Goal: Transaction & Acquisition: Purchase product/service

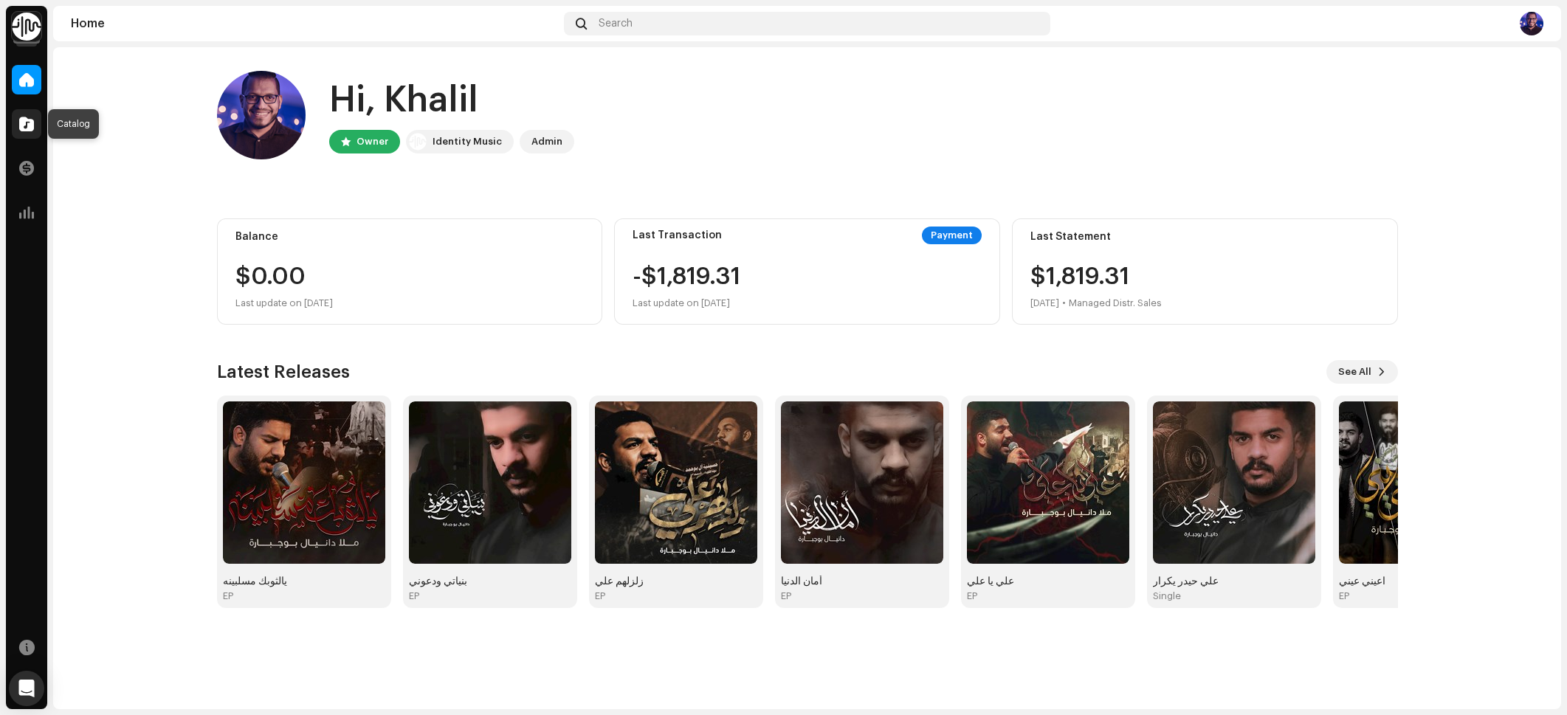
click at [21, 128] on span at bounding box center [26, 124] width 15 height 12
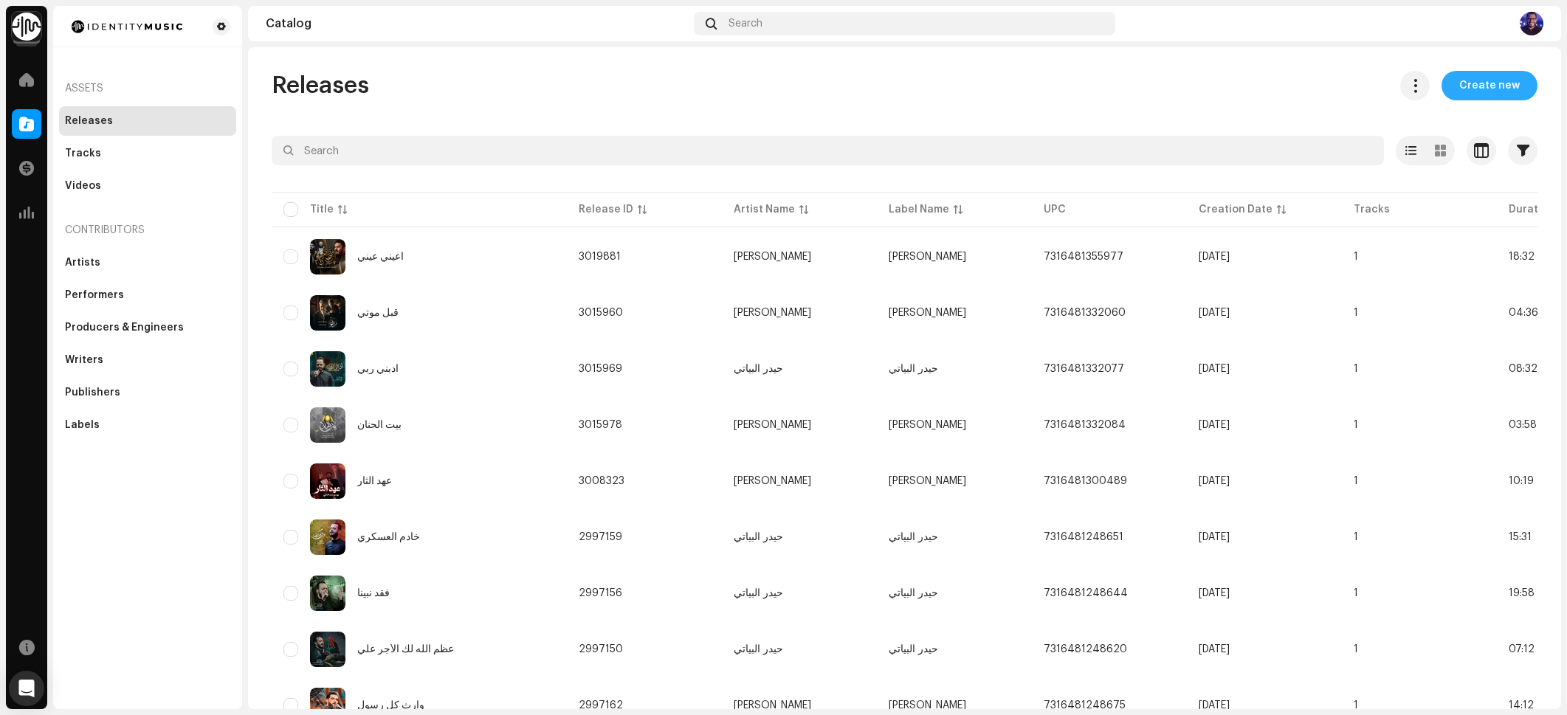
click at [1460, 89] on span "Create new" at bounding box center [1489, 86] width 61 height 30
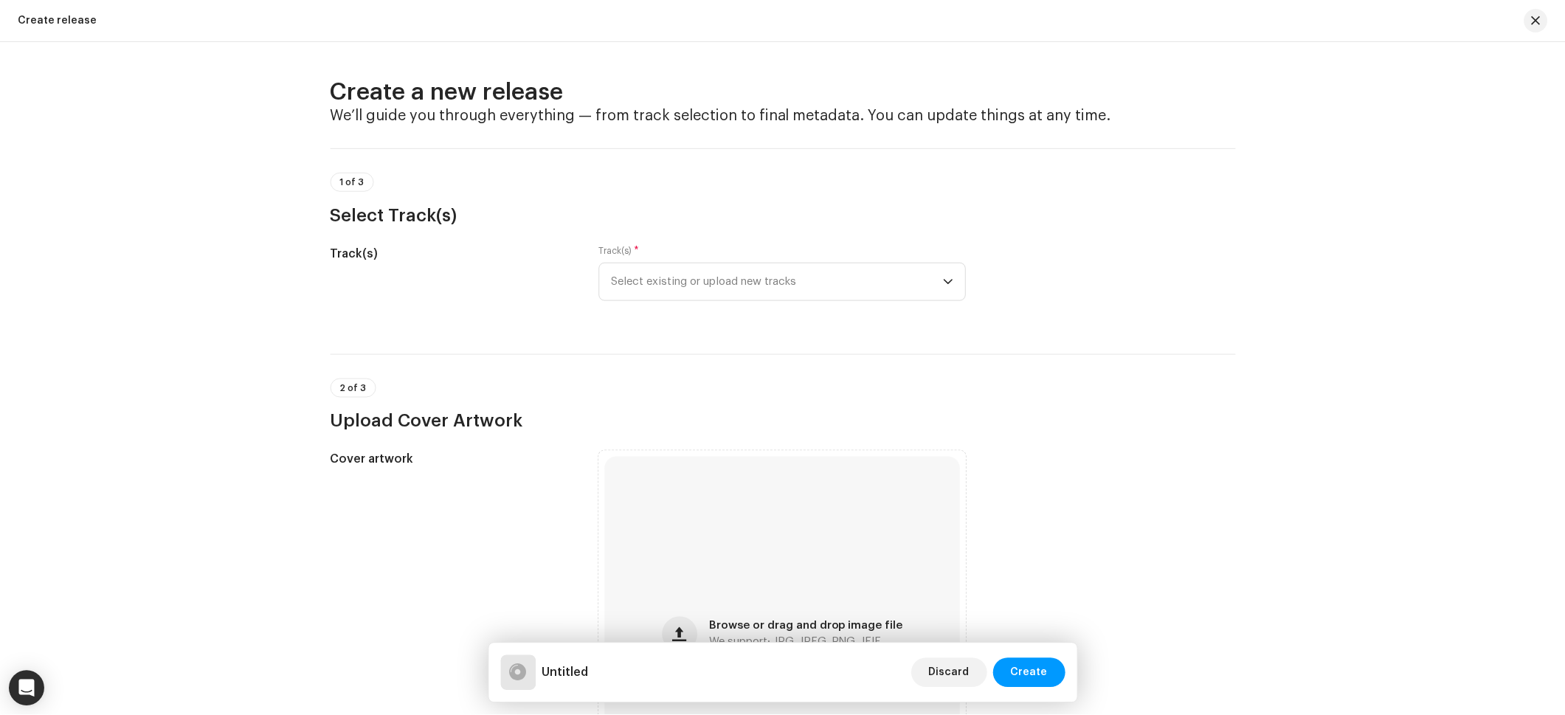
scroll to position [232, 0]
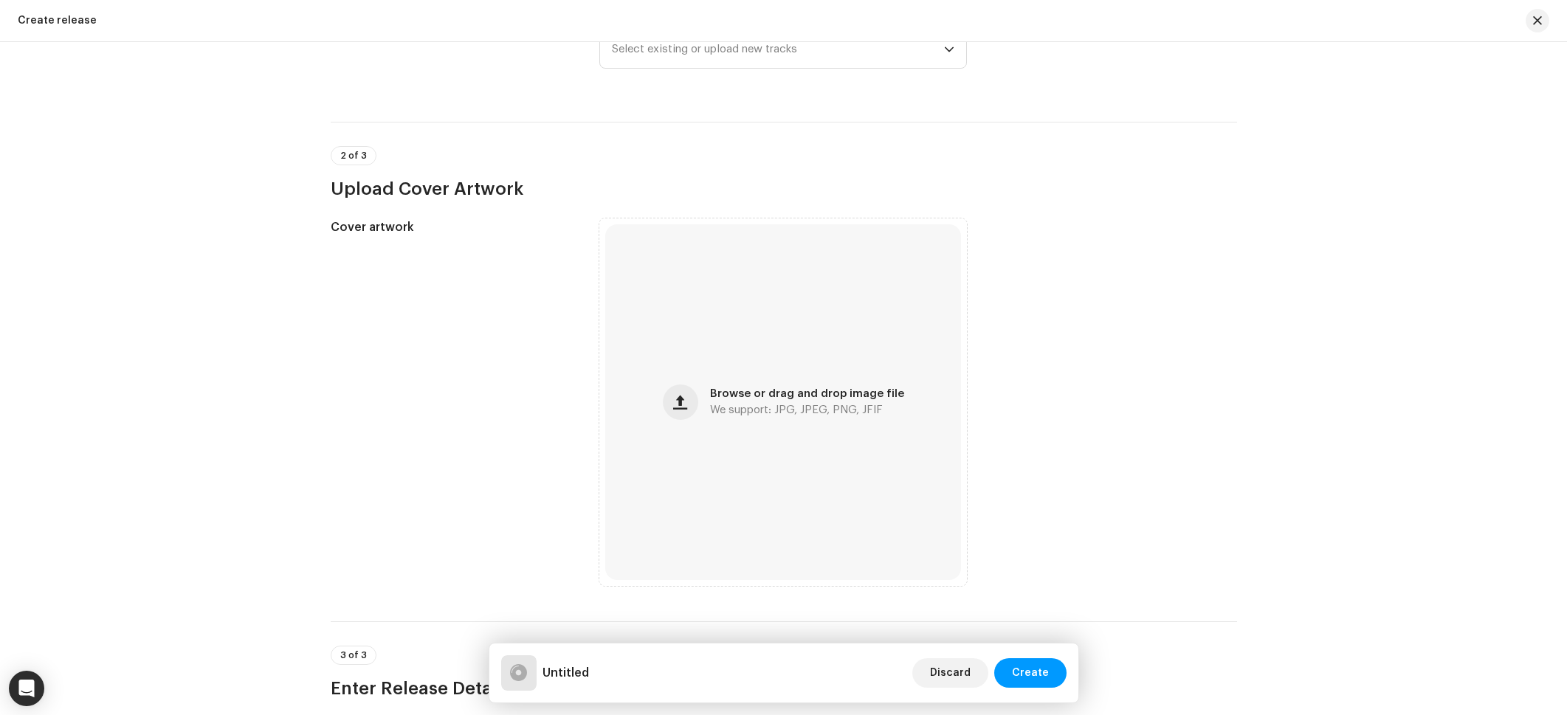
click at [1560, 337] on div "Create a new release We’ll guide you through everything — from track selection …" at bounding box center [783, 378] width 1567 height 673
click at [788, 61] on span "Select existing or upload new tracks" at bounding box center [777, 49] width 332 height 37
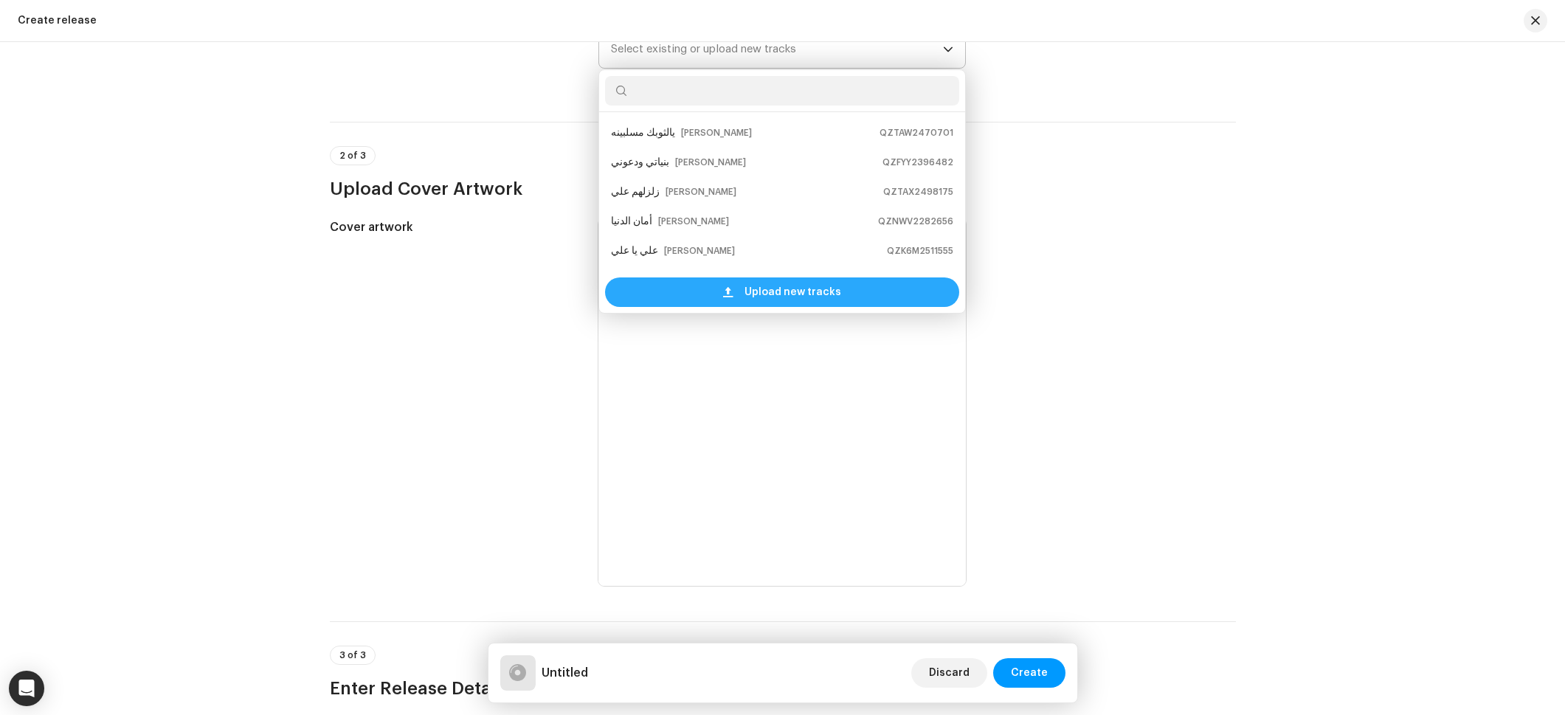
scroll to position [24, 0]
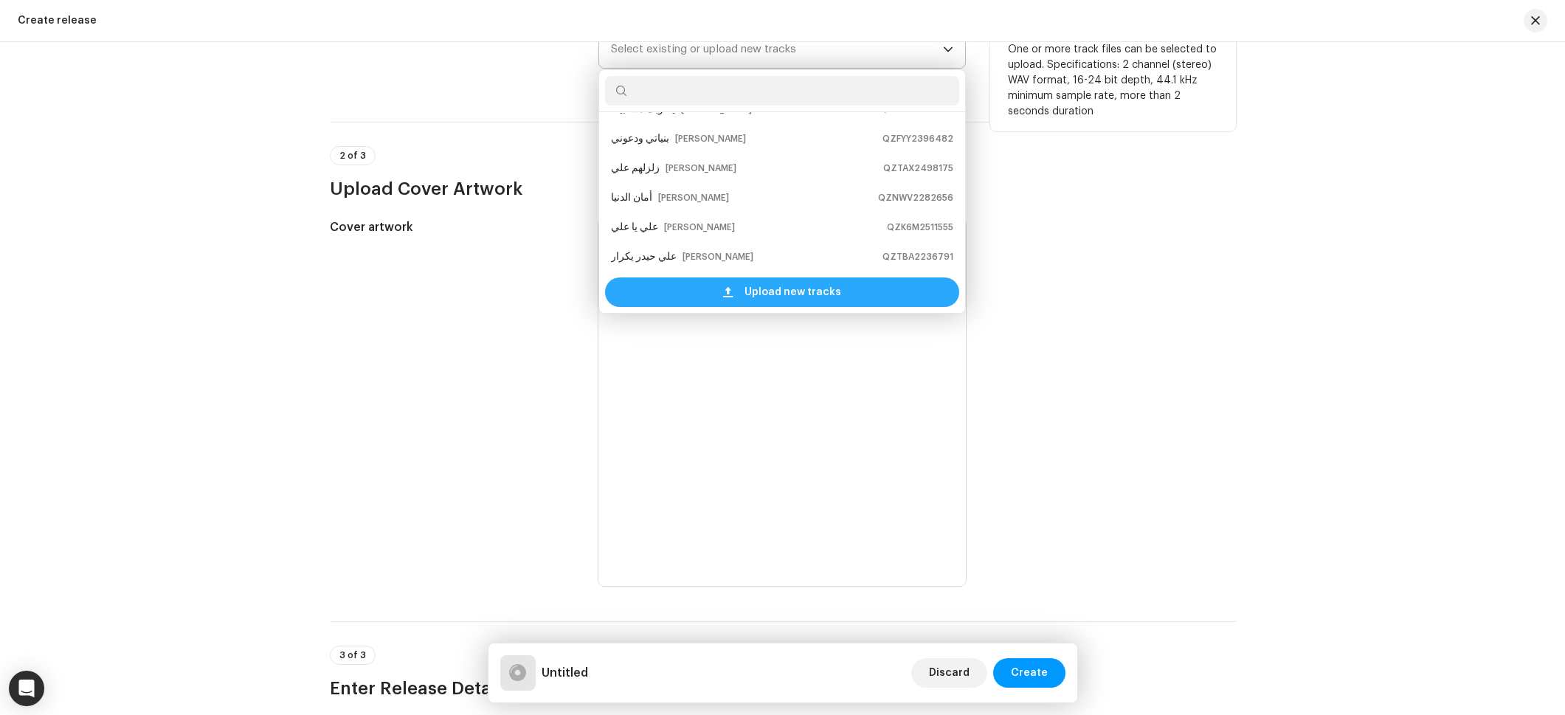
click at [787, 290] on span "Upload new tracks" at bounding box center [793, 292] width 97 height 30
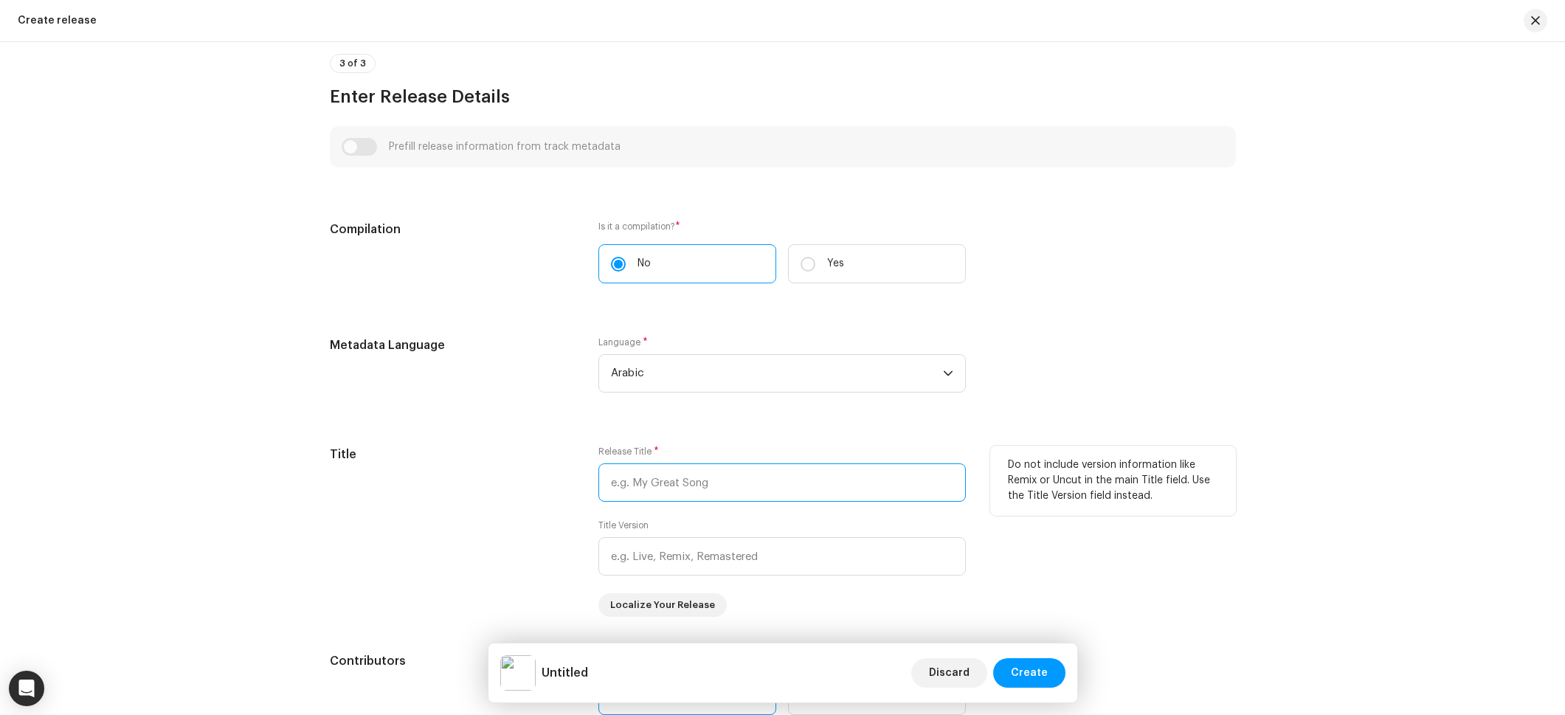
click at [688, 491] on input "text" at bounding box center [781, 482] width 367 height 38
paste input "نهاية مؤلمة"
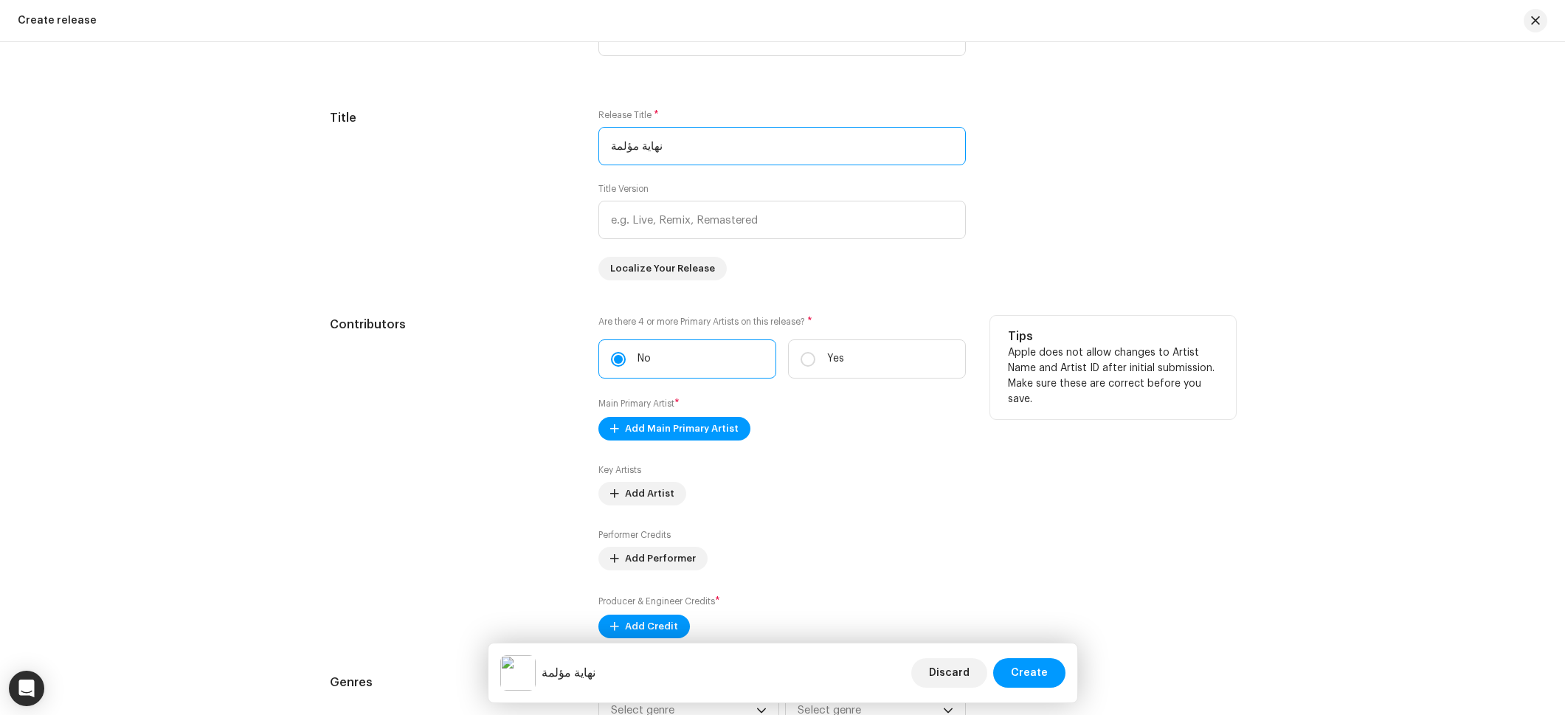
scroll to position [1293, 0]
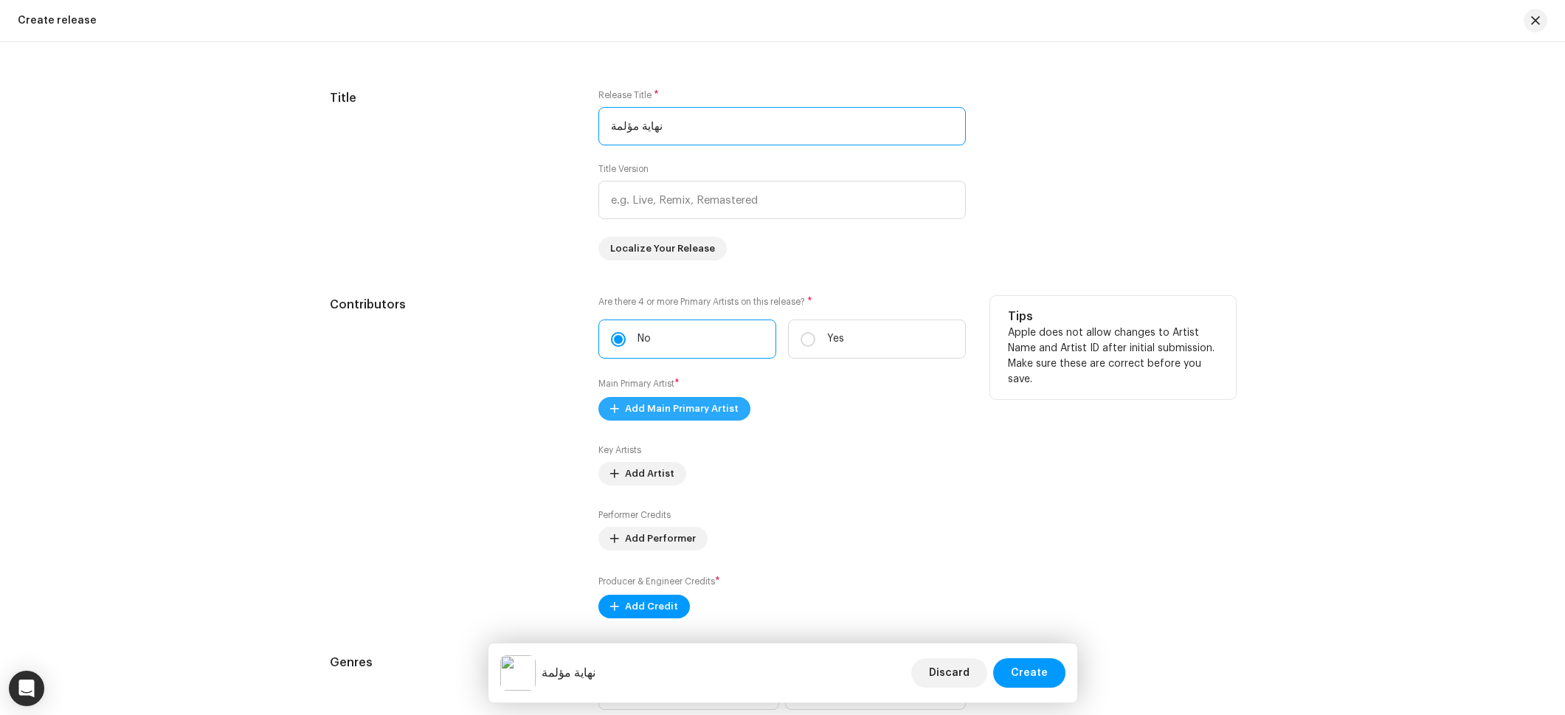
type input "نهاية مؤلمة"
click at [676, 413] on span "Add Main Primary Artist" at bounding box center [682, 409] width 114 height 30
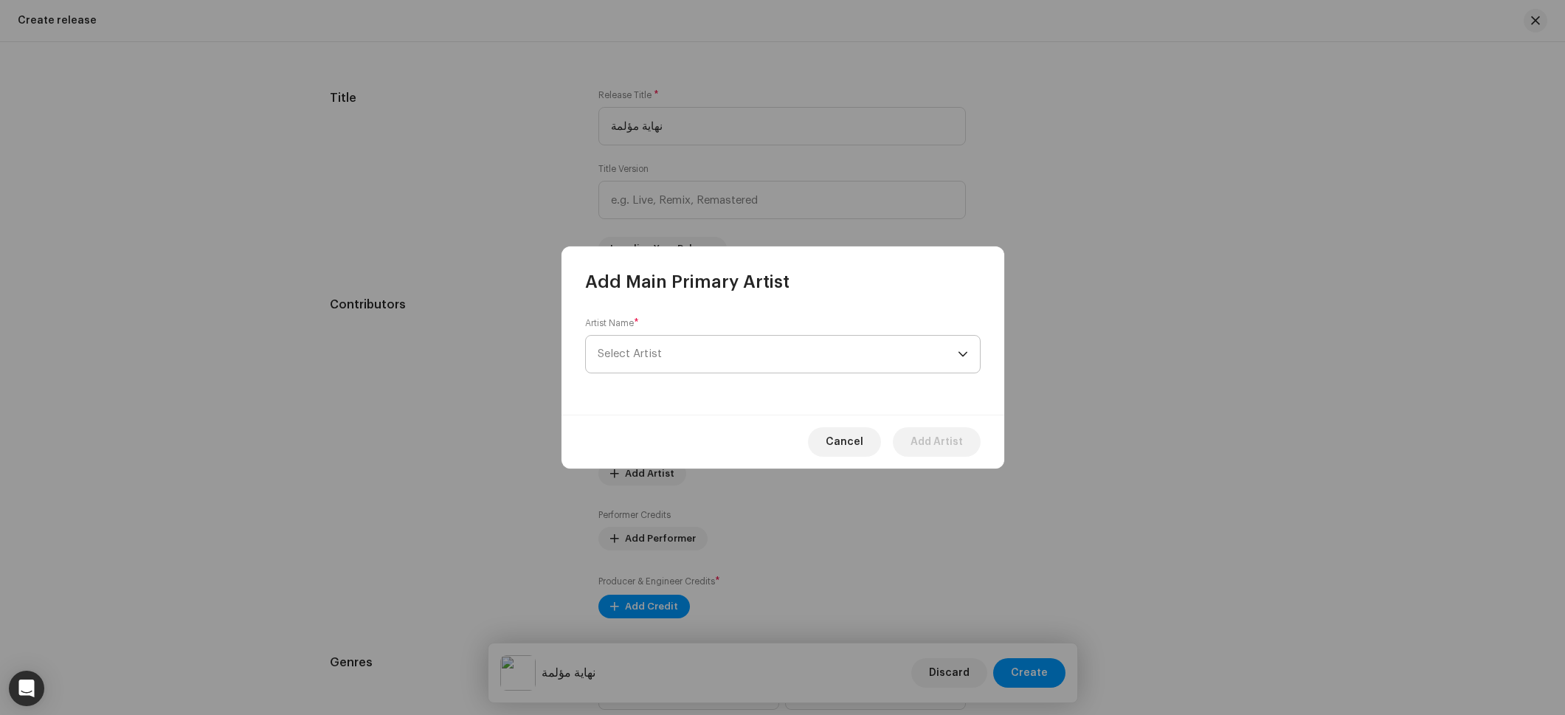
click at [746, 371] on span "Select Artist" at bounding box center [778, 354] width 360 height 37
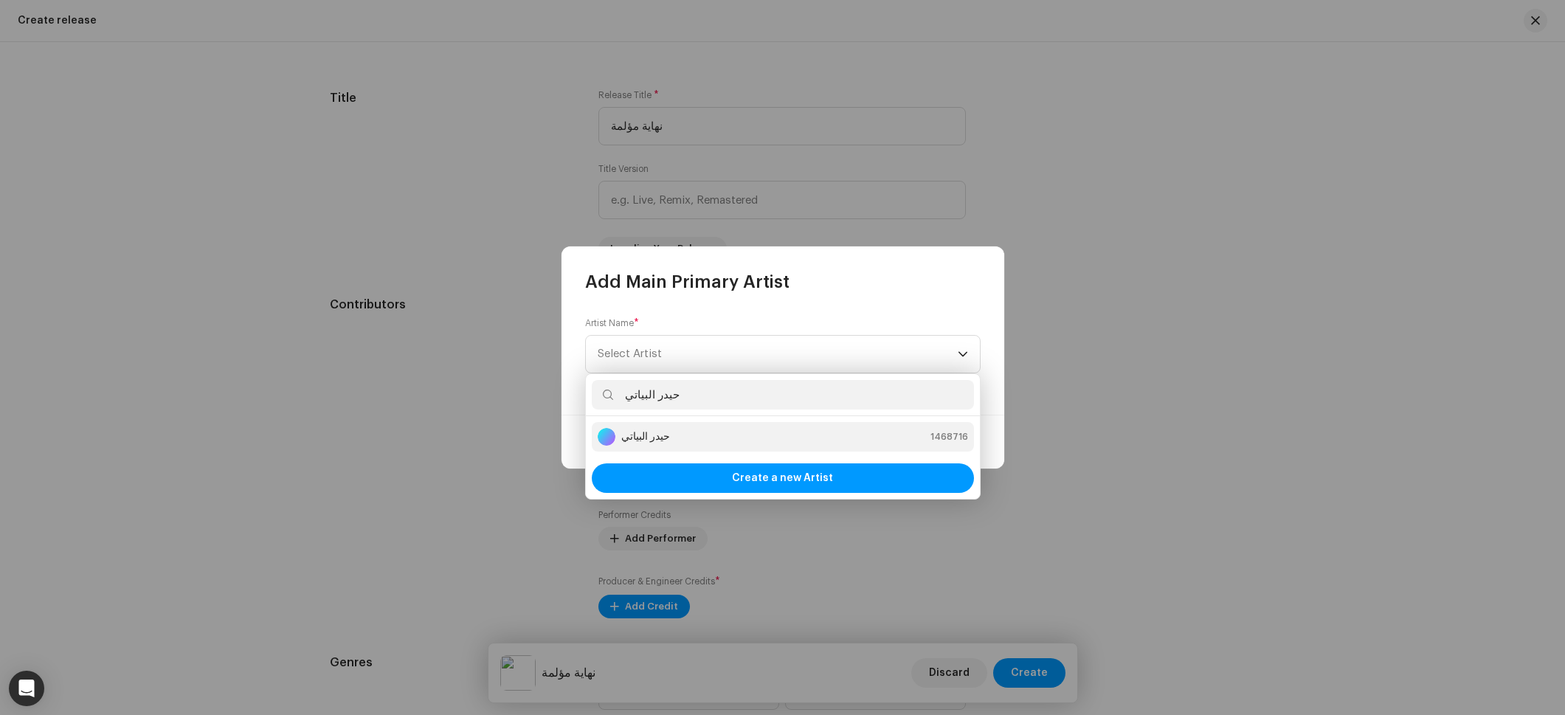
type input "حيدر البياتي"
click at [735, 438] on div "حيدر البياتي 1468716" at bounding box center [783, 437] width 370 height 18
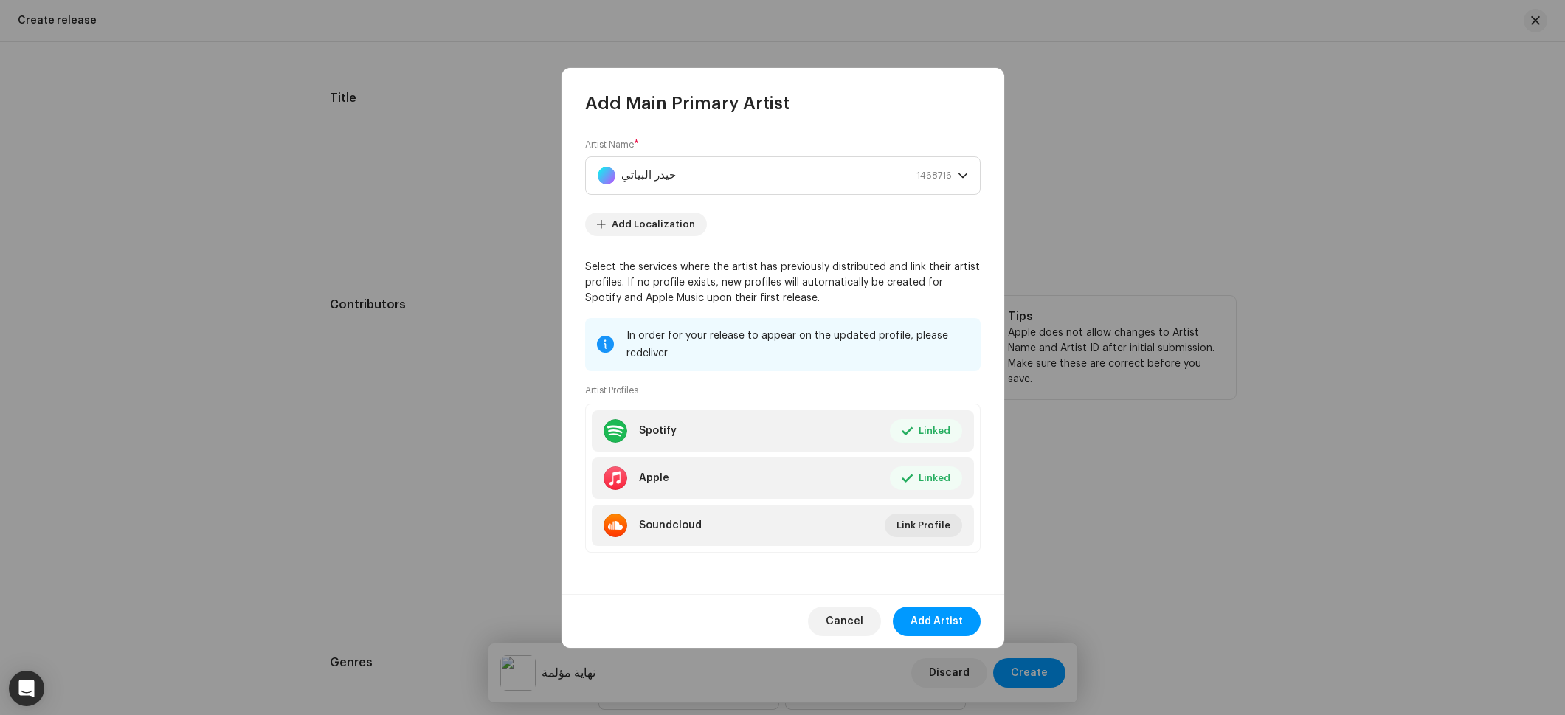
drag, startPoint x: 936, startPoint y: 624, endPoint x: 931, endPoint y: 595, distance: 30.0
click at [936, 624] on span "Add Artist" at bounding box center [937, 622] width 52 height 30
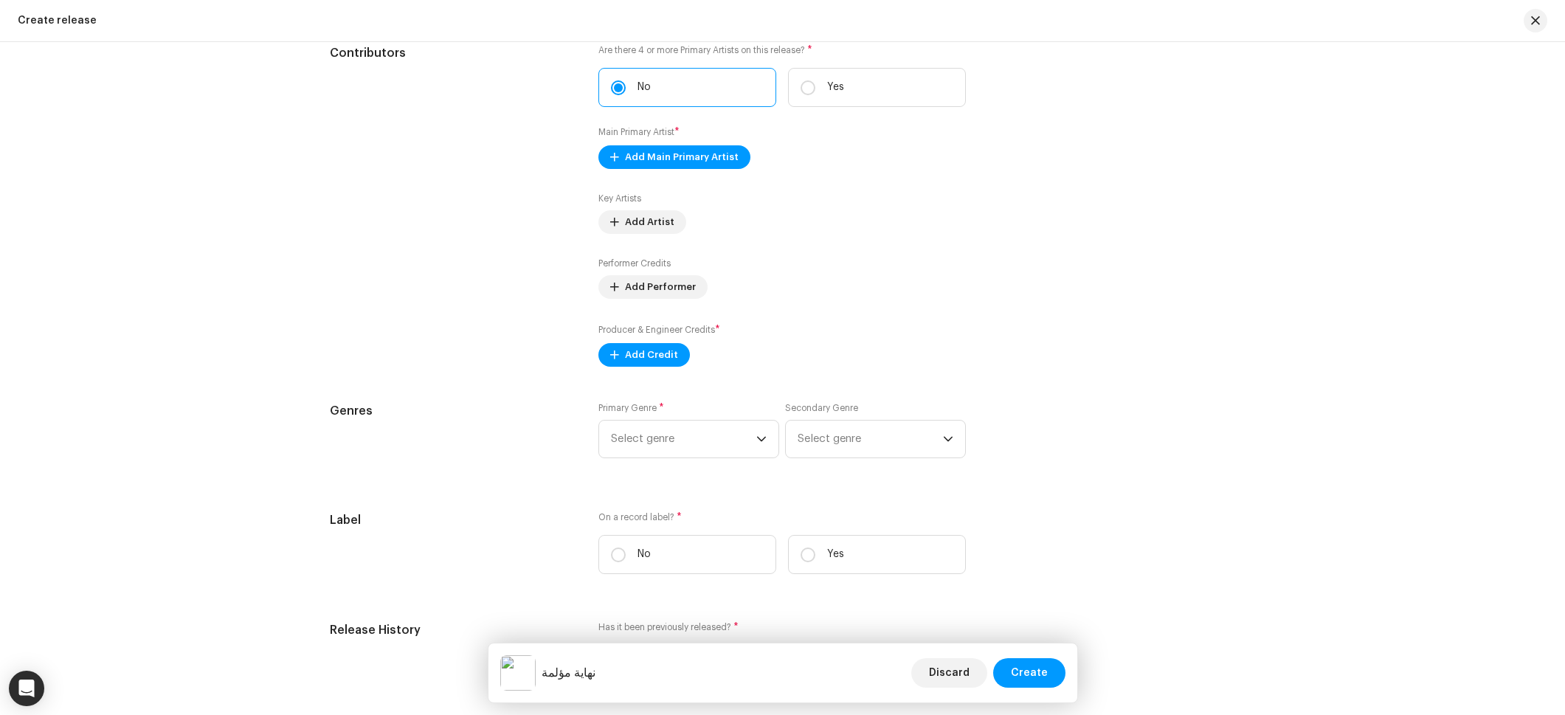
scroll to position [1625, 0]
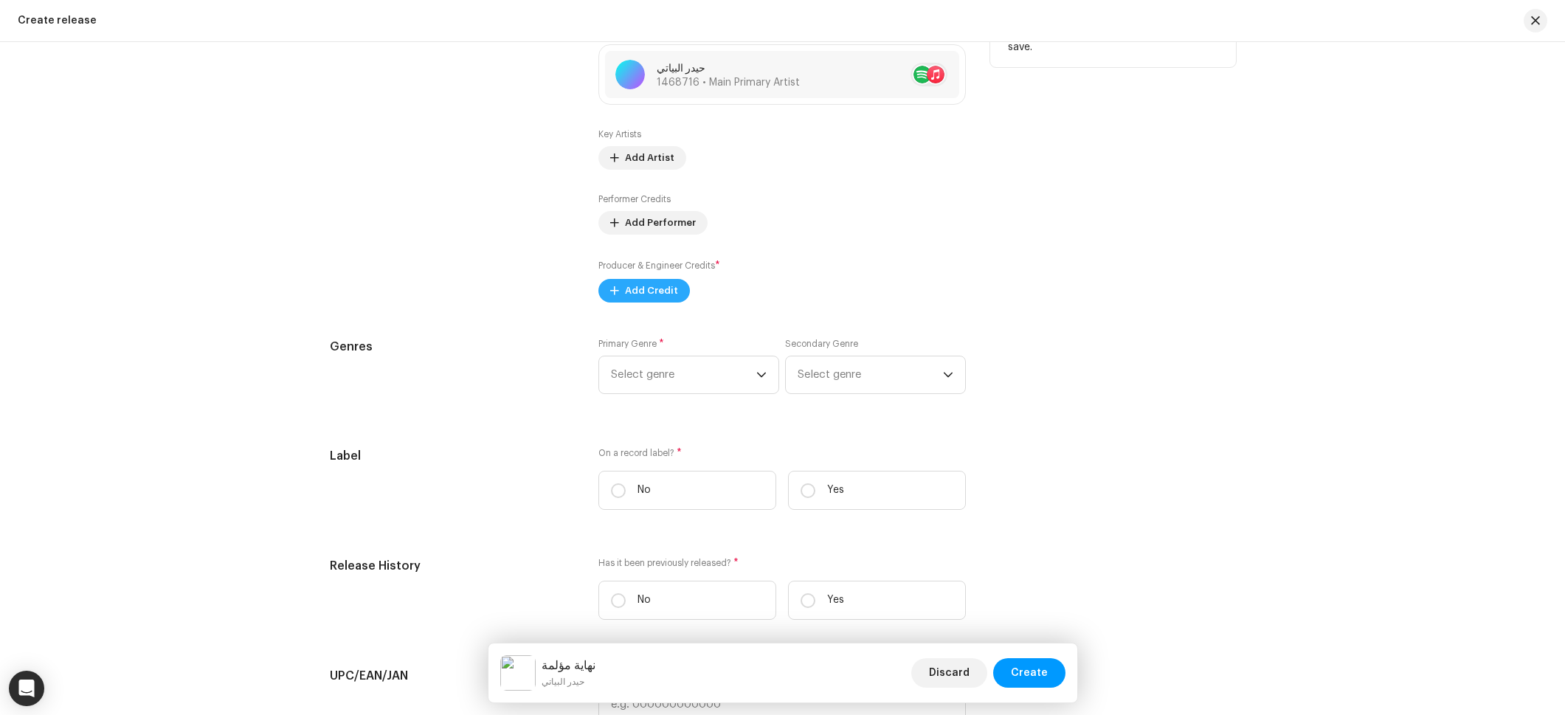
click at [625, 297] on span "Add Credit" at bounding box center [651, 291] width 53 height 30
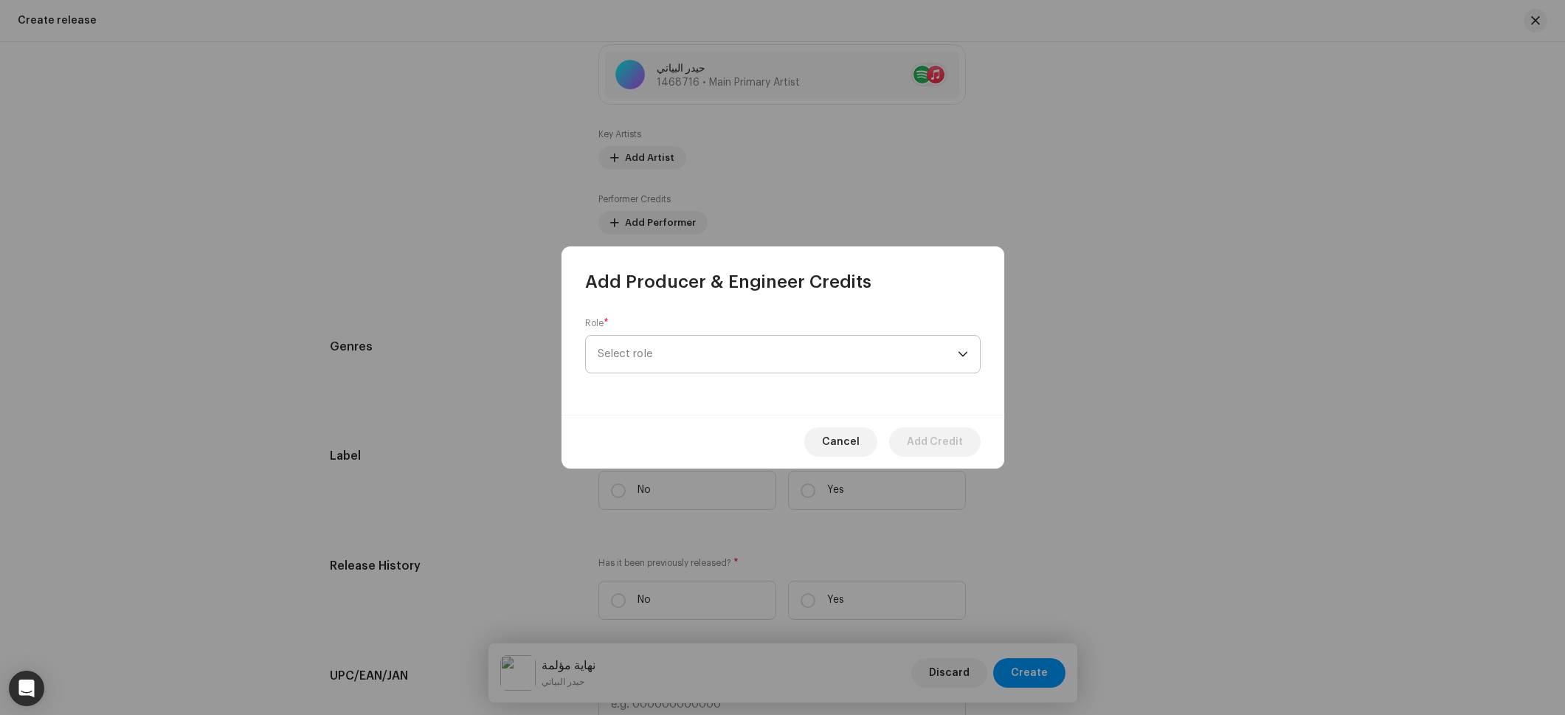
drag, startPoint x: 635, startPoint y: 355, endPoint x: 654, endPoint y: 353, distance: 18.6
click at [635, 355] on span "Select role" at bounding box center [778, 354] width 360 height 37
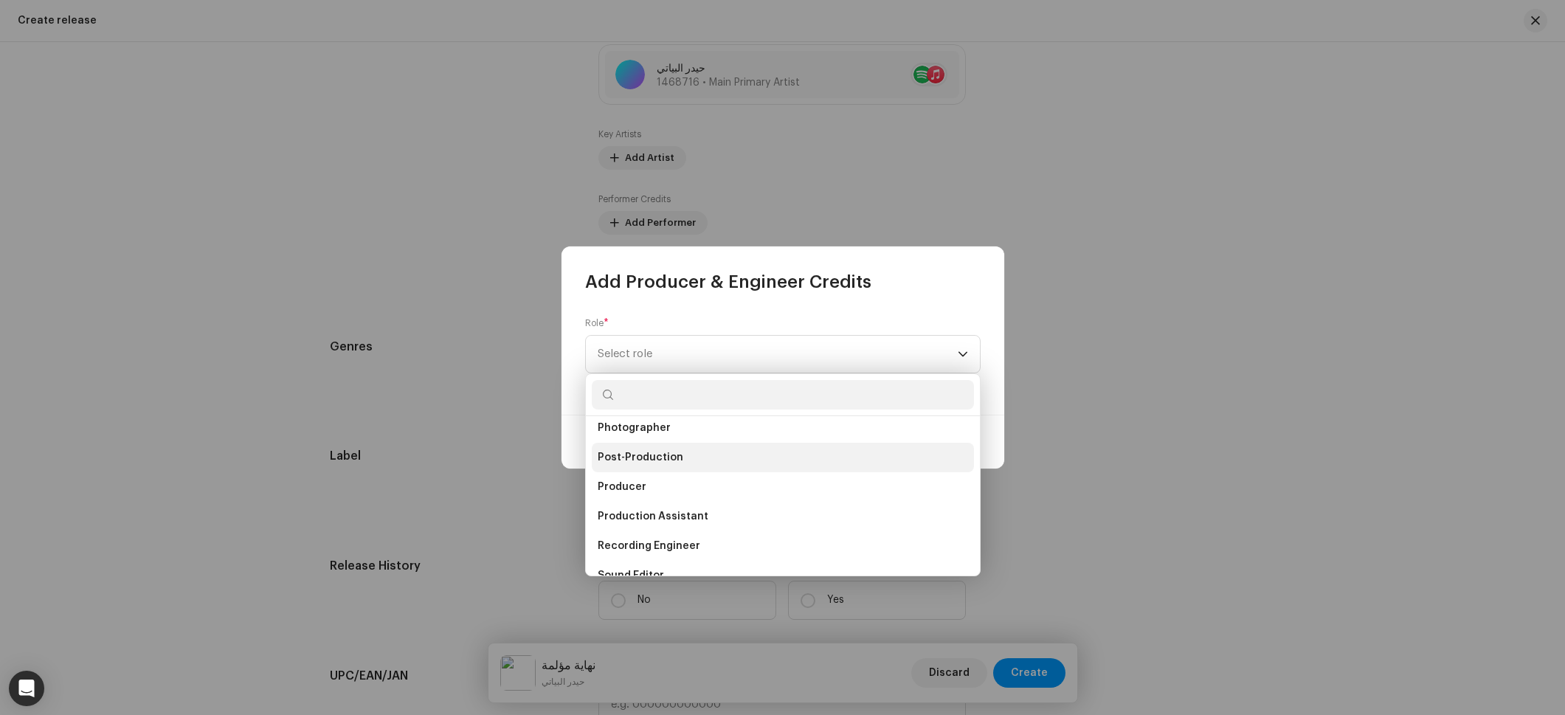
scroll to position [549, 0]
click at [629, 469] on li "Producer" at bounding box center [783, 478] width 382 height 30
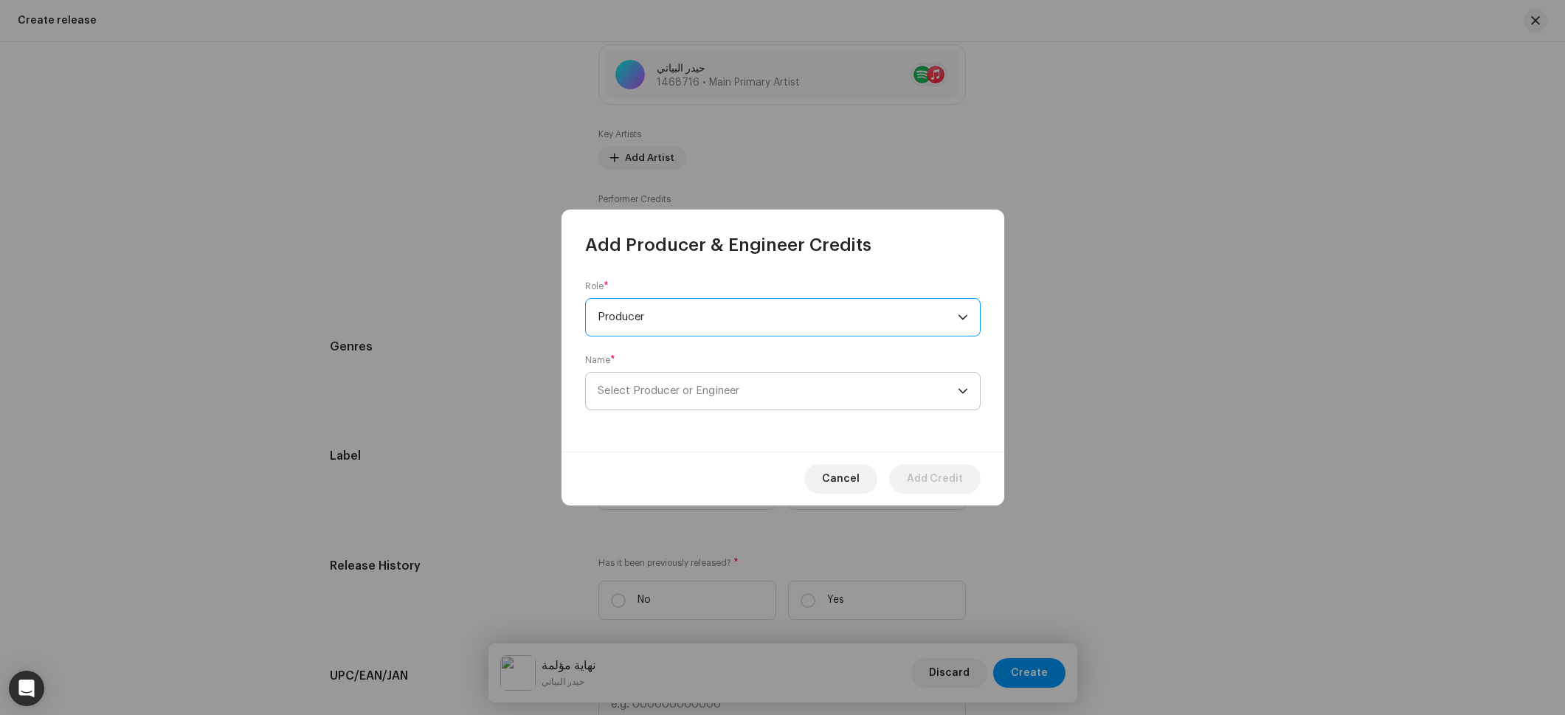
click at [692, 400] on span "Select Producer or Engineer" at bounding box center [778, 391] width 360 height 37
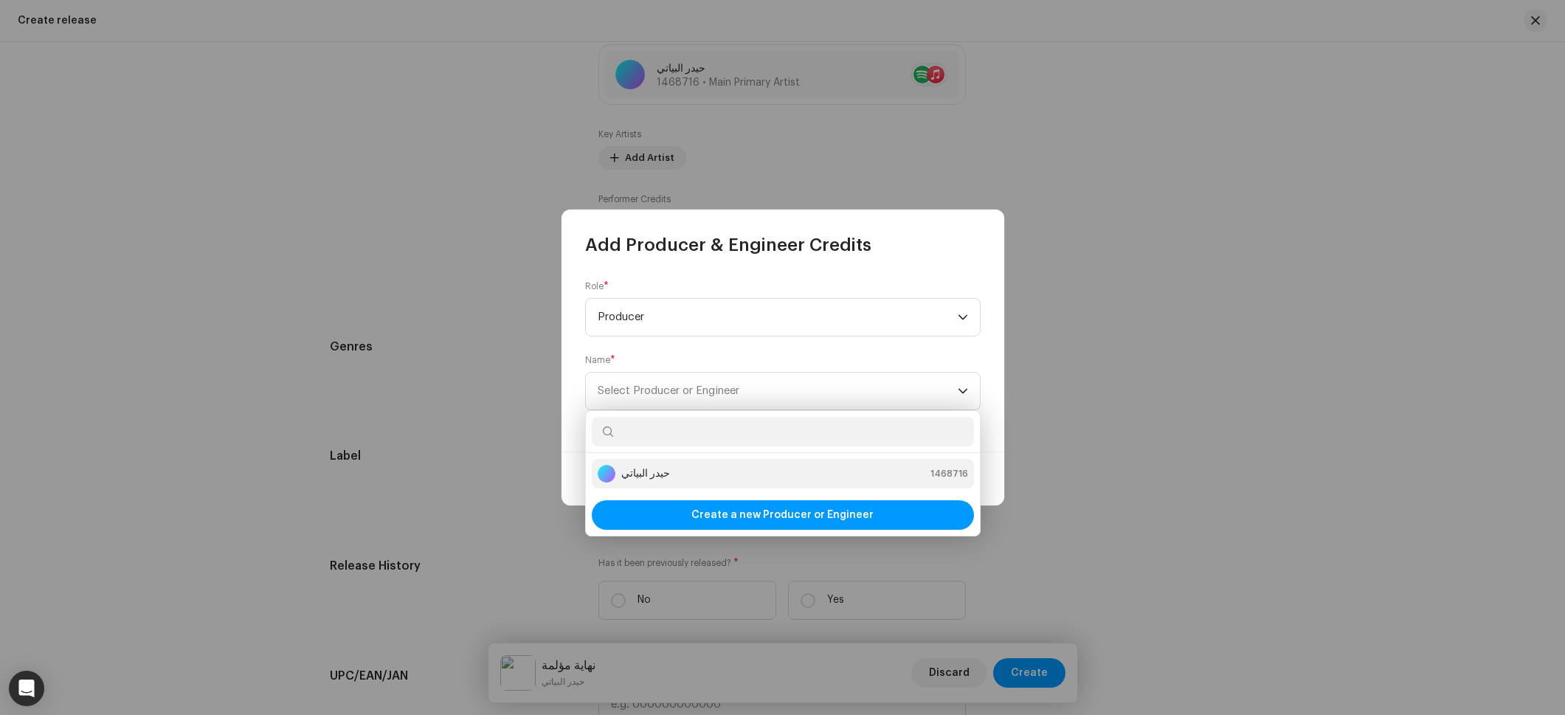
drag, startPoint x: 646, startPoint y: 477, endPoint x: 662, endPoint y: 477, distance: 15.5
click at [646, 477] on strong "حيدر البياتي" at bounding box center [645, 473] width 49 height 15
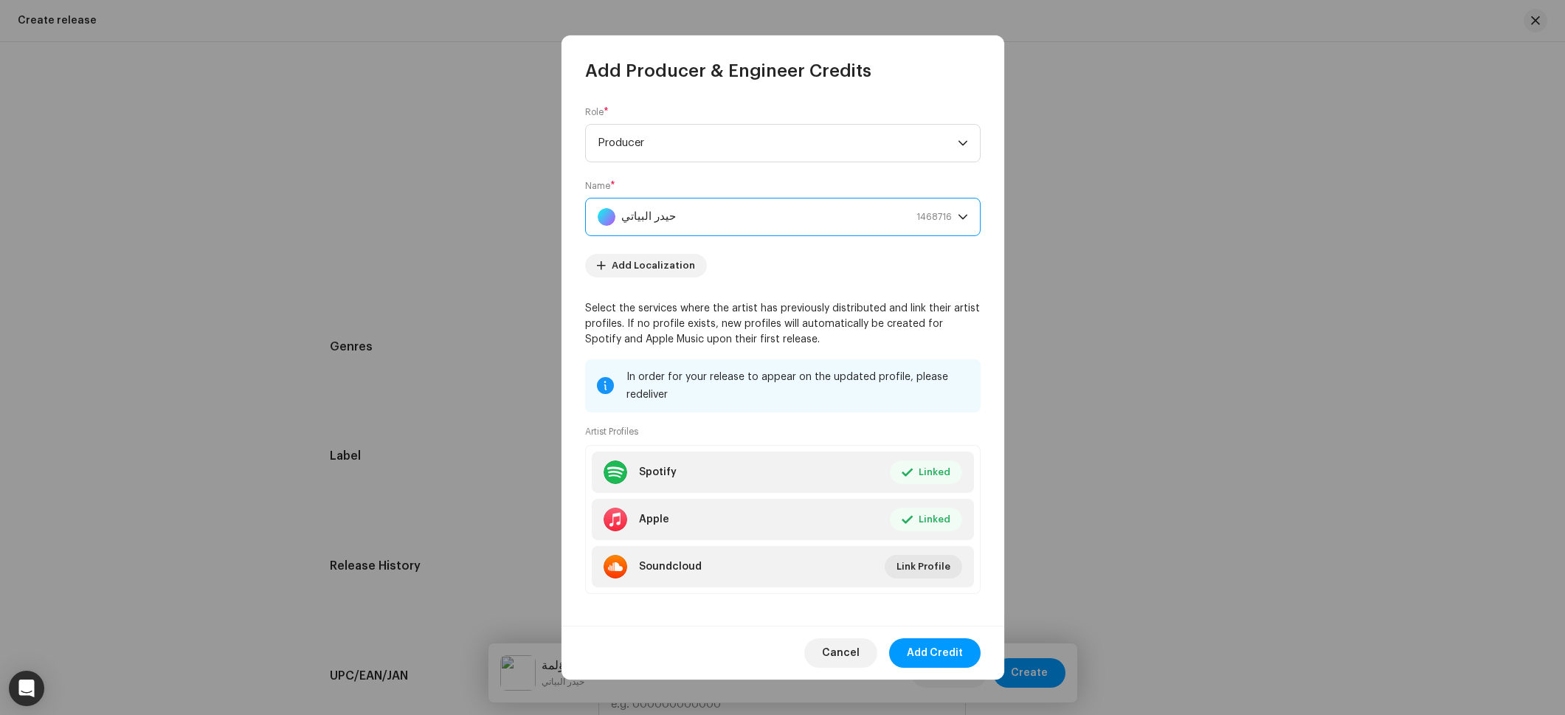
click at [939, 656] on span "Add Credit" at bounding box center [935, 653] width 56 height 30
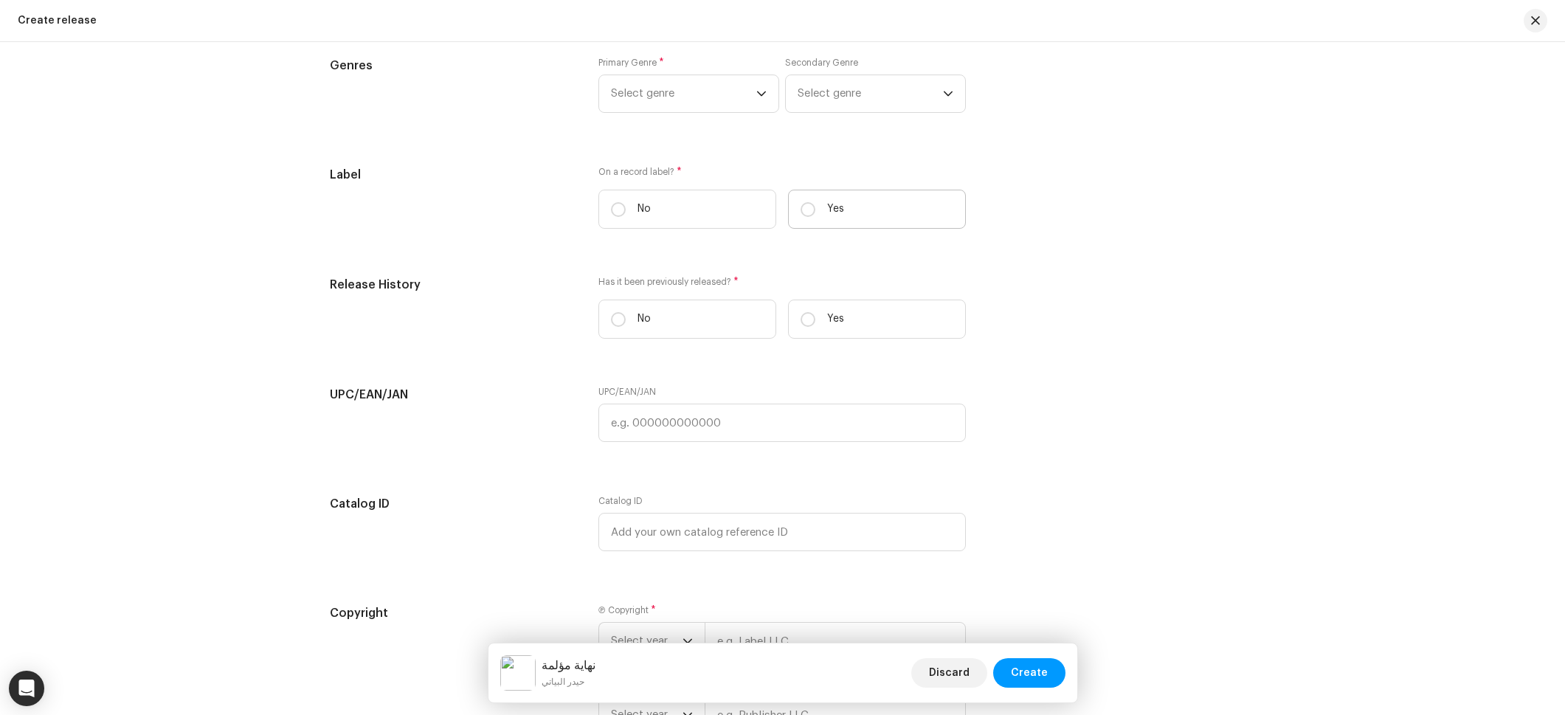
scroll to position [2030, 0]
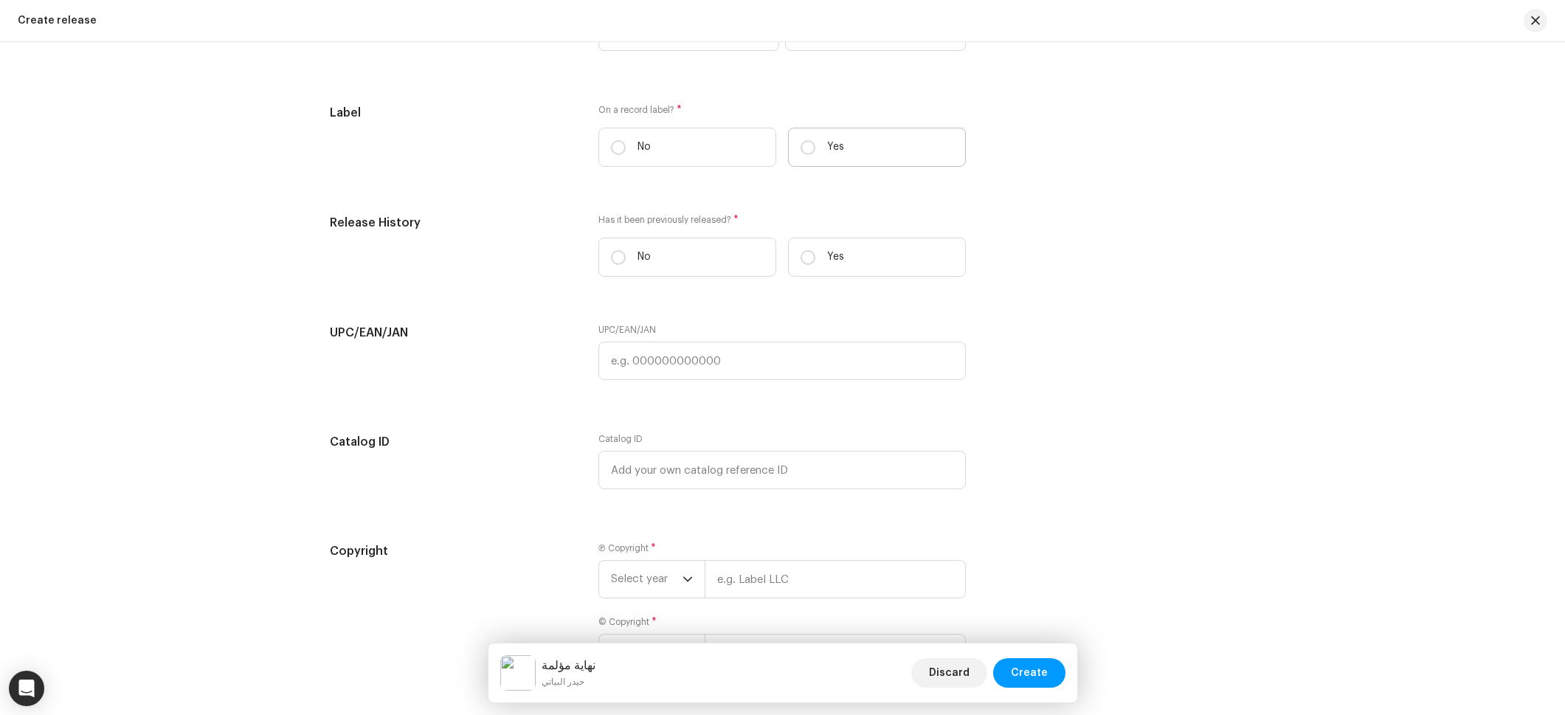
click at [829, 151] on p "Yes" at bounding box center [835, 146] width 17 height 15
click at [815, 151] on input "Yes" at bounding box center [808, 147] width 15 height 15
radio input "true"
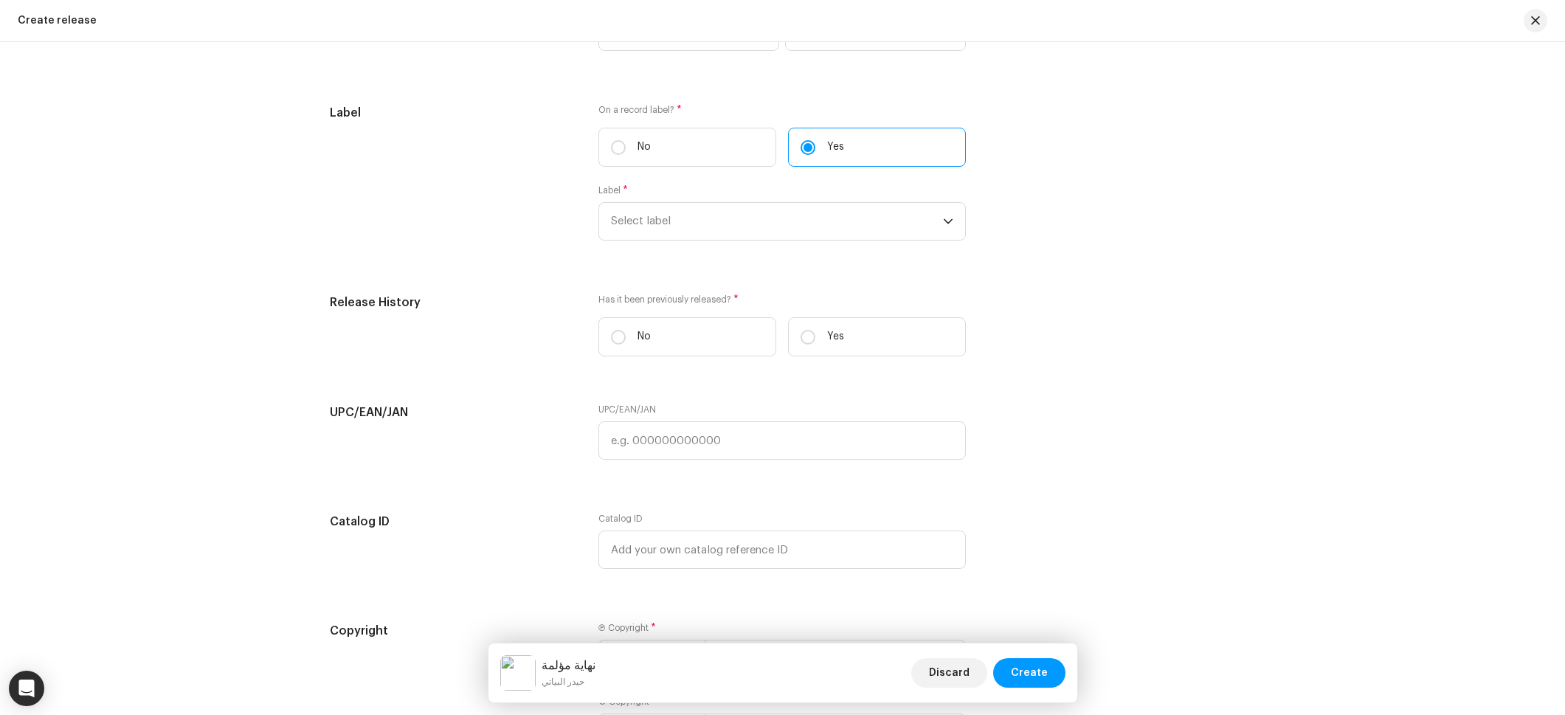
click at [773, 241] on div "On a record label? * No Yes Label * Select label" at bounding box center [781, 181] width 367 height 154
click at [774, 229] on span "Select label" at bounding box center [777, 221] width 332 height 37
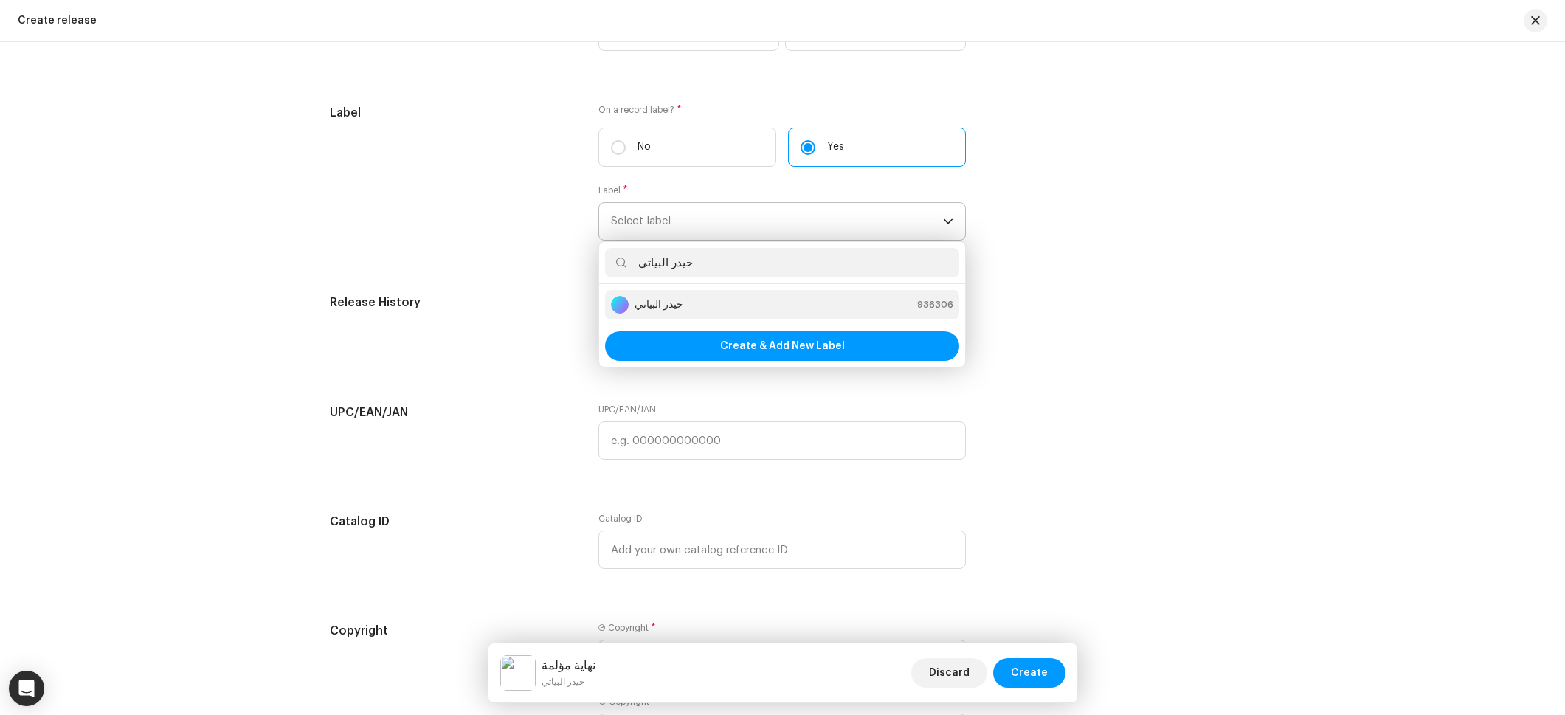
type input "حيدر البياتي"
click at [678, 302] on strong "حيدر البياتي" at bounding box center [659, 304] width 49 height 15
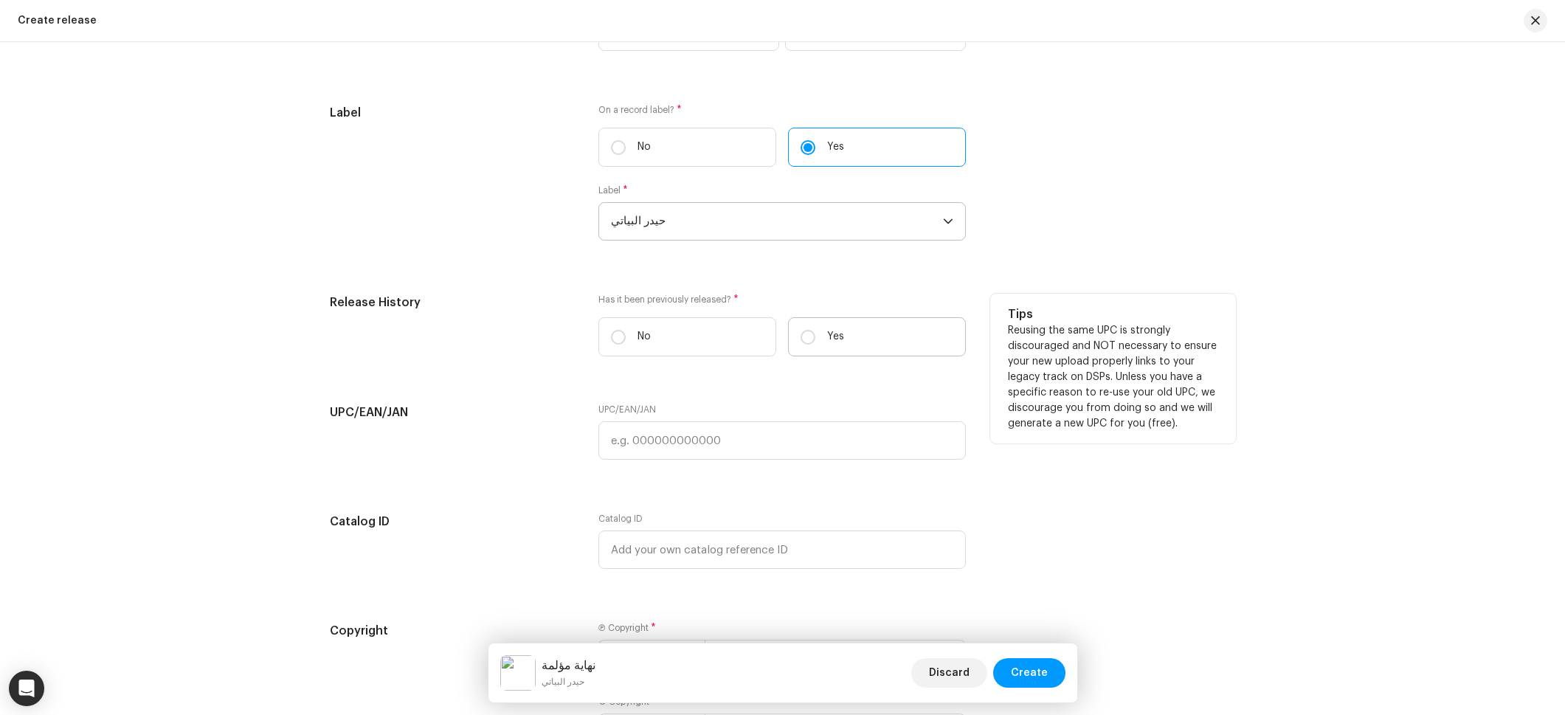
click at [843, 337] on label "Yes" at bounding box center [877, 336] width 178 height 39
click at [815, 337] on input "Yes" at bounding box center [808, 337] width 15 height 15
radio input "true"
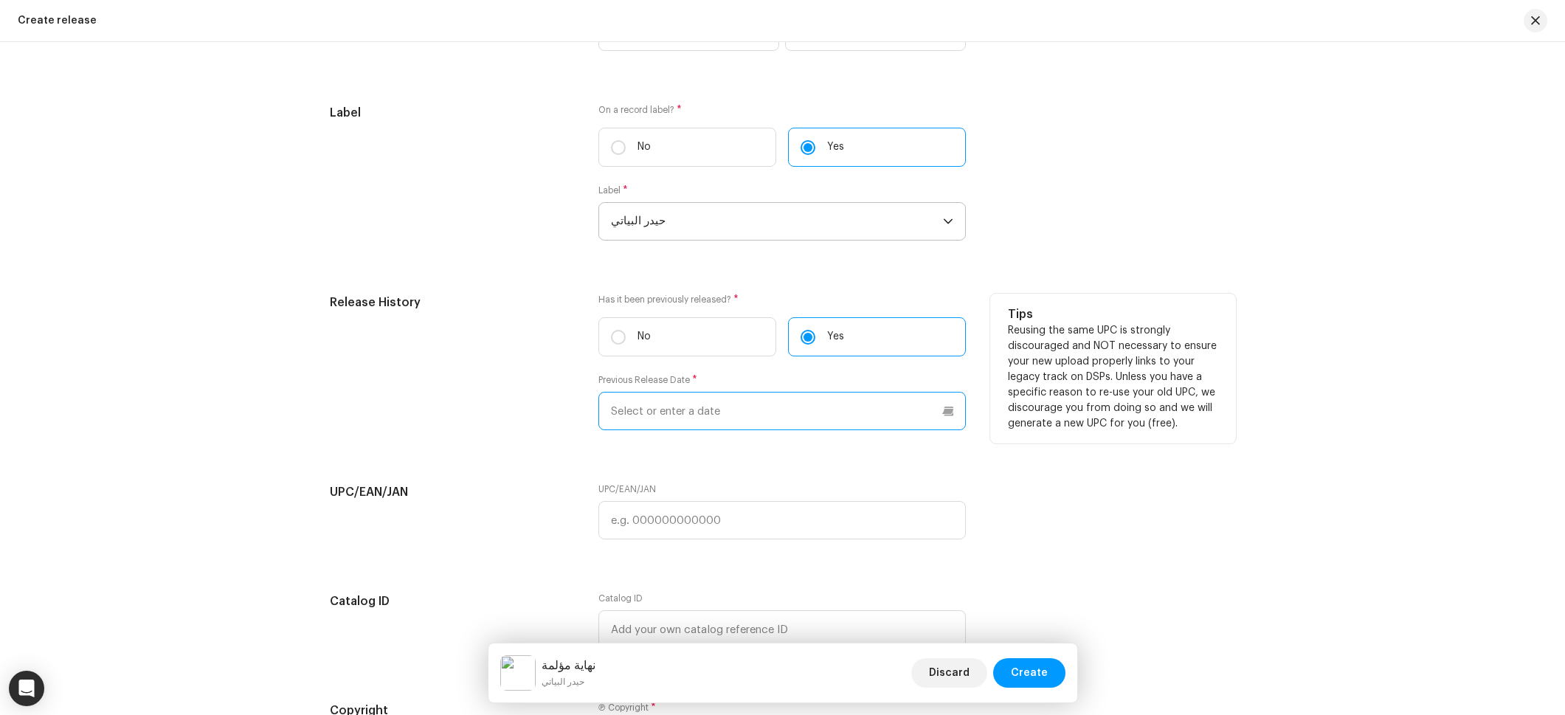
click at [744, 405] on input "text" at bounding box center [781, 411] width 367 height 38
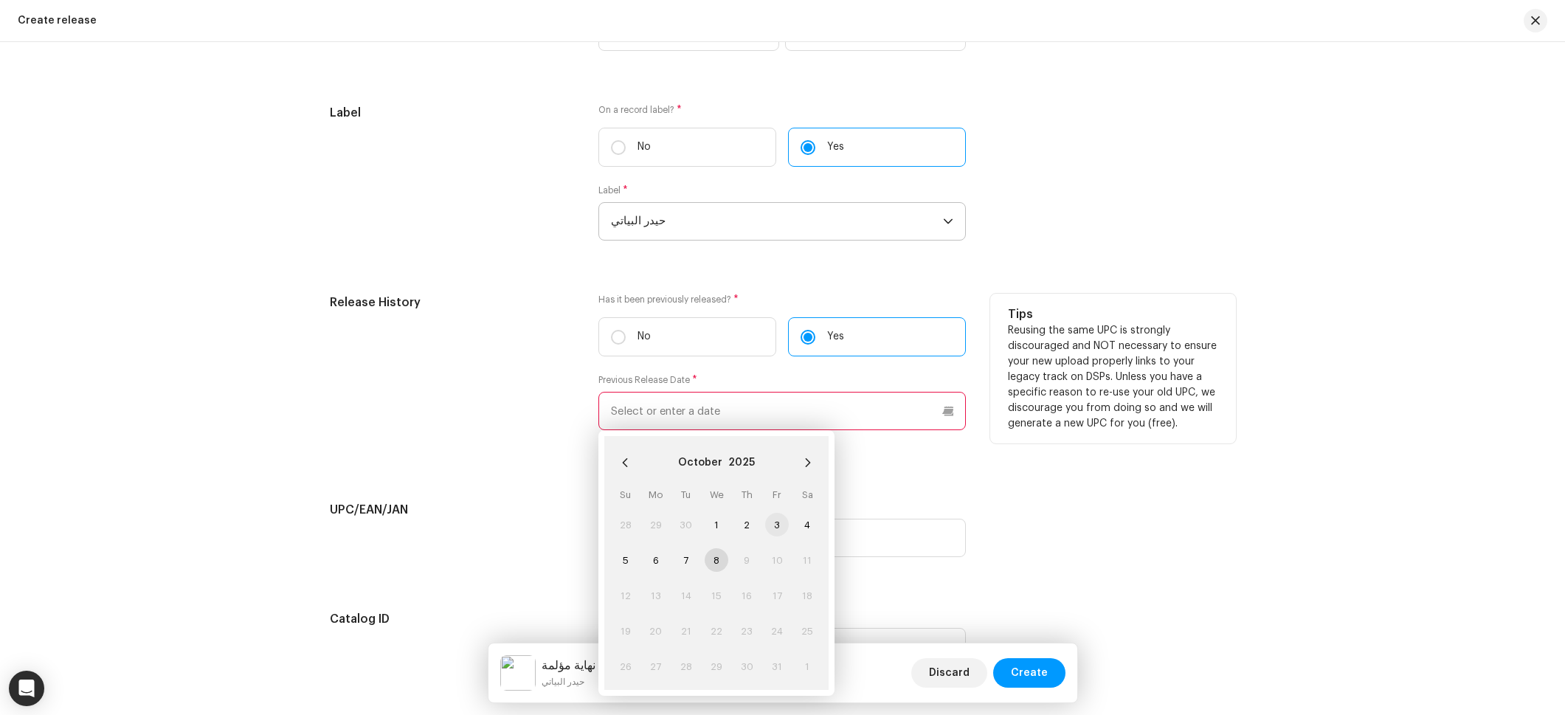
click at [768, 532] on span "3" at bounding box center [777, 525] width 24 height 24
type input "[DATE]"
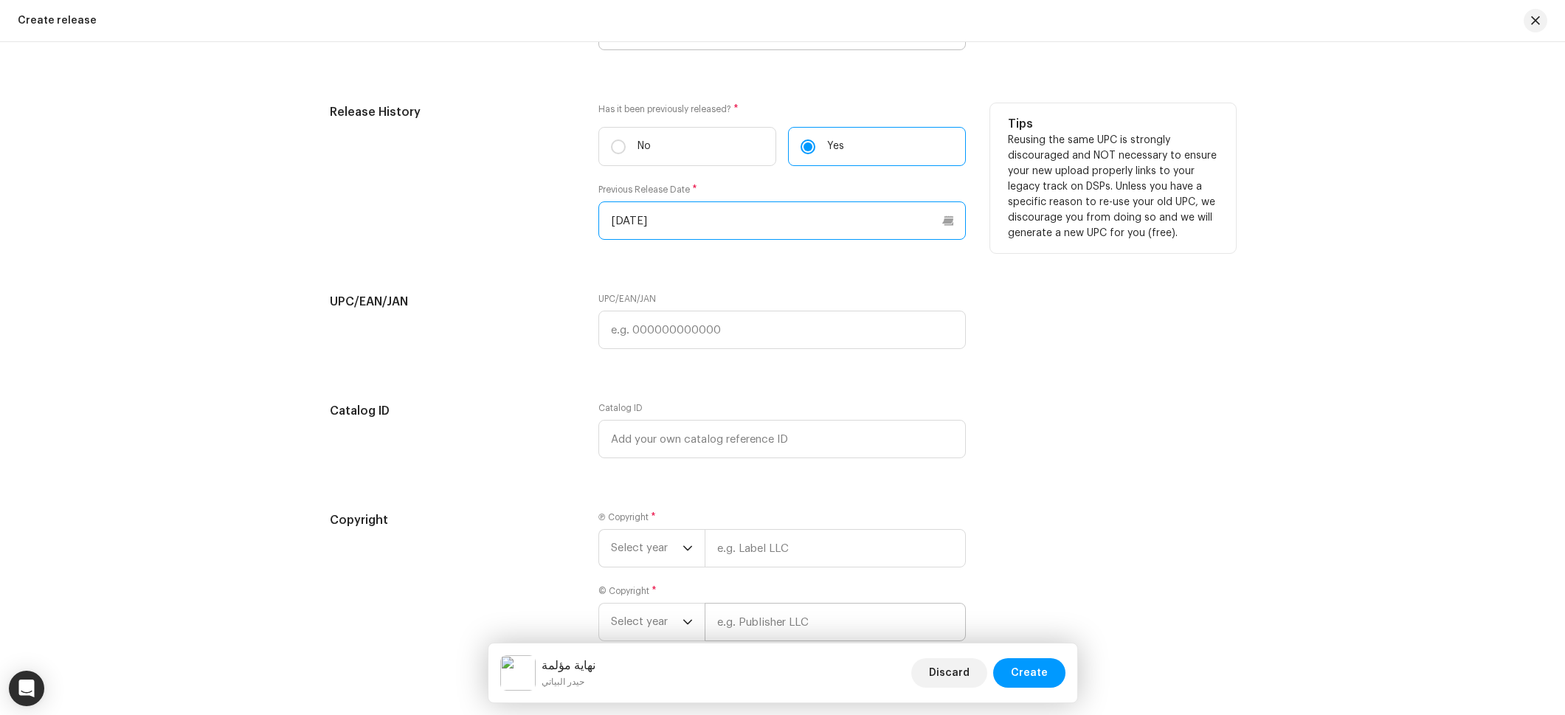
scroll to position [2306, 0]
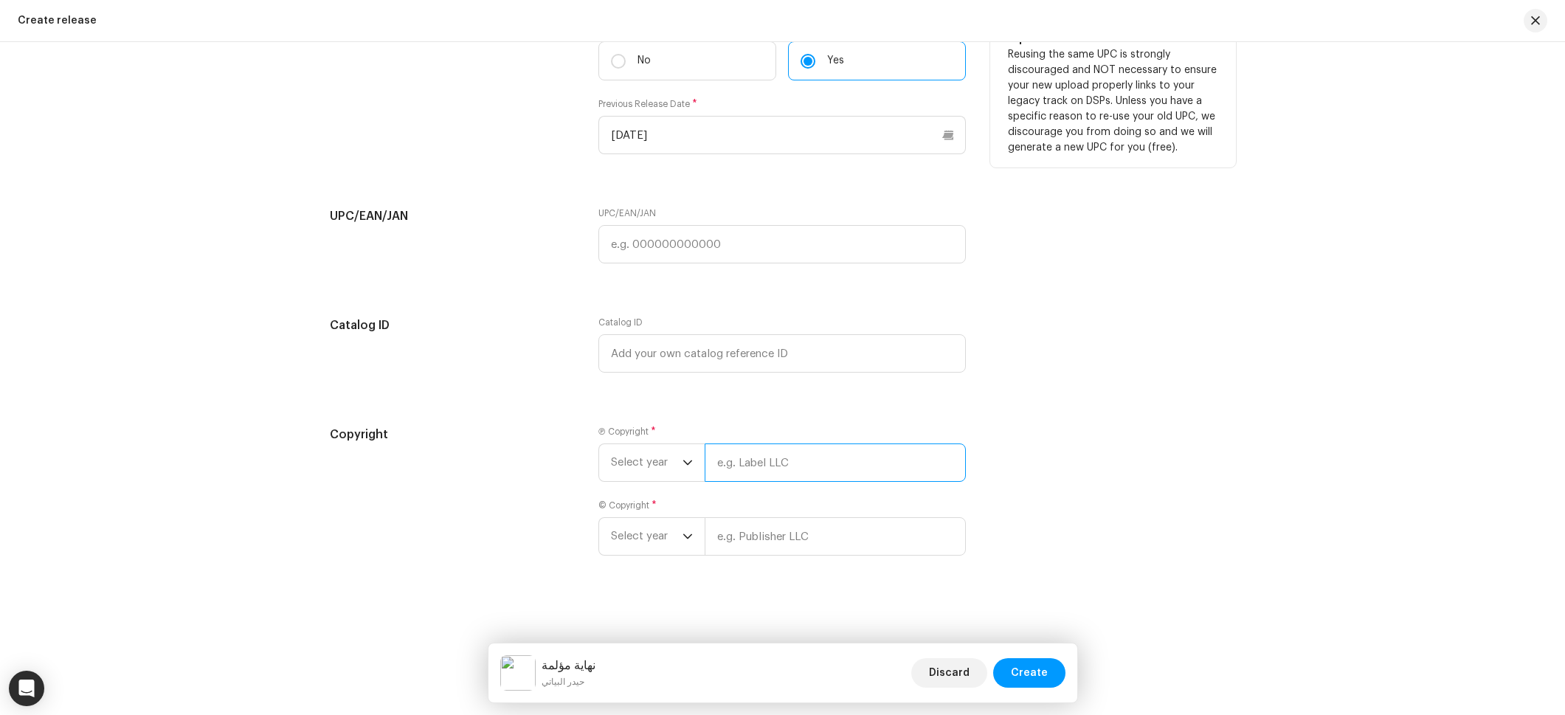
drag, startPoint x: 750, startPoint y: 462, endPoint x: 756, endPoint y: 556, distance: 94.0
click at [750, 462] on input "text" at bounding box center [835, 462] width 261 height 38
paste input "حيدر البياتي"
type input "حيدر البياتي"
drag, startPoint x: 757, startPoint y: 551, endPoint x: 746, endPoint y: 535, distance: 19.6
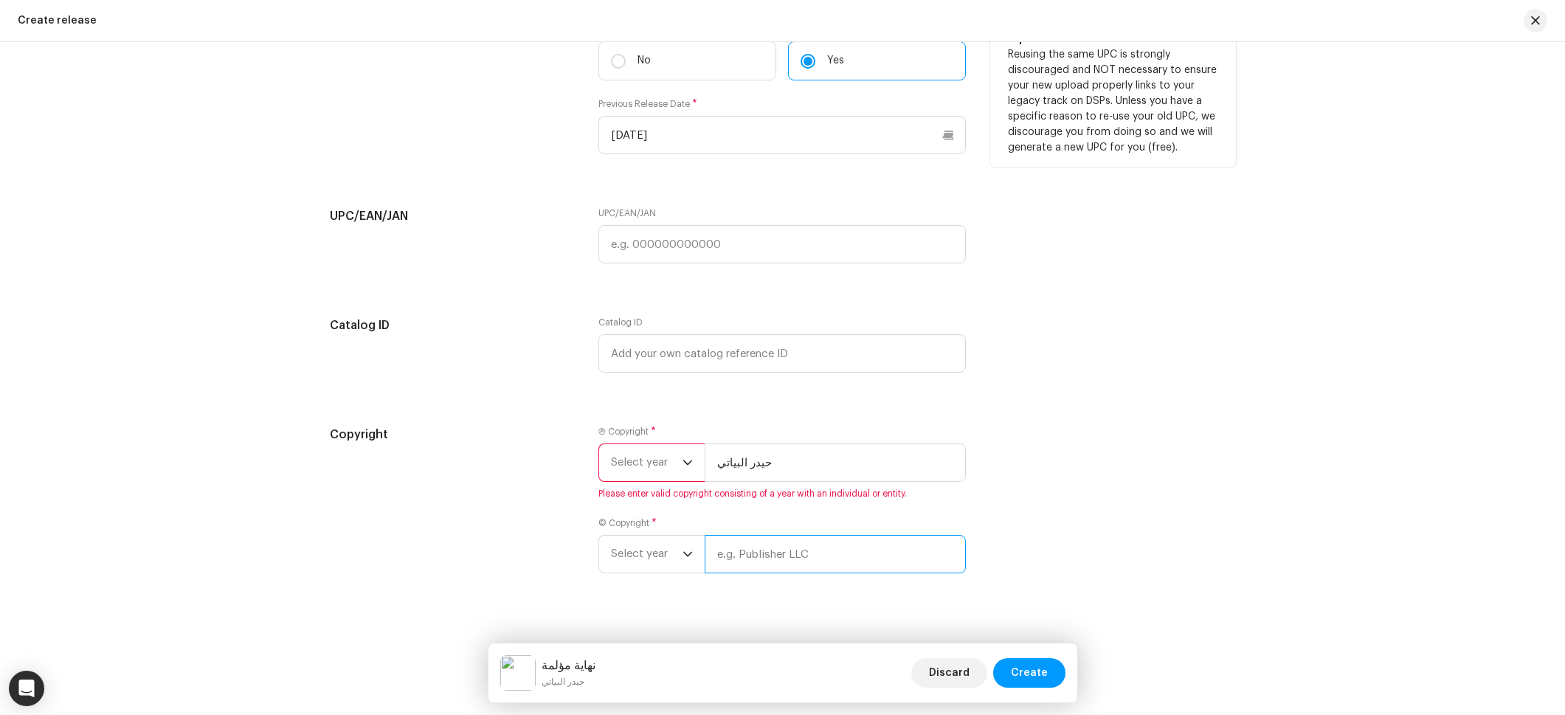
click at [757, 551] on input "text" at bounding box center [835, 554] width 261 height 38
paste input "حيدر البياتي"
type input "حيدر البياتي"
drag, startPoint x: 643, startPoint y: 447, endPoint x: 646, endPoint y: 460, distance: 13.8
click at [643, 448] on span "Select year" at bounding box center [647, 462] width 72 height 37
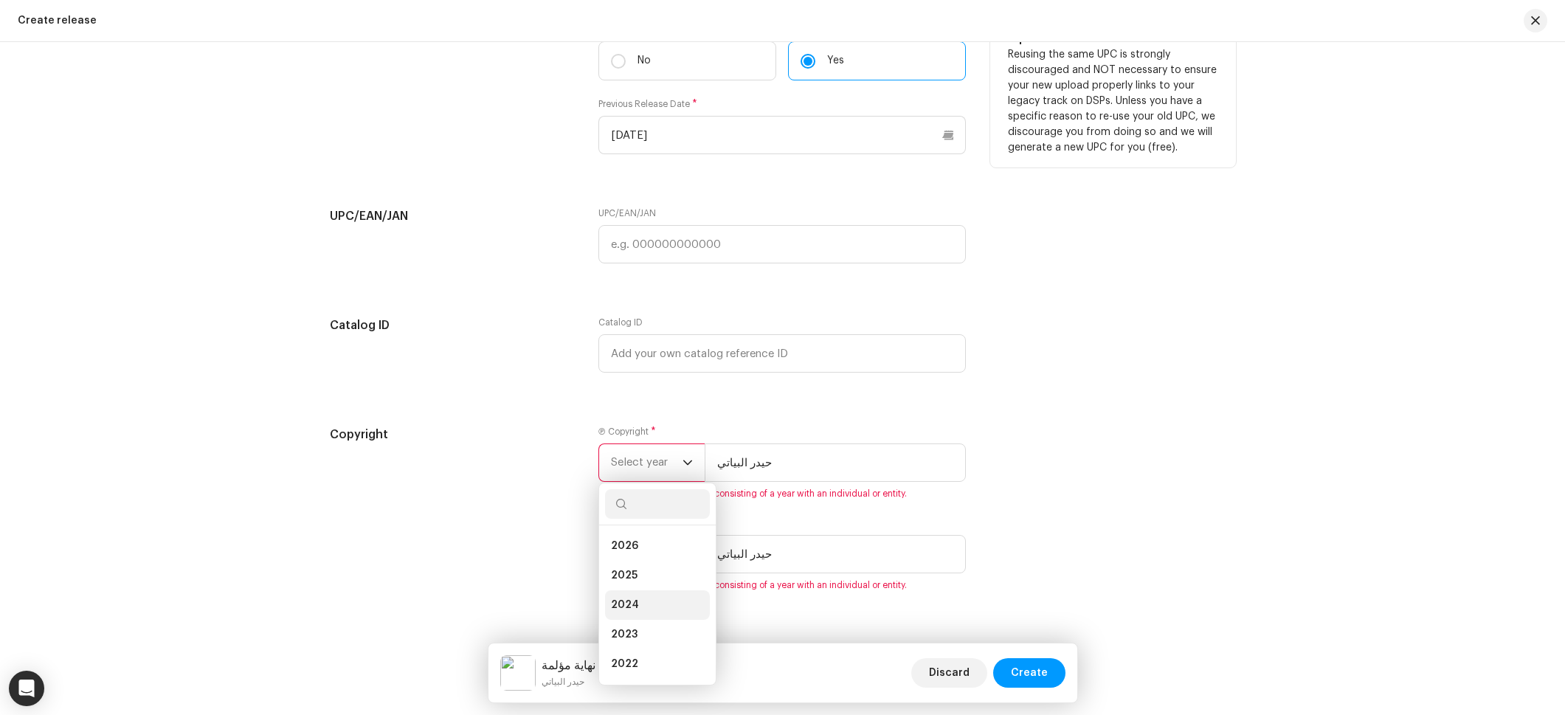
drag, startPoint x: 622, startPoint y: 575, endPoint x: 631, endPoint y: 571, distance: 9.6
click at [622, 575] on span "2025" at bounding box center [624, 575] width 27 height 15
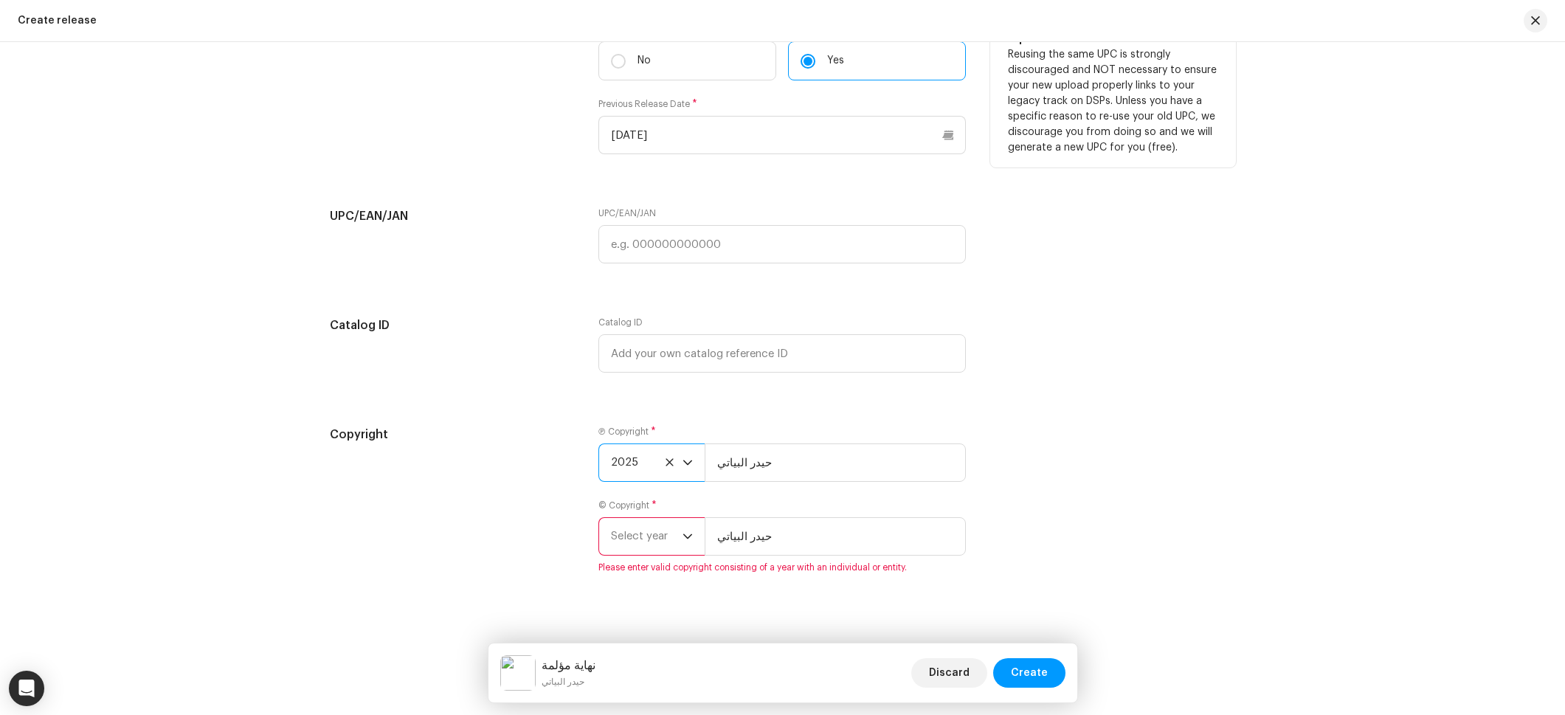
click at [641, 542] on span "Select year" at bounding box center [647, 536] width 72 height 37
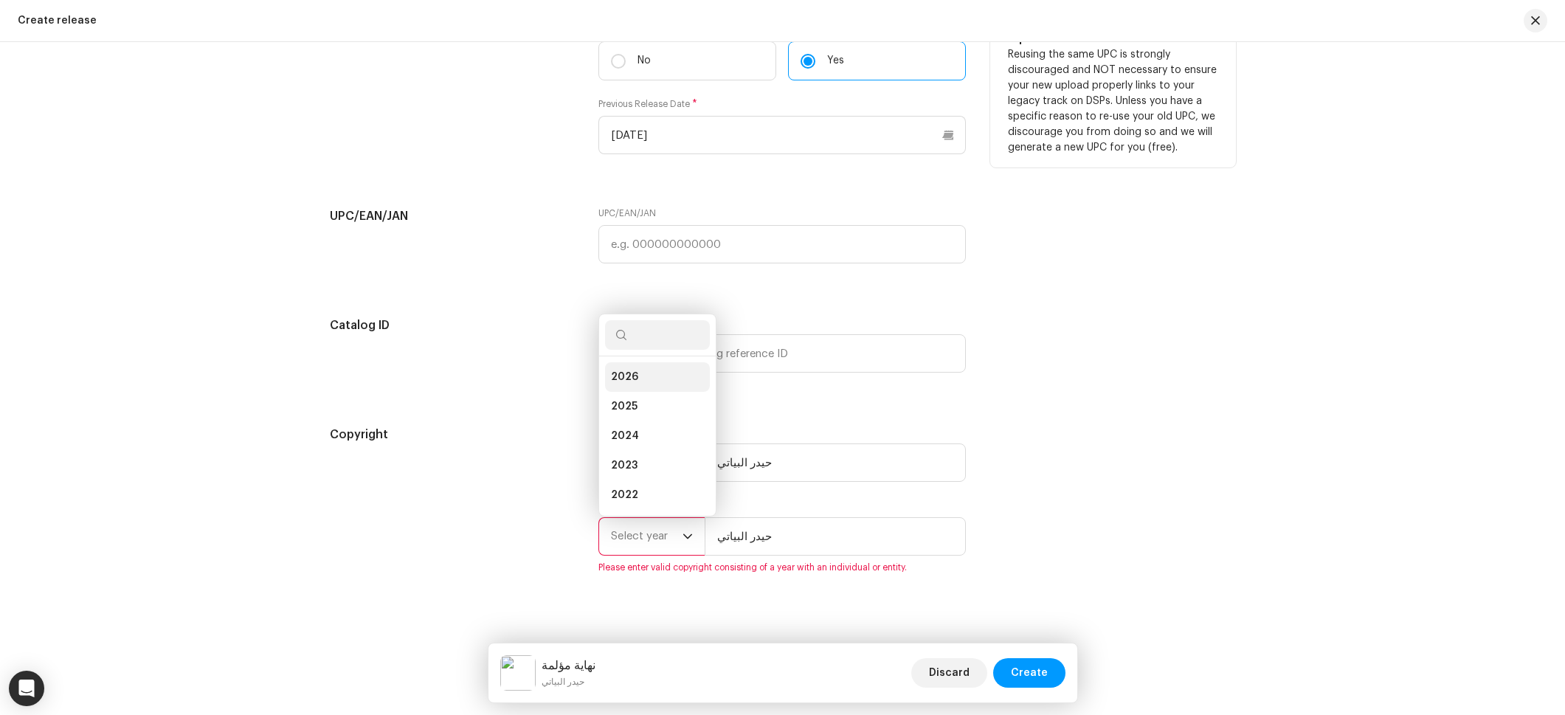
drag, startPoint x: 624, startPoint y: 395, endPoint x: 667, endPoint y: 411, distance: 46.5
click at [624, 395] on li "2025" at bounding box center [657, 407] width 105 height 30
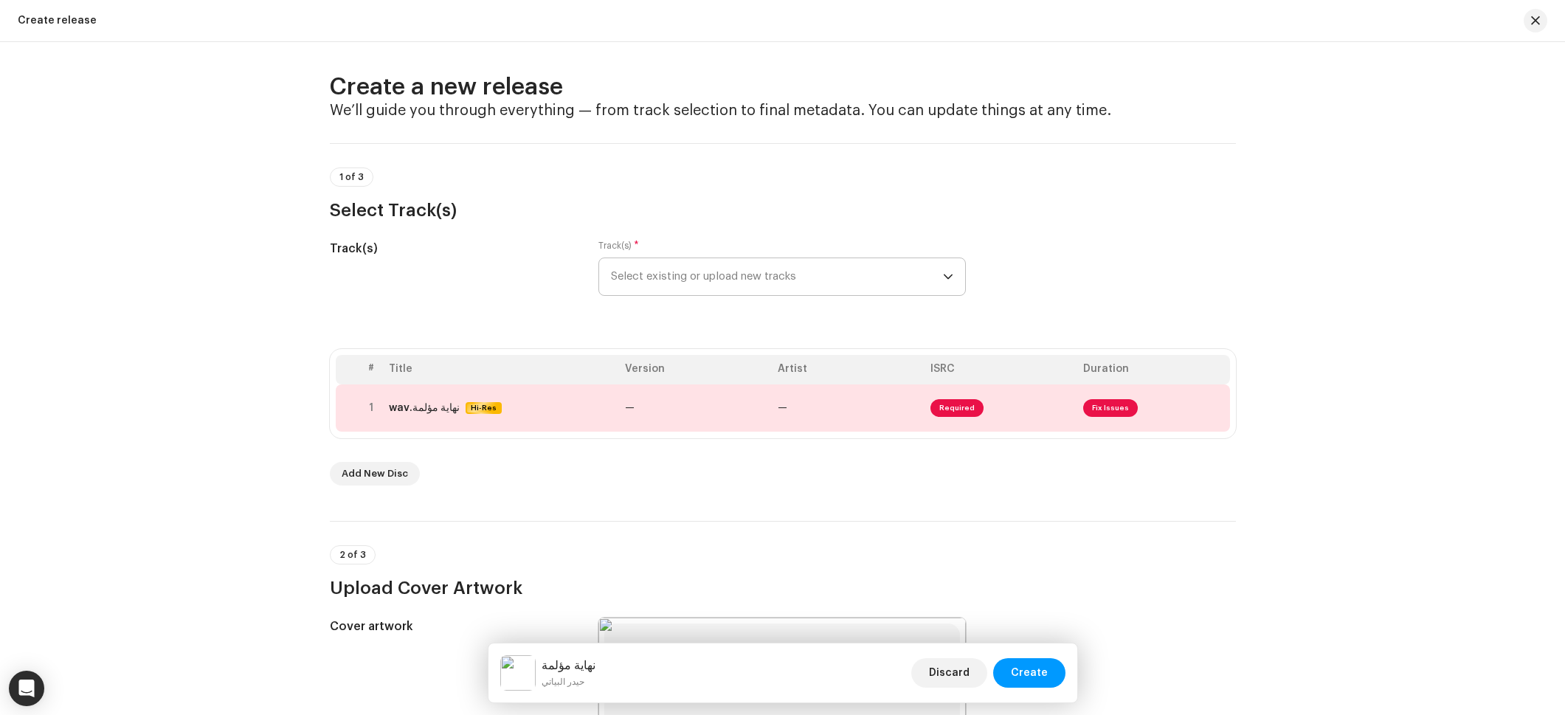
scroll to position [0, 0]
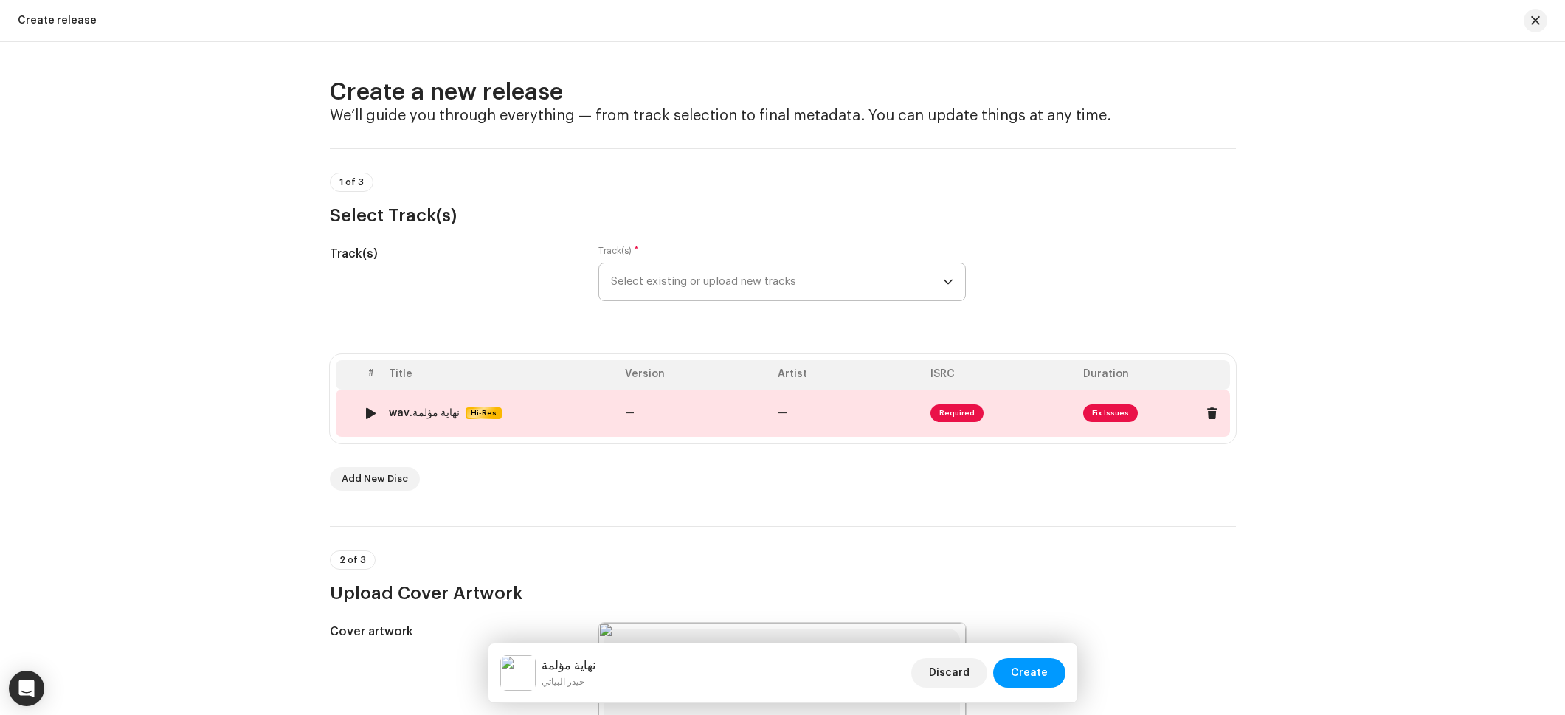
click at [646, 393] on td "—" at bounding box center [695, 413] width 153 height 47
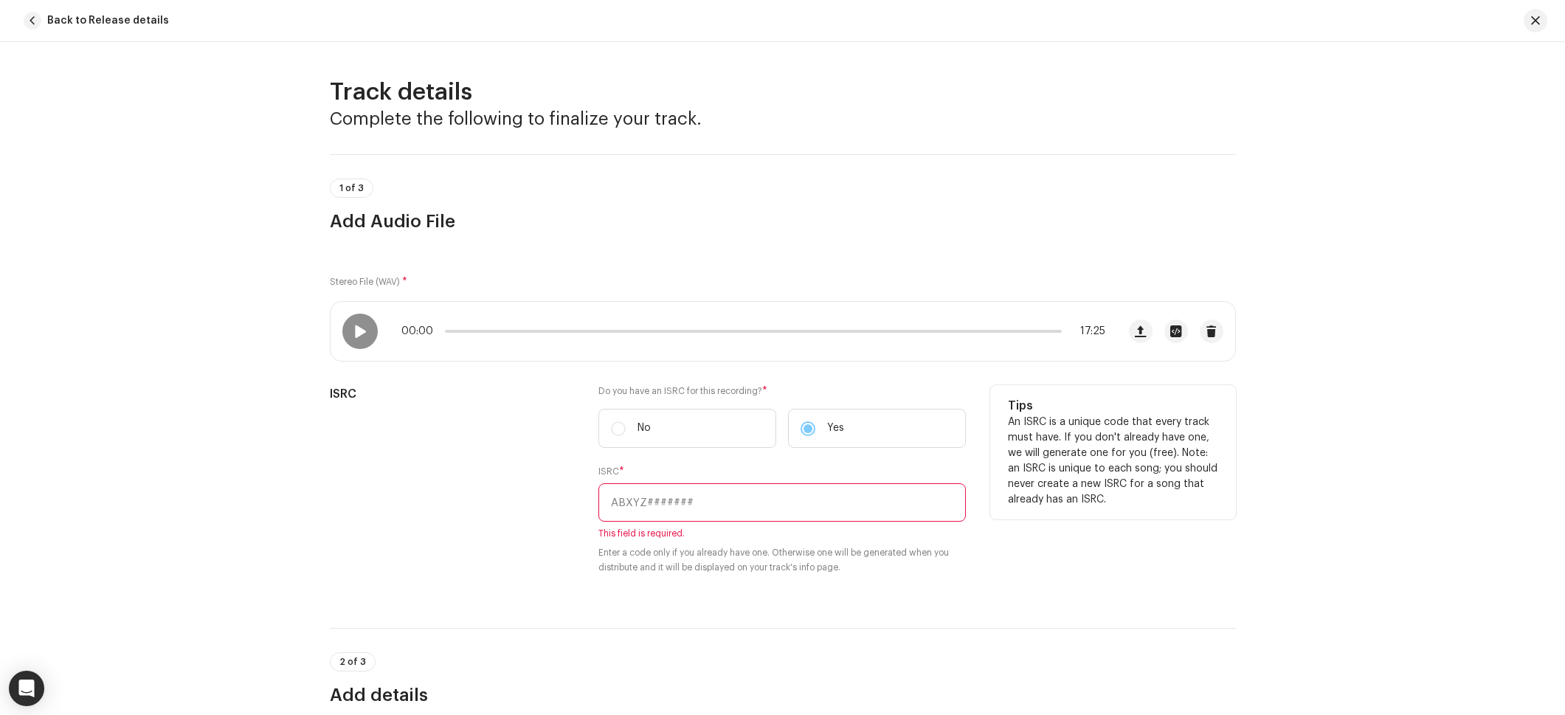
click at [739, 511] on input "text" at bounding box center [781, 502] width 367 height 38
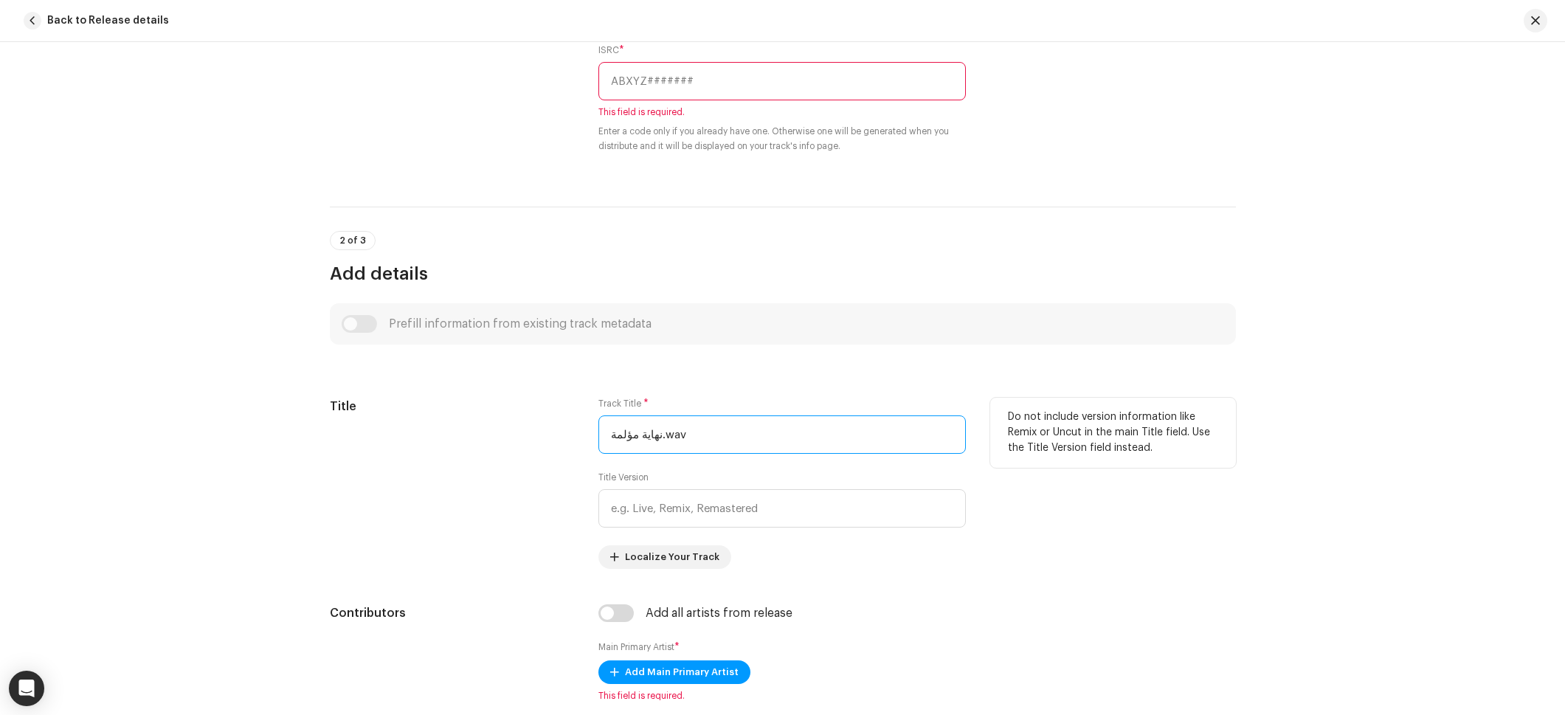
click at [702, 437] on input "نهاية مؤلمة.wav" at bounding box center [781, 434] width 367 height 38
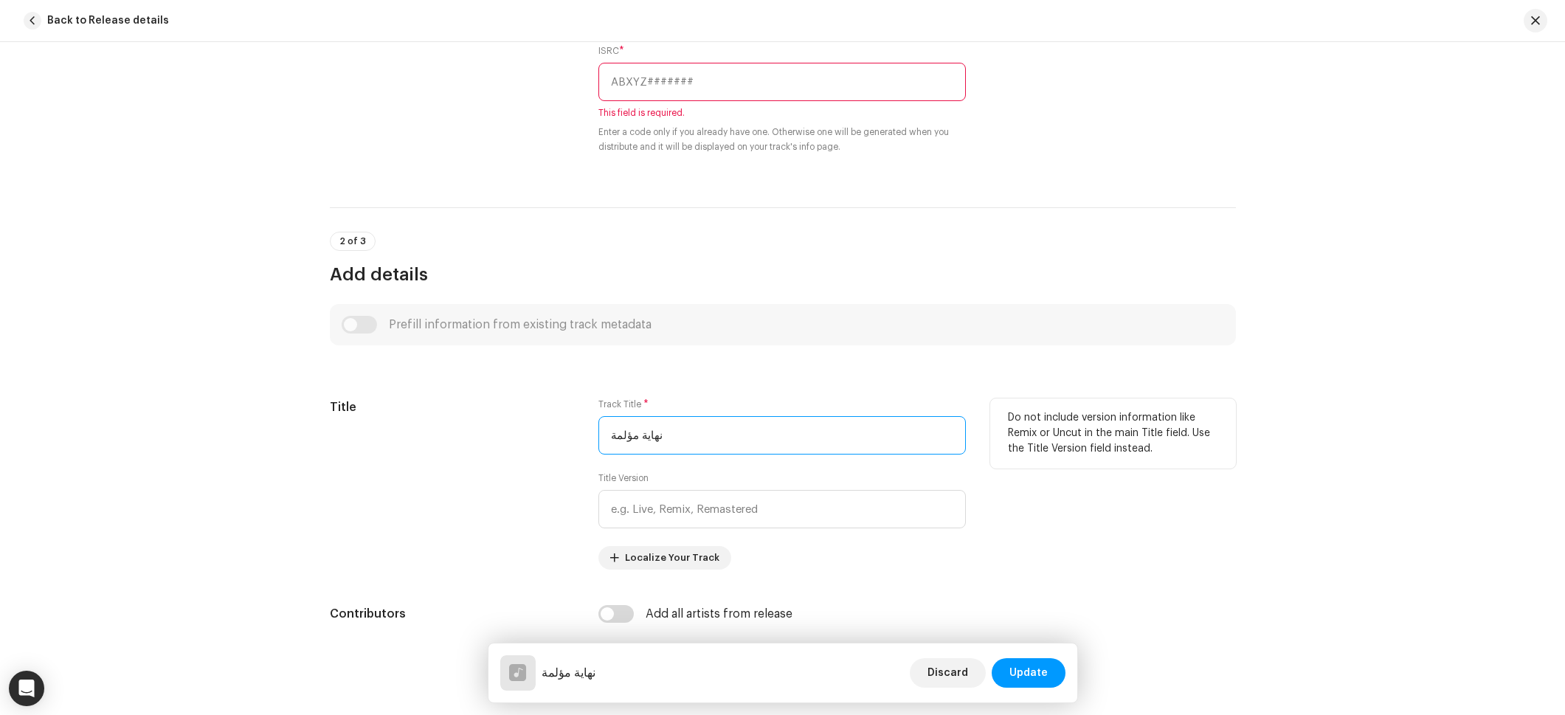
scroll to position [1082, 0]
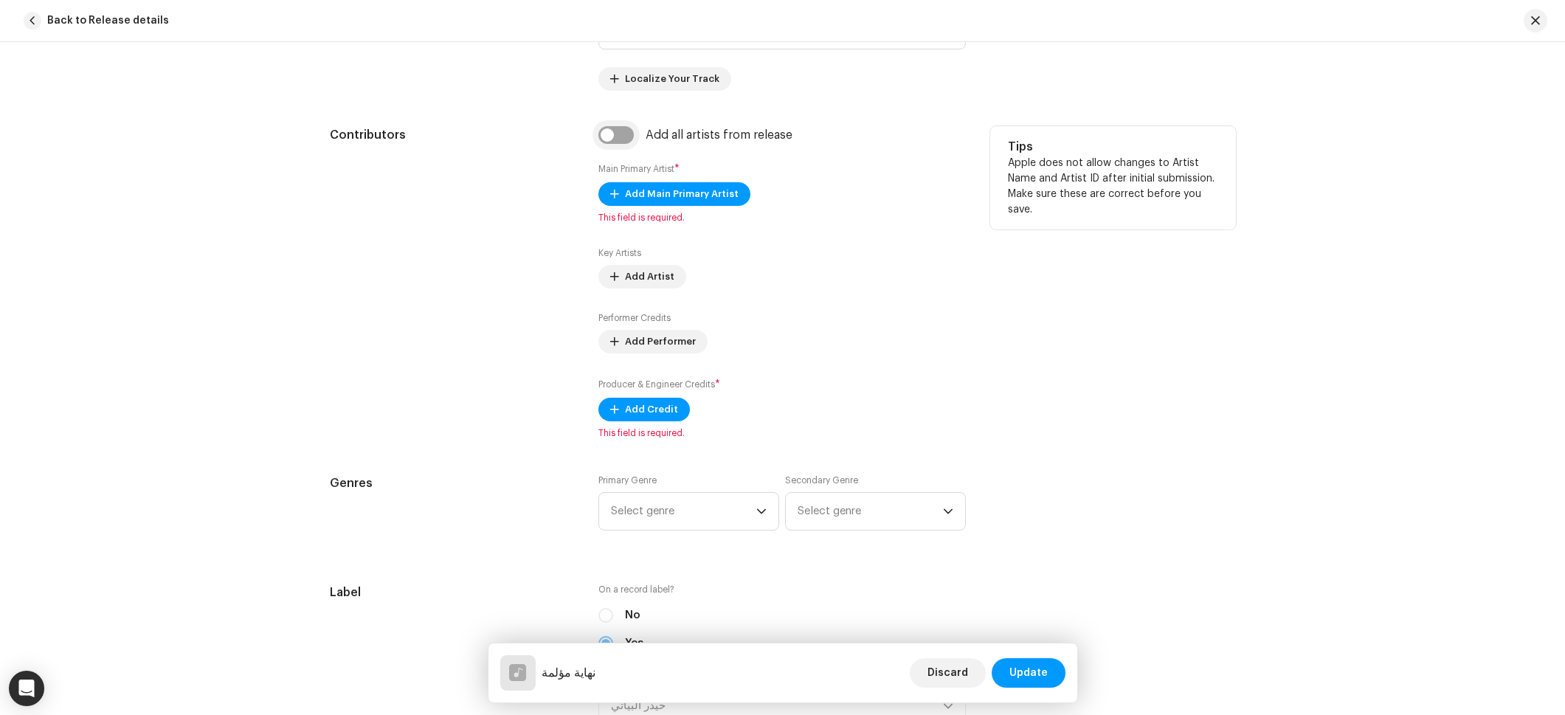
type input "نهاية مؤلمة"
click at [610, 126] on input "checkbox" at bounding box center [615, 135] width 35 height 18
checkbox input "true"
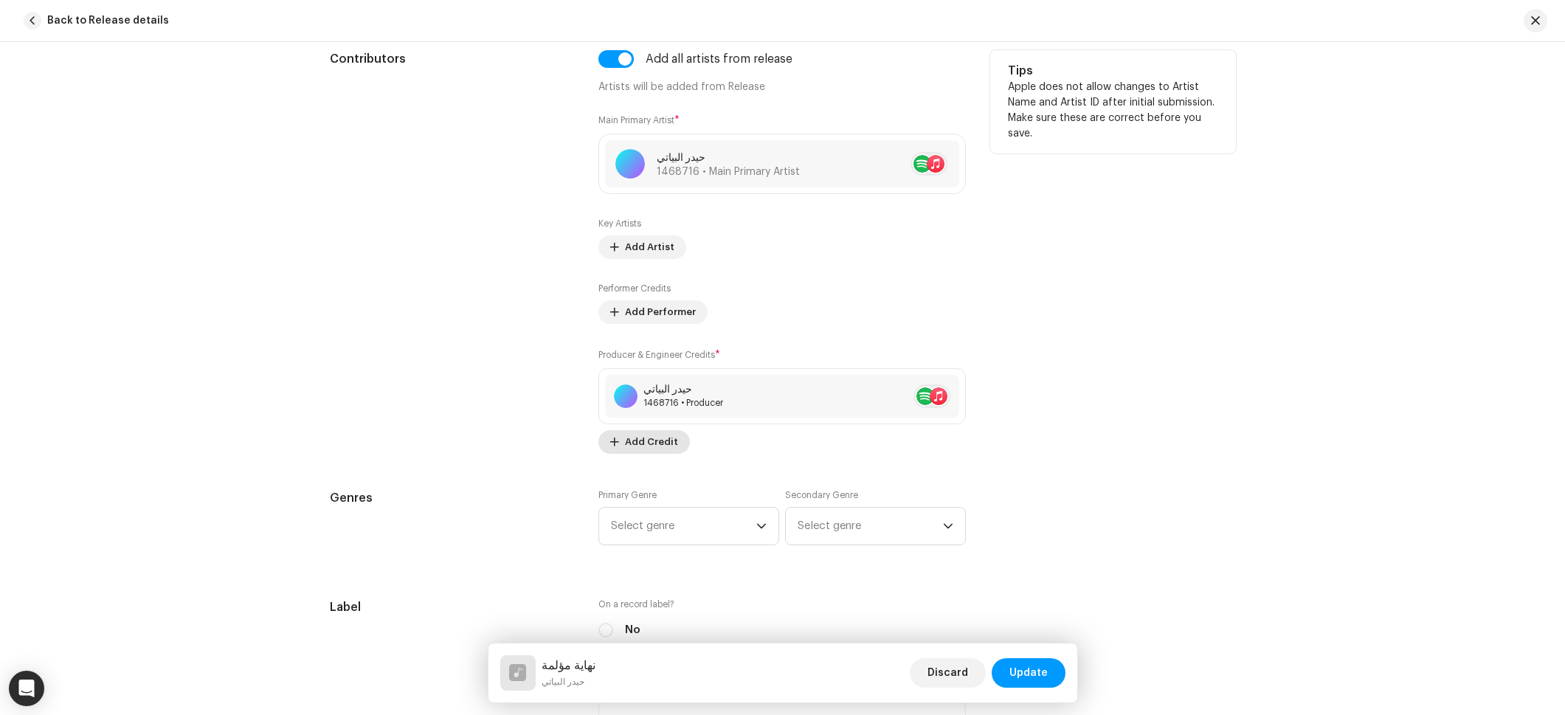
scroll to position [1100, 0]
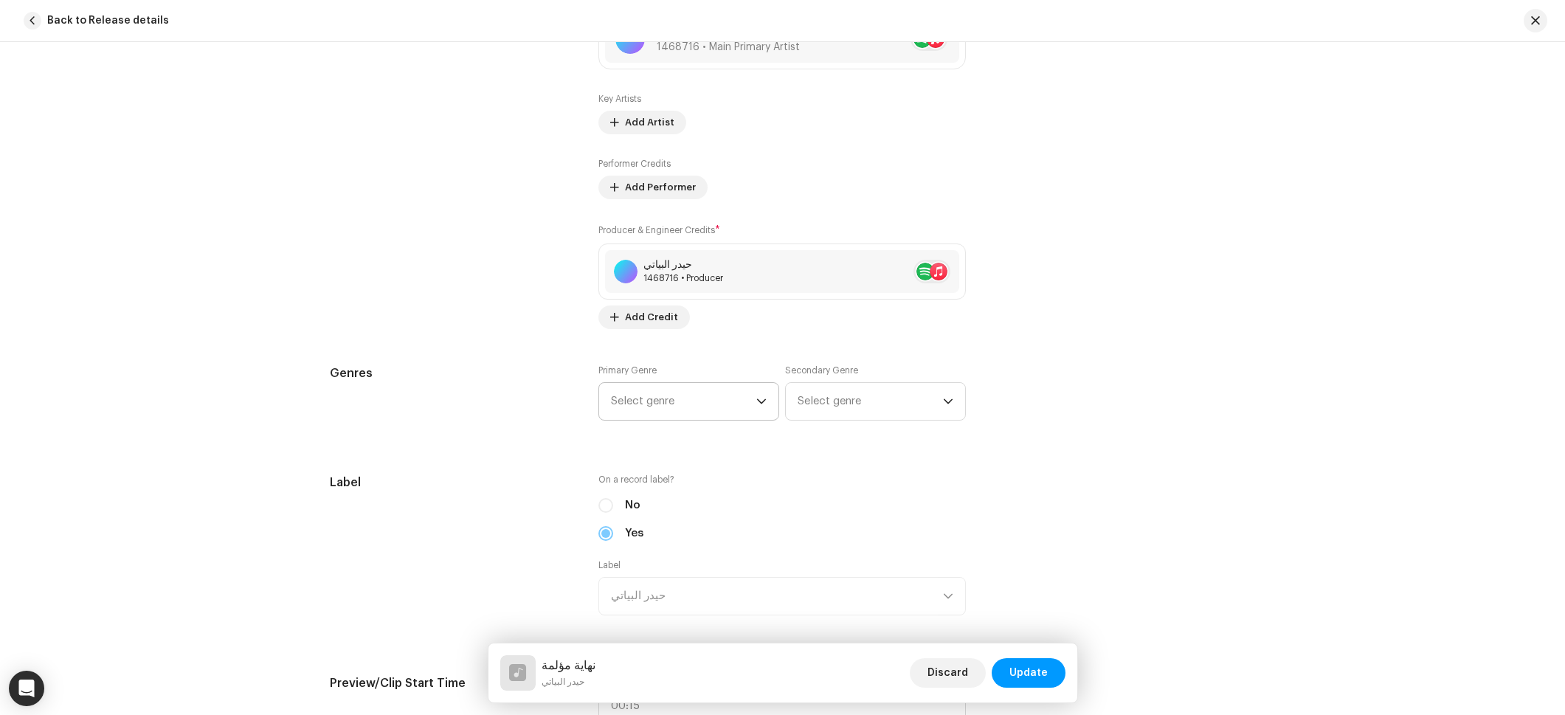
click at [666, 401] on span "Select genre" at bounding box center [683, 401] width 145 height 37
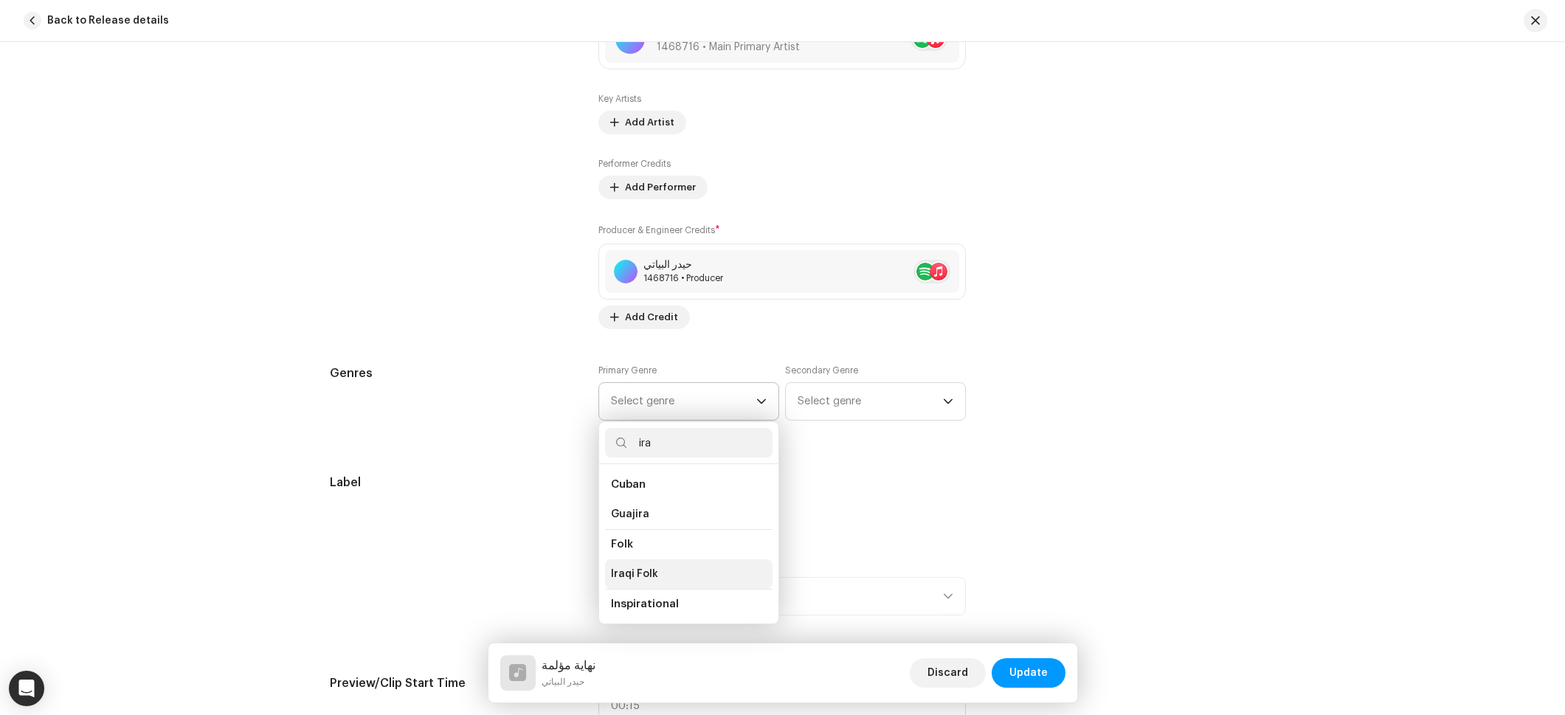
type input "ira"
click at [637, 567] on span "Iraqi Folk" at bounding box center [634, 574] width 47 height 15
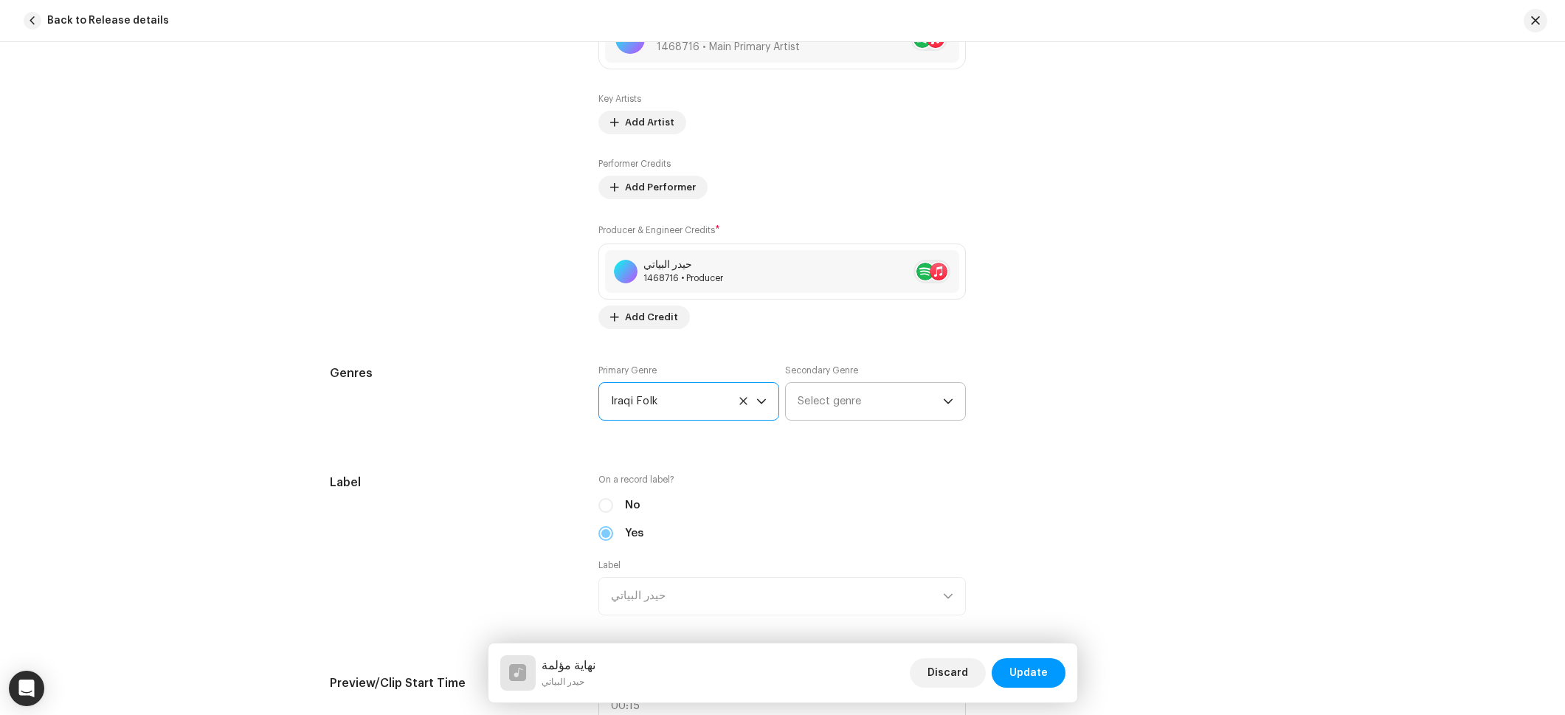
click at [830, 407] on span "Select genre" at bounding box center [870, 401] width 145 height 37
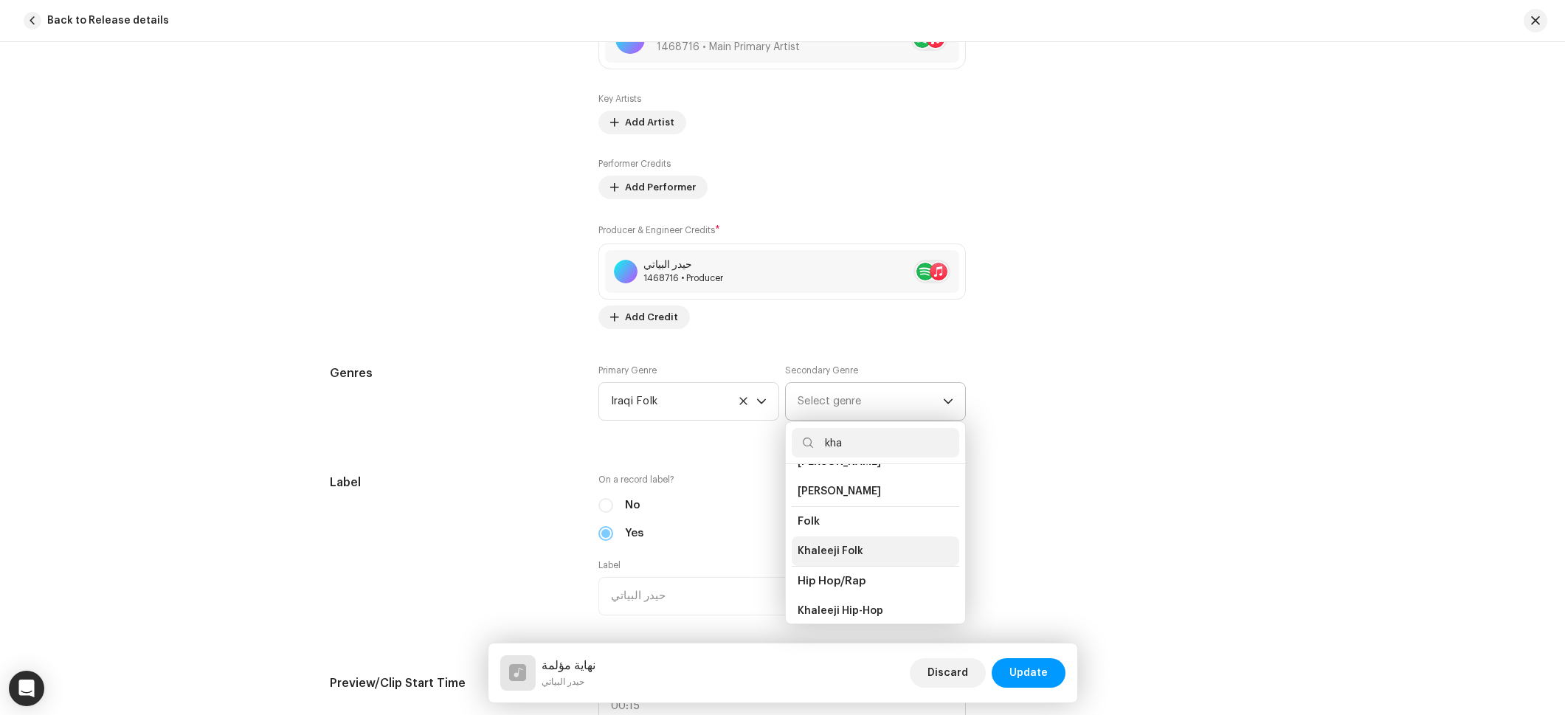
type input "kha"
click at [828, 555] on span "Khaleeji Folk" at bounding box center [831, 551] width 66 height 15
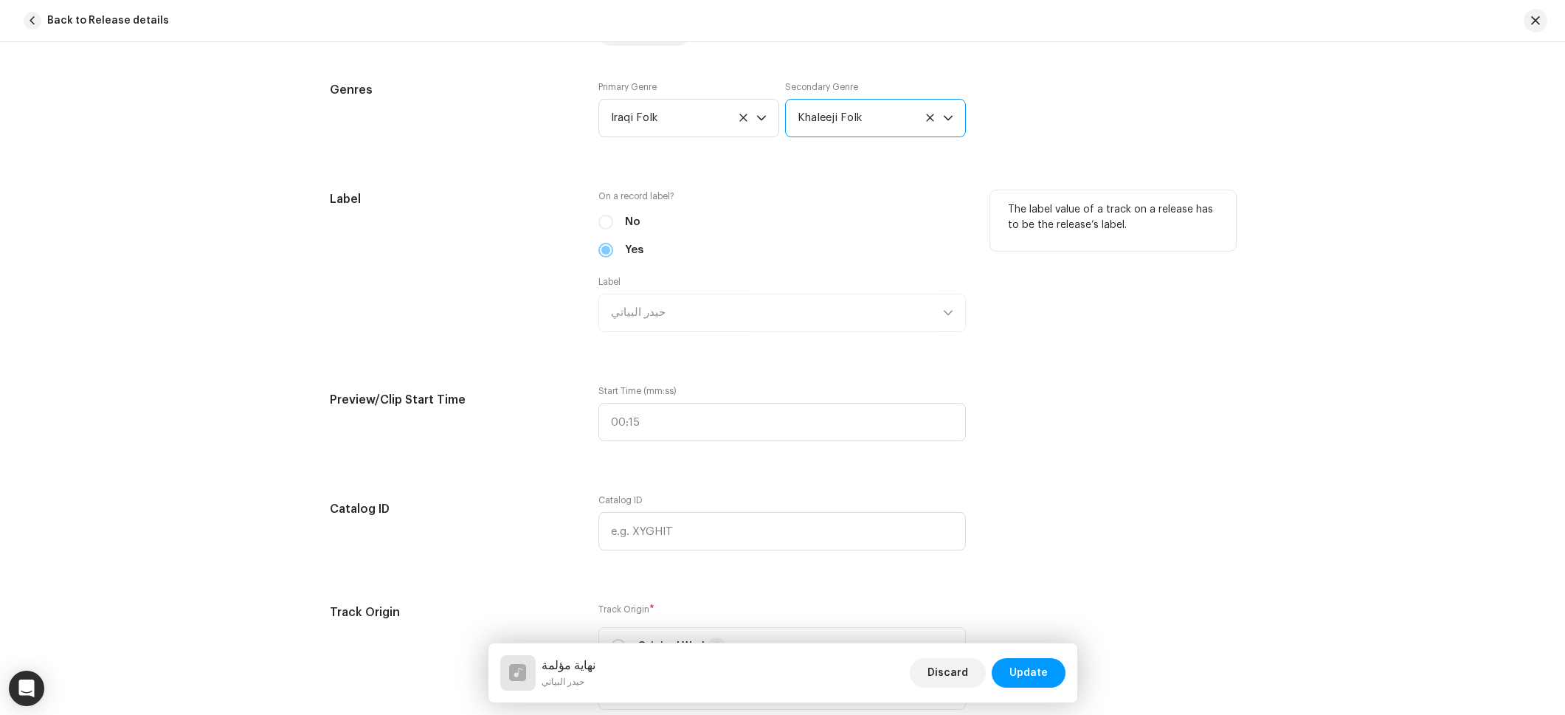
scroll to position [1625, 0]
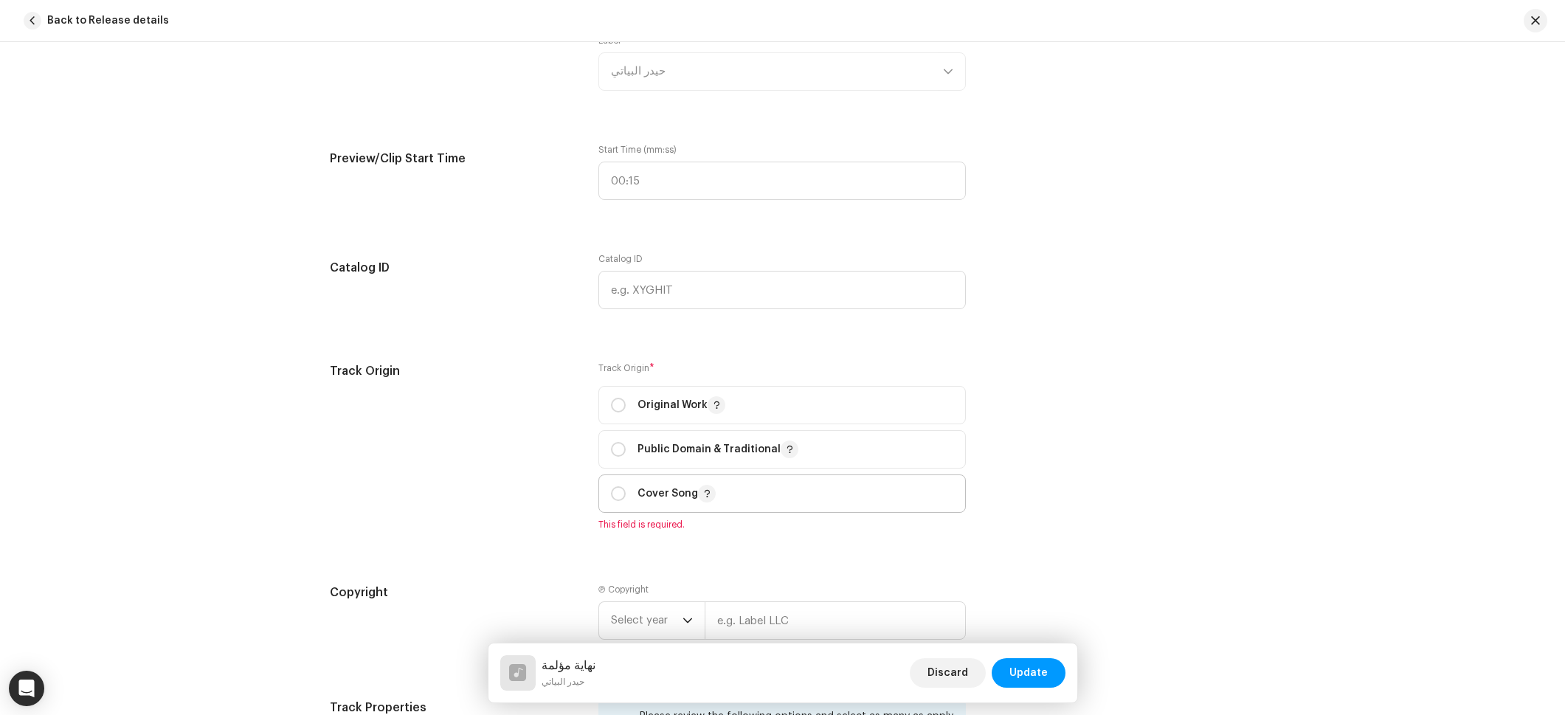
drag, startPoint x: 773, startPoint y: 398, endPoint x: 762, endPoint y: 497, distance: 100.3
click at [773, 398] on span "Original Work" at bounding box center [782, 405] width 342 height 37
radio input "true"
click at [760, 599] on input "text" at bounding box center [835, 603] width 261 height 38
paste input "حيدر البياتي"
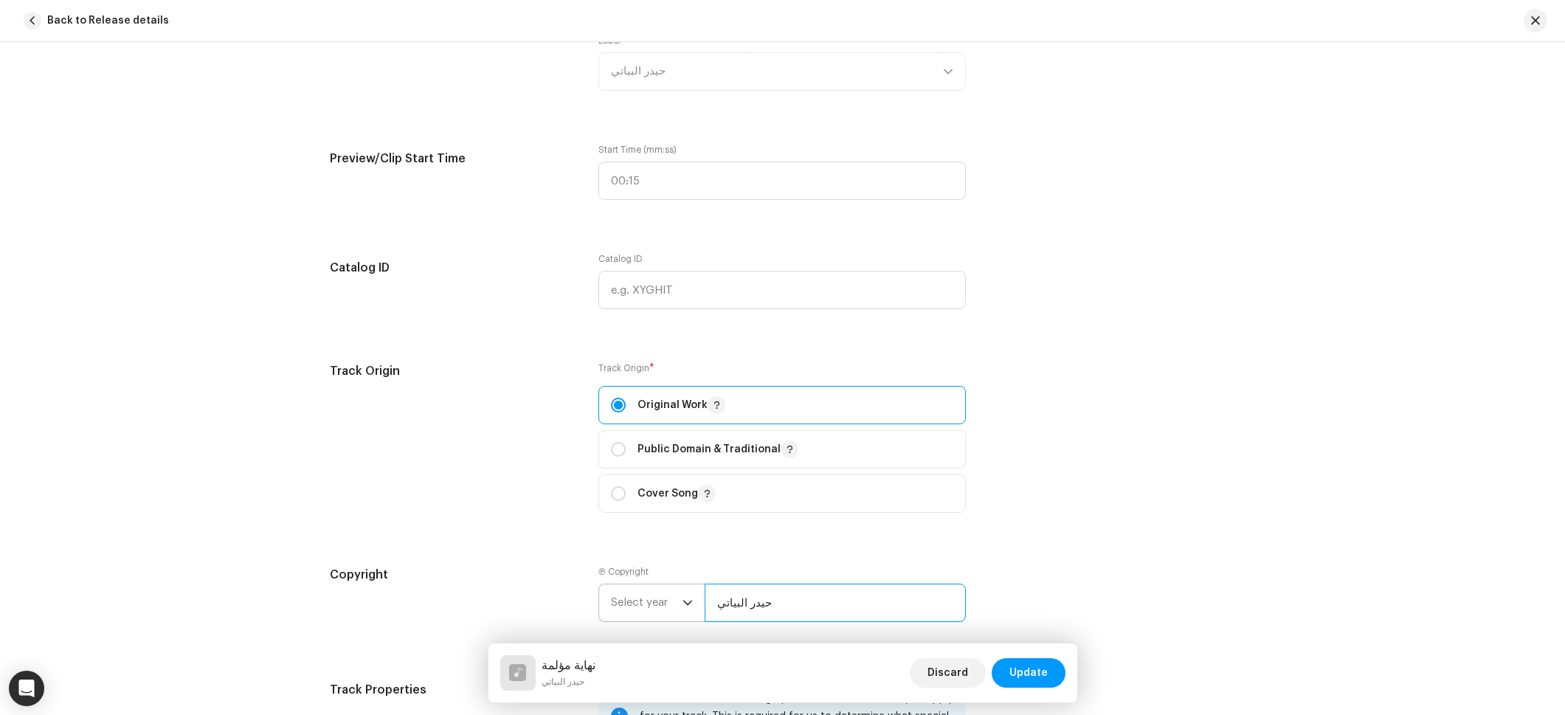
type input "حيدر البياتي"
click at [675, 605] on span "Select year" at bounding box center [647, 602] width 72 height 37
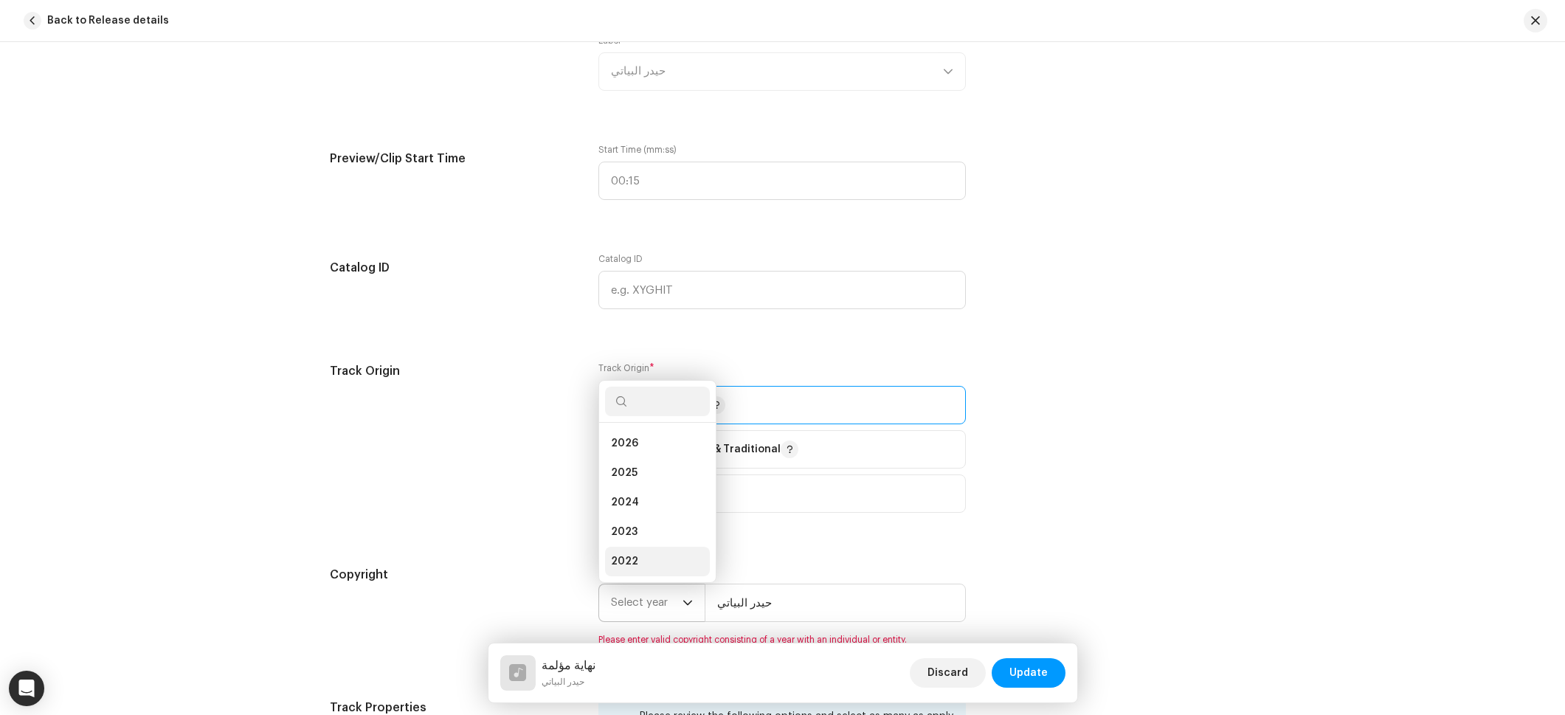
scroll to position [24, 0]
drag, startPoint x: 636, startPoint y: 452, endPoint x: 700, endPoint y: 489, distance: 73.0
click at [636, 452] on li "2025" at bounding box center [657, 450] width 105 height 30
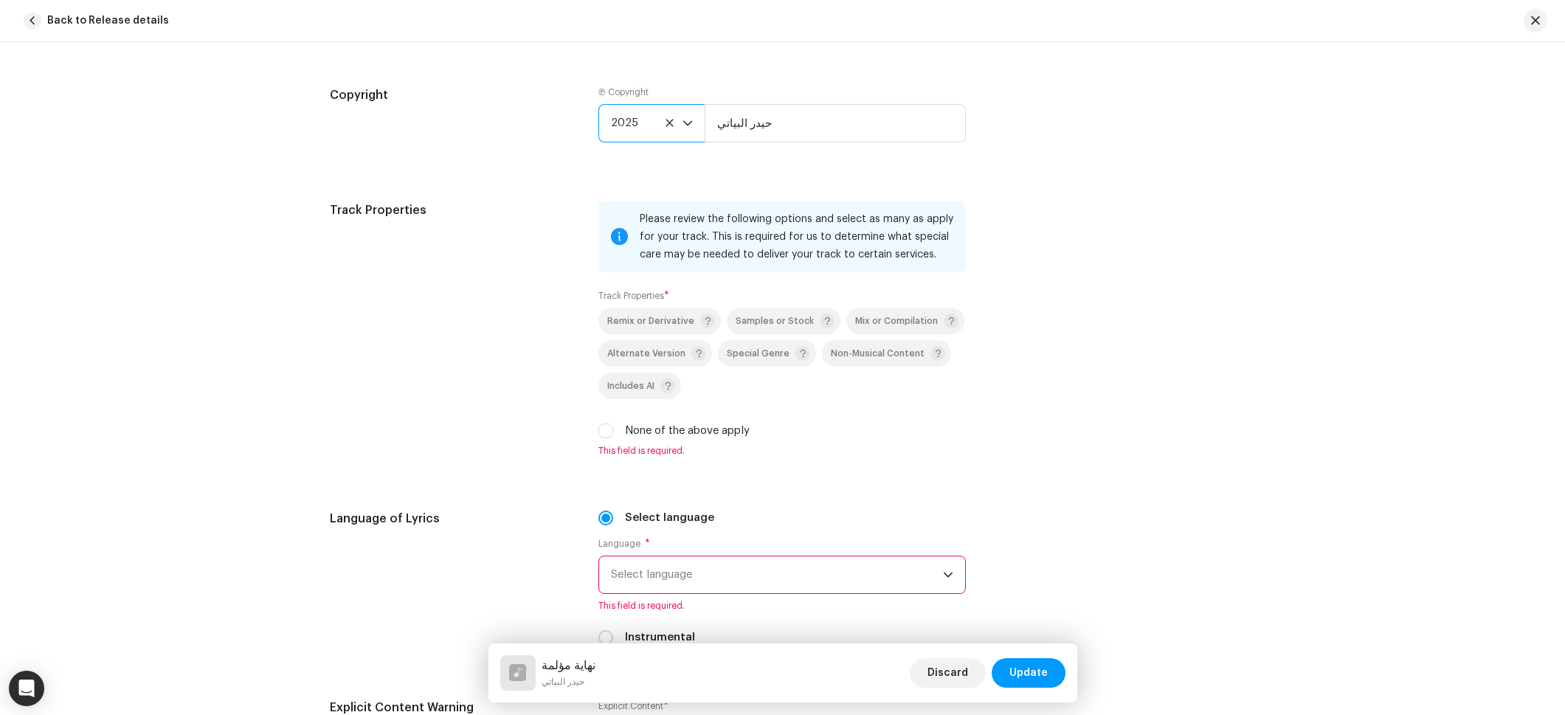
scroll to position [2214, 0]
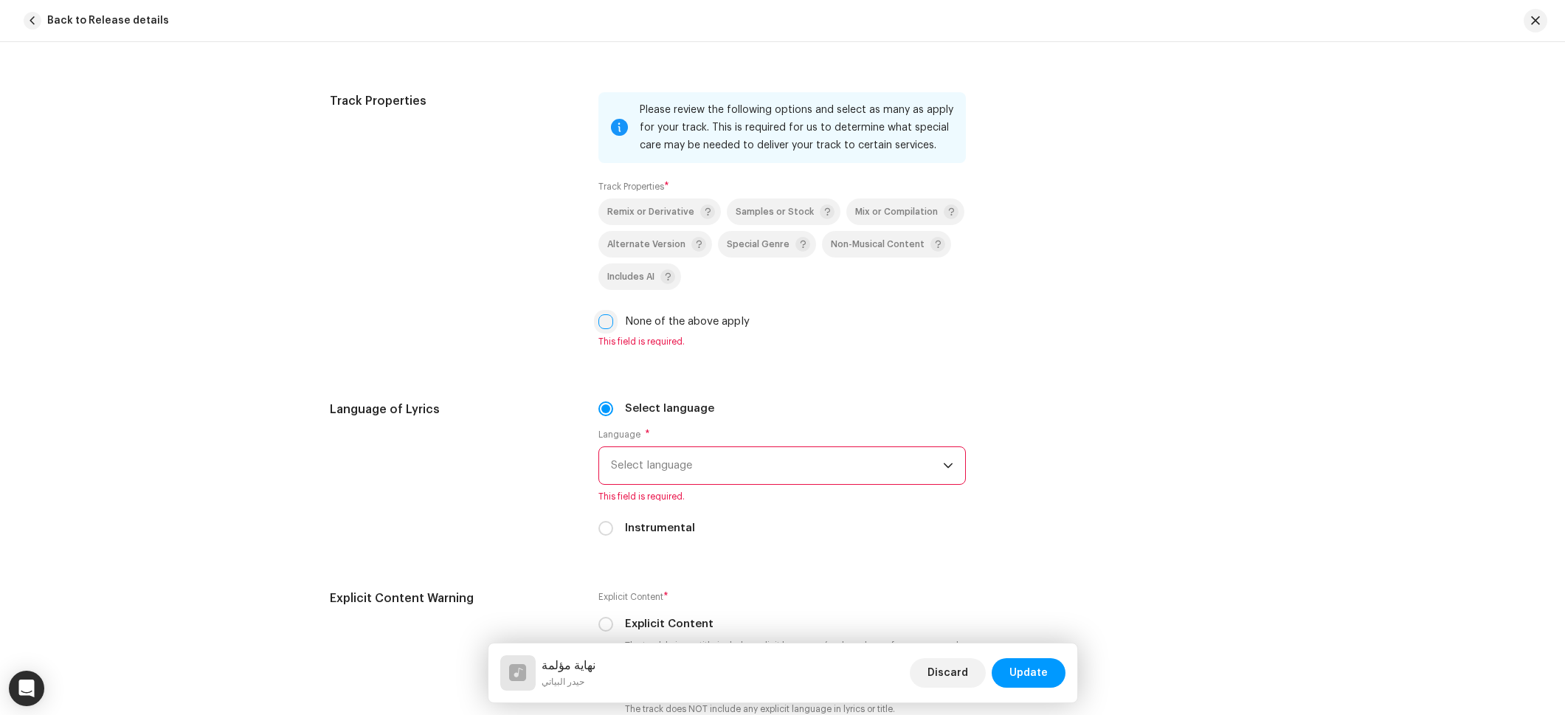
drag, startPoint x: 606, startPoint y: 320, endPoint x: 607, endPoint y: 328, distance: 8.3
click at [606, 320] on input "None of the above apply" at bounding box center [605, 321] width 15 height 15
checkbox input "true"
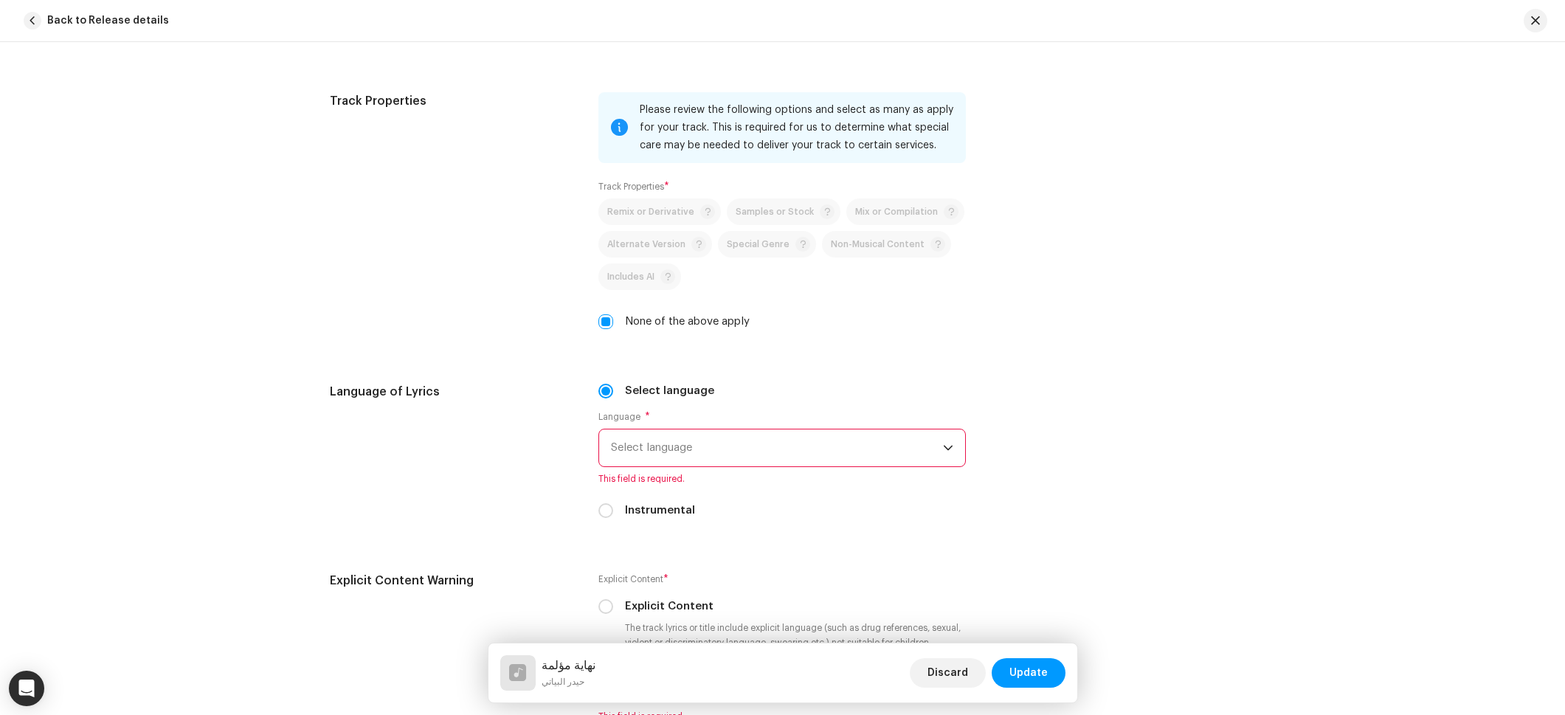
click at [669, 462] on span "Select language" at bounding box center [777, 447] width 332 height 37
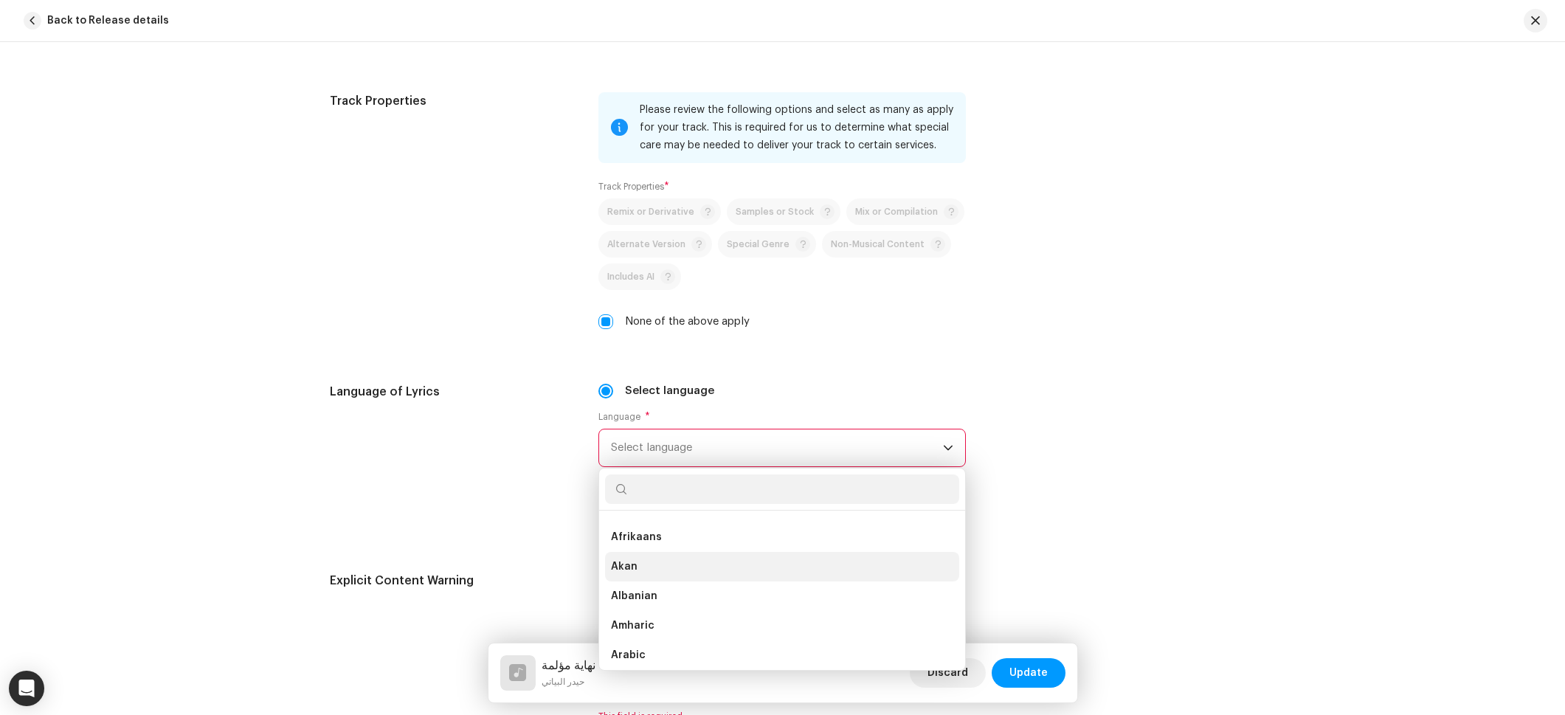
scroll to position [68, 0]
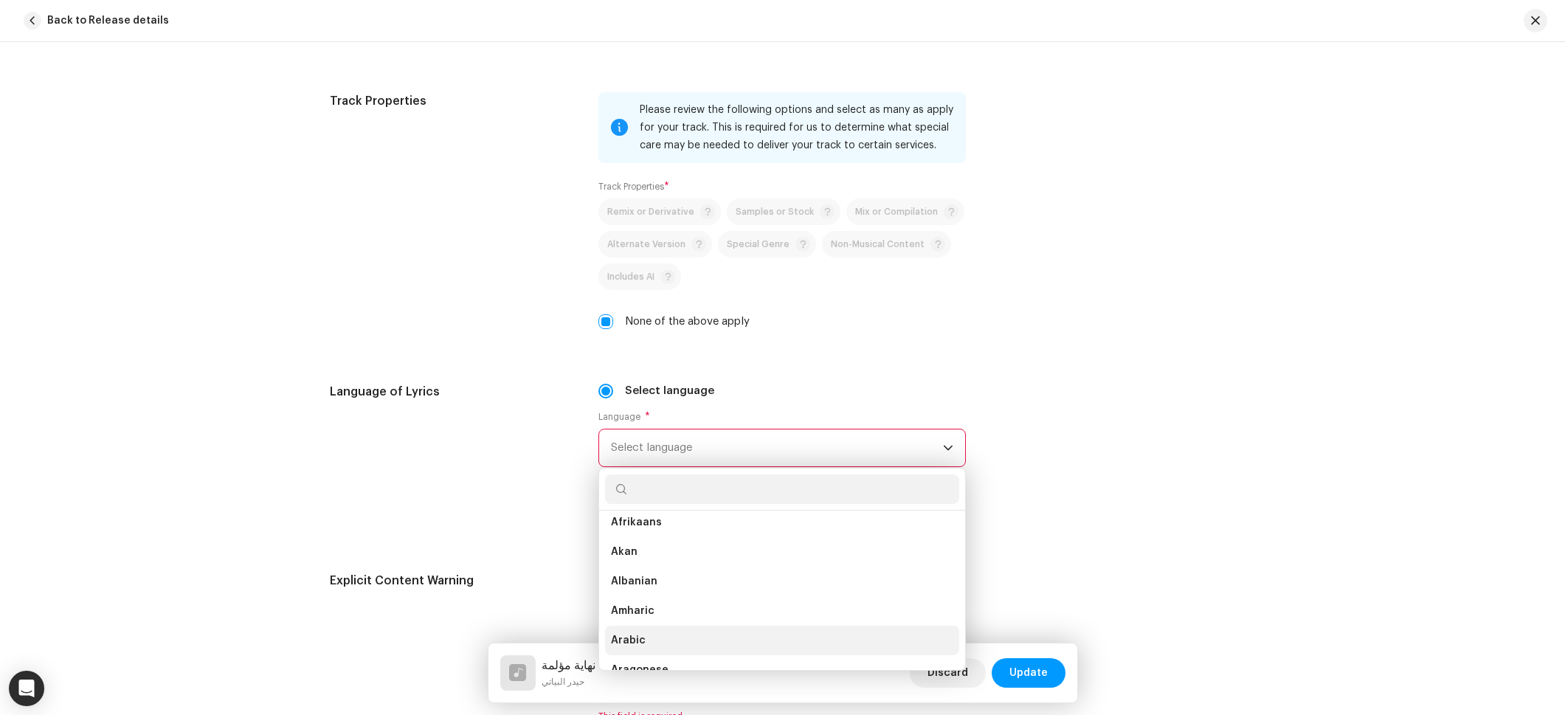
click at [646, 627] on li "Arabic" at bounding box center [782, 641] width 354 height 30
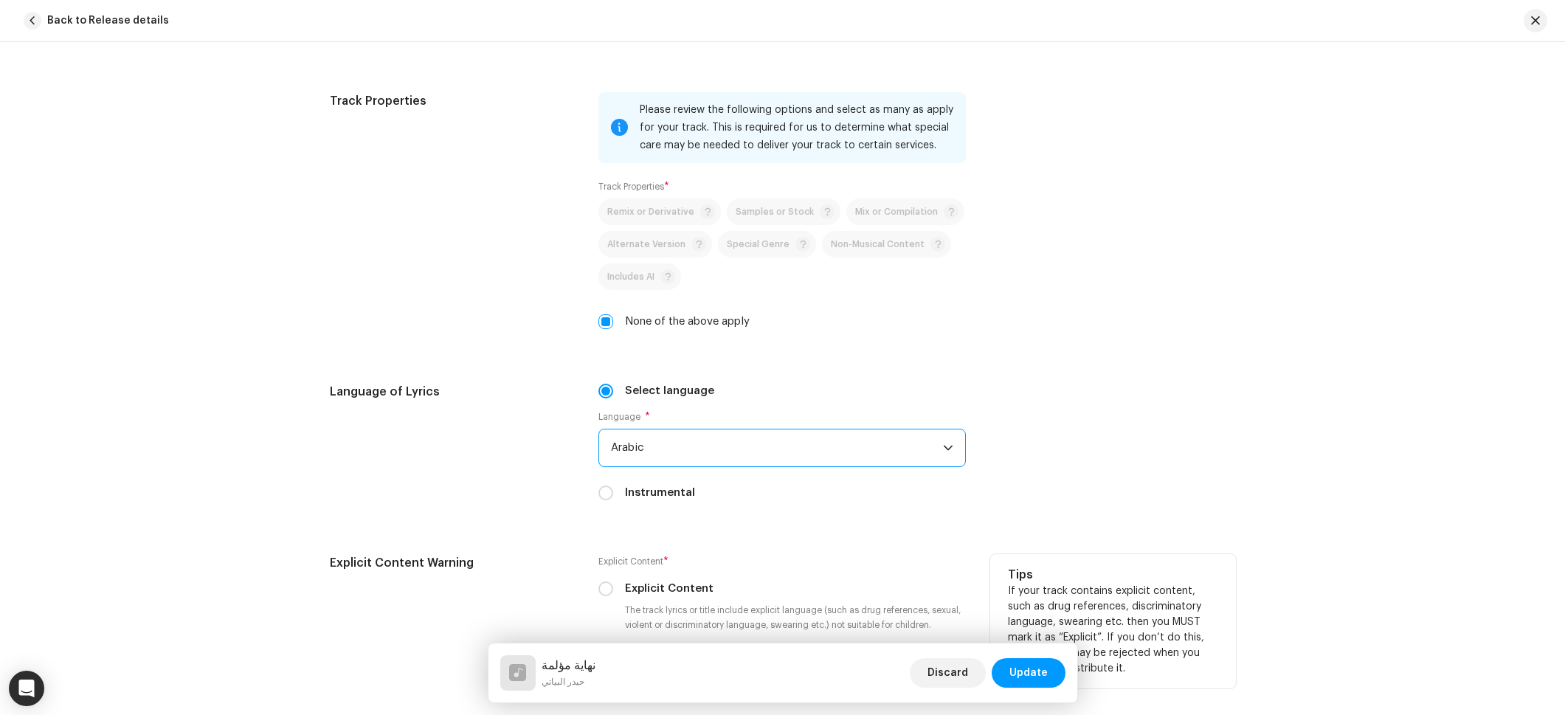
scroll to position [2340, 0]
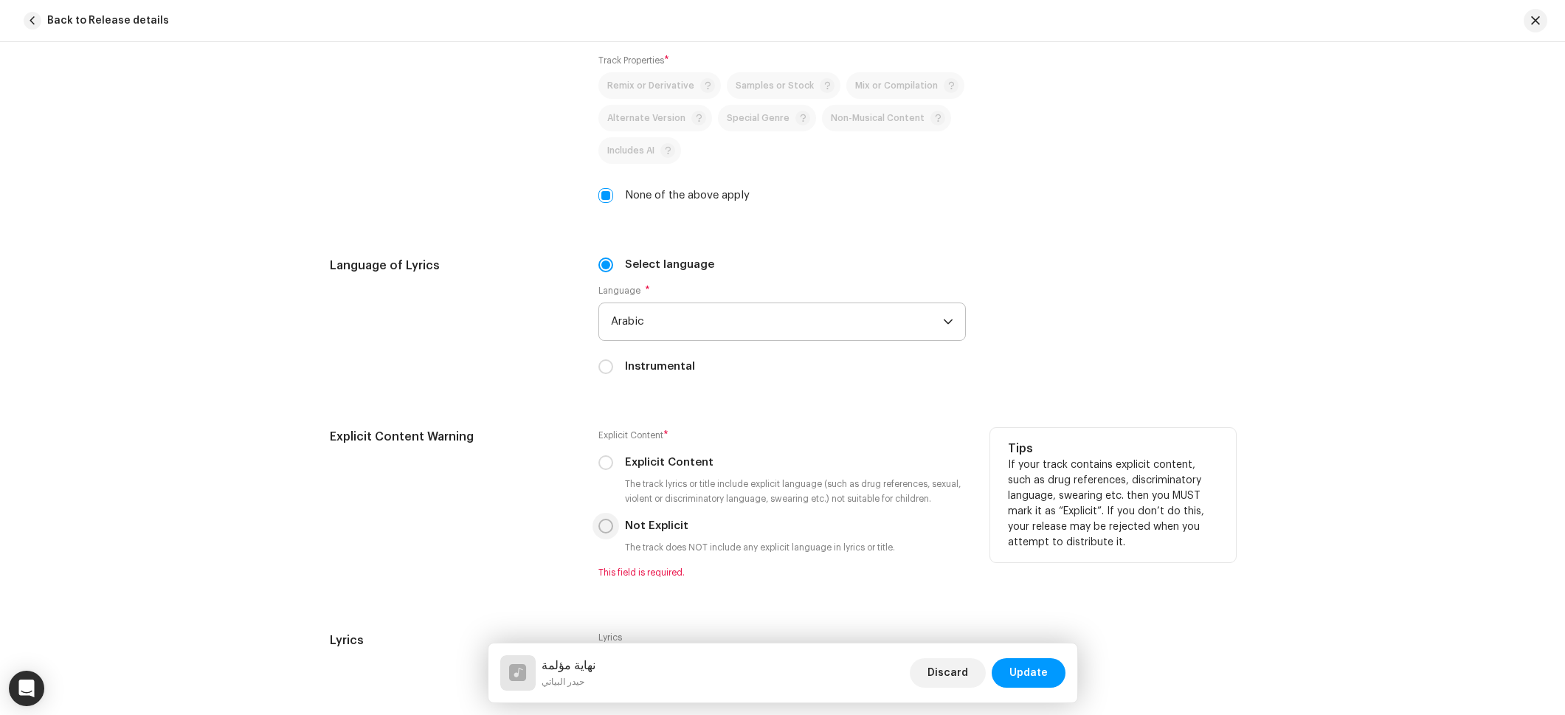
drag, startPoint x: 600, startPoint y: 536, endPoint x: 604, endPoint y: 529, distance: 8.6
click at [600, 536] on div "Explicit Content * Explicit Content The track lyrics or title include explicit …" at bounding box center [781, 503] width 367 height 151
click at [605, 528] on input "Not Explicit" at bounding box center [605, 526] width 15 height 15
radio input "true"
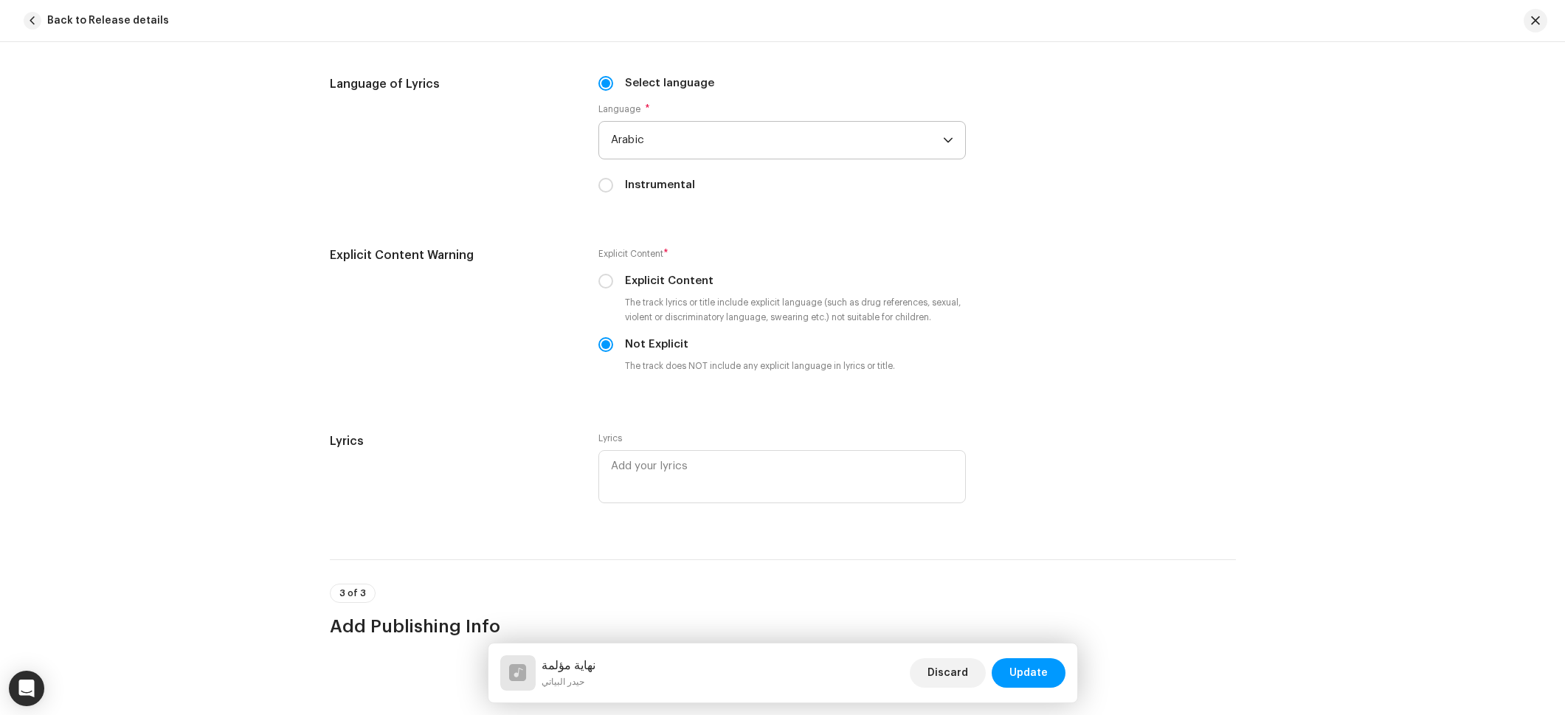
scroll to position [2834, 0]
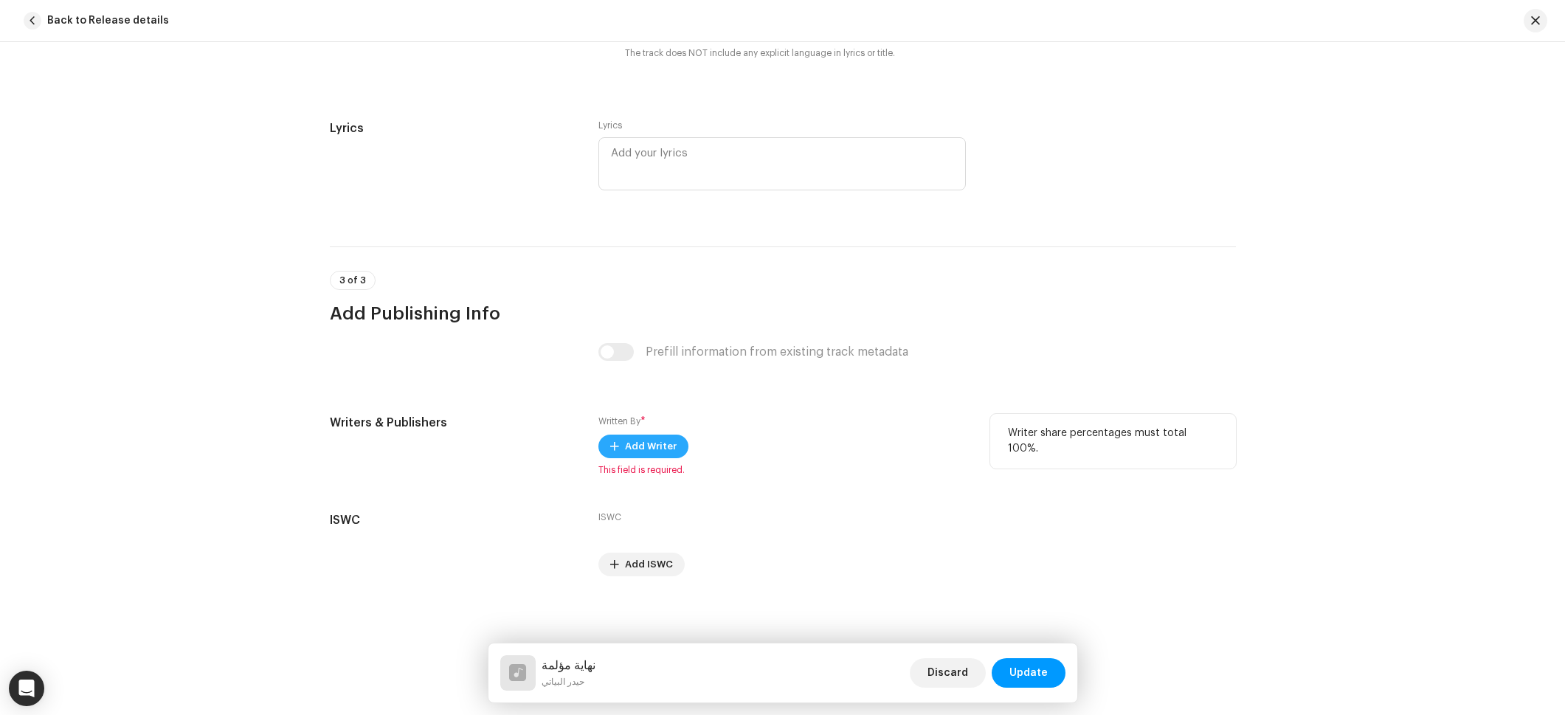
click at [618, 443] on button "Add Writer" at bounding box center [643, 447] width 90 height 24
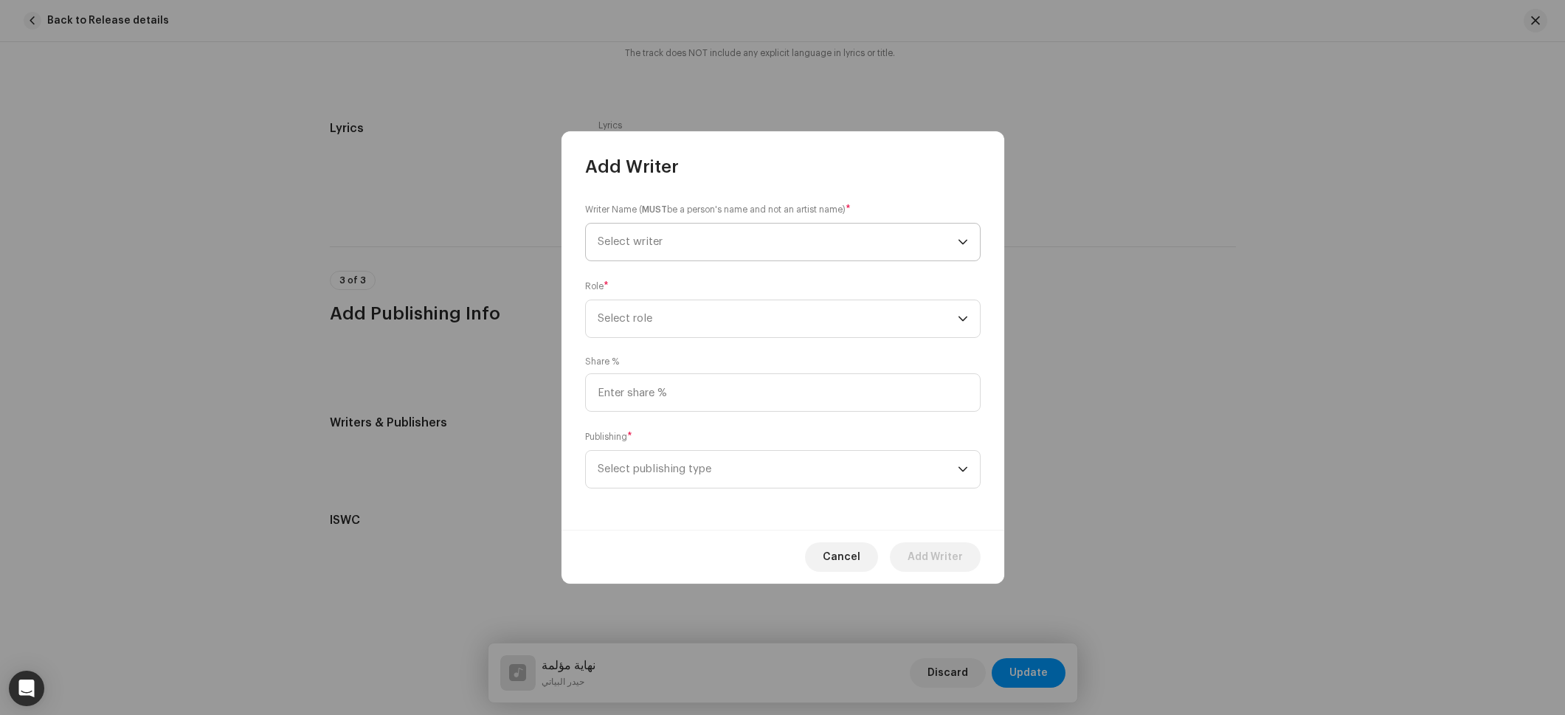
click at [640, 241] on span "Select writer" at bounding box center [630, 241] width 65 height 11
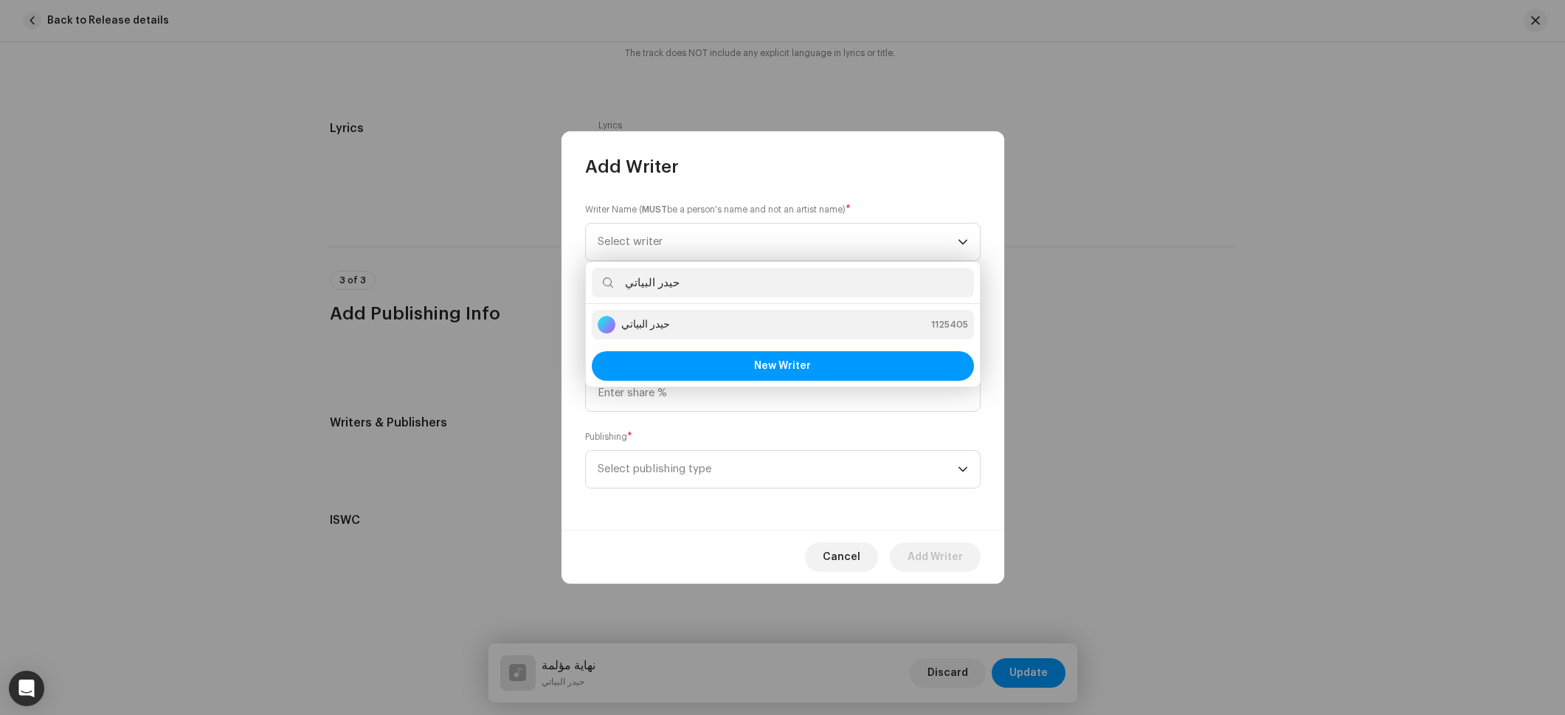
type input "حيدر البياتي"
click at [663, 331] on strong "حيدر البياتي" at bounding box center [645, 324] width 49 height 15
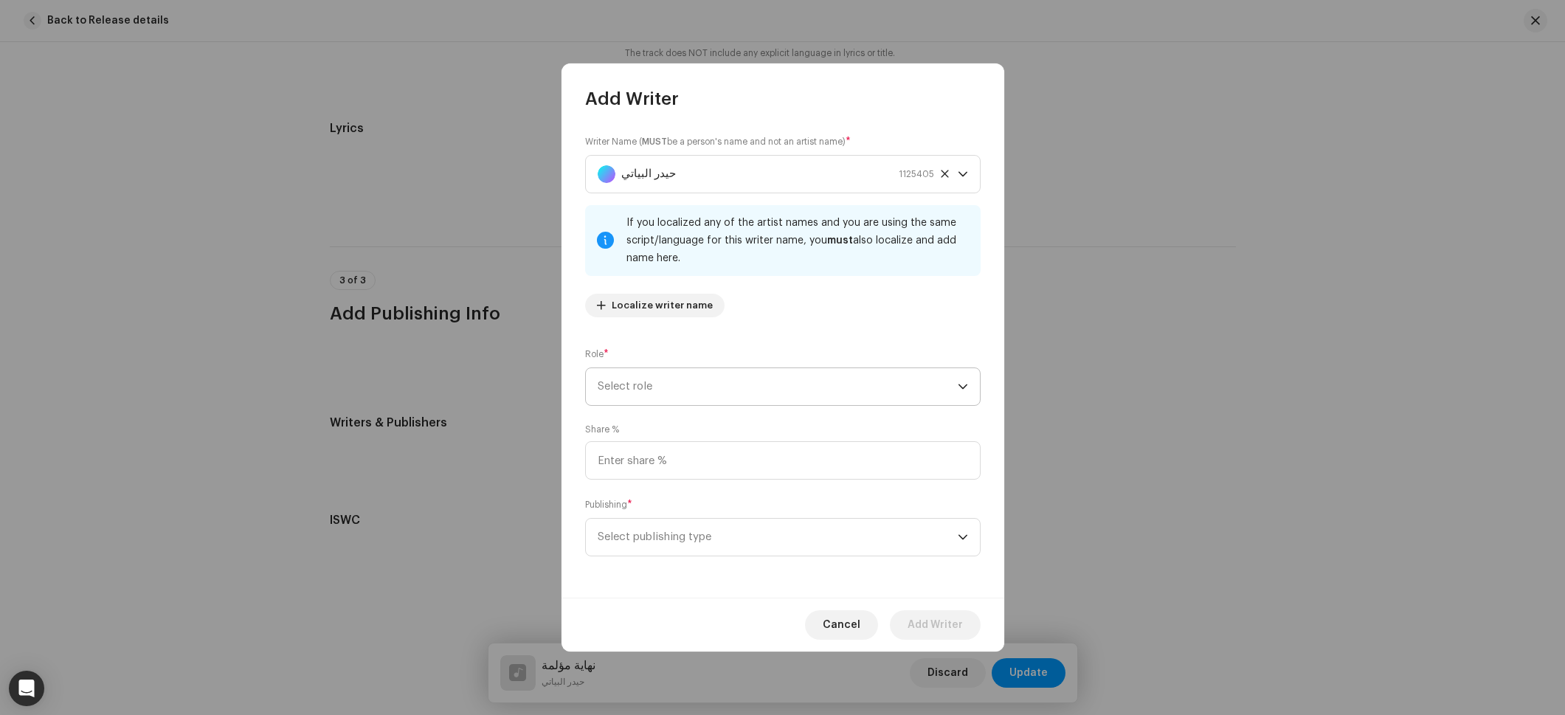
drag, startPoint x: 722, startPoint y: 365, endPoint x: 723, endPoint y: 388, distance: 22.9
click at [722, 365] on div "Role * Select role" at bounding box center [783, 376] width 396 height 59
click at [723, 390] on span "Select role" at bounding box center [778, 386] width 360 height 37
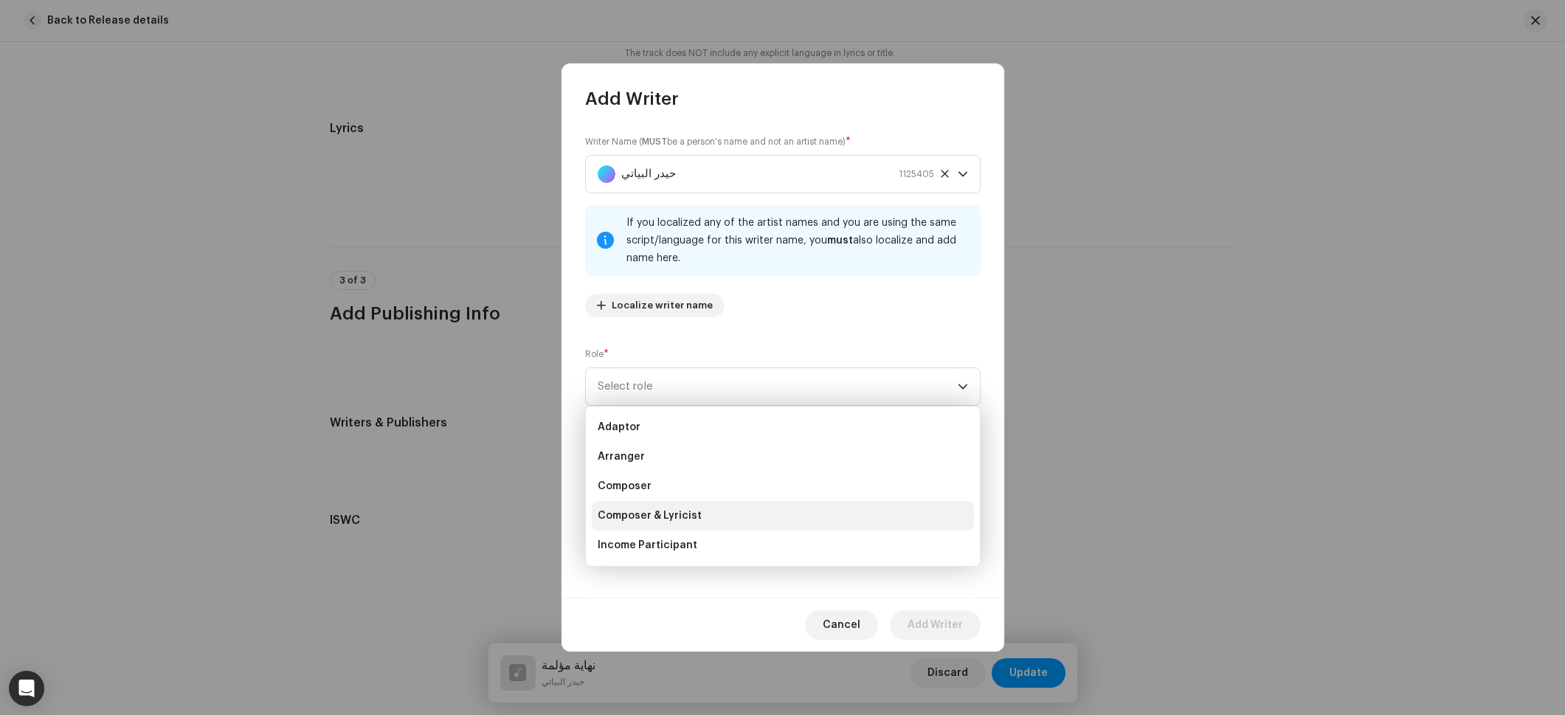
click at [672, 506] on li "Composer & Lyricist" at bounding box center [783, 516] width 382 height 30
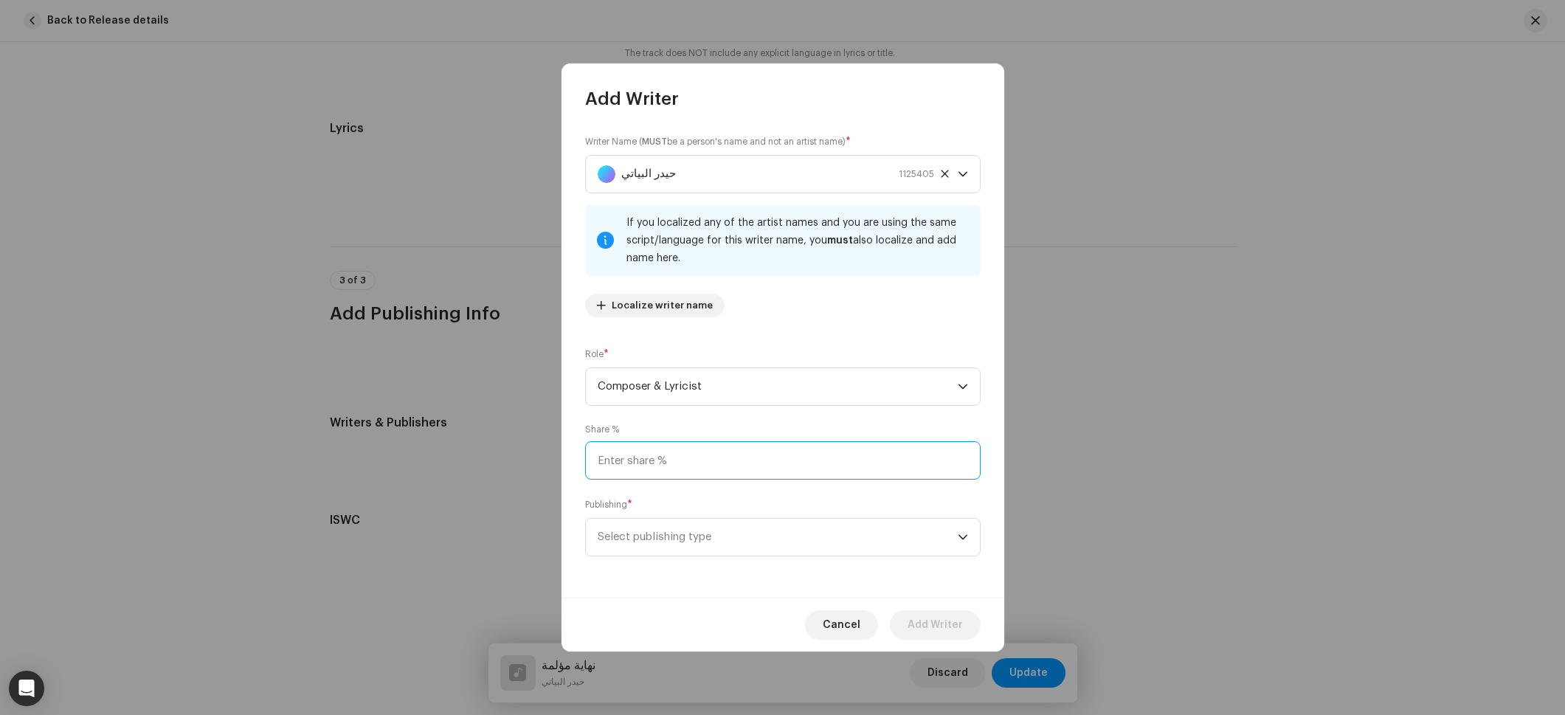
click at [680, 466] on input at bounding box center [783, 460] width 396 height 38
type input "100.00"
click at [672, 536] on span "Select publishing type" at bounding box center [778, 537] width 360 height 37
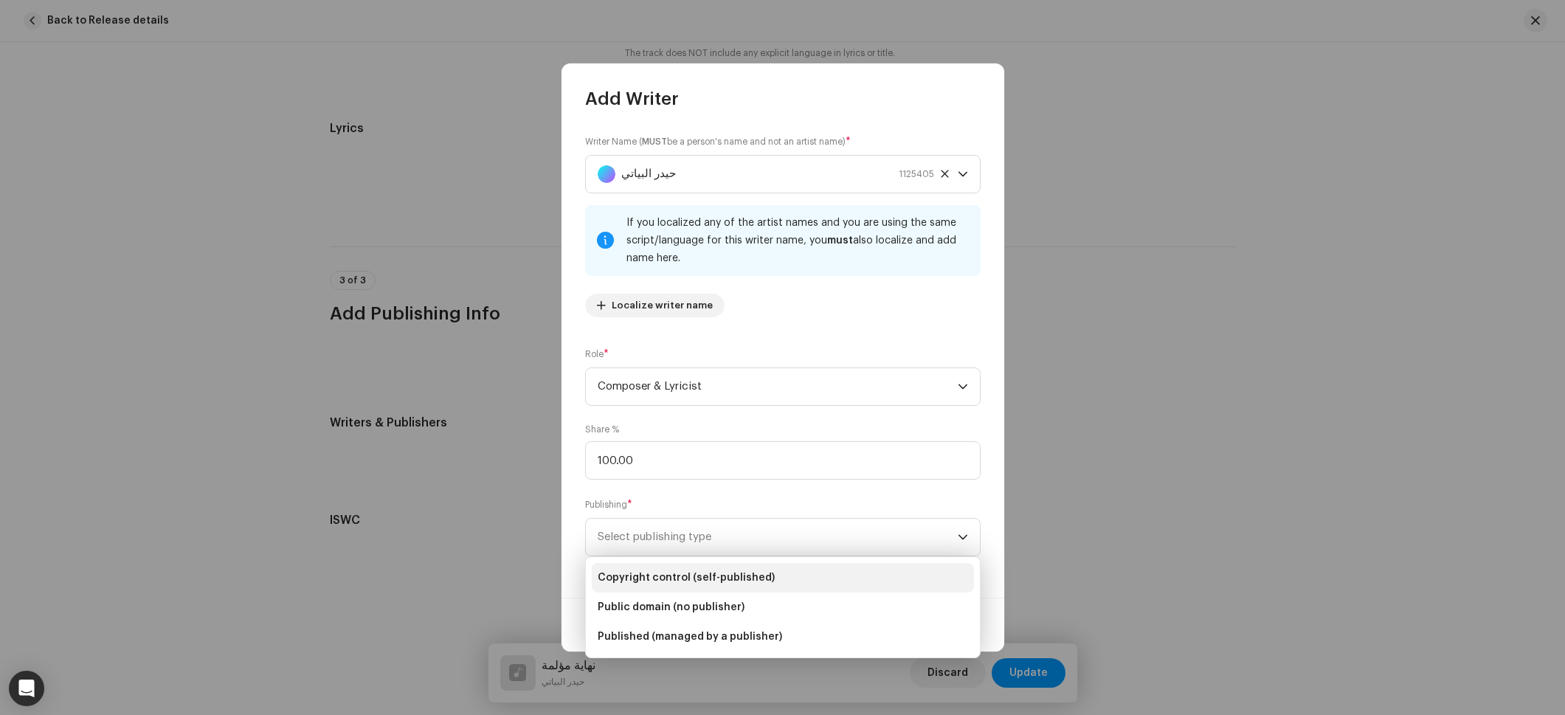
click at [696, 563] on li "Copyright control (self-published)" at bounding box center [783, 578] width 382 height 30
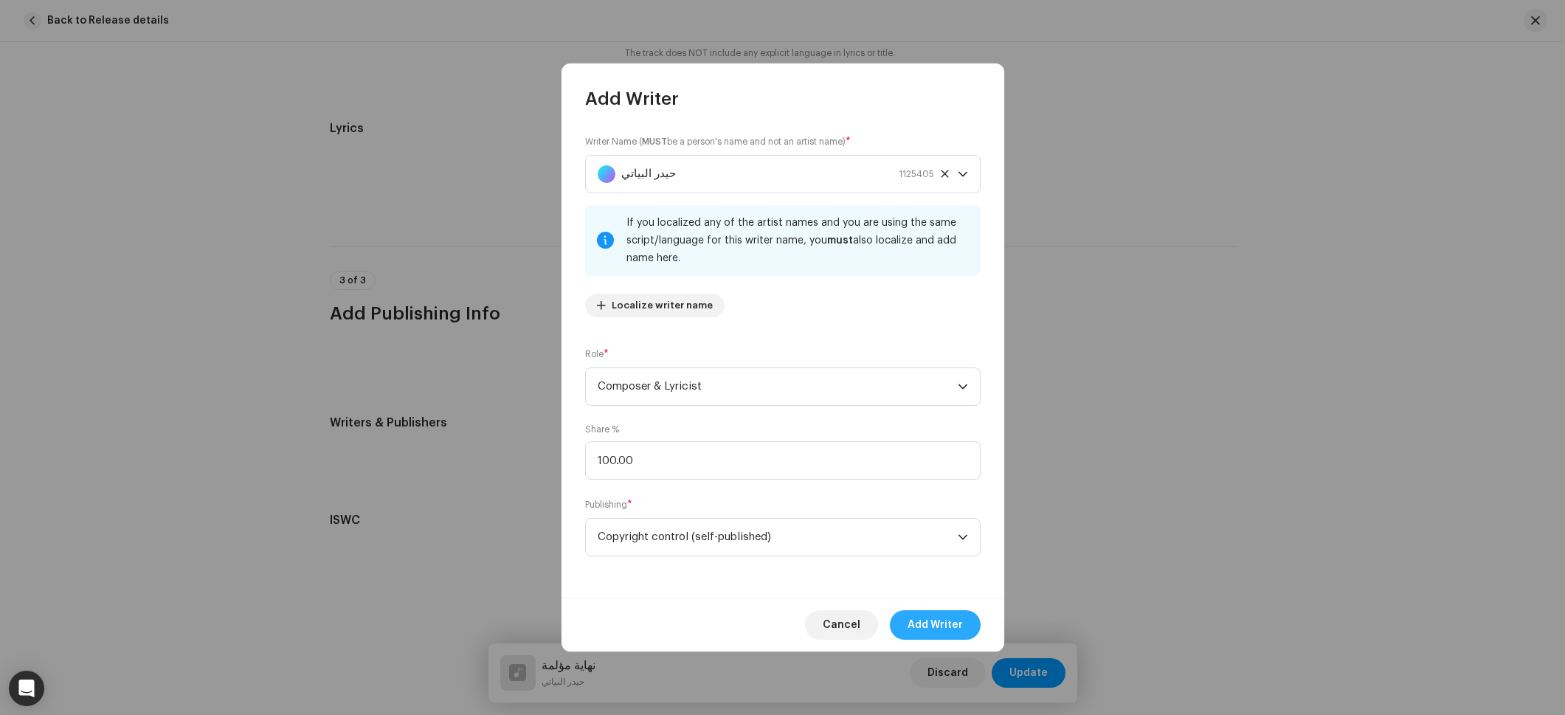
click at [956, 621] on span "Add Writer" at bounding box center [935, 625] width 55 height 30
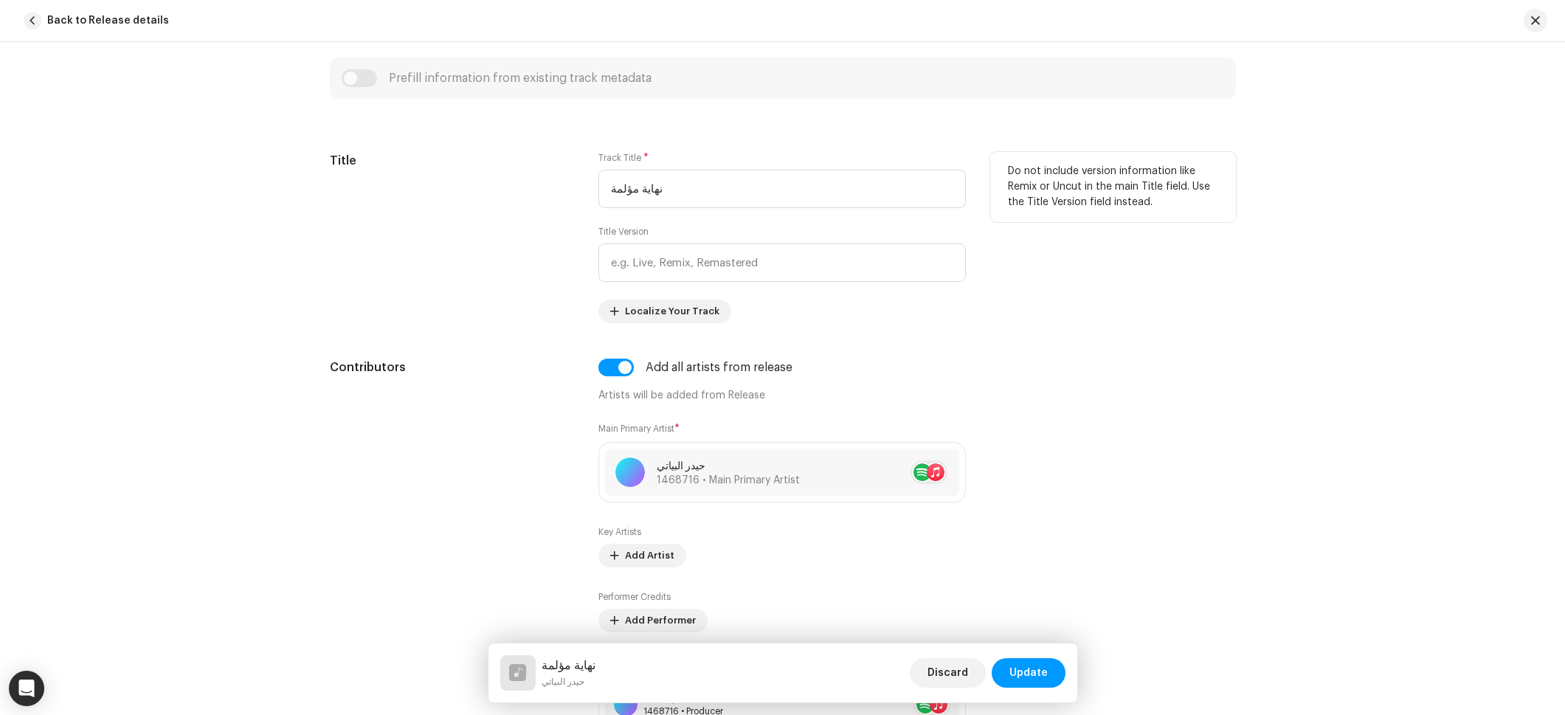
scroll to position [669, 0]
click at [663, 277] on input "text" at bounding box center [781, 261] width 367 height 38
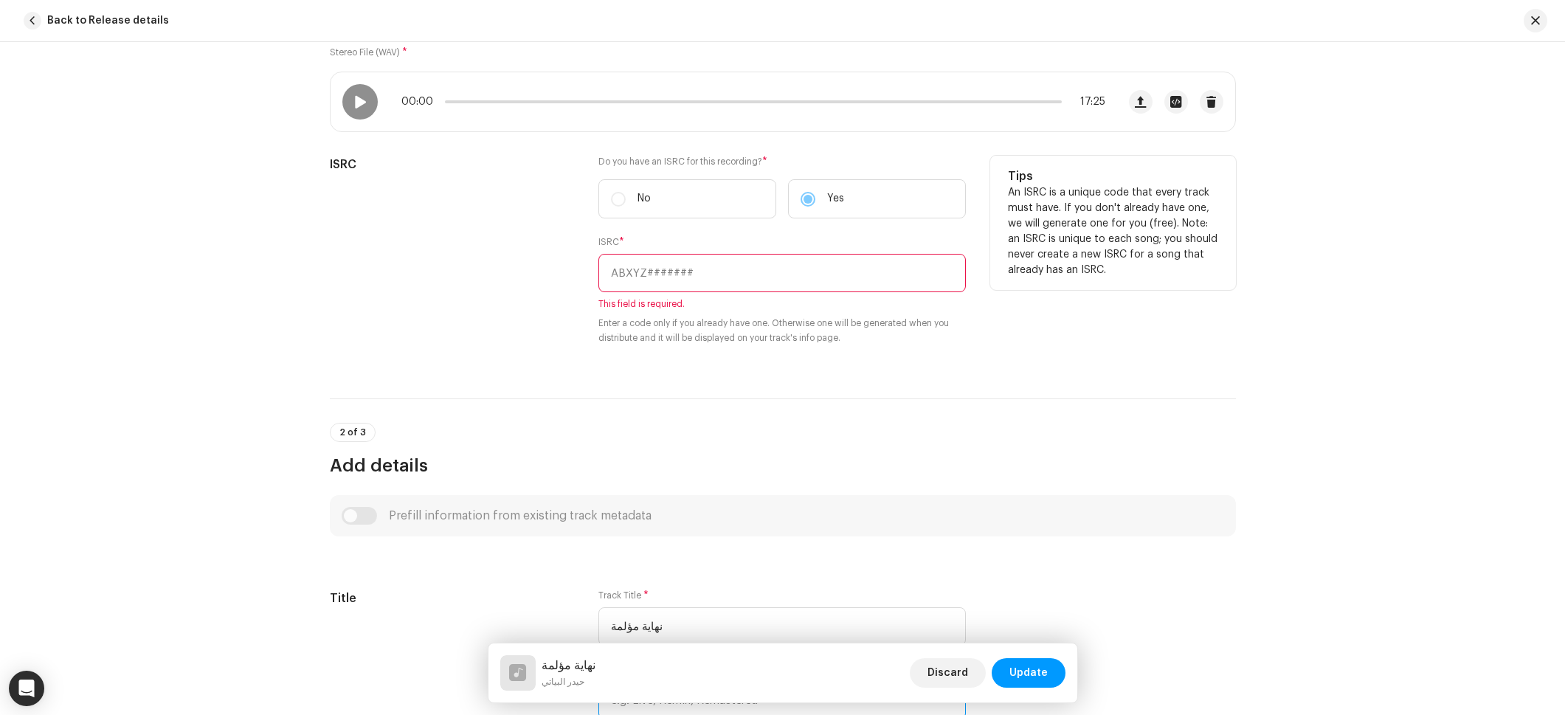
scroll to position [168, 0]
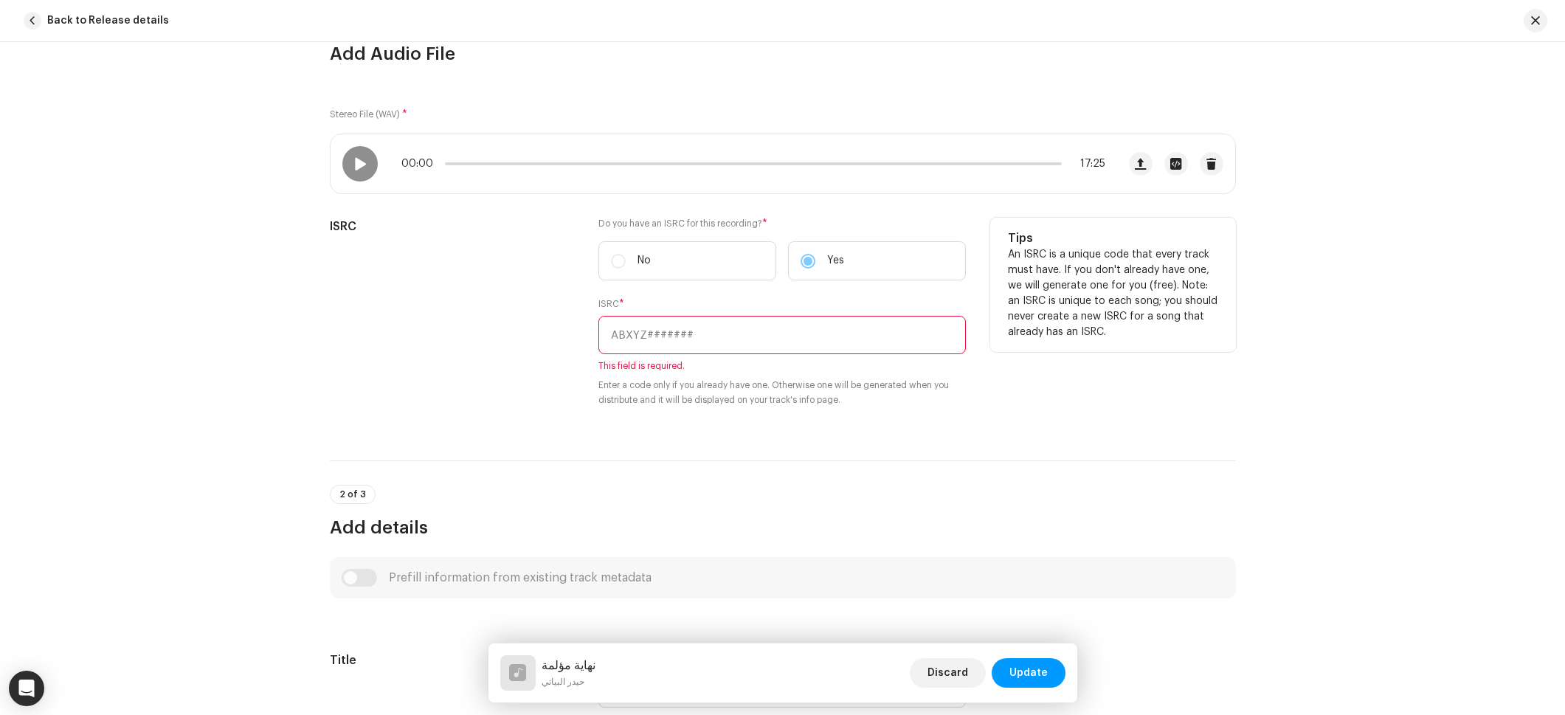
click at [661, 335] on input "text" at bounding box center [781, 335] width 367 height 38
paste input "BHMLT2400411"
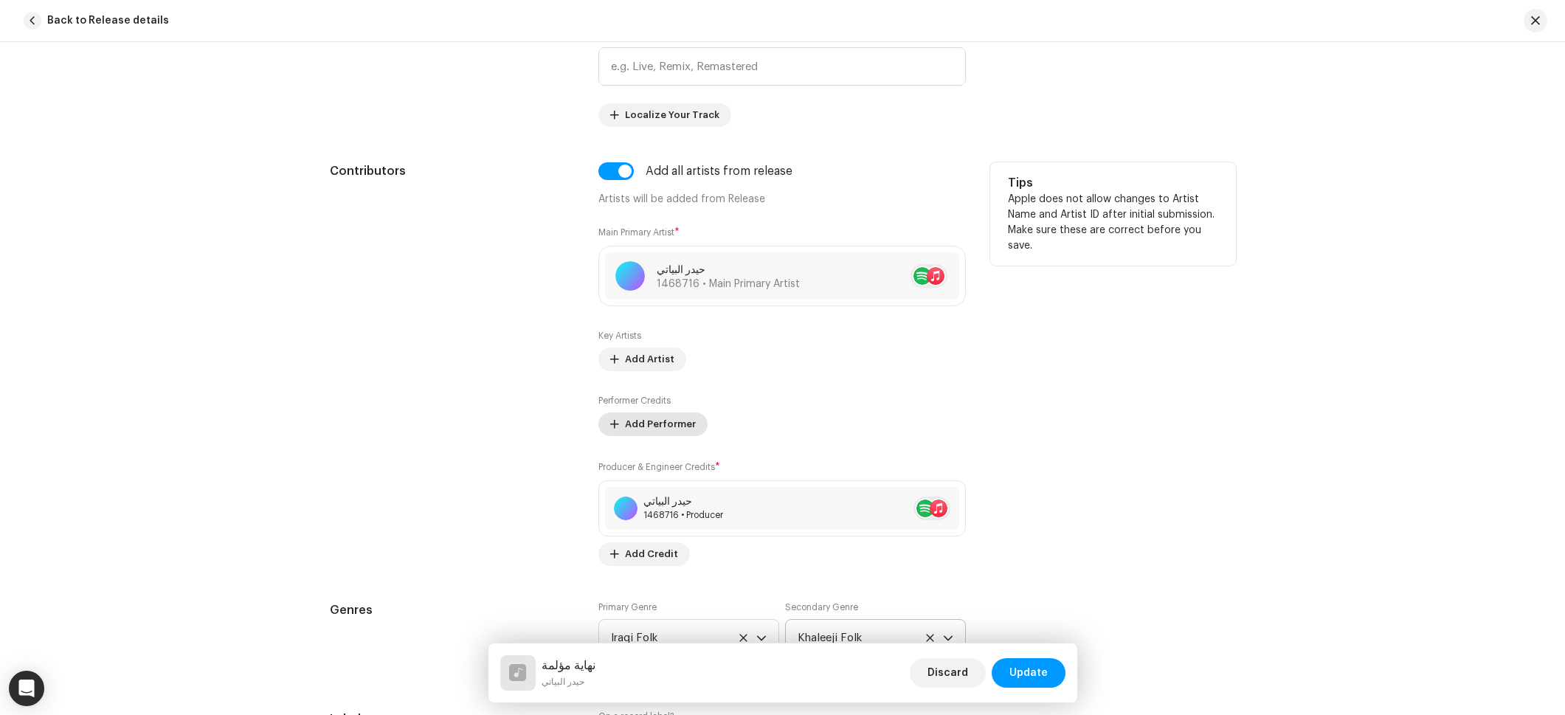
scroll to position [921, 0]
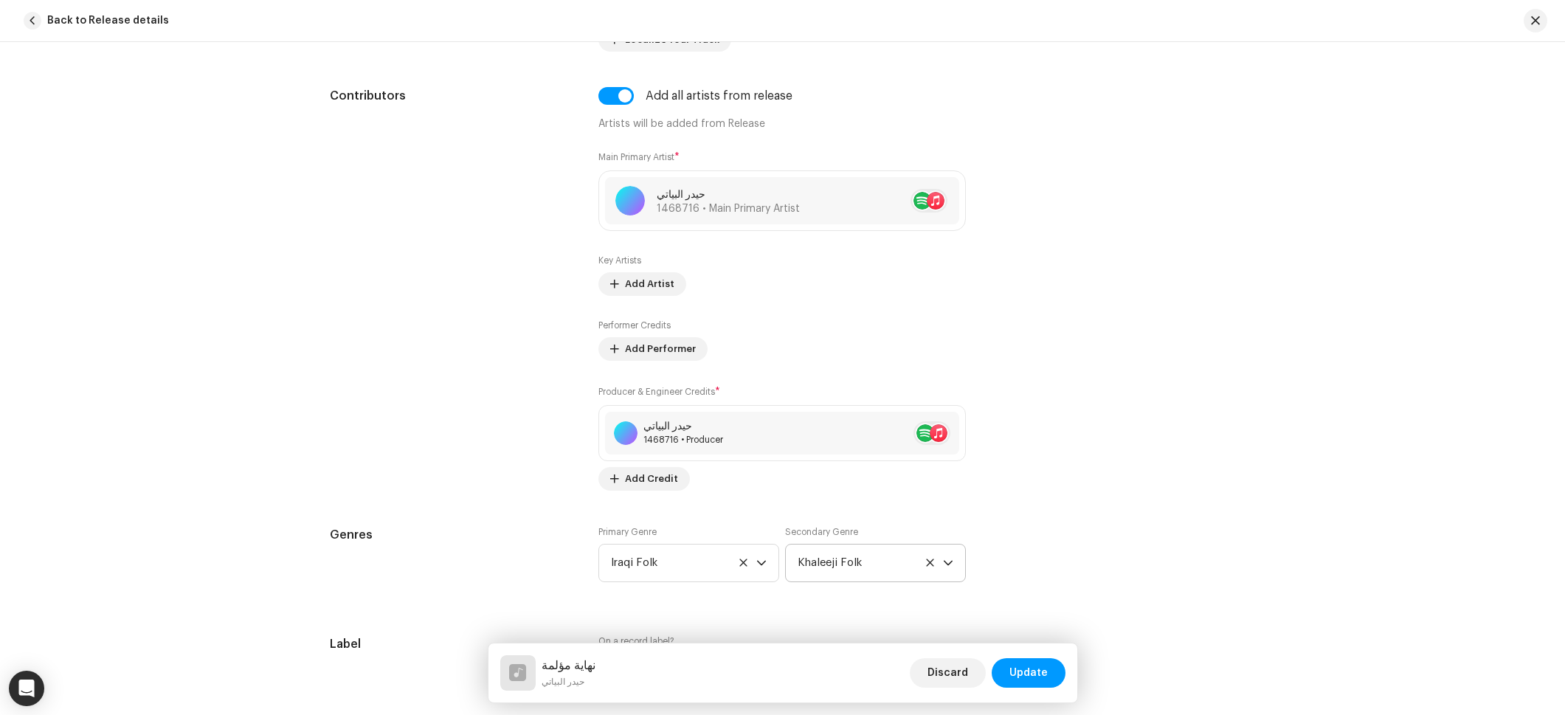
type input "BHMLT2400411"
click at [1033, 688] on div "Discard Update" at bounding box center [988, 672] width 156 height 35
click at [1032, 672] on span "Update" at bounding box center [1028, 673] width 38 height 30
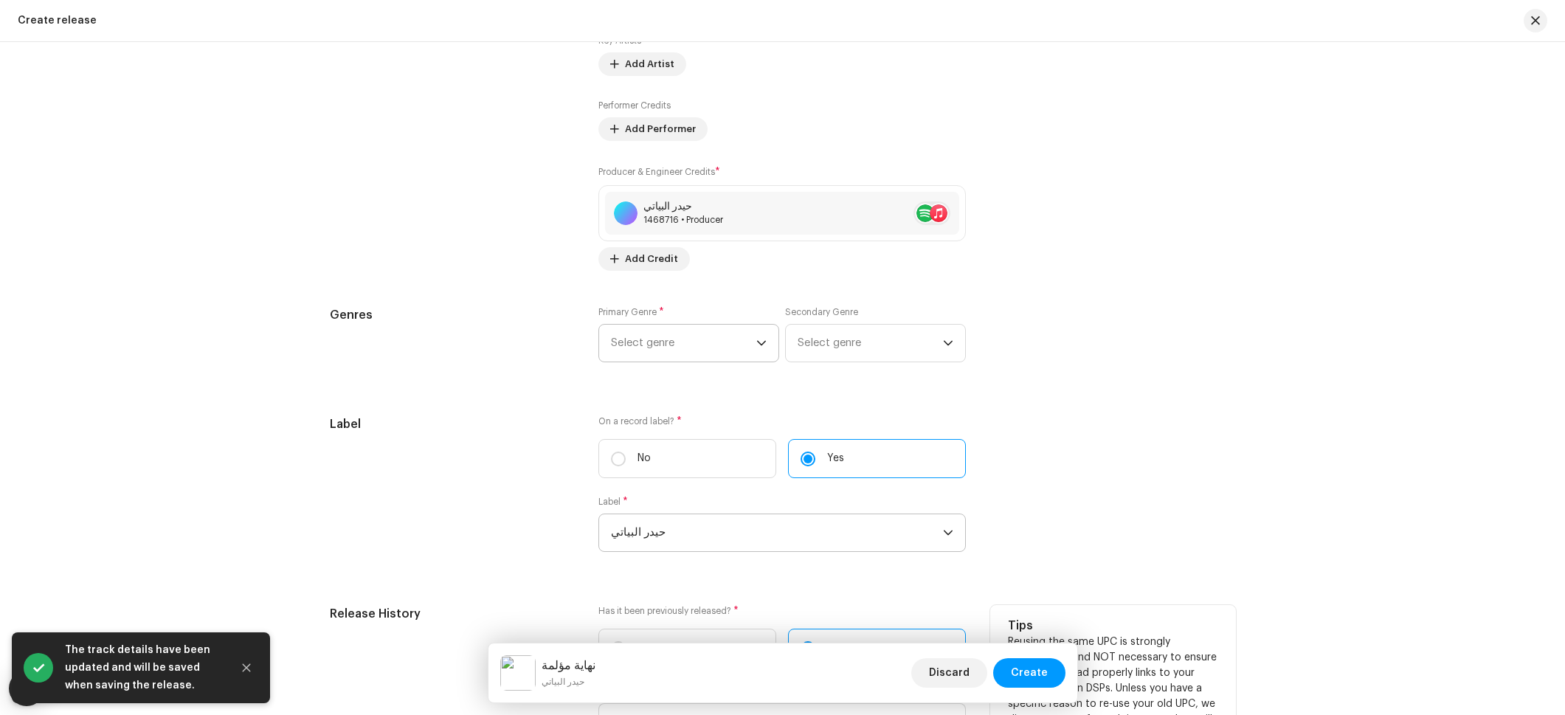
scroll to position [1764, 0]
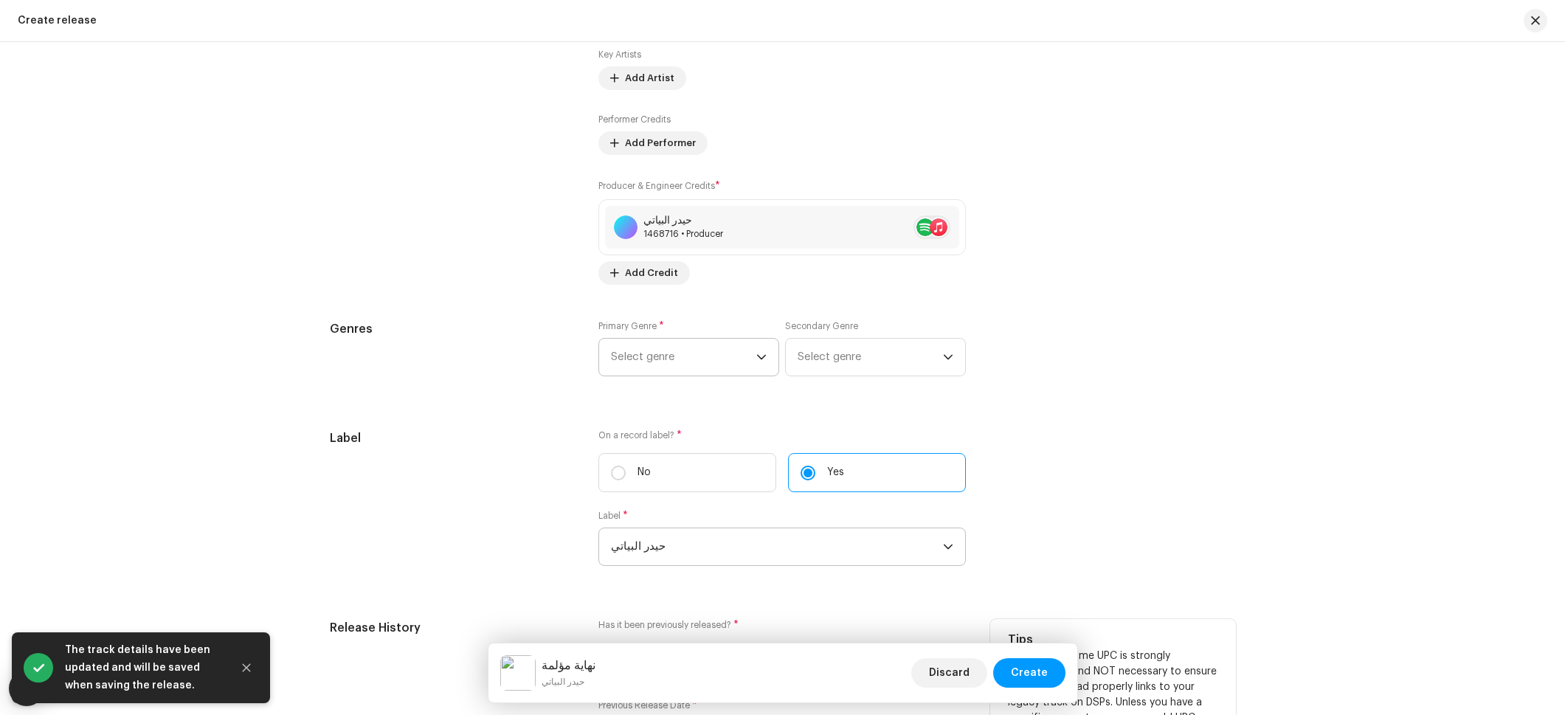
click at [702, 363] on span "Select genre" at bounding box center [683, 357] width 145 height 37
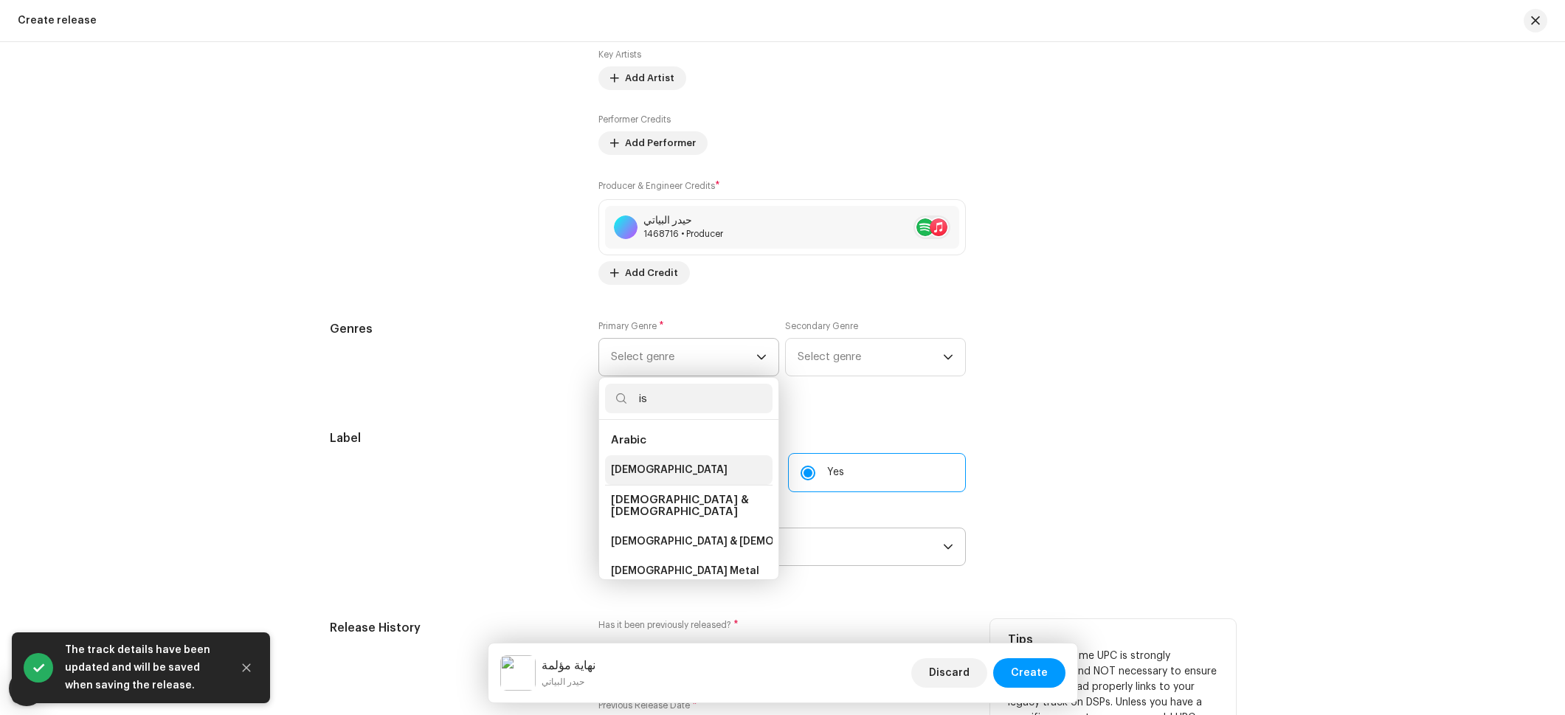
type input "is"
drag, startPoint x: 641, startPoint y: 474, endPoint x: 820, endPoint y: 379, distance: 202.7
click at [641, 474] on span "[DEMOGRAPHIC_DATA]" at bounding box center [669, 470] width 117 height 15
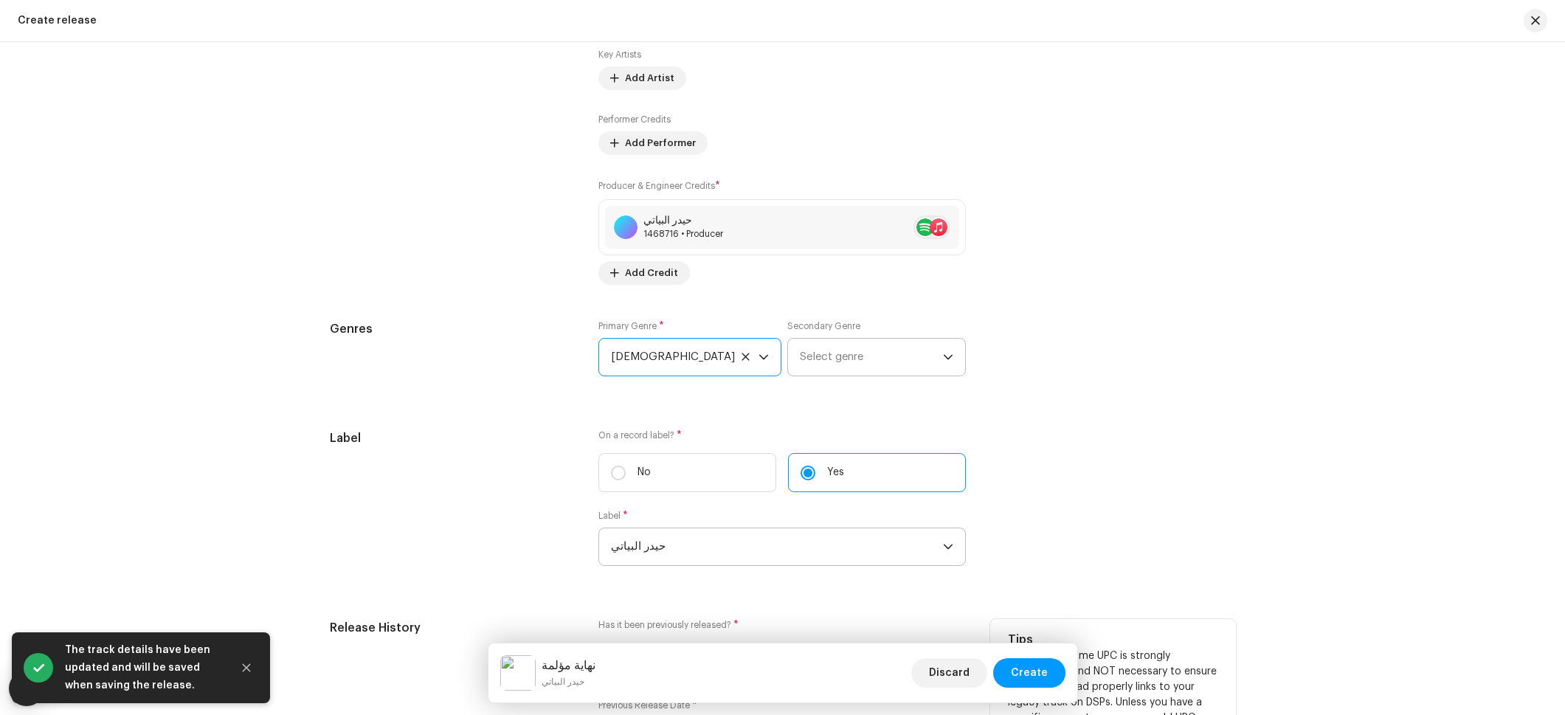
click at [830, 368] on span "Select genre" at bounding box center [871, 357] width 143 height 37
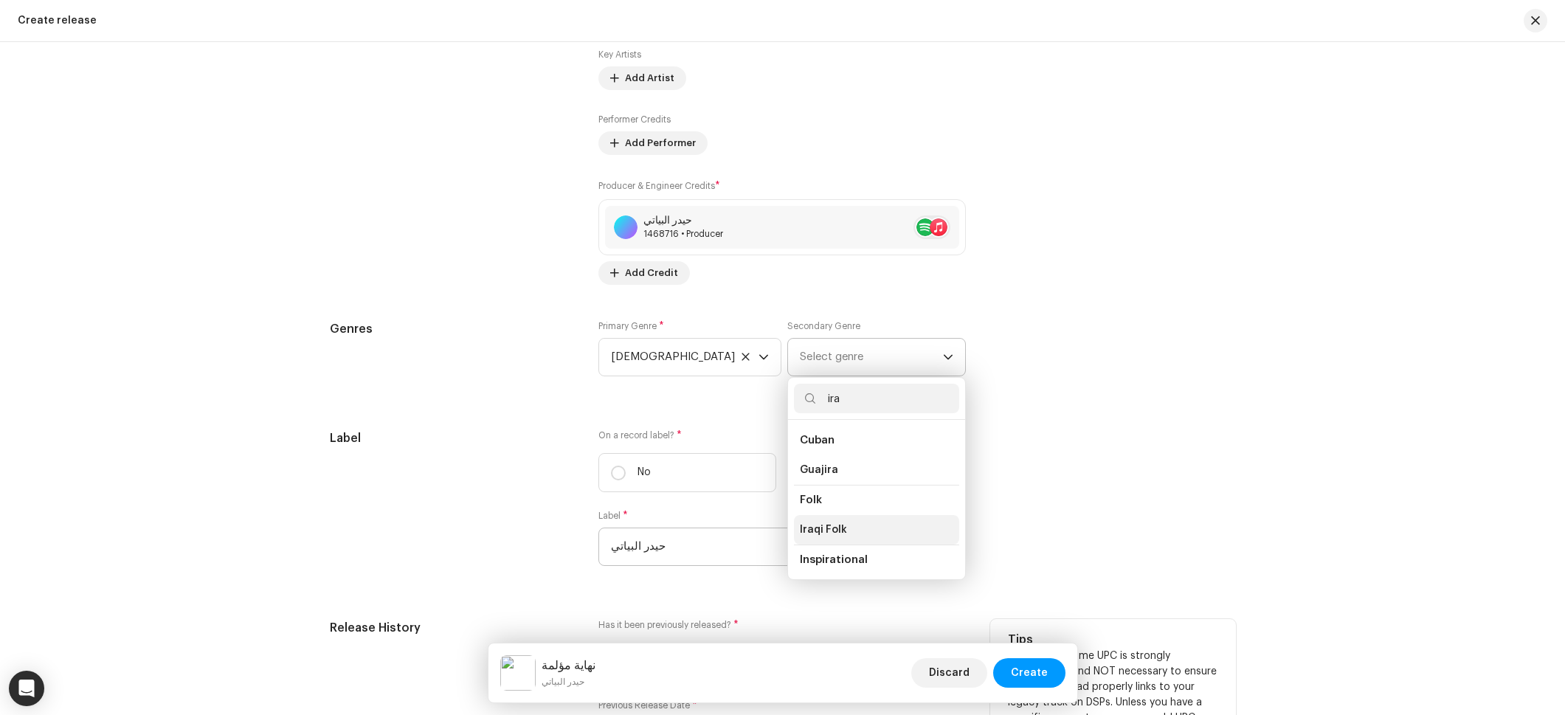
type input "ira"
click at [820, 529] on span "Iraqi Folk" at bounding box center [823, 529] width 47 height 15
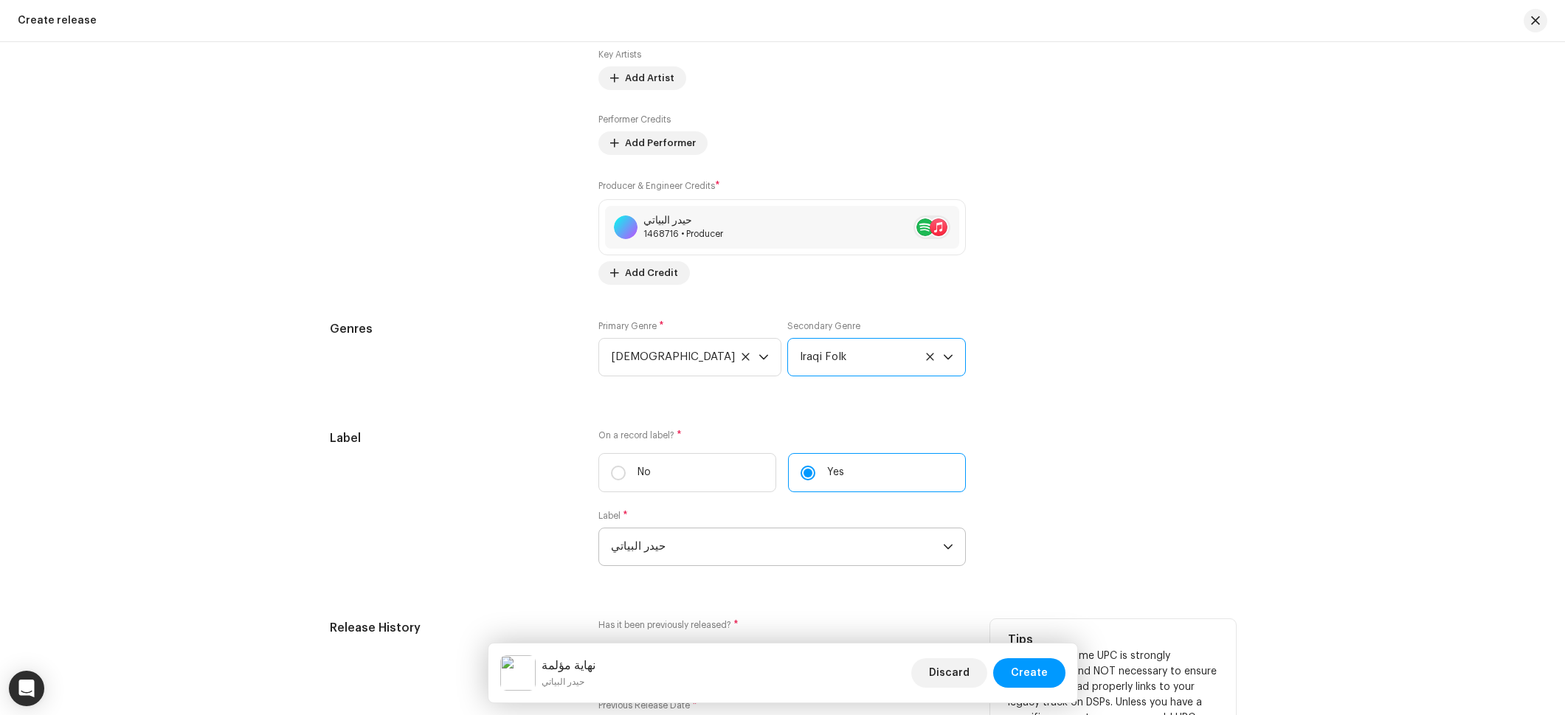
click at [1015, 649] on div "نهاية مؤلمة حيدر البياتي Discard Create" at bounding box center [783, 672] width 589 height 59
click at [1024, 678] on span "Create" at bounding box center [1029, 673] width 37 height 30
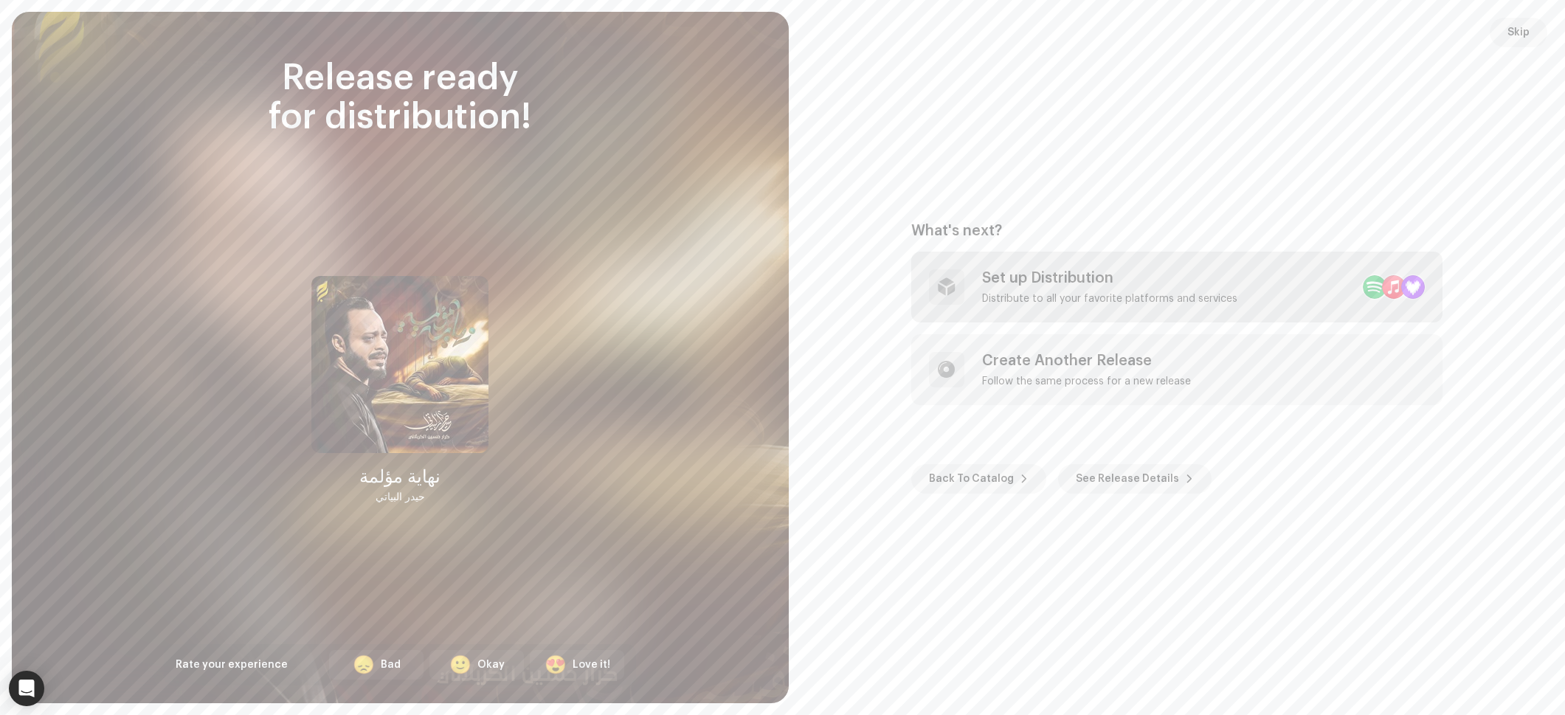
click at [1040, 276] on div "Set up Distribution" at bounding box center [1109, 278] width 255 height 18
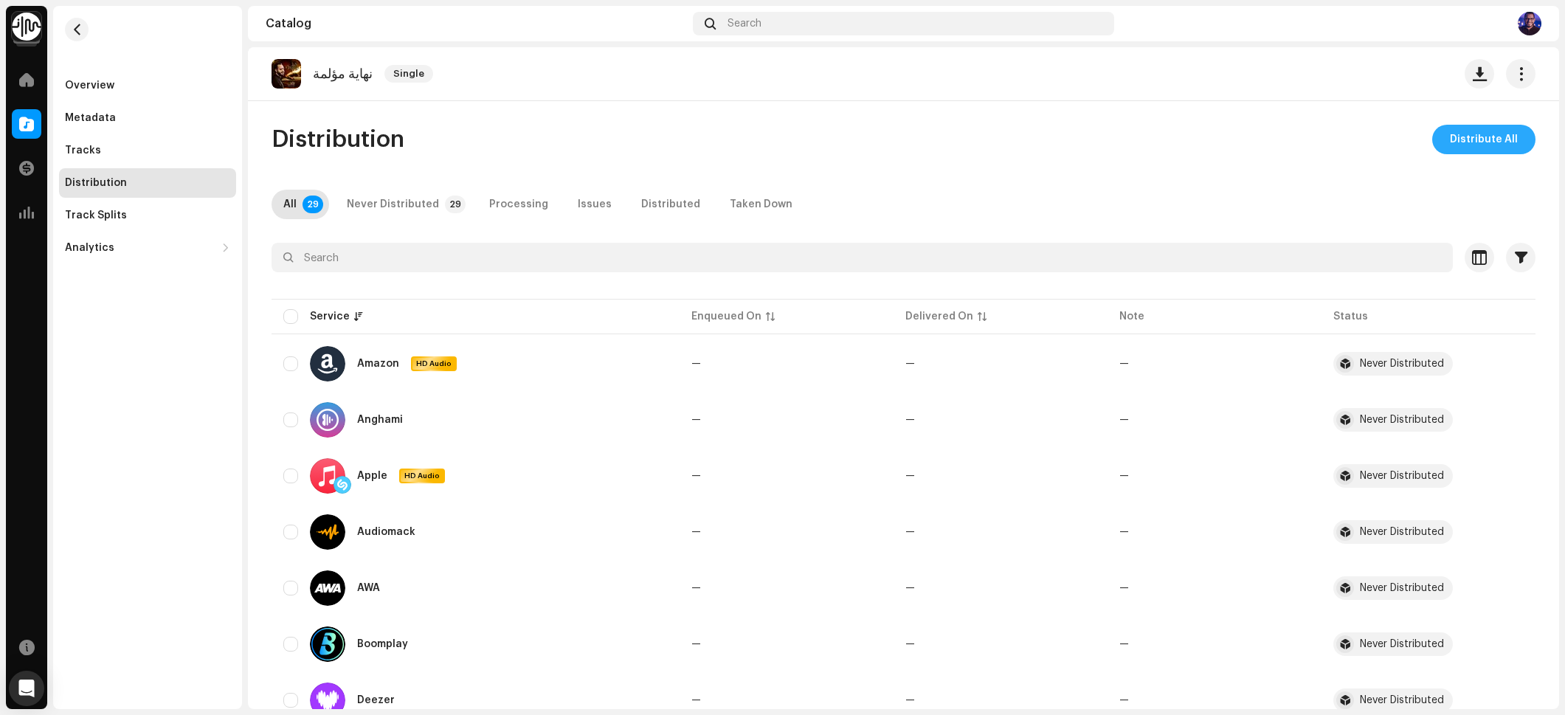
click at [1483, 140] on span "Distribute All" at bounding box center [1484, 140] width 68 height 30
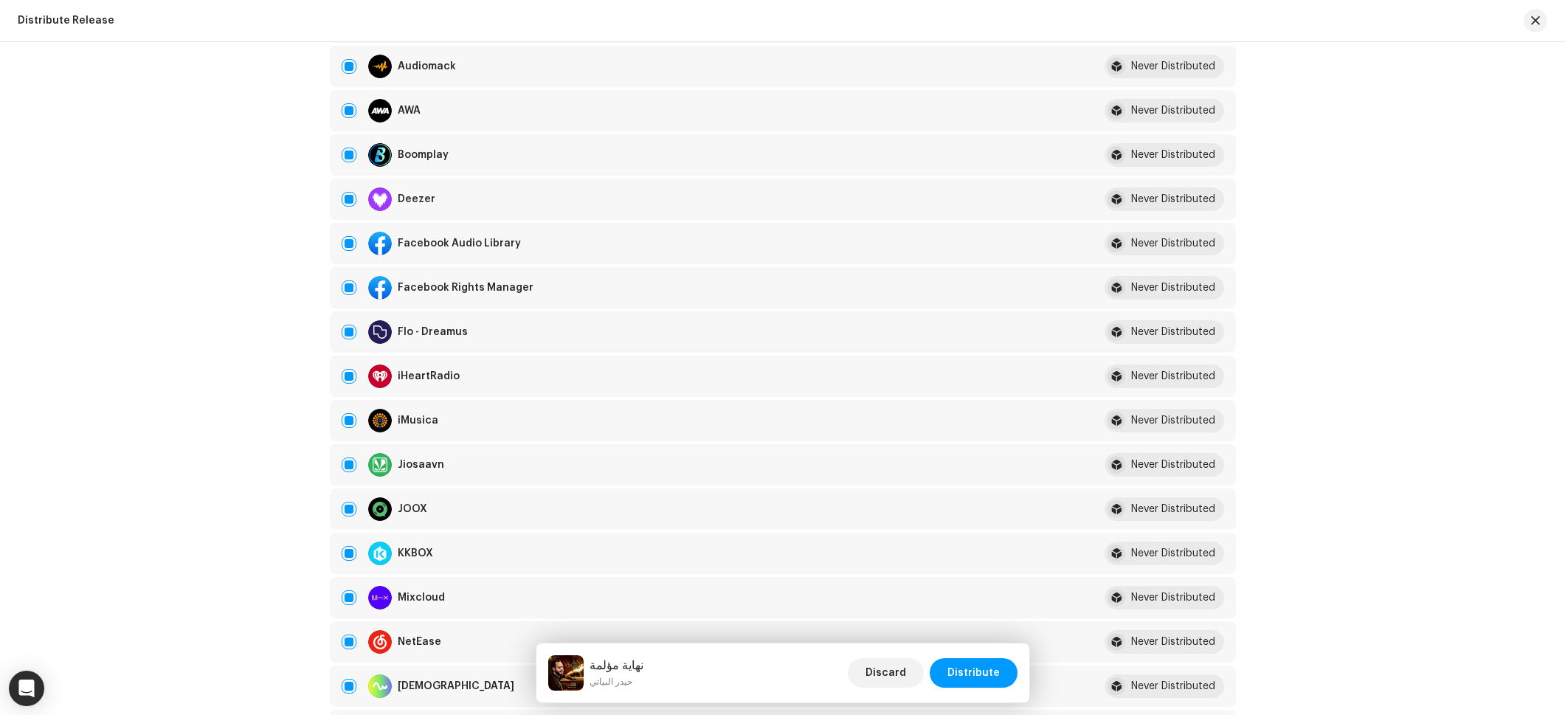
scroll to position [456, 0]
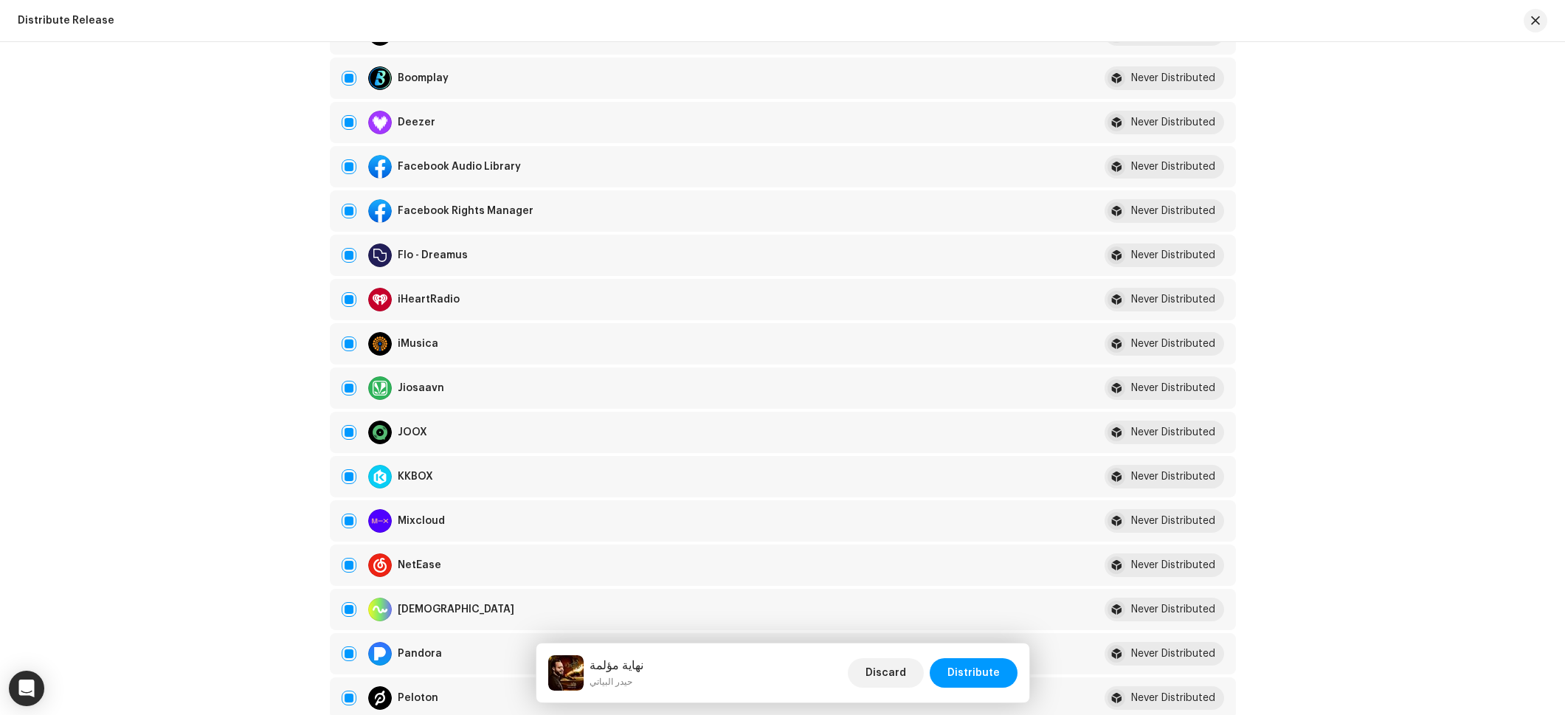
click at [348, 170] on input "checkbox" at bounding box center [349, 166] width 15 height 15
checkbox input "false"
click at [342, 201] on div "Facebook Rights Manager" at bounding box center [706, 211] width 728 height 24
click at [348, 214] on input "Row Selected" at bounding box center [349, 211] width 15 height 15
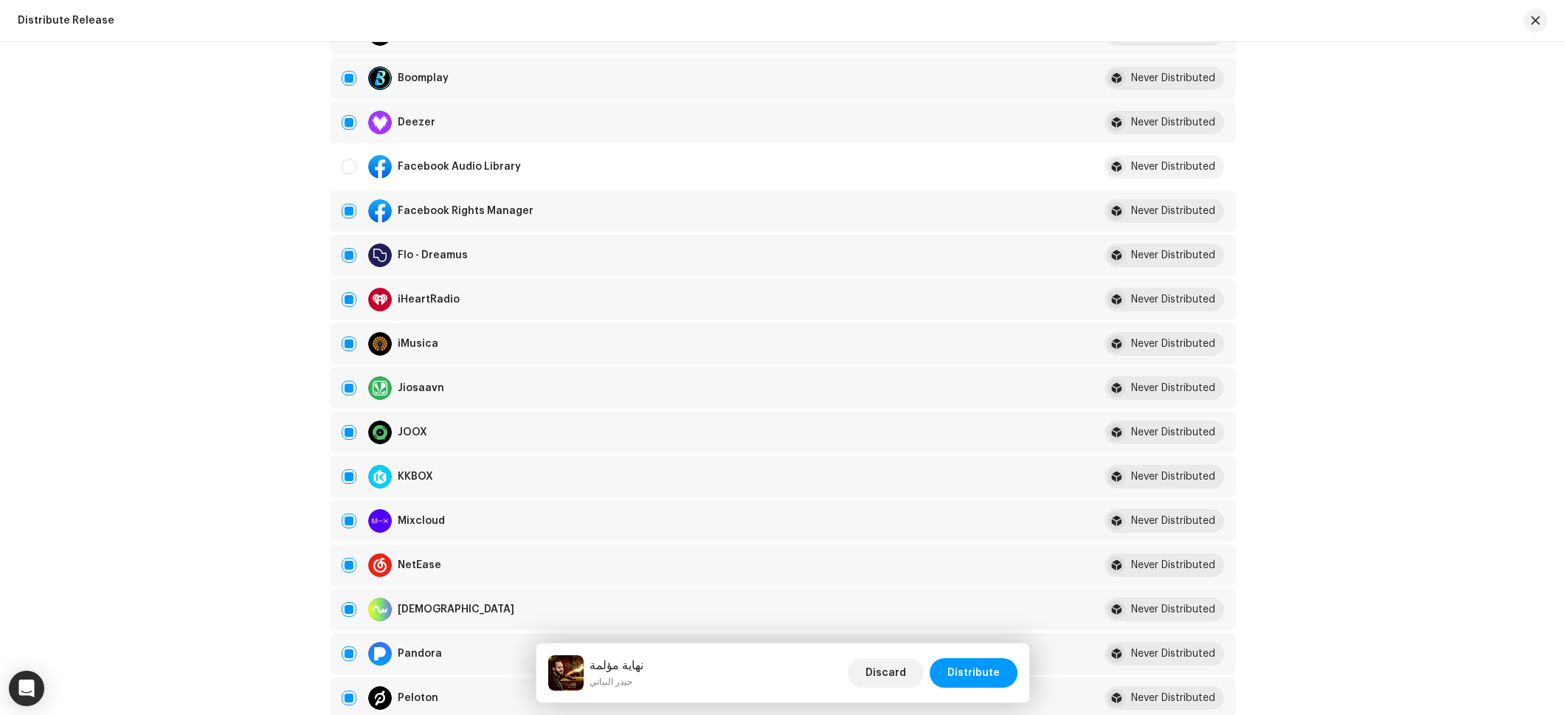
checkbox input "false"
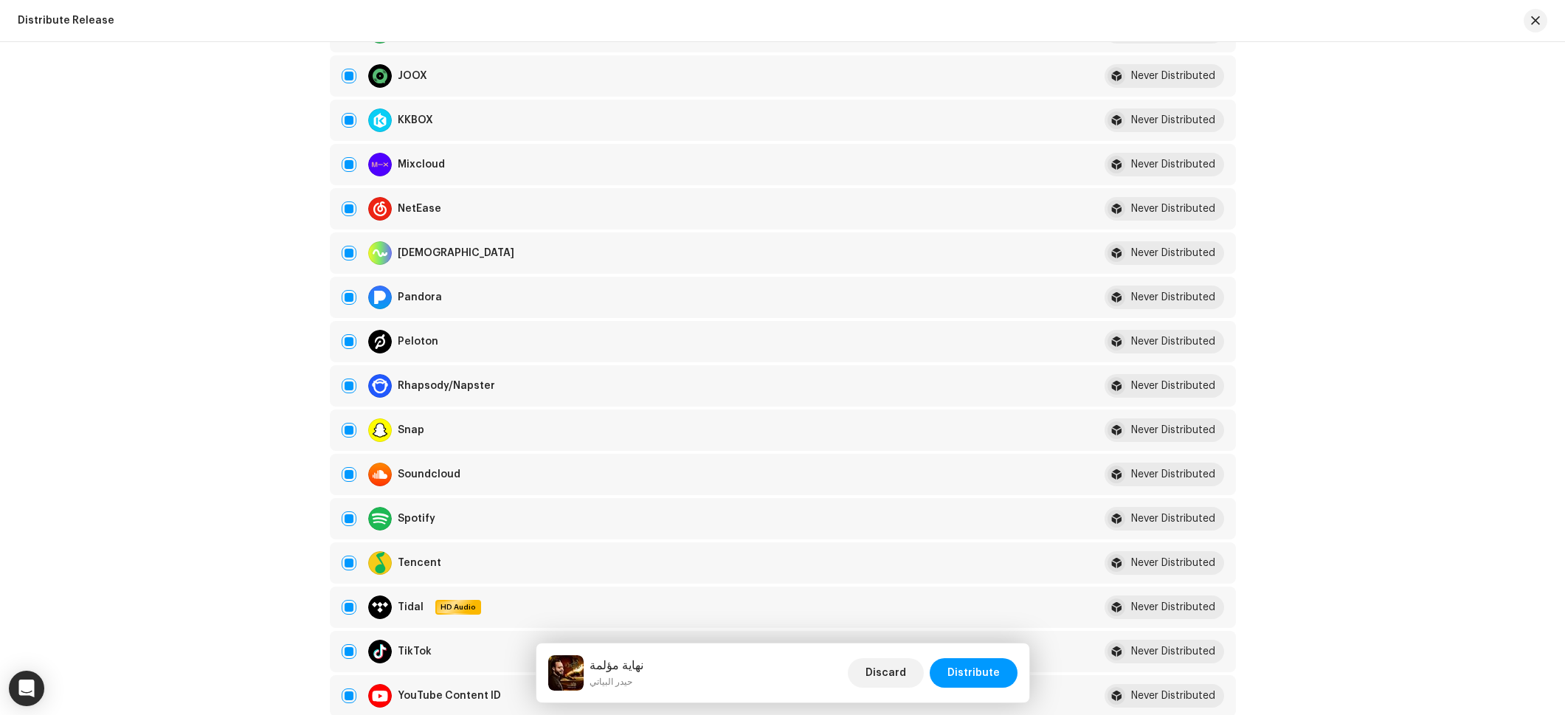
scroll to position [1204, 0]
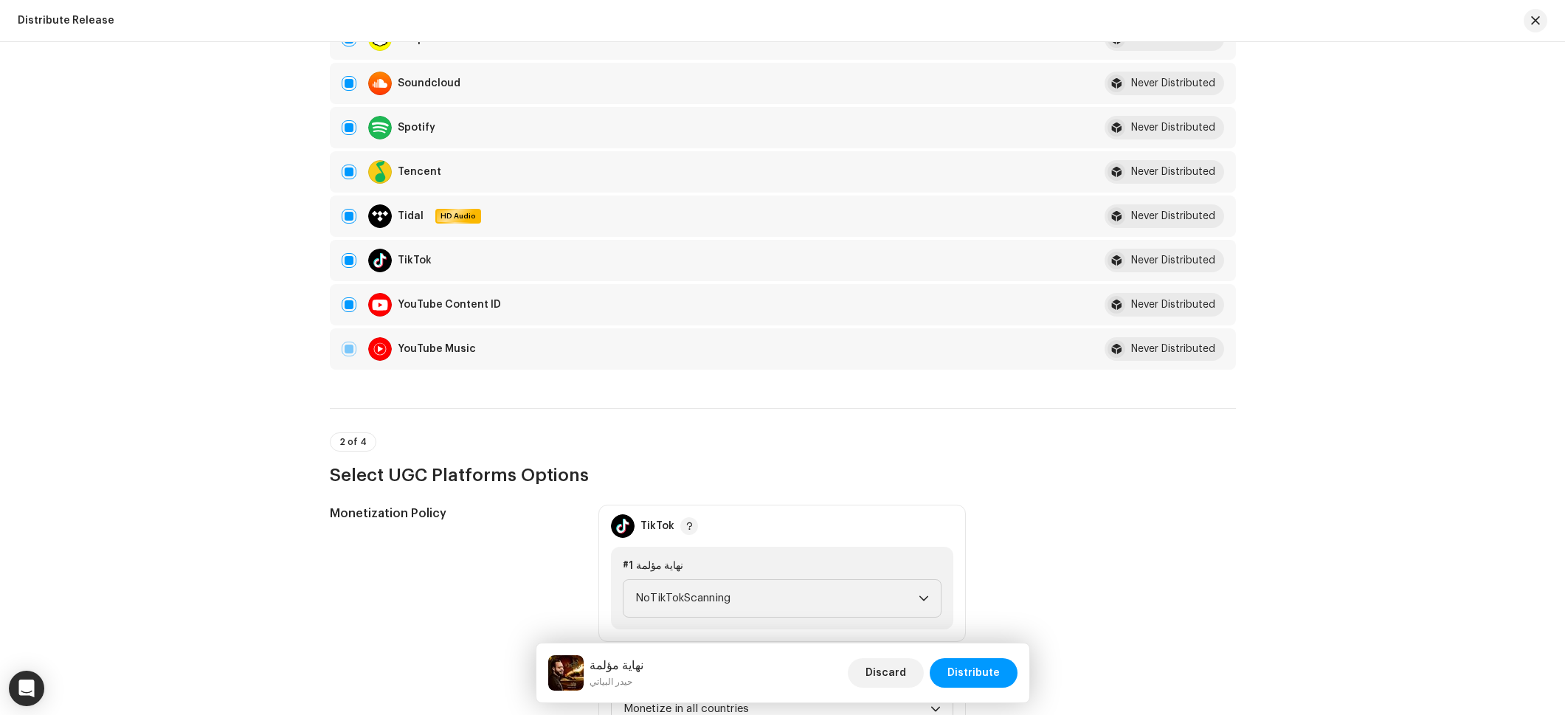
drag, startPoint x: 341, startPoint y: 300, endPoint x: 533, endPoint y: 478, distance: 262.1
click at [342, 300] on input "Row Selected" at bounding box center [349, 304] width 15 height 15
checkbox input "false"
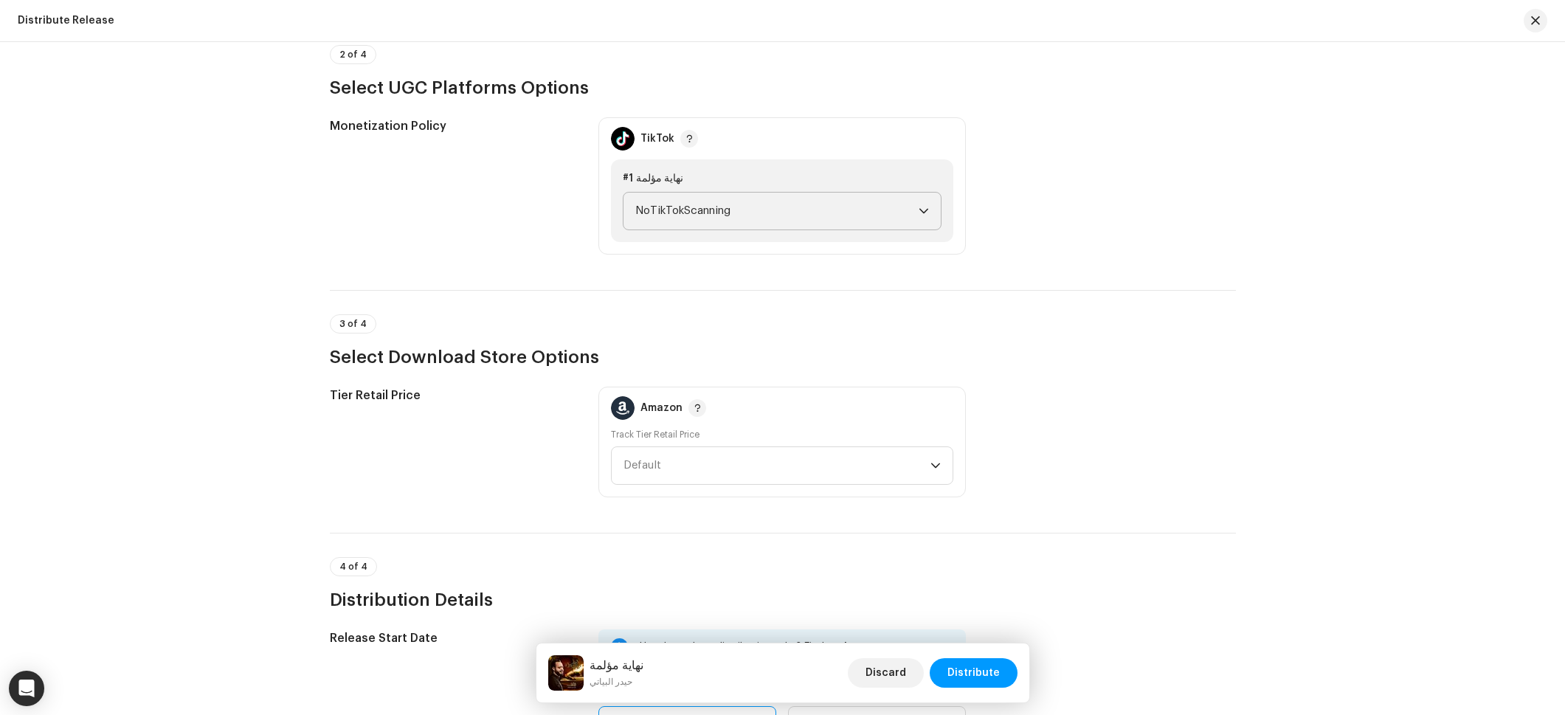
click at [646, 224] on span "NoTikTokScanning" at bounding box center [776, 211] width 283 height 37
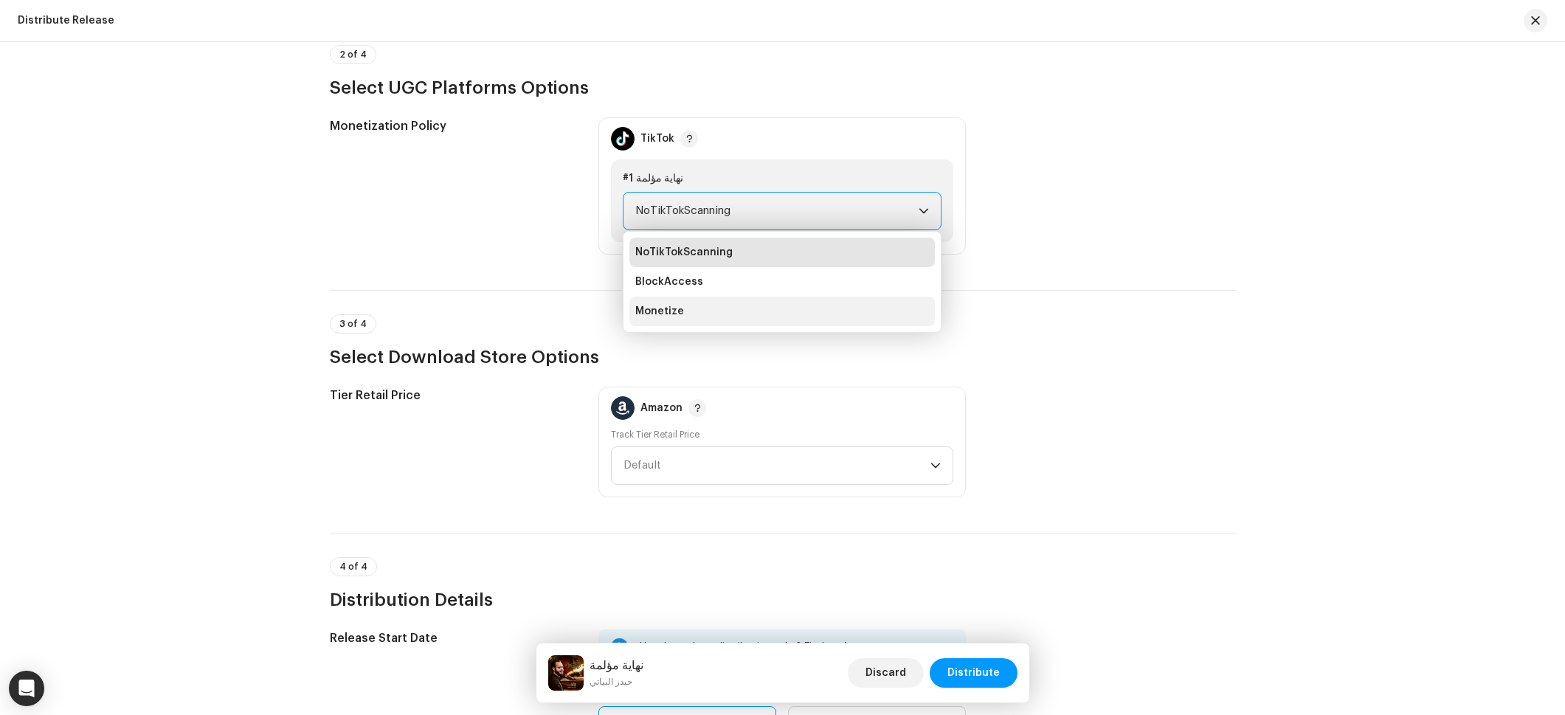
click at [659, 301] on li "Monetize" at bounding box center [782, 312] width 306 height 30
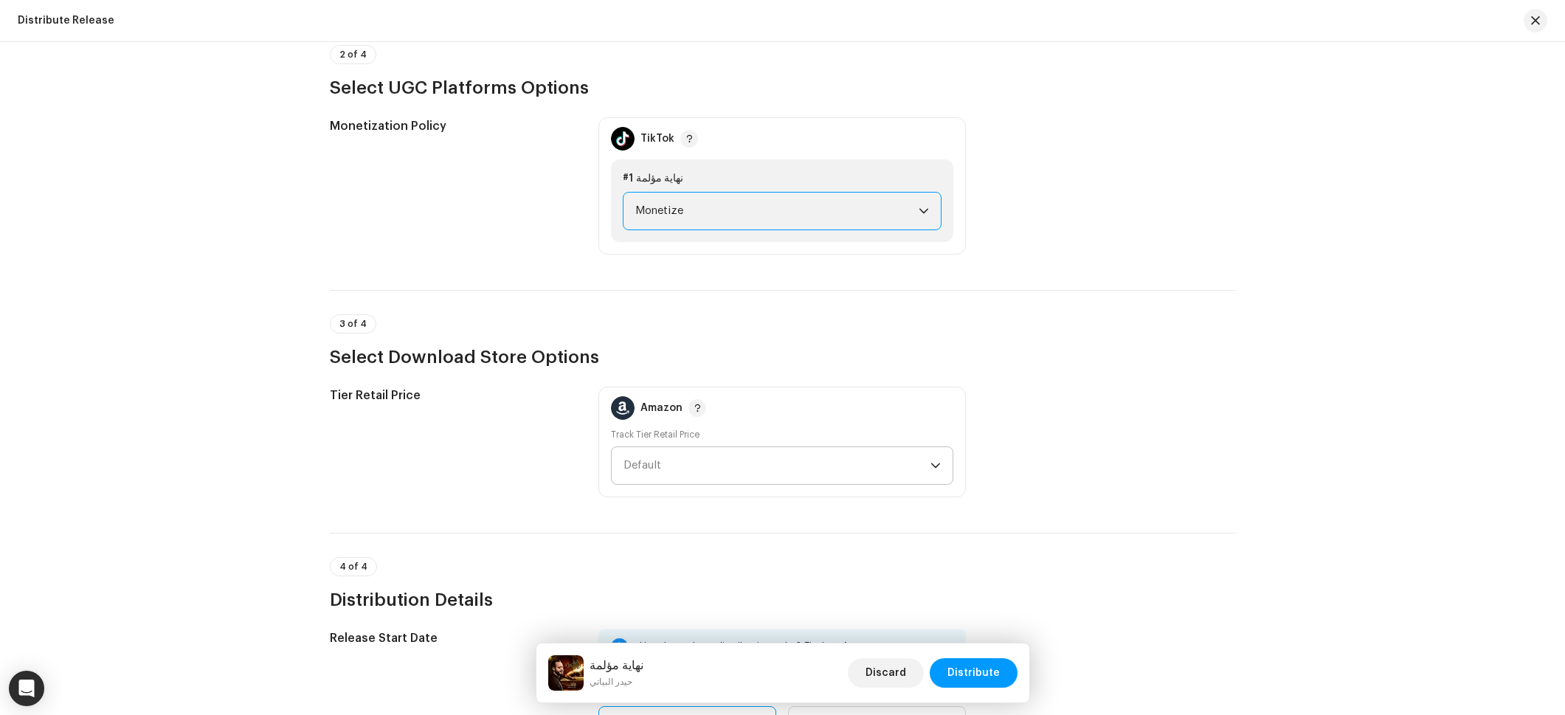
drag, startPoint x: 714, startPoint y: 480, endPoint x: 705, endPoint y: 480, distance: 8.2
click at [714, 480] on span "Default" at bounding box center [777, 465] width 307 height 37
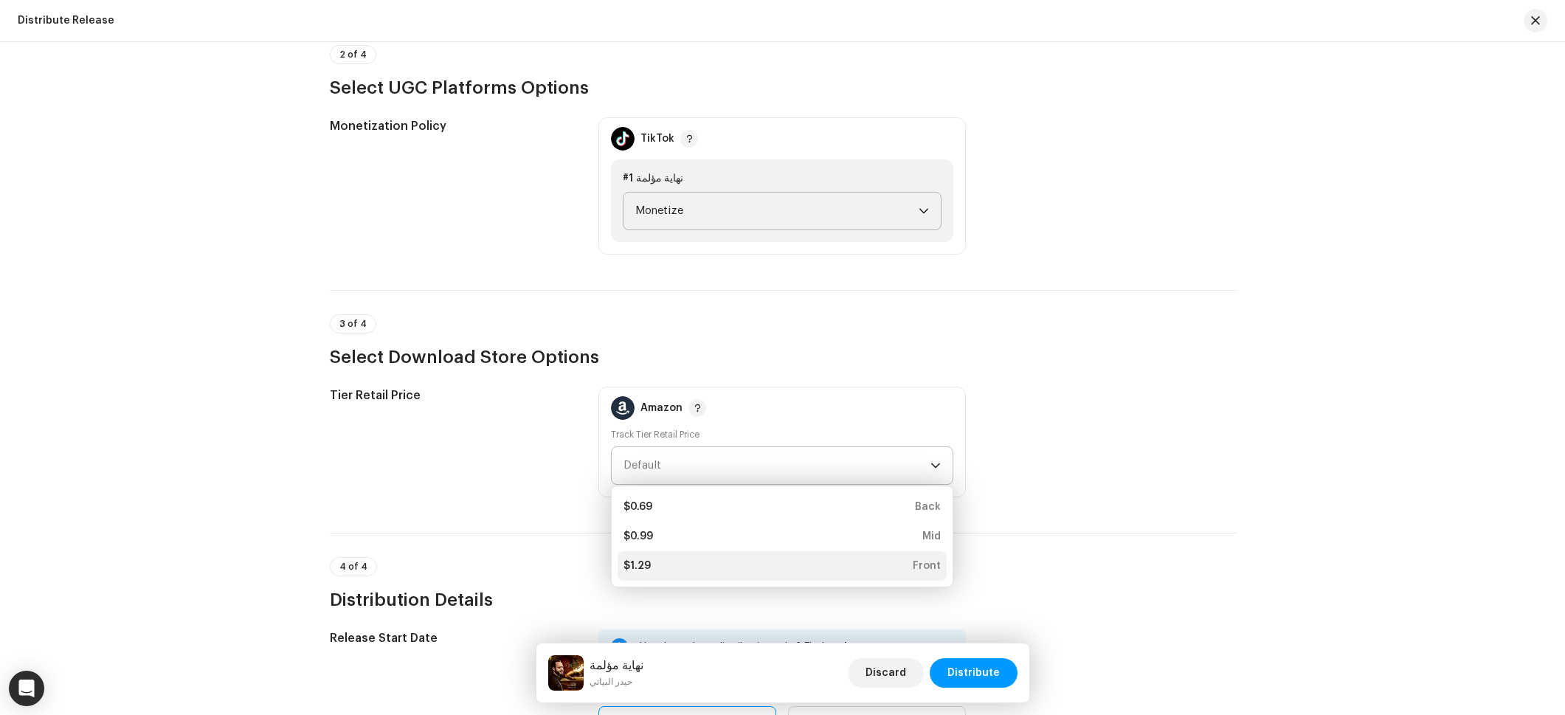
click at [643, 562] on div "$1.29" at bounding box center [637, 566] width 27 height 15
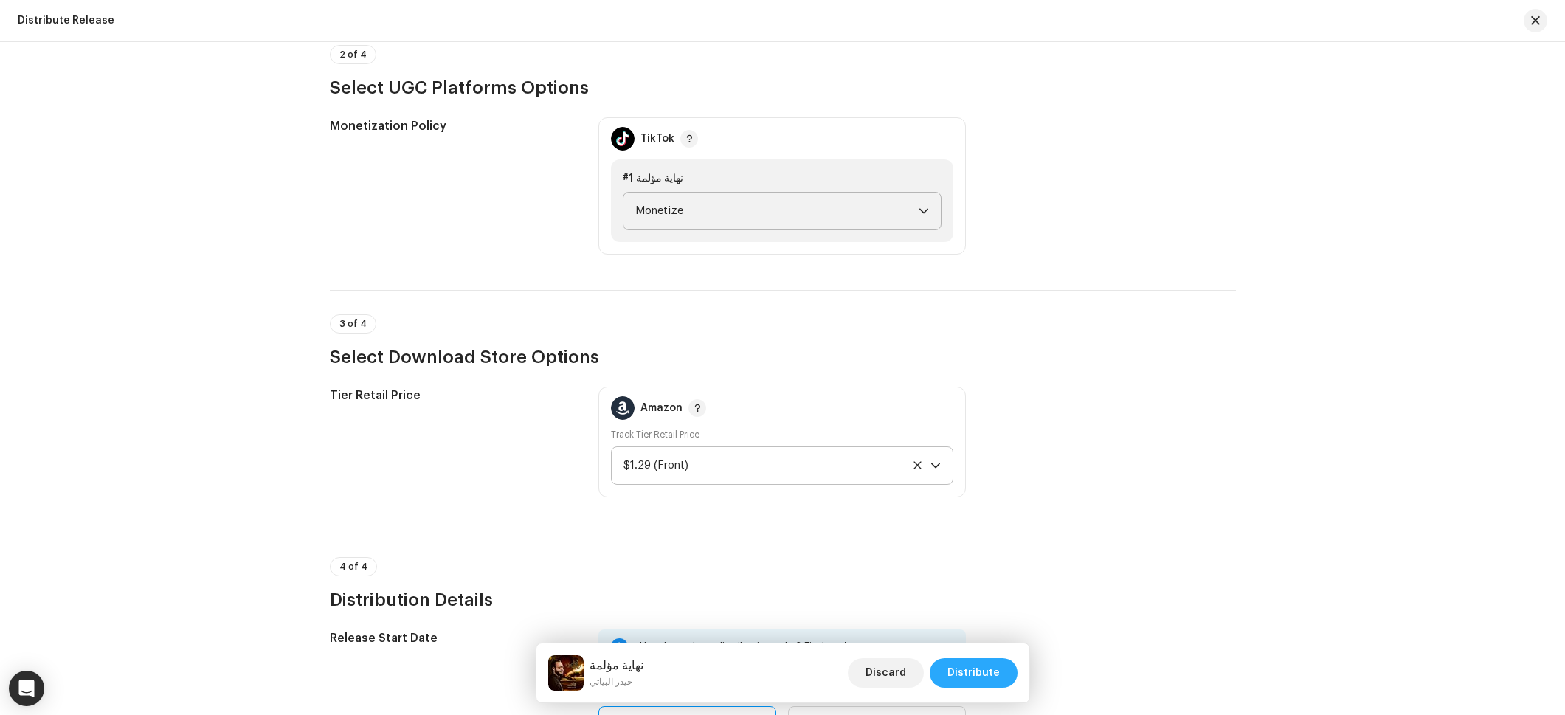
click at [946, 662] on button "Distribute" at bounding box center [974, 673] width 88 height 30
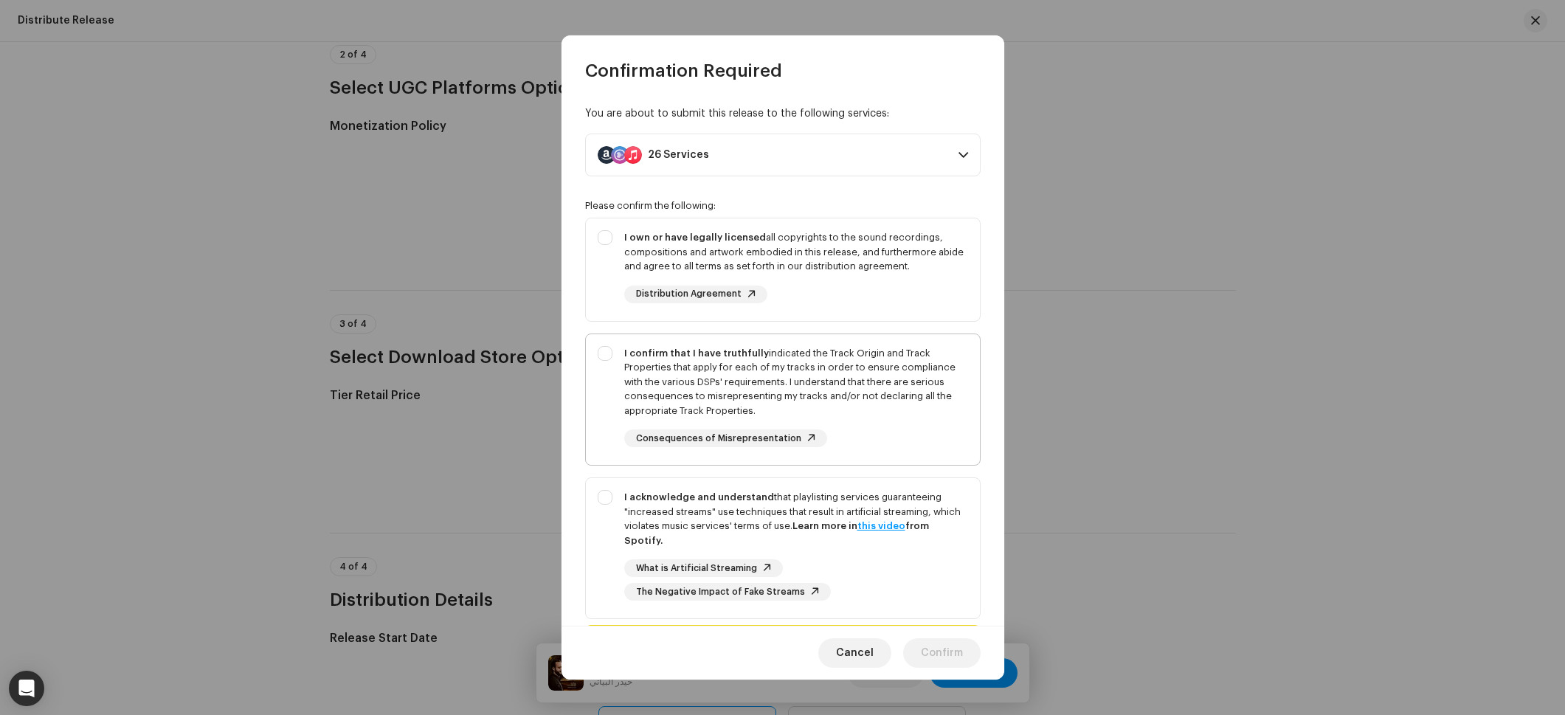
drag, startPoint x: 840, startPoint y: 369, endPoint x: 838, endPoint y: 336, distance: 32.5
click at [839, 365] on div "I confirm that I have truthfully indicated the Track Origin and Track Propertie…" at bounding box center [796, 382] width 344 height 72
checkbox input "true"
drag, startPoint x: 835, startPoint y: 229, endPoint x: 887, endPoint y: 616, distance: 390.1
click at [835, 229] on div "I own or have legally licensed all copyrights to the sound recordings, composit…" at bounding box center [783, 266] width 394 height 97
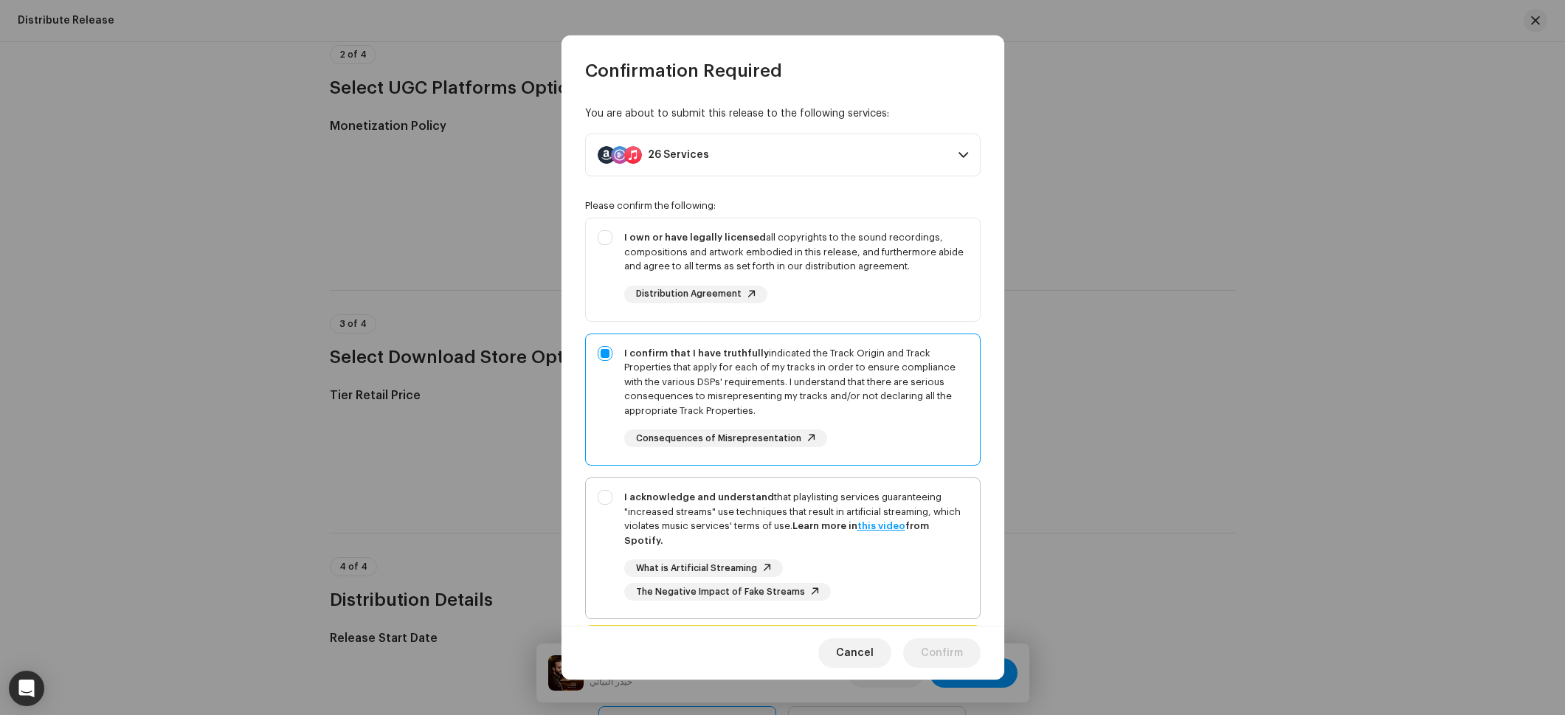
checkbox input "true"
click at [883, 581] on div "What is Artificial Streaming The Negative Impact of Fake Streams" at bounding box center [796, 579] width 344 height 41
checkbox input "true"
click at [941, 669] on div "Cancel Confirm" at bounding box center [783, 653] width 443 height 54
click at [940, 652] on span "Confirm" at bounding box center [942, 653] width 42 height 30
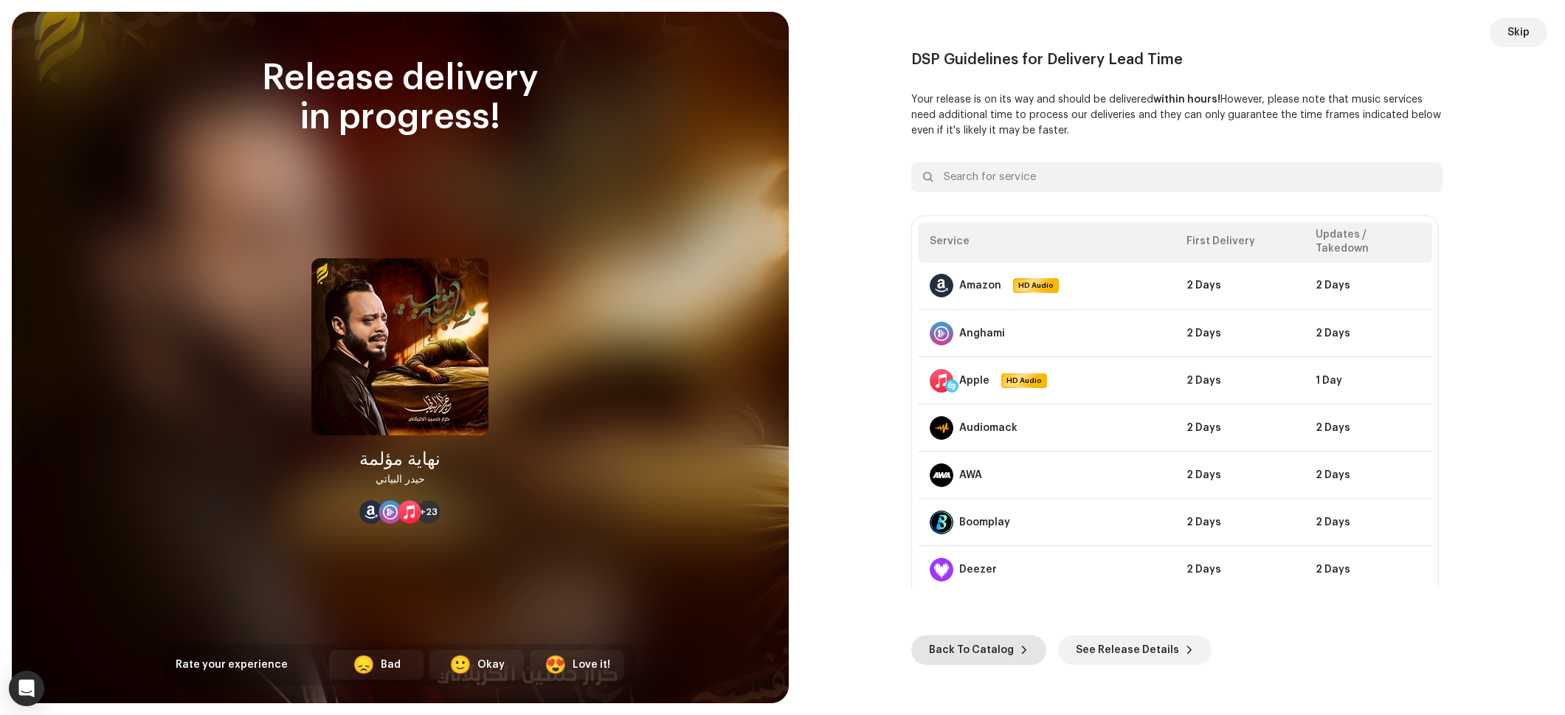
click at [976, 639] on span "Back To Catalog" at bounding box center [971, 650] width 85 height 30
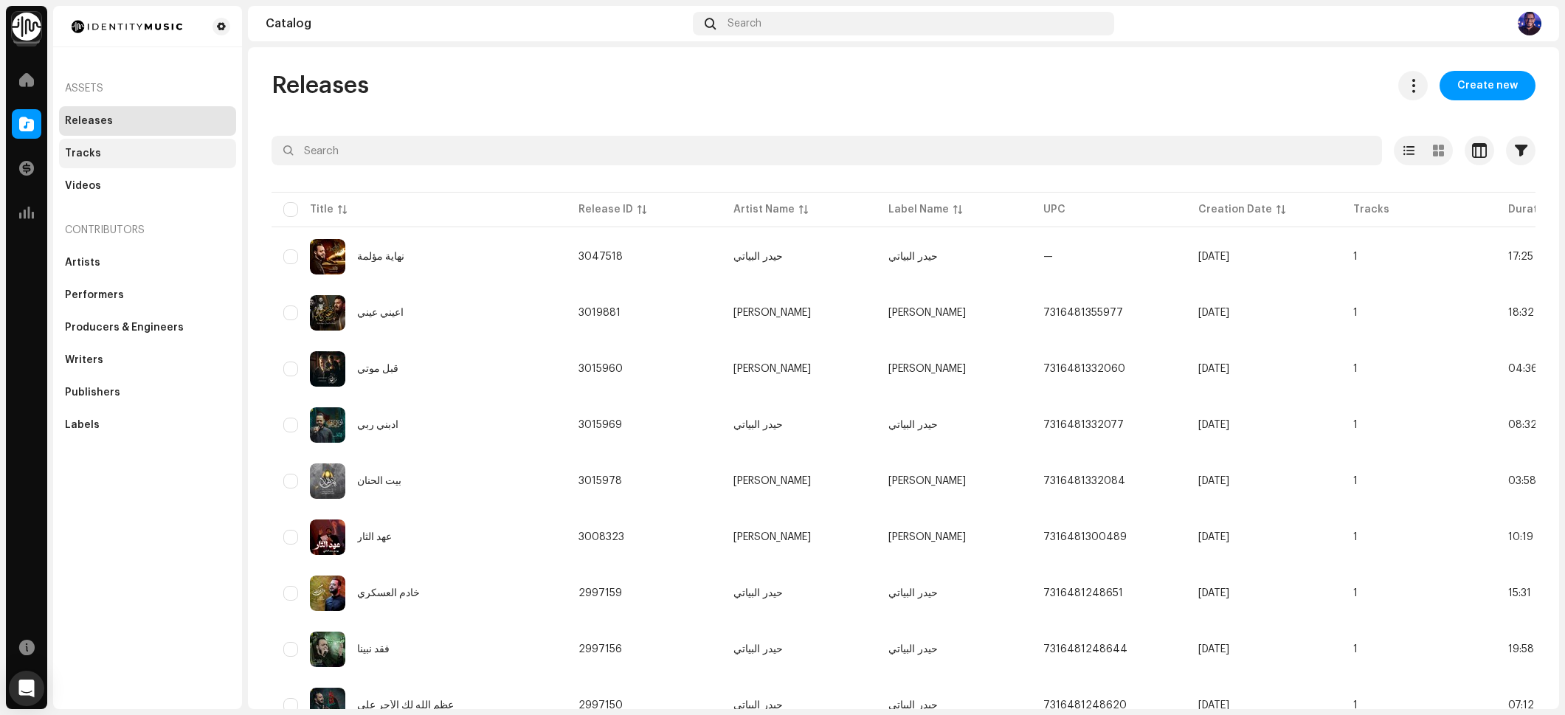
click at [114, 159] on div "Tracks" at bounding box center [147, 154] width 177 height 30
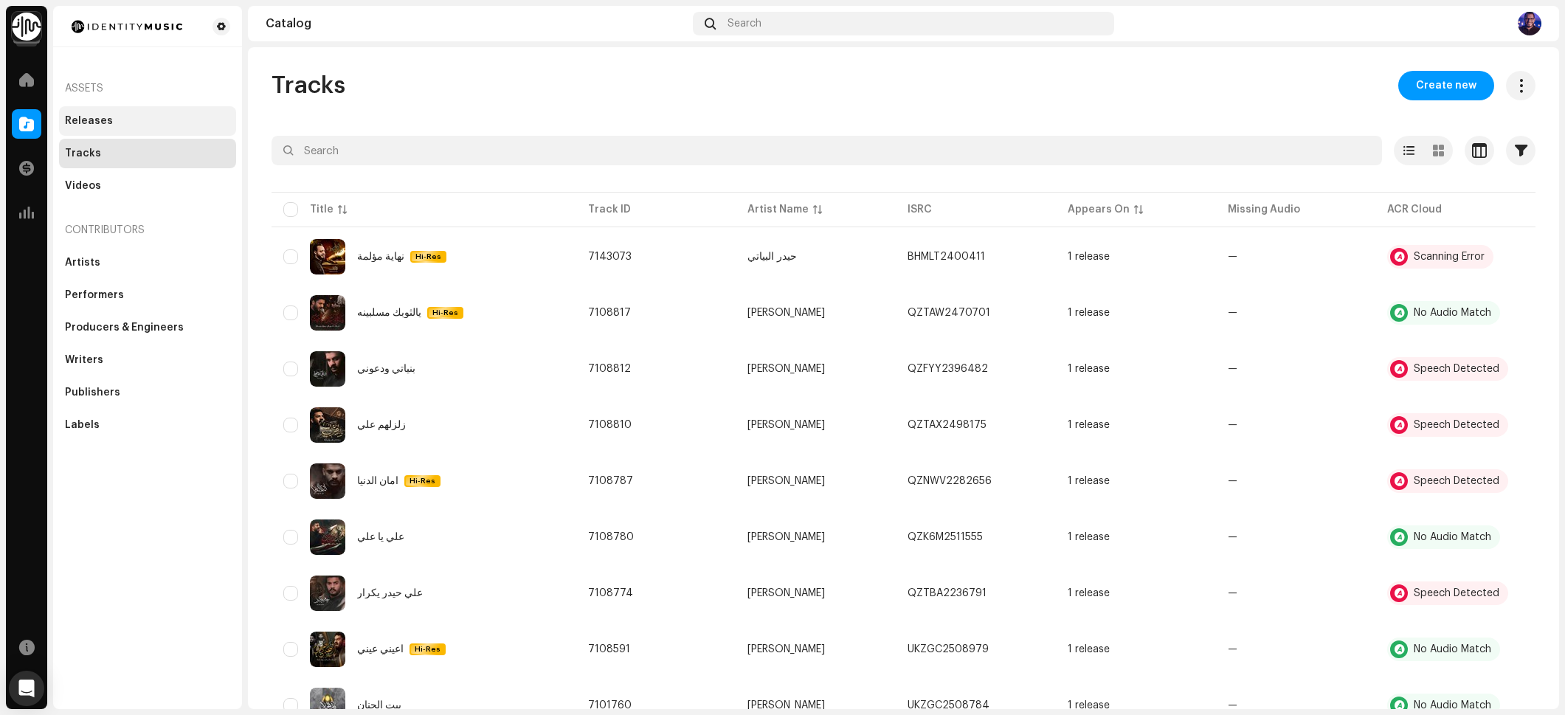
click at [118, 125] on div "Releases" at bounding box center [147, 121] width 165 height 12
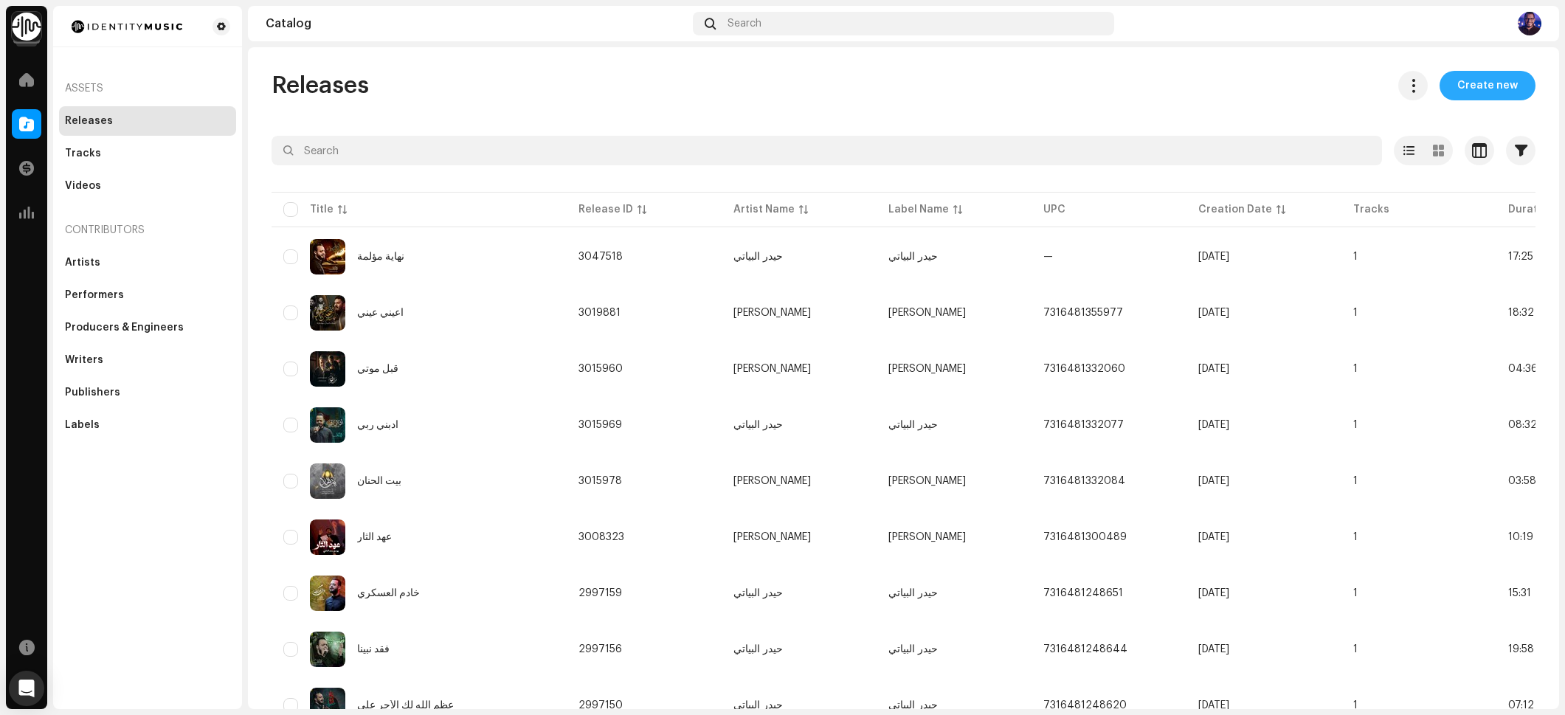
click at [1465, 94] on span "Create new" at bounding box center [1487, 86] width 61 height 30
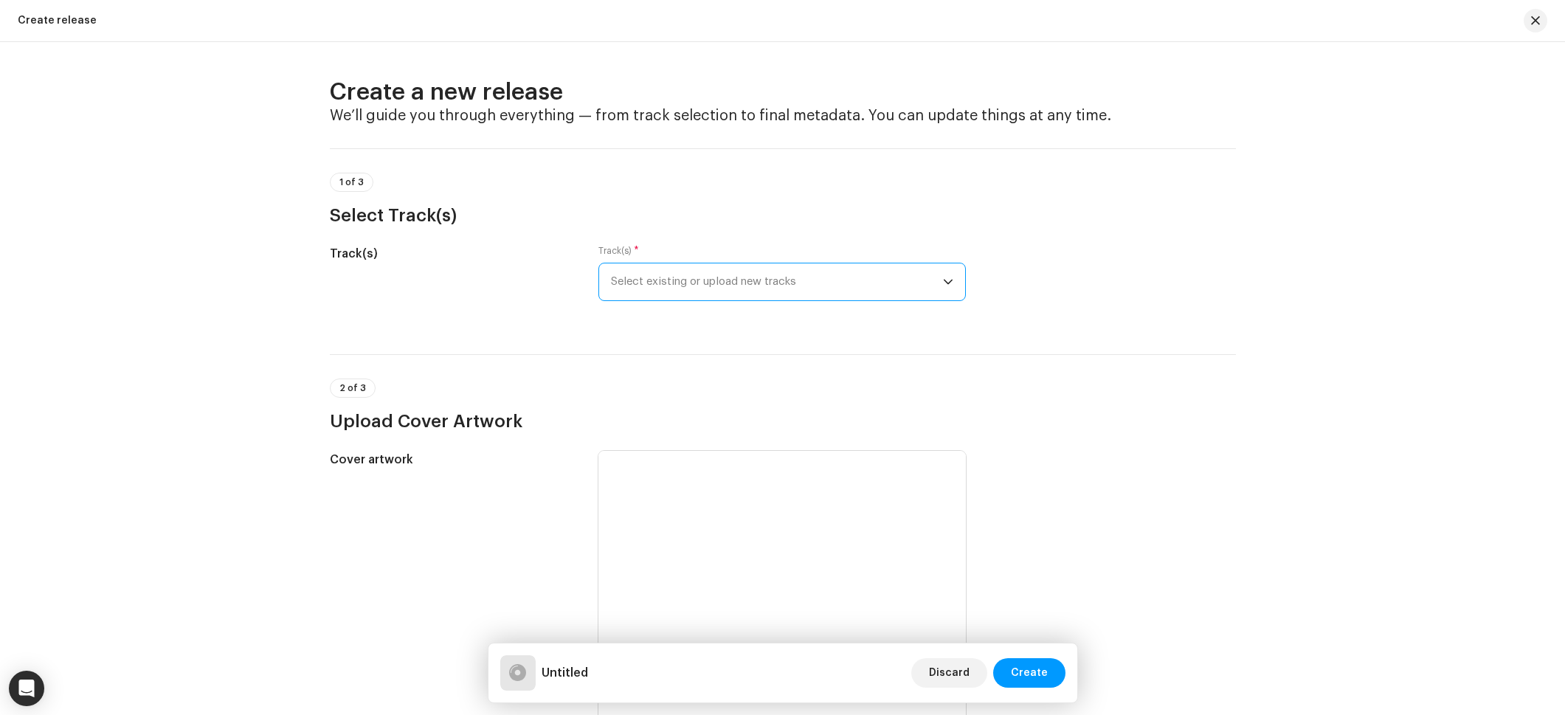
drag, startPoint x: 789, startPoint y: 272, endPoint x: 788, endPoint y: 286, distance: 13.3
click at [789, 272] on span "Select existing or upload new tracks" at bounding box center [777, 281] width 332 height 37
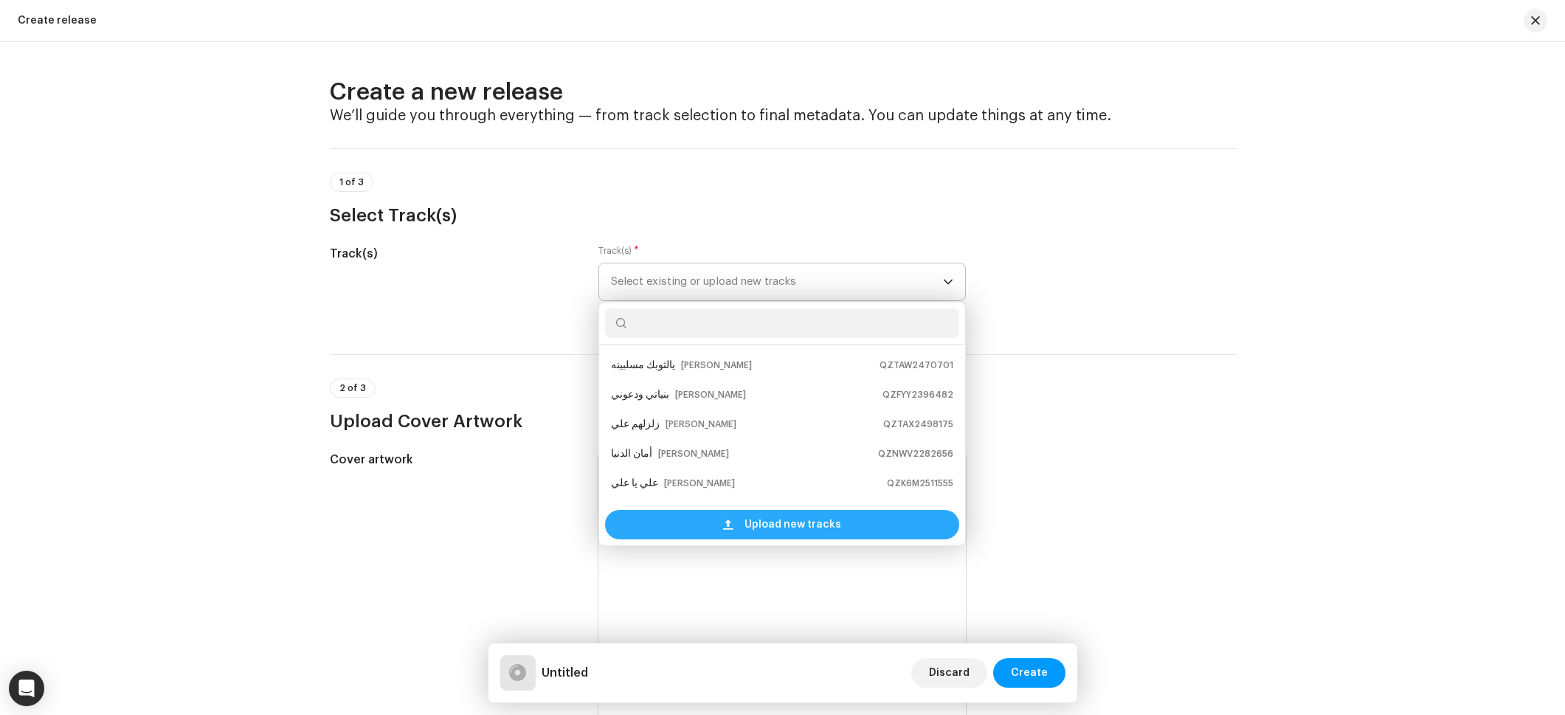
scroll to position [24, 0]
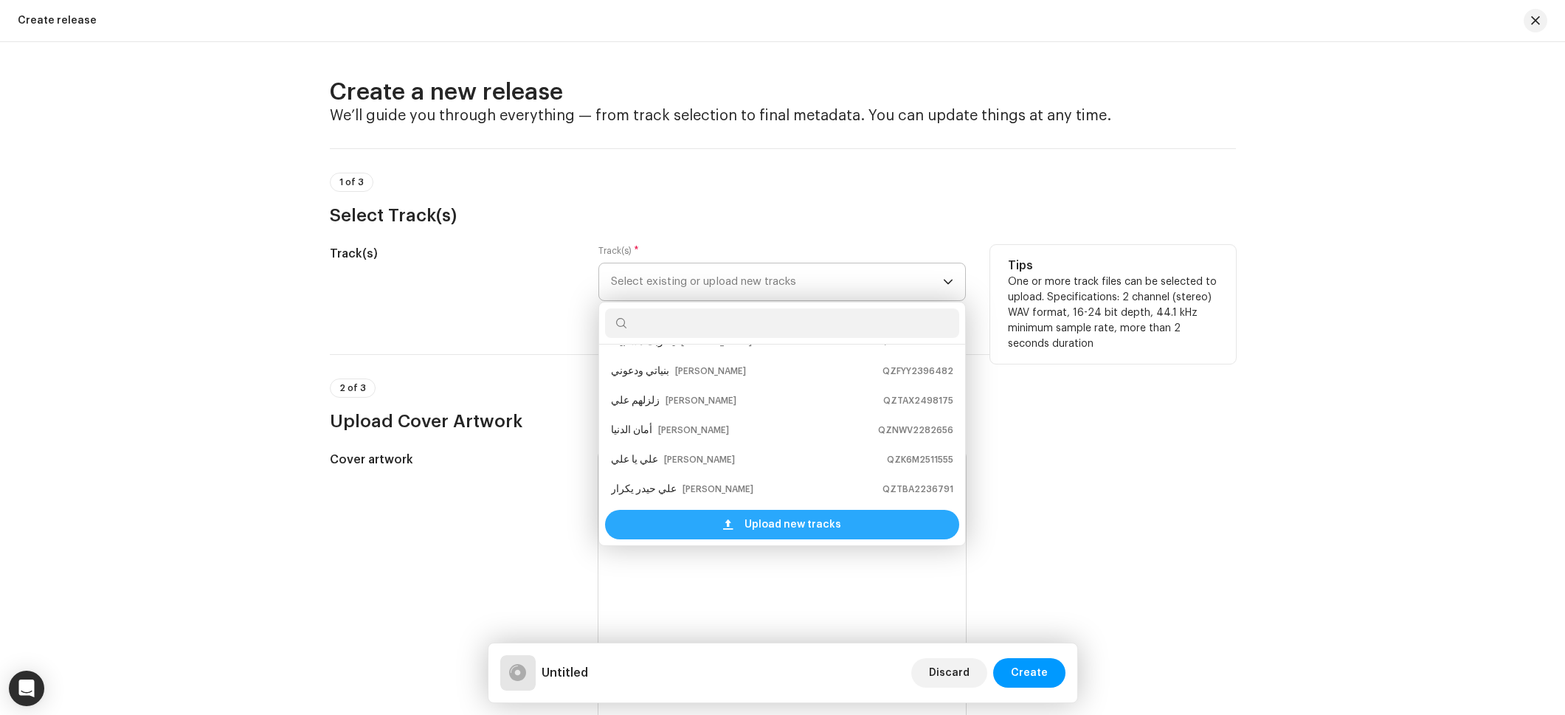
click at [684, 522] on div "Upload new tracks" at bounding box center [782, 525] width 354 height 30
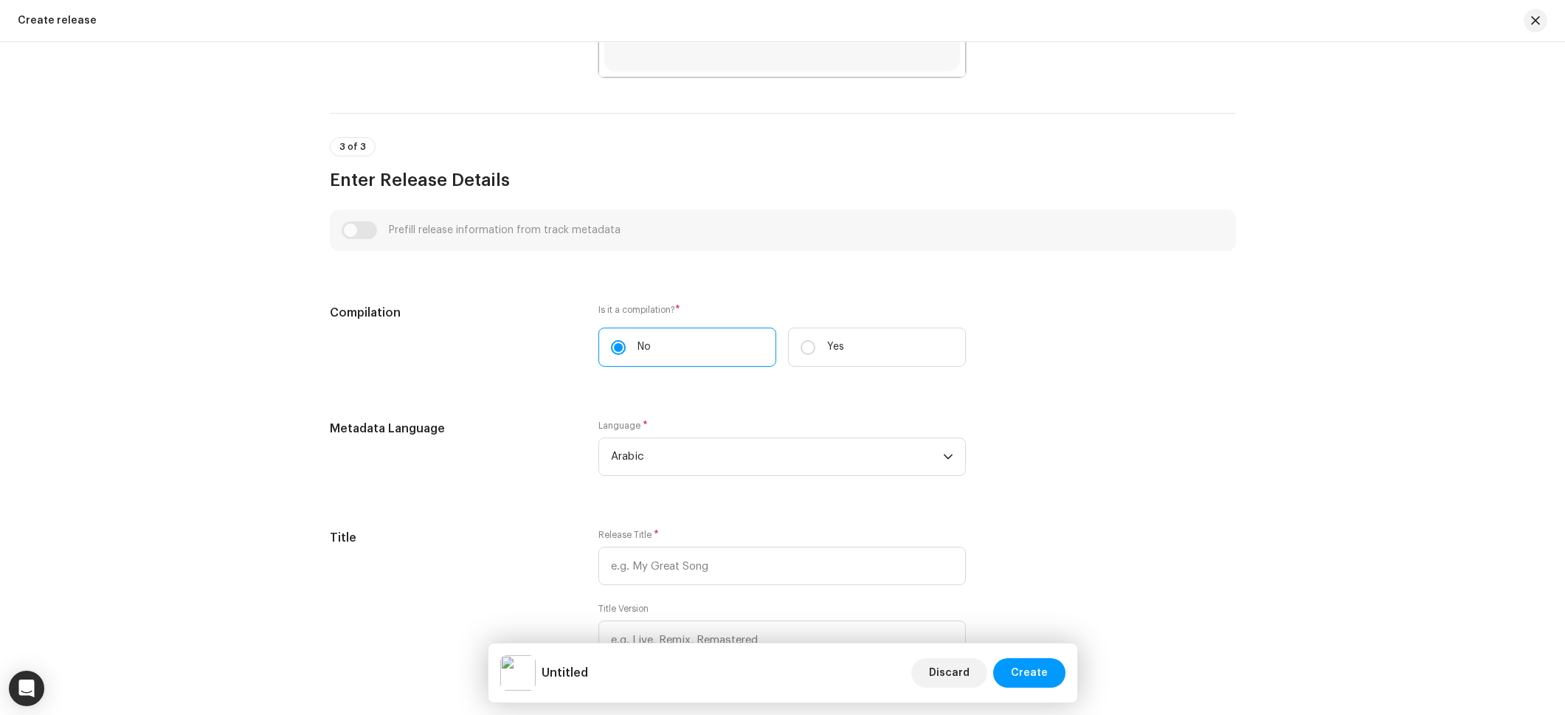
scroll to position [1108, 0]
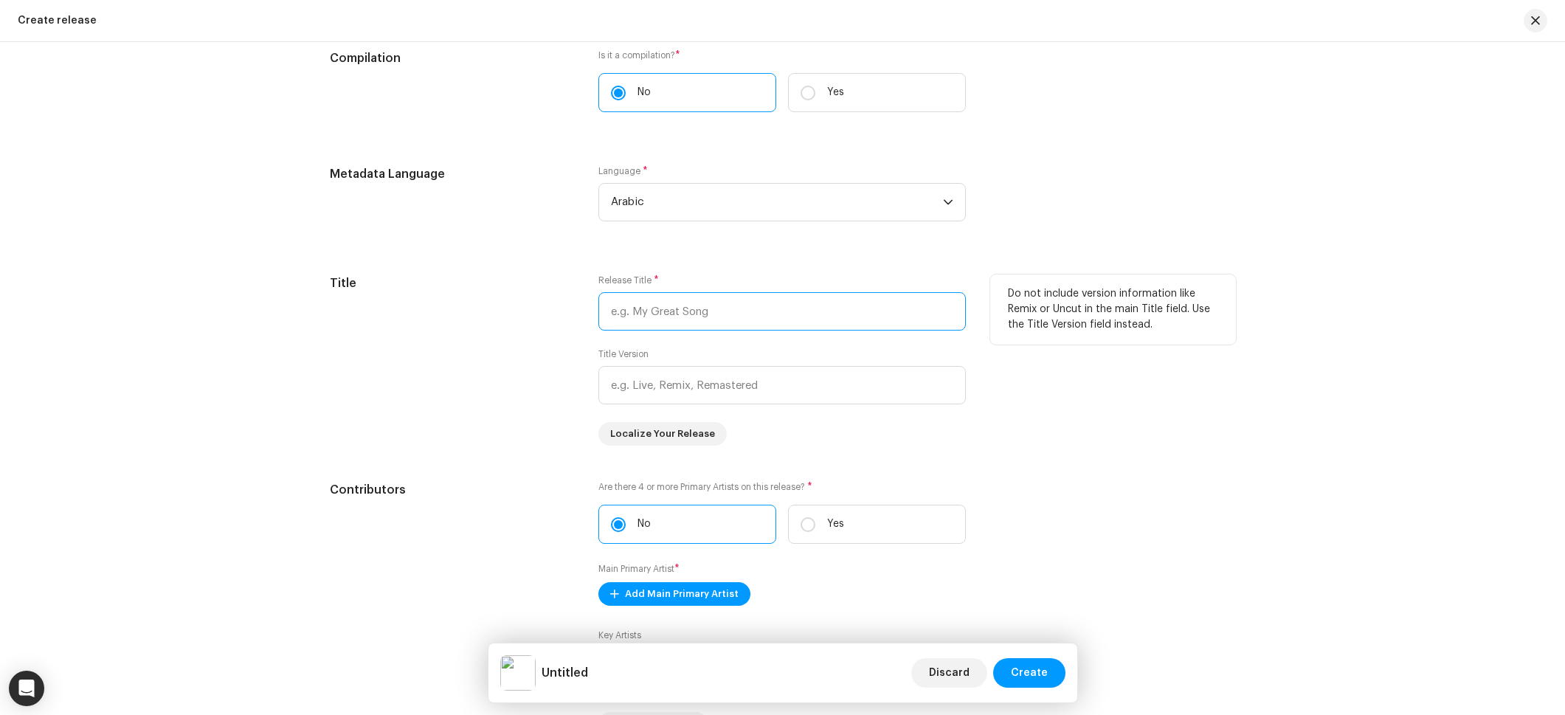
drag, startPoint x: 642, startPoint y: 291, endPoint x: 649, endPoint y: 311, distance: 21.0
click at [641, 292] on input "text" at bounding box center [781, 311] width 367 height 38
paste input "لا تغمض عين"
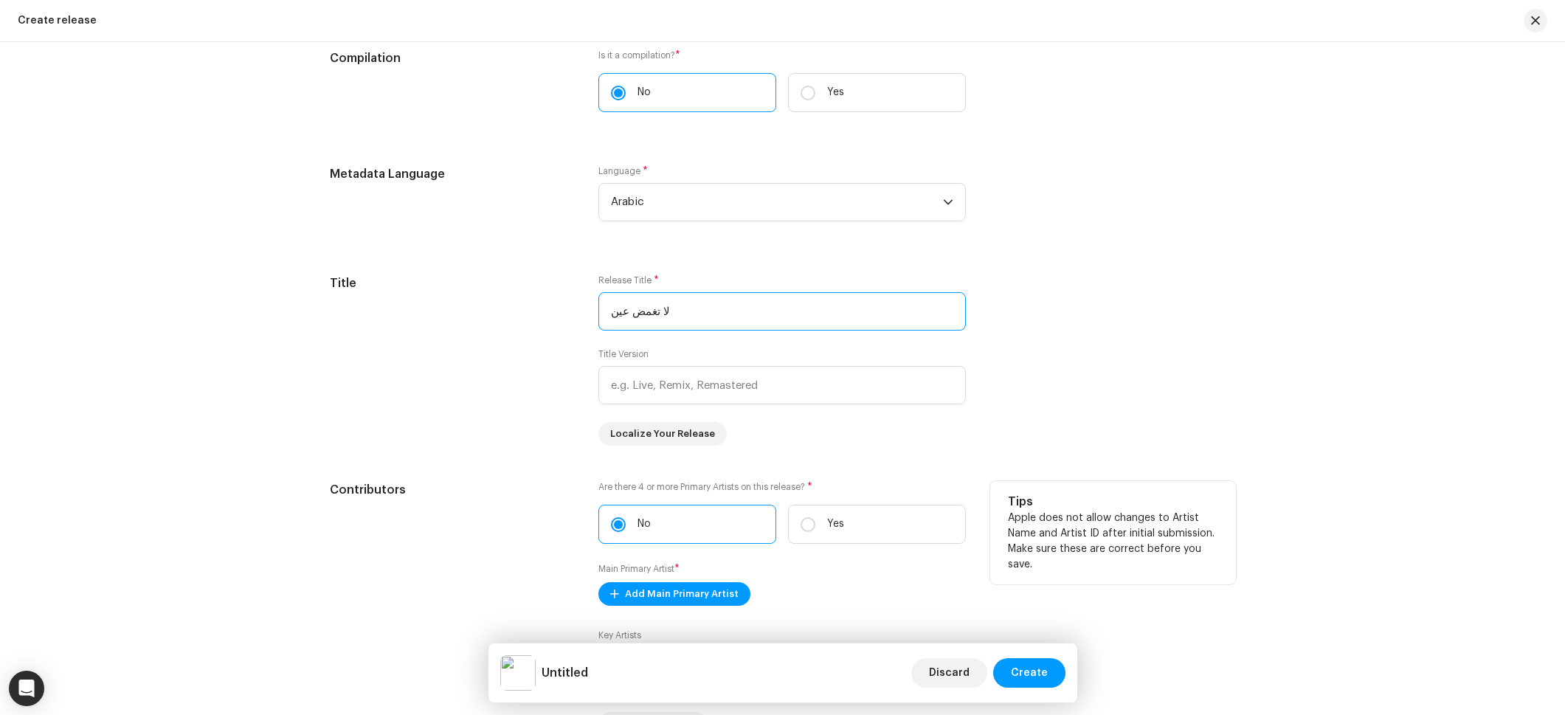
scroll to position [1400, 0]
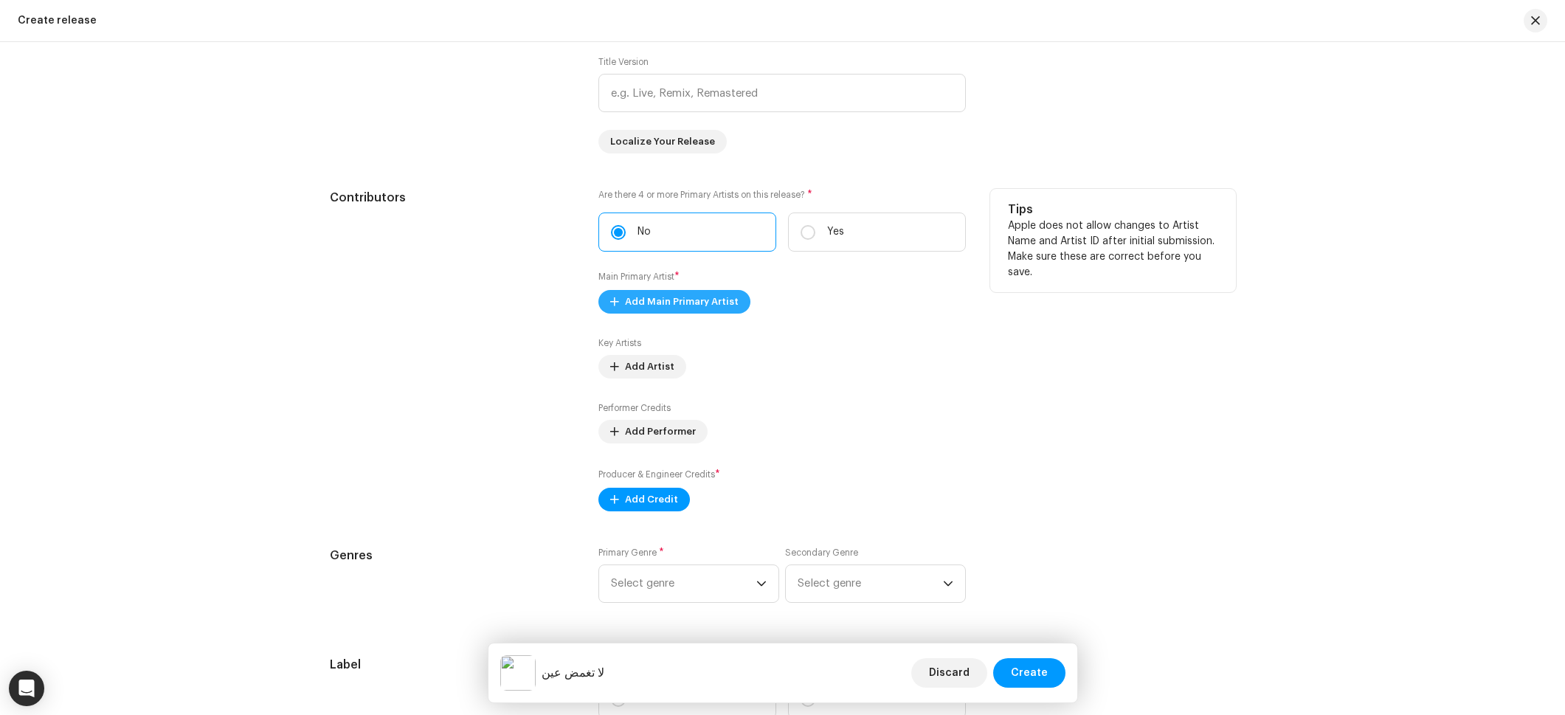
type input "لا تغمض عين"
click at [641, 306] on span "Add Main Primary Artist" at bounding box center [682, 302] width 114 height 30
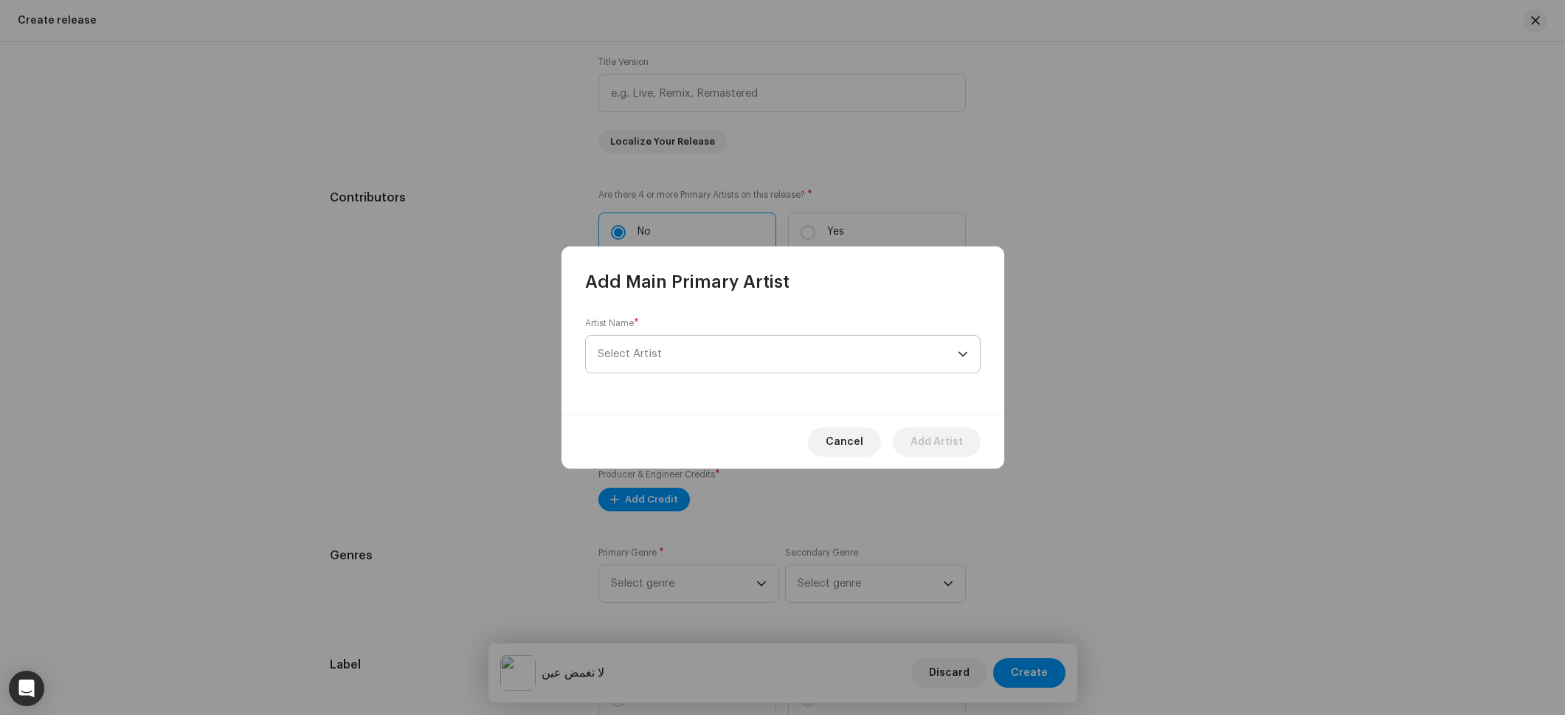
click at [705, 352] on span "Select Artist" at bounding box center [778, 354] width 360 height 37
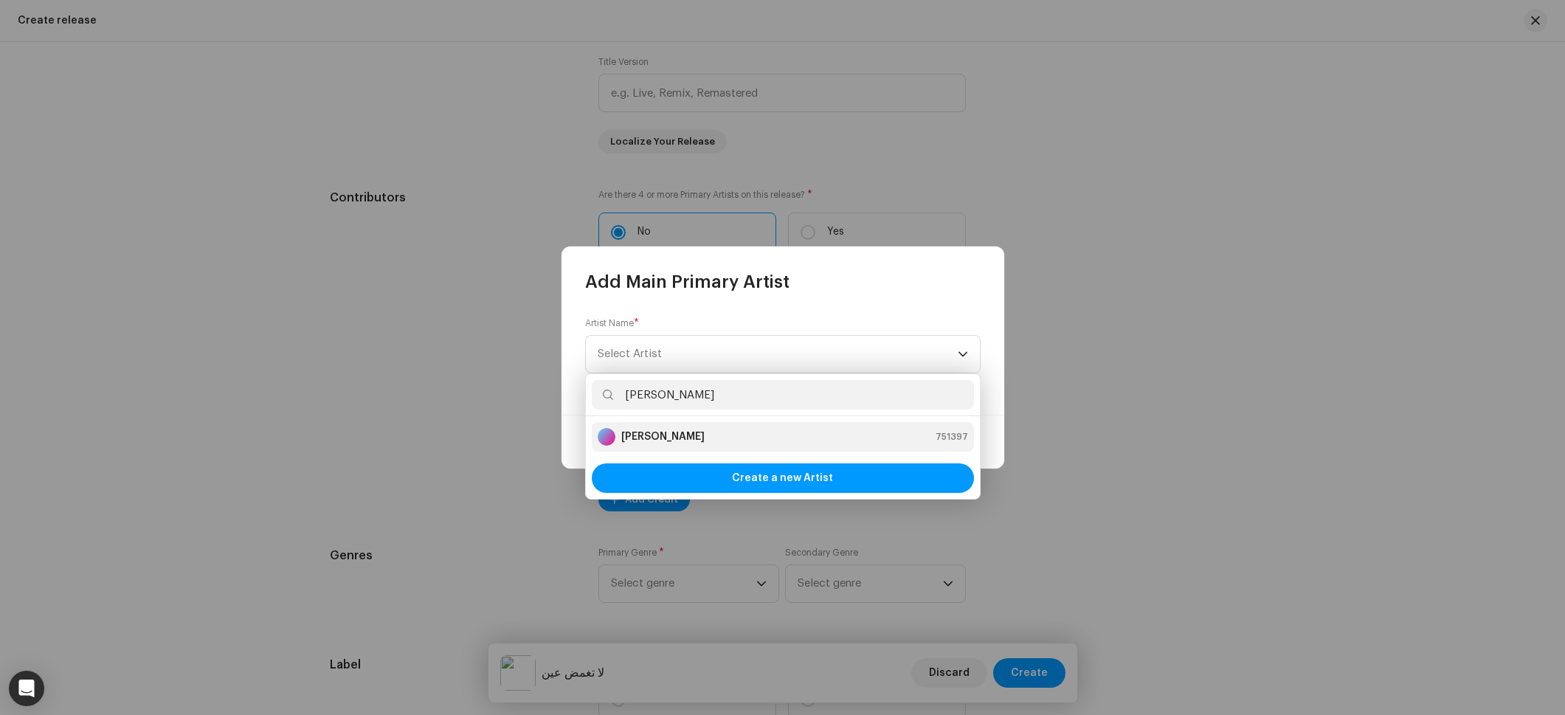
type input "[PERSON_NAME]"
click at [690, 435] on strong "[PERSON_NAME]" at bounding box center [662, 436] width 83 height 15
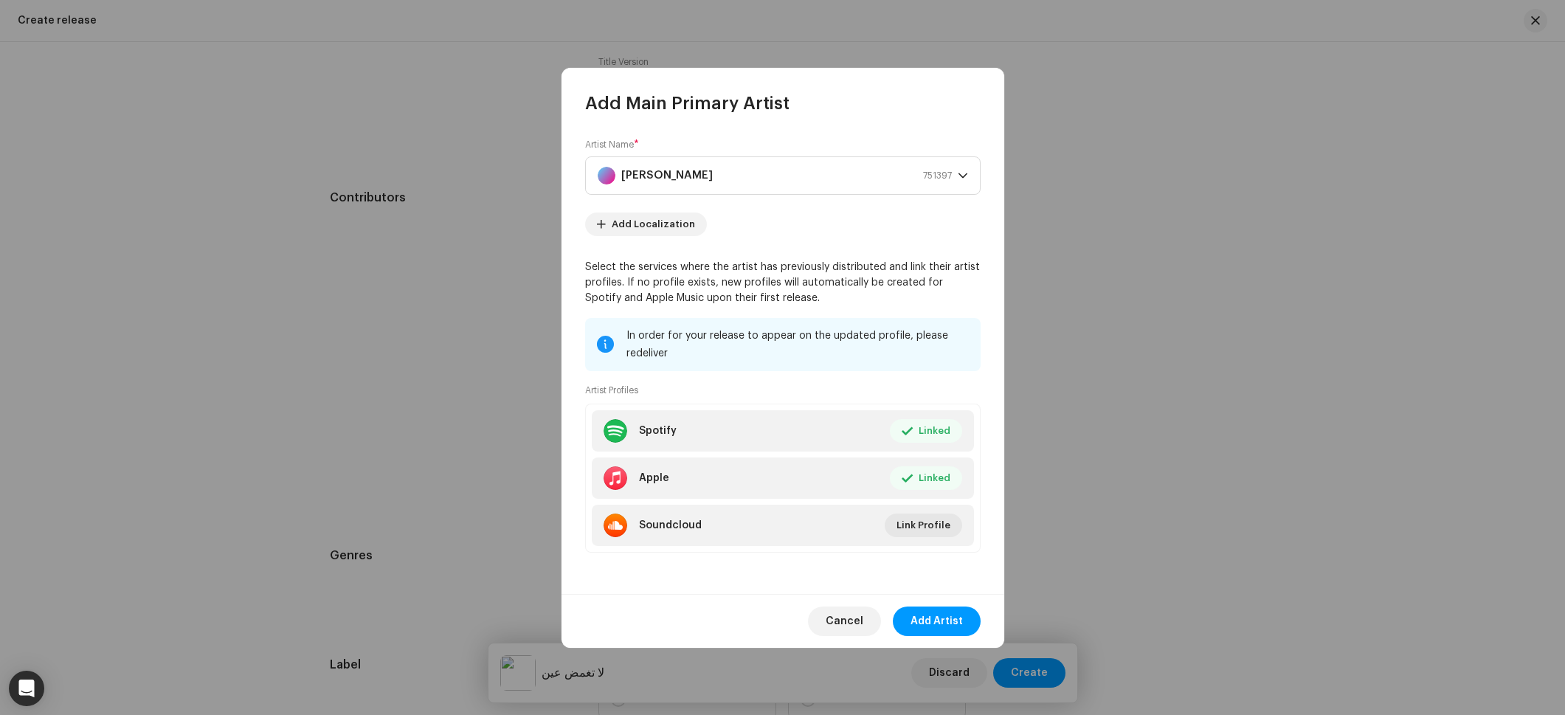
drag, startPoint x: 929, startPoint y: 624, endPoint x: 964, endPoint y: 607, distance: 38.9
click at [929, 624] on span "Add Artist" at bounding box center [937, 622] width 52 height 30
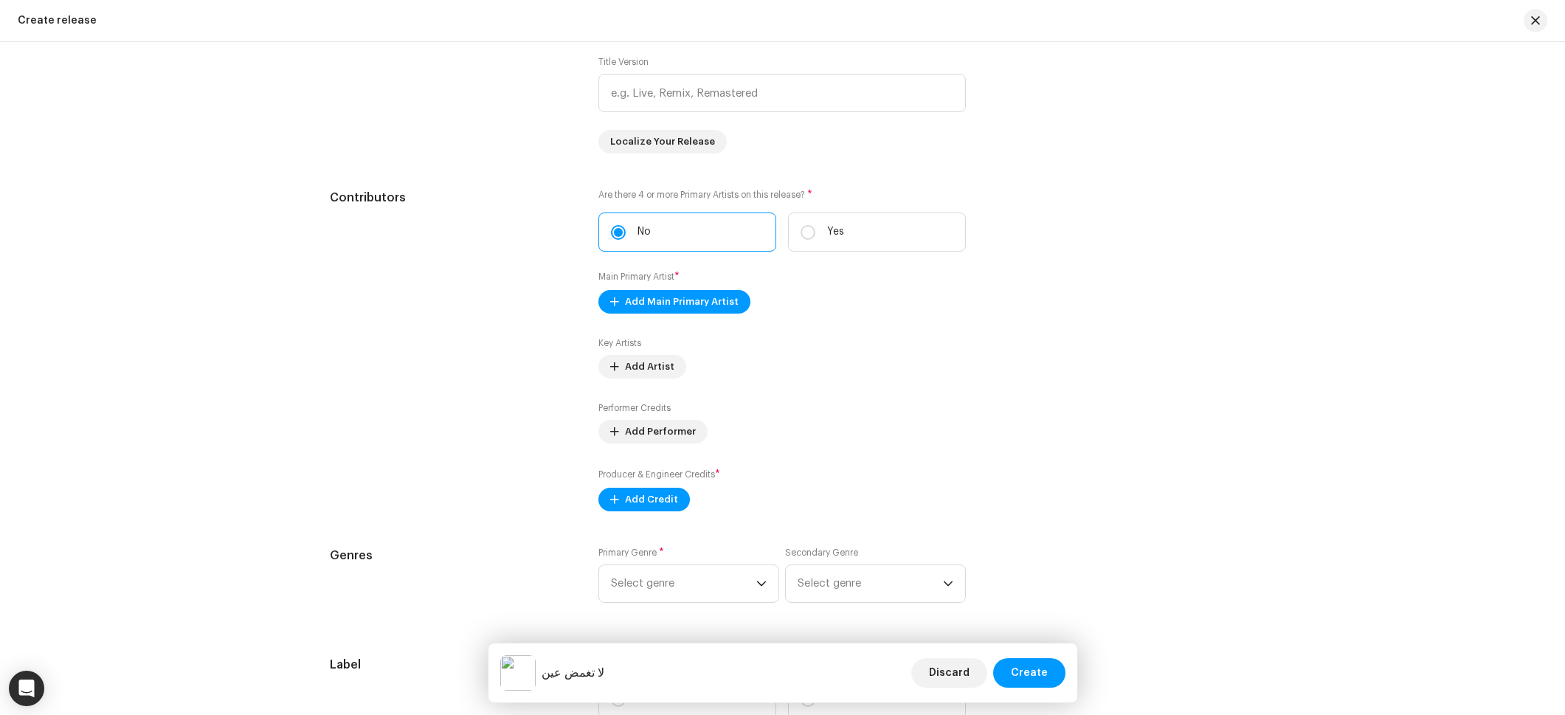
drag, startPoint x: 635, startPoint y: 431, endPoint x: 656, endPoint y: 517, distance: 89.0
click at [657, 519] on div "Prefill release information from track metadata Compilation Is it a compilation…" at bounding box center [783, 452] width 906 height 1579
click at [652, 510] on span "Add Credit" at bounding box center [651, 500] width 53 height 30
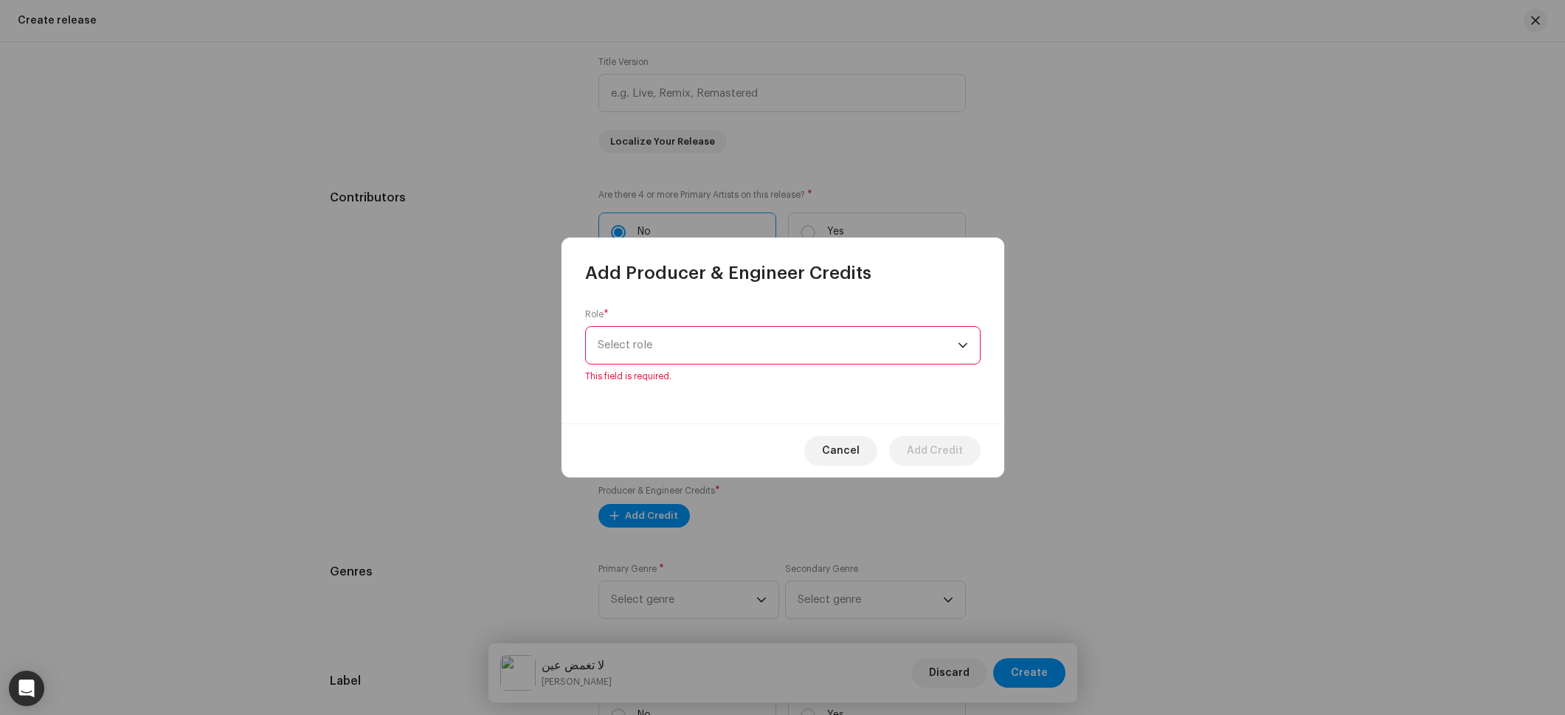
click at [661, 334] on div "Role * Select role This field is required." at bounding box center [783, 345] width 396 height 74
click at [665, 348] on span "Select role" at bounding box center [778, 345] width 360 height 37
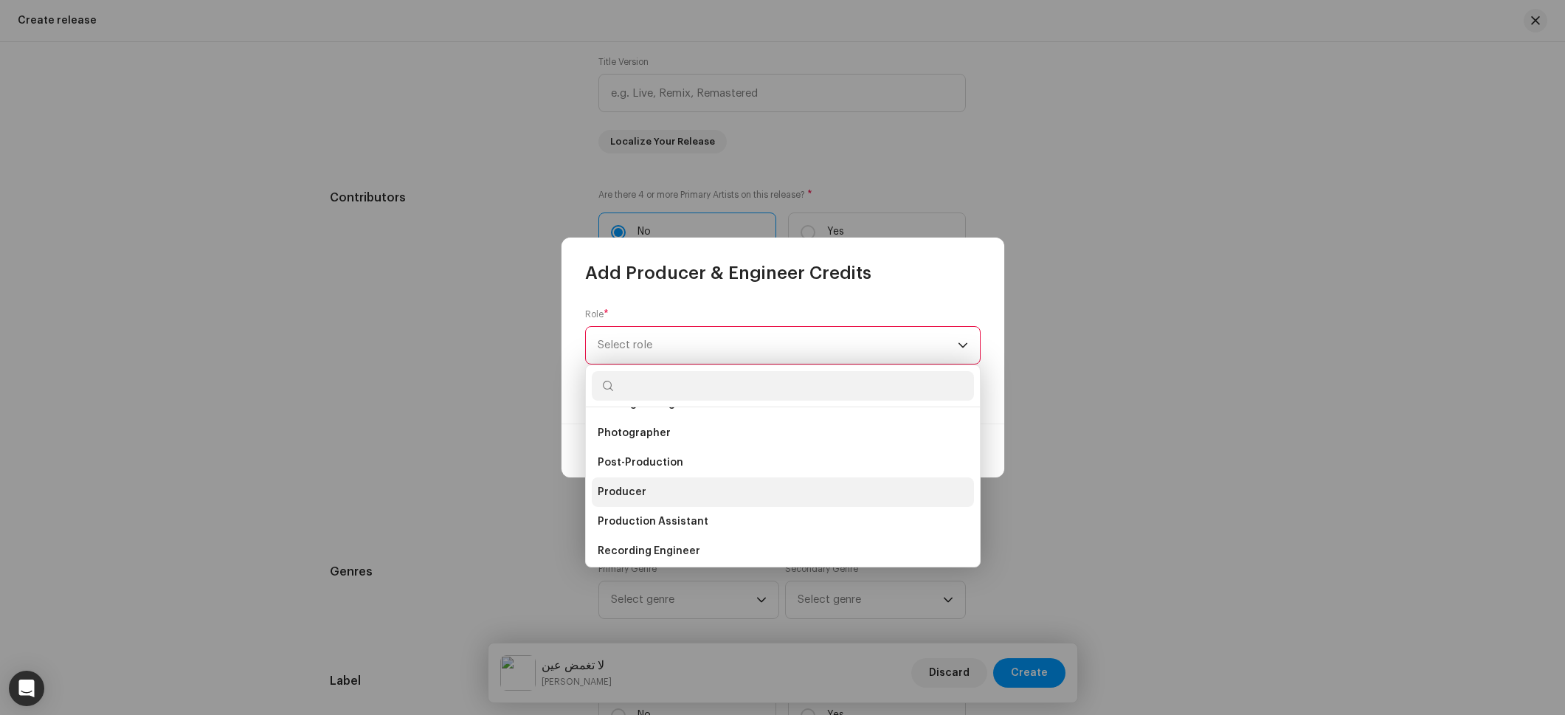
scroll to position [553, 0]
click at [632, 458] on span "Producer" at bounding box center [622, 465] width 49 height 15
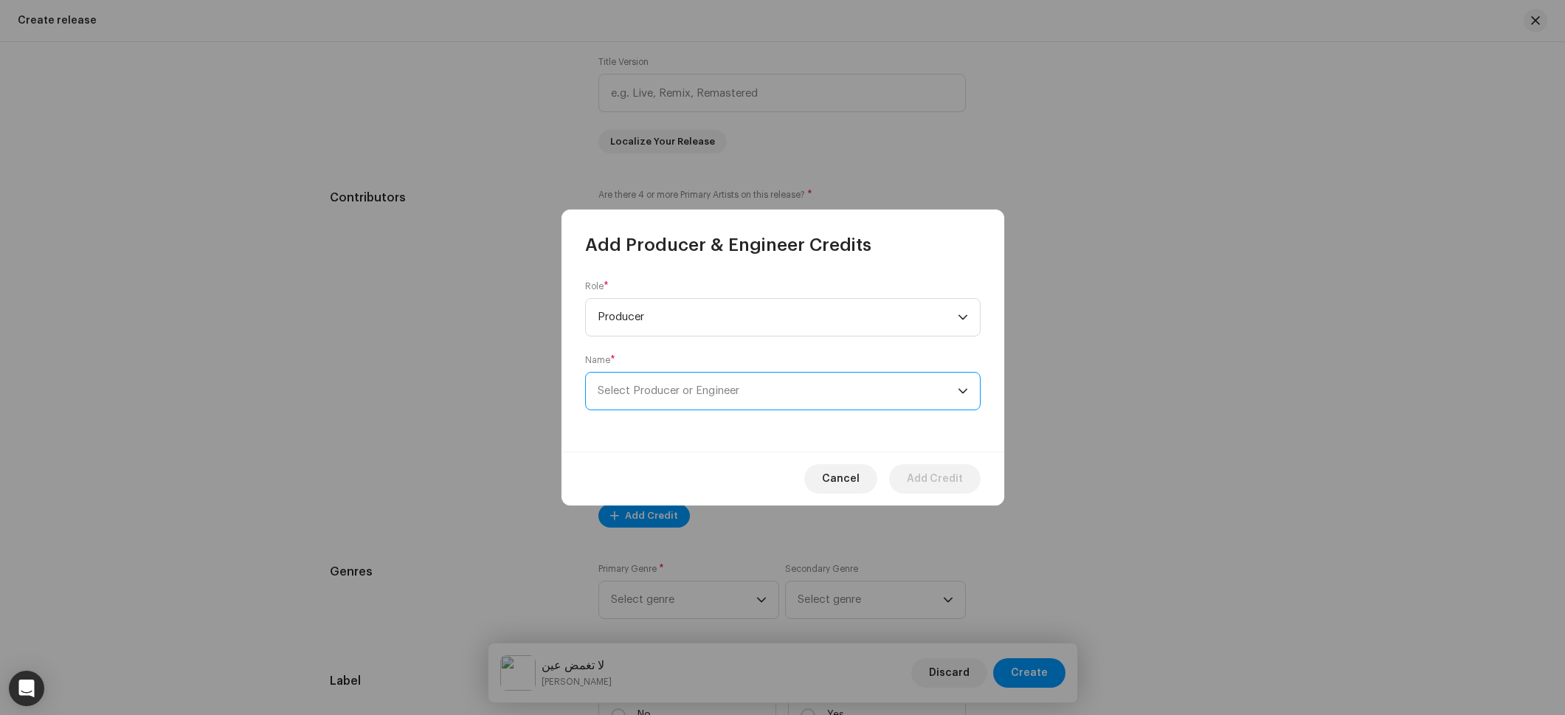
drag, startPoint x: 671, startPoint y: 395, endPoint x: 674, endPoint y: 407, distance: 12.4
click at [671, 395] on span "Select Producer or Engineer" at bounding box center [669, 390] width 142 height 11
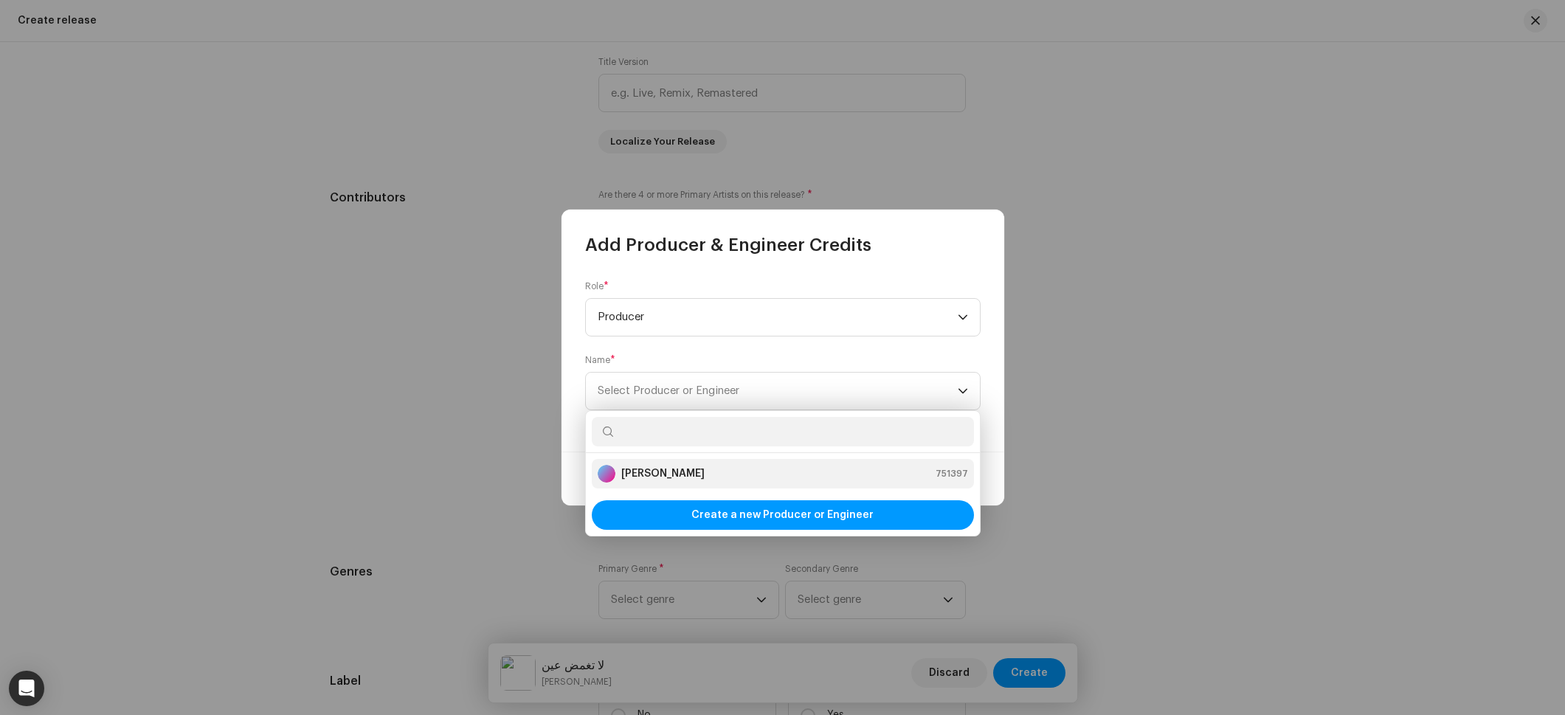
click at [667, 475] on strong "[PERSON_NAME]" at bounding box center [662, 473] width 83 height 15
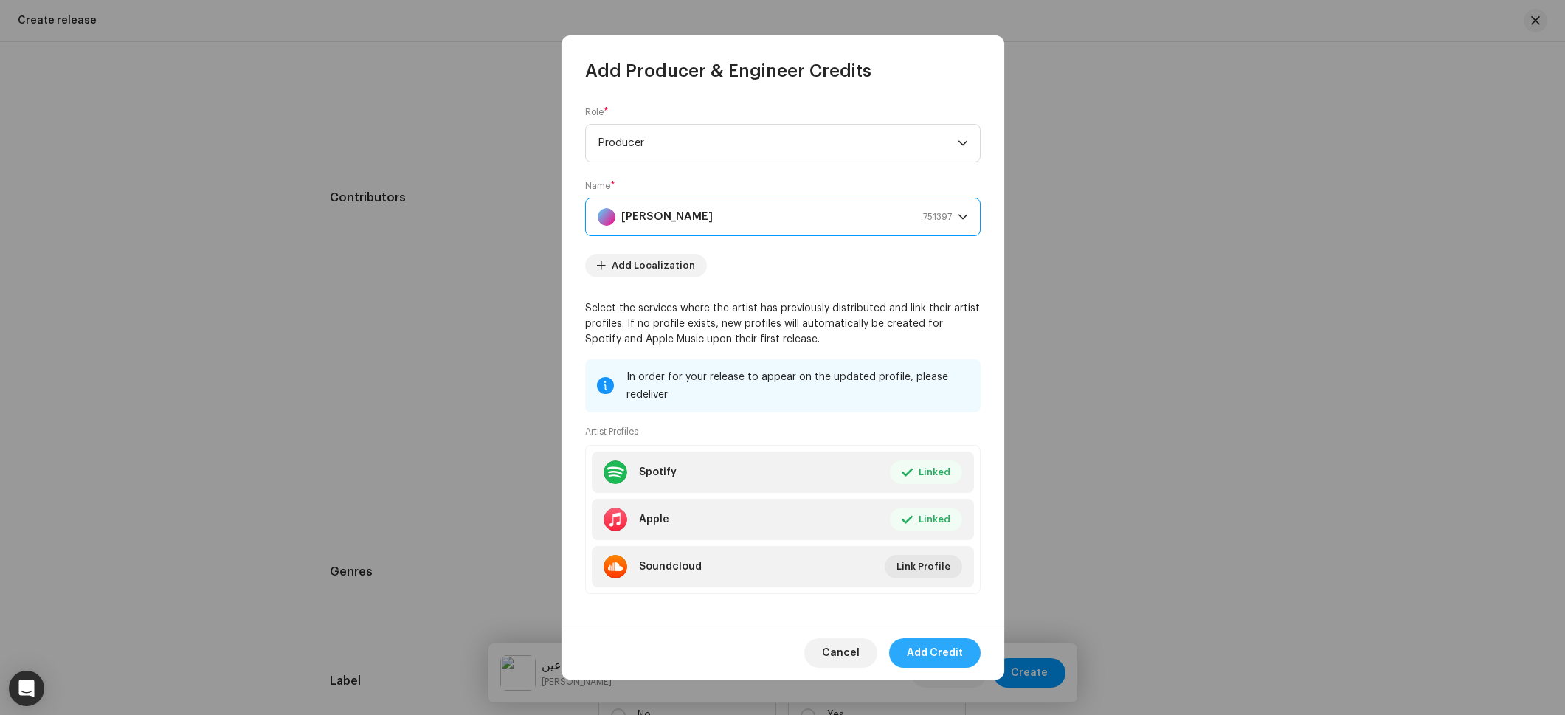
click at [939, 662] on span "Add Credit" at bounding box center [935, 653] width 56 height 30
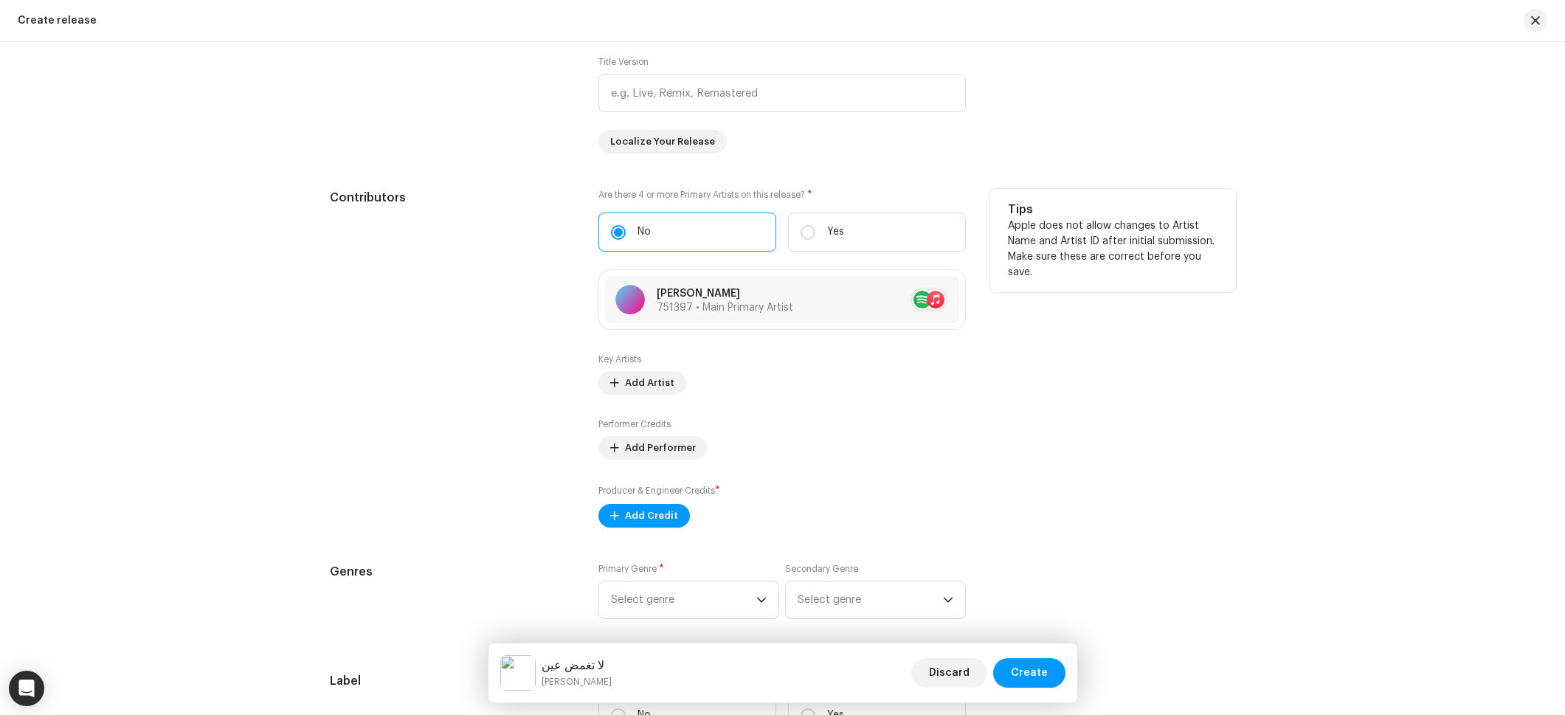
scroll to position [1730, 0]
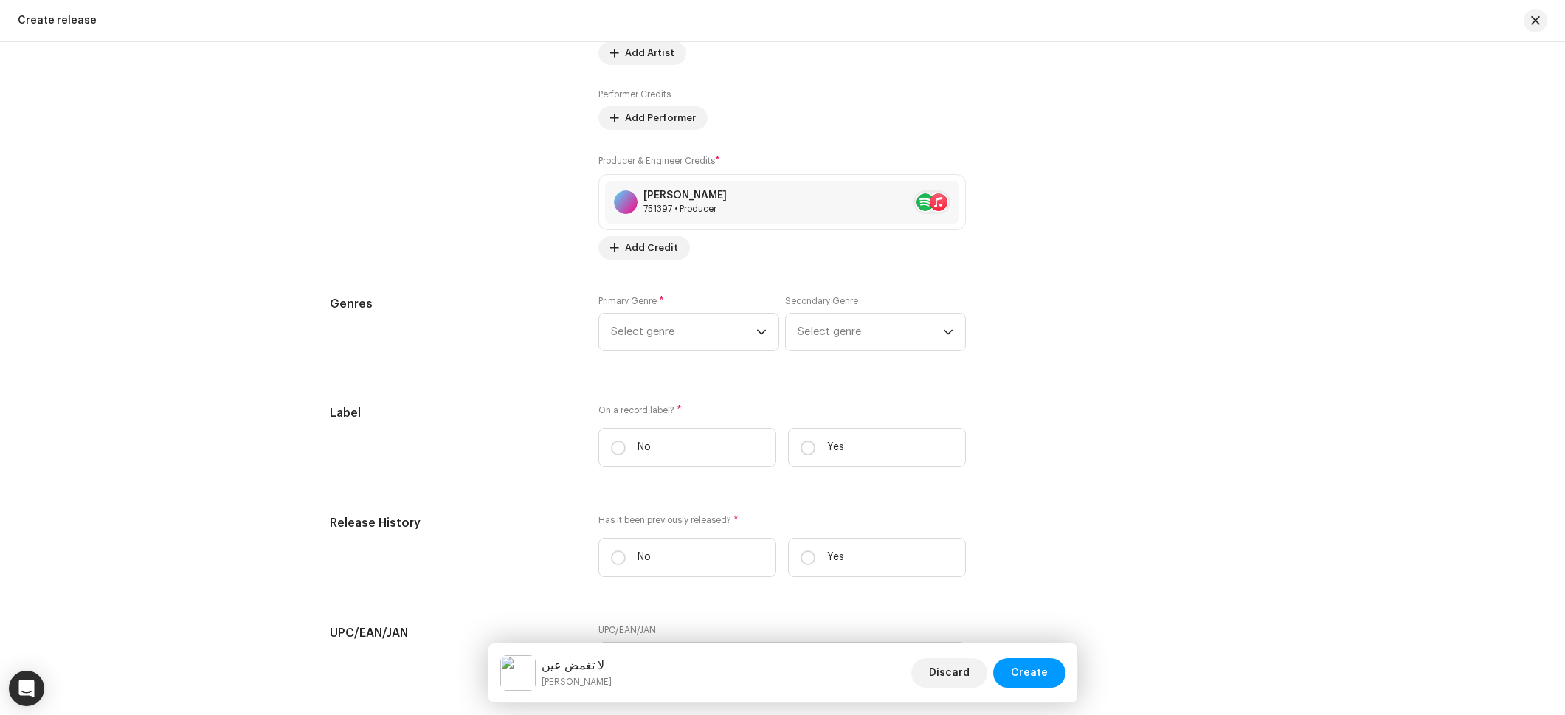
click at [657, 274] on div "Prefill release information from track metadata Compilation Is it a compilation…" at bounding box center [783, 161] width 906 height 1657
click at [669, 333] on span "Select genre" at bounding box center [683, 332] width 145 height 37
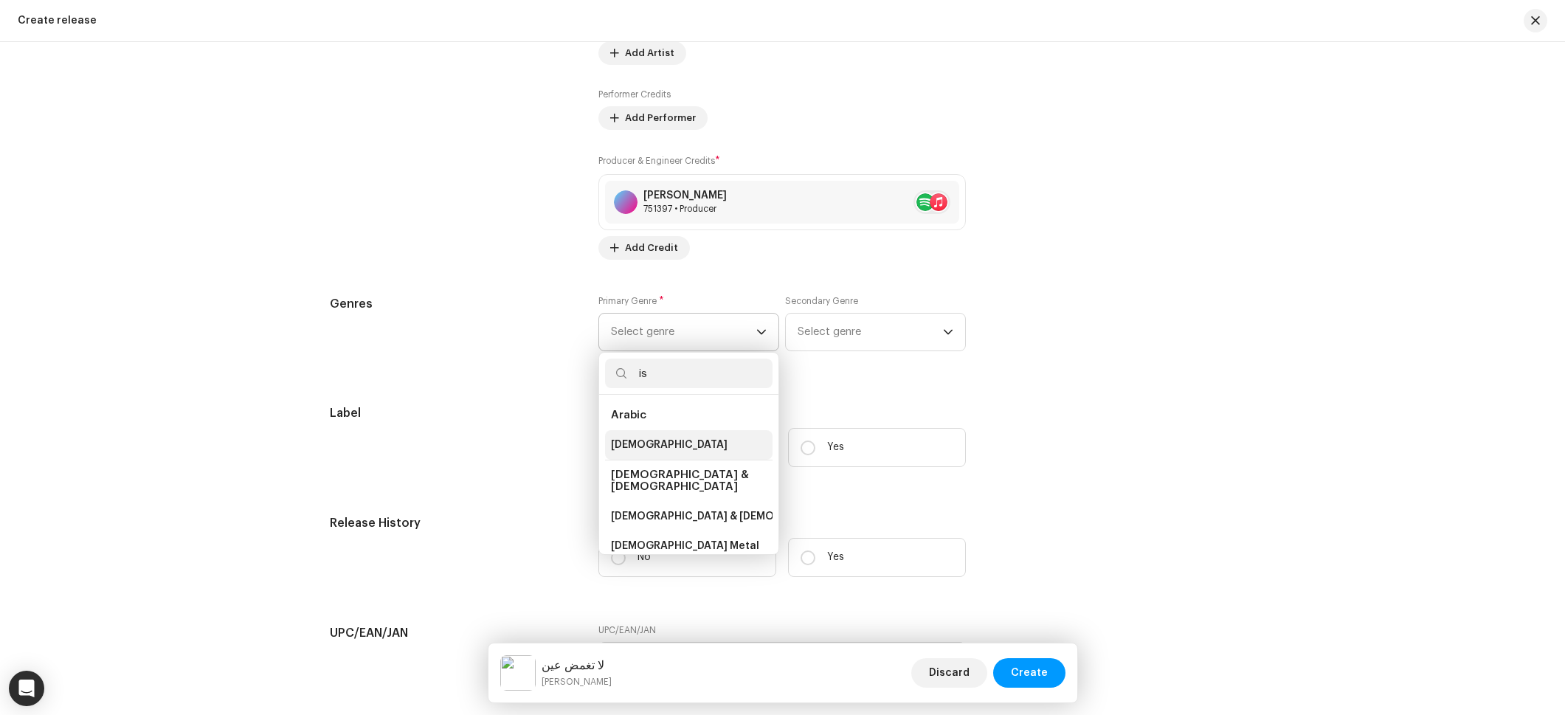
type input "is"
drag, startPoint x: 641, startPoint y: 442, endPoint x: 651, endPoint y: 438, distance: 10.6
click at [641, 442] on span "[DEMOGRAPHIC_DATA]" at bounding box center [669, 445] width 117 height 15
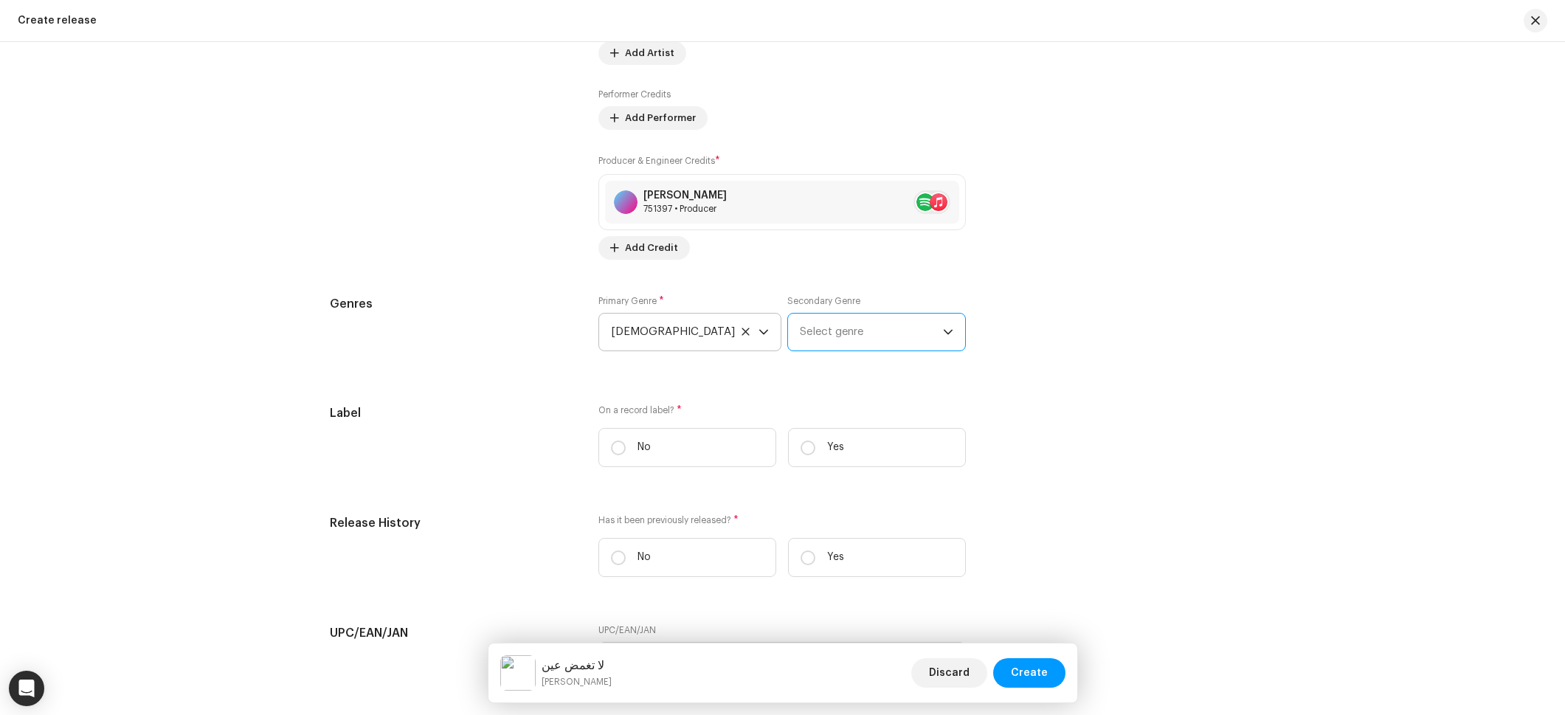
click at [843, 344] on span "Select genre" at bounding box center [871, 332] width 143 height 37
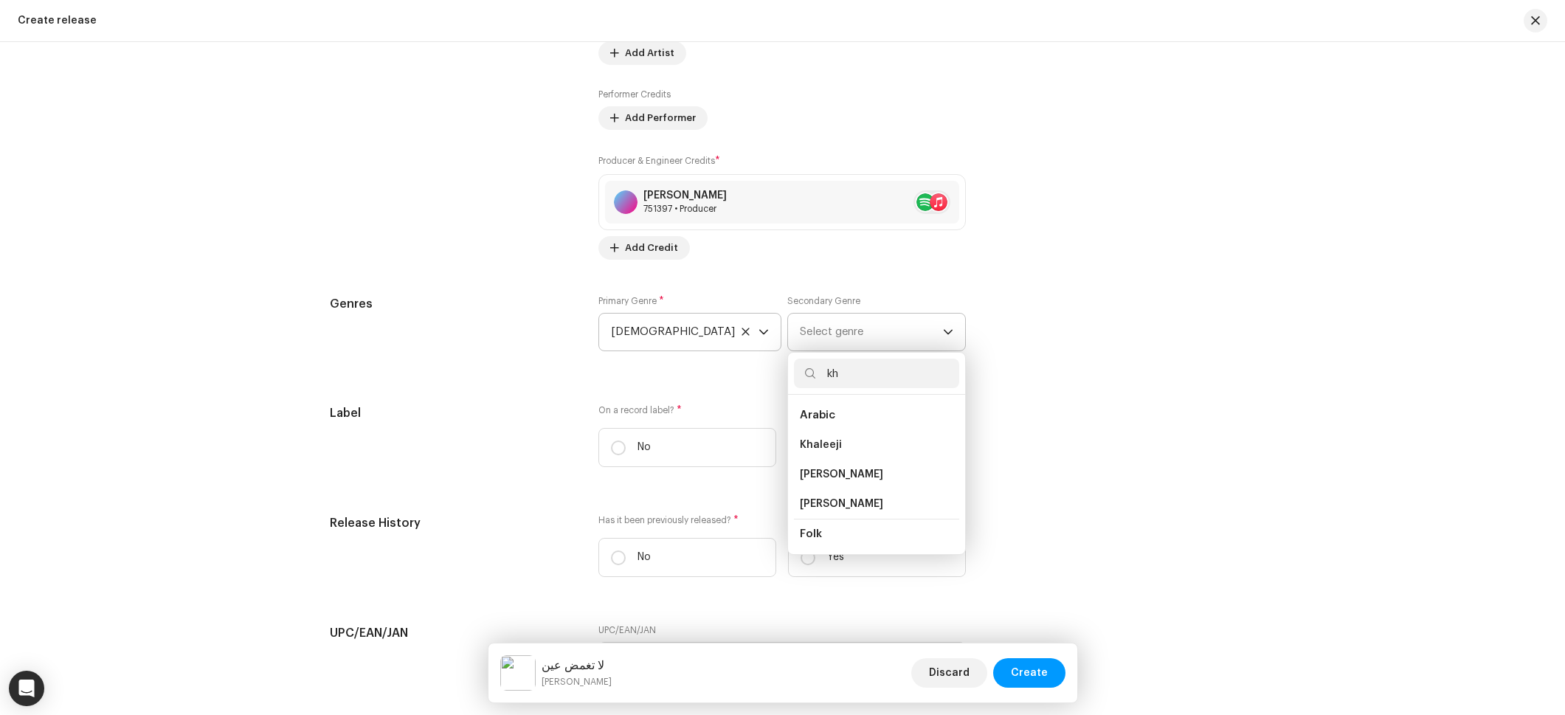
type input "kha"
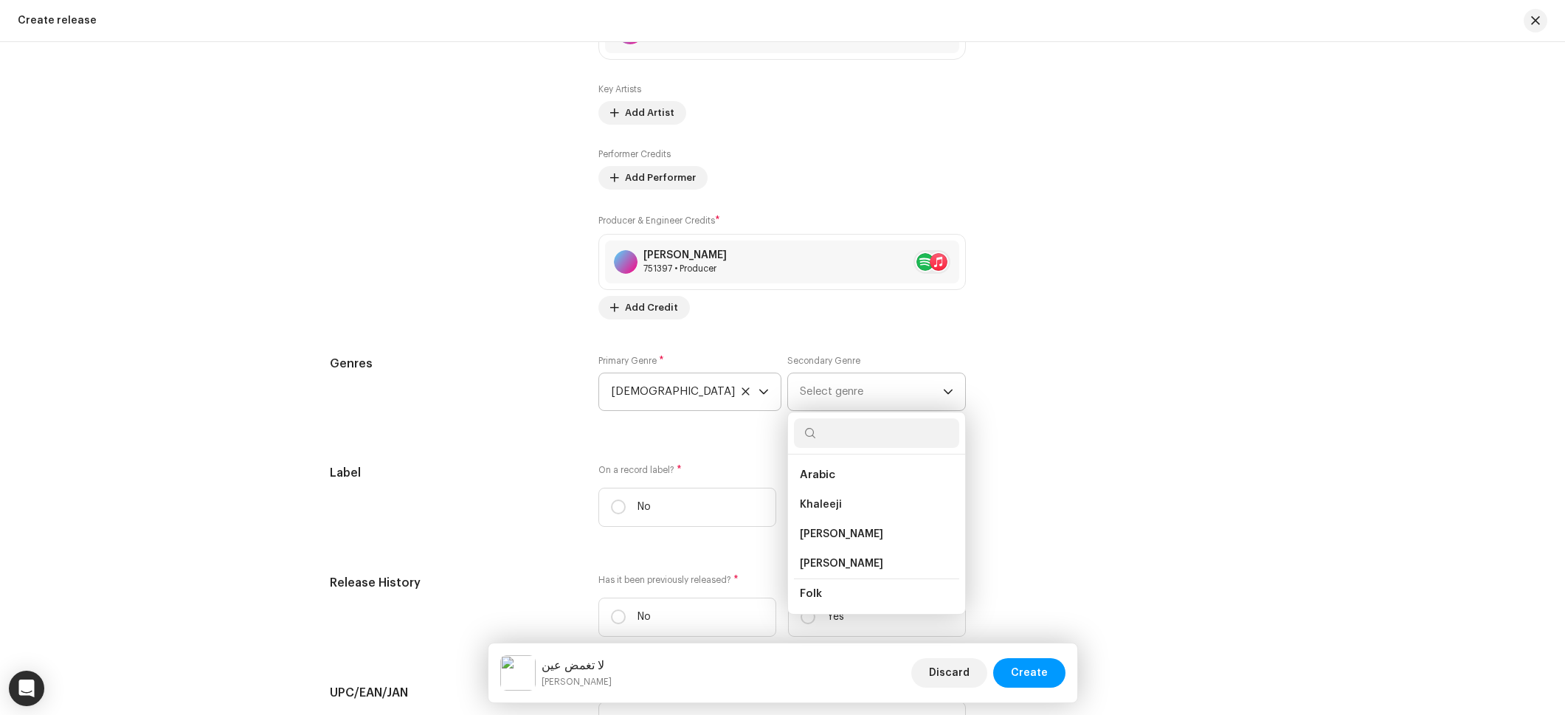
scroll to position [1789, 0]
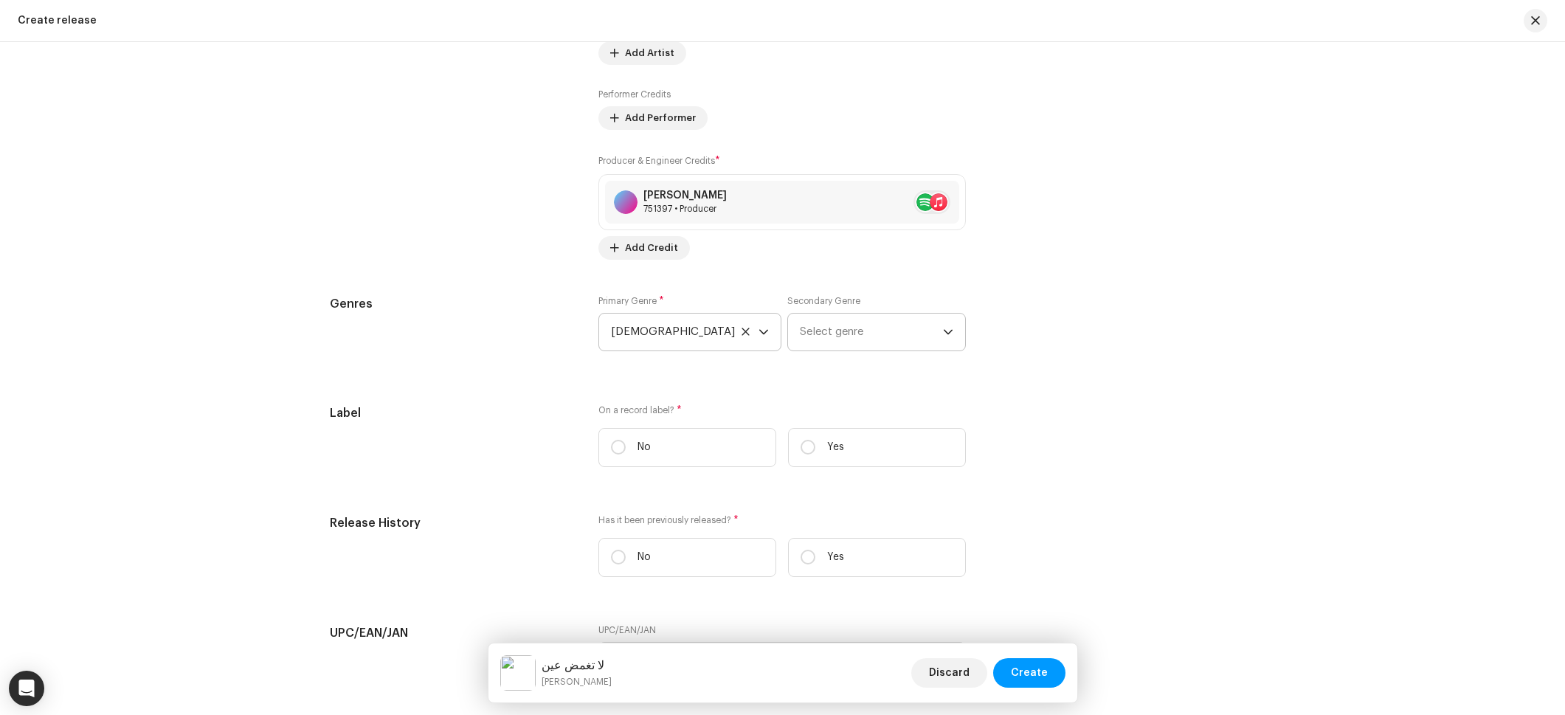
click at [840, 332] on span "Select genre" at bounding box center [871, 332] width 143 height 37
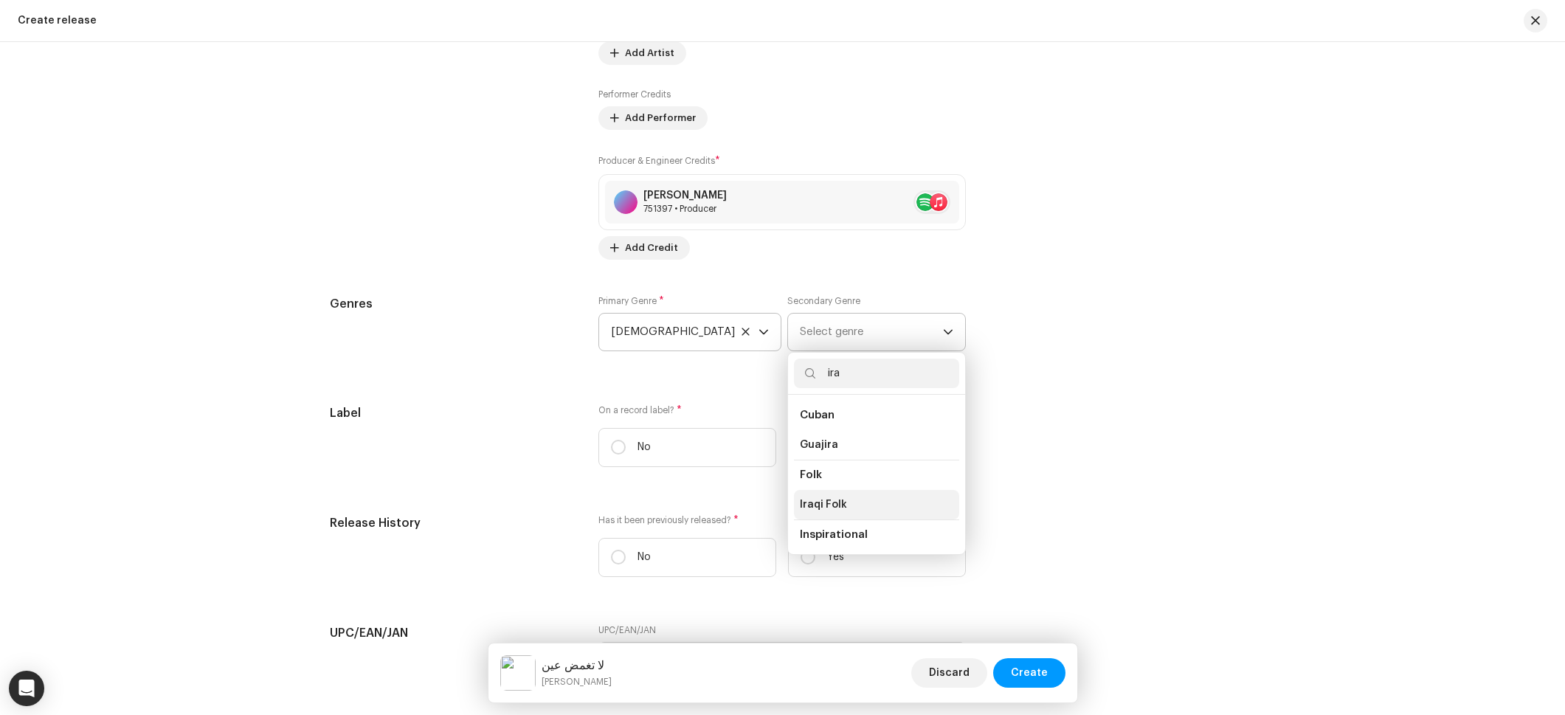
type input "ira"
click at [829, 503] on span "Iraqi Folk" at bounding box center [823, 504] width 47 height 15
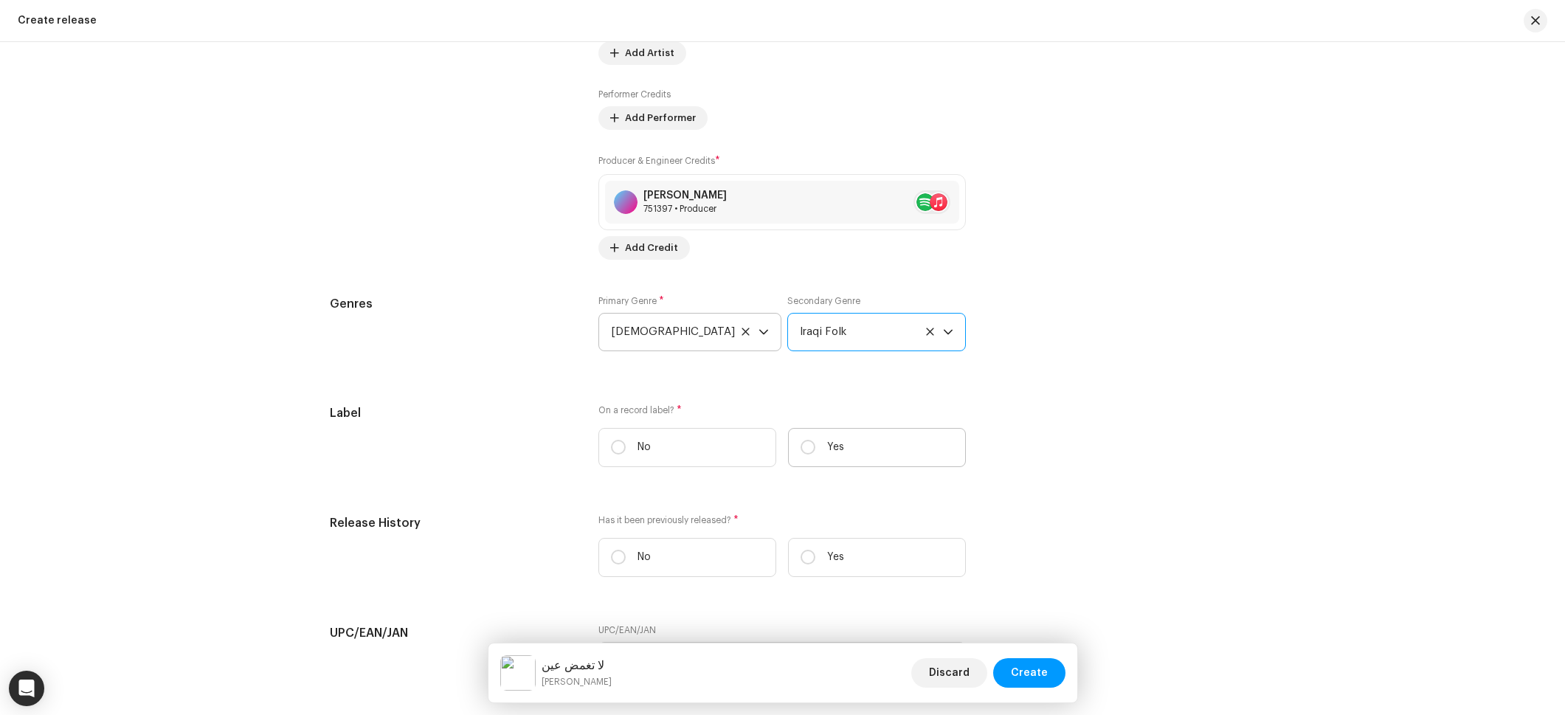
click at [883, 456] on label "Yes" at bounding box center [877, 447] width 178 height 39
click at [815, 455] on input "Yes" at bounding box center [808, 447] width 15 height 15
radio input "true"
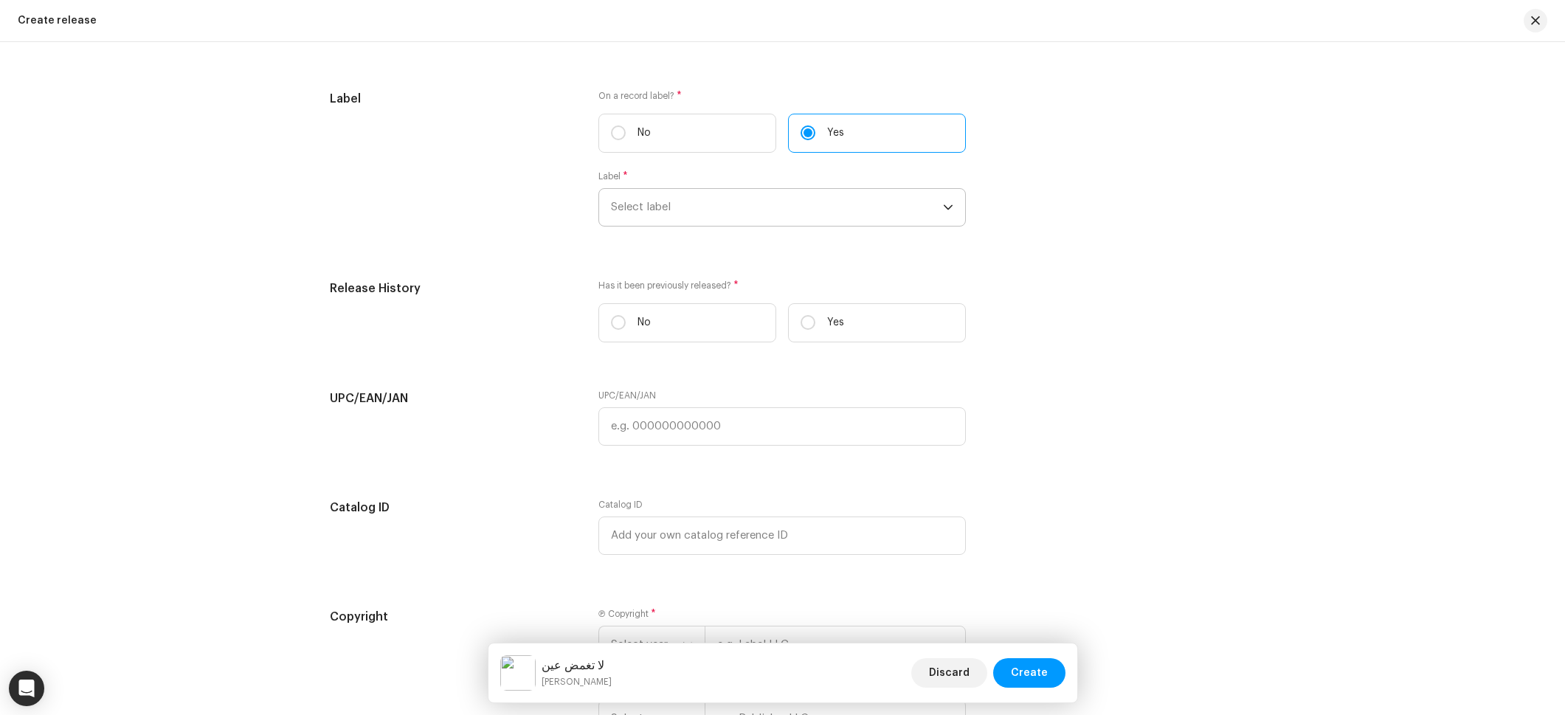
scroll to position [2115, 0]
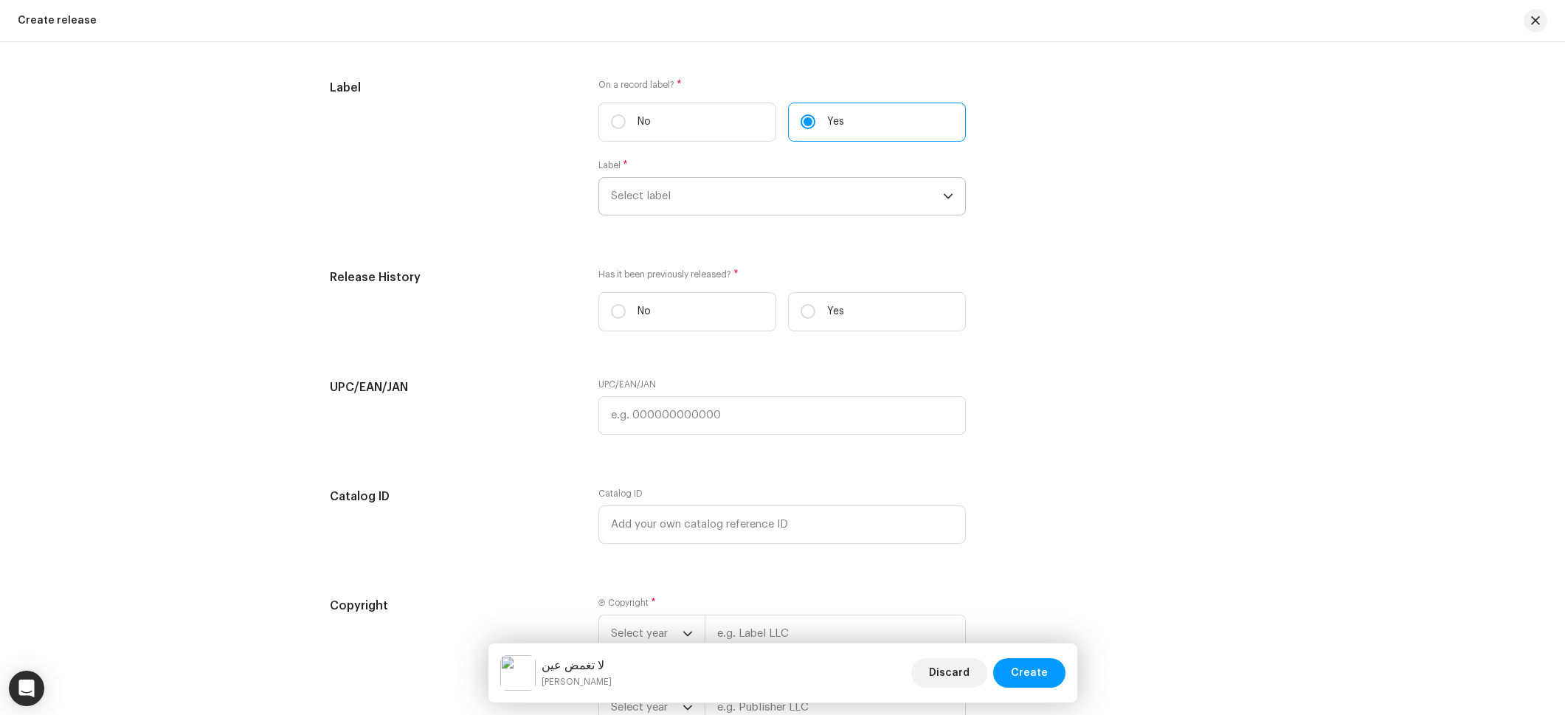
click at [708, 208] on span "Select label" at bounding box center [777, 196] width 332 height 37
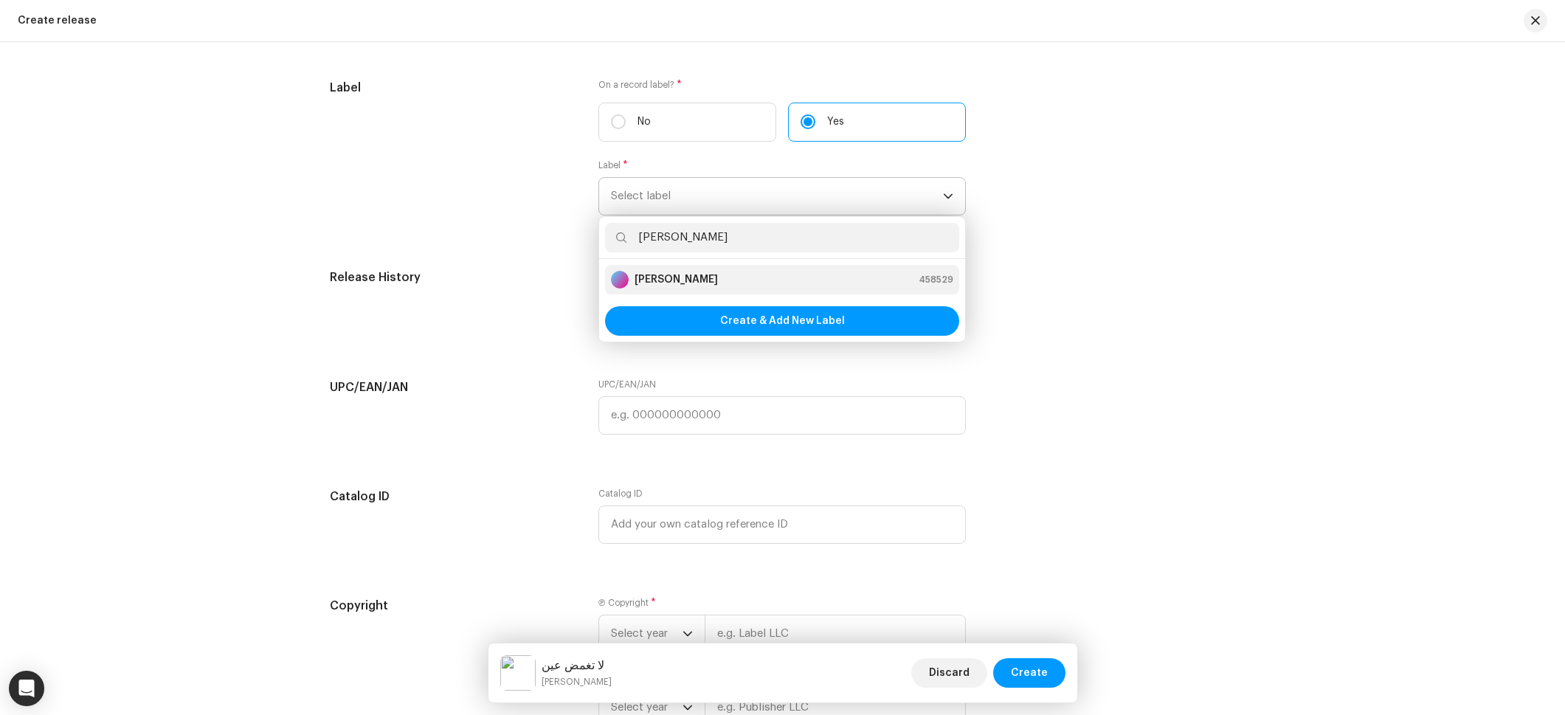
type input "[PERSON_NAME]"
click at [697, 285] on strong "[PERSON_NAME]" at bounding box center [676, 279] width 83 height 15
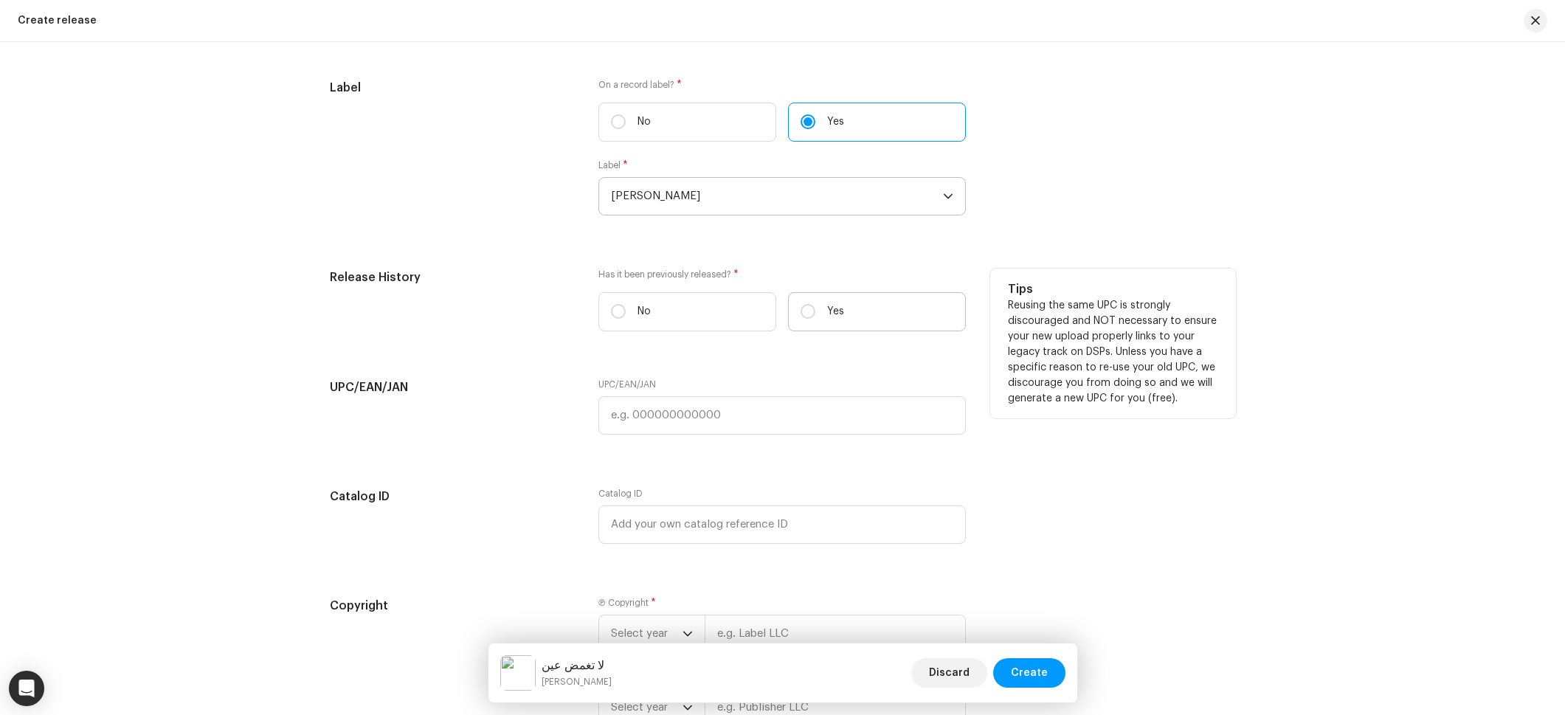
click at [821, 311] on label "Yes" at bounding box center [877, 311] width 178 height 39
click at [815, 311] on input "Yes" at bounding box center [808, 311] width 15 height 15
radio input "true"
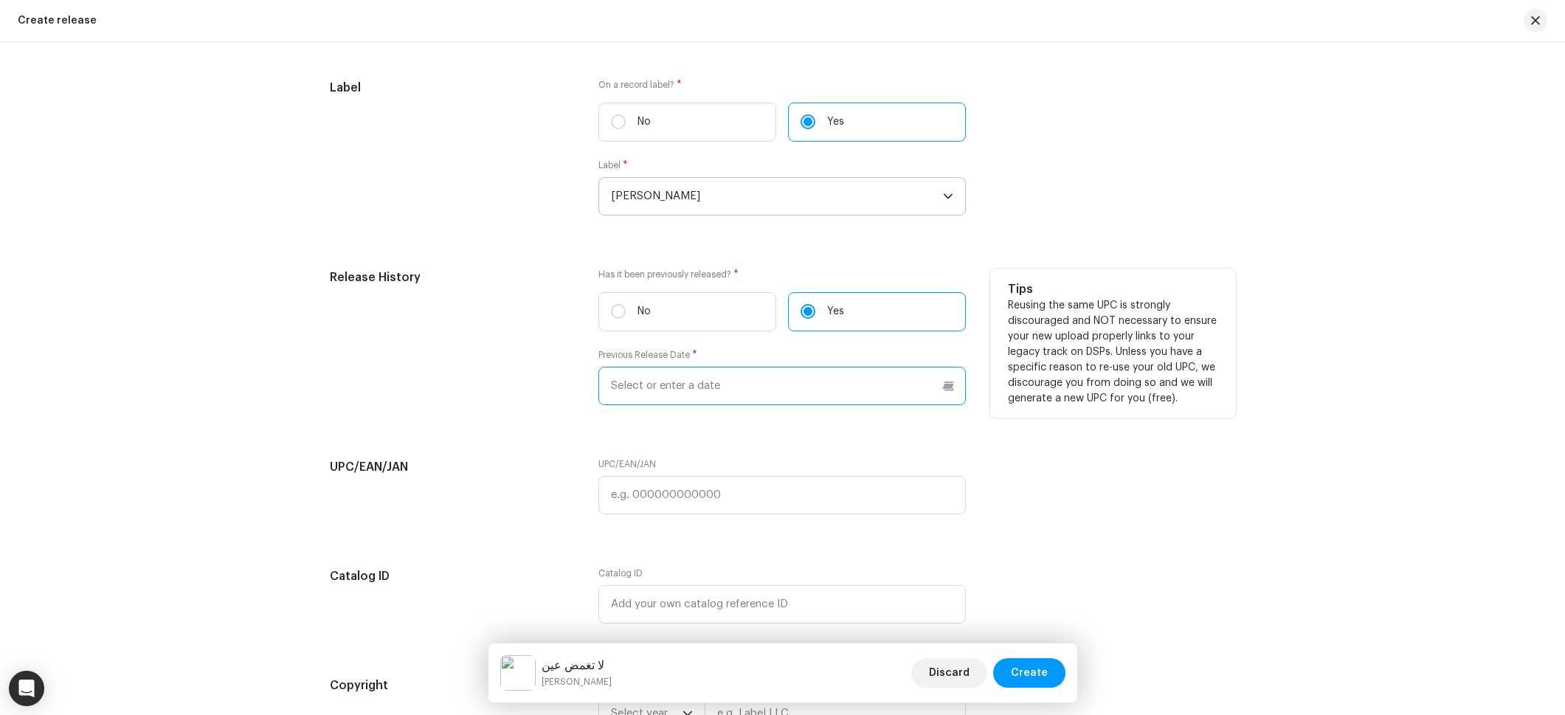
click at [691, 381] on input "text" at bounding box center [781, 386] width 367 height 38
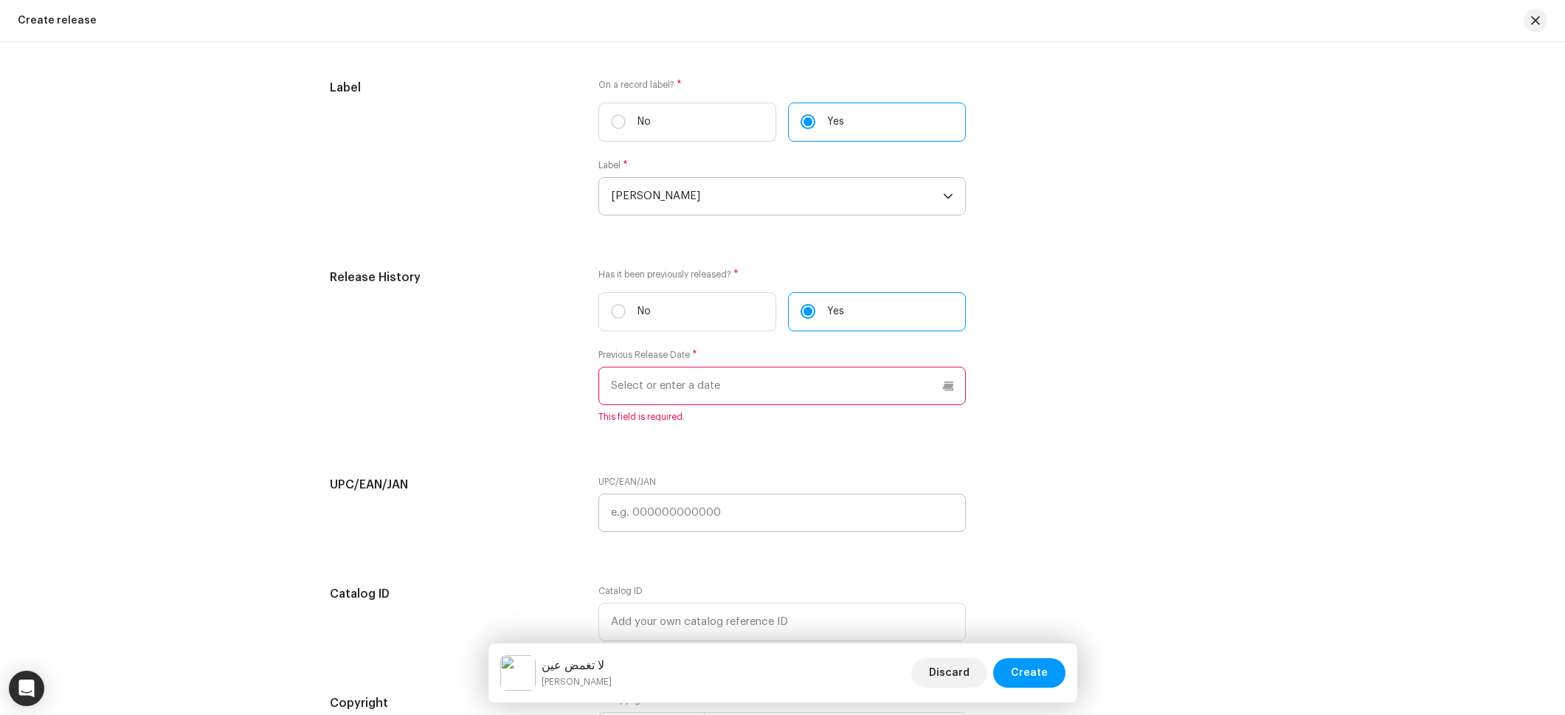
drag, startPoint x: 647, startPoint y: 315, endPoint x: 709, endPoint y: 418, distance: 119.8
click at [647, 315] on p "No" at bounding box center [644, 311] width 13 height 15
click at [626, 315] on input "No" at bounding box center [618, 311] width 15 height 15
radio input "true"
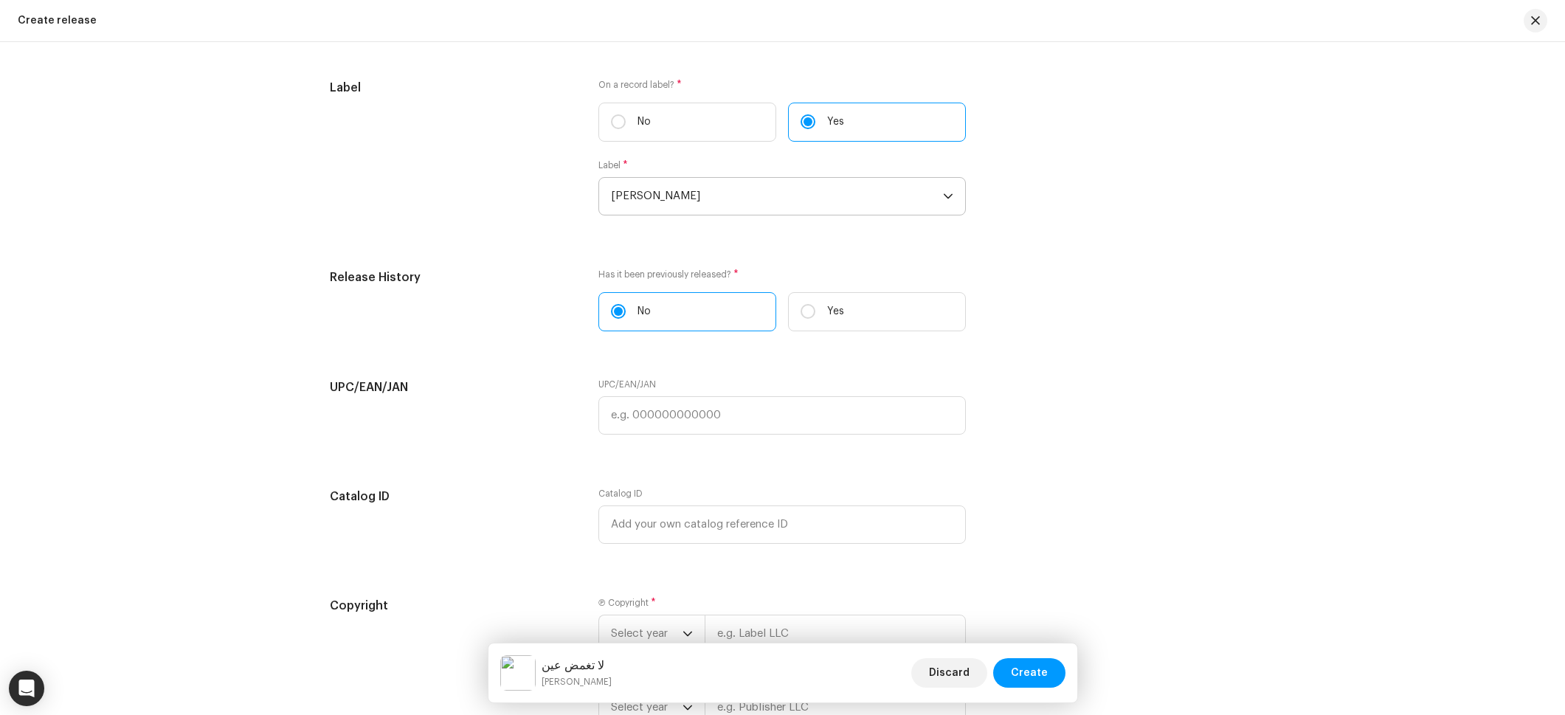
scroll to position [2245, 0]
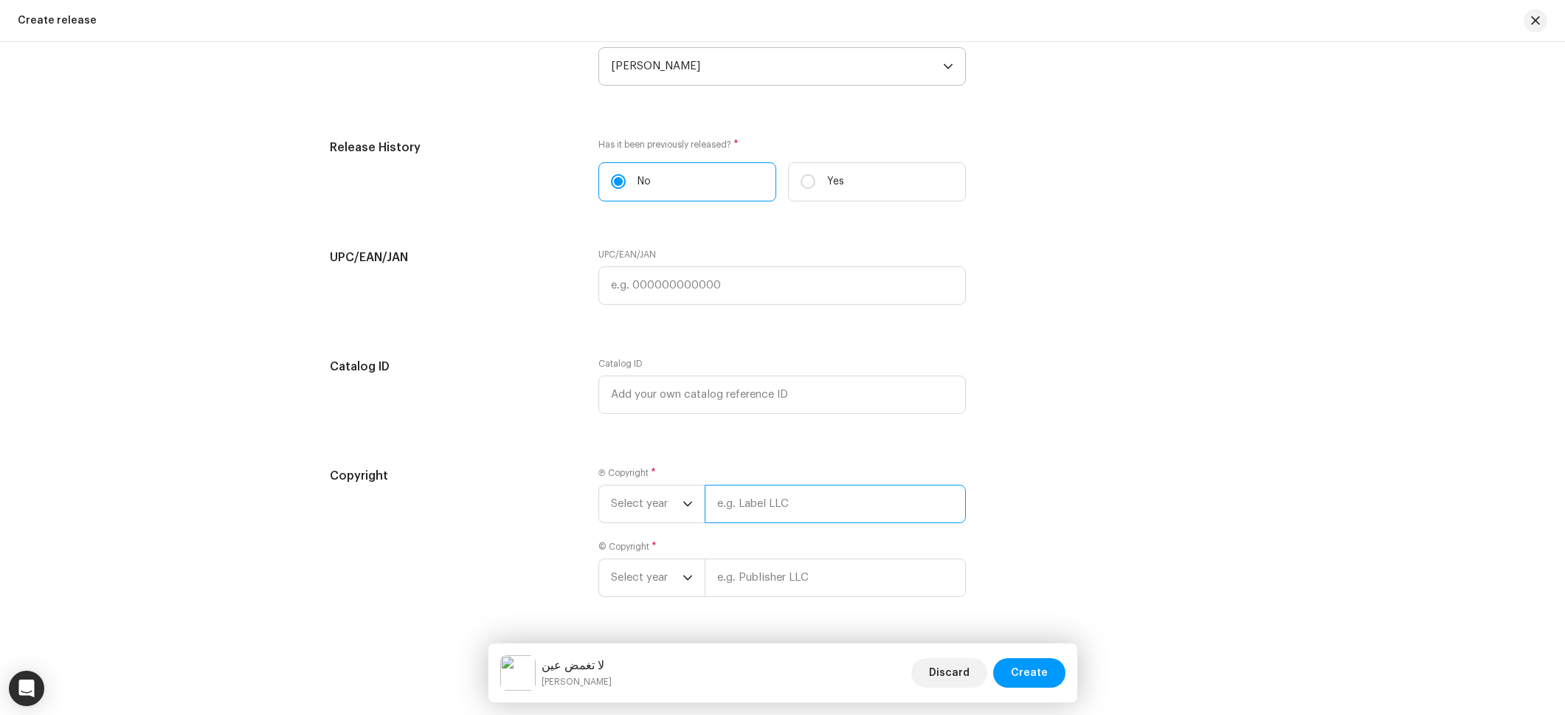
click at [769, 511] on input "text" at bounding box center [835, 504] width 261 height 38
paste input "[PERSON_NAME]"
type input "[PERSON_NAME]"
drag, startPoint x: 748, startPoint y: 575, endPoint x: 749, endPoint y: 584, distance: 9.0
click at [748, 575] on div "Select year" at bounding box center [781, 578] width 367 height 38
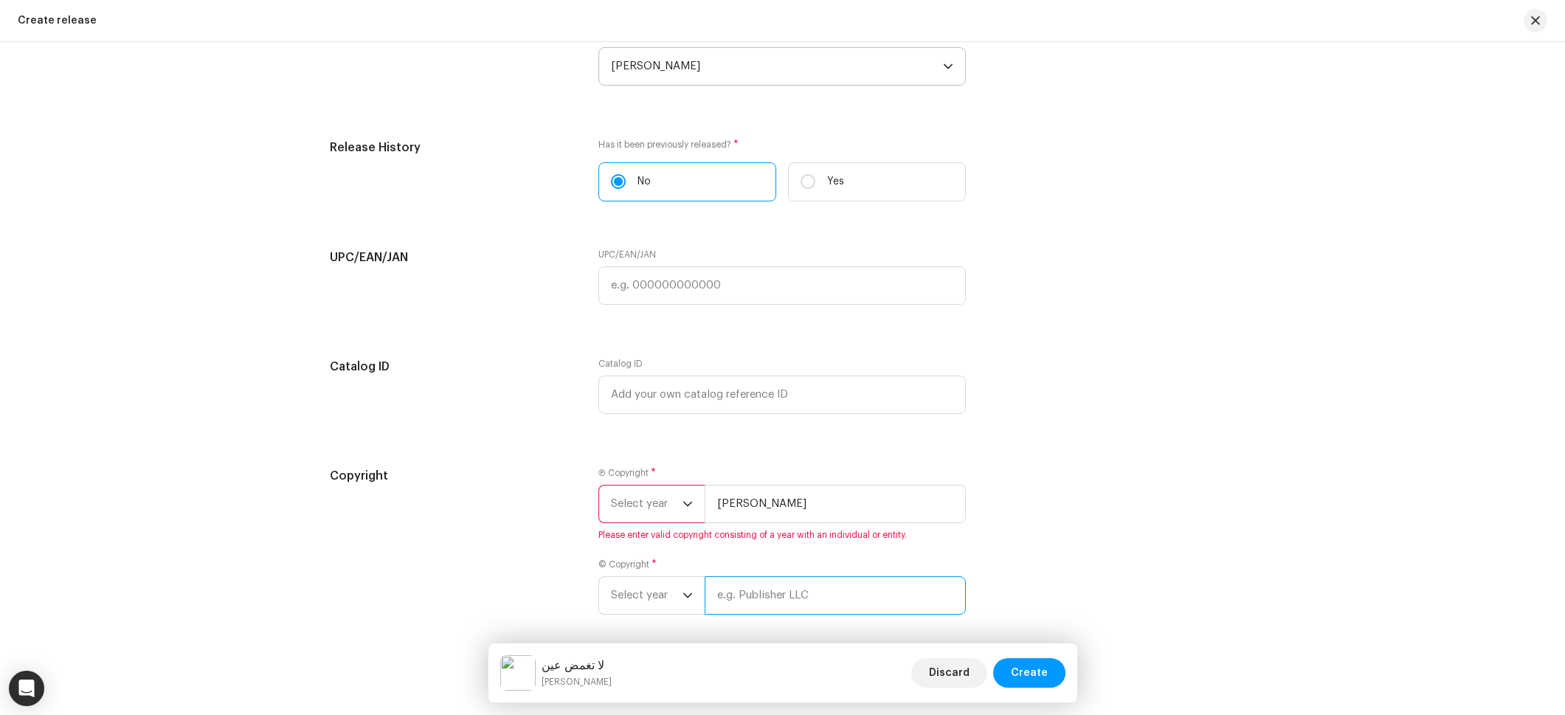
click at [748, 590] on input "text" at bounding box center [835, 595] width 261 height 38
paste input "[PERSON_NAME]"
type input "[PERSON_NAME]"
click at [653, 513] on span "Select year" at bounding box center [647, 504] width 72 height 37
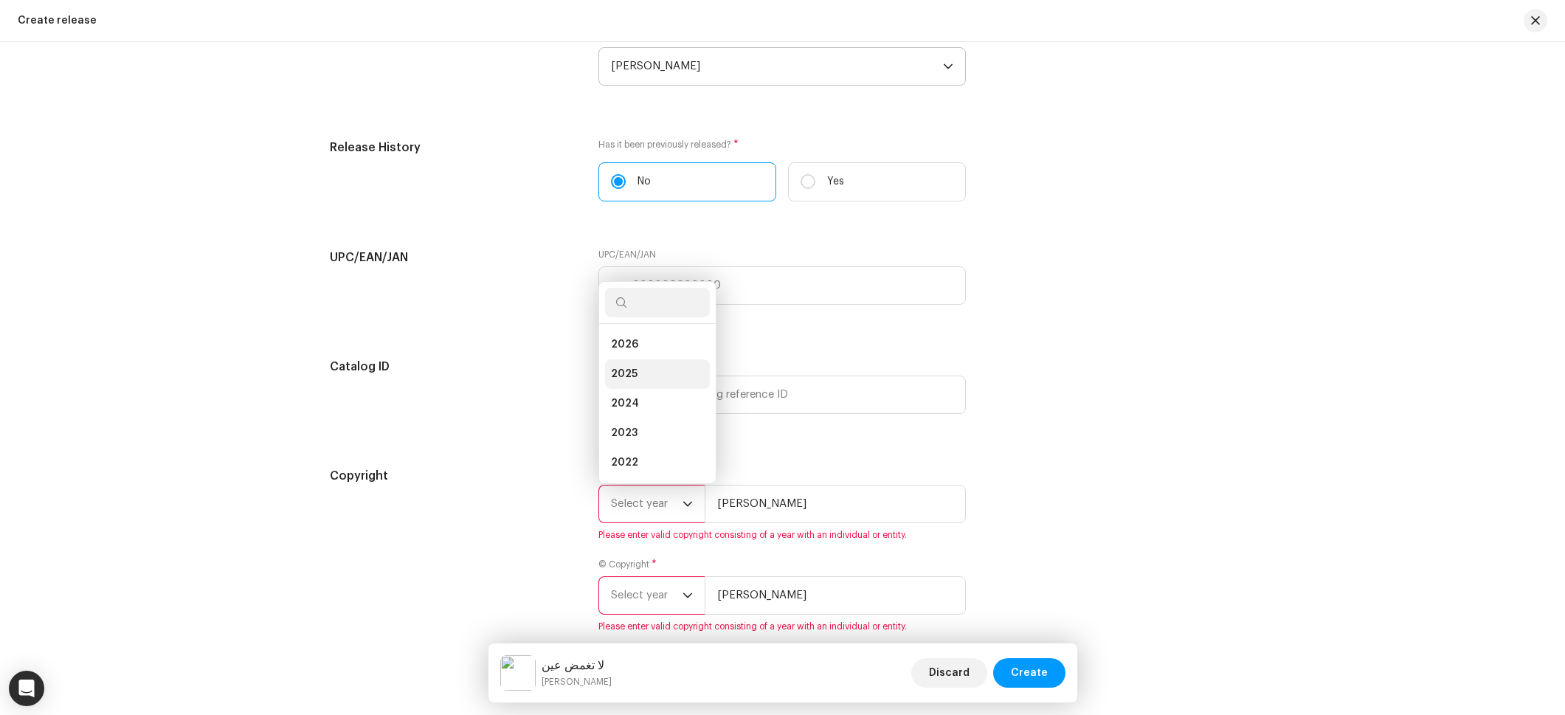
click at [629, 373] on span "2025" at bounding box center [624, 374] width 27 height 15
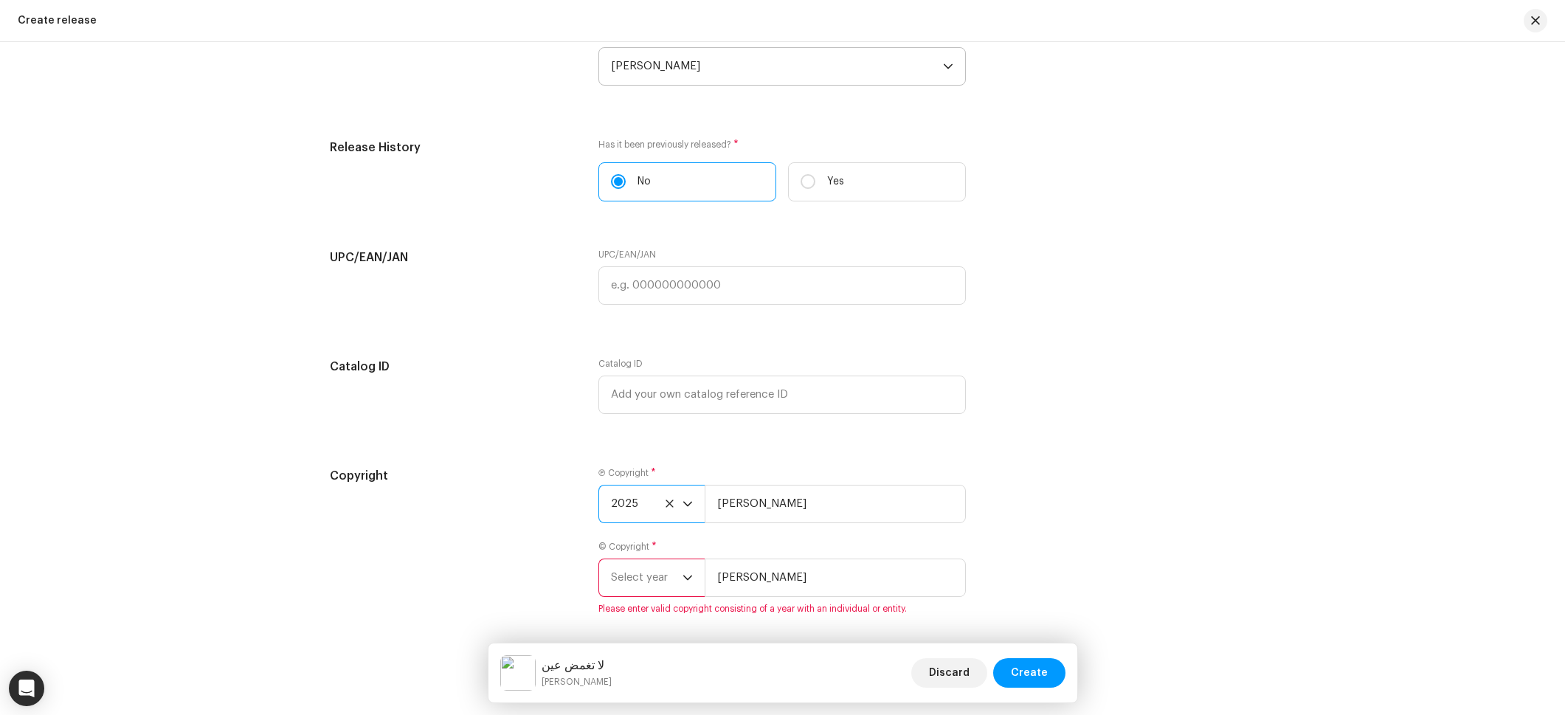
click at [655, 583] on span "Select year" at bounding box center [647, 577] width 72 height 37
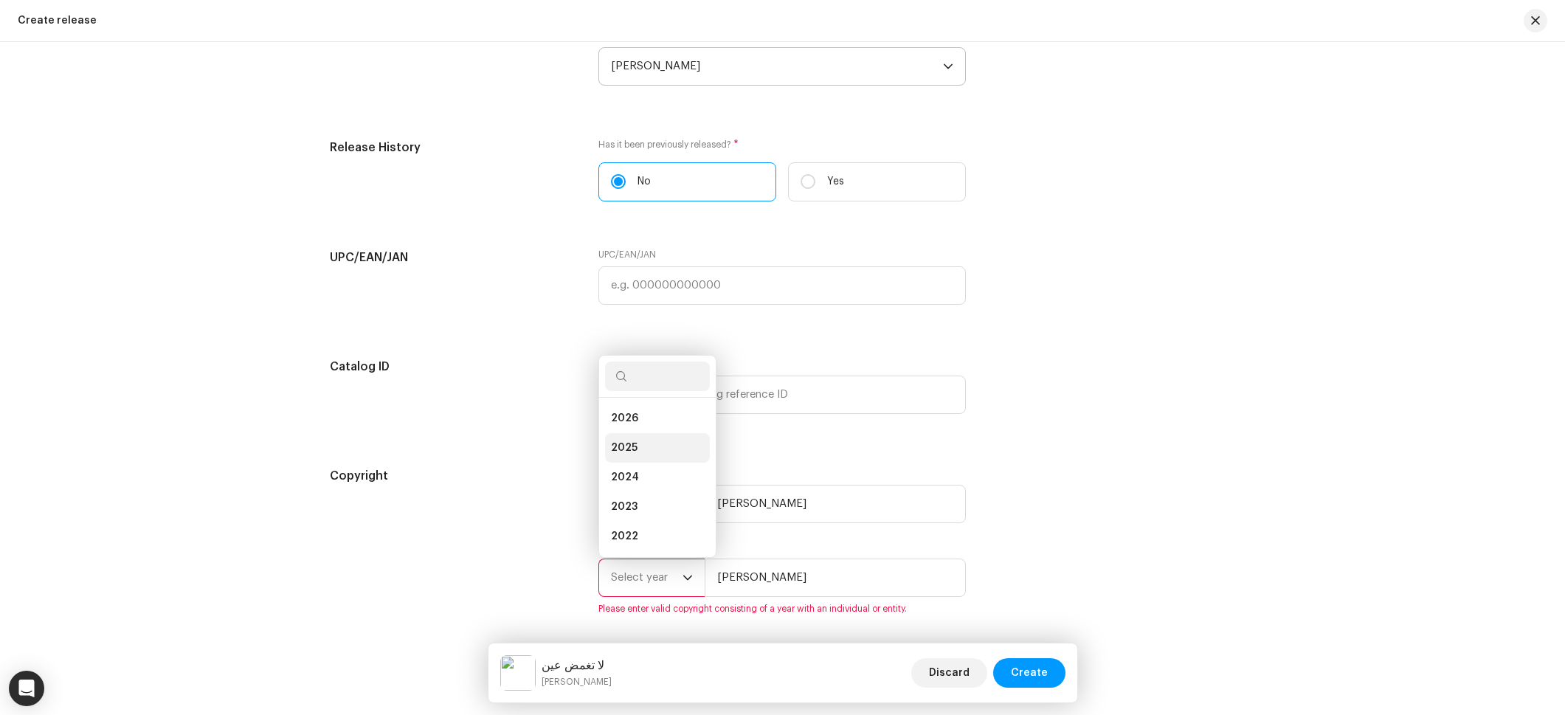
click at [643, 449] on li "2025" at bounding box center [657, 448] width 105 height 30
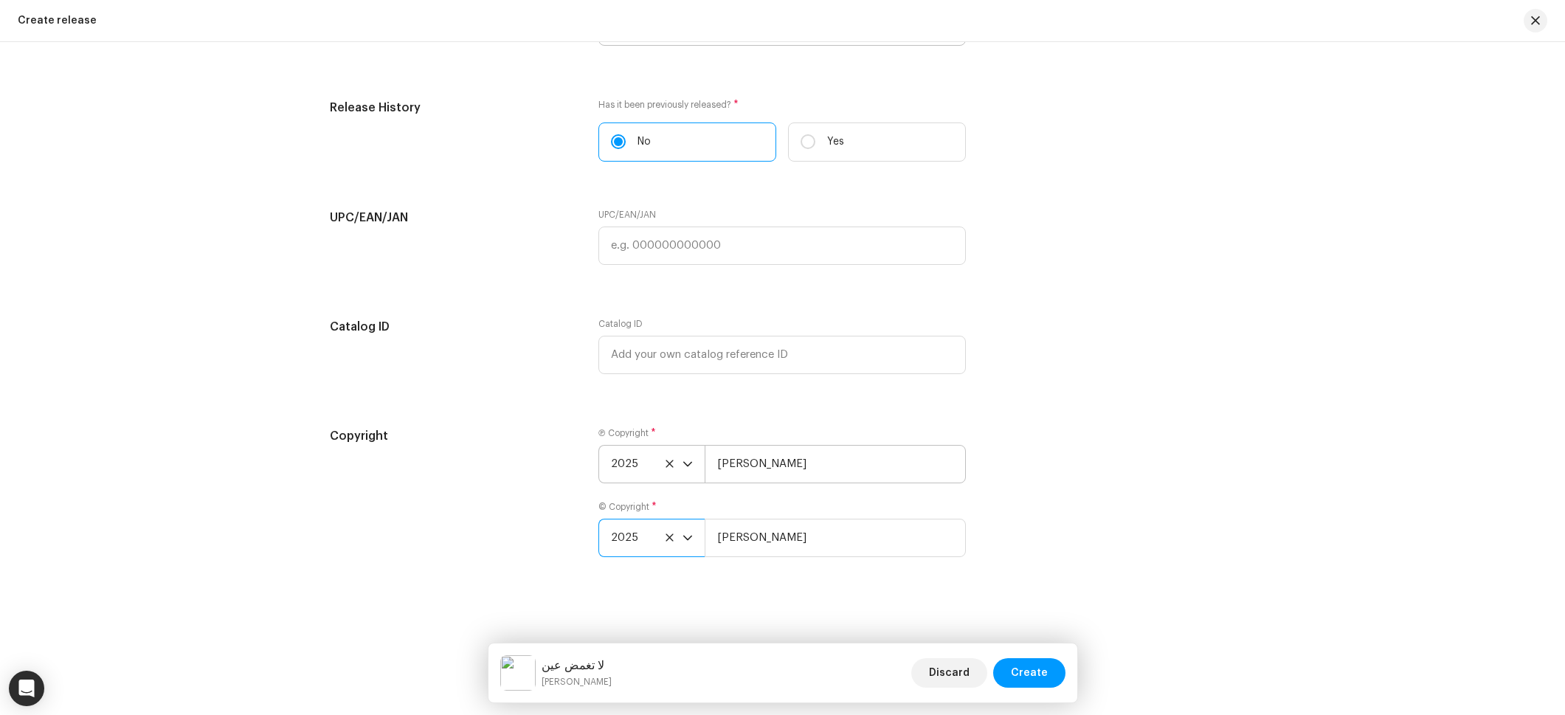
scroll to position [2284, 0]
click at [768, 478] on input "[PERSON_NAME]" at bounding box center [835, 465] width 261 height 38
click at [783, 474] on input "[PERSON_NAME]" at bounding box center [835, 465] width 261 height 38
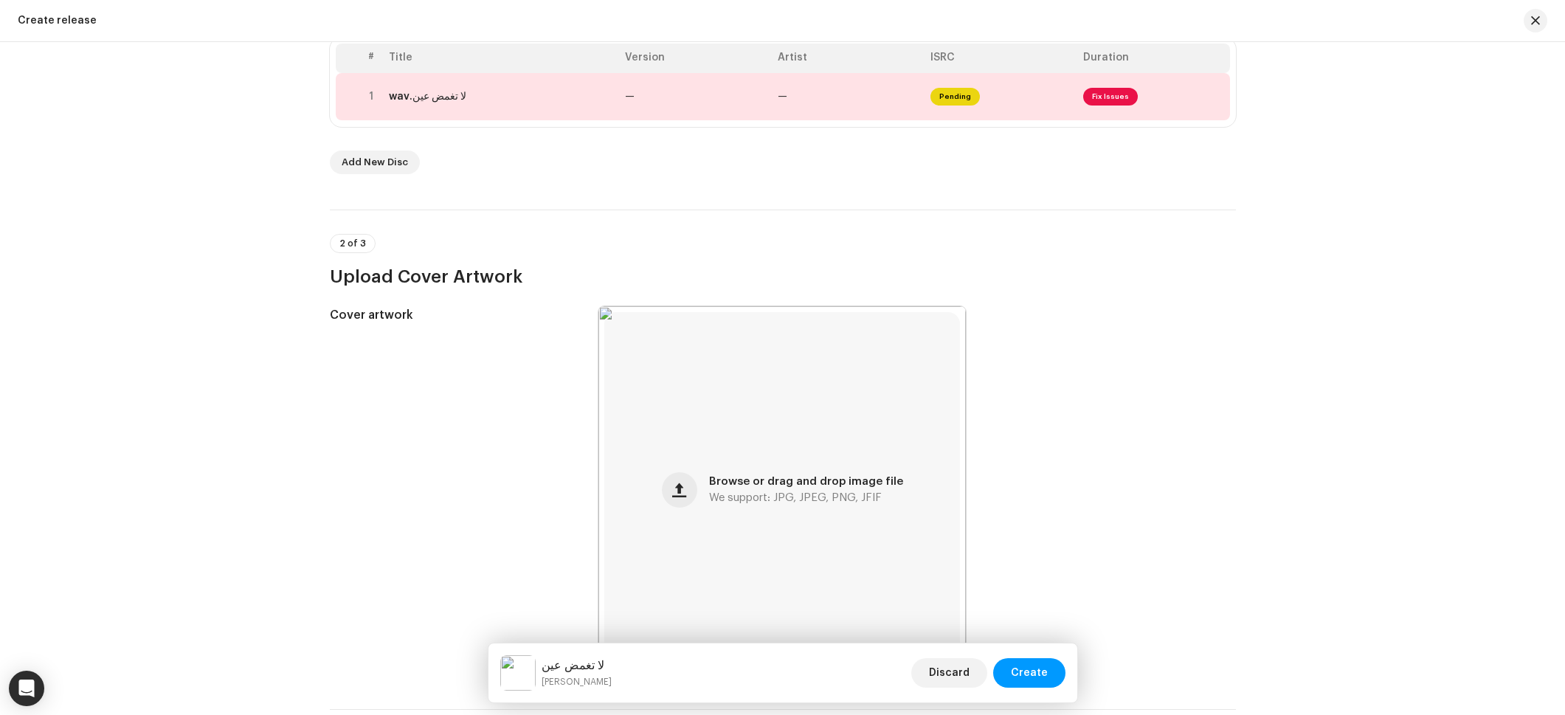
scroll to position [0, 0]
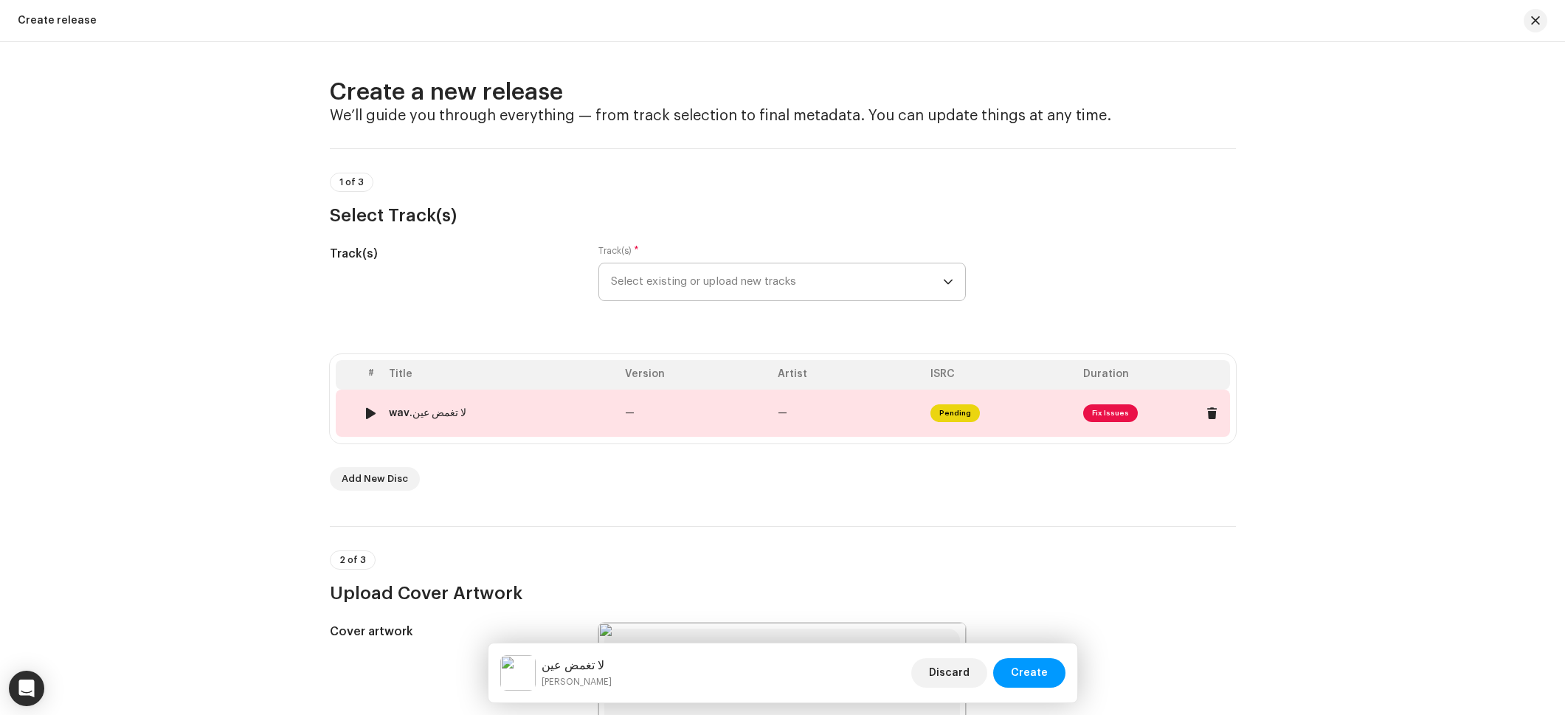
click at [666, 421] on td "—" at bounding box center [695, 413] width 153 height 47
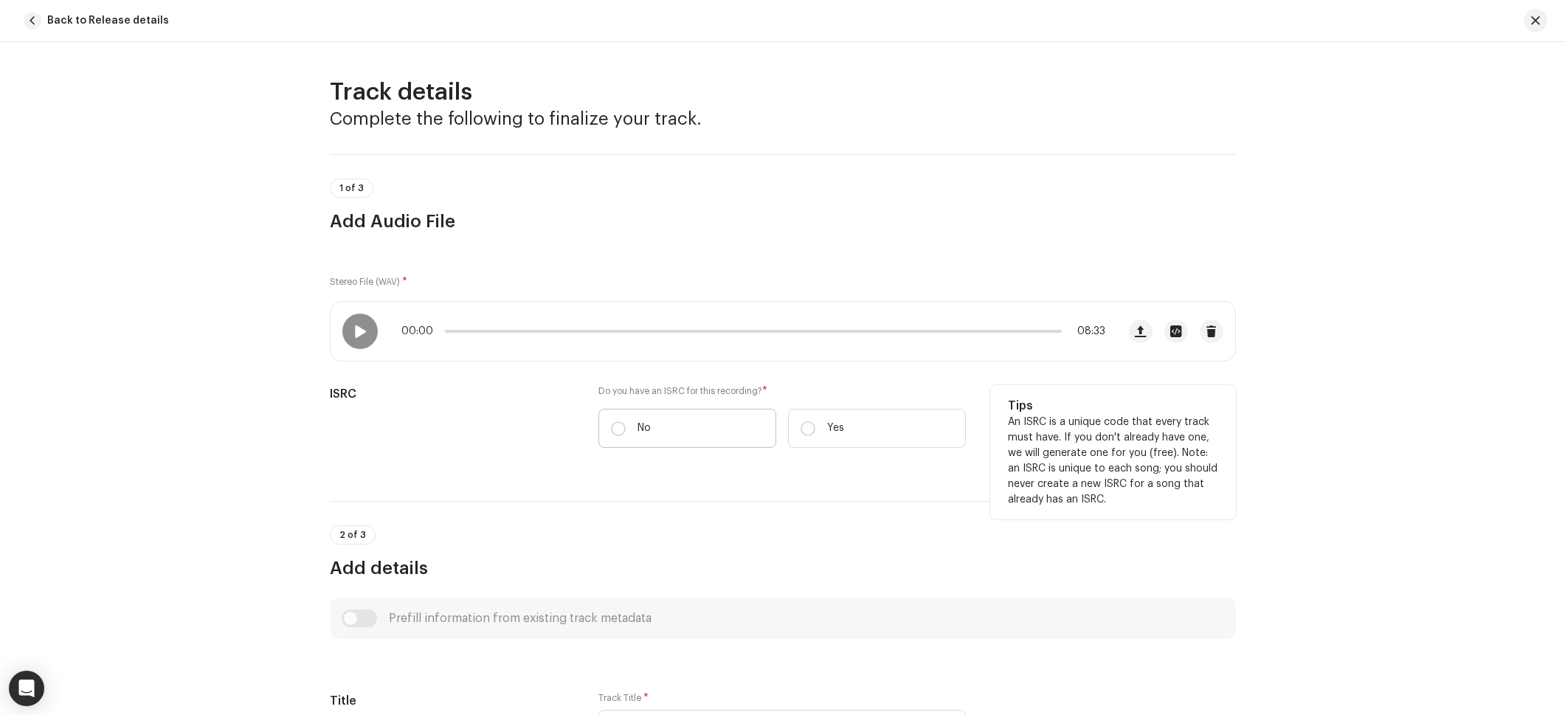
click at [666, 432] on label "No" at bounding box center [687, 428] width 178 height 39
click at [626, 432] on input "No" at bounding box center [618, 428] width 15 height 15
radio input "true"
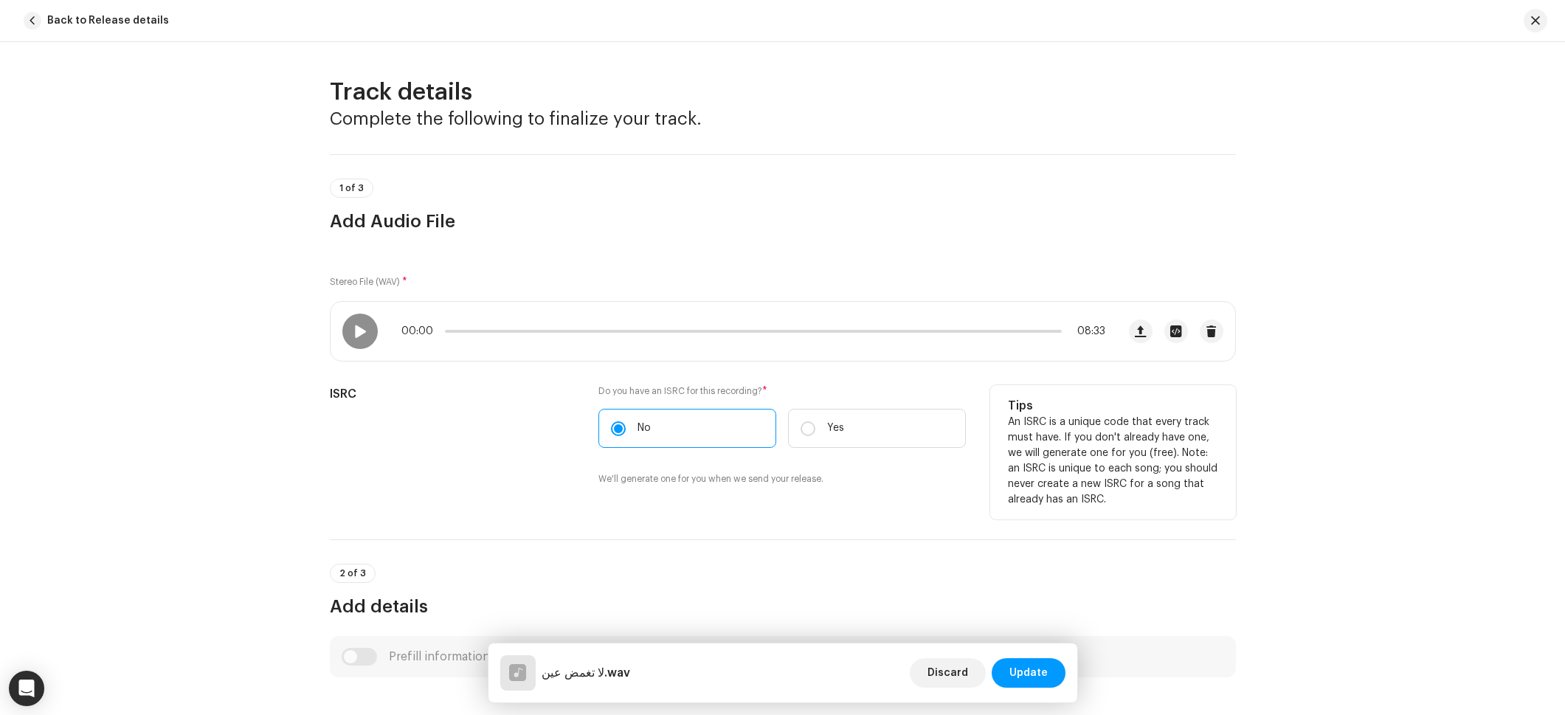
scroll to position [552, 0]
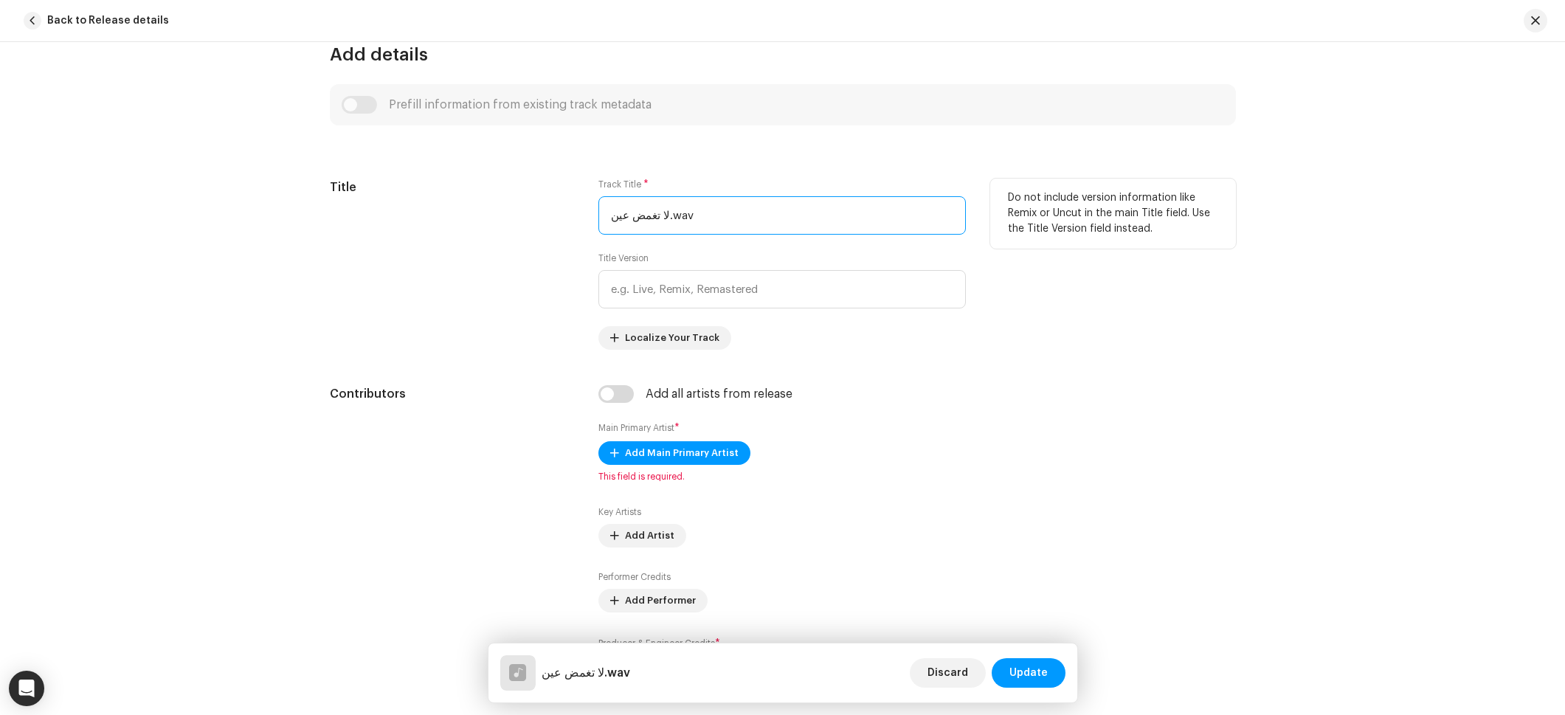
click at [694, 221] on input "لا تغمض عين.wav" at bounding box center [781, 215] width 367 height 38
type input "لا تغمض عين"
click at [668, 272] on input "text" at bounding box center [781, 289] width 367 height 38
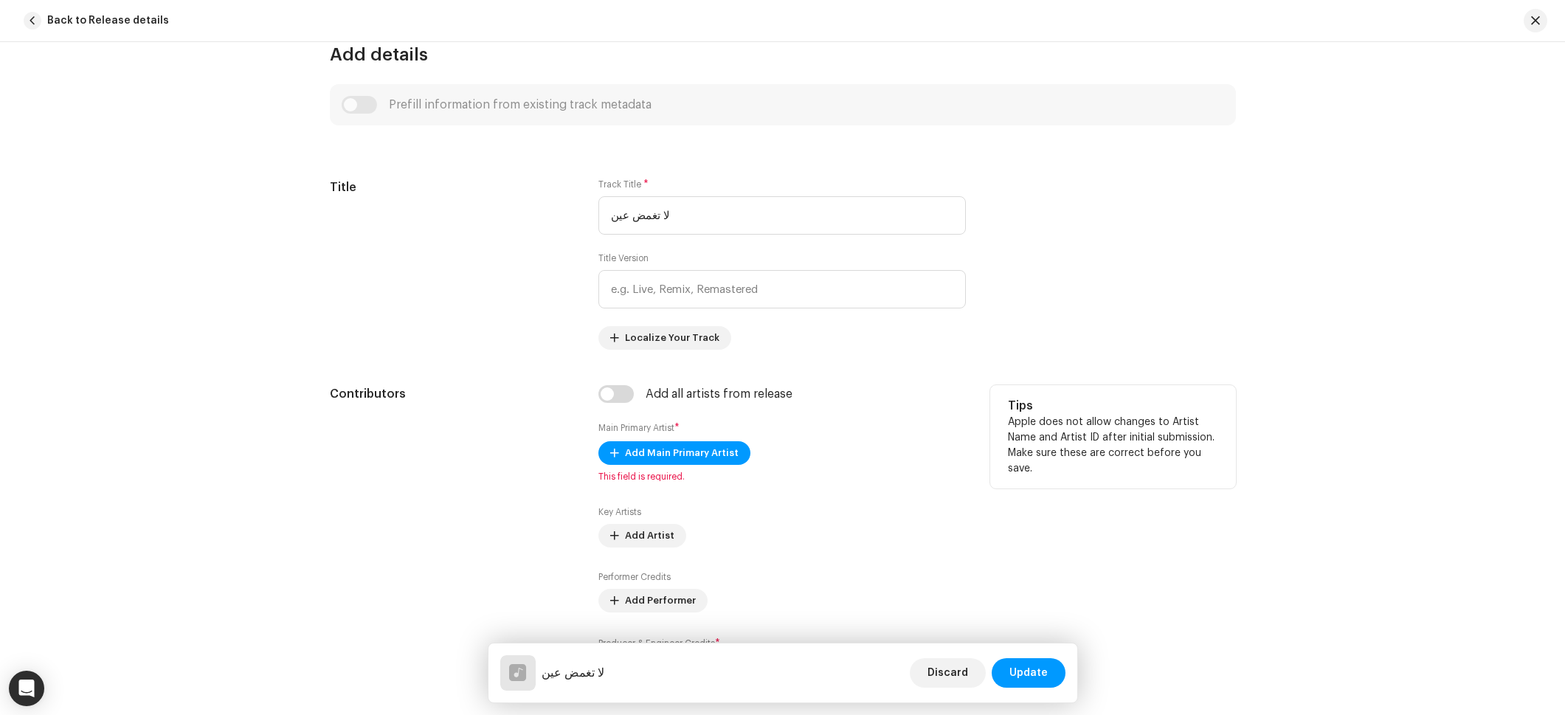
click at [615, 407] on div "Add all artists from release Main Primary Artist * Add Main Primary Artist This…" at bounding box center [781, 541] width 367 height 313
click at [618, 396] on input "checkbox" at bounding box center [615, 392] width 35 height 18
checkbox input "true"
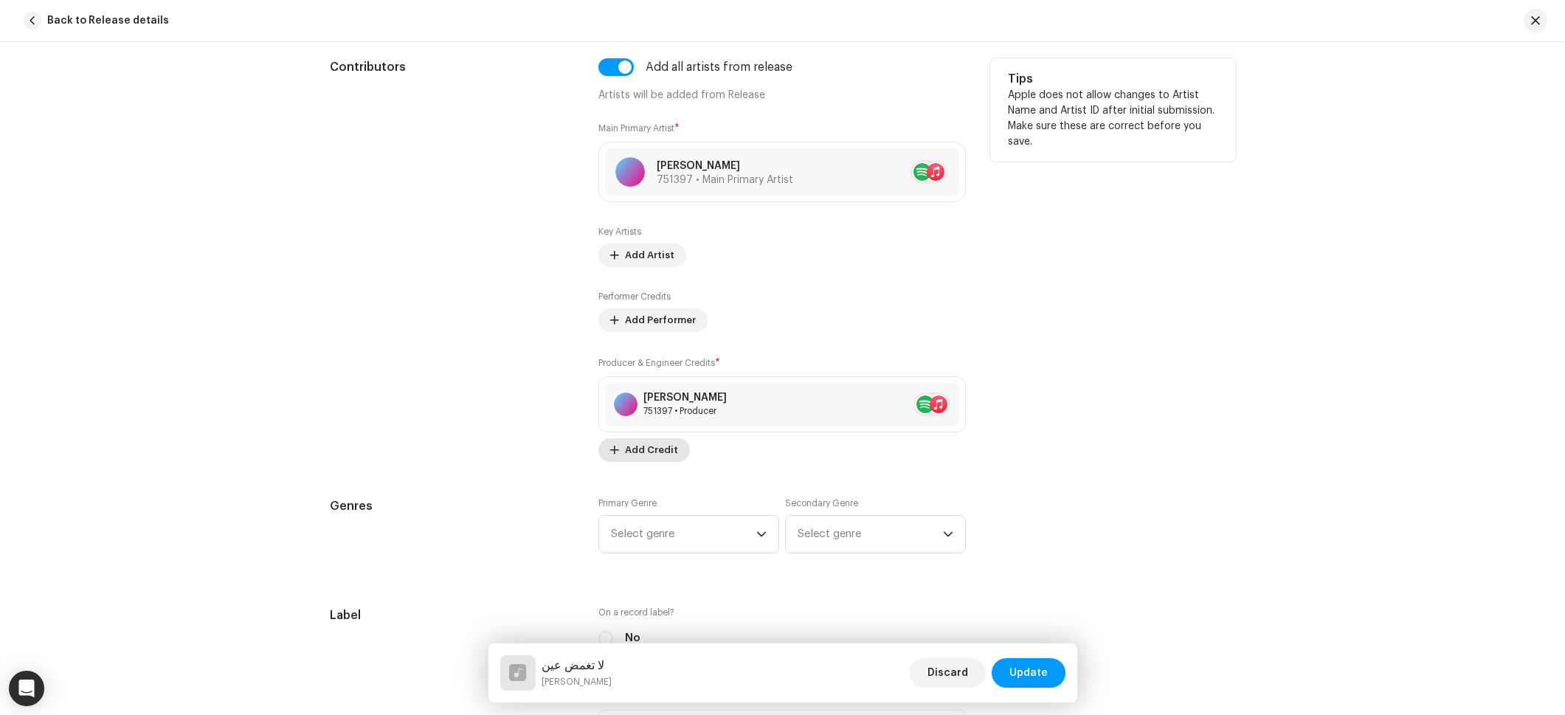
scroll to position [1004, 0]
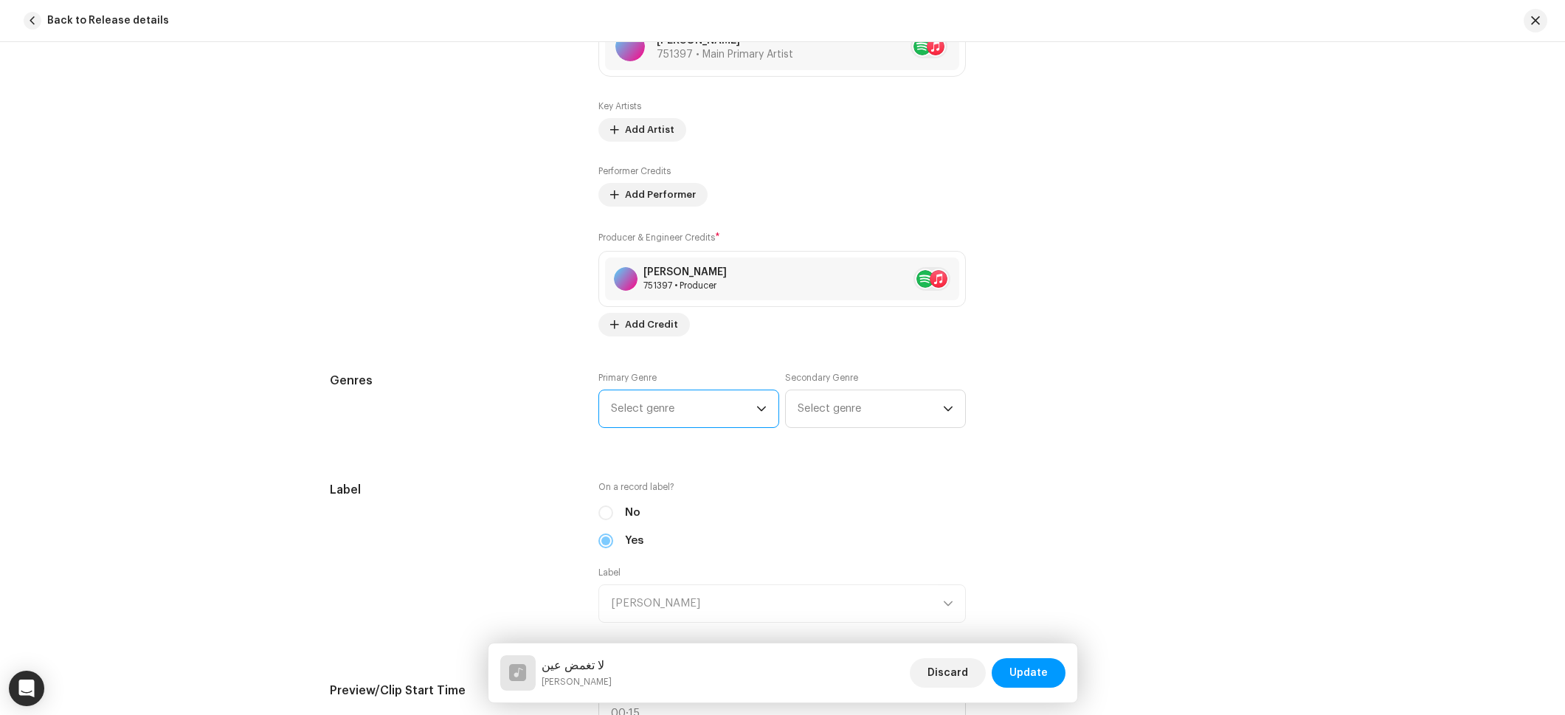
click at [662, 424] on span "Select genre" at bounding box center [683, 408] width 145 height 37
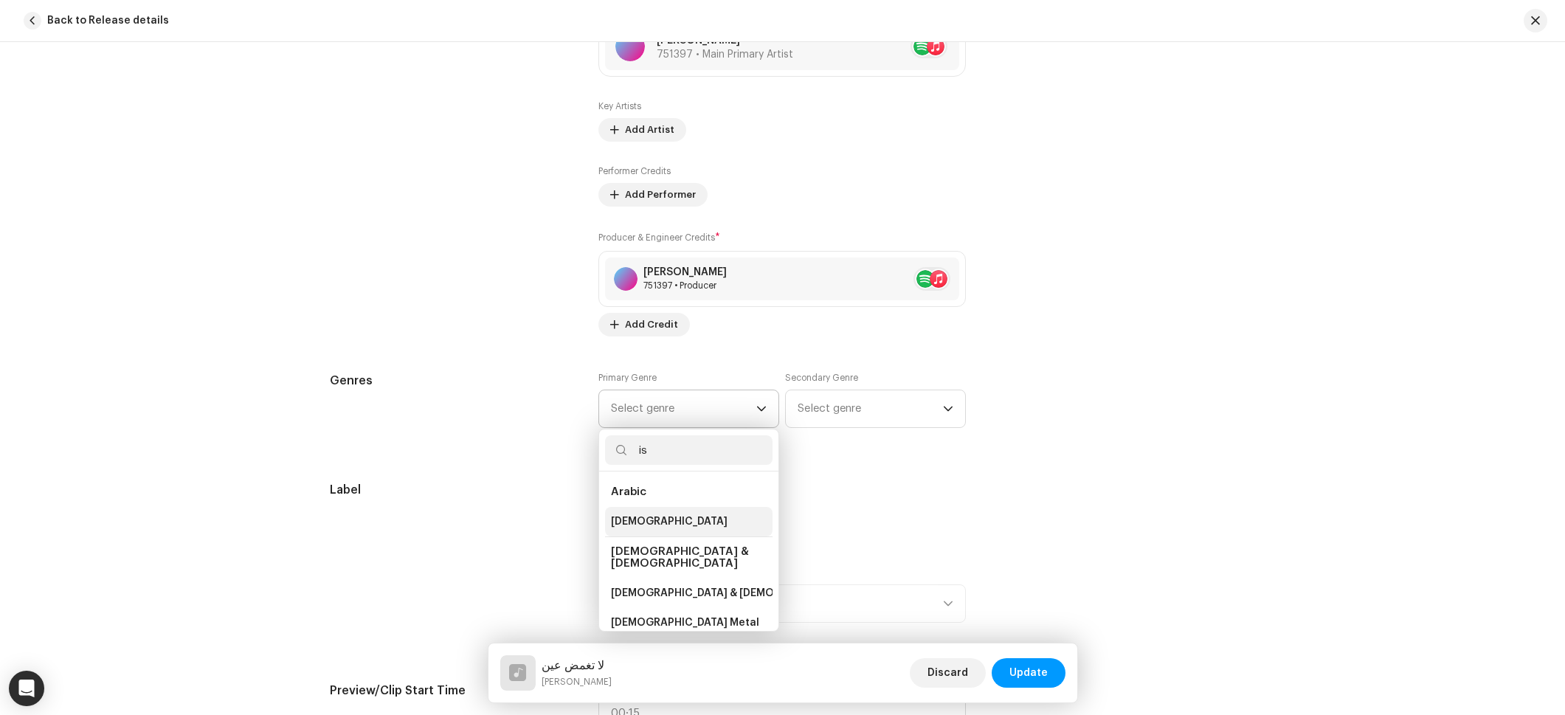
type input "is"
drag, startPoint x: 638, startPoint y: 517, endPoint x: 801, endPoint y: 451, distance: 176.8
click at [638, 517] on span "[DEMOGRAPHIC_DATA]" at bounding box center [669, 521] width 117 height 15
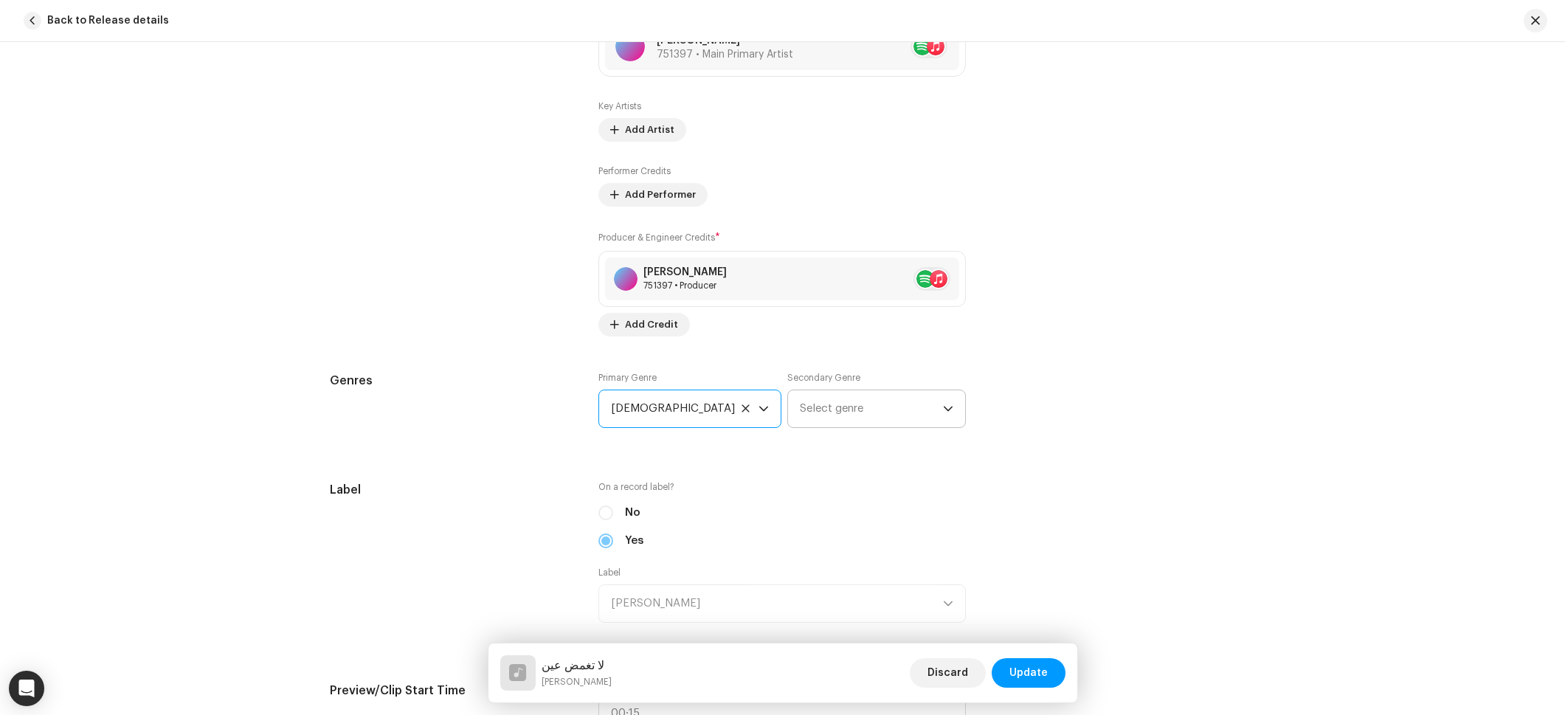
click at [852, 402] on span "Select genre" at bounding box center [871, 408] width 143 height 37
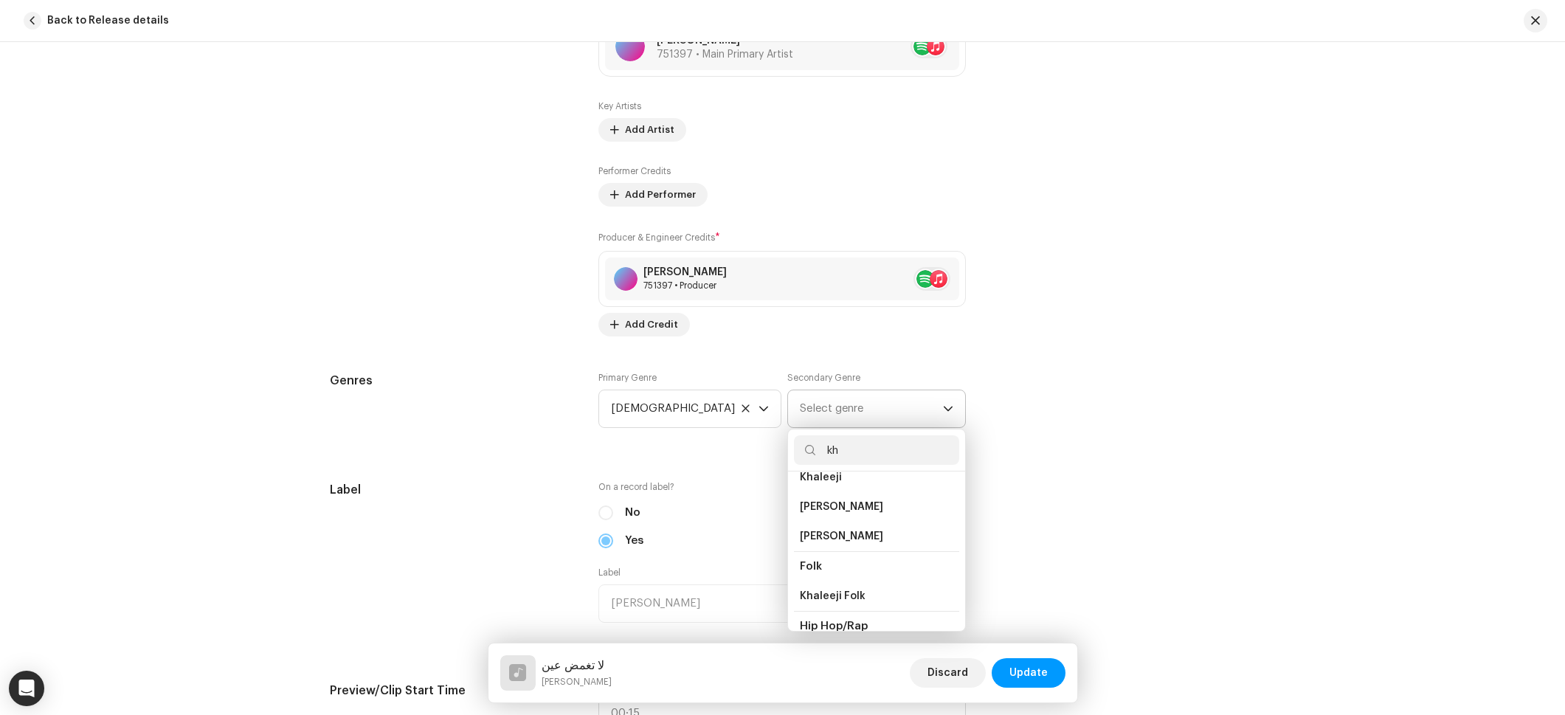
scroll to position [63, 0]
type input "kh"
click at [836, 575] on span "Khaleeji Folk" at bounding box center [833, 577] width 66 height 15
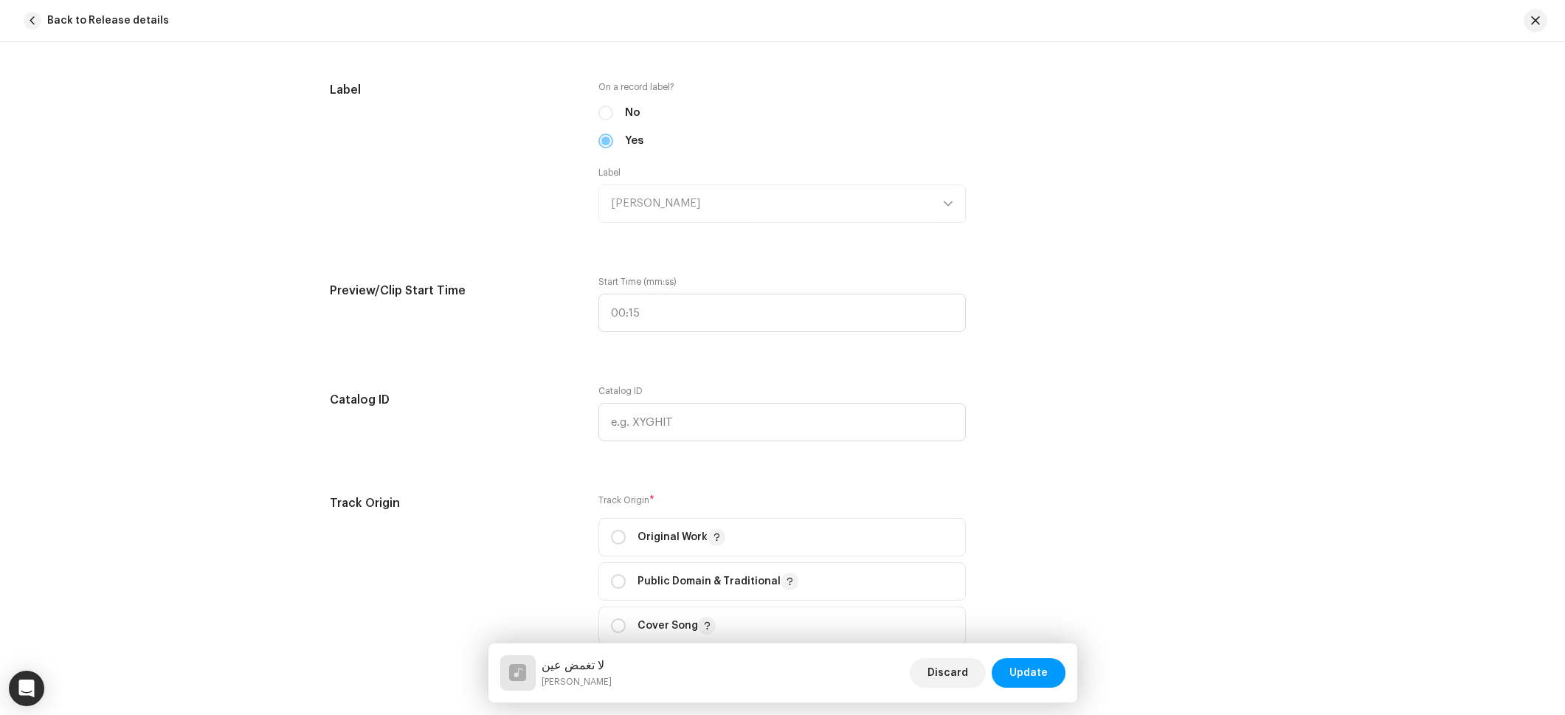
scroll to position [1222, 0]
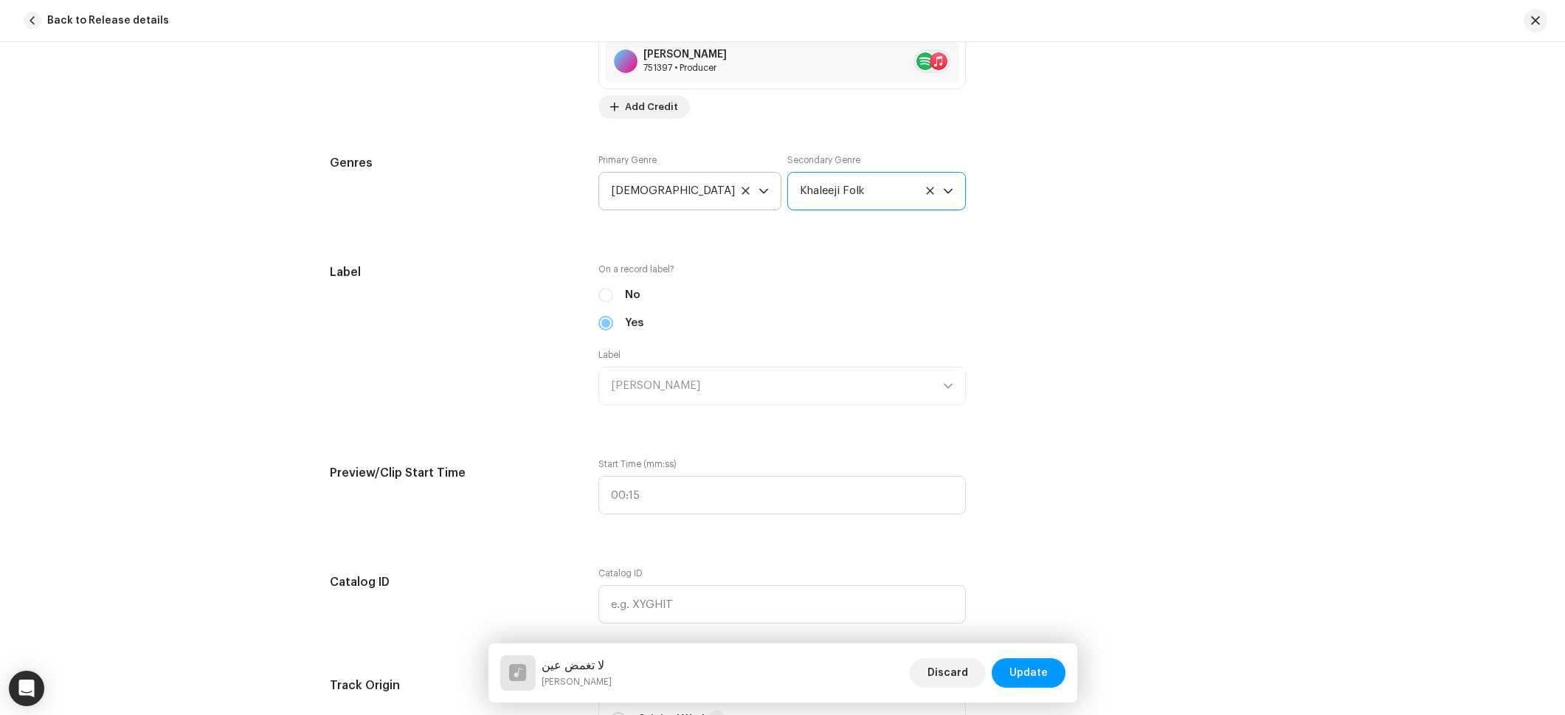
drag, startPoint x: 739, startPoint y: 194, endPoint x: 669, endPoint y: 196, distance: 70.1
click at [741, 194] on icon at bounding box center [746, 191] width 10 height 10
click at [664, 196] on span "Select genre" at bounding box center [683, 191] width 145 height 37
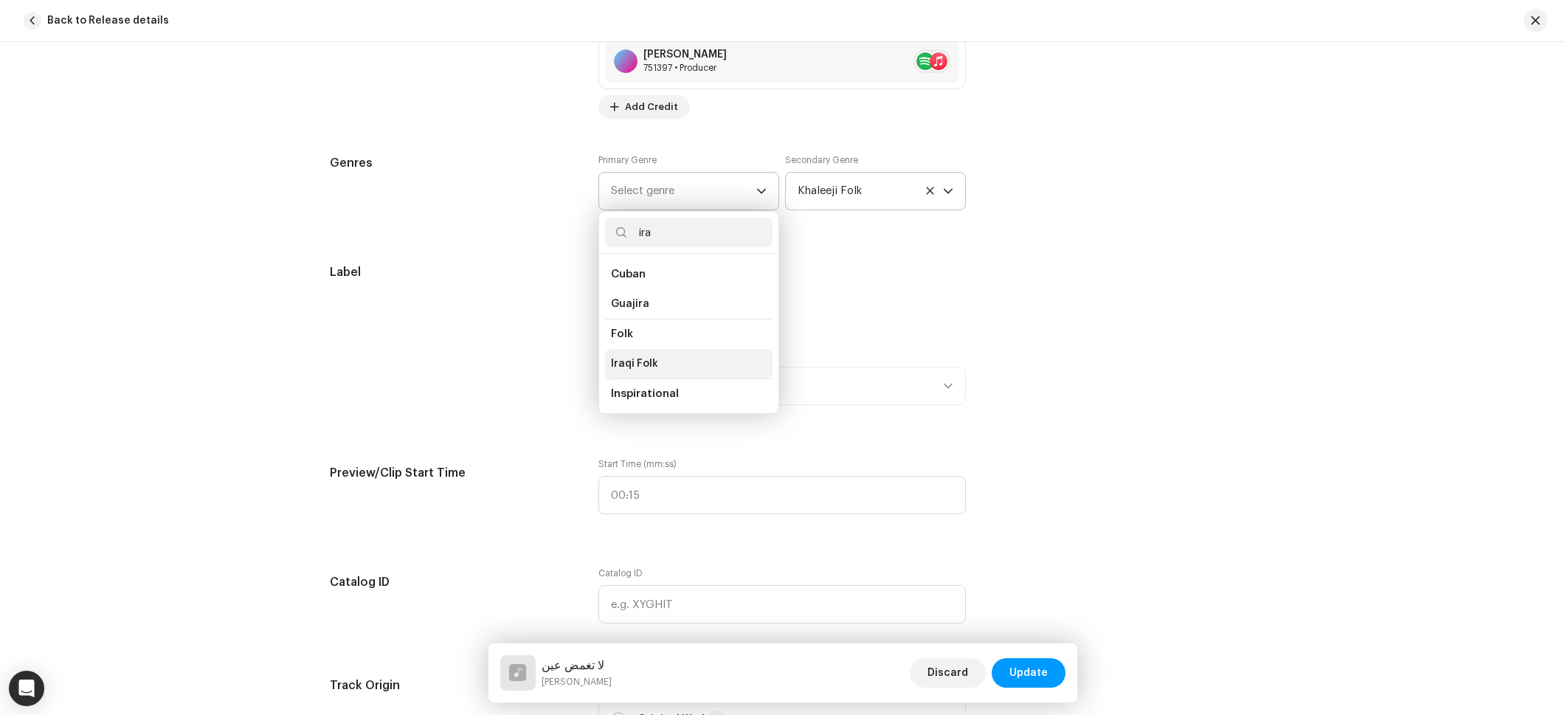
type input "ira"
click at [653, 362] on li "Iraqi Folk" at bounding box center [689, 364] width 168 height 30
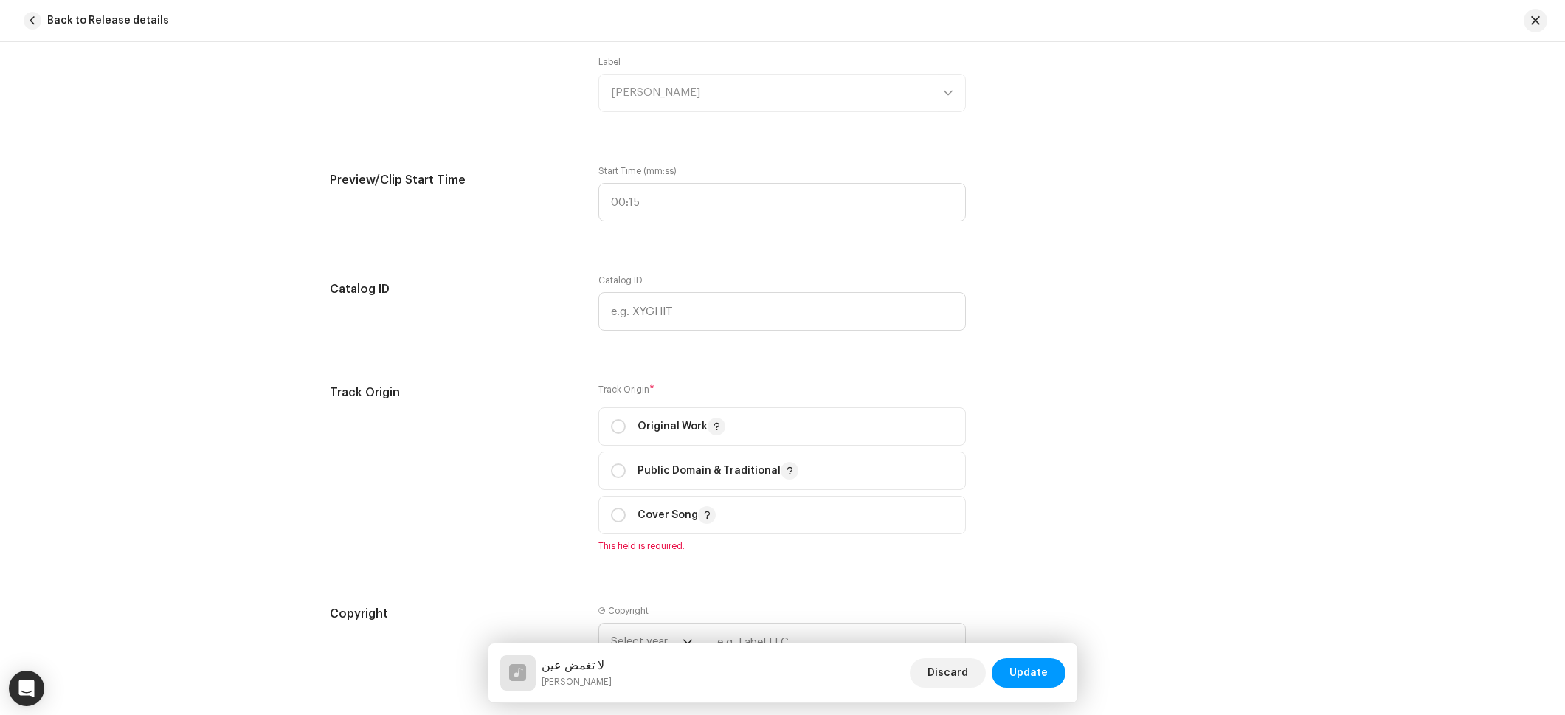
scroll to position [1564, 0]
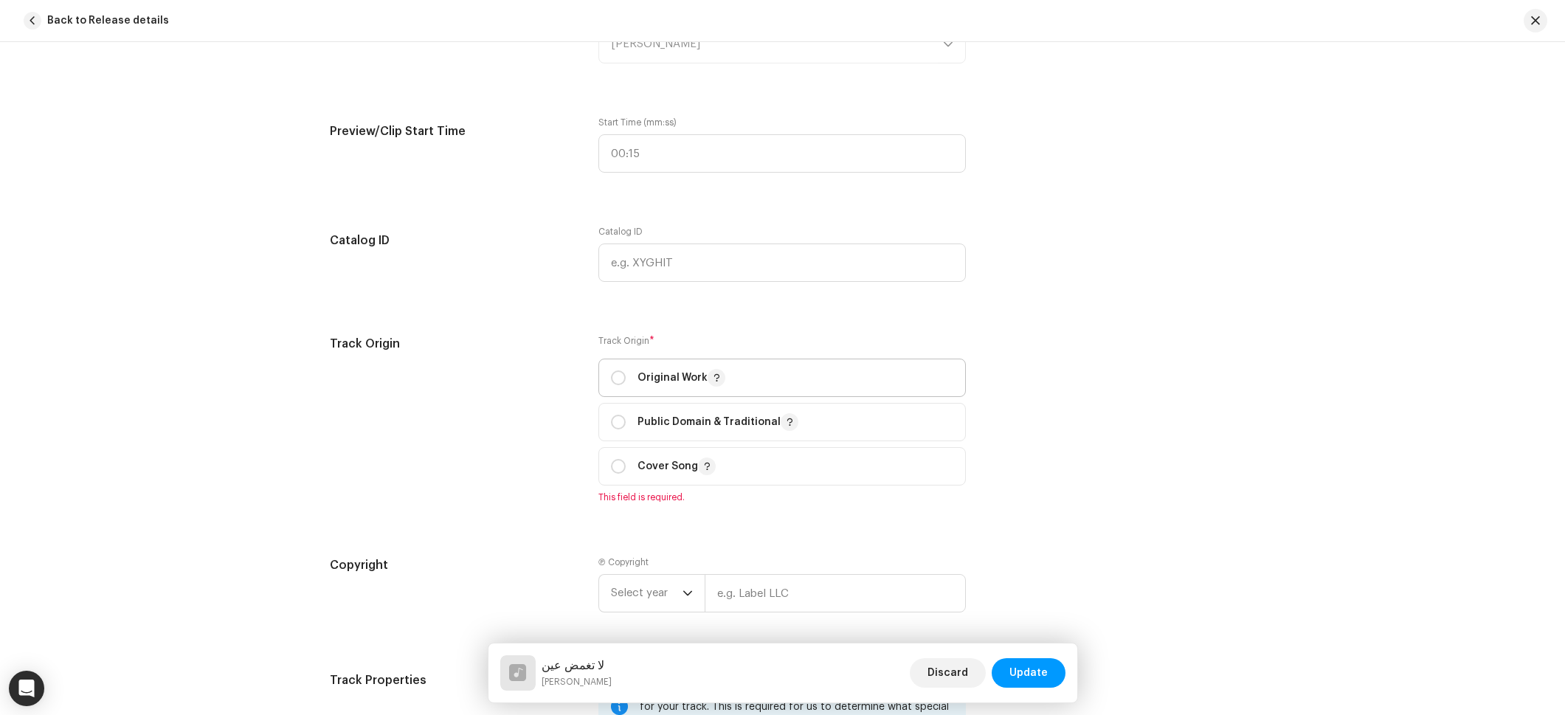
click at [746, 374] on span "Original Work" at bounding box center [782, 377] width 342 height 37
radio input "true"
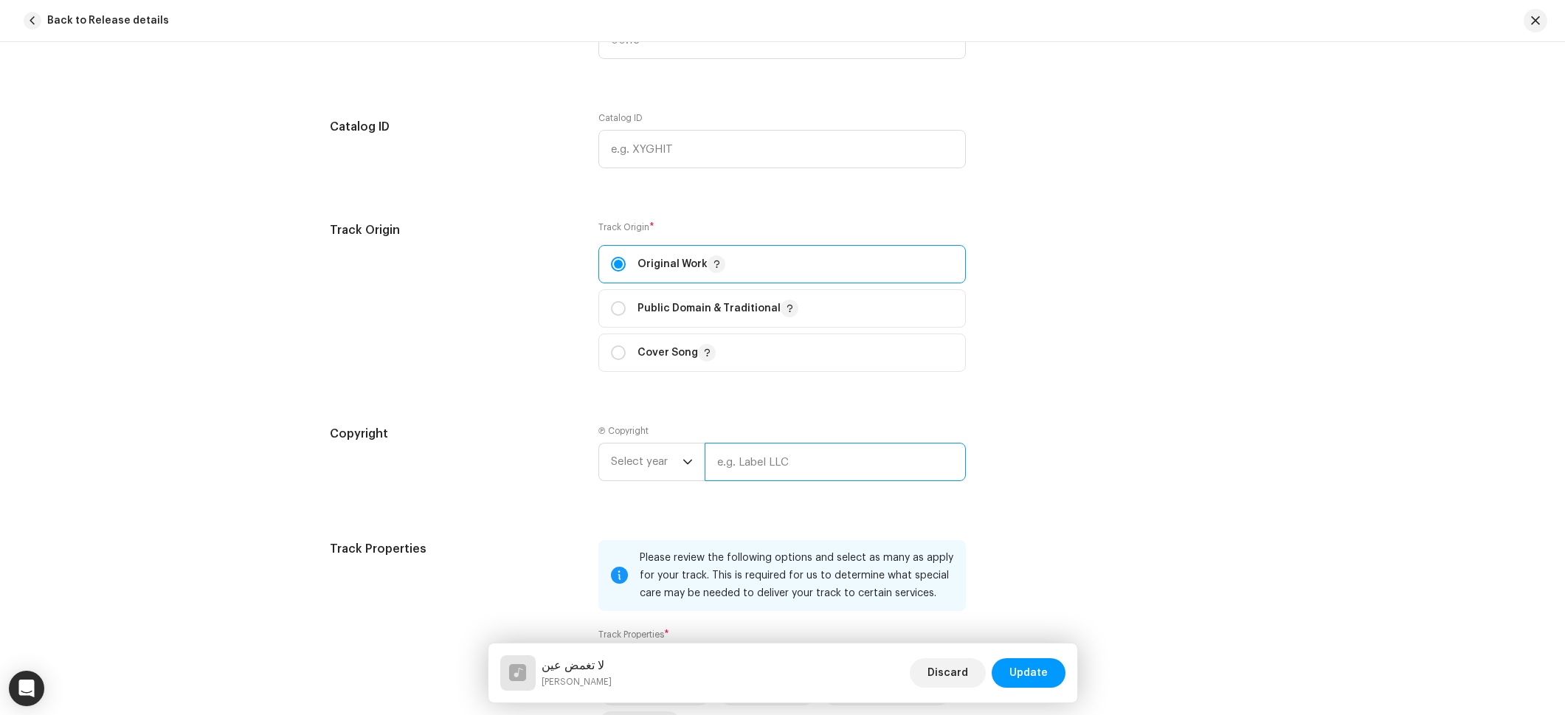
click at [753, 447] on input "text" at bounding box center [835, 462] width 261 height 38
drag, startPoint x: 756, startPoint y: 457, endPoint x: 746, endPoint y: 459, distance: 10.6
click at [756, 458] on input "text" at bounding box center [835, 457] width 261 height 38
paste input "[PERSON_NAME]"
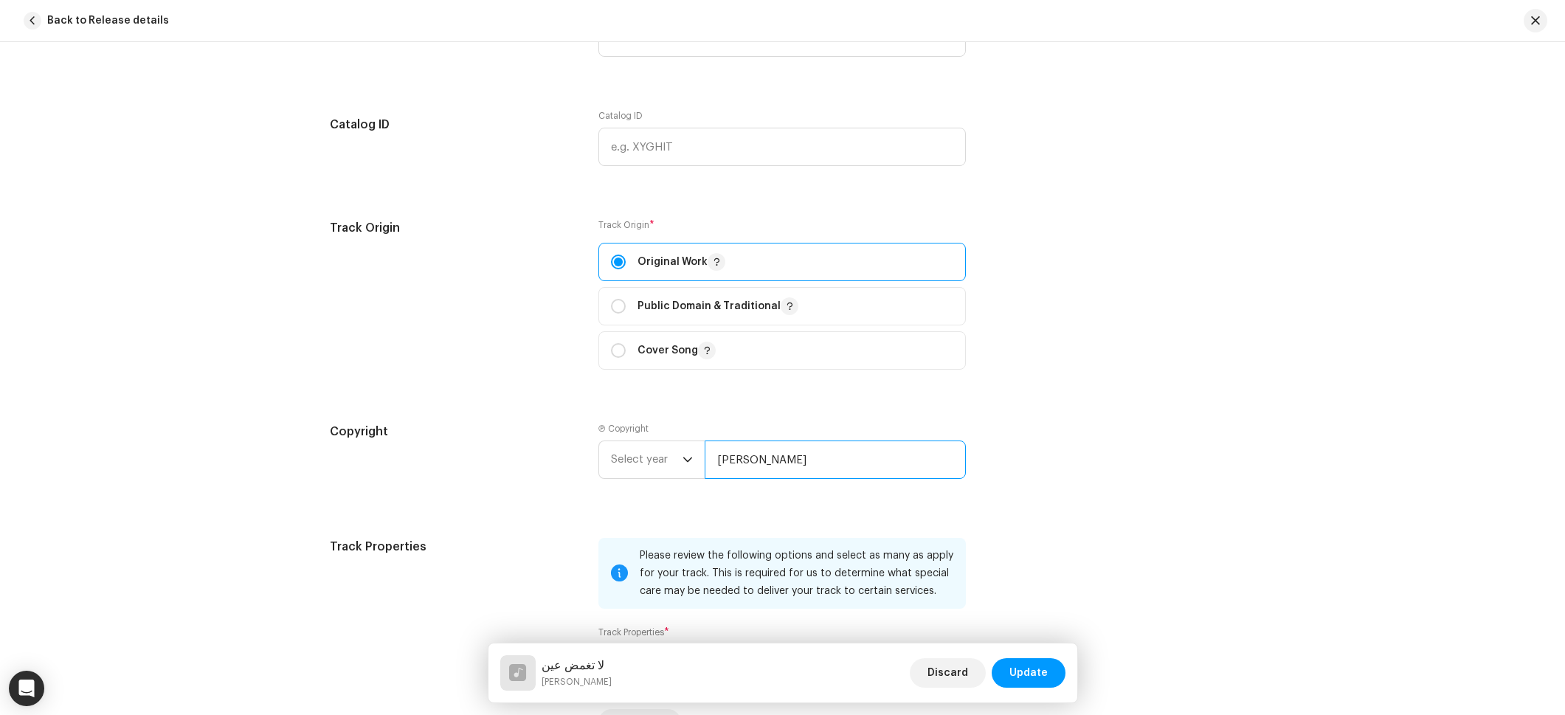
type input "[PERSON_NAME]"
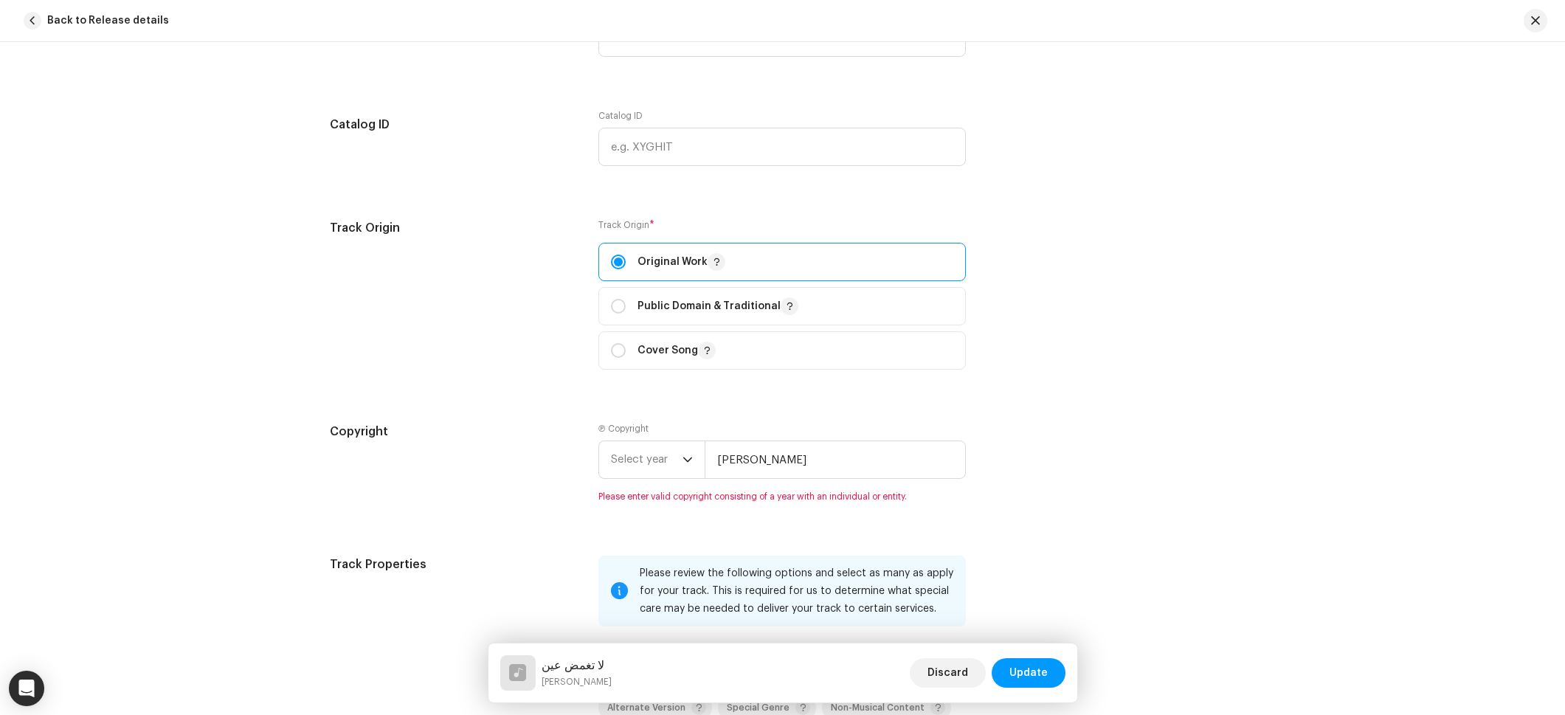
click at [571, 460] on div "Copyright Ⓟ Copyright Select year [PERSON_NAME] Please enter valid copyright co…" at bounding box center [783, 471] width 906 height 97
click at [630, 464] on span "Select year" at bounding box center [647, 459] width 72 height 37
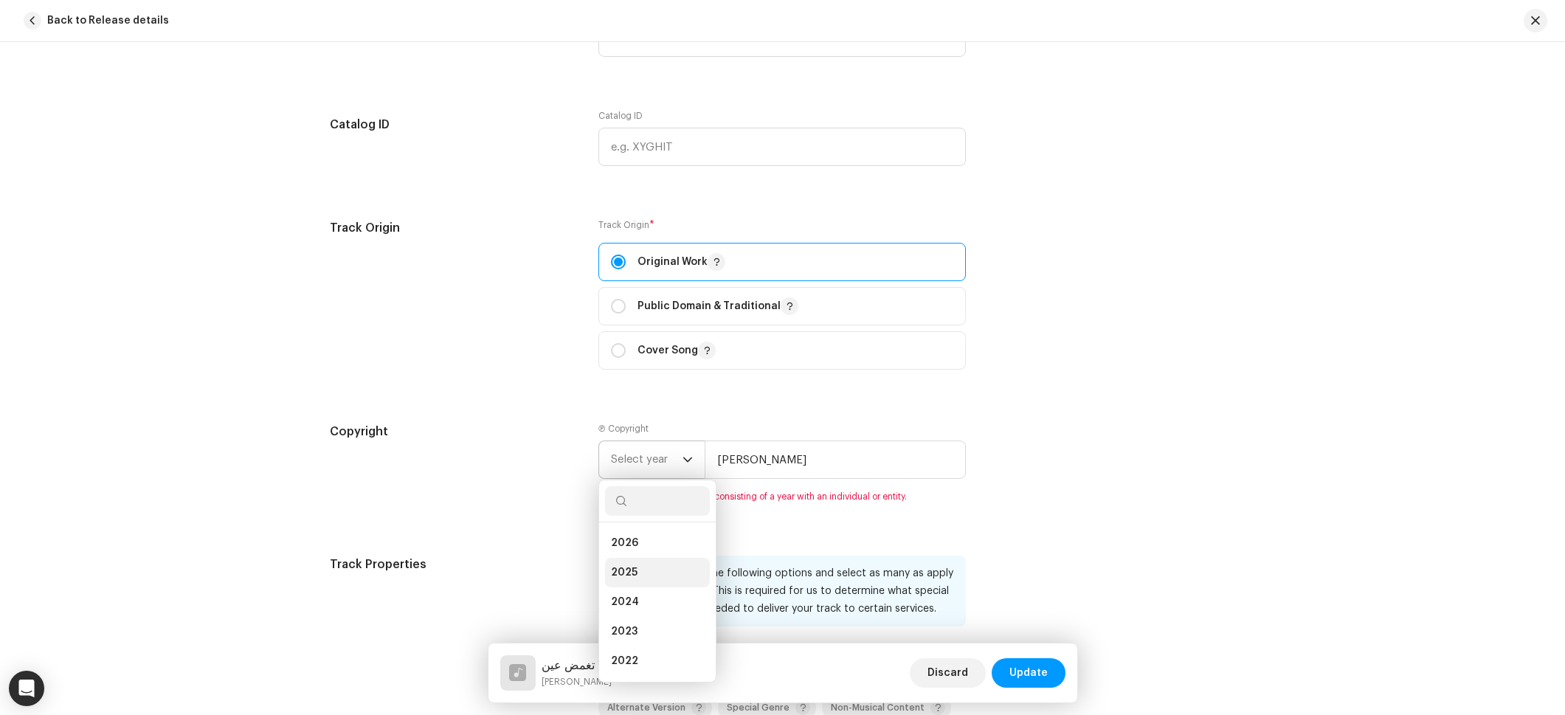
click at [638, 567] on li "2025" at bounding box center [657, 573] width 105 height 30
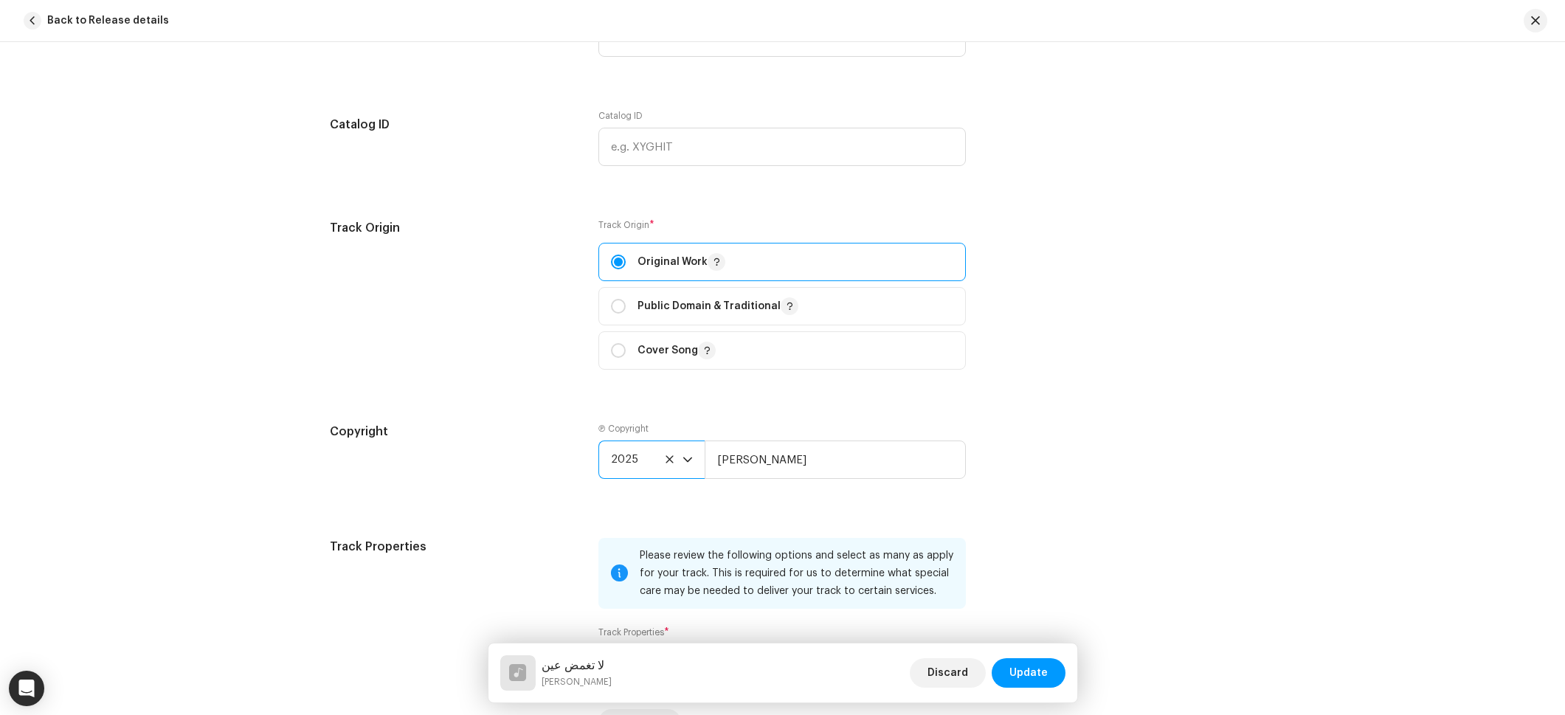
scroll to position [2185, 0]
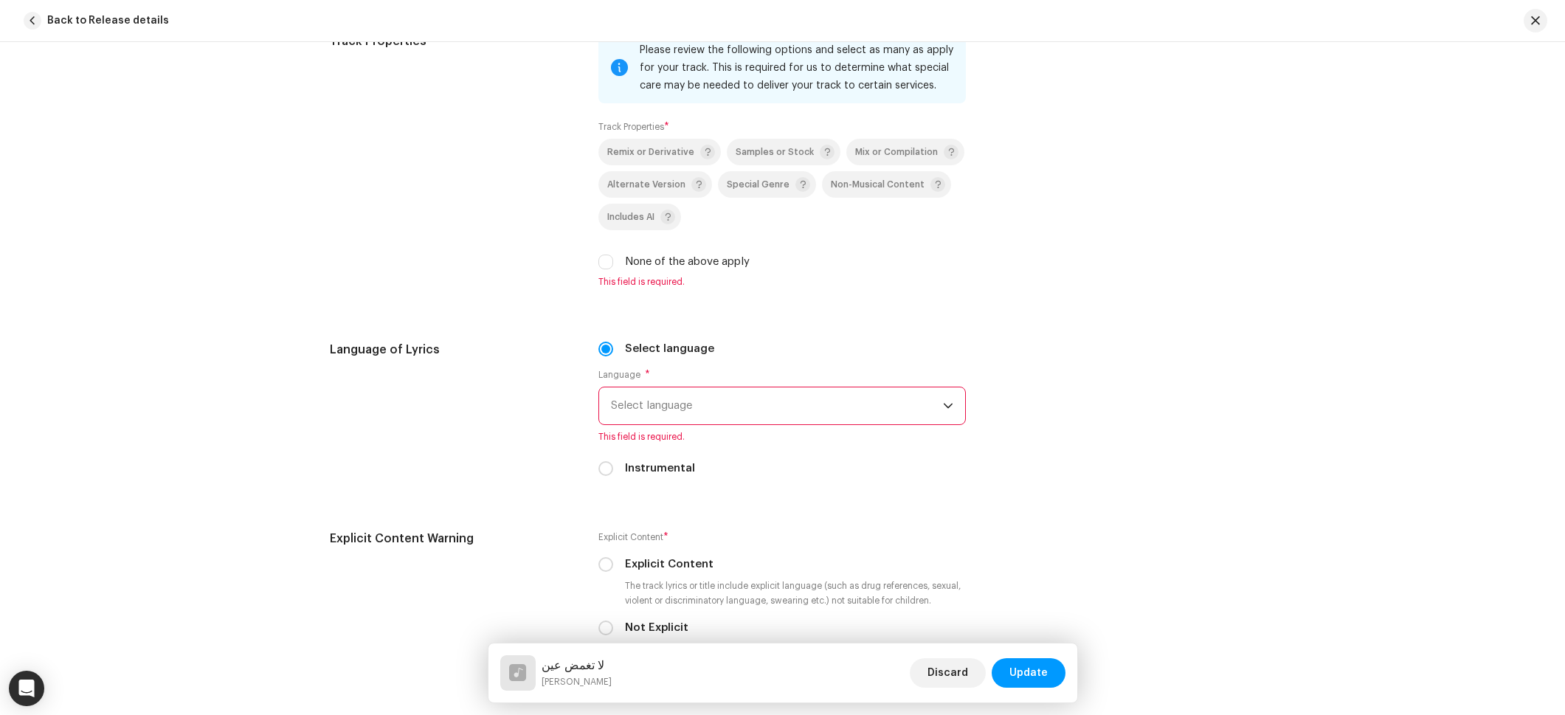
click at [593, 263] on div "Track Properties Please review the following options and select as many as appl…" at bounding box center [783, 168] width 906 height 273
click at [602, 262] on input "None of the above apply" at bounding box center [605, 262] width 15 height 15
checkbox input "true"
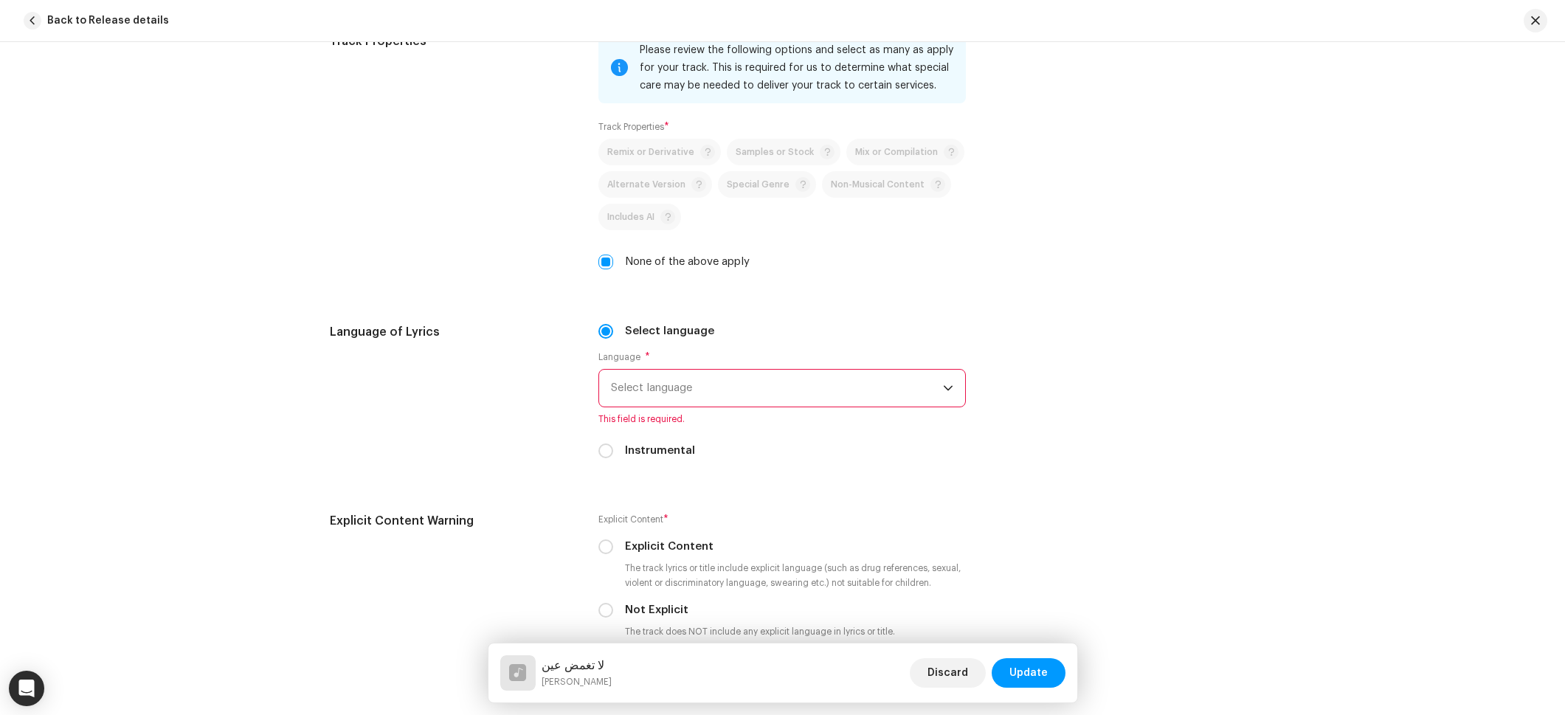
drag, startPoint x: 638, startPoint y: 397, endPoint x: 652, endPoint y: 404, distance: 15.2
click at [638, 397] on span "Select language" at bounding box center [777, 388] width 332 height 37
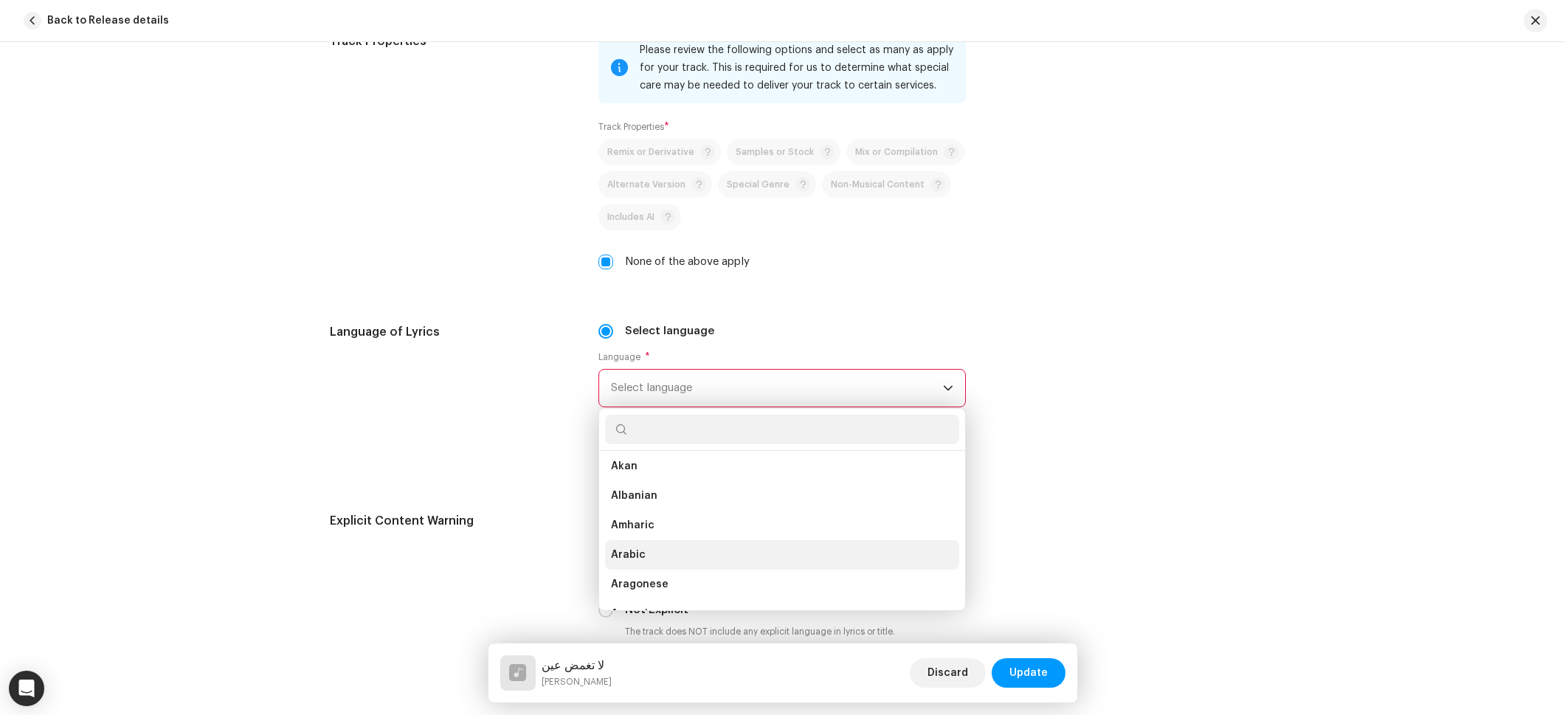
scroll to position [95, 0]
click at [647, 548] on li "Arabic" at bounding box center [782, 554] width 354 height 30
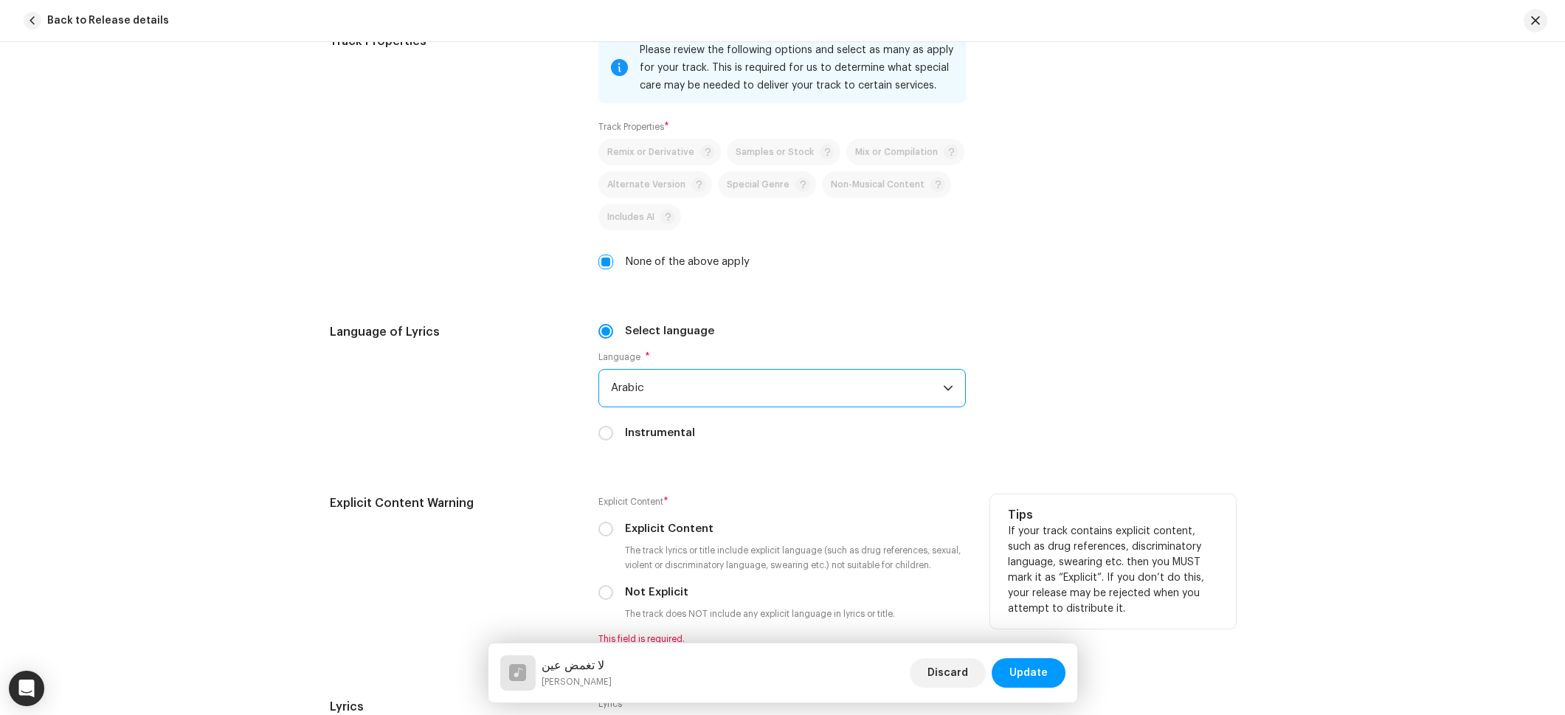
scroll to position [2305, 0]
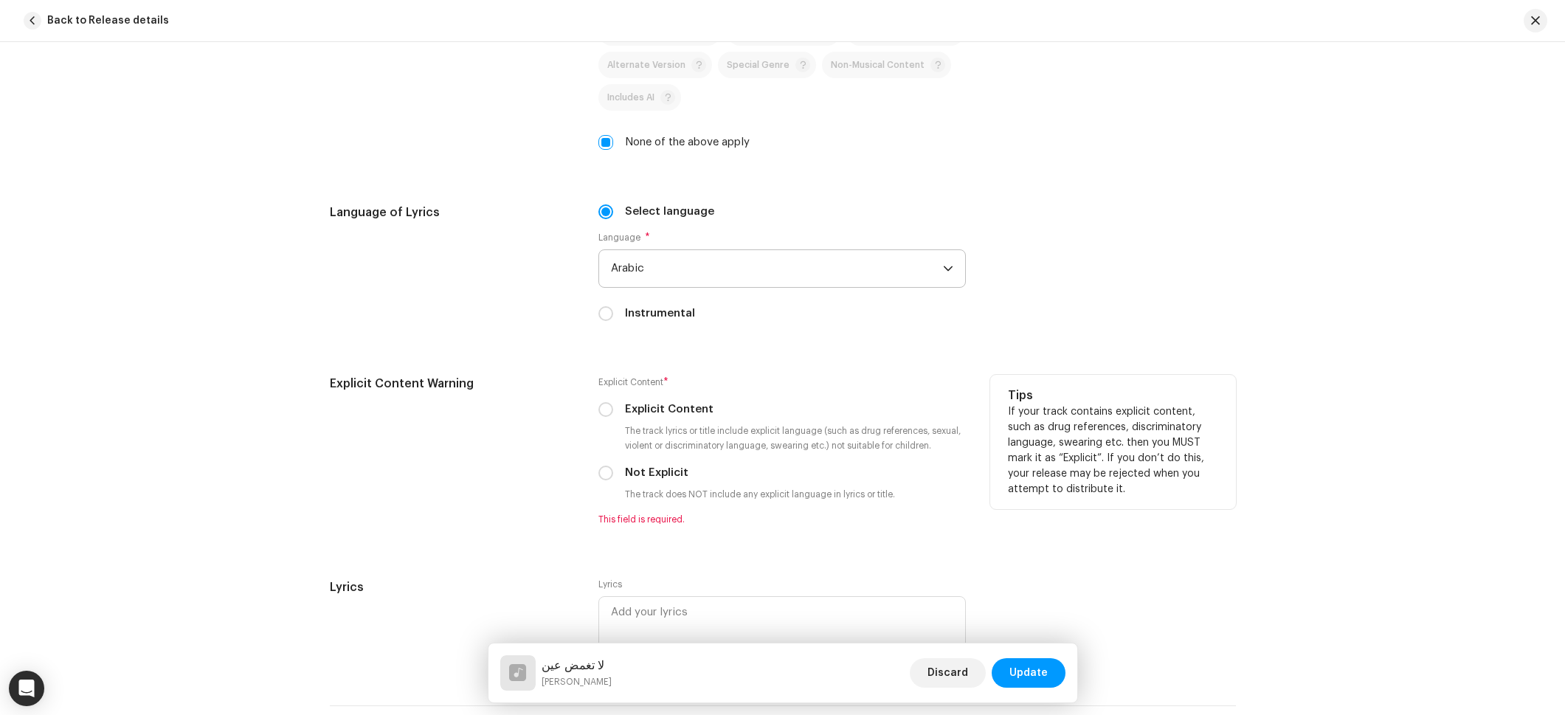
drag, startPoint x: 598, startPoint y: 471, endPoint x: 717, endPoint y: 483, distance: 120.1
click at [598, 471] on input "Not Explicit" at bounding box center [605, 473] width 15 height 15
radio input "true"
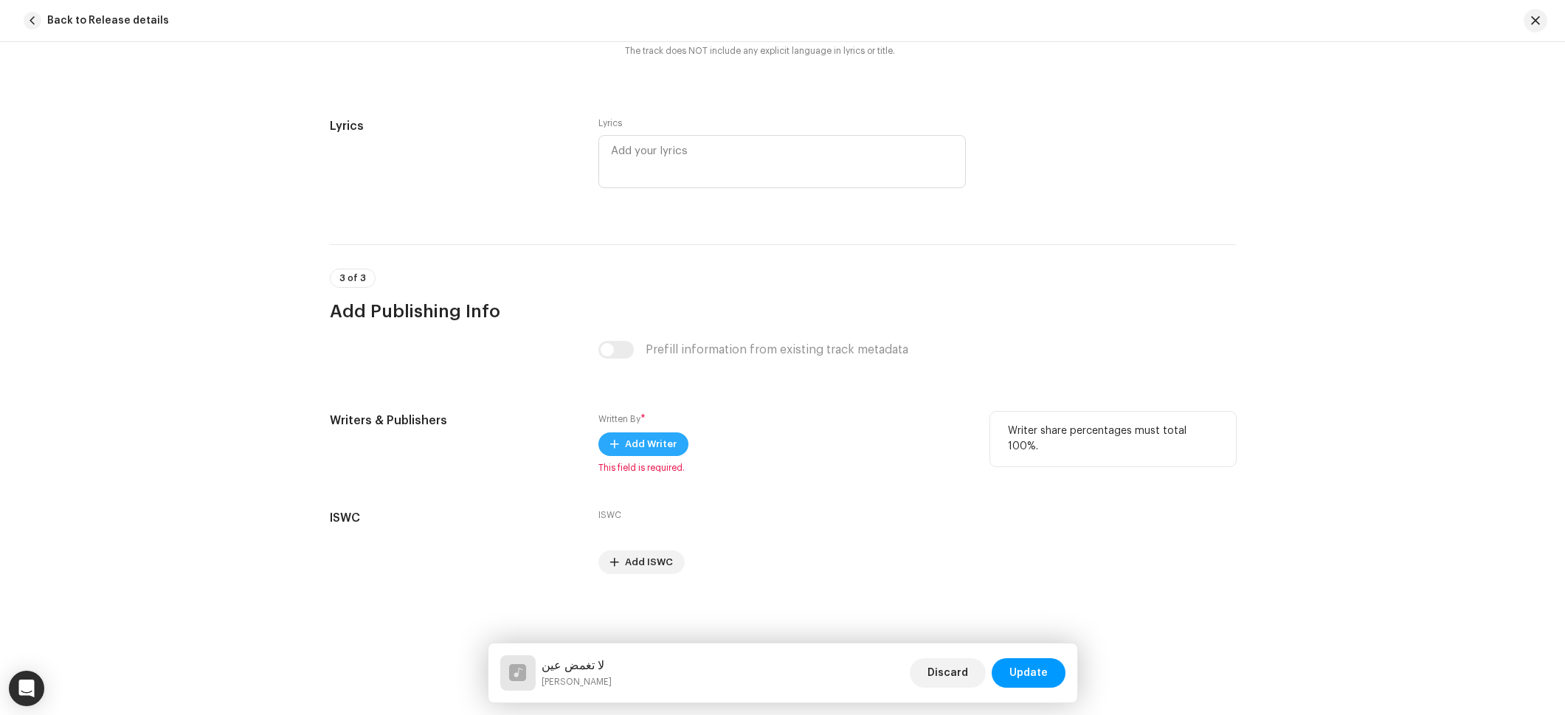
click at [636, 436] on span "Add Writer" at bounding box center [651, 444] width 52 height 30
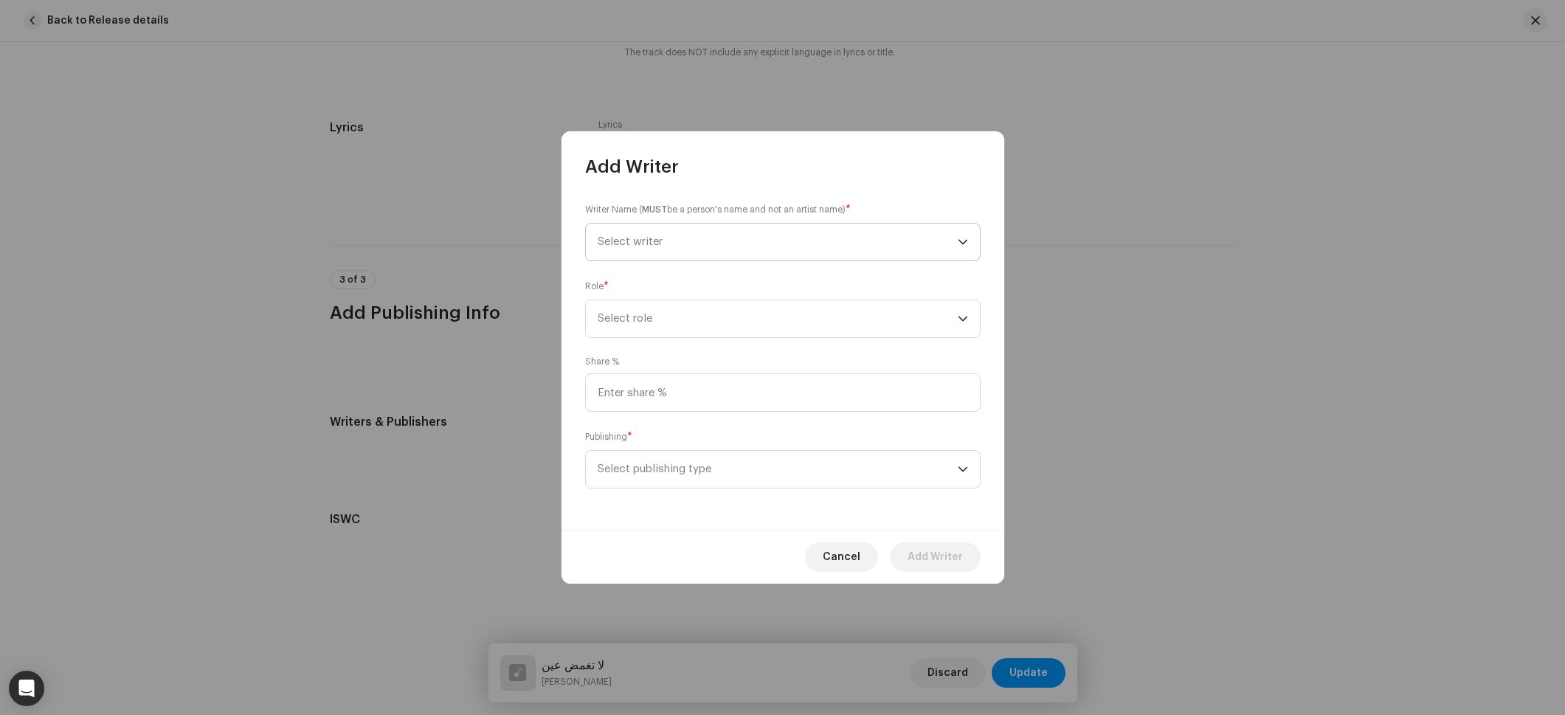
click at [638, 249] on span "Select writer" at bounding box center [778, 242] width 360 height 37
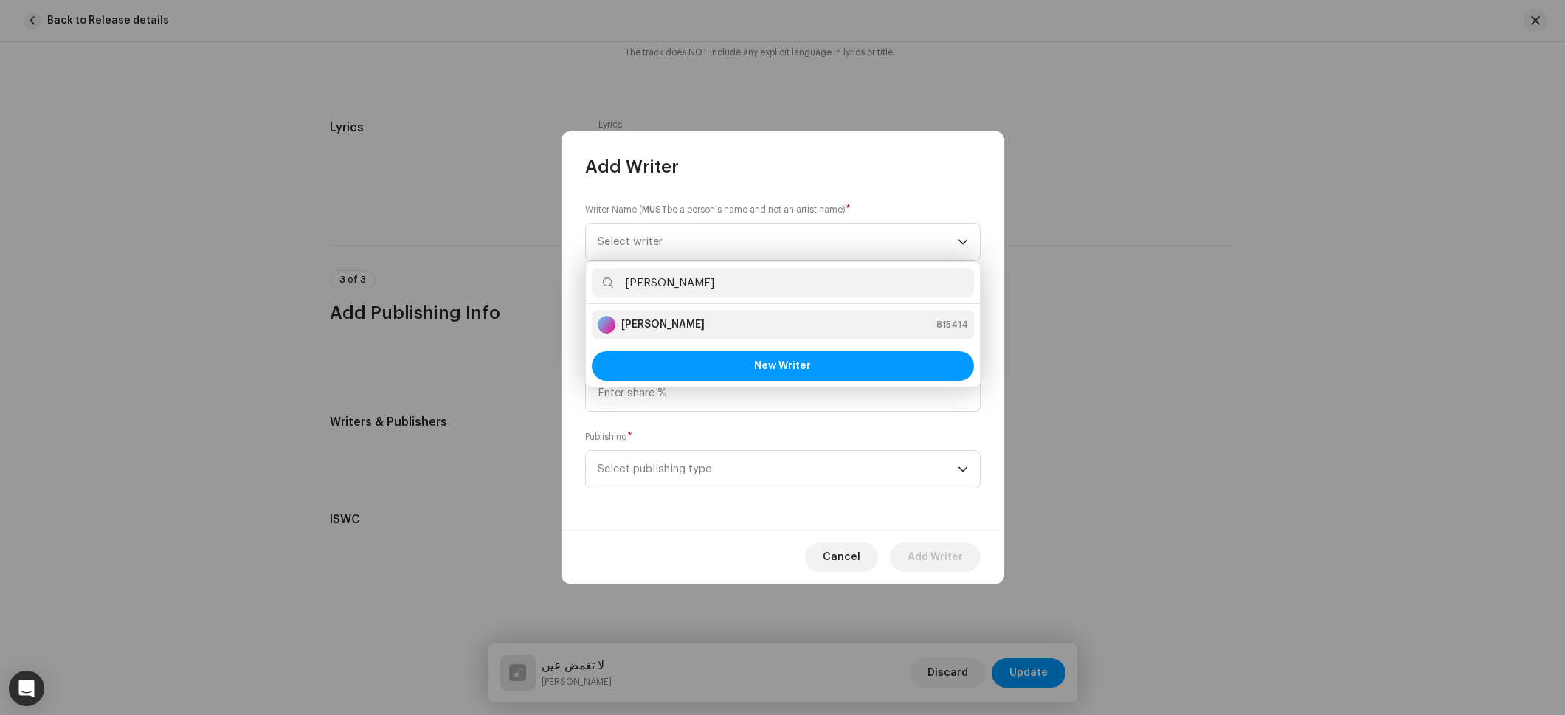
type input "[PERSON_NAME]"
click at [653, 330] on strong "[PERSON_NAME]" at bounding box center [662, 324] width 83 height 15
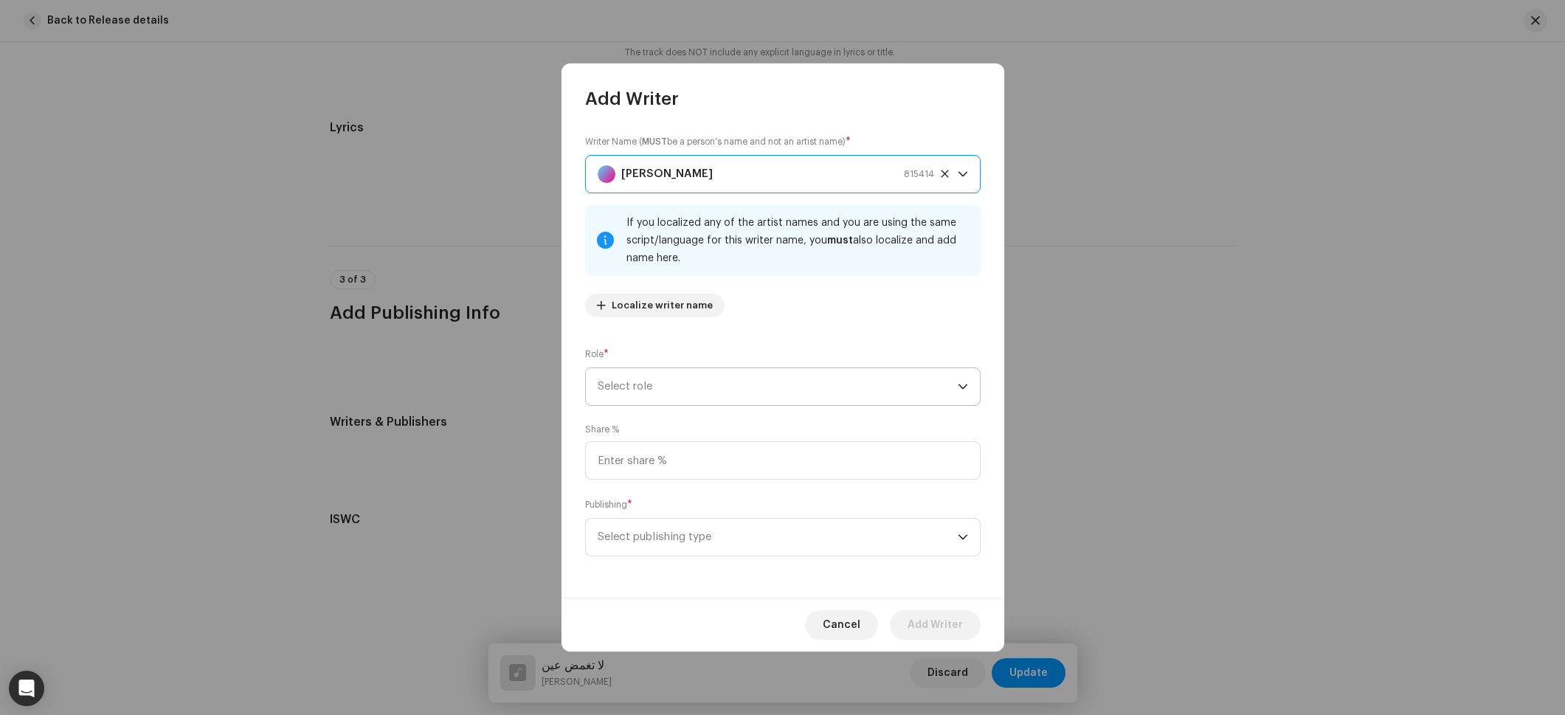
click at [646, 397] on span "Select role" at bounding box center [778, 386] width 360 height 37
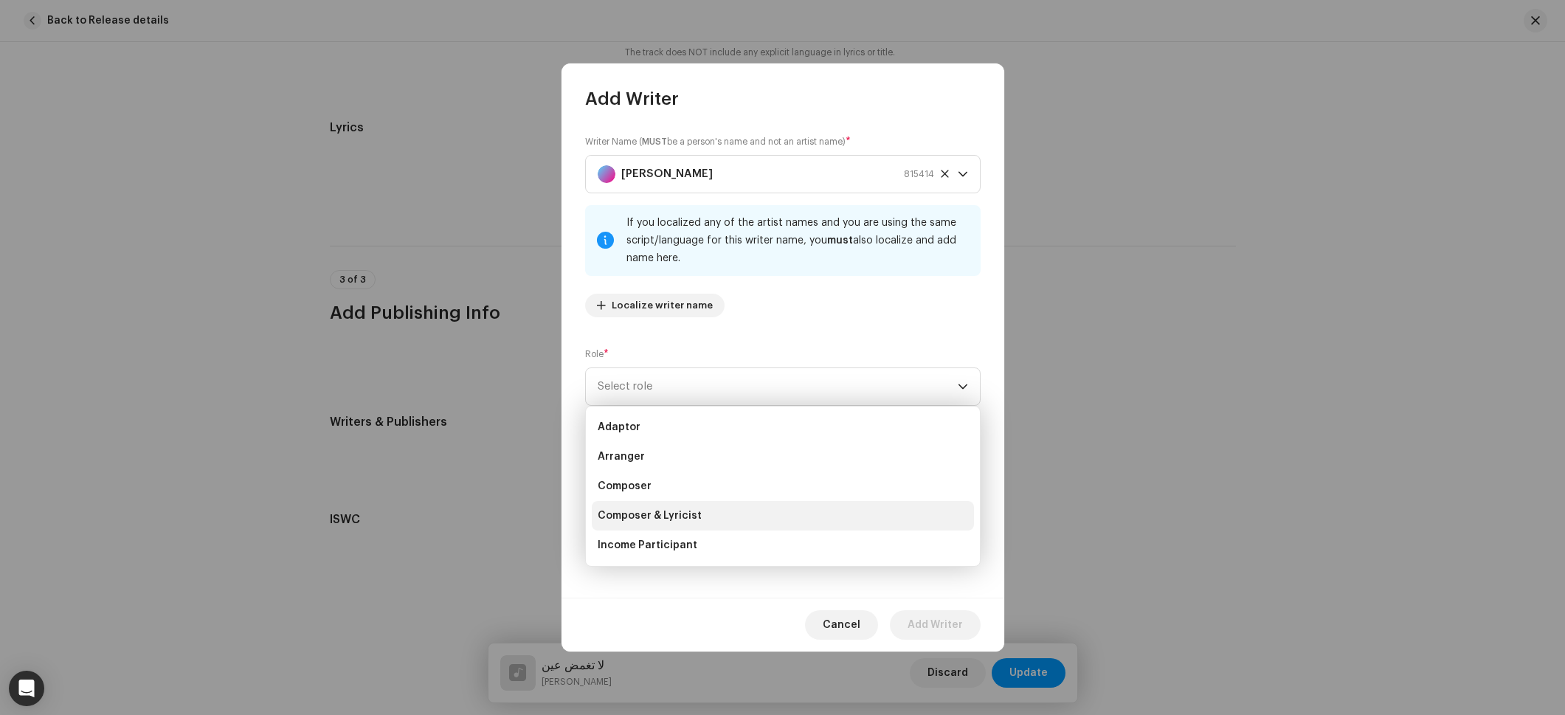
click at [662, 513] on span "Composer & Lyricist" at bounding box center [650, 515] width 104 height 15
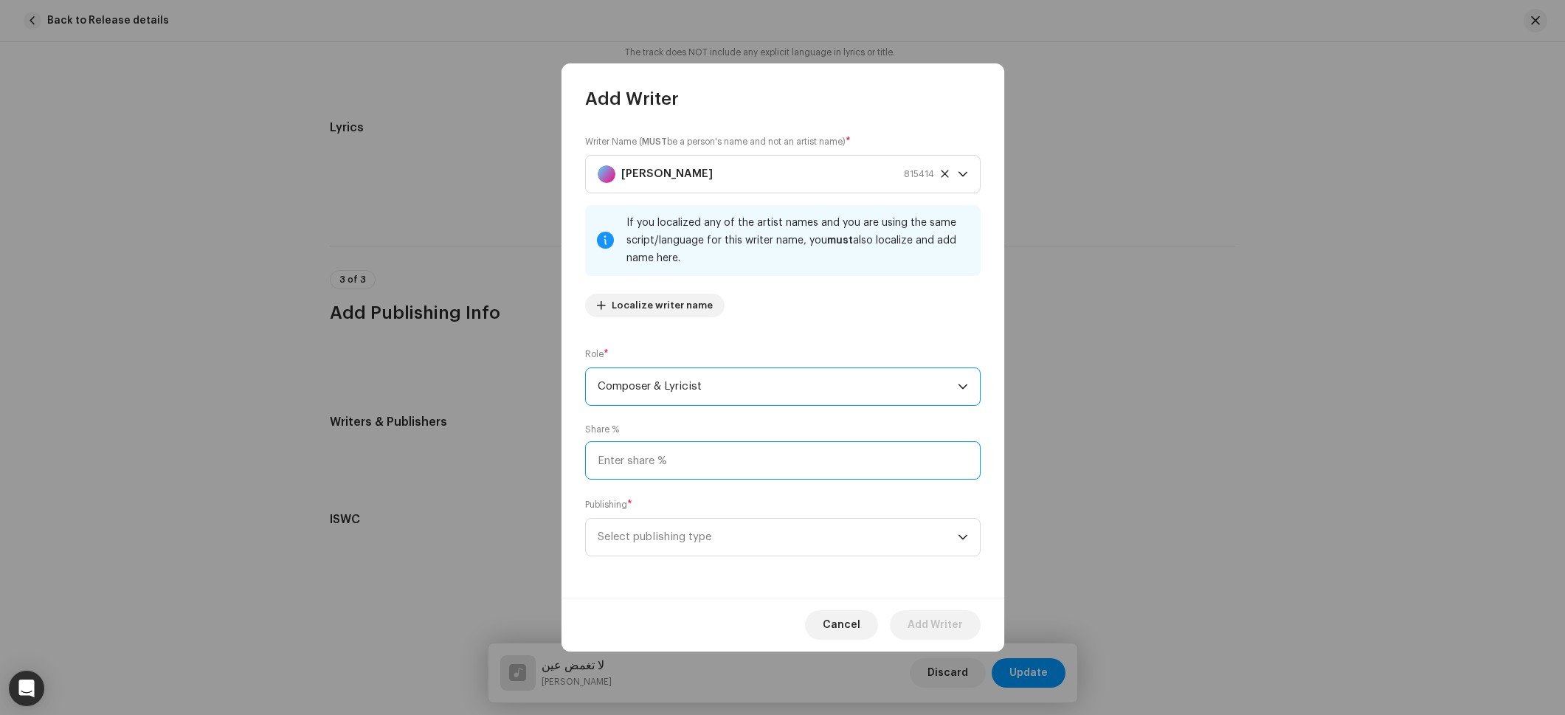
click at [655, 461] on input at bounding box center [783, 460] width 396 height 38
type input "100.00"
click at [654, 534] on span "Select publishing type" at bounding box center [778, 537] width 360 height 37
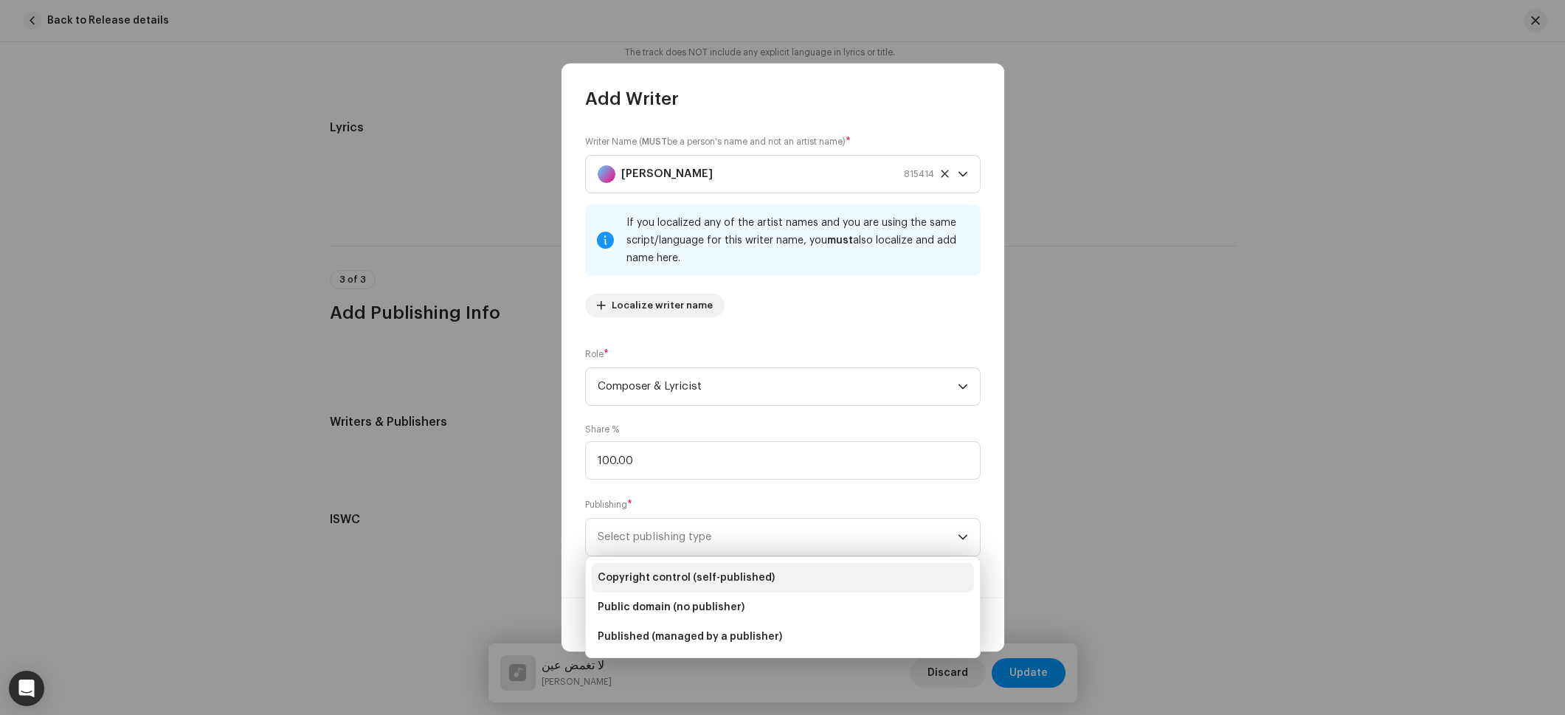
click at [714, 571] on span "Copyright control (self-published)" at bounding box center [686, 577] width 177 height 15
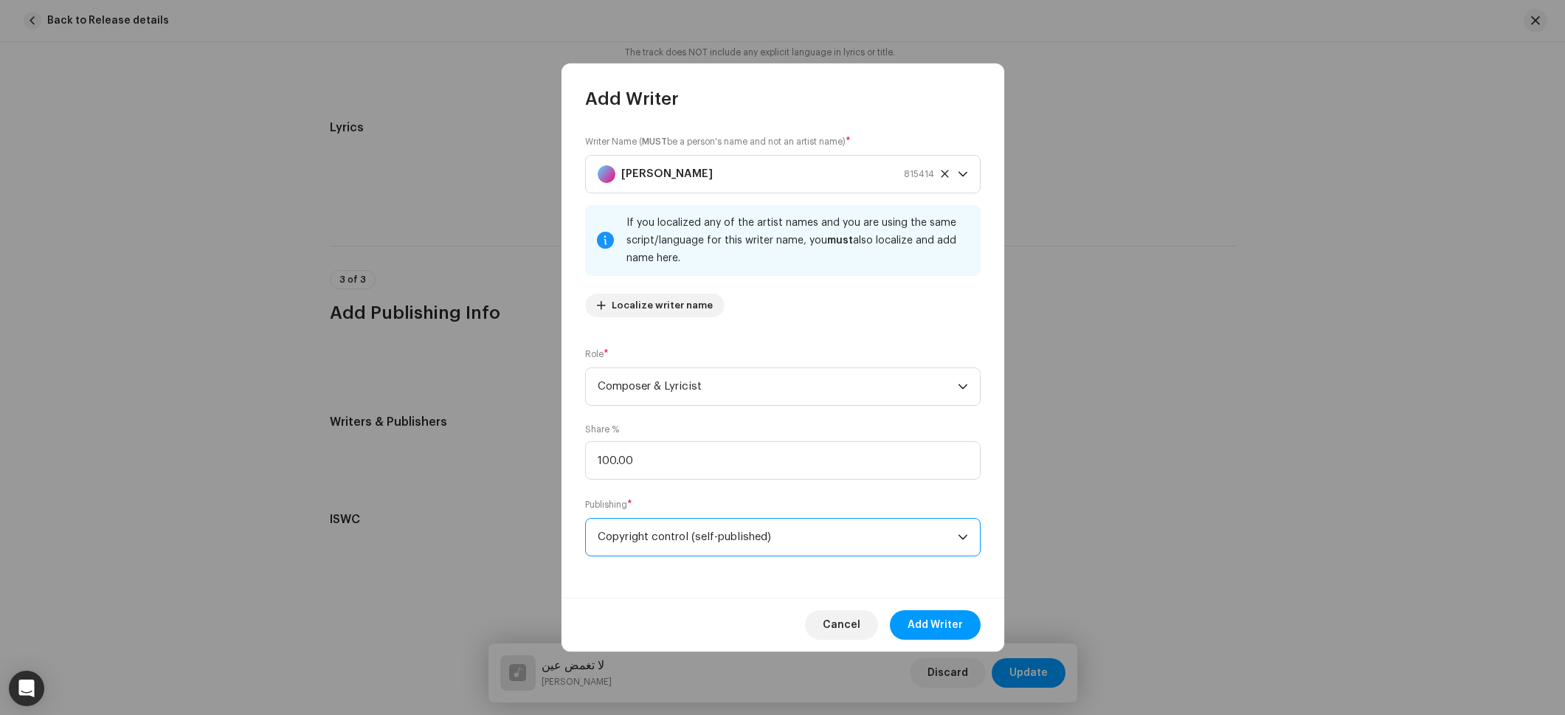
click at [989, 635] on div "Cancel Add Writer" at bounding box center [783, 625] width 443 height 54
click at [966, 629] on button "Add Writer" at bounding box center [935, 625] width 91 height 30
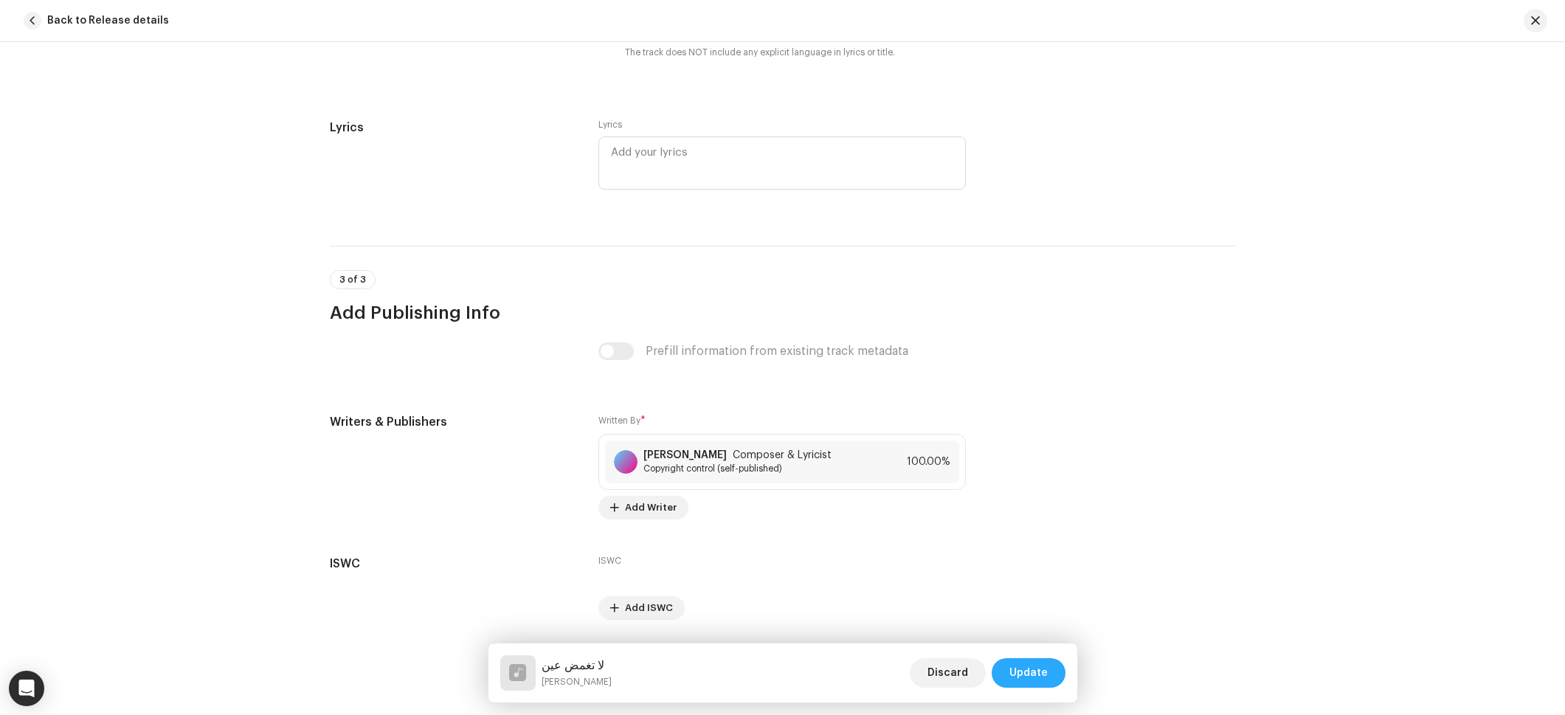
click at [1033, 675] on span "Update" at bounding box center [1028, 673] width 38 height 30
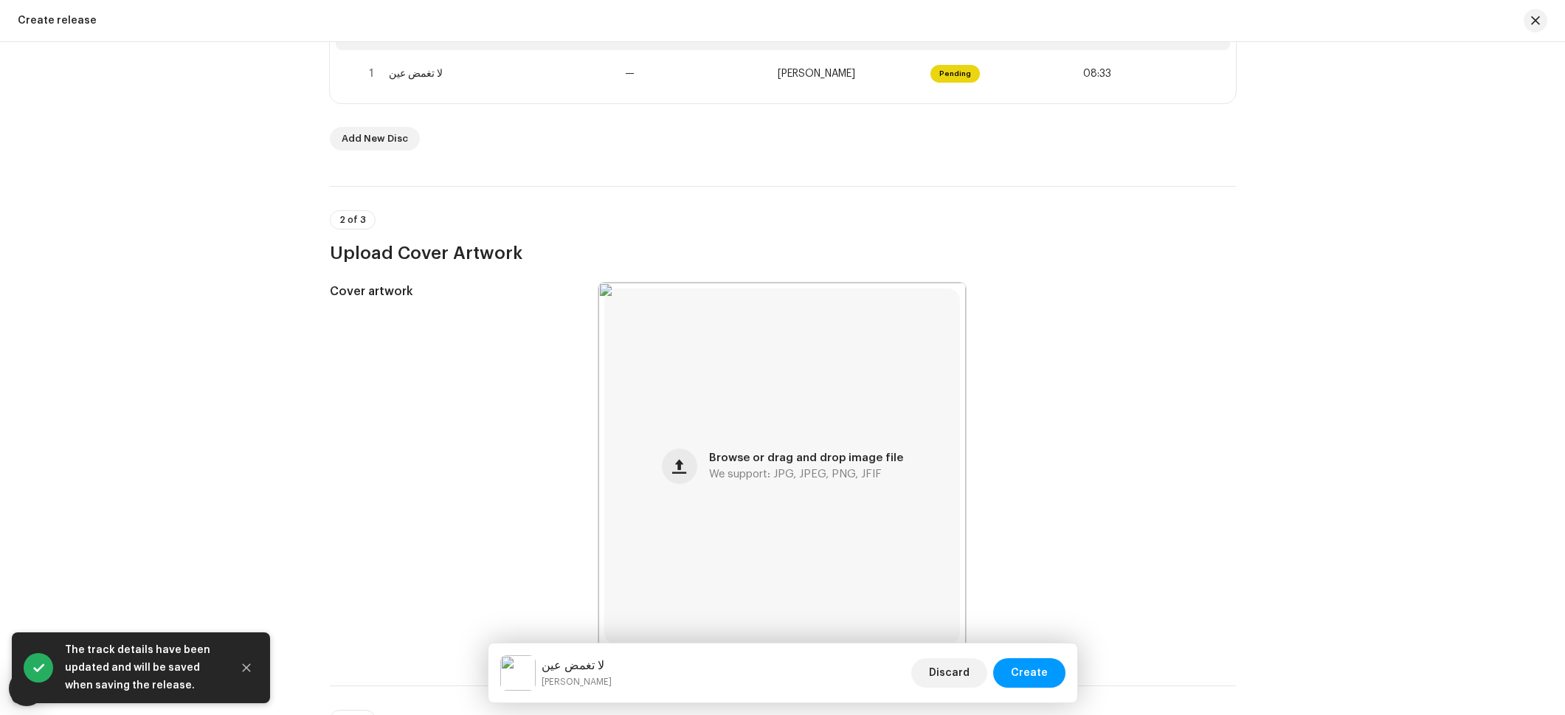
scroll to position [1040, 0]
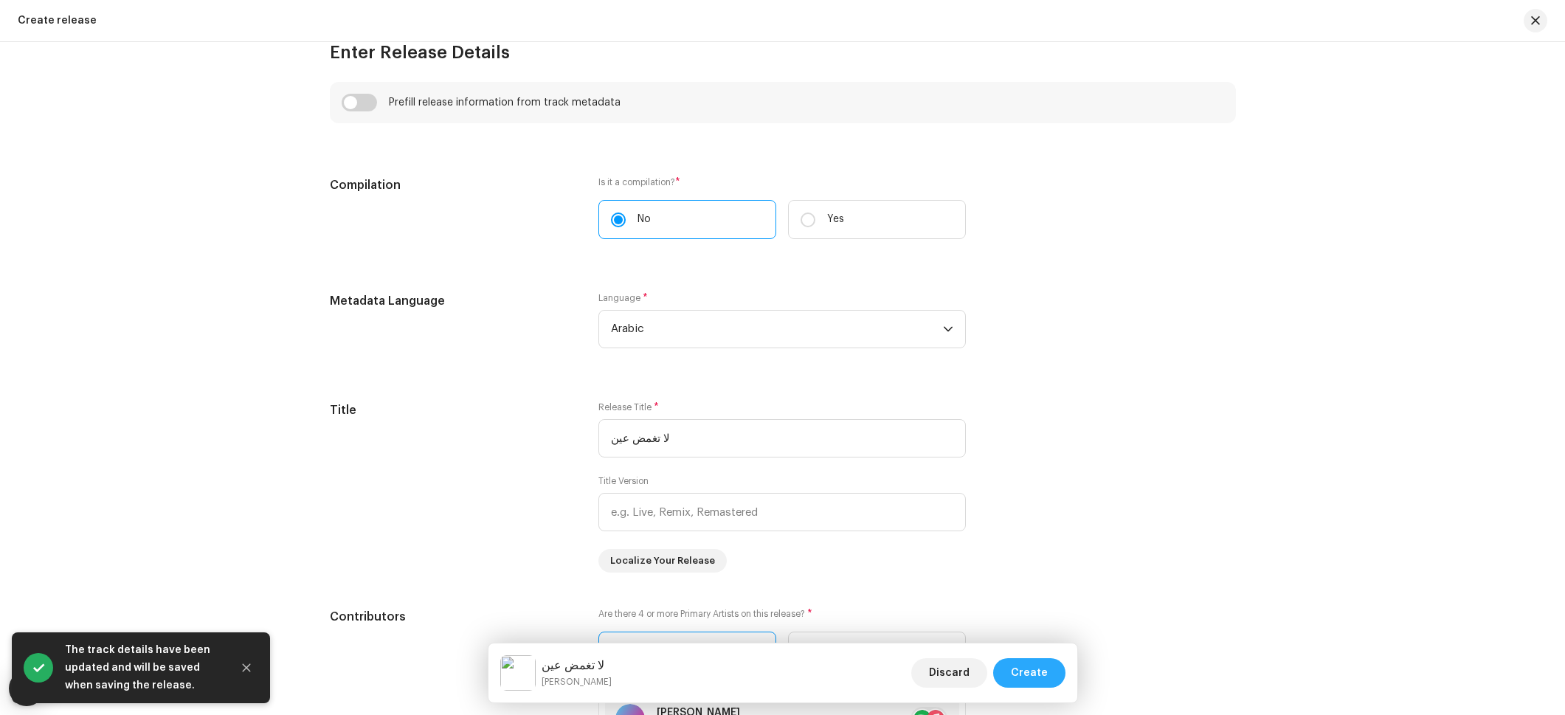
click at [1024, 669] on span "Create" at bounding box center [1029, 673] width 37 height 30
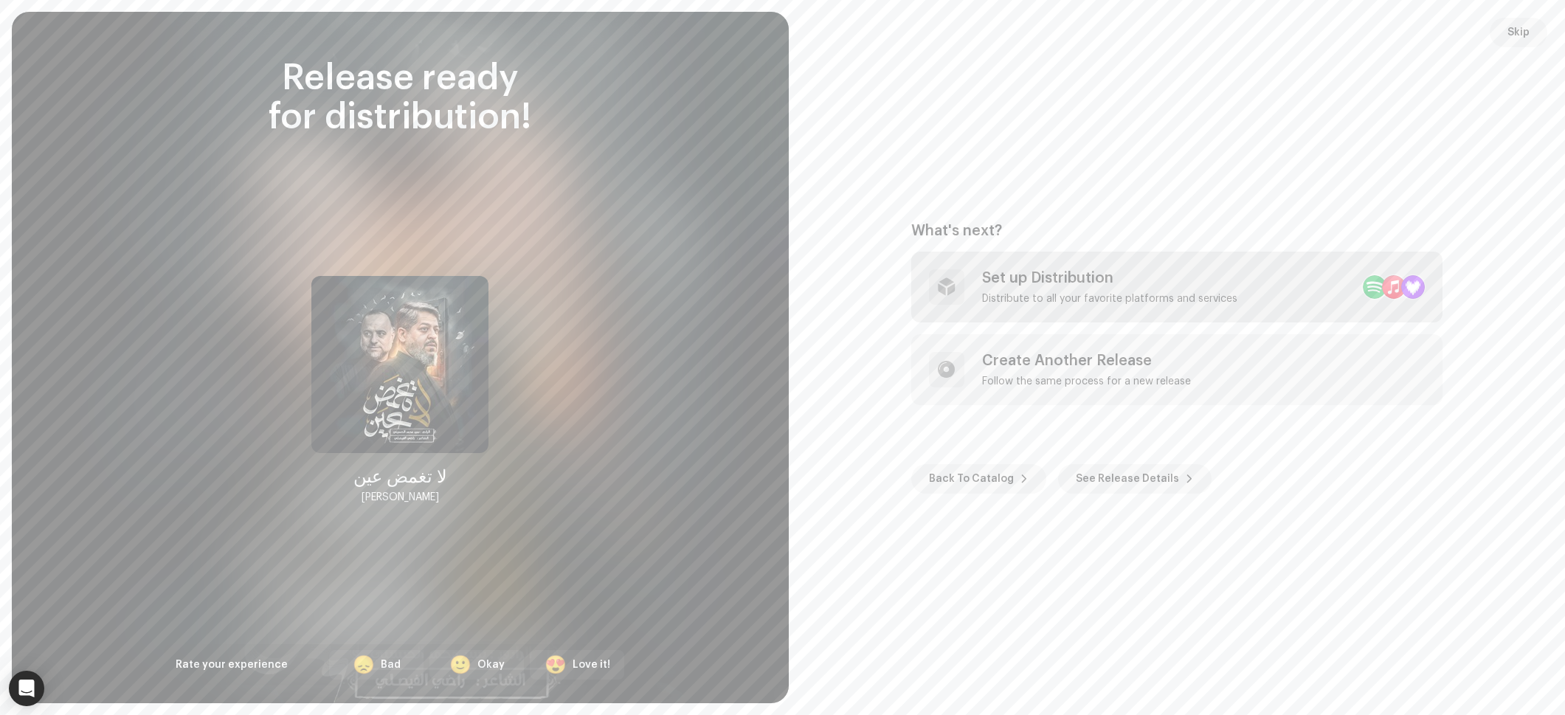
click at [1019, 277] on div "Set up Distribution" at bounding box center [1109, 278] width 255 height 18
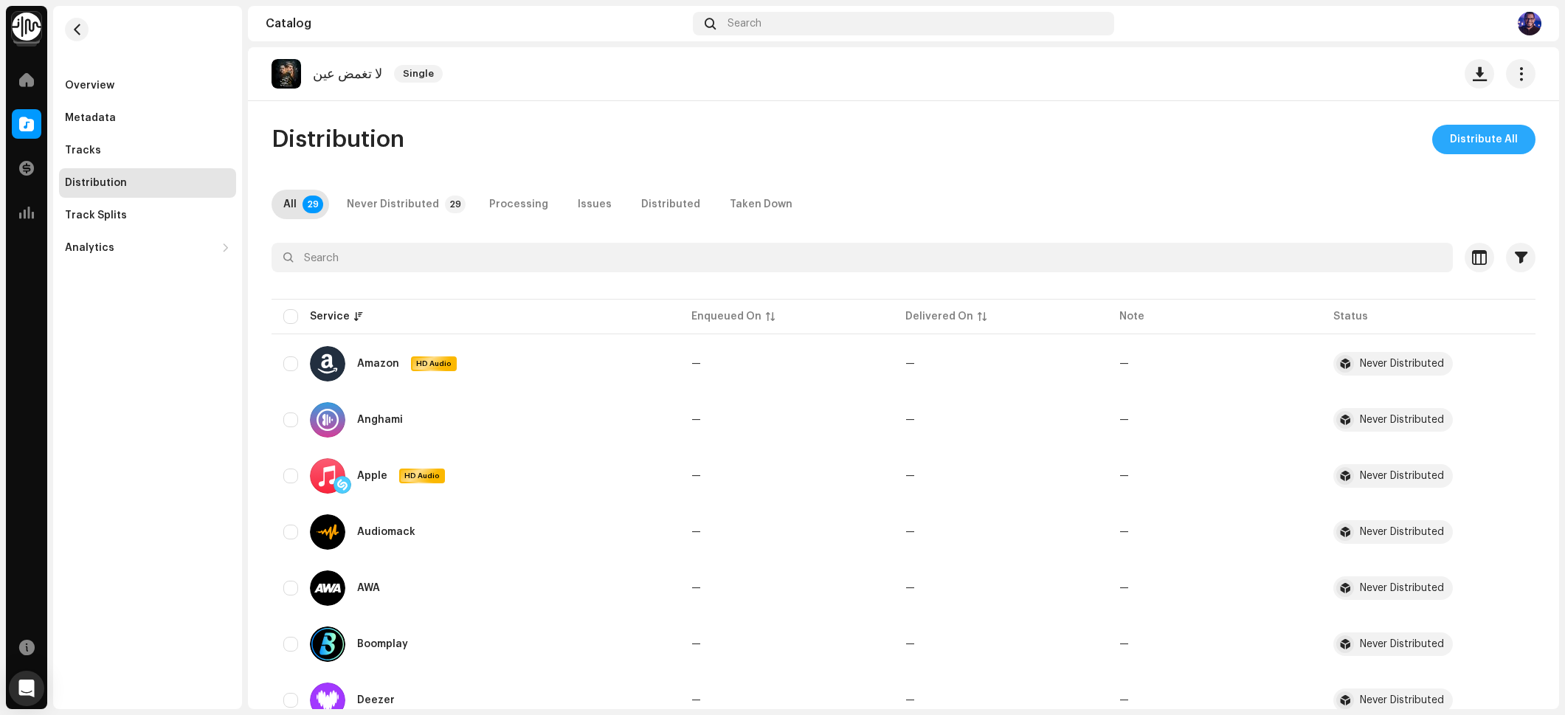
click at [1451, 141] on span "Distribute All" at bounding box center [1484, 140] width 68 height 30
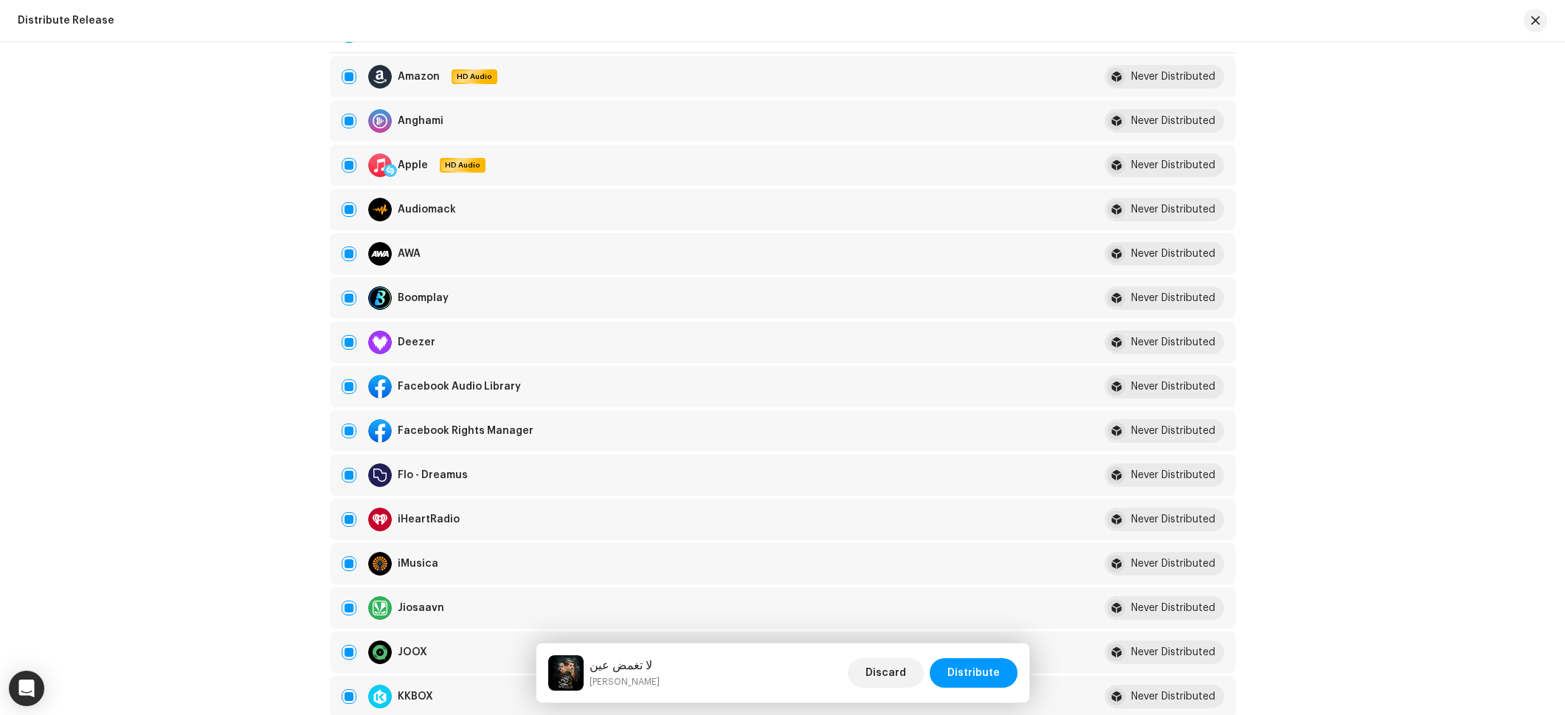
scroll to position [536, 0]
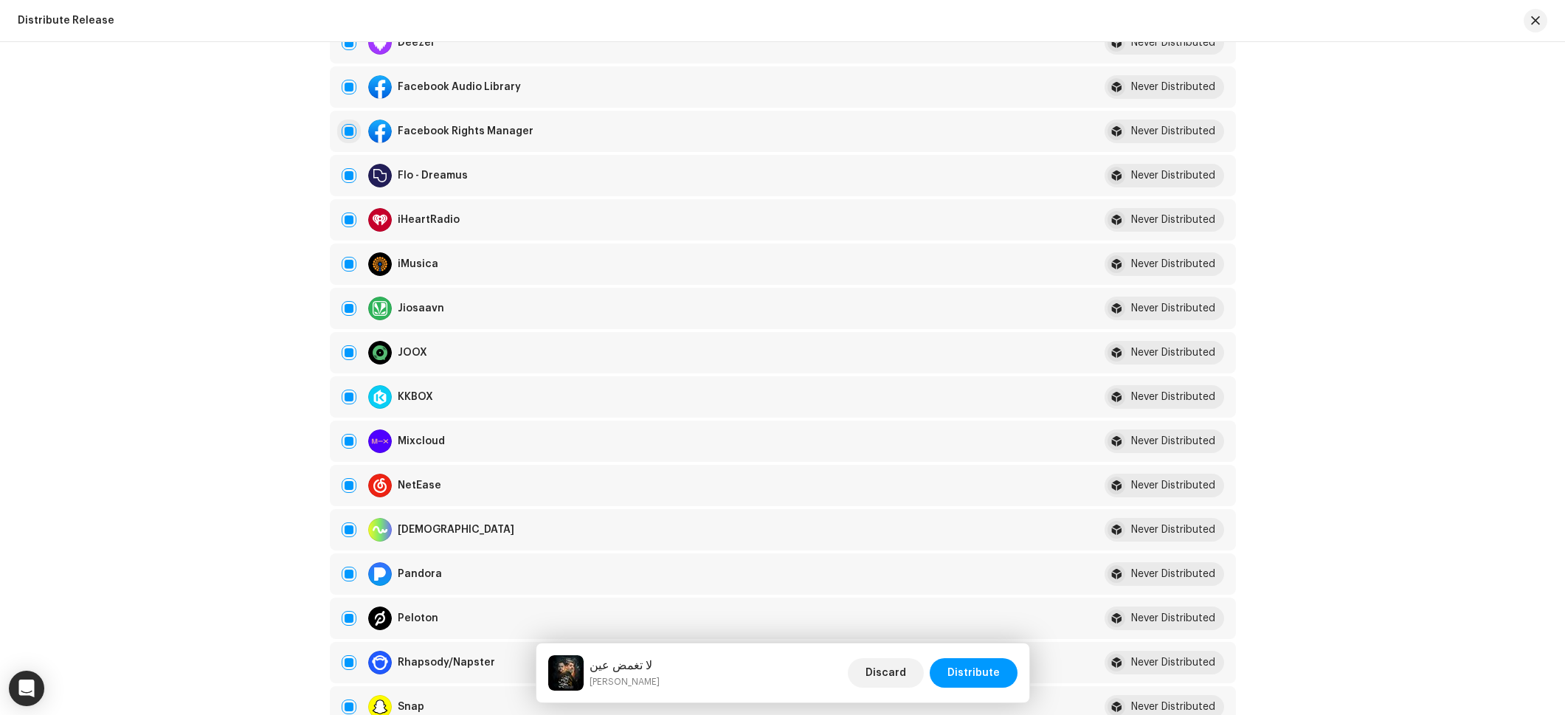
click at [352, 133] on input "checkbox" at bounding box center [349, 131] width 15 height 15
checkbox input "false"
click at [344, 99] on td "Facebook Audio Library" at bounding box center [705, 86] width 751 height 41
click at [344, 93] on input "Row Selected" at bounding box center [349, 87] width 15 height 15
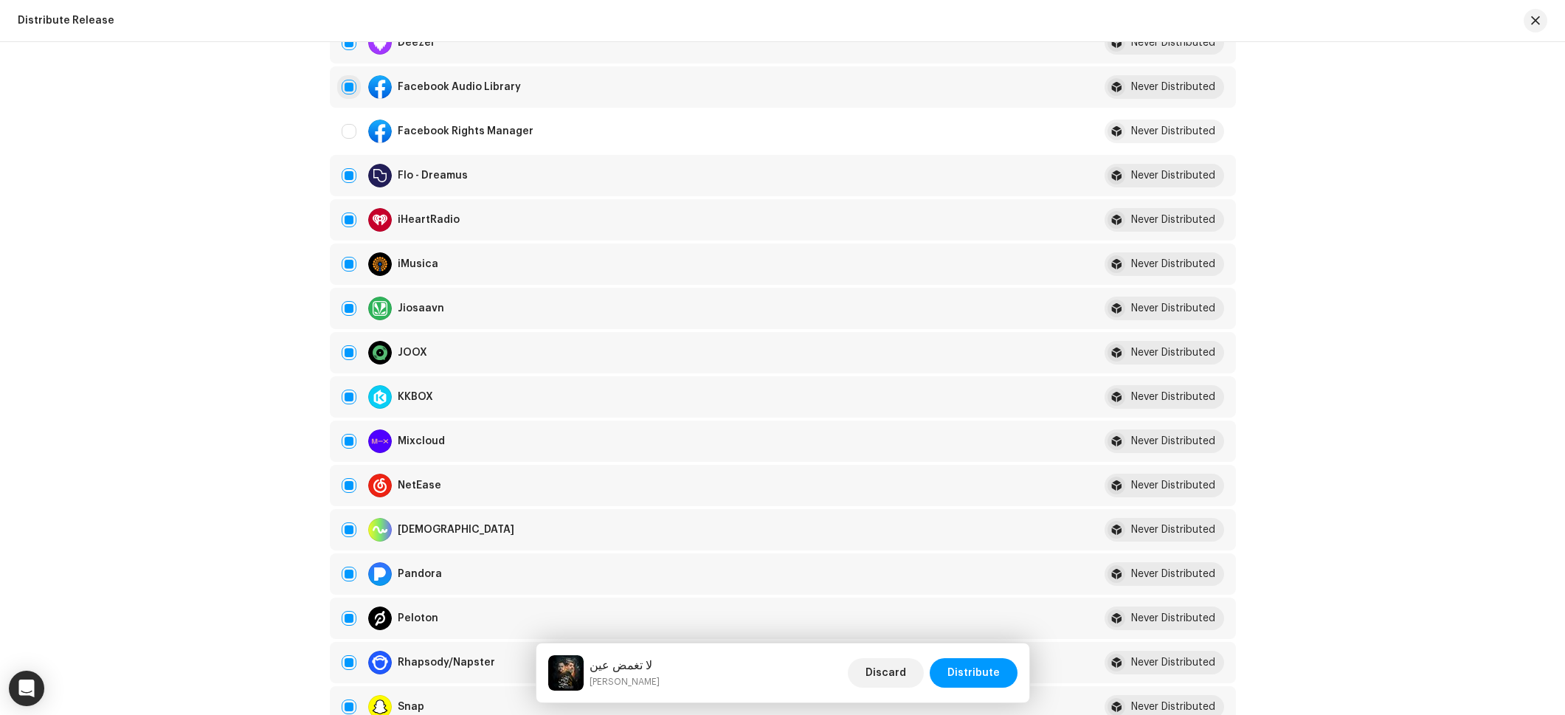
checkbox input "false"
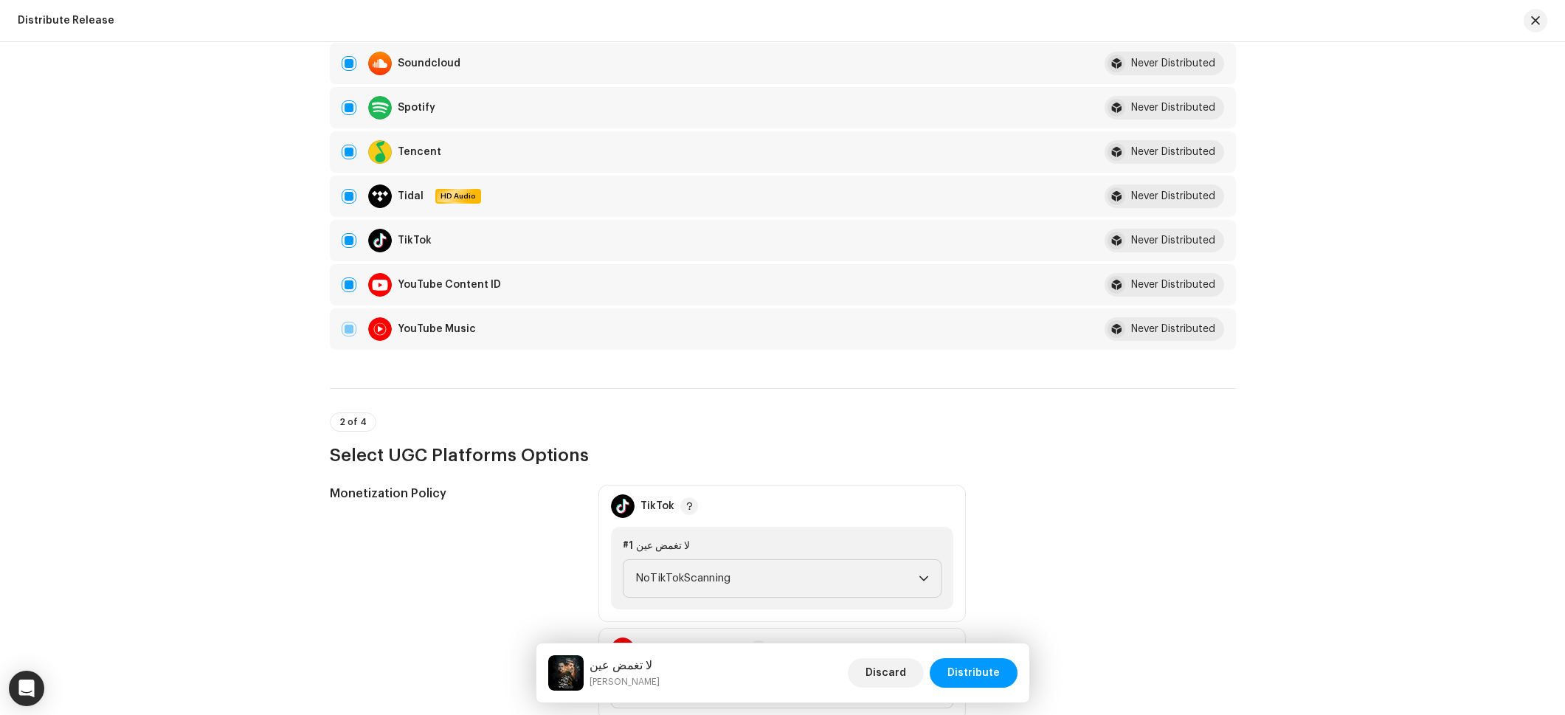
scroll to position [1248, 0]
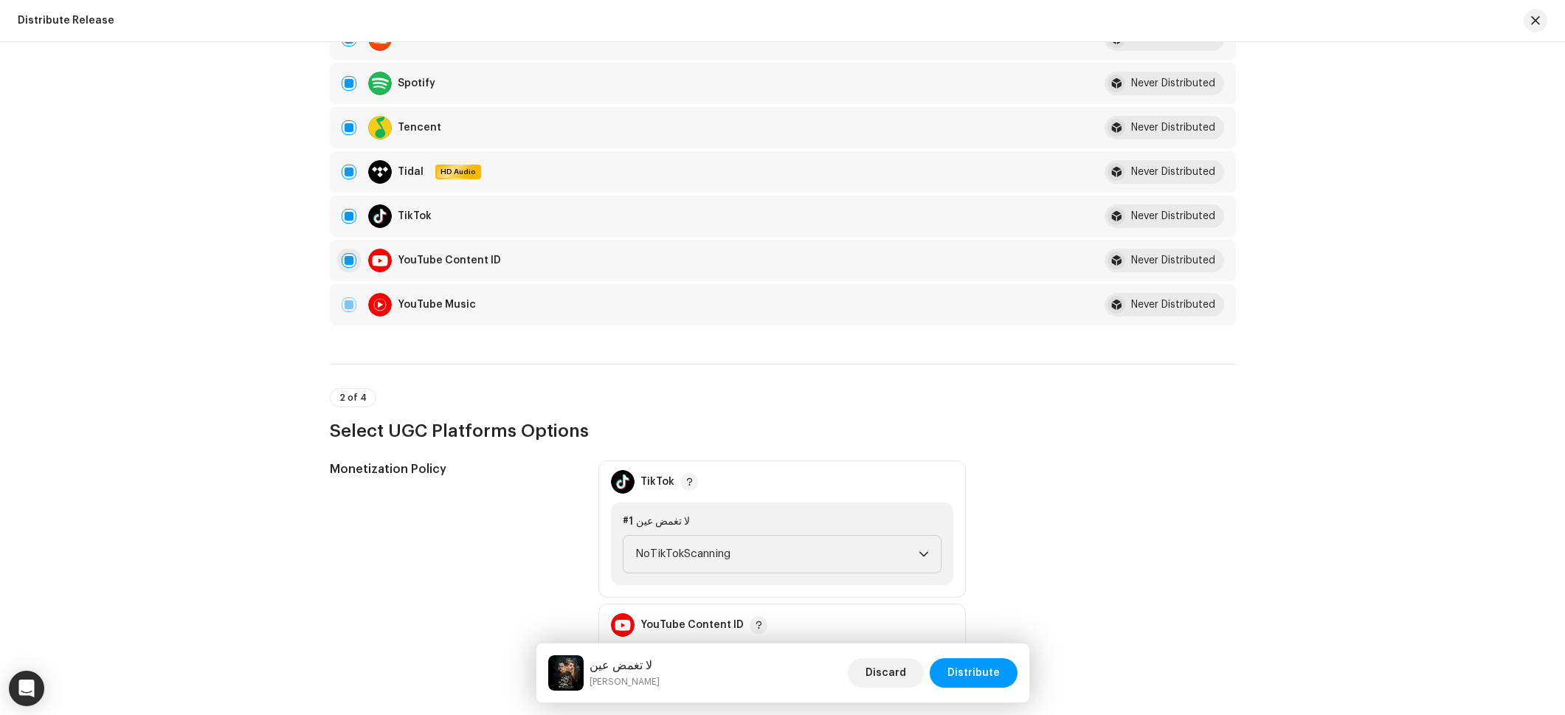
click at [345, 254] on input "Row Selected" at bounding box center [349, 260] width 15 height 15
checkbox input "false"
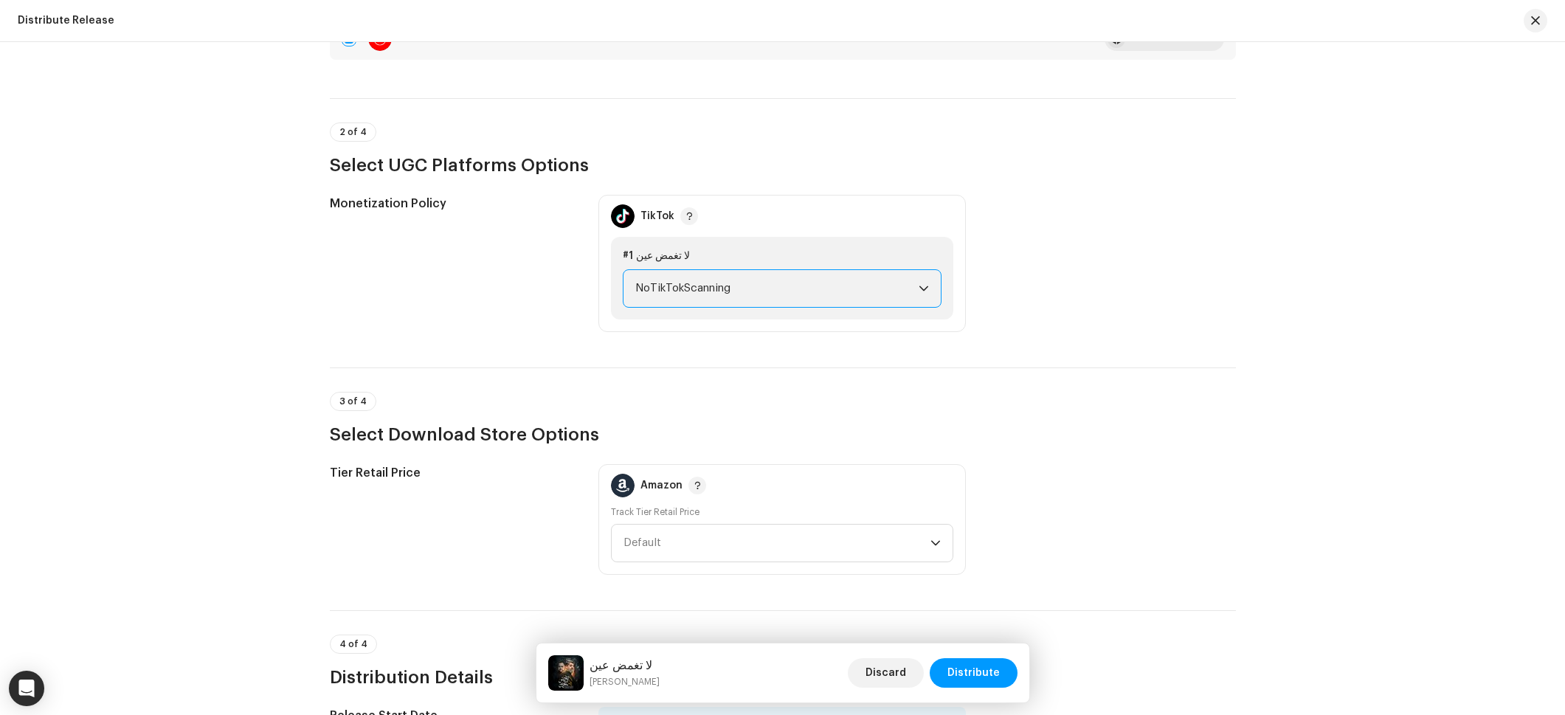
click at [663, 290] on span "NoTikTokScanning" at bounding box center [776, 288] width 283 height 37
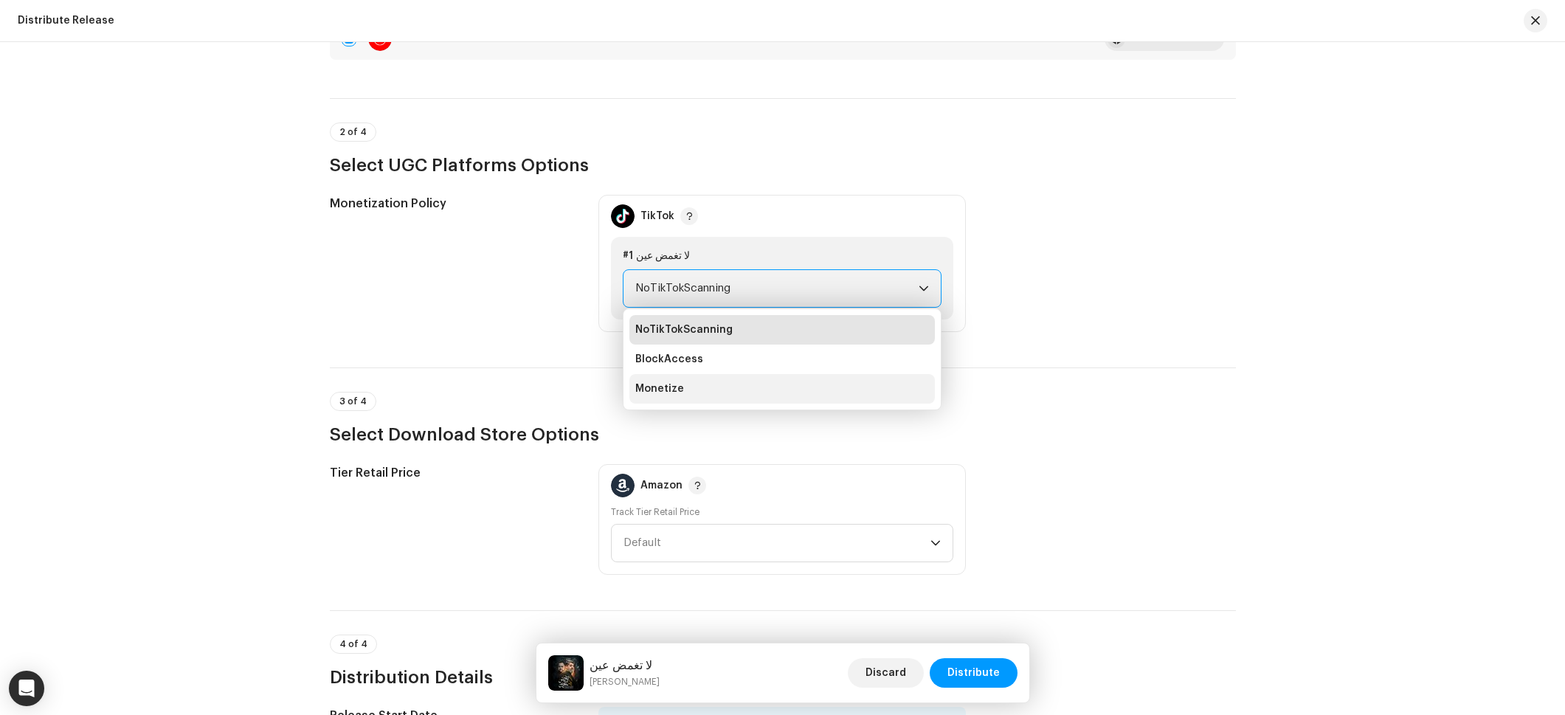
click at [671, 392] on span "Monetize" at bounding box center [659, 389] width 49 height 15
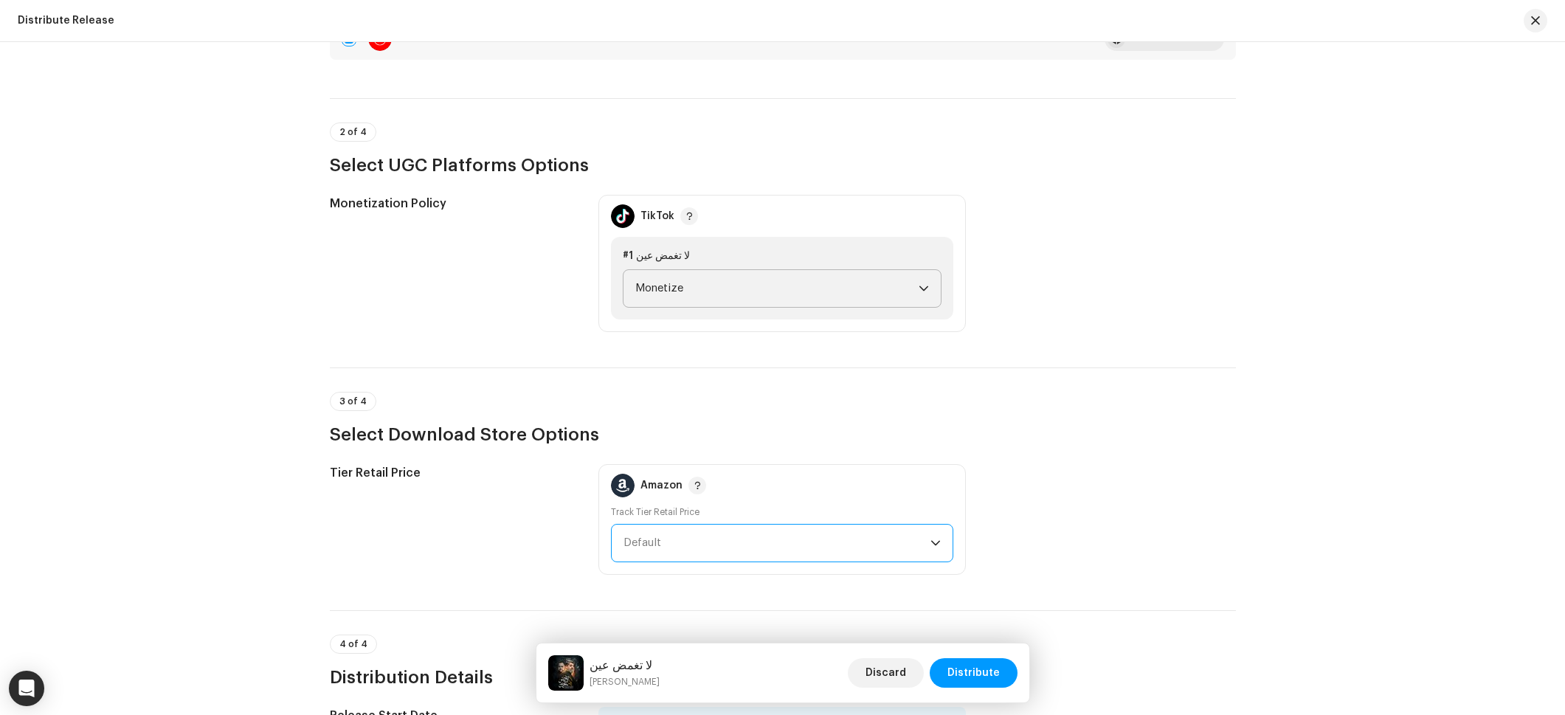
drag, startPoint x: 771, startPoint y: 539, endPoint x: 791, endPoint y: 556, distance: 26.2
click at [771, 539] on span "Default" at bounding box center [777, 543] width 307 height 37
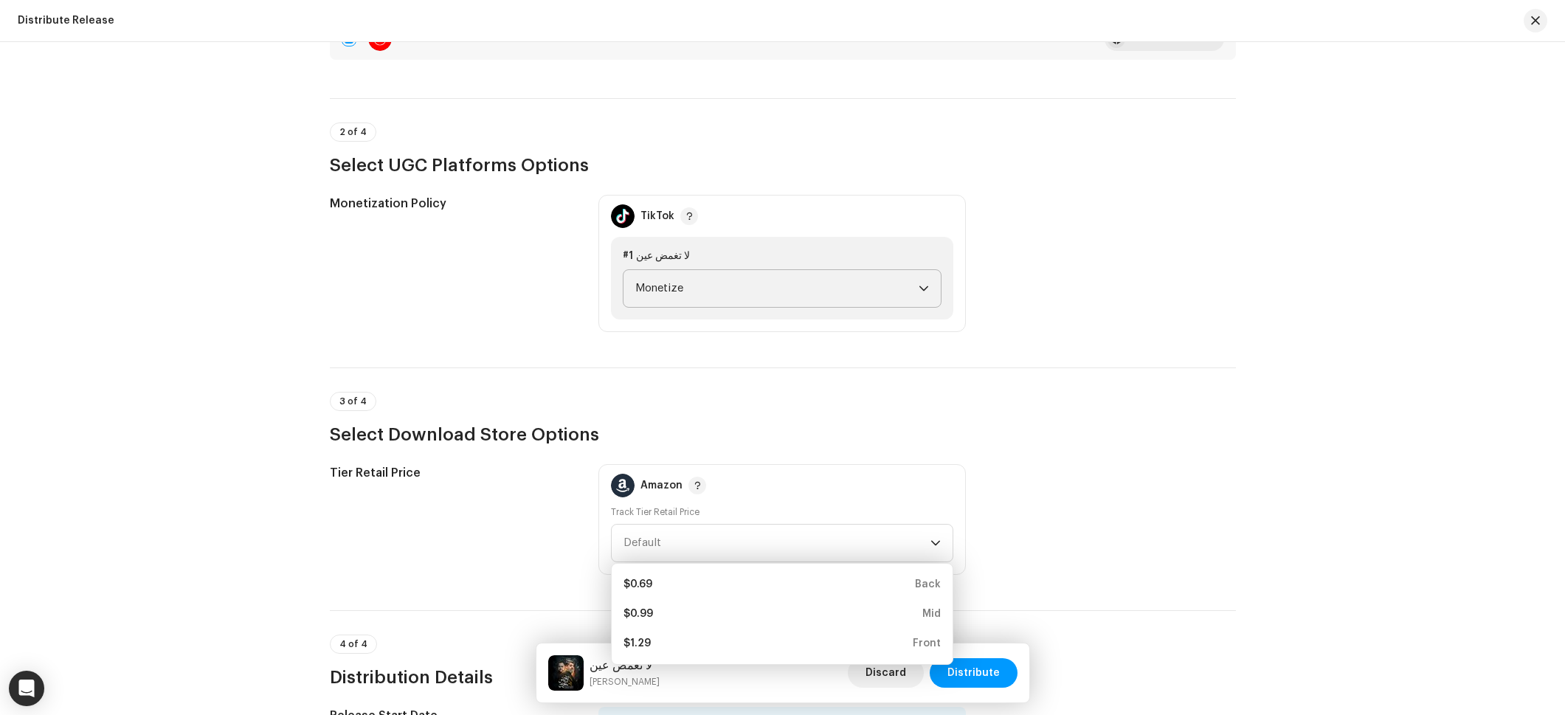
drag, startPoint x: 880, startPoint y: 650, endPoint x: 1058, endPoint y: 697, distance: 184.0
click at [881, 650] on div "$1.29 Front" at bounding box center [782, 643] width 317 height 15
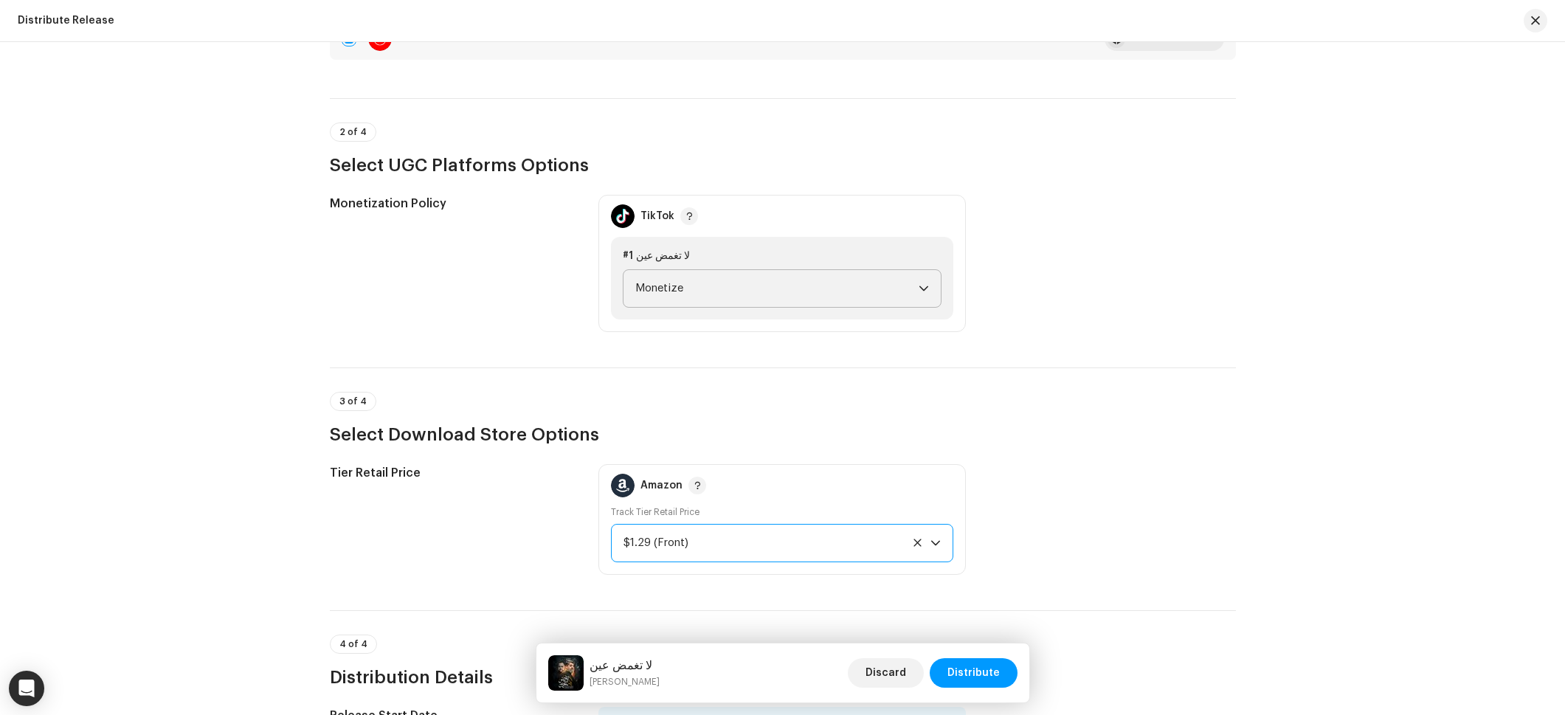
drag, startPoint x: 1049, startPoint y: 696, endPoint x: 1017, endPoint y: 681, distance: 35.7
click at [1010, 678] on button "Distribute" at bounding box center [974, 673] width 88 height 30
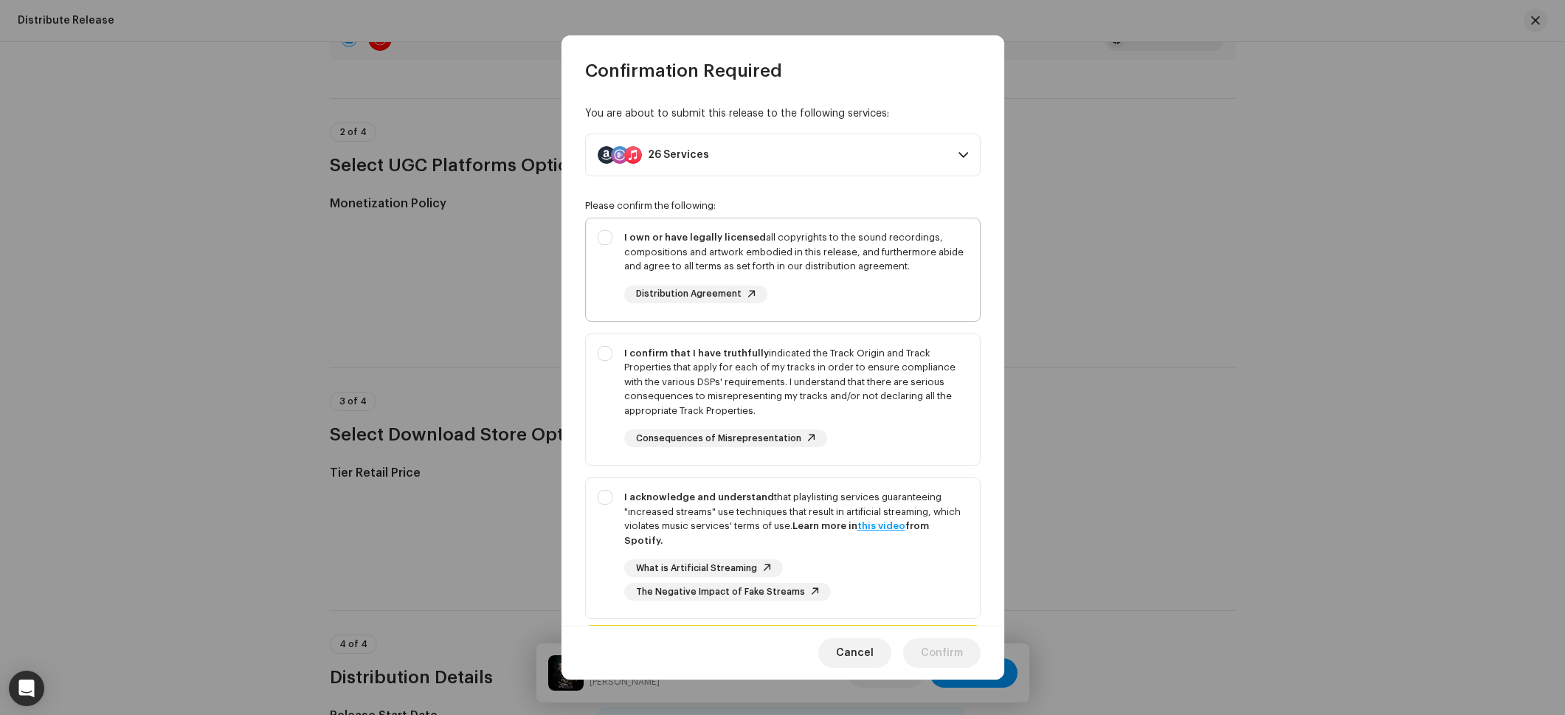
click at [806, 286] on div "I own or have legally licensed all copyrights to the sound recordings, composit…" at bounding box center [796, 266] width 344 height 73
checkbox input "true"
drag, startPoint x: 810, startPoint y: 353, endPoint x: 819, endPoint y: 377, distance: 26.2
click at [810, 353] on div "I confirm that I have truthfully indicated the Track Origin and Track Propertie…" at bounding box center [796, 382] width 344 height 72
checkbox input "true"
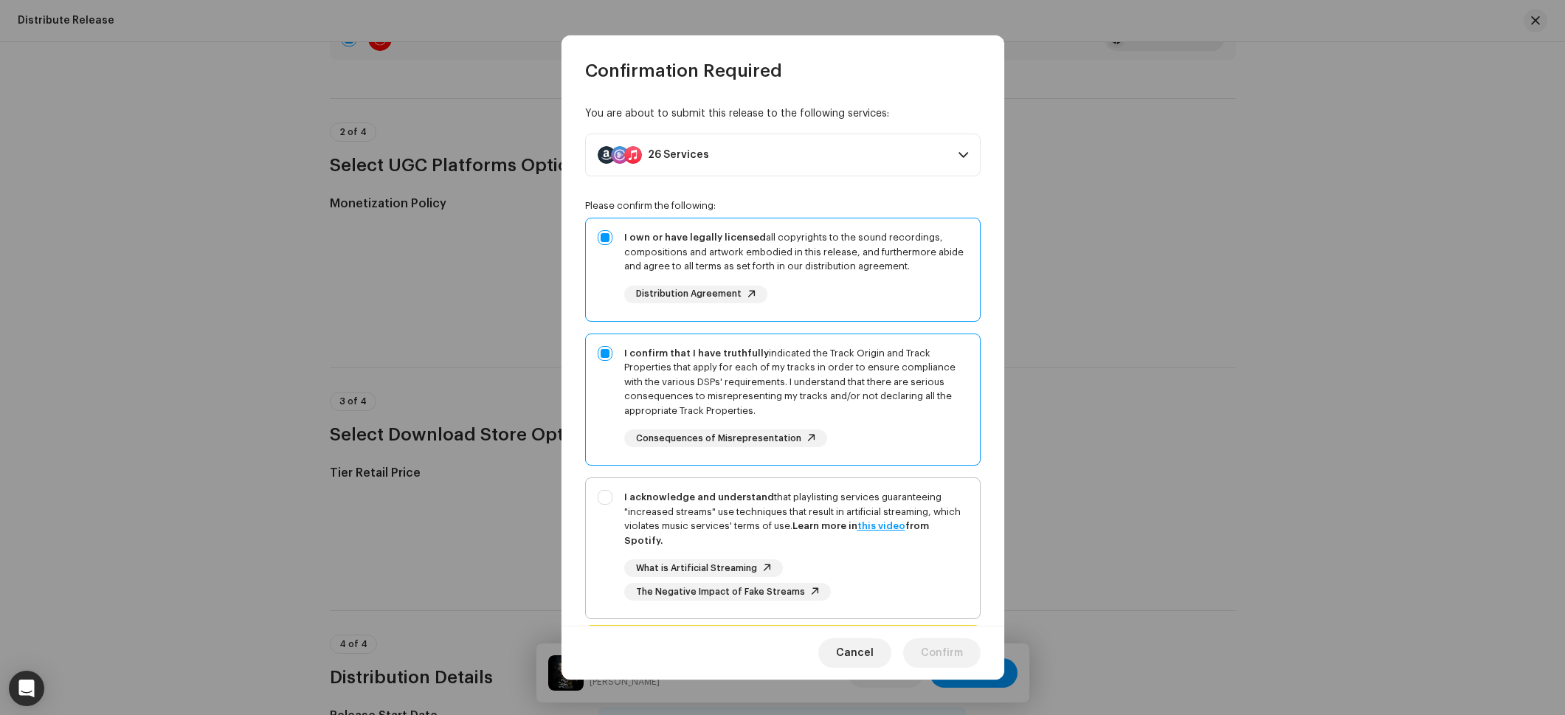
drag, startPoint x: 798, startPoint y: 497, endPoint x: 824, endPoint y: 574, distance: 81.2
click at [798, 498] on div "I acknowledge and understand that playlisting services guaranteeing "increased …" at bounding box center [796, 519] width 344 height 58
checkbox input "true"
click at [932, 643] on span "Confirm" at bounding box center [942, 653] width 42 height 30
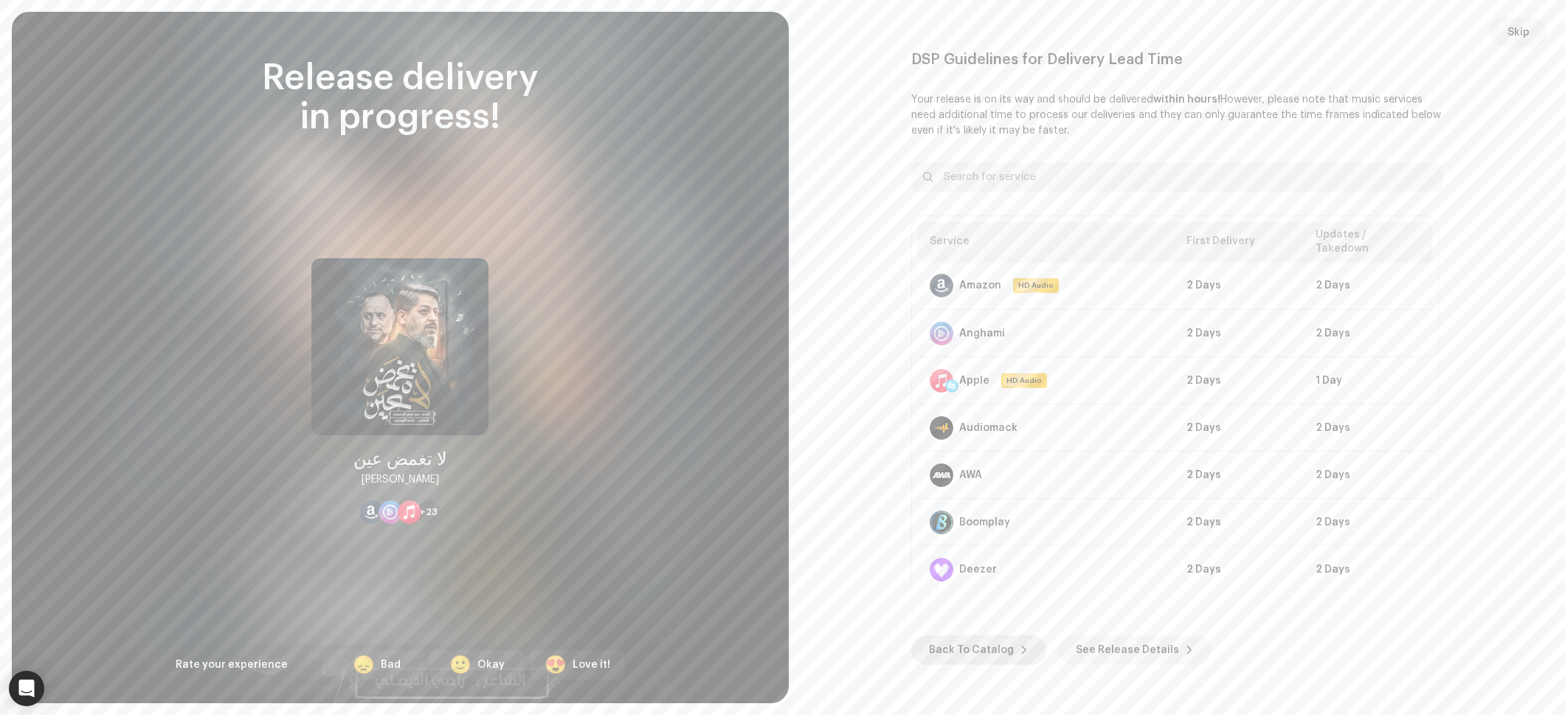
click at [955, 641] on span "Back To Catalog" at bounding box center [971, 650] width 85 height 30
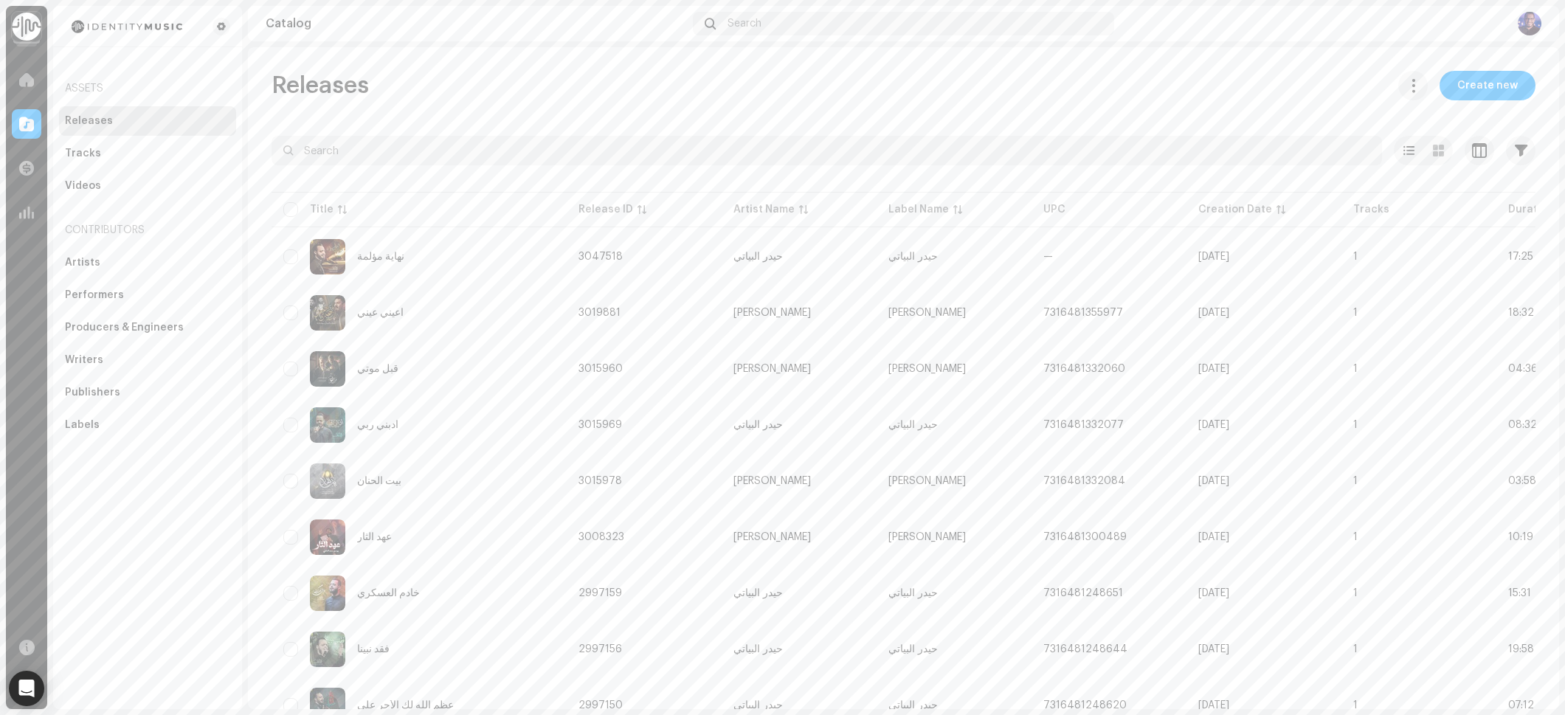
click at [1562, 348] on div "Mlath Alaml for Art Production Home Catalog Transactions Analytics Resources As…" at bounding box center [782, 357] width 1565 height 715
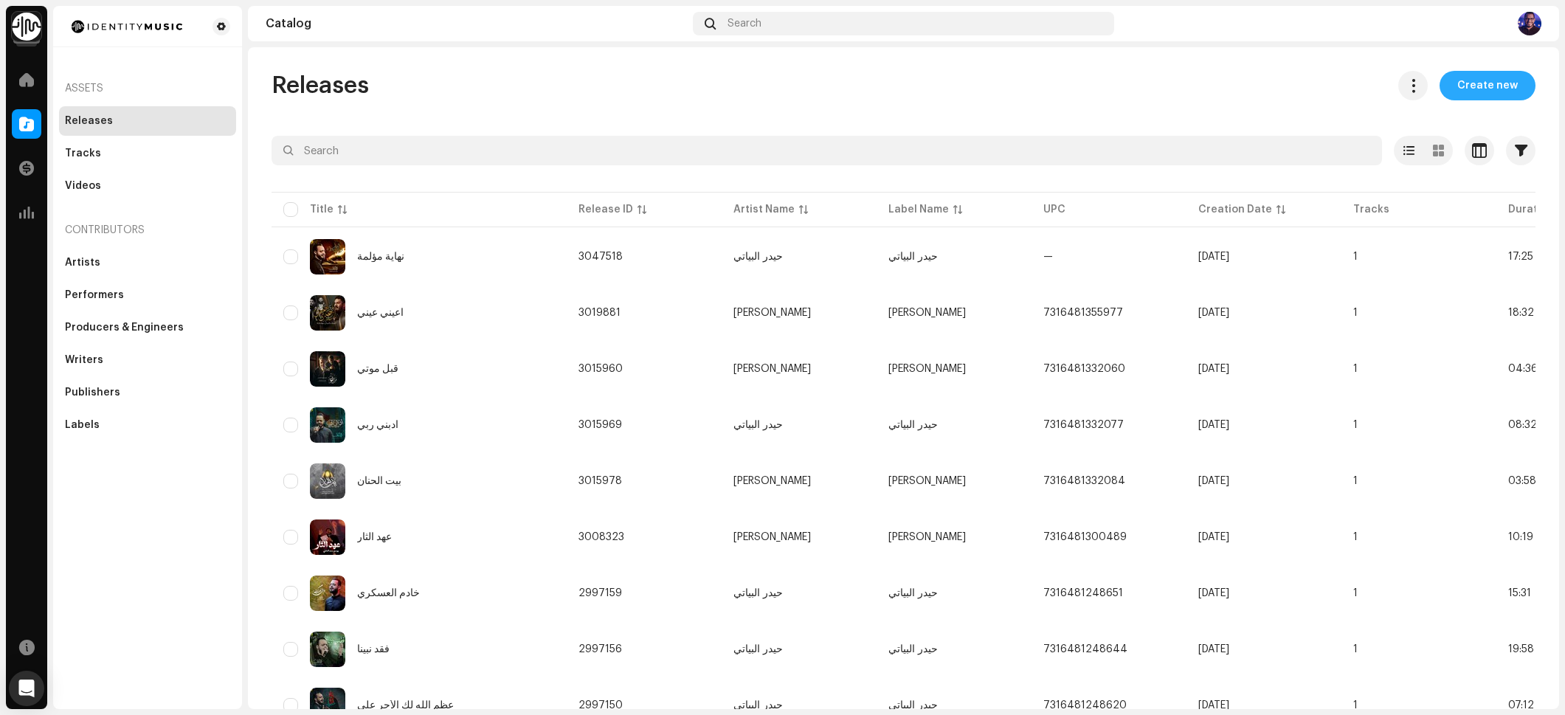
click at [1511, 89] on button "Create new" at bounding box center [1488, 86] width 96 height 30
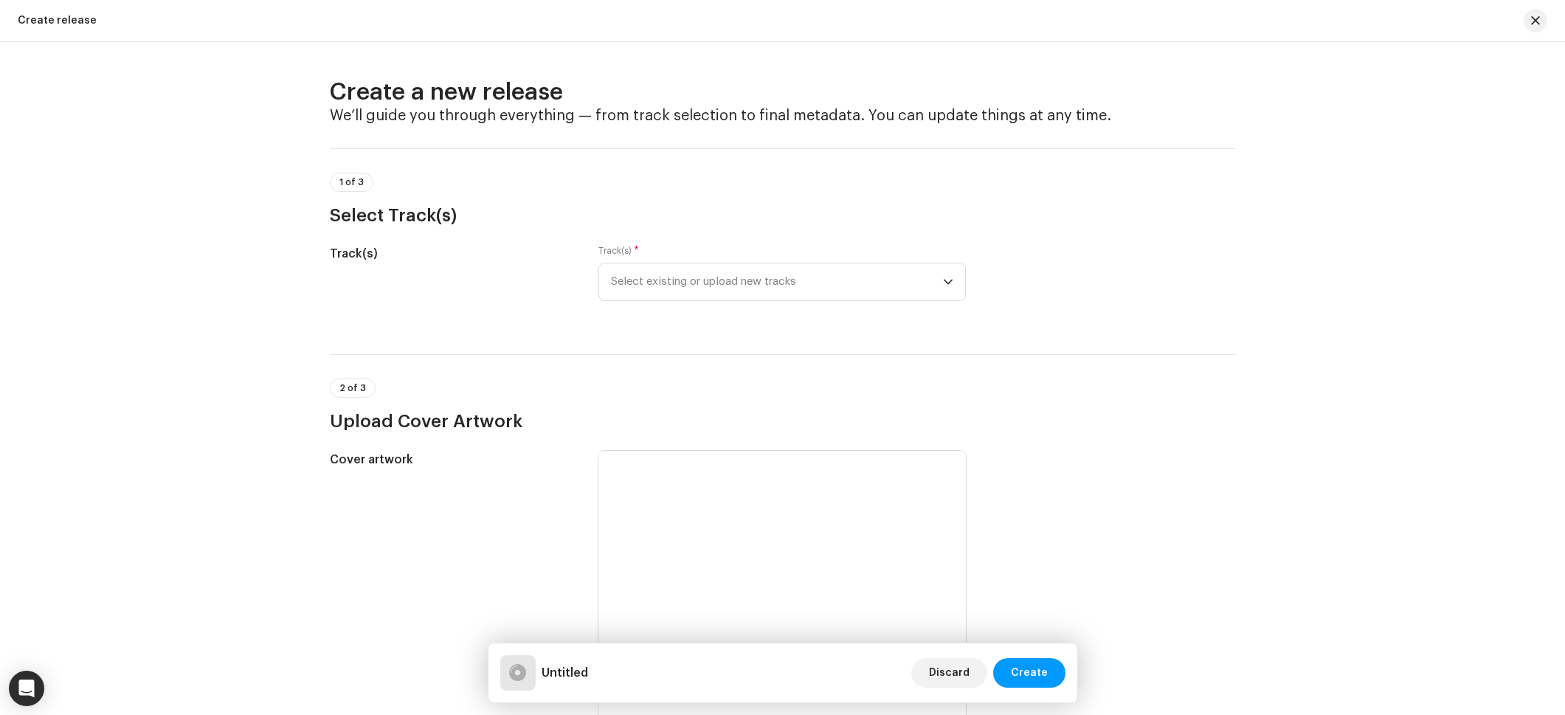
scroll to position [25, 0]
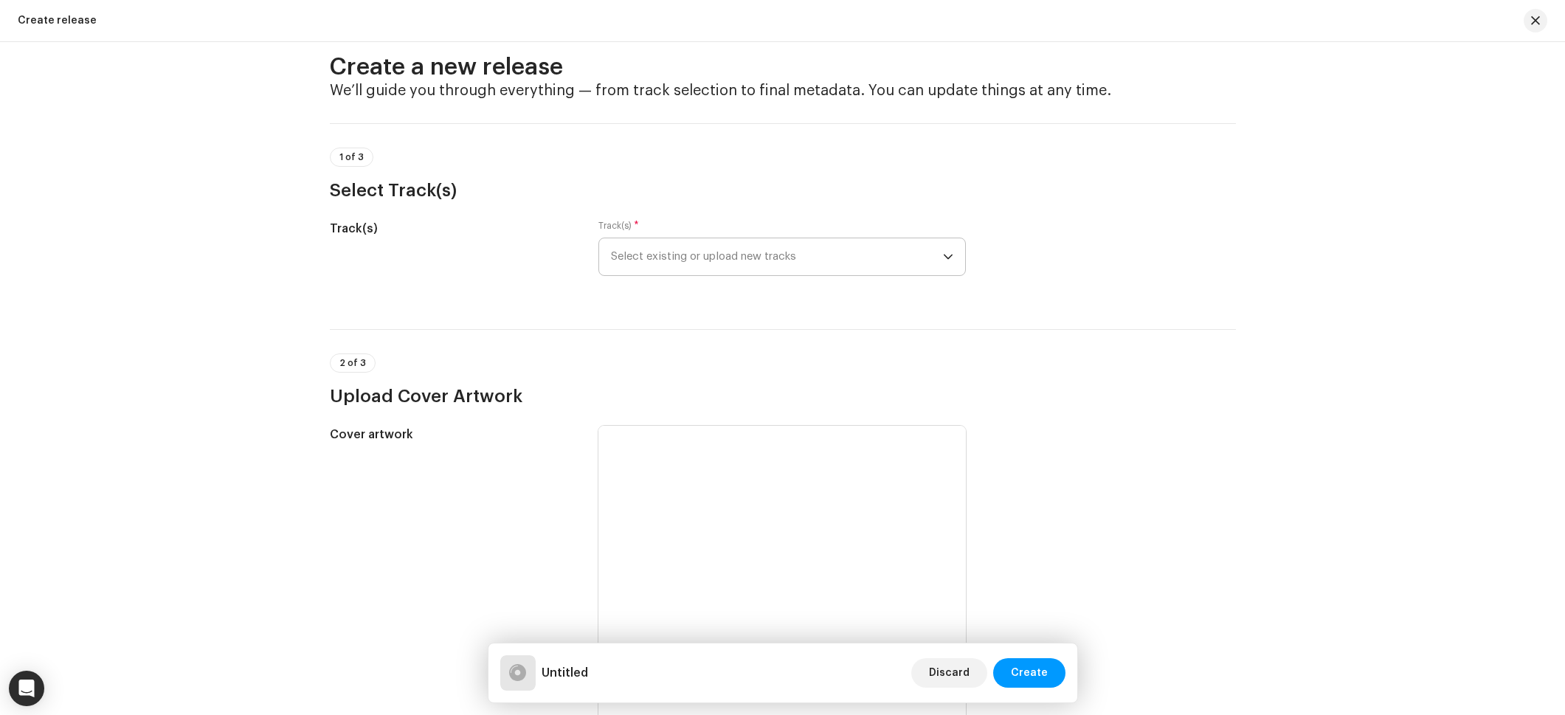
click at [720, 266] on span "Select existing or upload new tracks" at bounding box center [777, 256] width 332 height 37
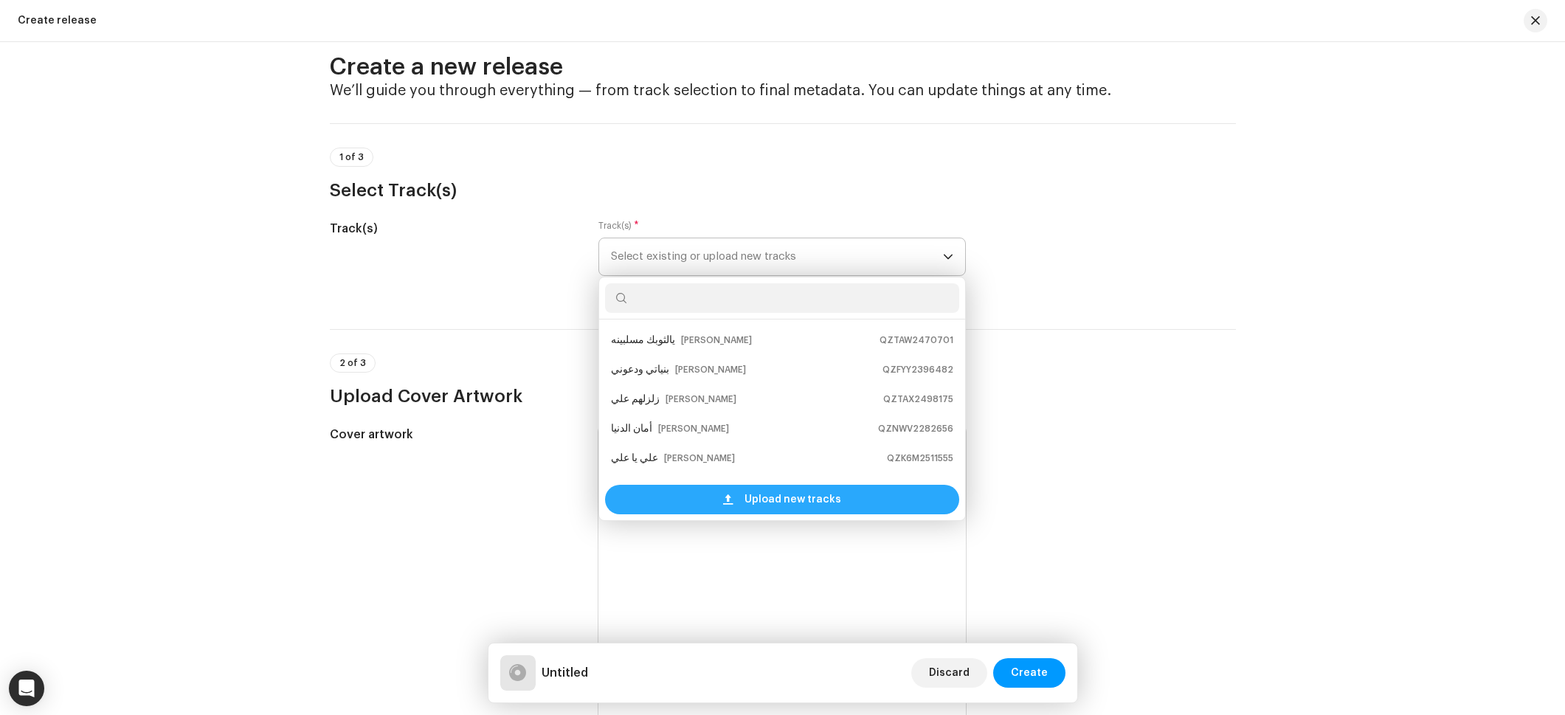
scroll to position [24, 0]
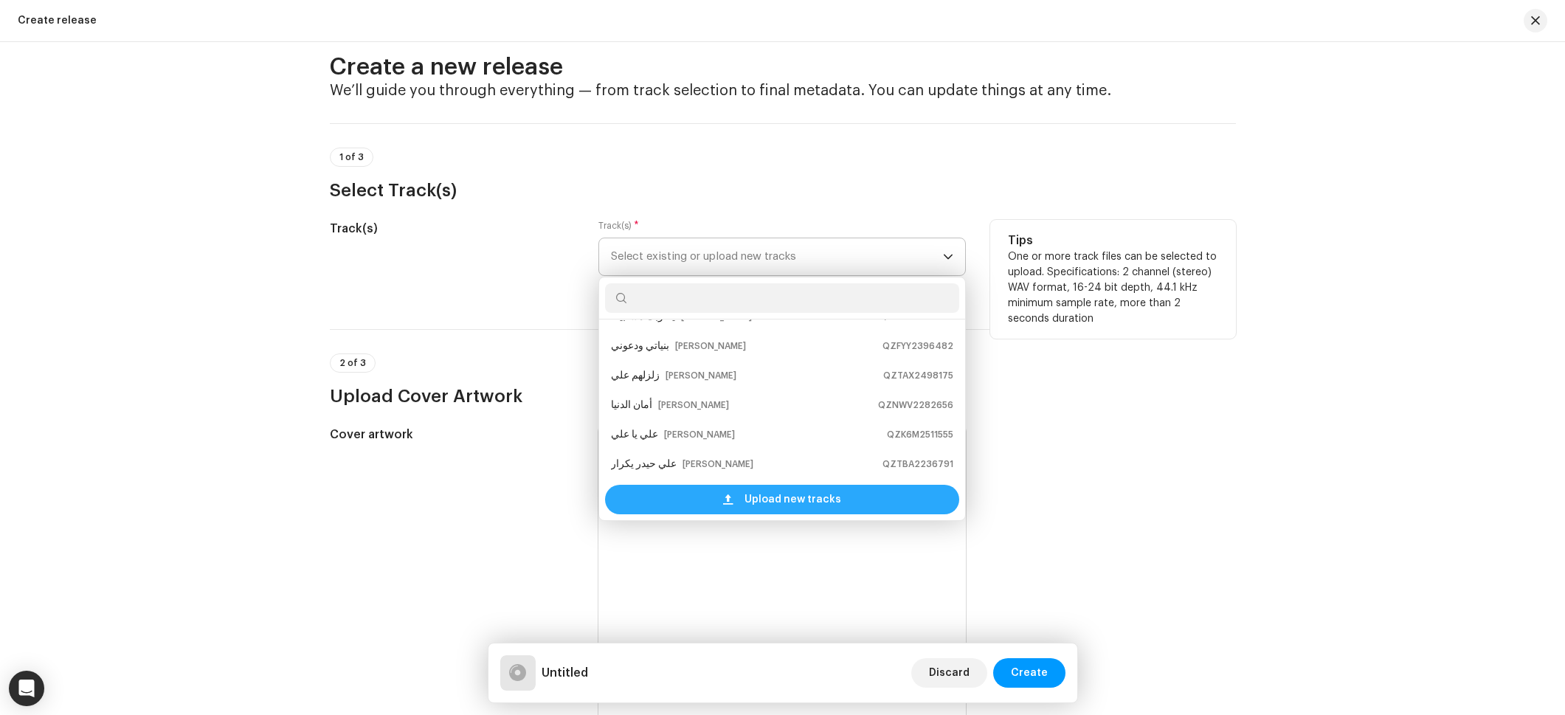
click at [680, 486] on div "Upload new tracks" at bounding box center [782, 500] width 354 height 30
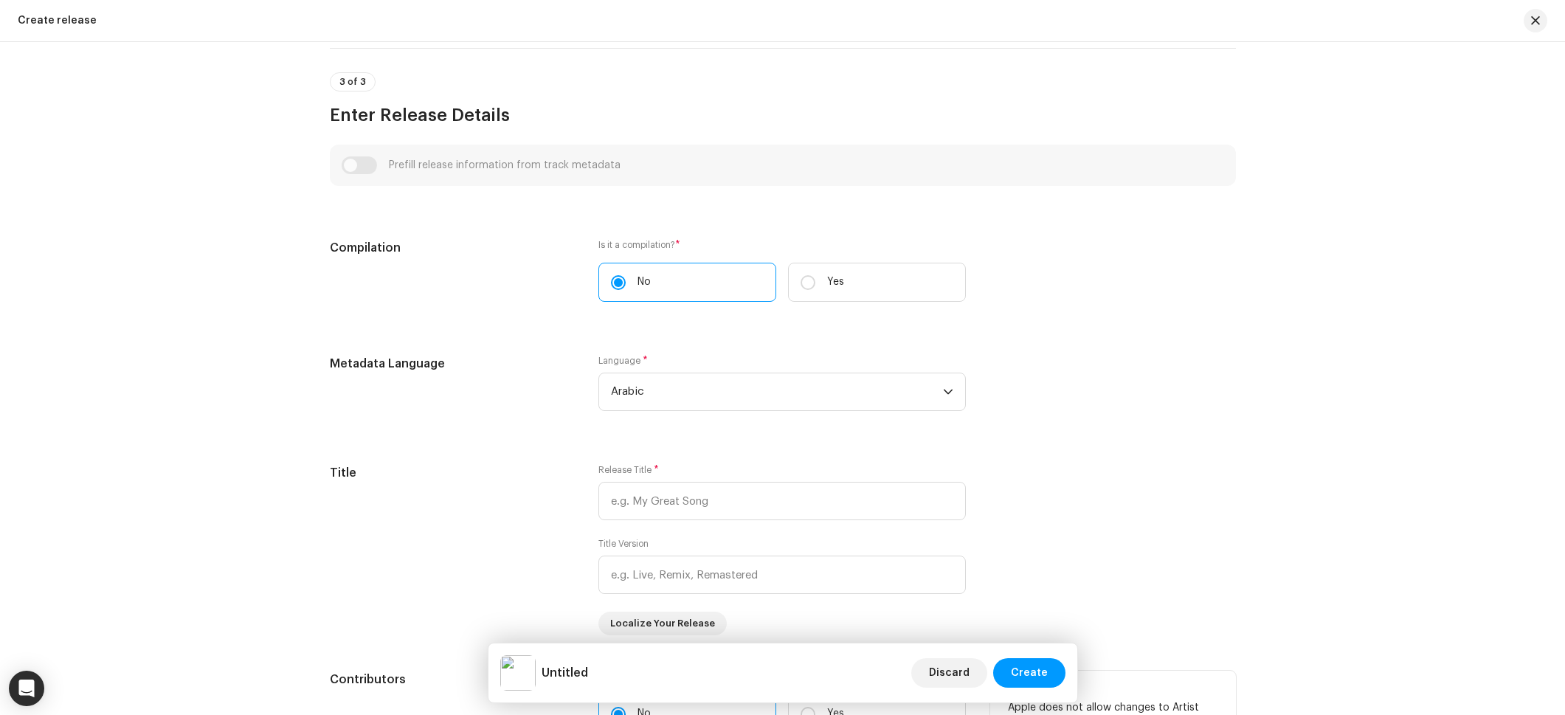
scroll to position [1074, 0]
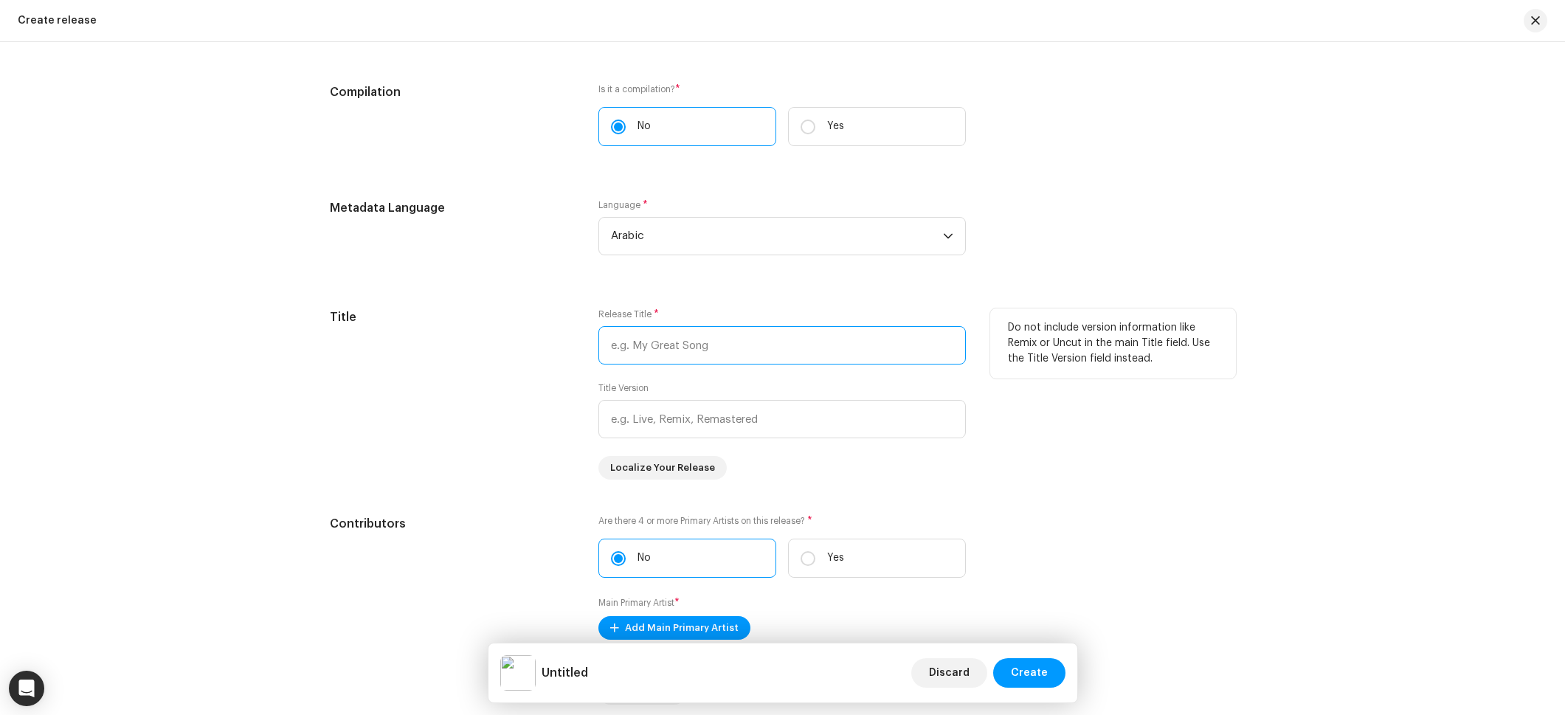
drag, startPoint x: 633, startPoint y: 342, endPoint x: 664, endPoint y: 358, distance: 35.0
click at [633, 342] on input "text" at bounding box center [781, 345] width 367 height 38
paste input "اين انا من صاحب الزمان"
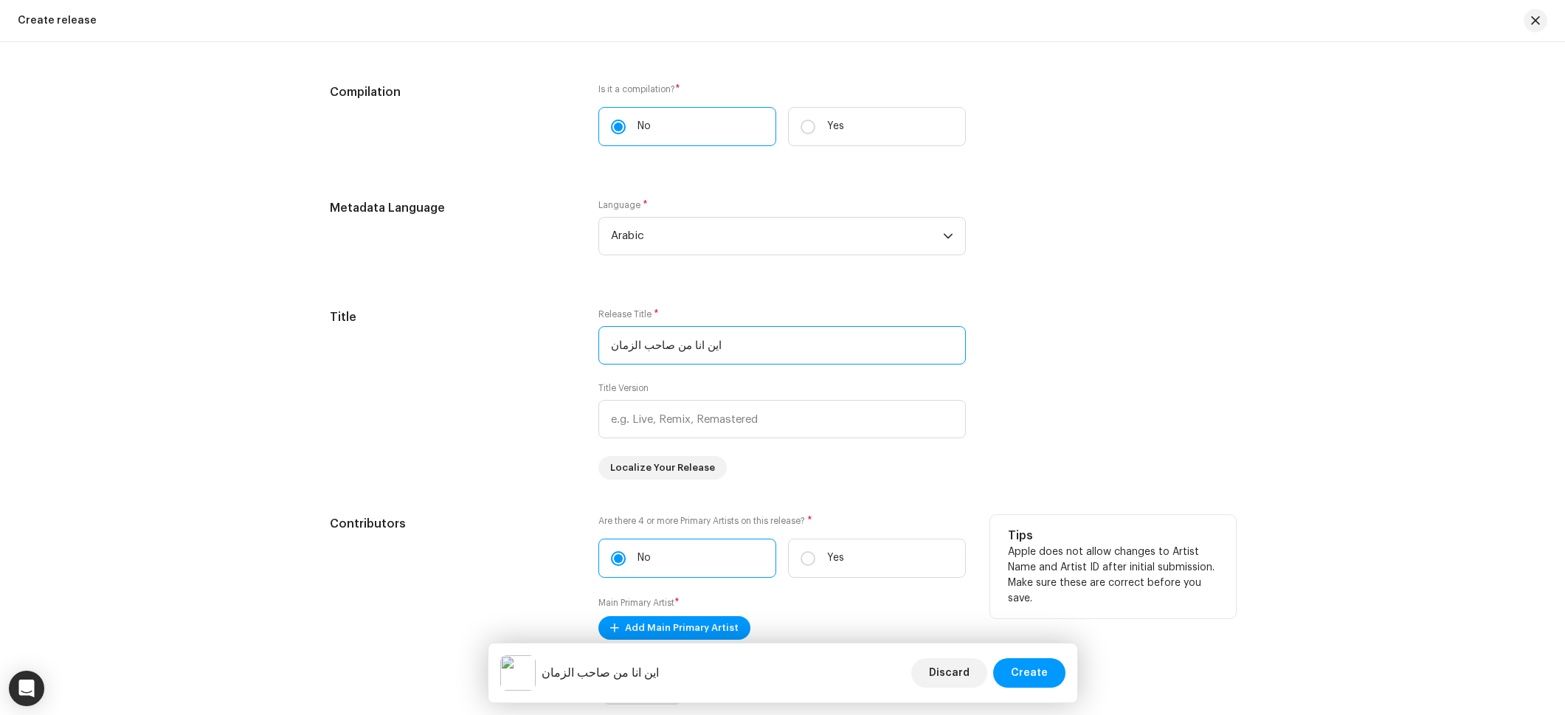
scroll to position [1406, 0]
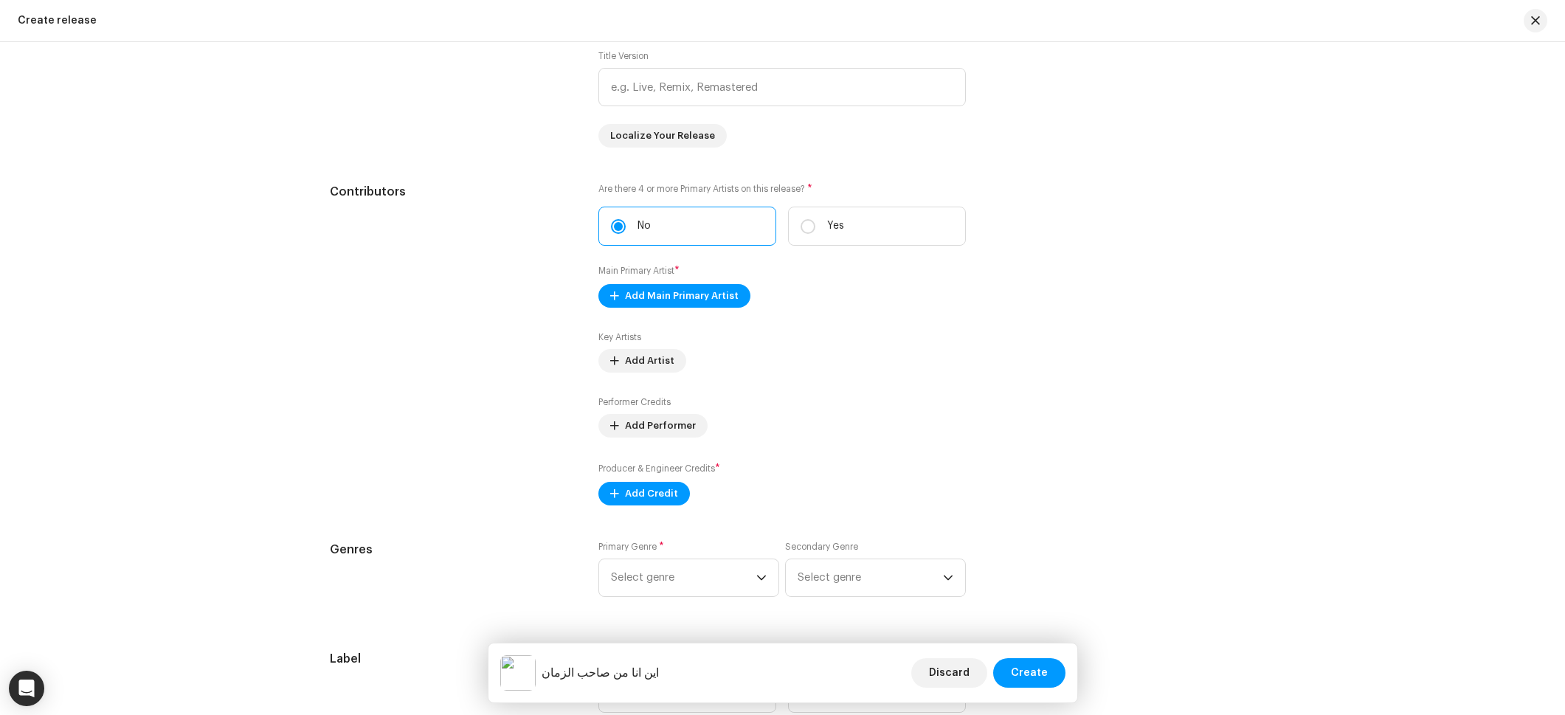
type input "اين انا من صاحب الزمان"
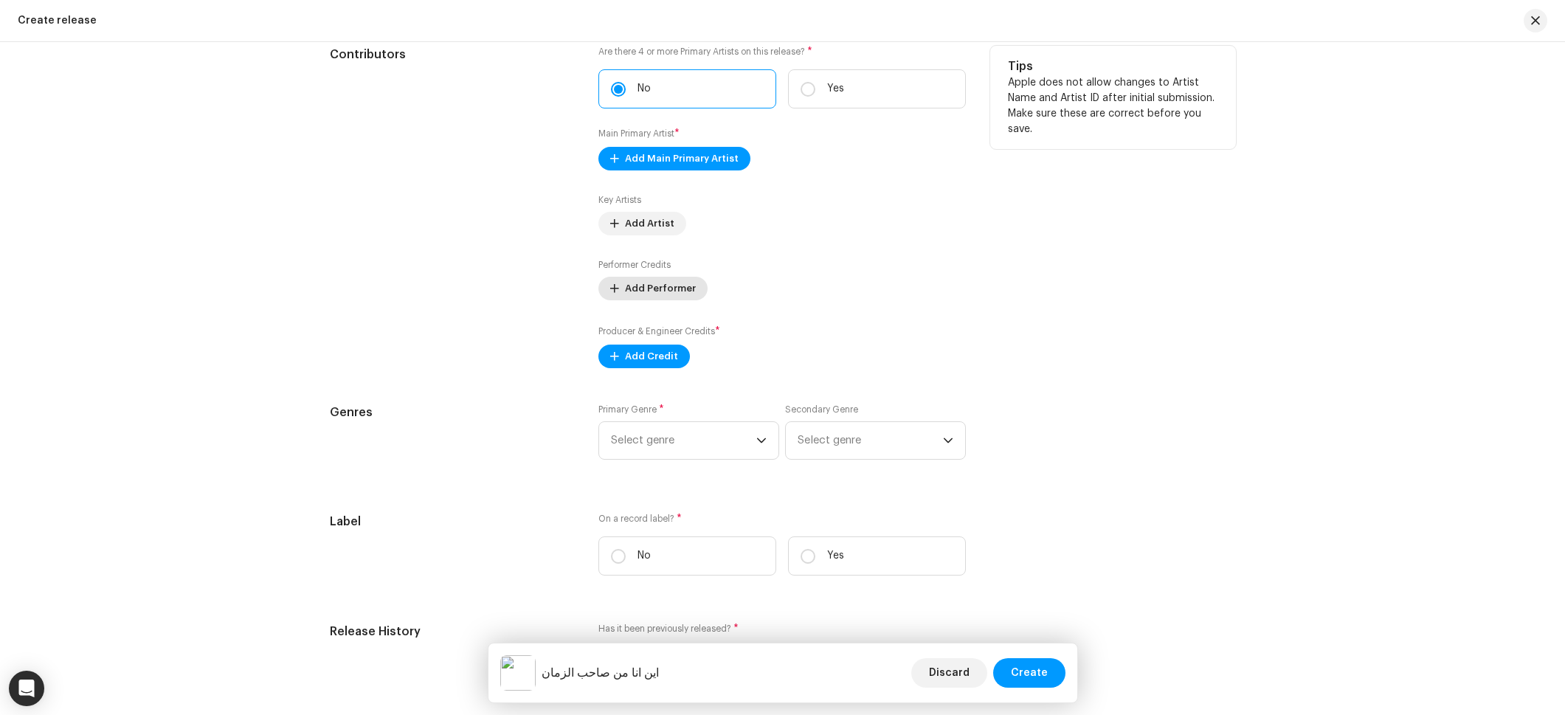
scroll to position [1459, 0]
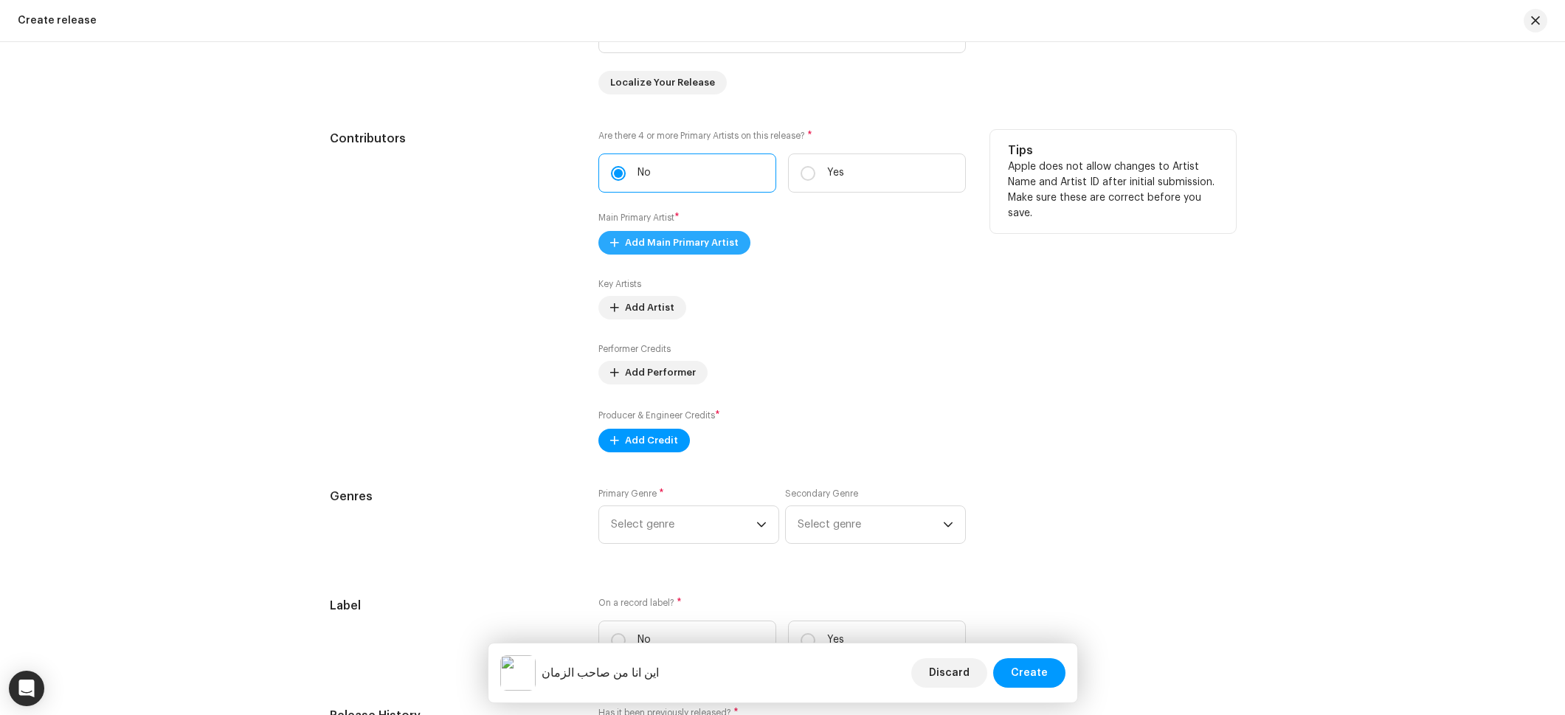
click at [673, 236] on span "Add Main Primary Artist" at bounding box center [682, 243] width 114 height 30
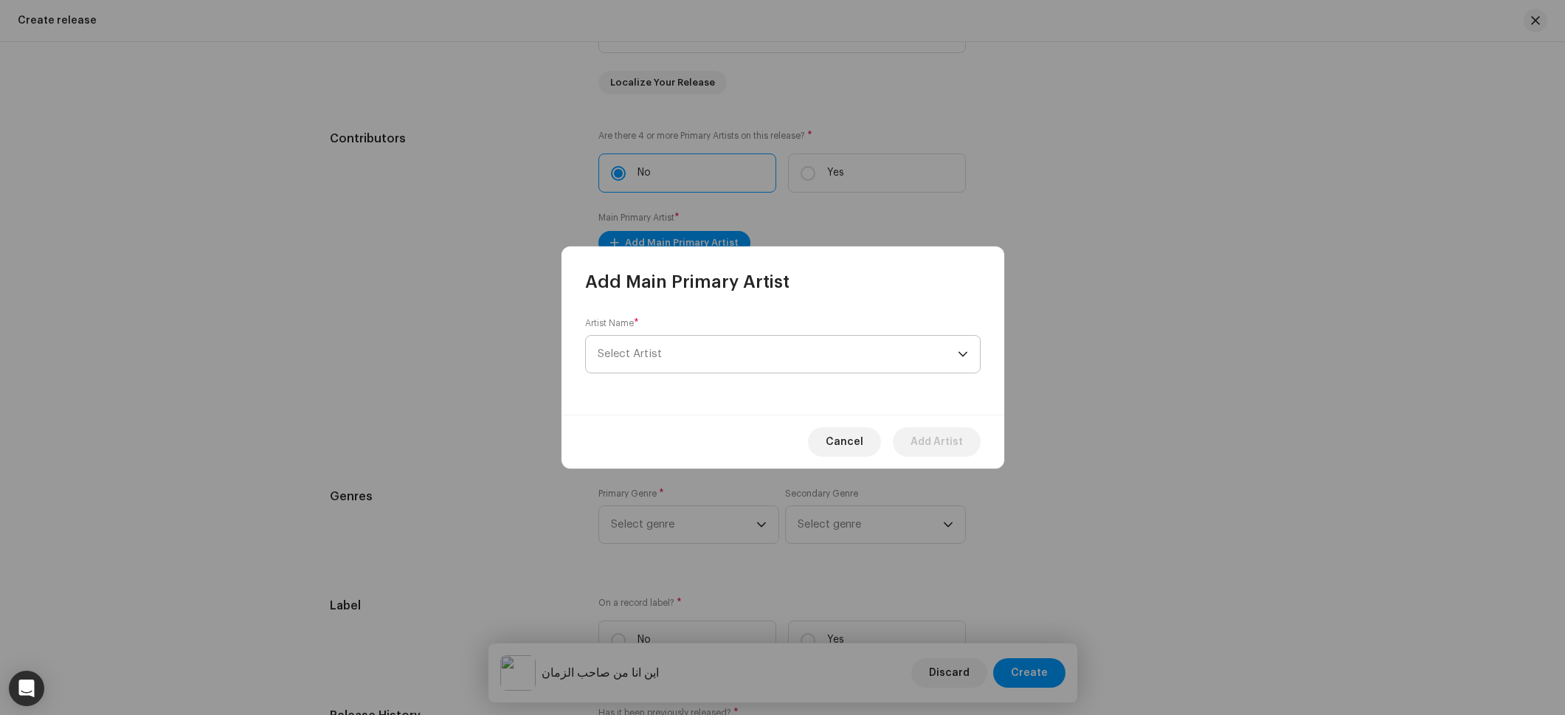
click at [677, 339] on span "Select Artist" at bounding box center [778, 354] width 360 height 37
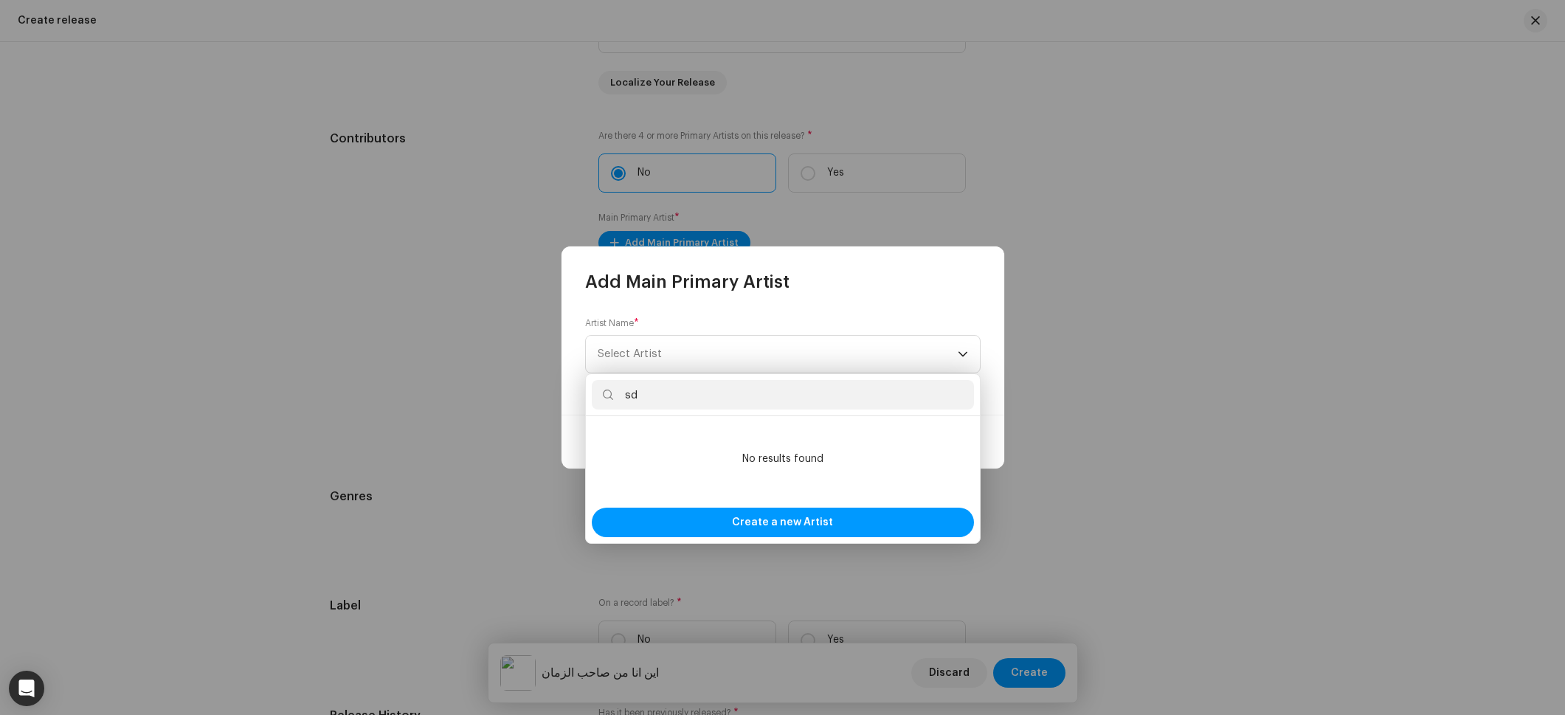
type input "s"
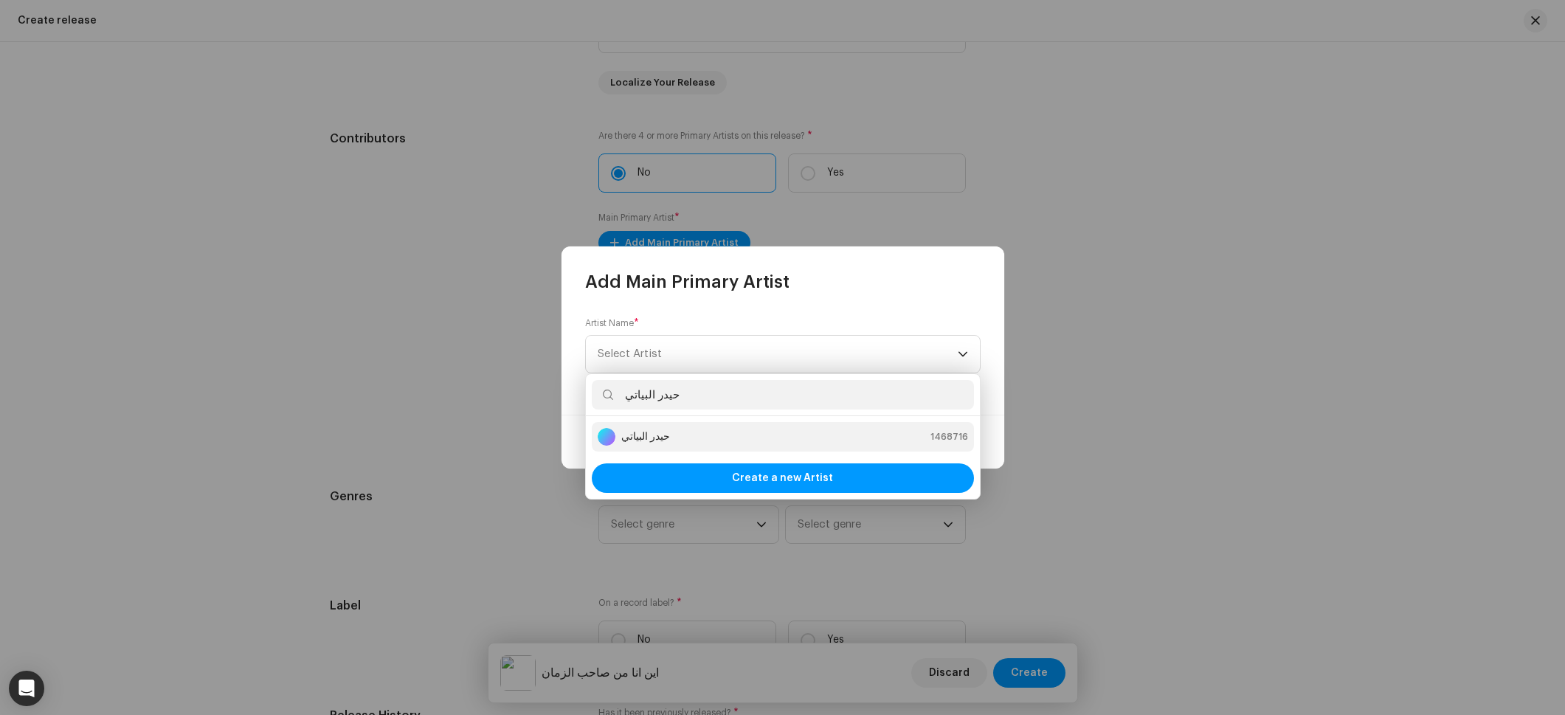
type input "حيدر البياتي"
click at [643, 435] on strong "حيدر البياتي" at bounding box center [645, 436] width 49 height 15
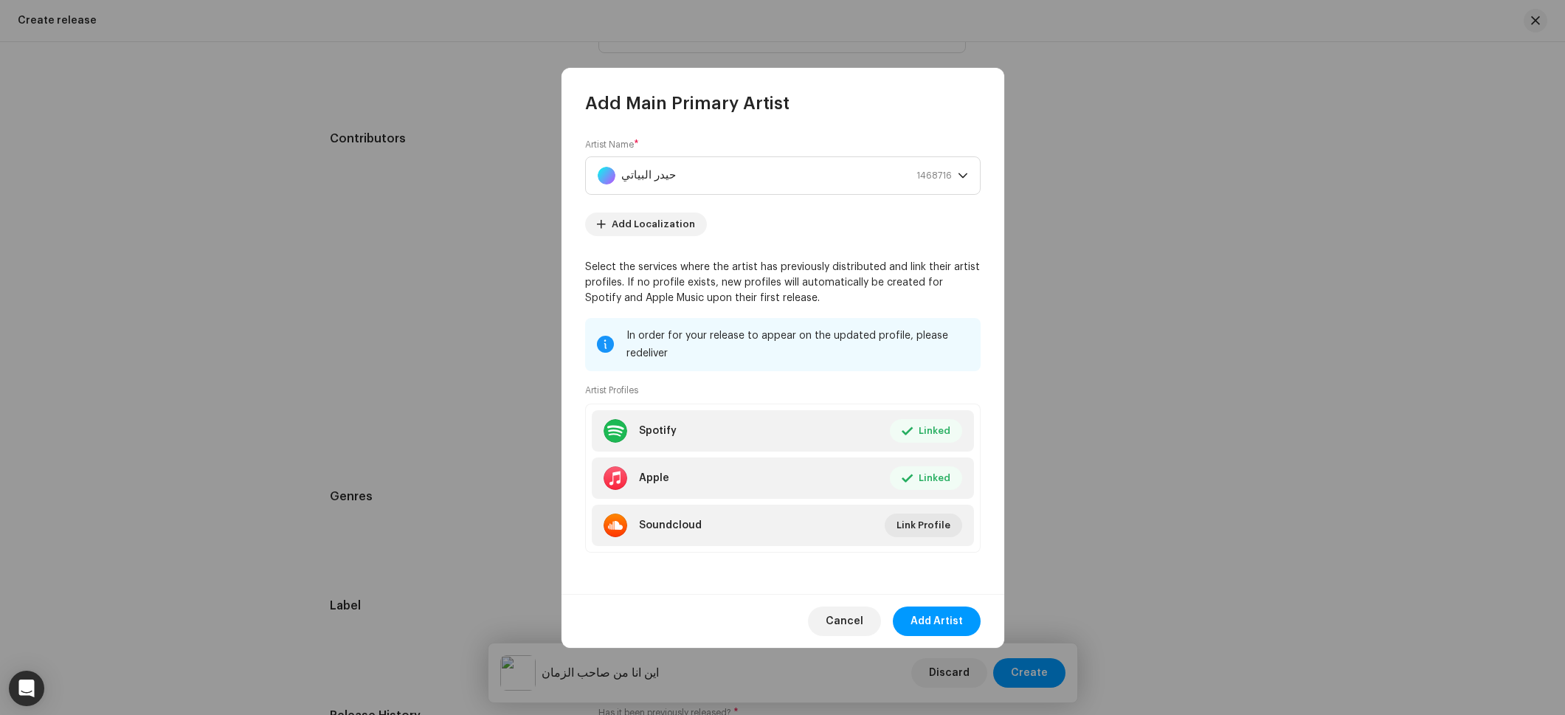
click at [950, 620] on span "Add Artist" at bounding box center [937, 622] width 52 height 30
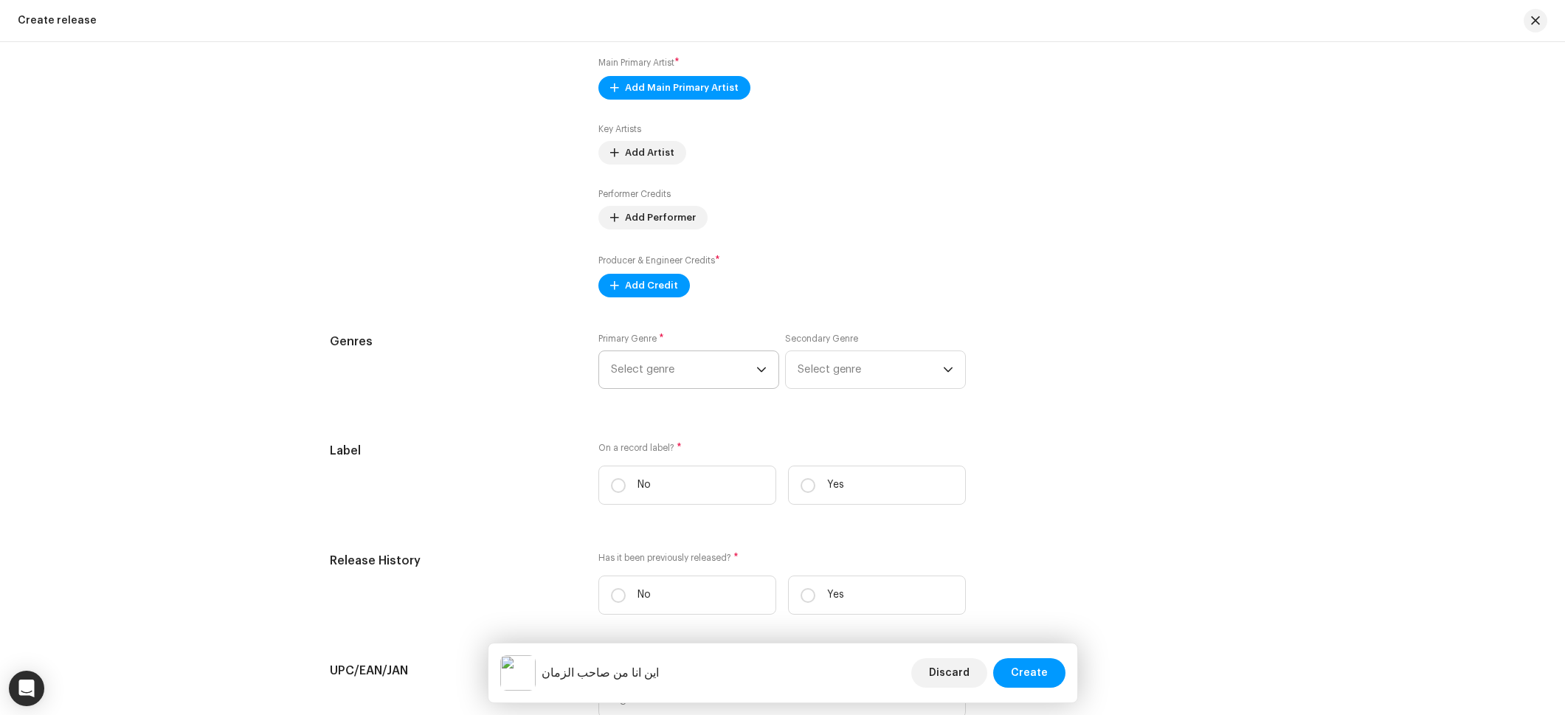
click at [648, 367] on span "Select genre" at bounding box center [683, 369] width 145 height 37
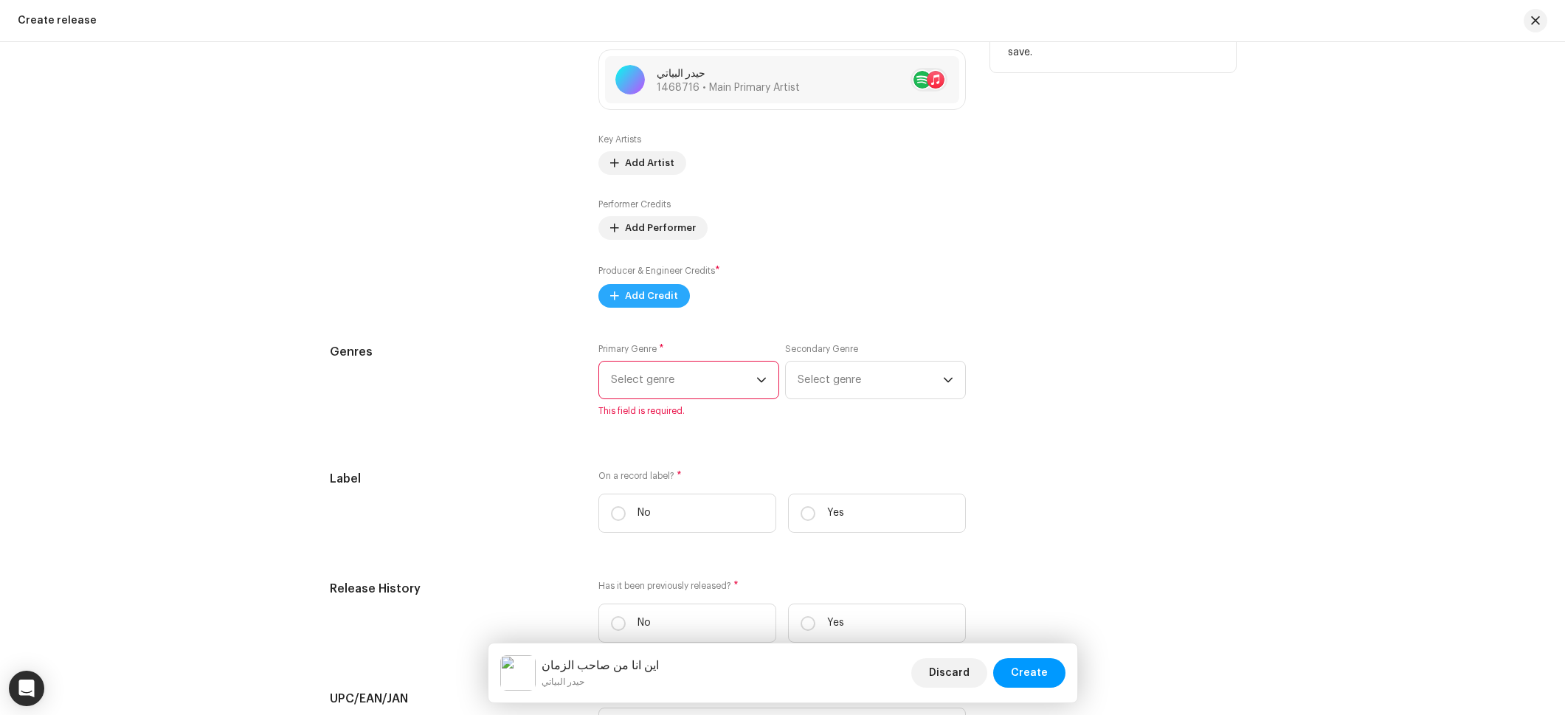
scroll to position [1615, 0]
click at [641, 314] on div "Prefill release information from track metadata Compilation Is it a compilation…" at bounding box center [783, 253] width 906 height 1613
click at [645, 300] on span "Add Credit" at bounding box center [651, 301] width 53 height 30
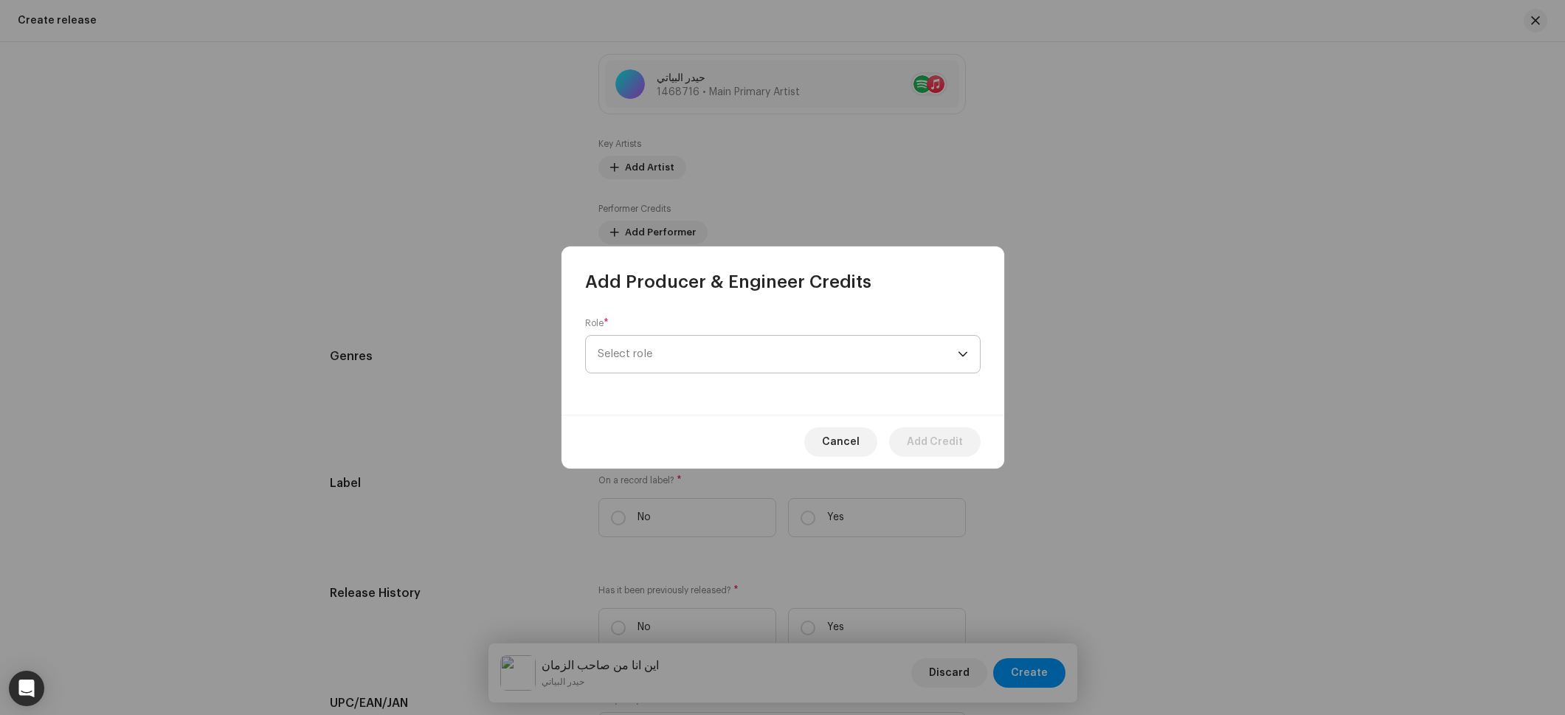
click at [663, 343] on span "Select role" at bounding box center [778, 354] width 360 height 37
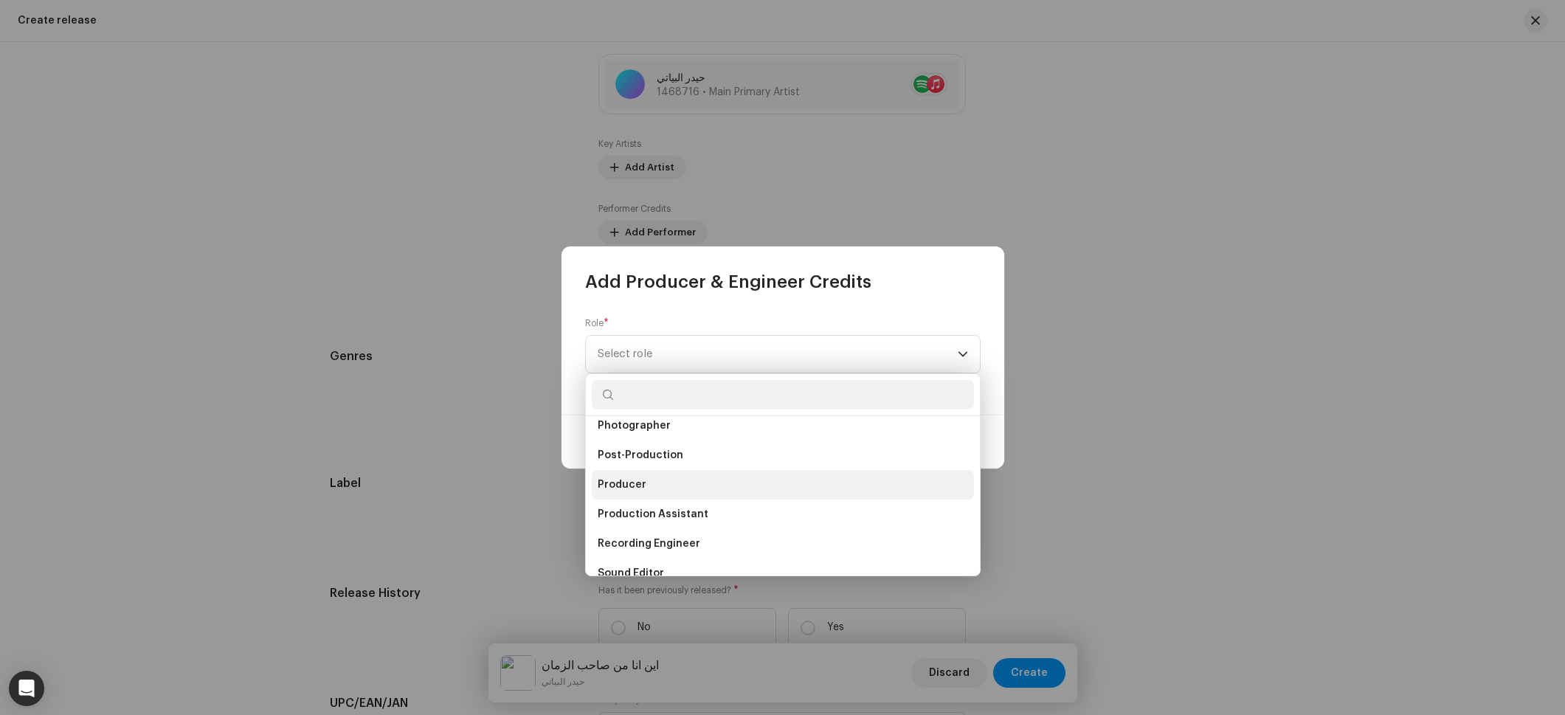
scroll to position [545, 0]
drag, startPoint x: 638, startPoint y: 489, endPoint x: 642, endPoint y: 481, distance: 8.6
click at [638, 489] on span "Producer" at bounding box center [622, 482] width 49 height 15
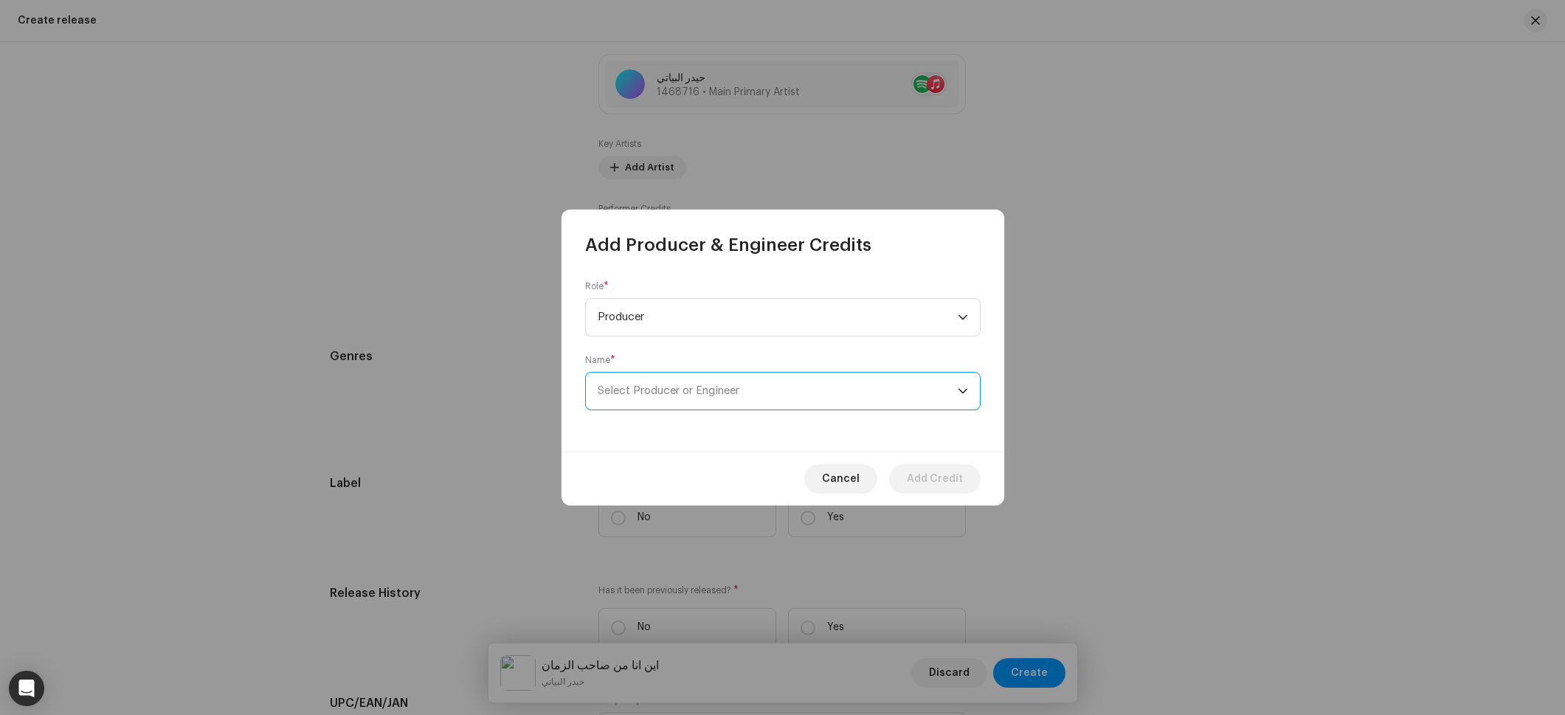
click at [659, 404] on span "Select Producer or Engineer" at bounding box center [778, 391] width 360 height 37
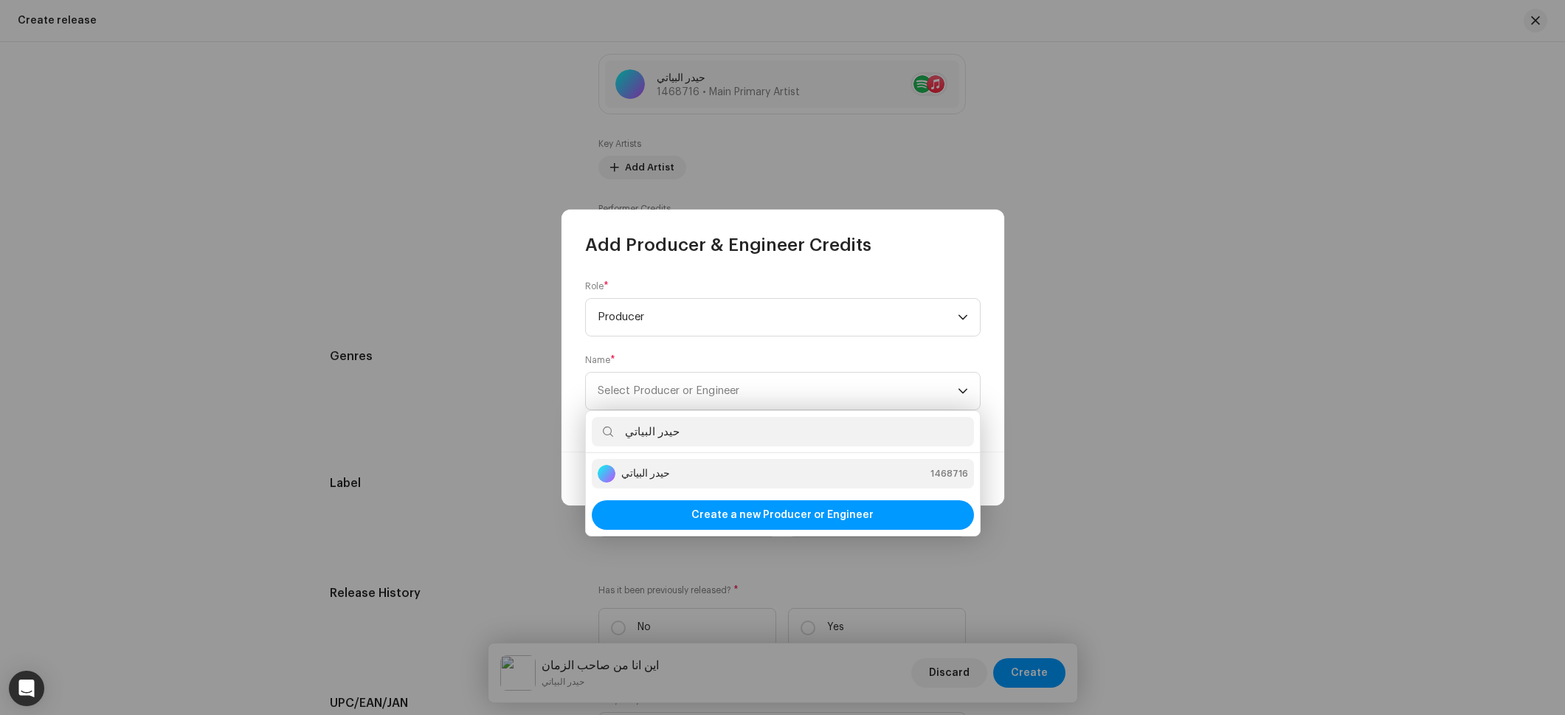
type input "حيدر البياتي"
click at [660, 468] on strong "حيدر البياتي" at bounding box center [645, 473] width 49 height 15
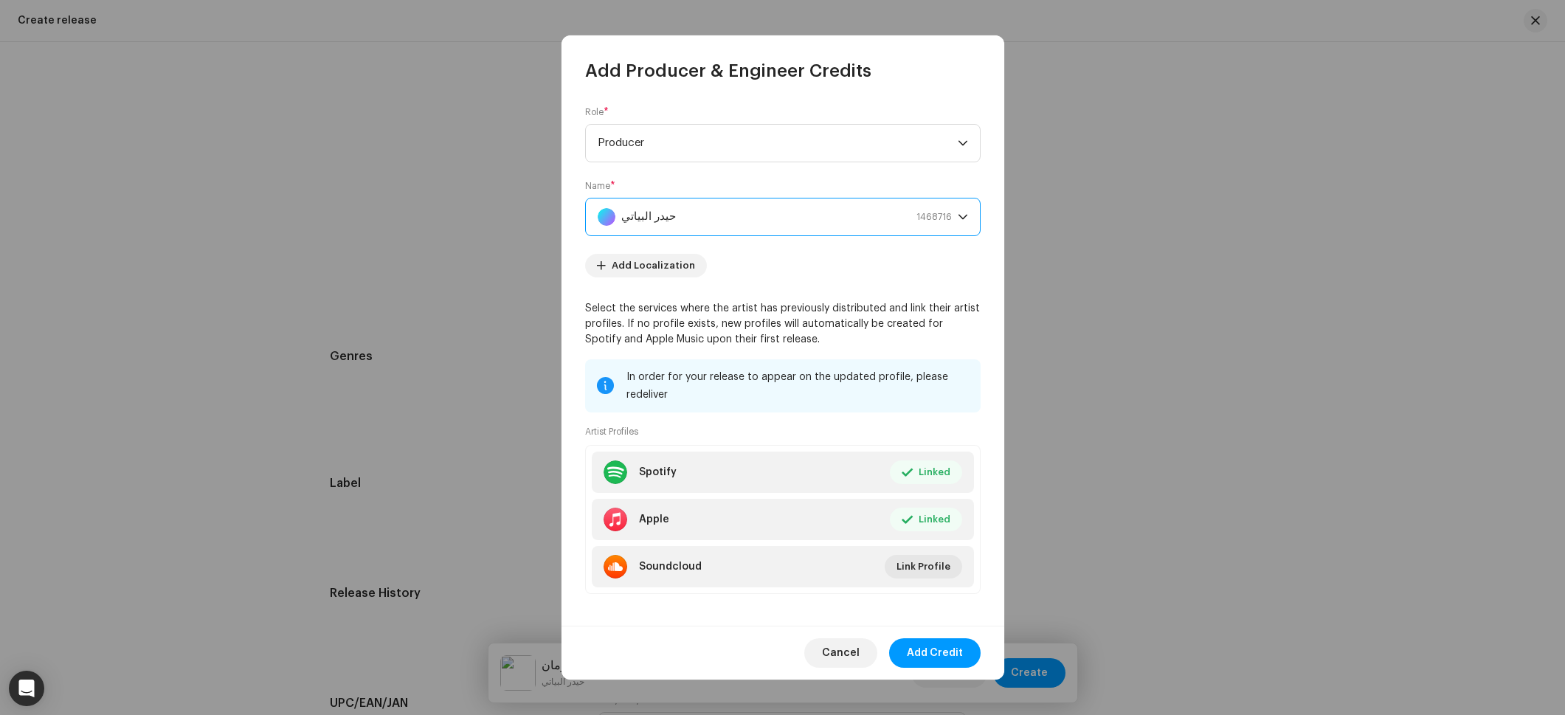
drag, startPoint x: 934, startPoint y: 652, endPoint x: 853, endPoint y: 582, distance: 106.8
click at [934, 652] on span "Add Credit" at bounding box center [935, 653] width 56 height 30
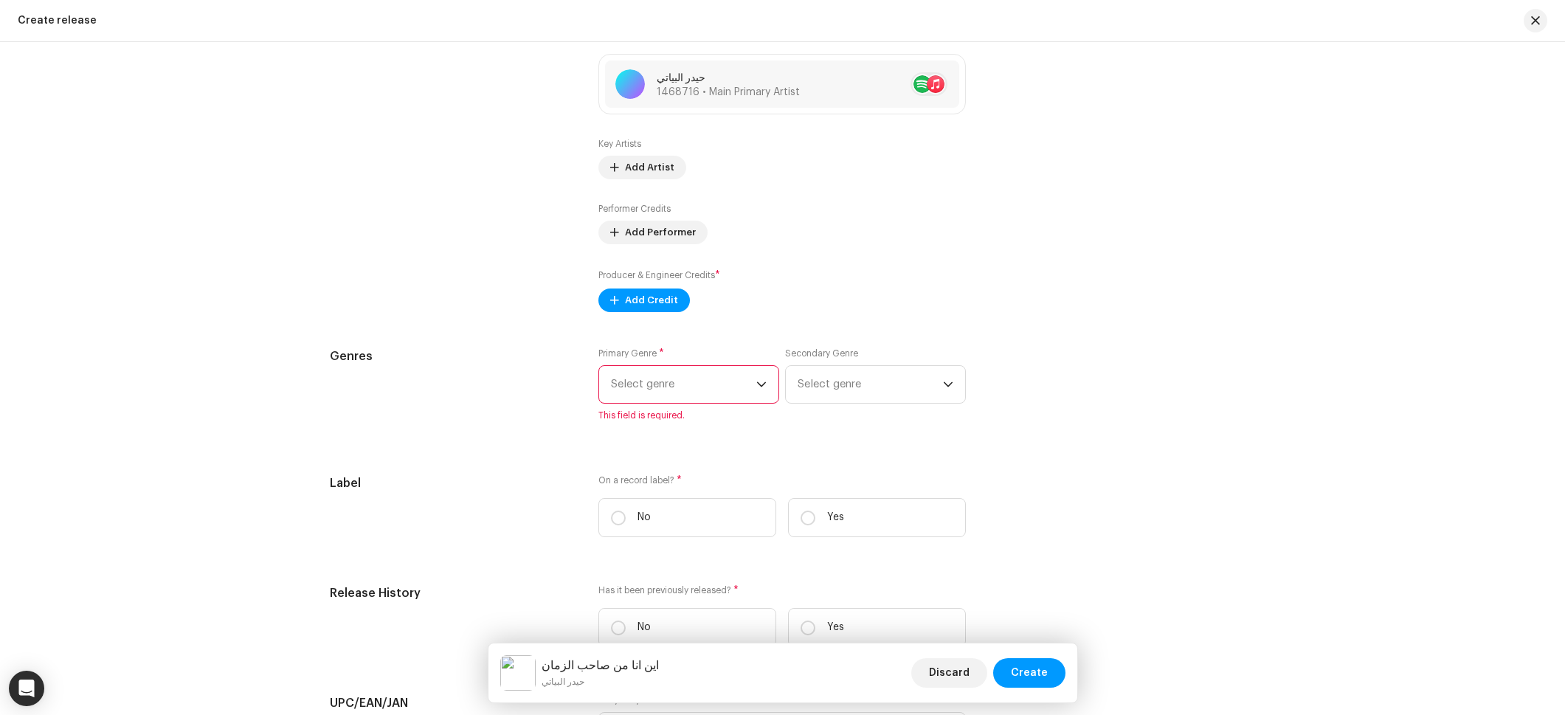
click at [688, 396] on span "Select genre" at bounding box center [683, 384] width 145 height 37
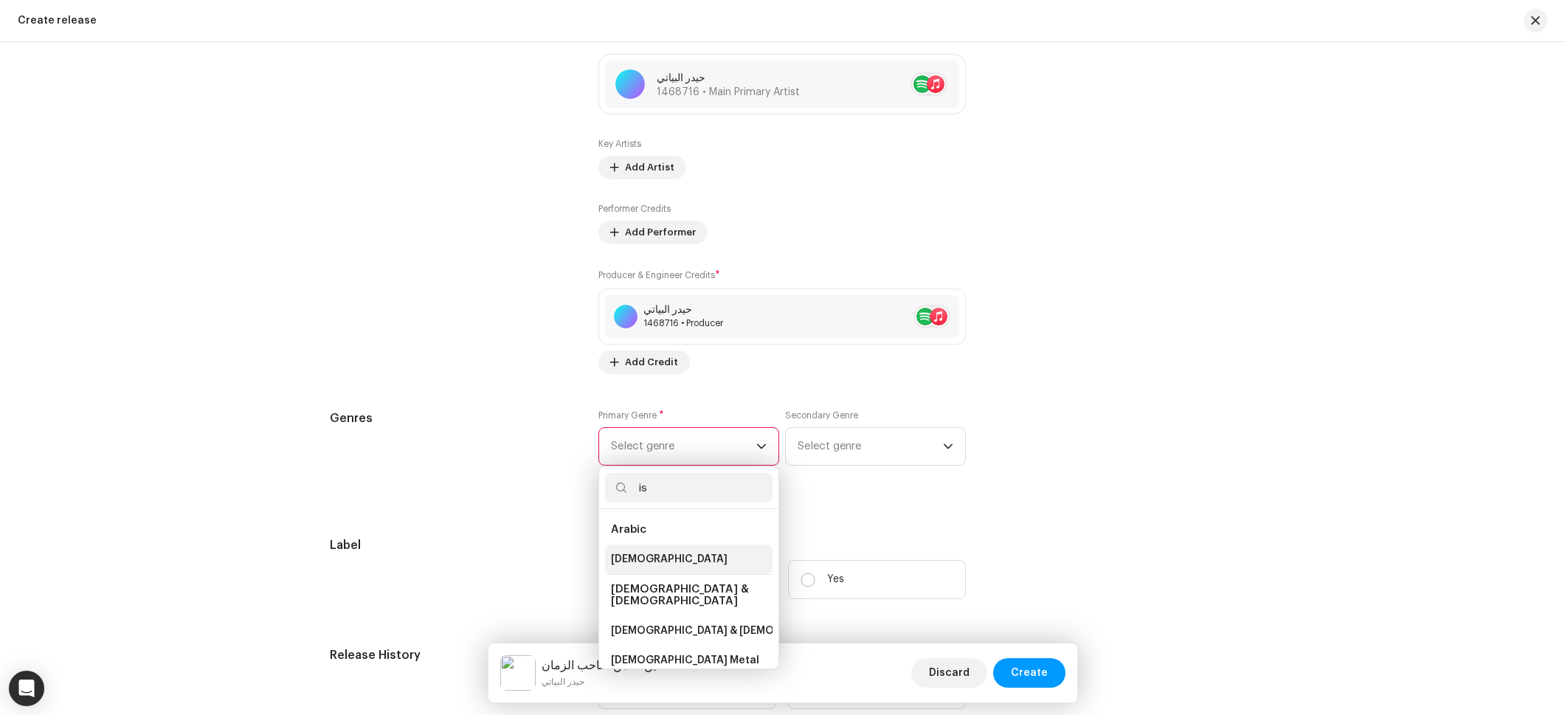
type input "is"
drag, startPoint x: 646, startPoint y: 560, endPoint x: 686, endPoint y: 545, distance: 42.5
click at [646, 560] on li "[DEMOGRAPHIC_DATA]" at bounding box center [689, 560] width 168 height 30
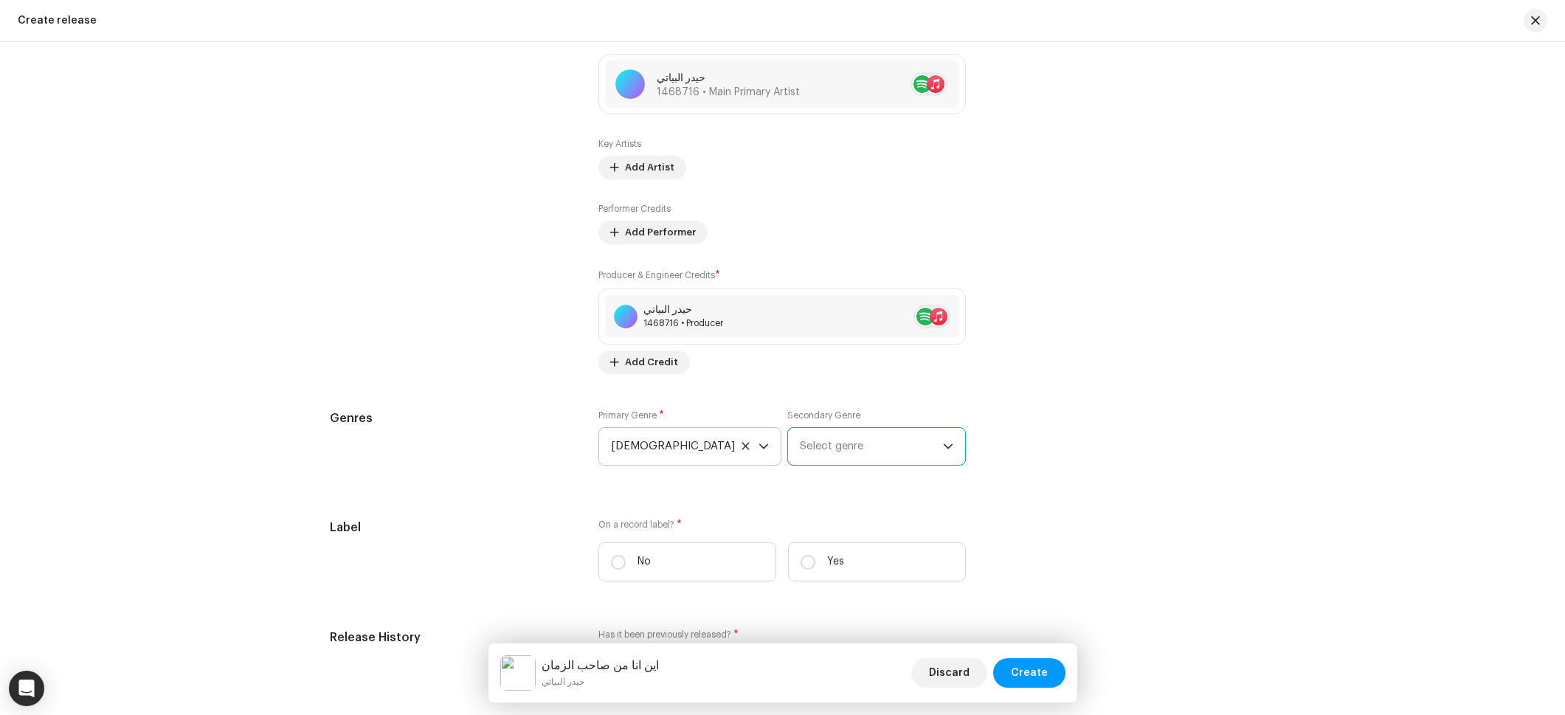
click at [873, 442] on span "Select genre" at bounding box center [871, 446] width 143 height 37
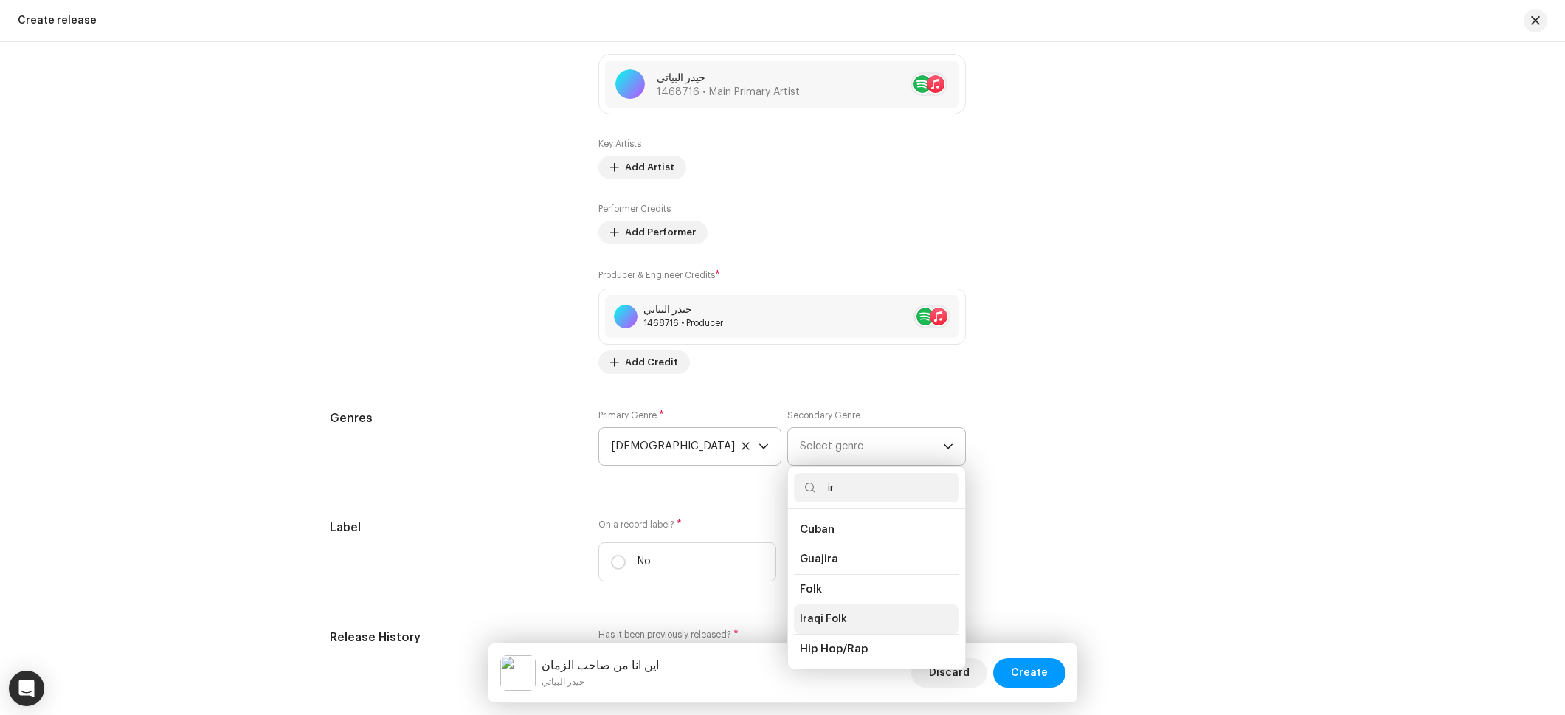
type input "ir"
click at [824, 610] on li "Iraqi Folk" at bounding box center [876, 619] width 165 height 30
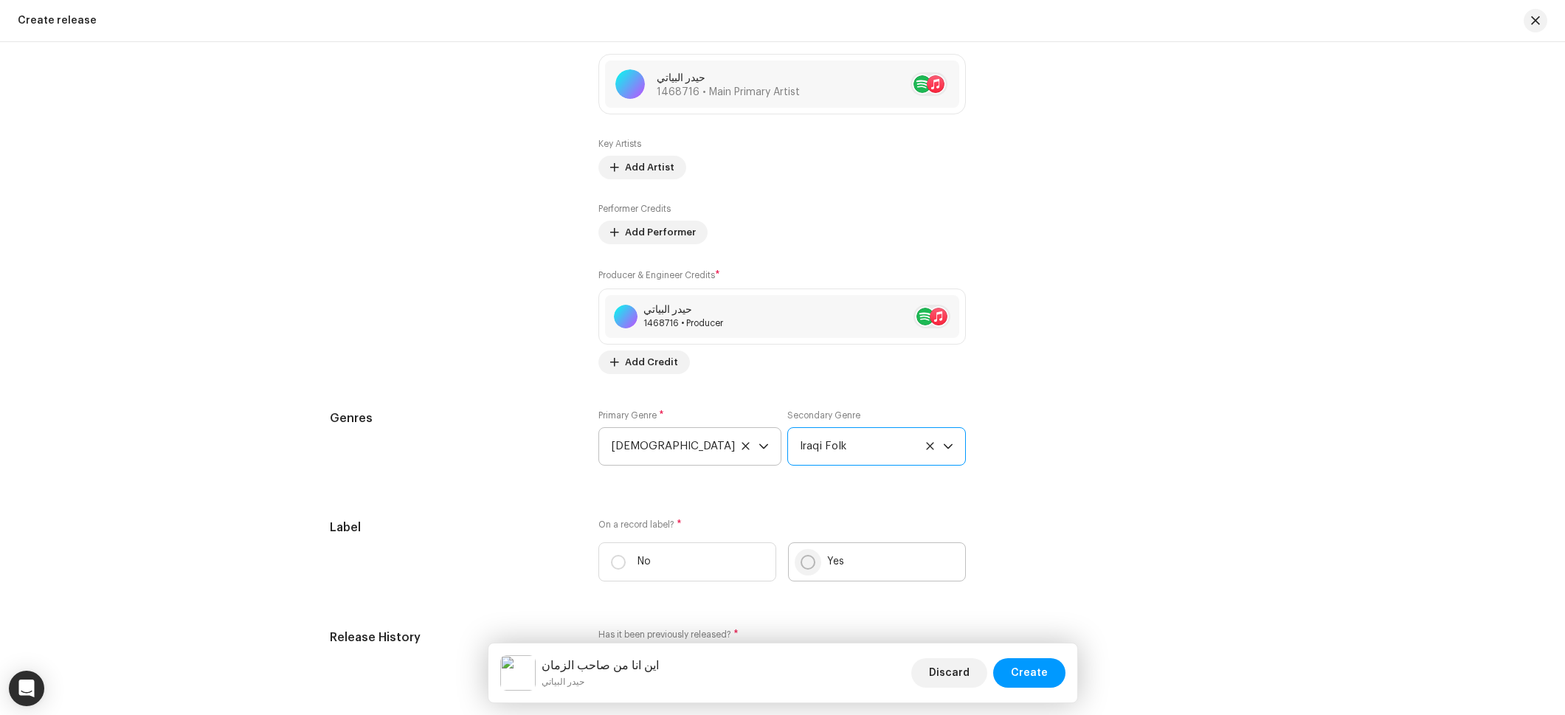
click at [811, 562] on input "Yes" at bounding box center [808, 562] width 15 height 15
radio input "true"
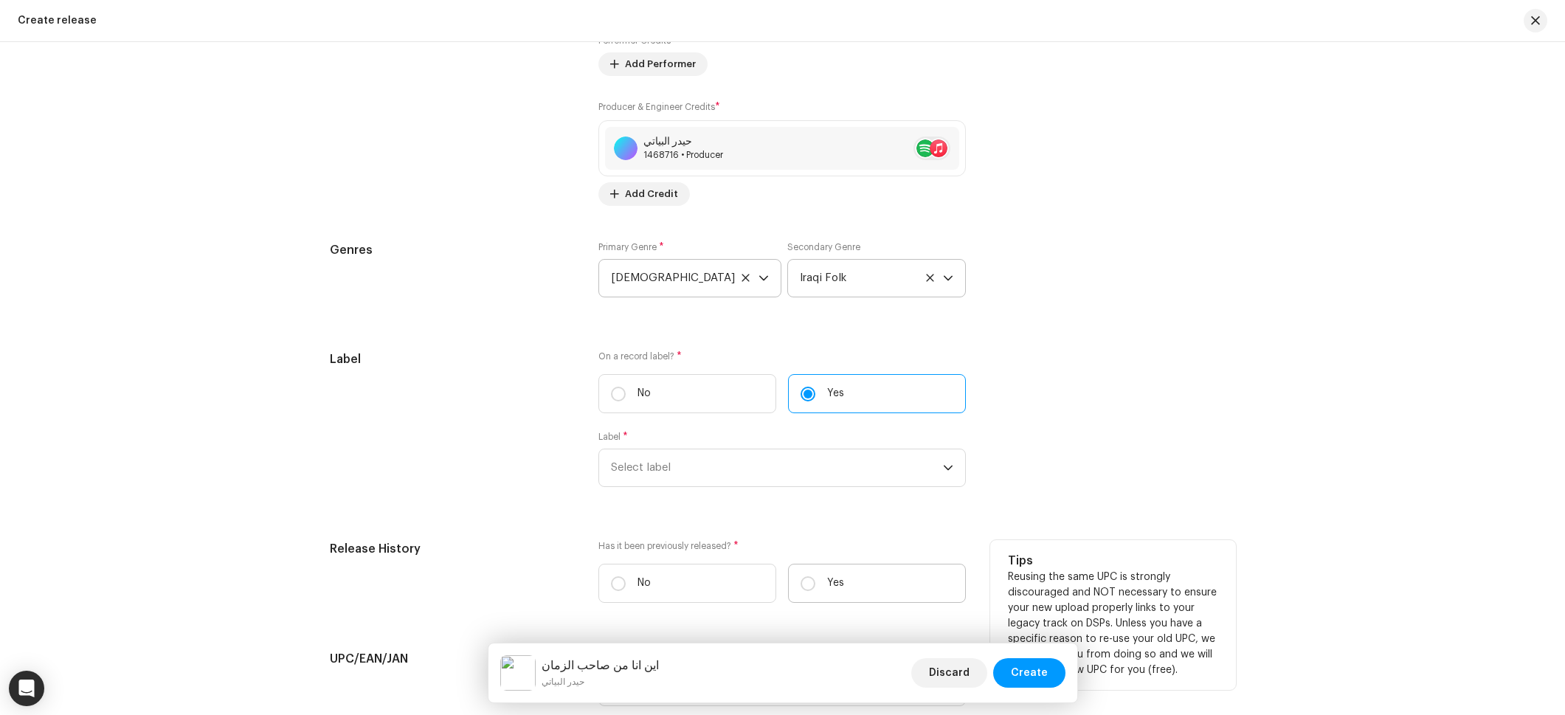
scroll to position [1837, 0]
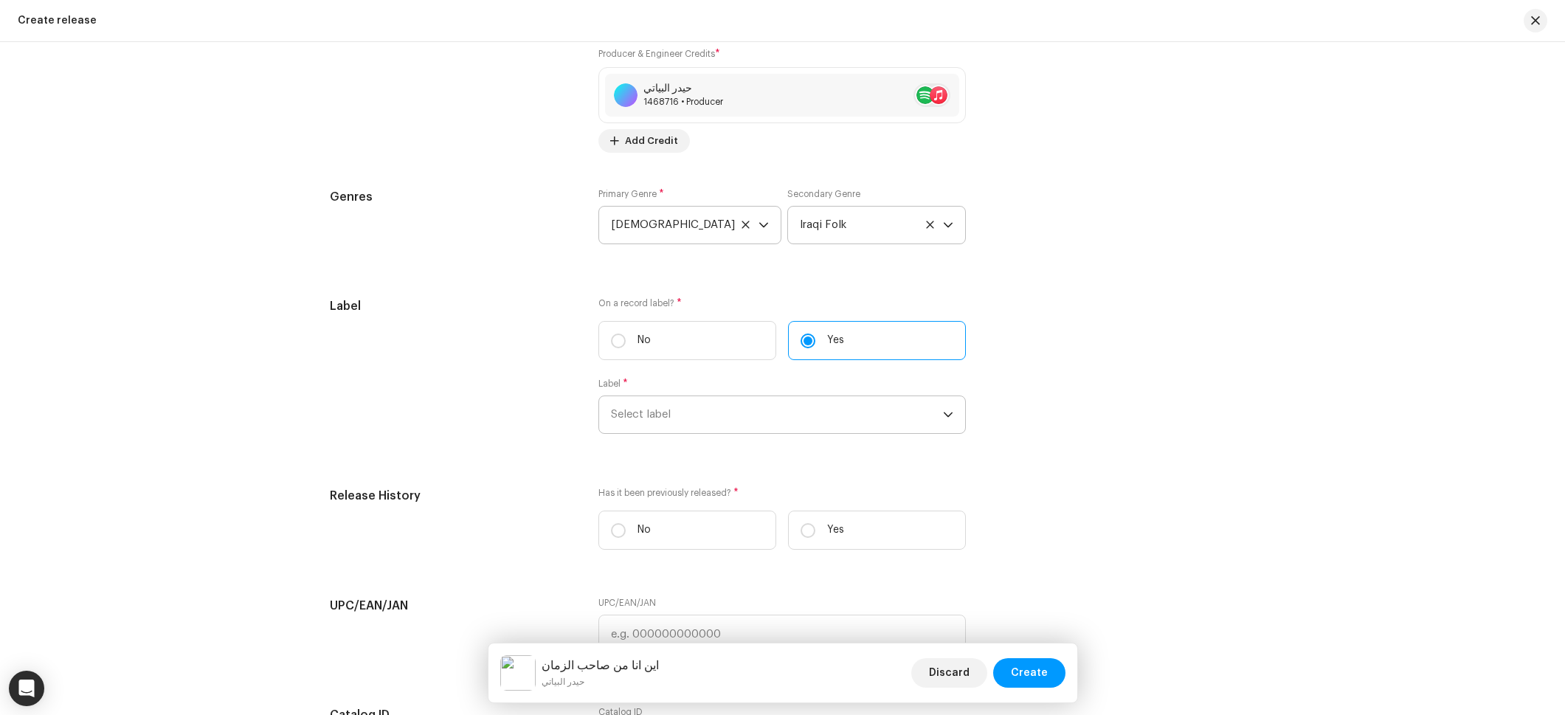
click at [707, 407] on span "Select label" at bounding box center [777, 414] width 332 height 37
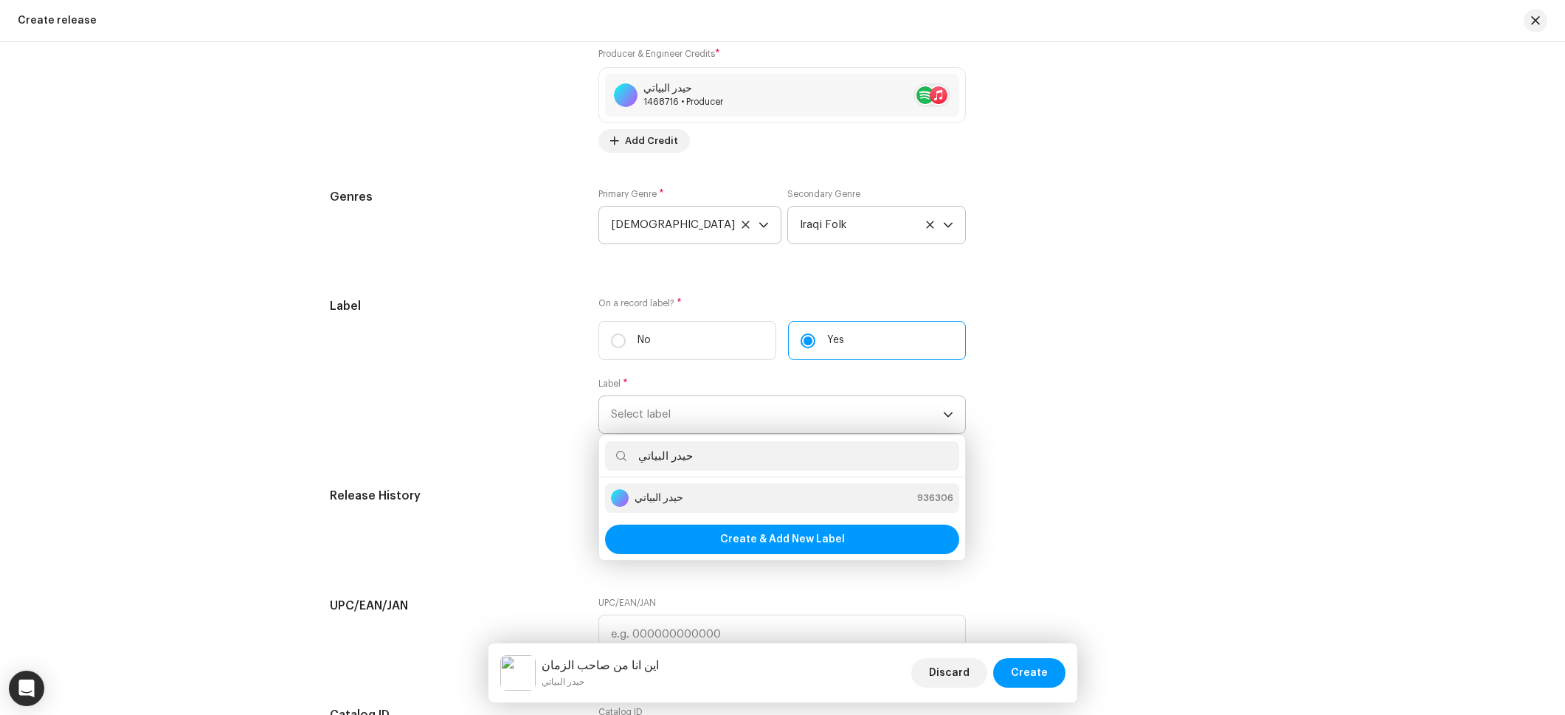
type input "حيدر البياتي"
click at [675, 501] on strong "حيدر البياتي" at bounding box center [659, 498] width 49 height 15
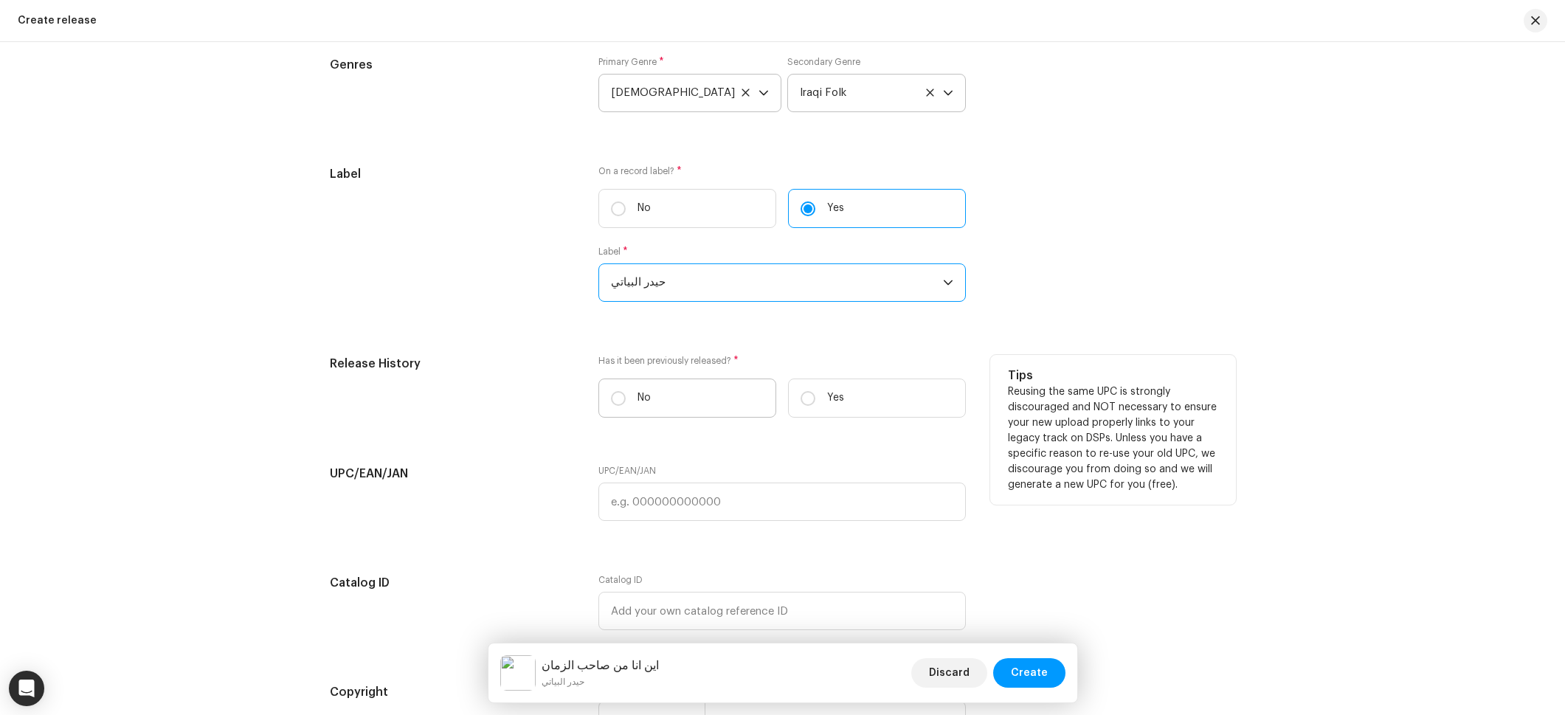
click at [692, 409] on label "No" at bounding box center [687, 398] width 178 height 39
click at [626, 406] on input "No" at bounding box center [618, 398] width 15 height 15
radio input "true"
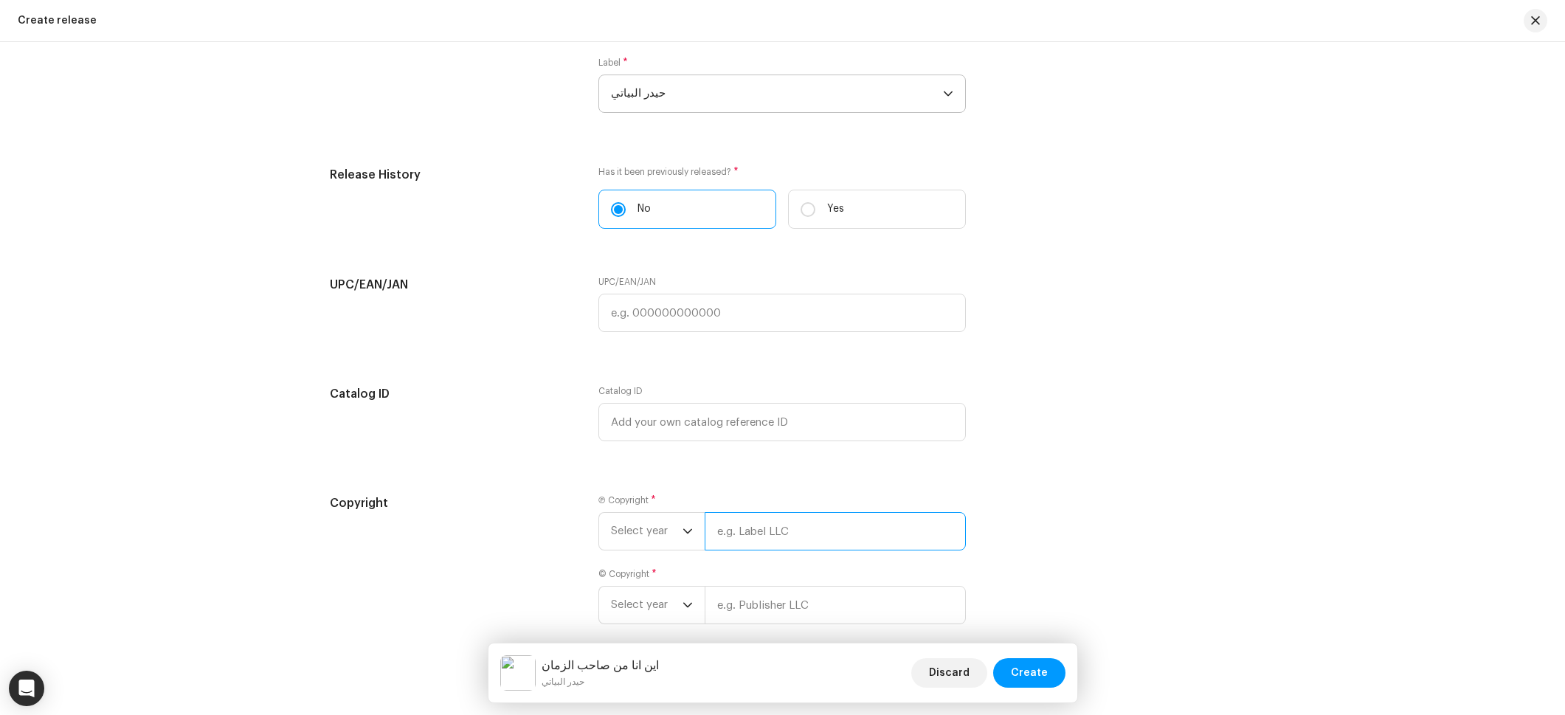
click at [759, 542] on input "text" at bounding box center [835, 531] width 261 height 38
paste input "حيدر البياتي"
type input "حيدر البياتي"
drag, startPoint x: 745, startPoint y: 609, endPoint x: 717, endPoint y: 587, distance: 36.3
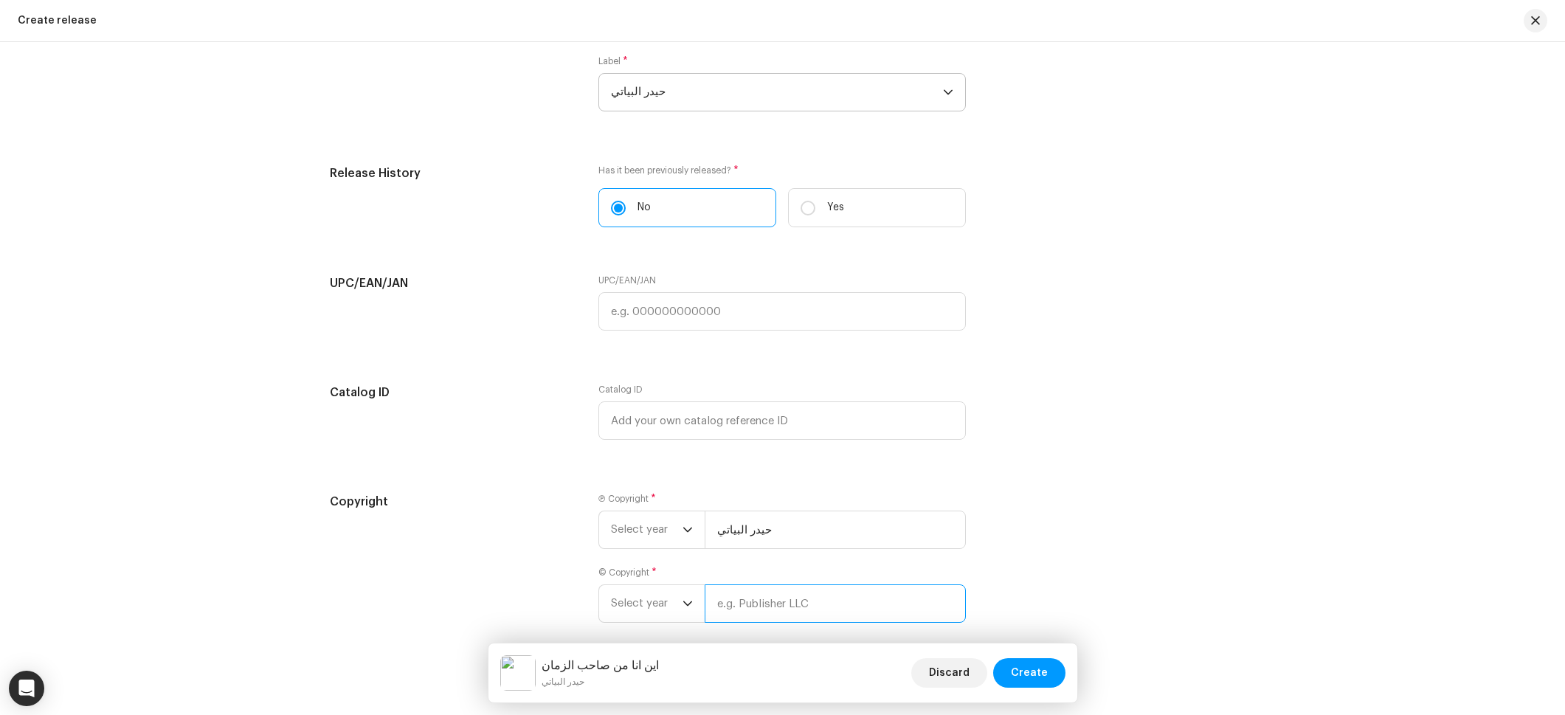
click at [745, 609] on input "text" at bounding box center [835, 603] width 261 height 38
paste input "حيدر البياتي"
type input "حيدر البياتي"
drag, startPoint x: 632, startPoint y: 516, endPoint x: 649, endPoint y: 549, distance: 37.3
click at [632, 516] on span "Select year" at bounding box center [647, 529] width 72 height 37
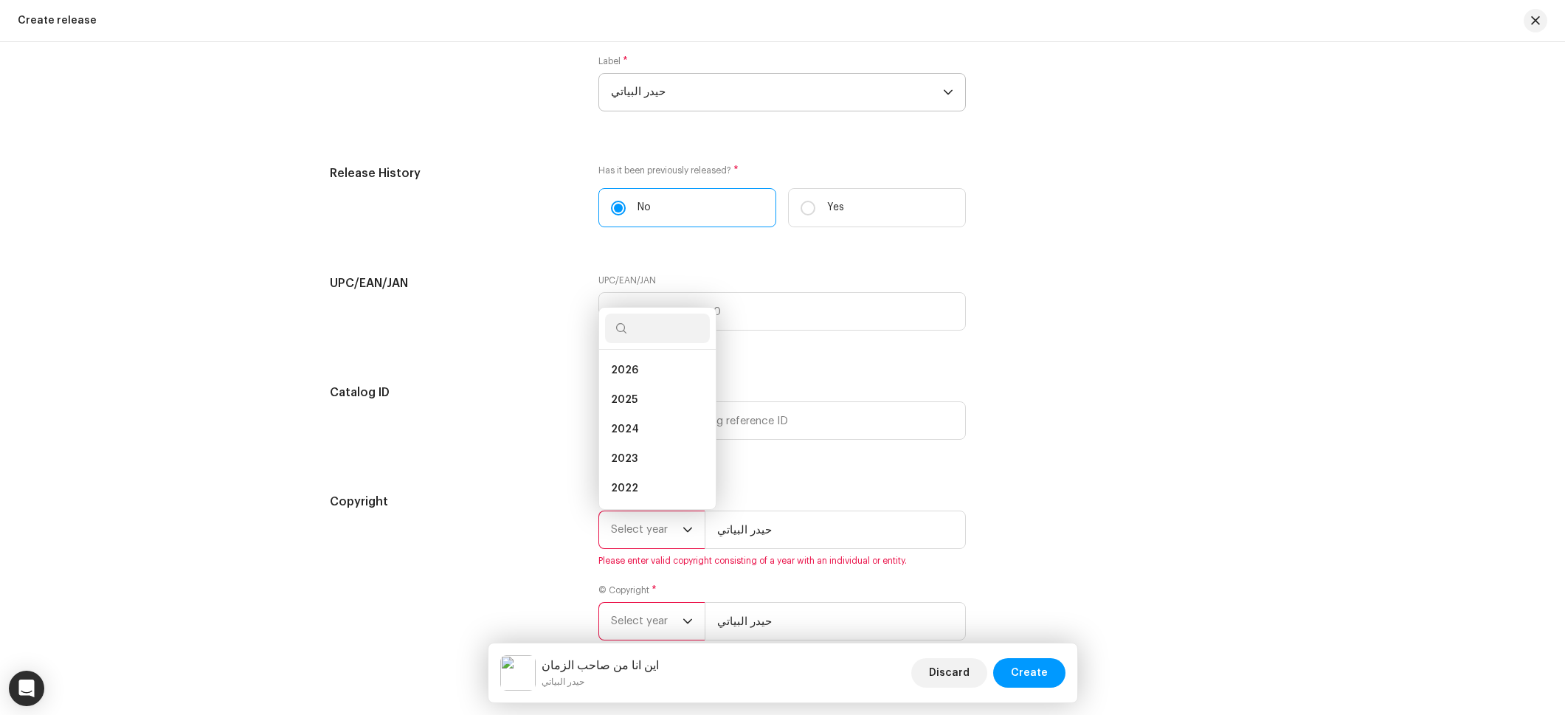
scroll to position [24, 0]
click at [628, 373] on span "2025" at bounding box center [624, 376] width 27 height 15
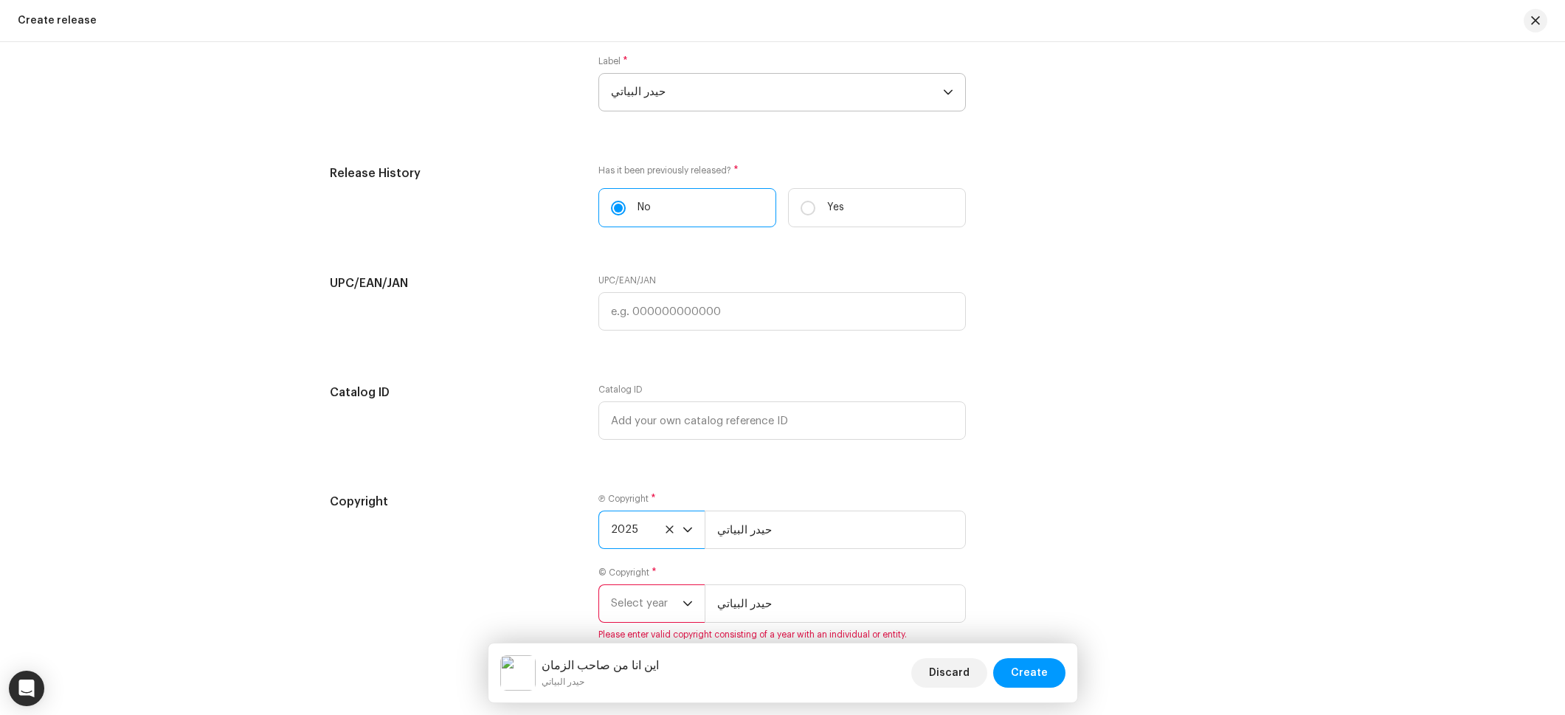
click at [645, 601] on span "Select year" at bounding box center [647, 603] width 72 height 37
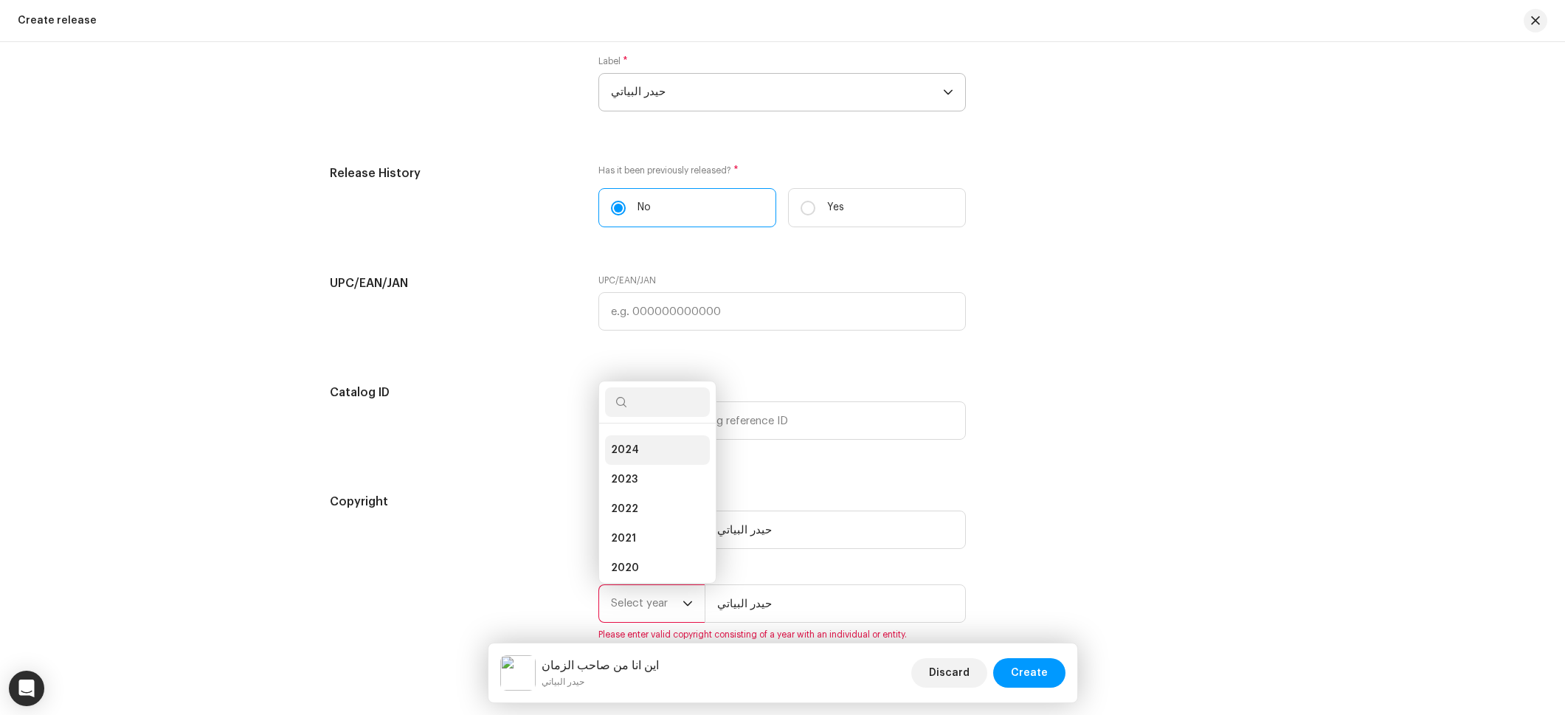
drag, startPoint x: 629, startPoint y: 471, endPoint x: 632, endPoint y: 455, distance: 16.6
click at [632, 455] on ul "2026 2025 2024 2023 2022 2021 2020 2019 2018 2017 2016 2015" at bounding box center [657, 553] width 117 height 366
drag, startPoint x: 626, startPoint y: 449, endPoint x: 648, endPoint y: 464, distance: 26.6
click at [626, 449] on li "2025" at bounding box center [657, 440] width 105 height 30
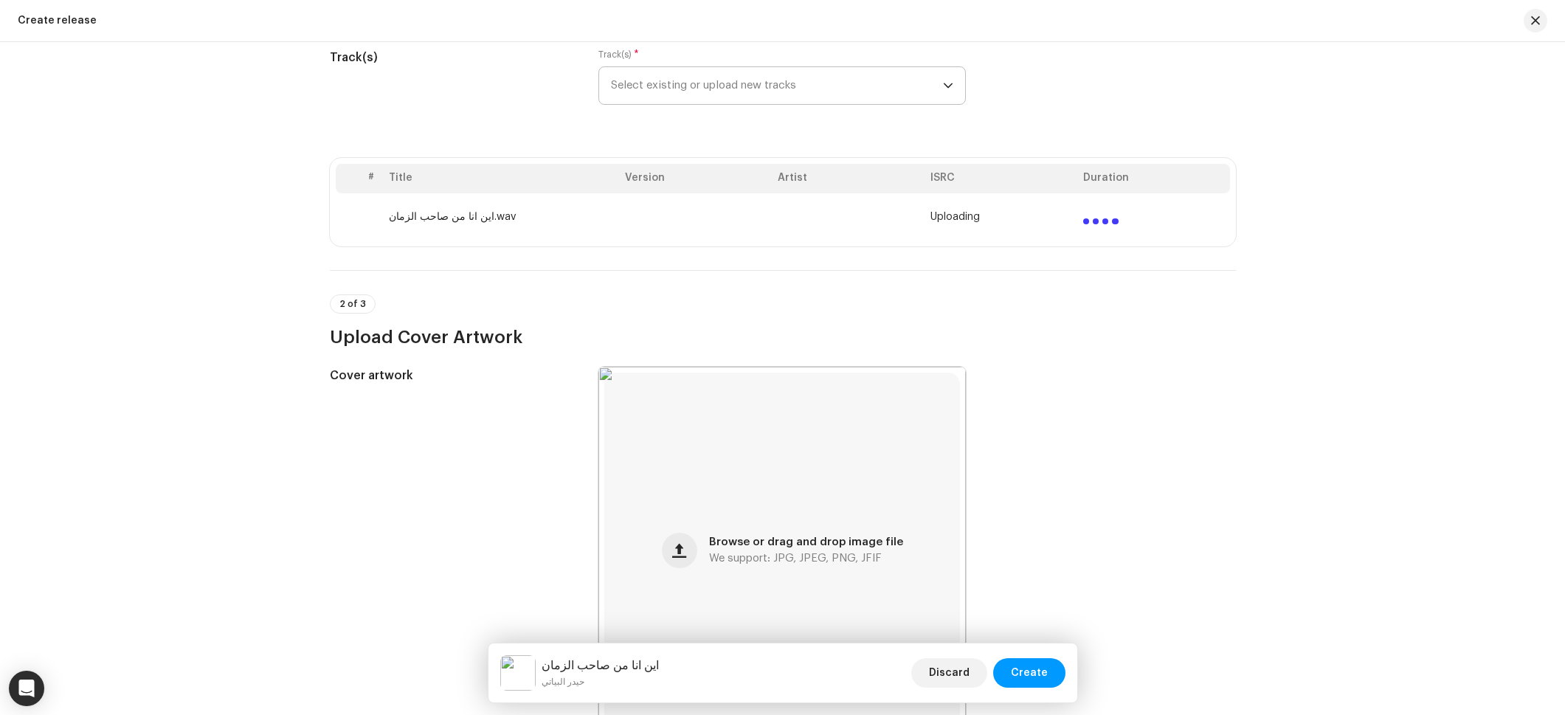
scroll to position [39, 0]
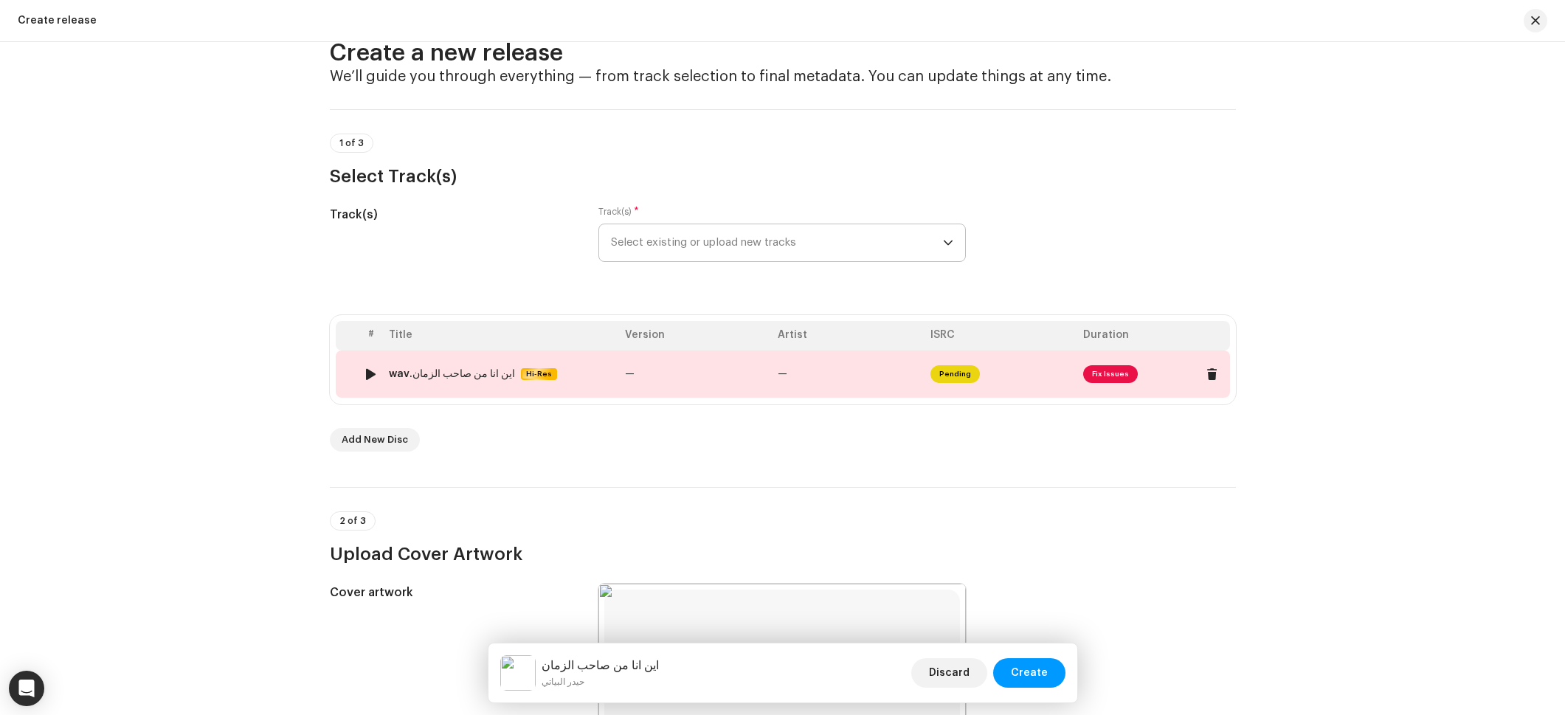
click at [625, 369] on span "—" at bounding box center [630, 374] width 10 height 10
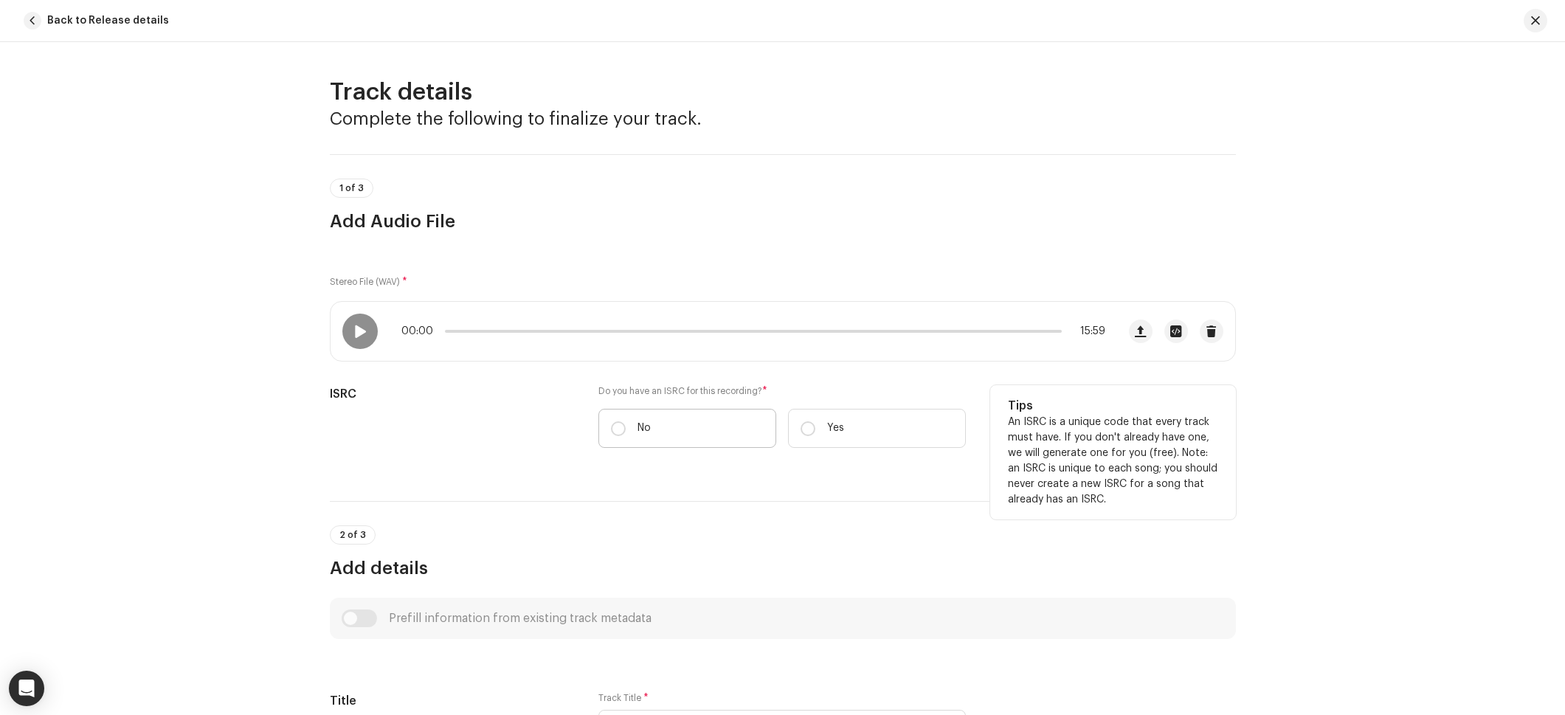
drag, startPoint x: 683, startPoint y: 429, endPoint x: 674, endPoint y: 434, distance: 9.9
click at [683, 429] on label "No" at bounding box center [687, 428] width 178 height 39
click at [626, 429] on input "No" at bounding box center [618, 428] width 15 height 15
radio input "true"
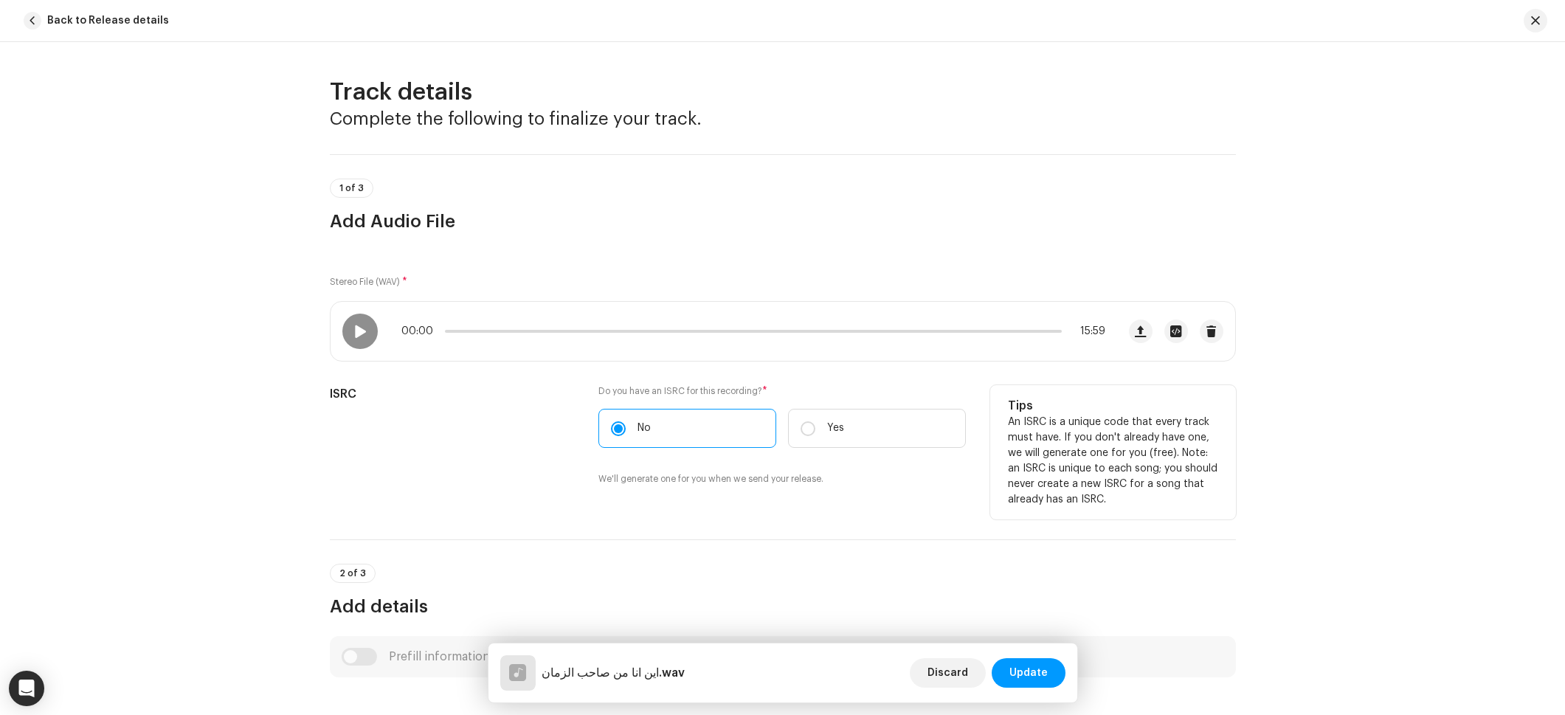
scroll to position [348, 0]
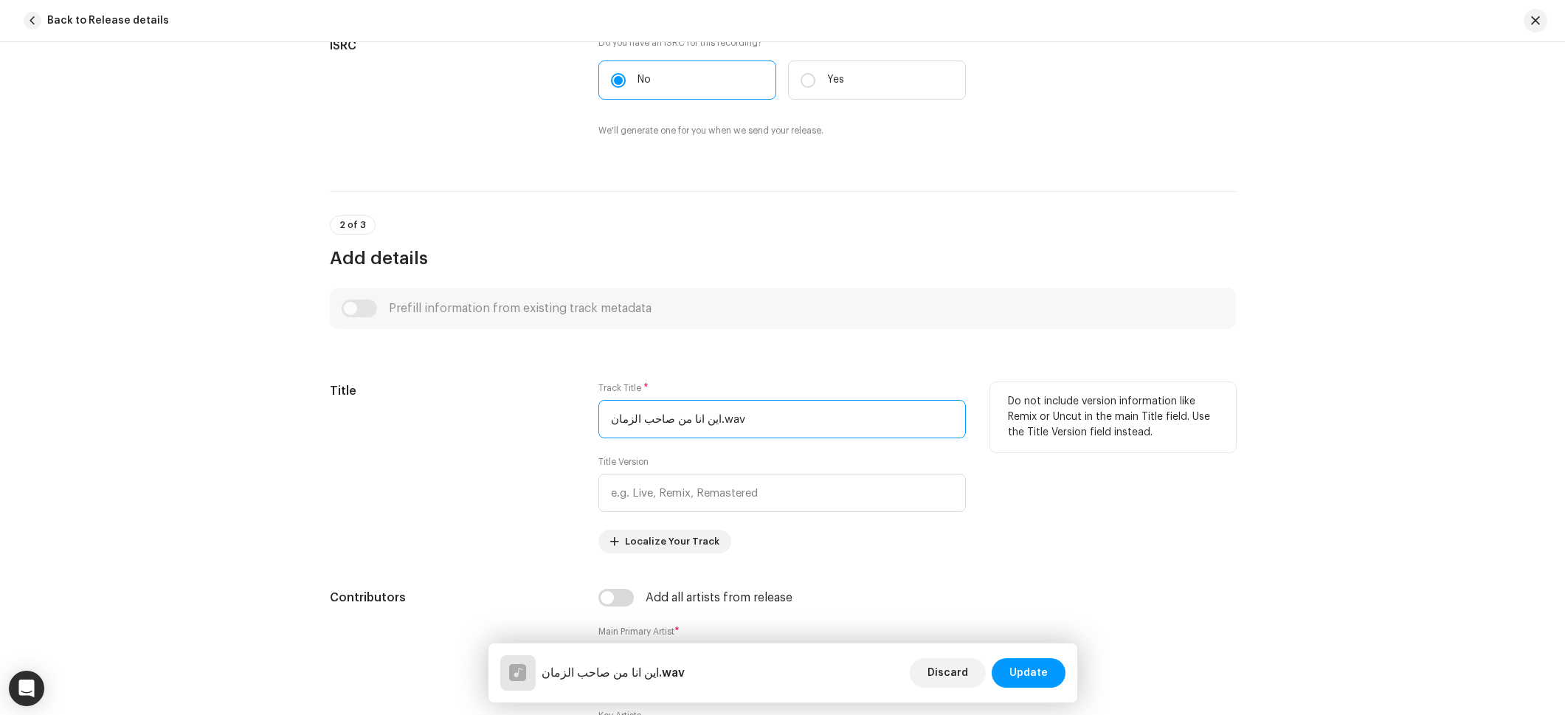
click at [764, 418] on input "اين انا من صاحب الزمان.wav" at bounding box center [781, 419] width 367 height 38
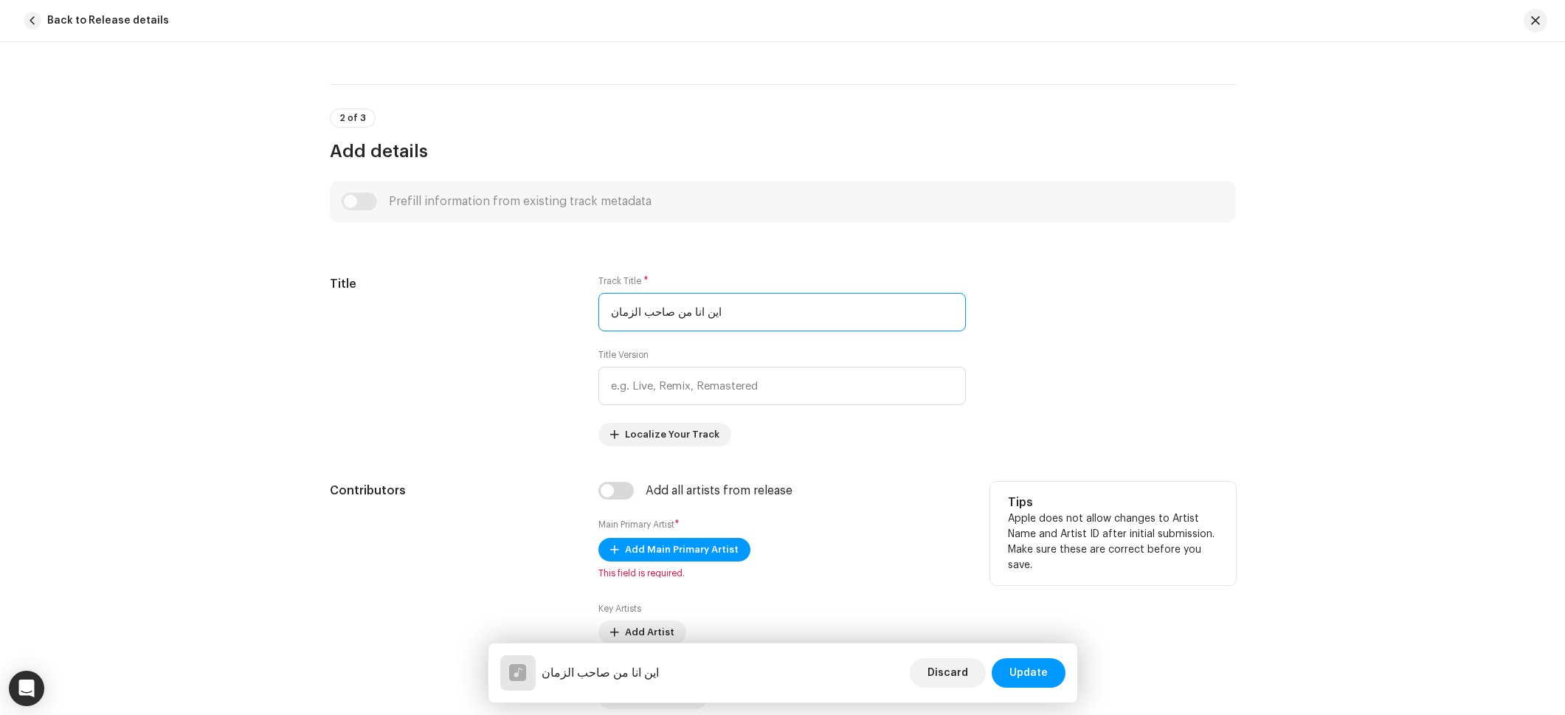
scroll to position [550, 0]
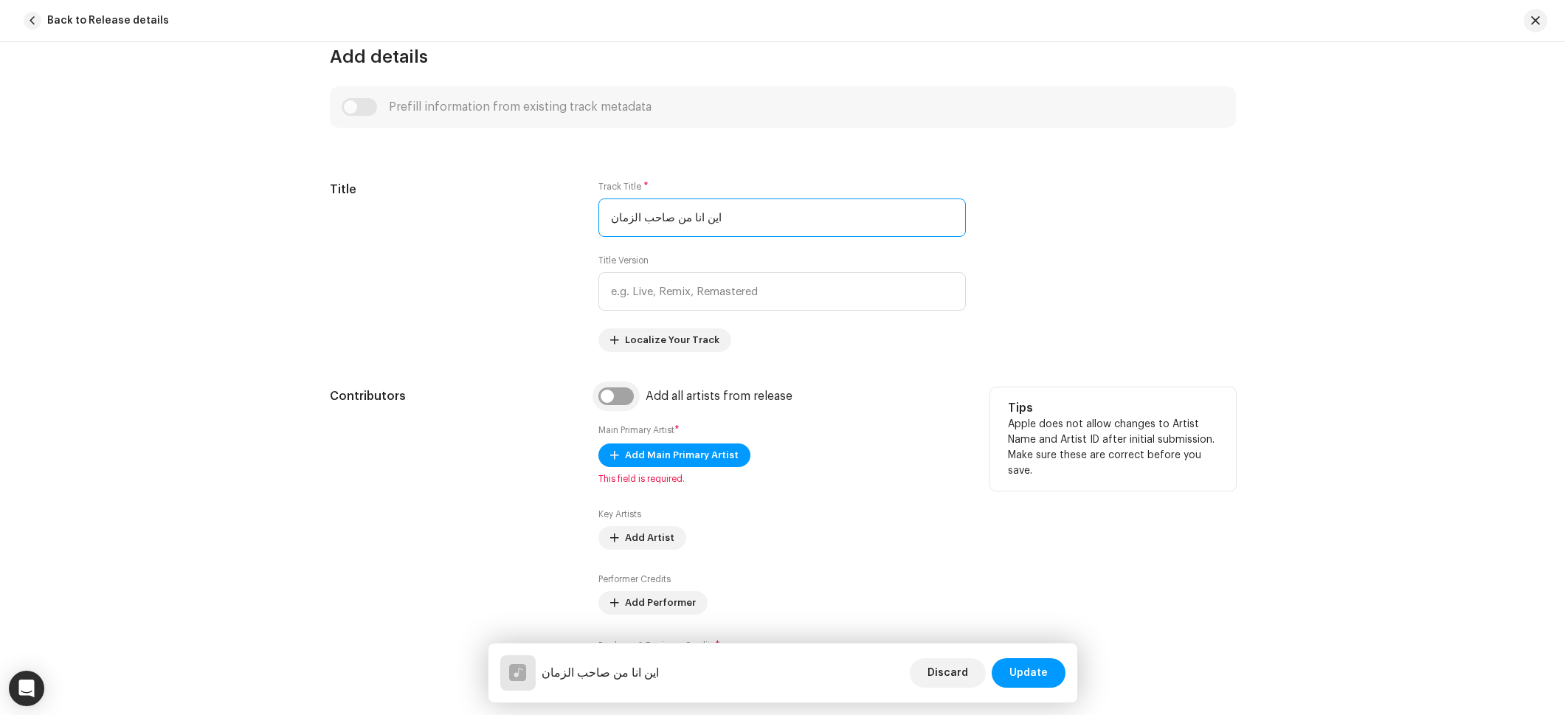
type input "اين انا من صاحب الزمان"
click at [621, 398] on input "checkbox" at bounding box center [615, 396] width 35 height 18
checkbox input "true"
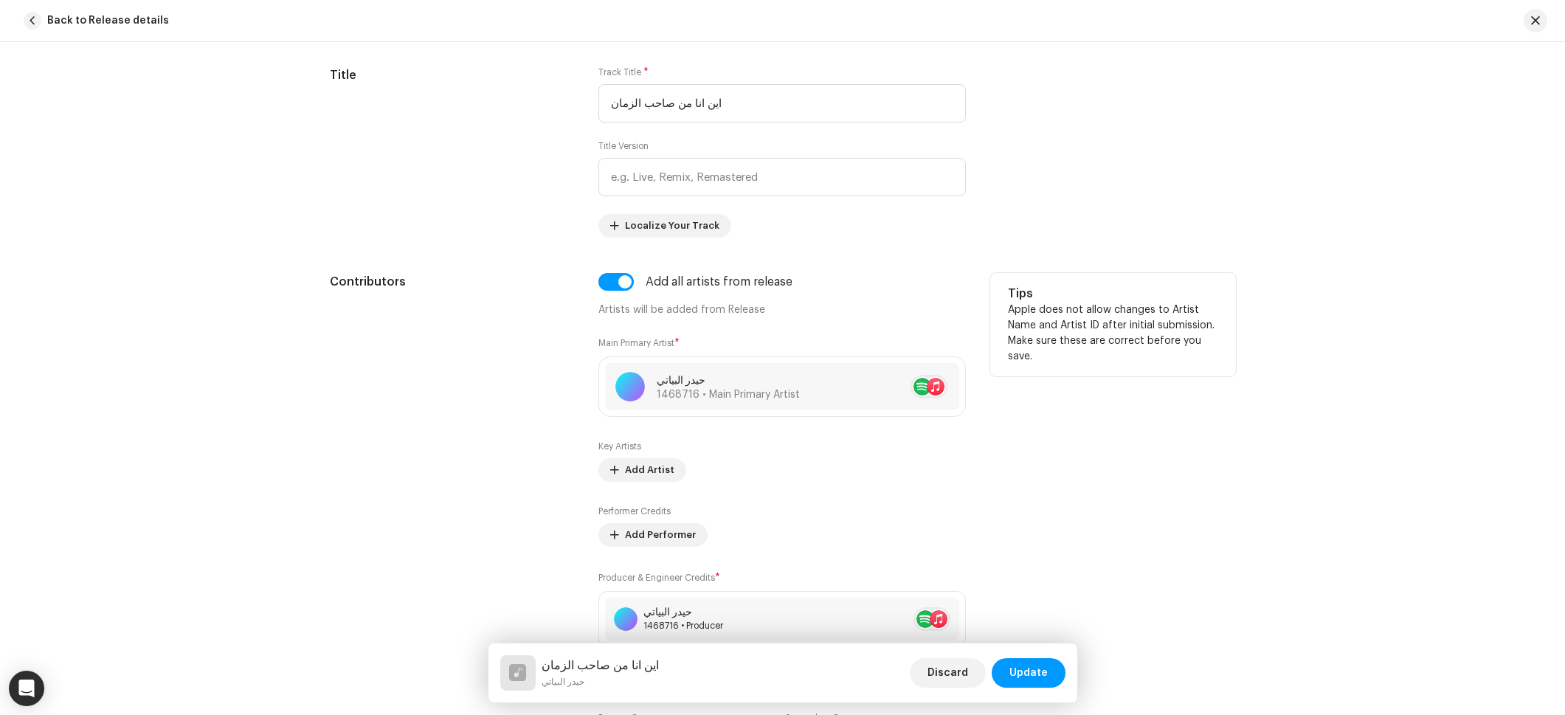
scroll to position [941, 0]
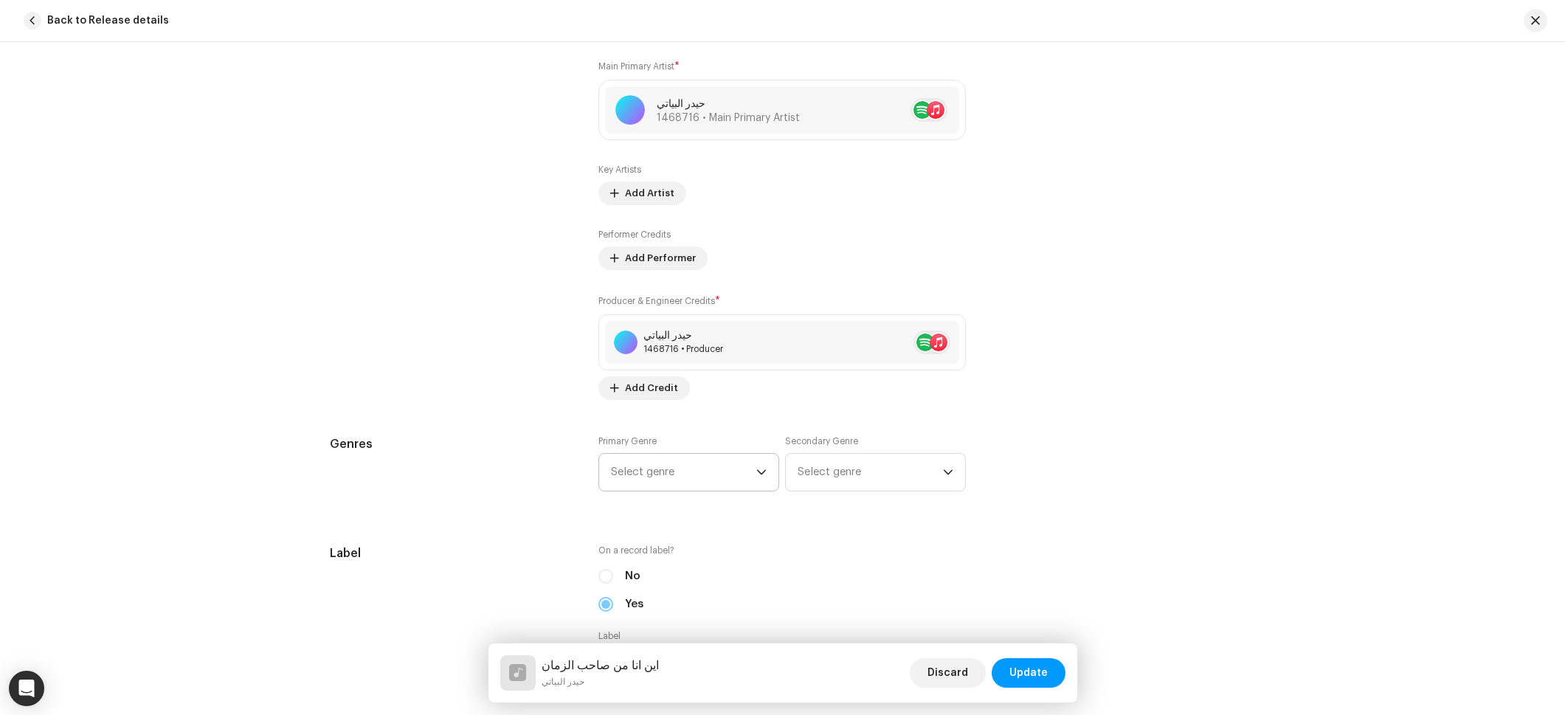
drag, startPoint x: 766, startPoint y: 469, endPoint x: 733, endPoint y: 471, distance: 33.2
click at [766, 469] on p-select "Select genre" at bounding box center [688, 472] width 181 height 38
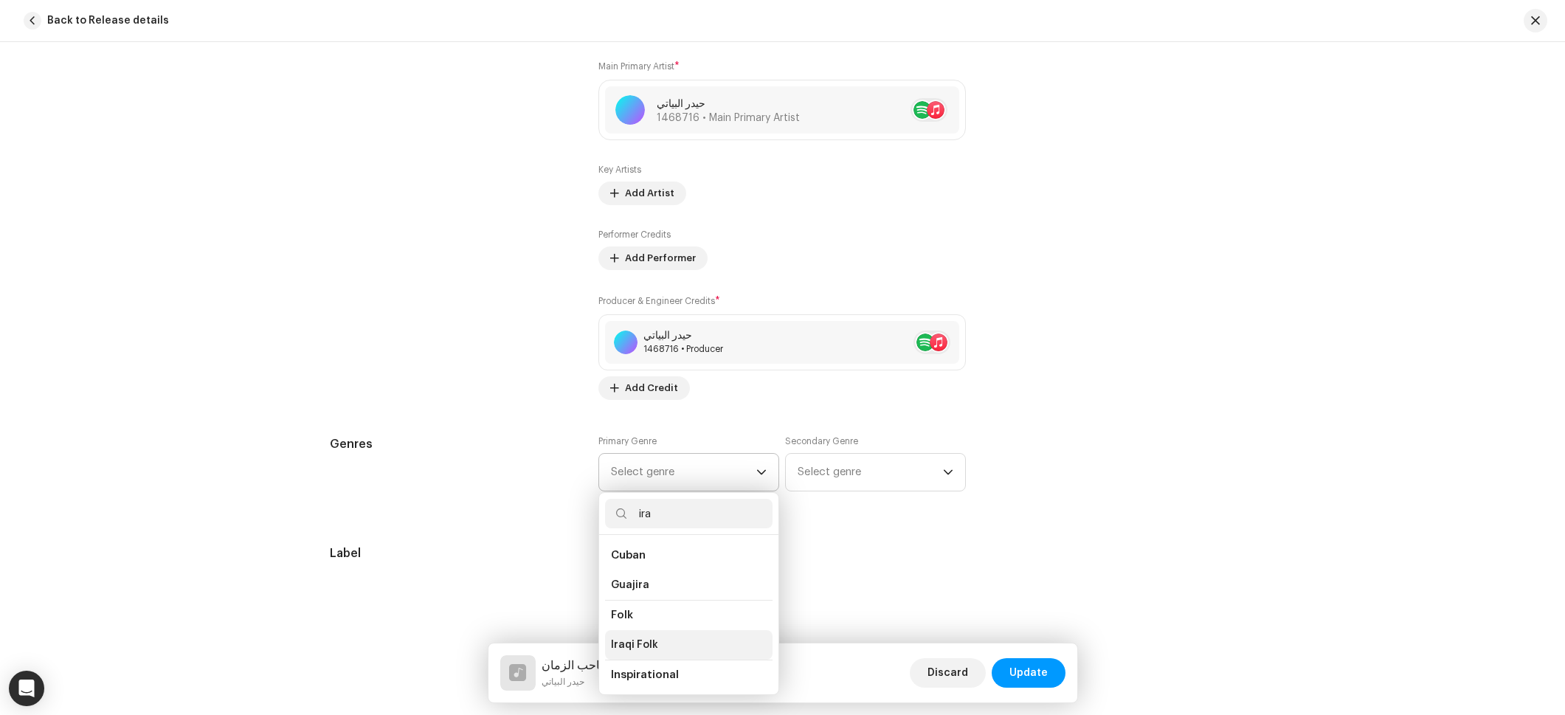
type input "ira"
click at [668, 641] on li "Iraqi Folk" at bounding box center [689, 645] width 168 height 30
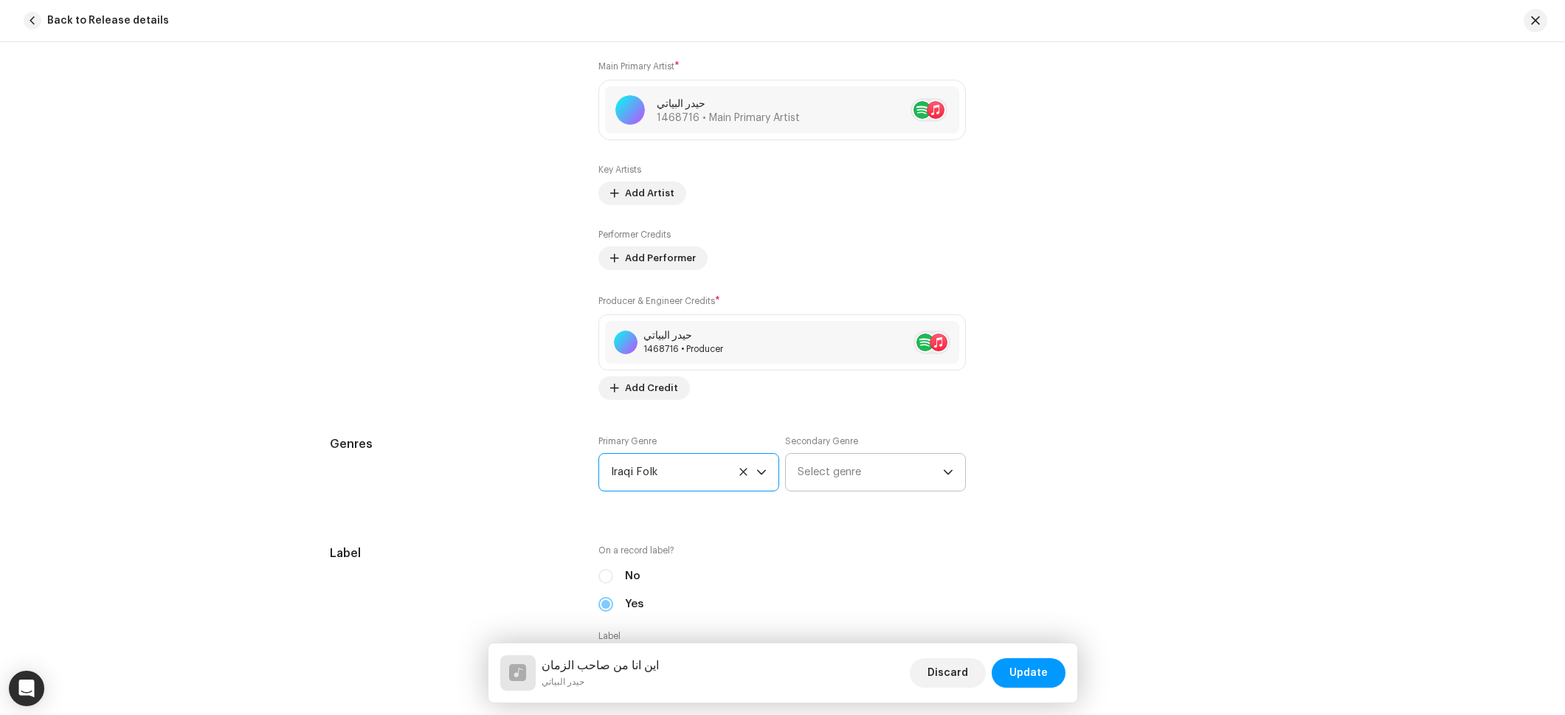
click at [833, 488] on span "Select genre" at bounding box center [870, 472] width 145 height 37
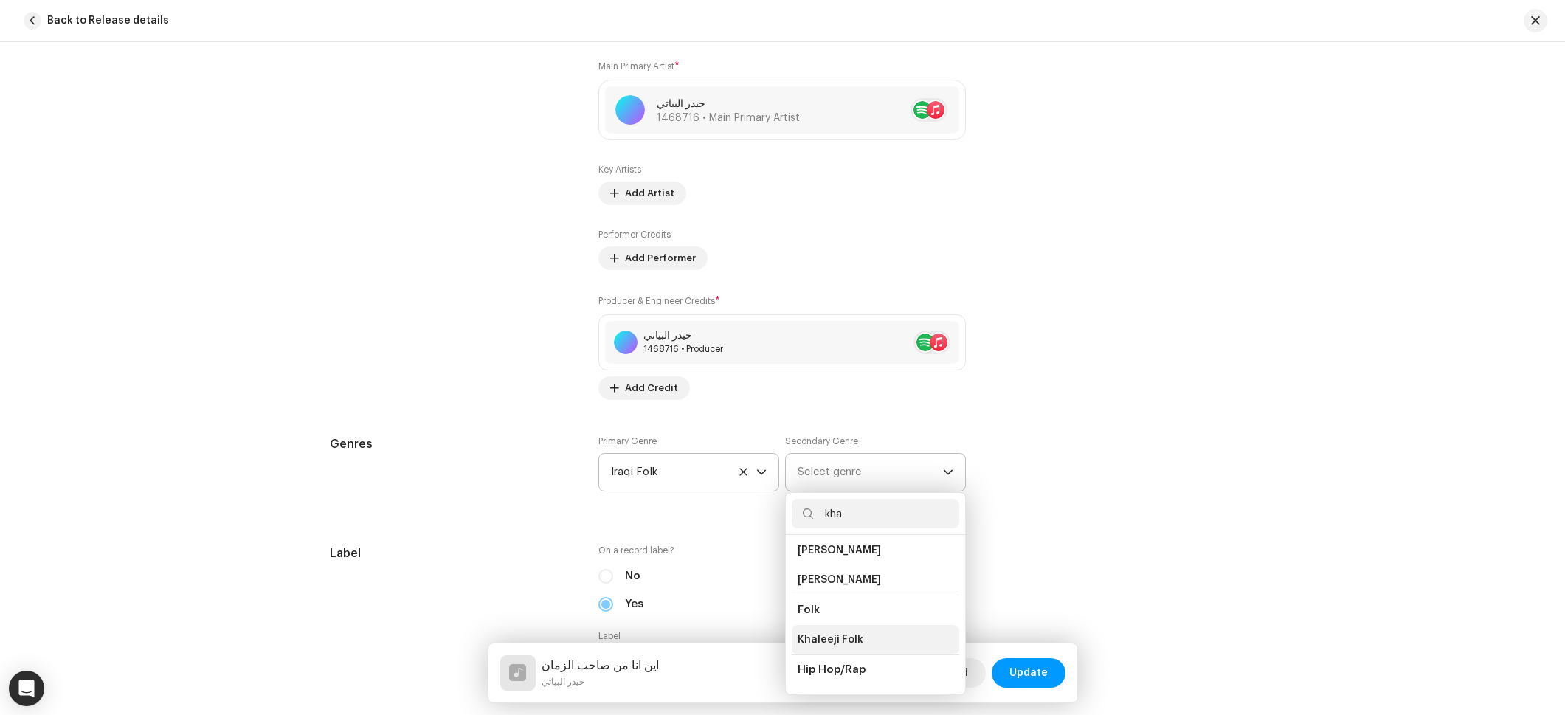
type input "kha"
click at [825, 632] on span "Khaleeji Folk" at bounding box center [831, 635] width 66 height 15
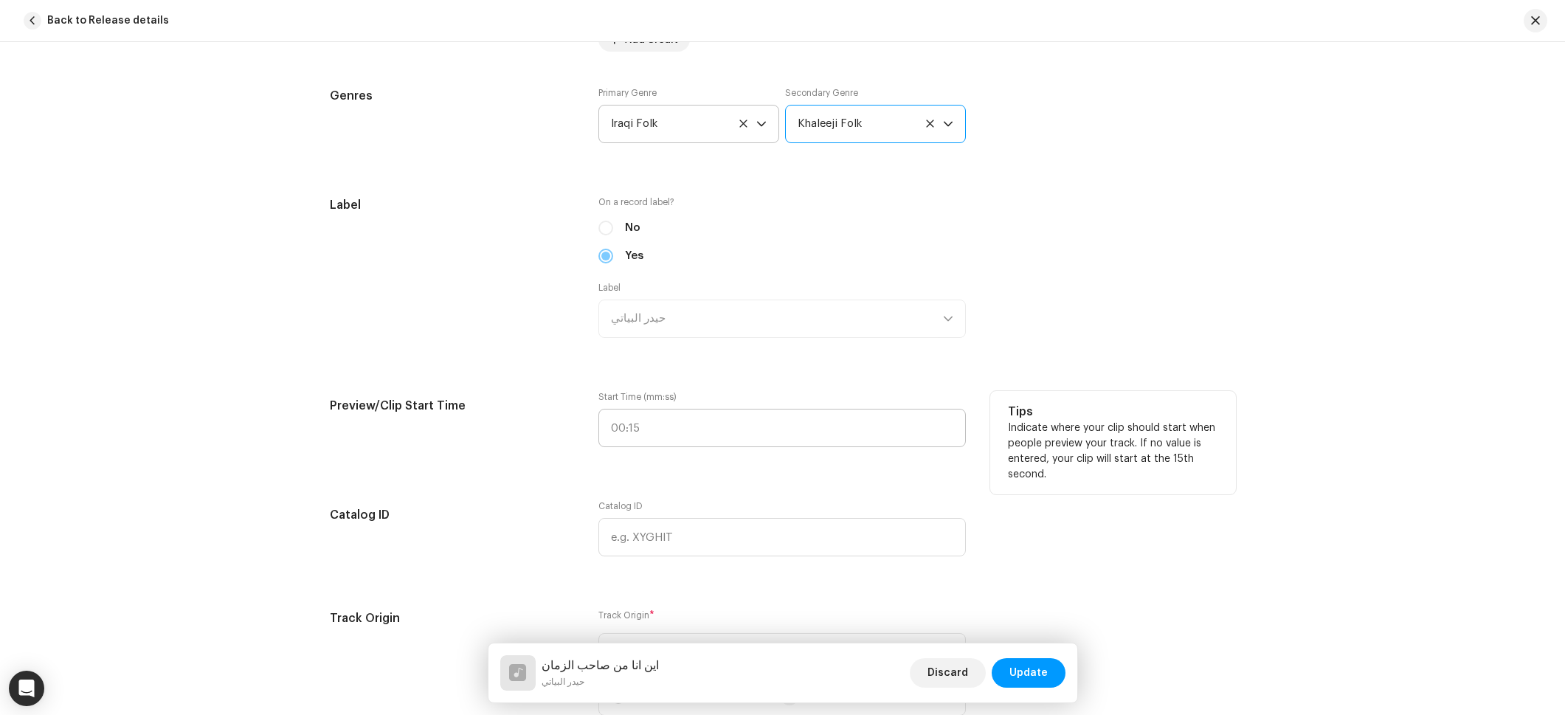
scroll to position [1538, 0]
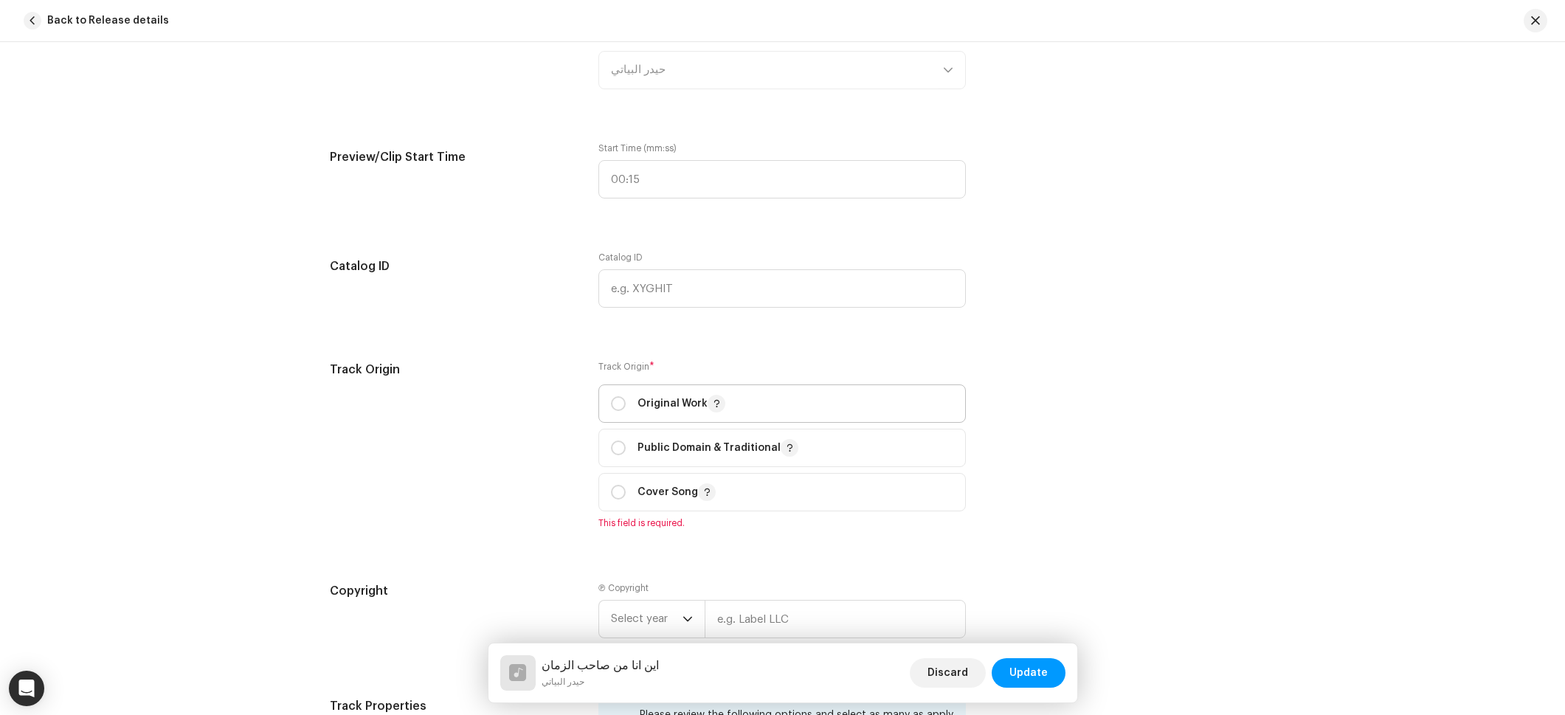
click at [687, 416] on span "Original Work" at bounding box center [782, 403] width 342 height 37
radio input "true"
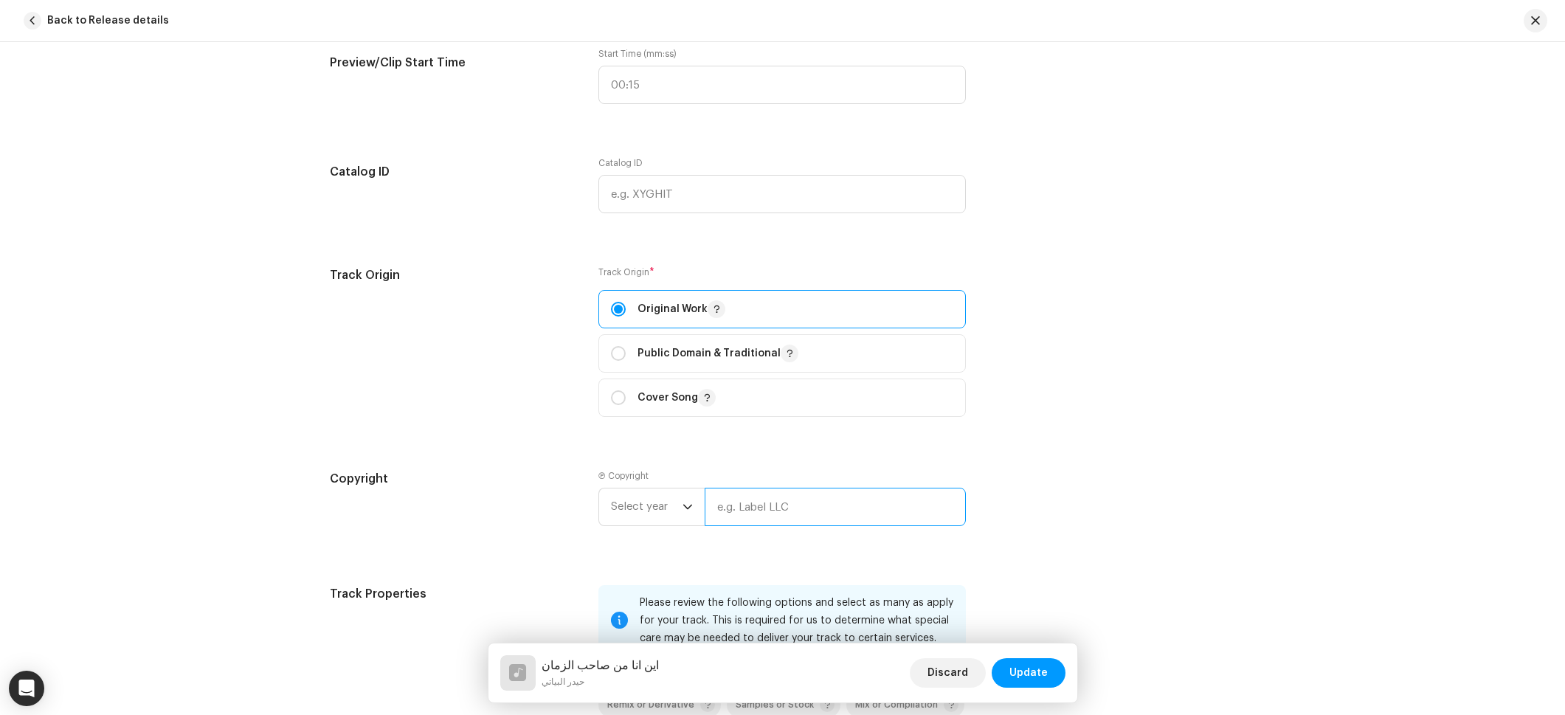
click at [731, 502] on input "text" at bounding box center [835, 507] width 261 height 38
paste input "حيدر البياتي"
type input "حيدر البياتي"
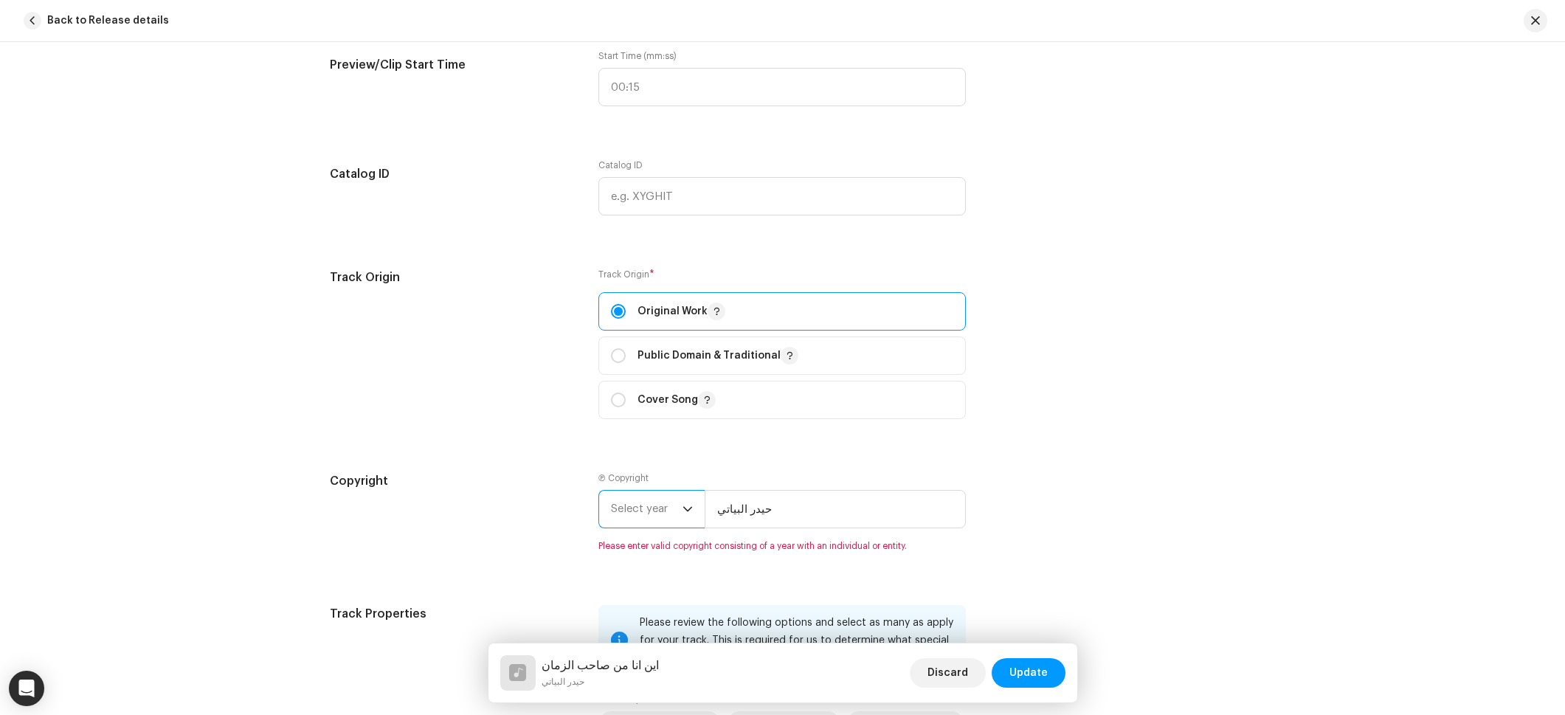
click at [631, 510] on span "Select year" at bounding box center [647, 509] width 72 height 37
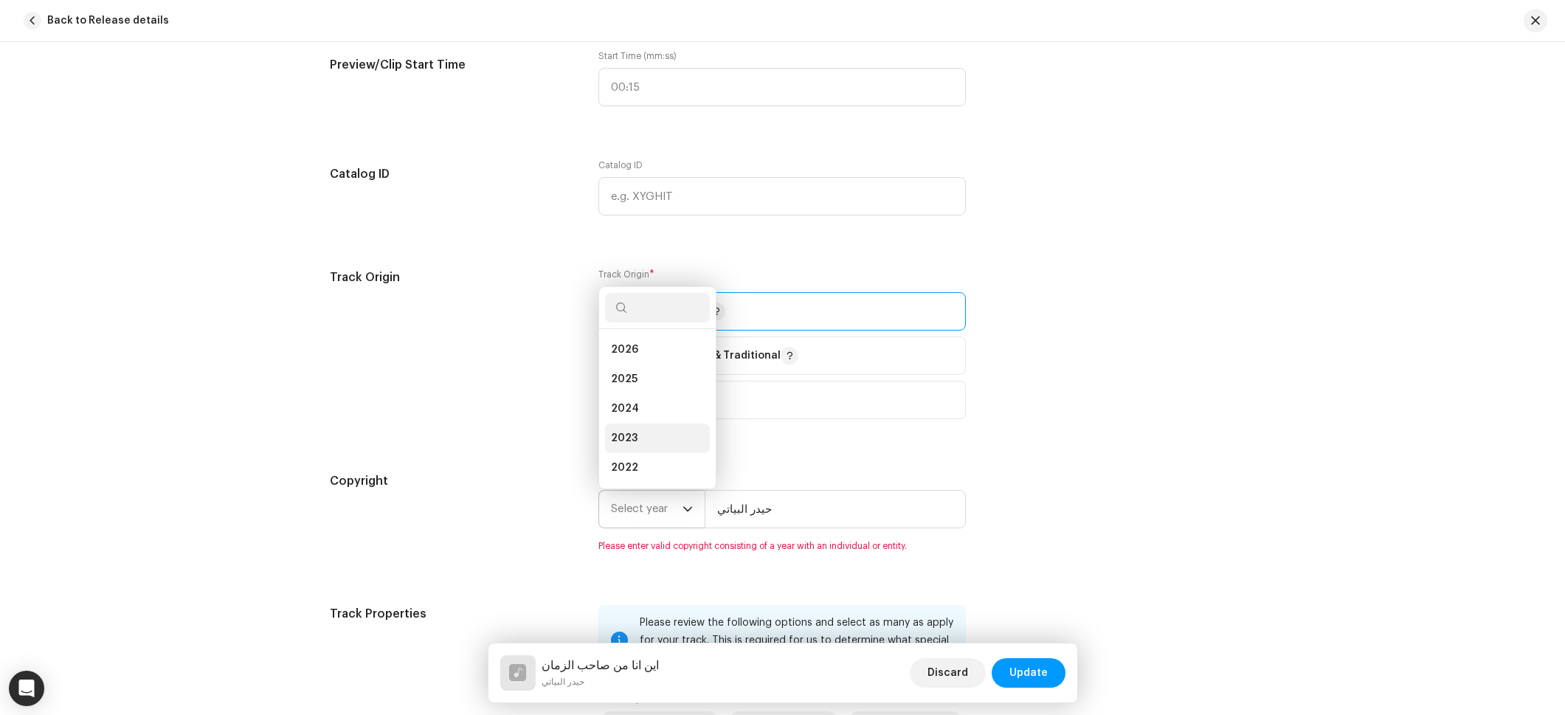
scroll to position [24, 0]
click at [636, 354] on li "2025" at bounding box center [657, 356] width 105 height 30
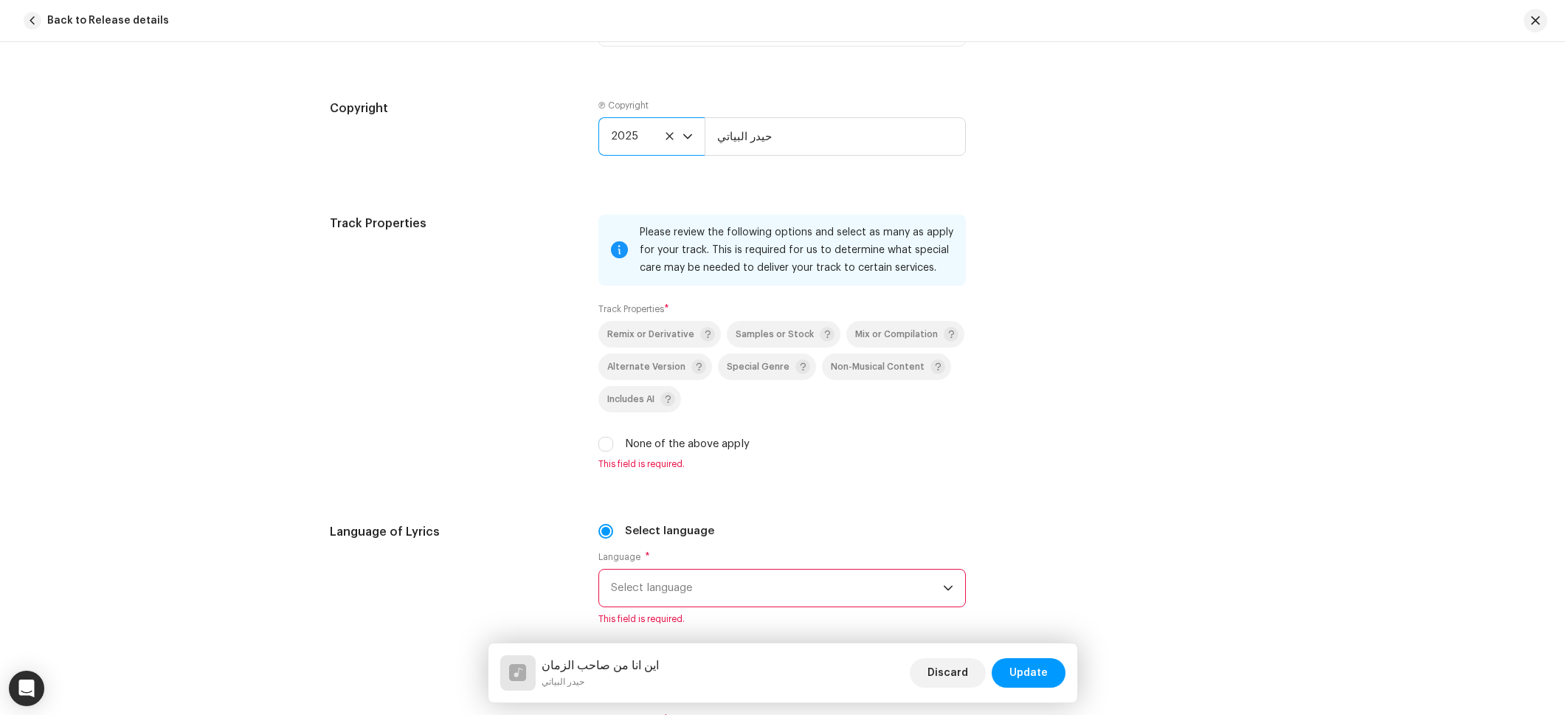
scroll to position [2066, 0]
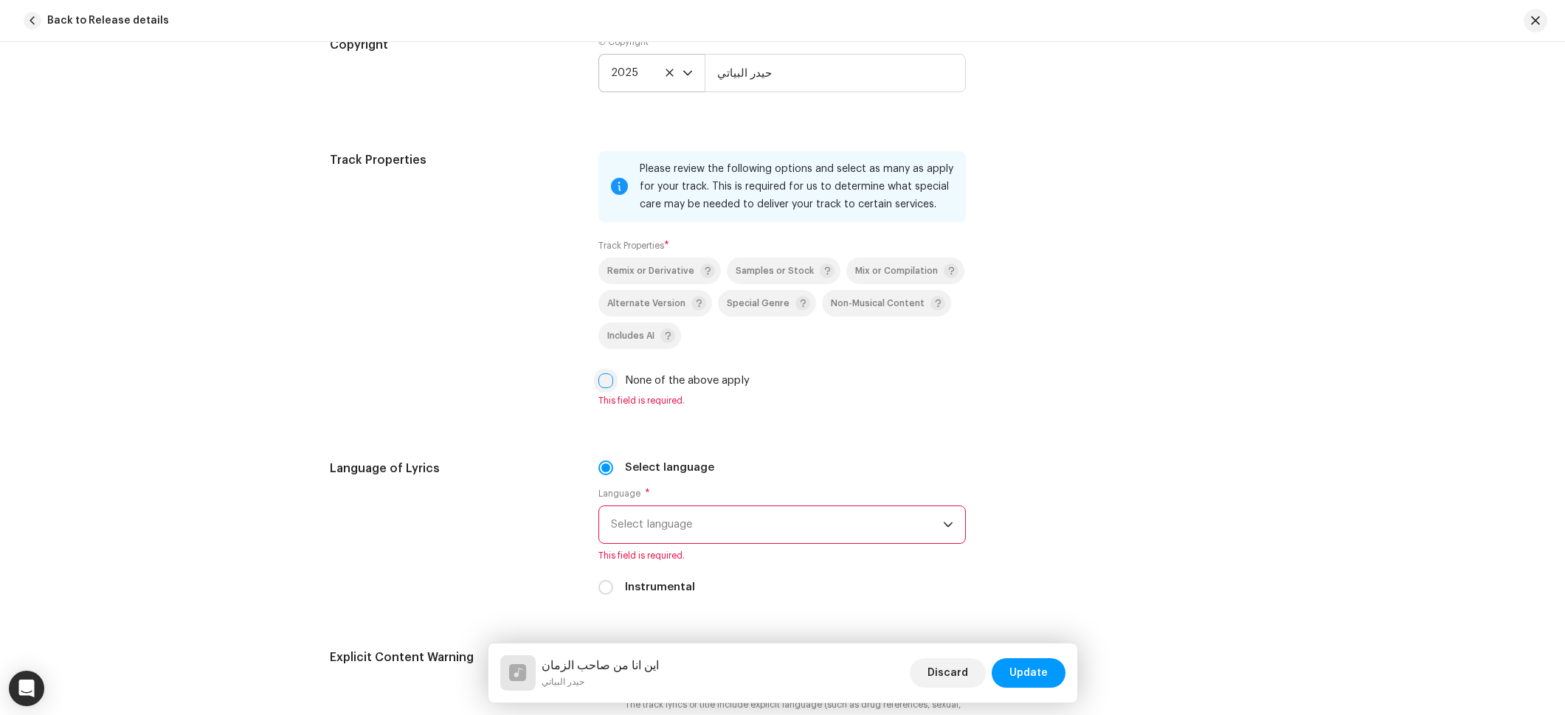
click at [601, 380] on input "None of the above apply" at bounding box center [605, 380] width 15 height 15
checkbox input "true"
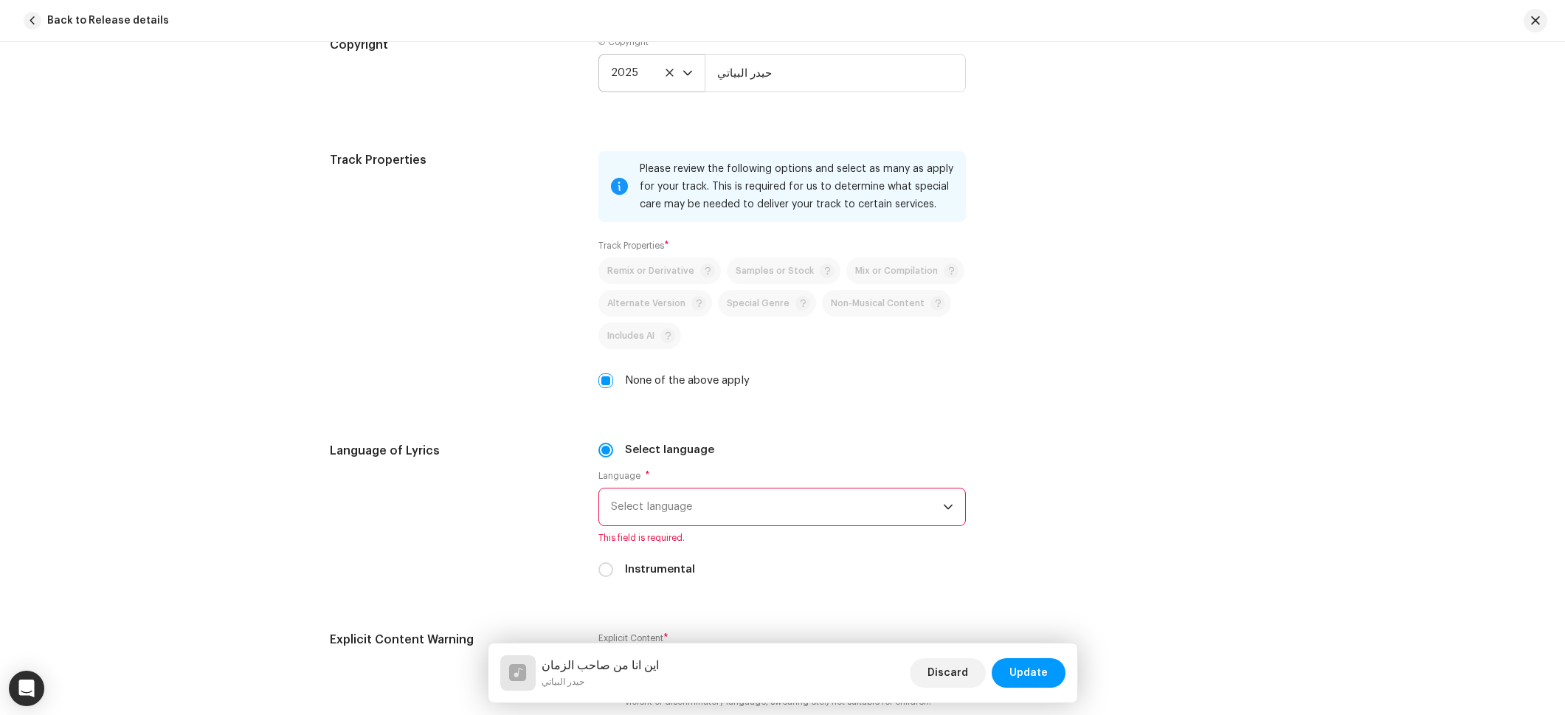
click at [680, 511] on span "Select language" at bounding box center [777, 507] width 332 height 37
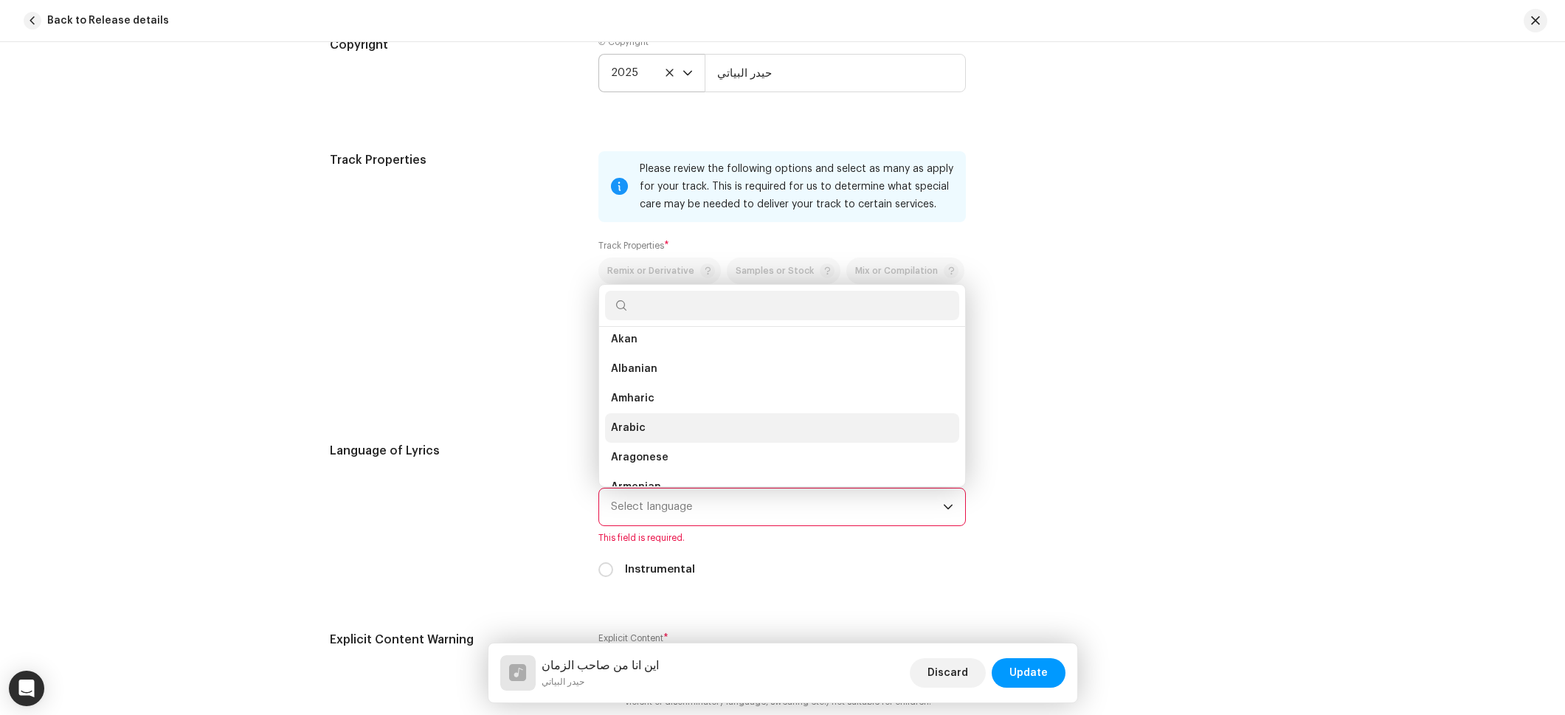
scroll to position [107, 0]
click at [653, 419] on li "Arabic" at bounding box center [782, 418] width 354 height 30
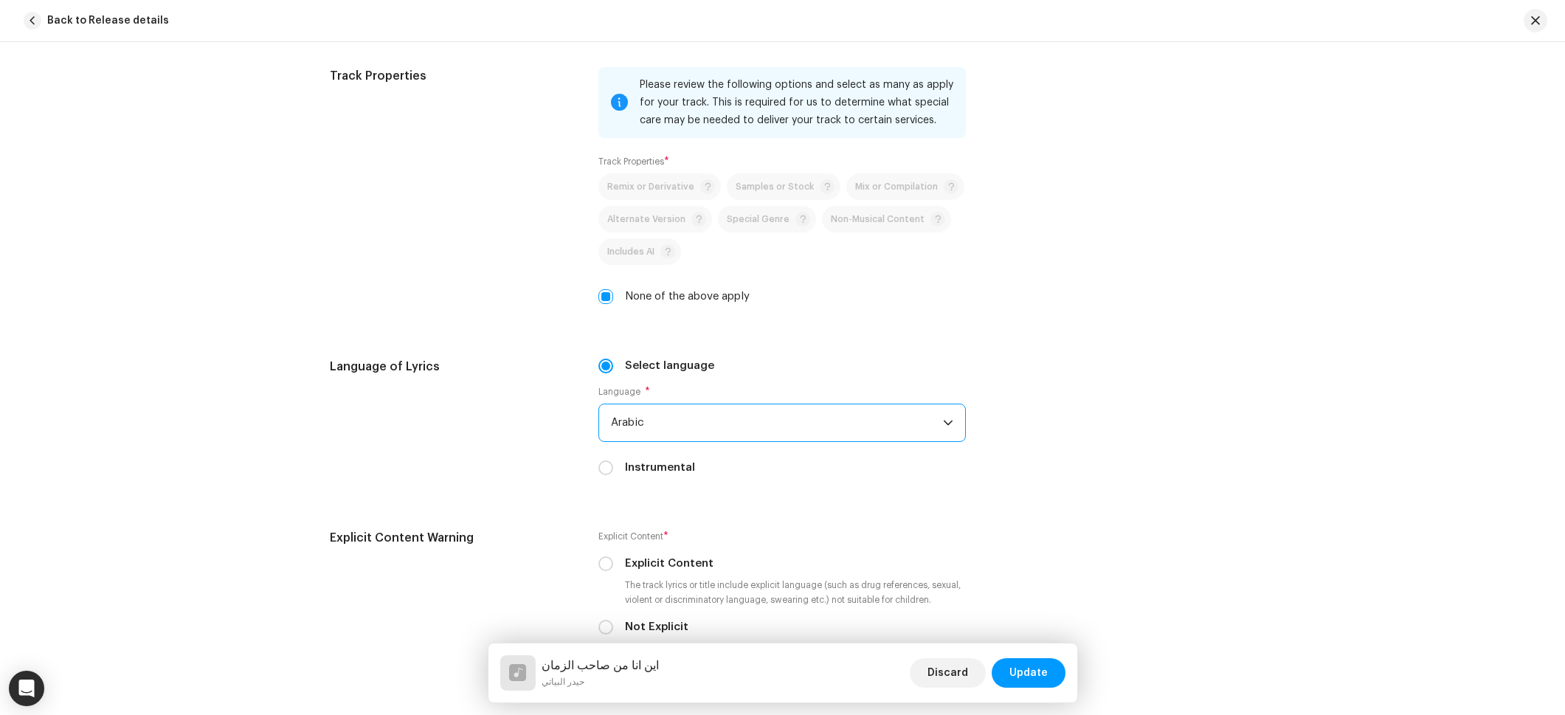
scroll to position [2235, 0]
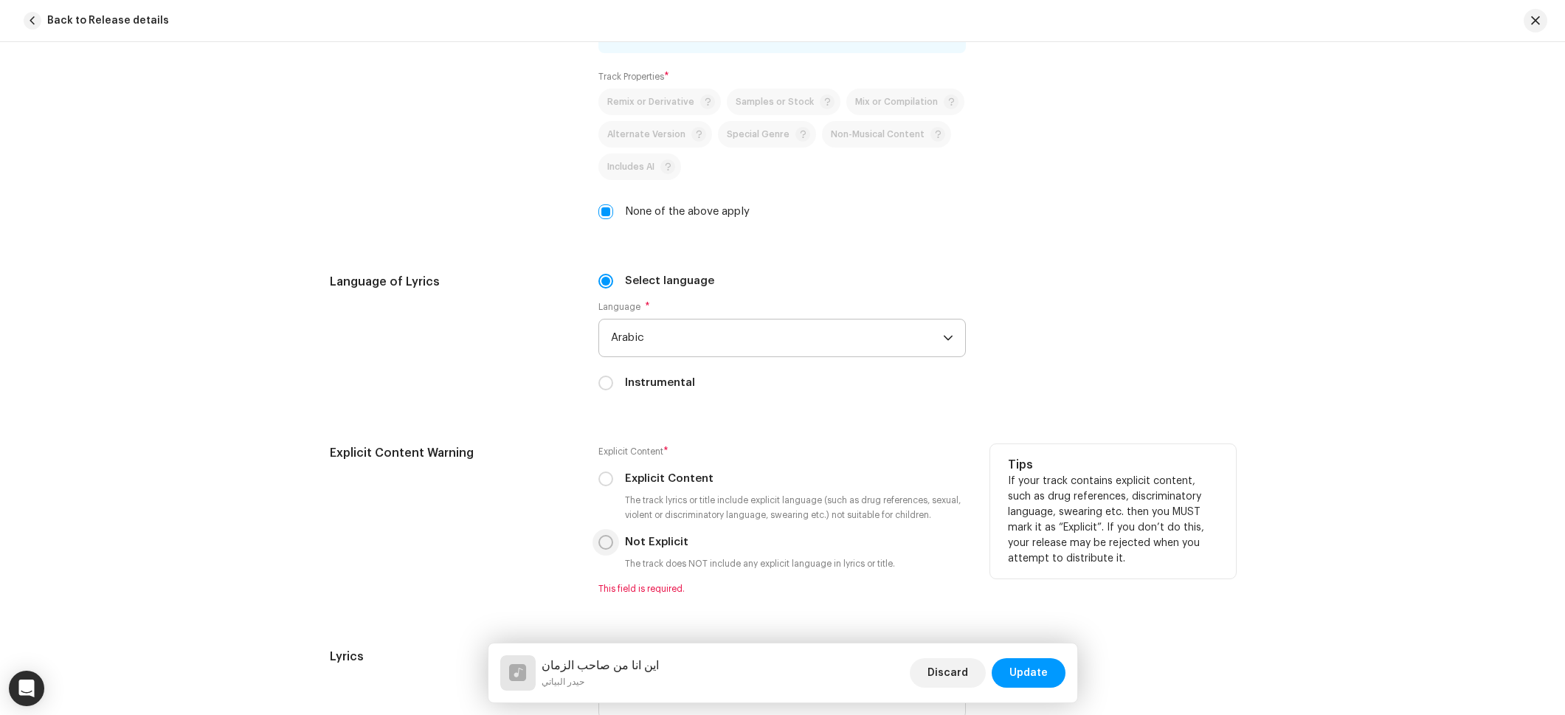
click at [604, 531] on div "Explicit Content * Explicit Content The track lyrics or title include explicit …" at bounding box center [781, 519] width 367 height 151
click at [605, 536] on input "Not Explicit" at bounding box center [605, 542] width 15 height 15
radio input "true"
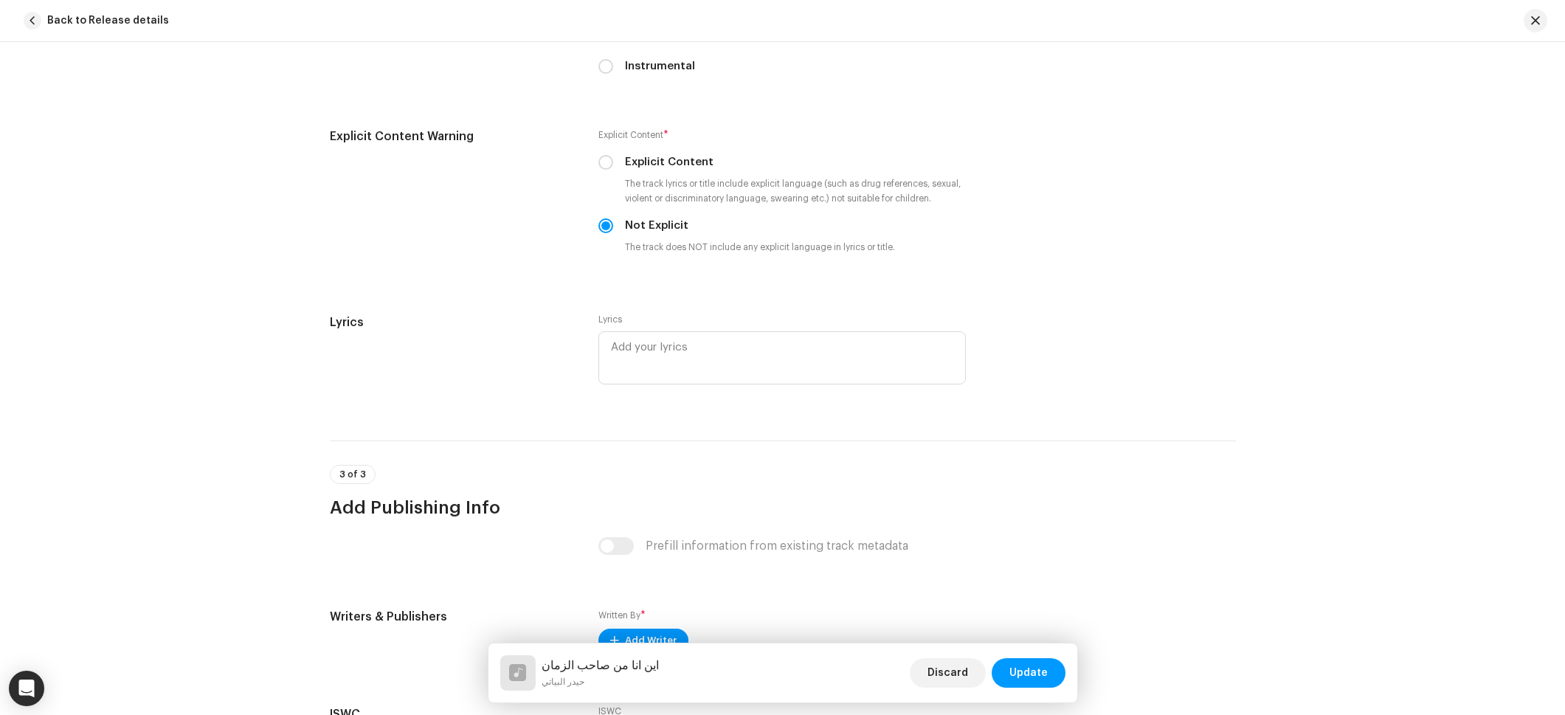
scroll to position [2748, 0]
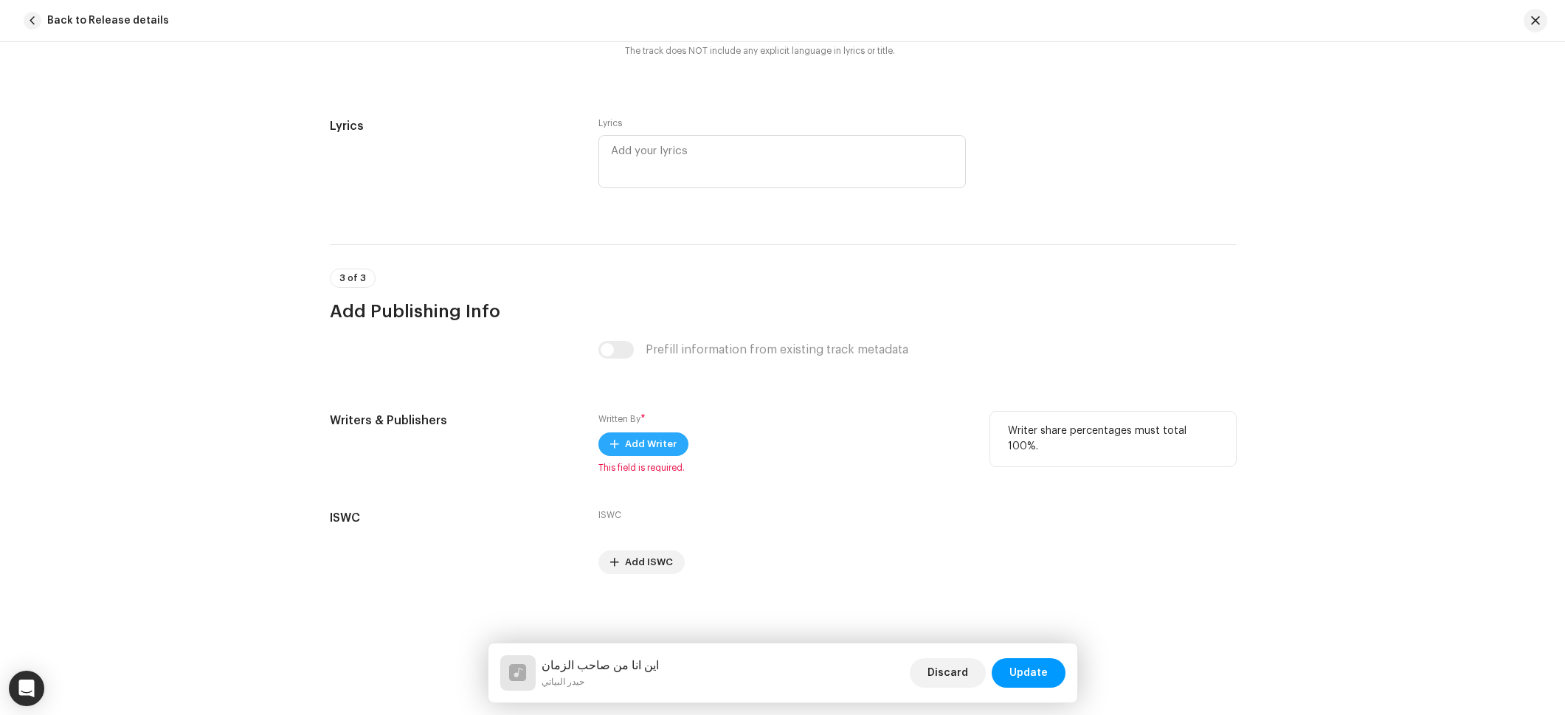
click at [669, 453] on span "Add Writer" at bounding box center [651, 444] width 52 height 30
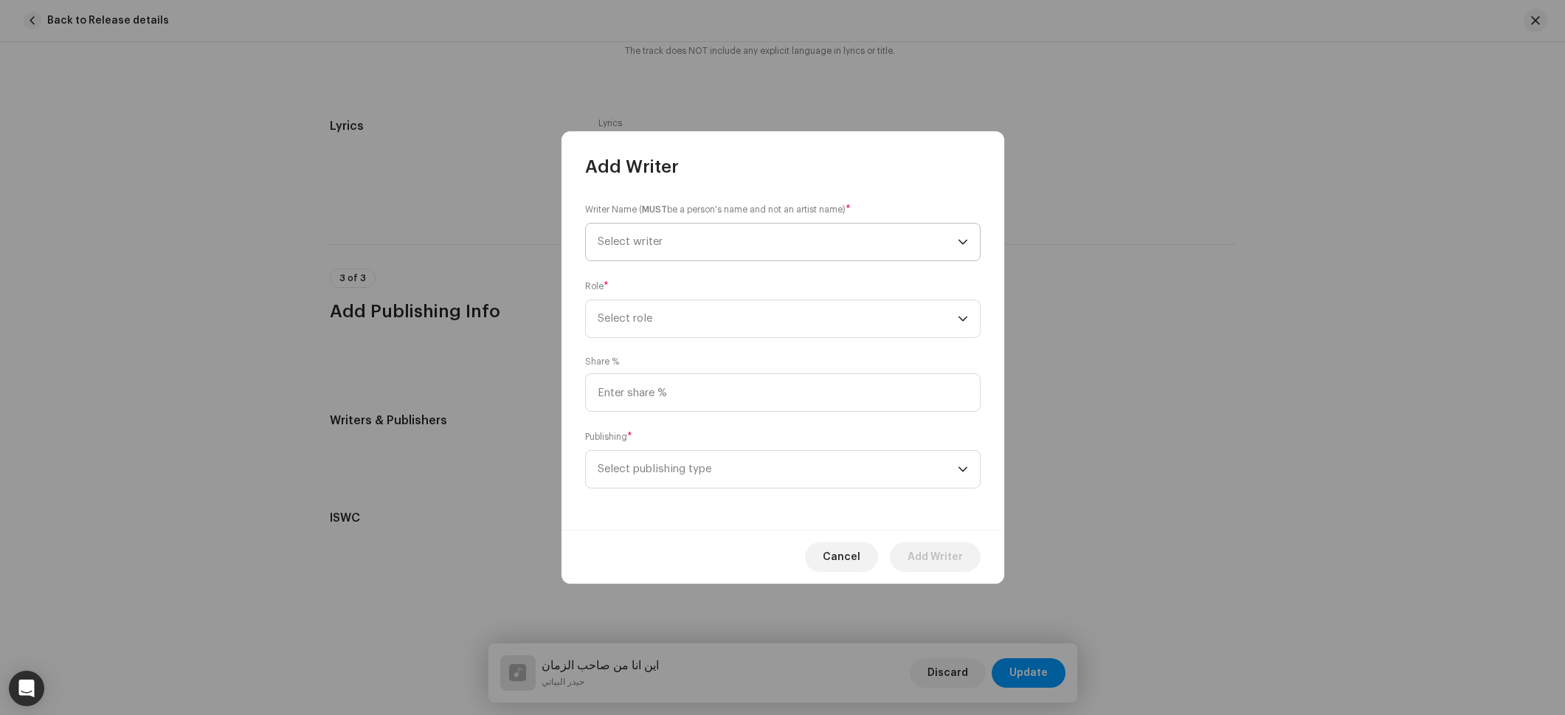
click at [680, 223] on p-select "Select writer" at bounding box center [783, 242] width 396 height 38
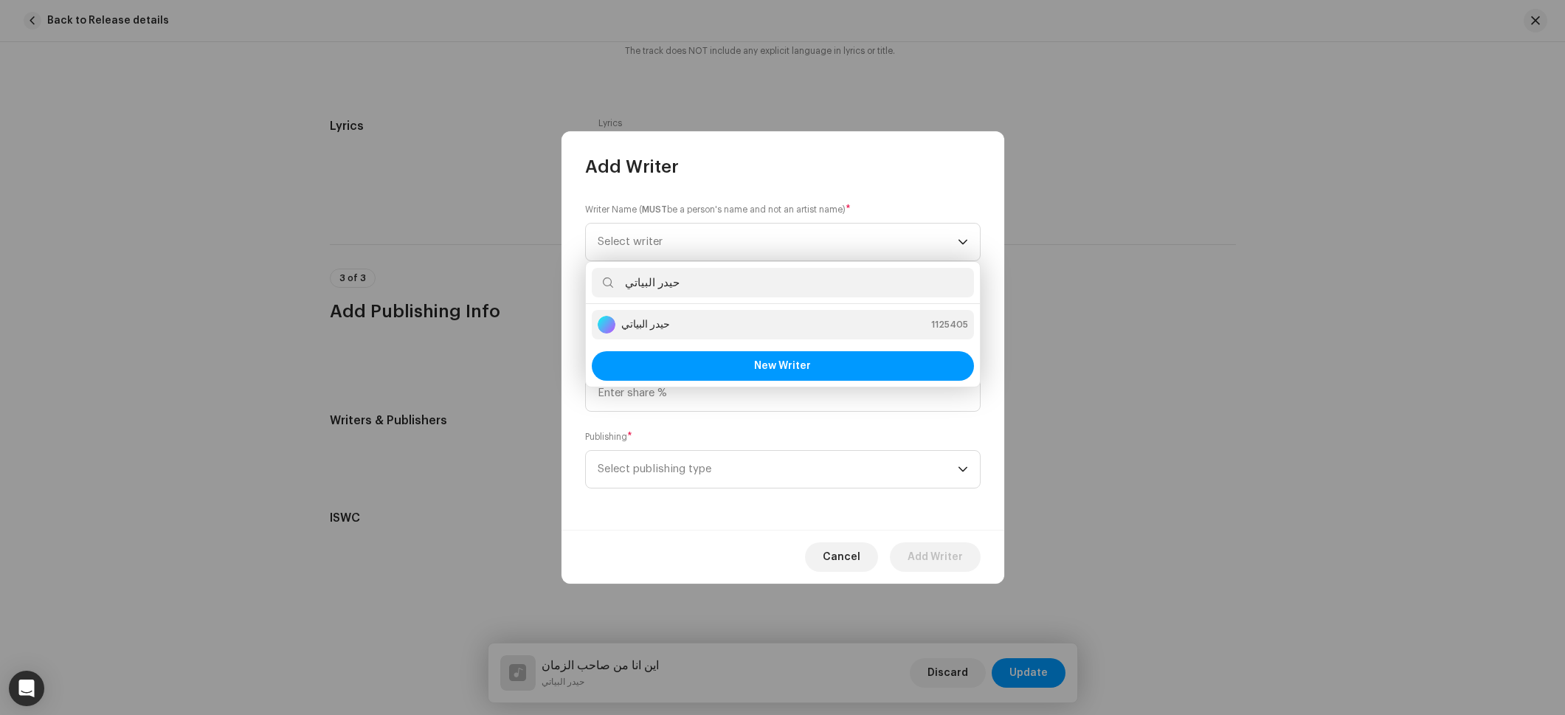
type input "حيدر البياتي"
click at [681, 326] on div "حيدر البياتي 1125405" at bounding box center [783, 325] width 370 height 18
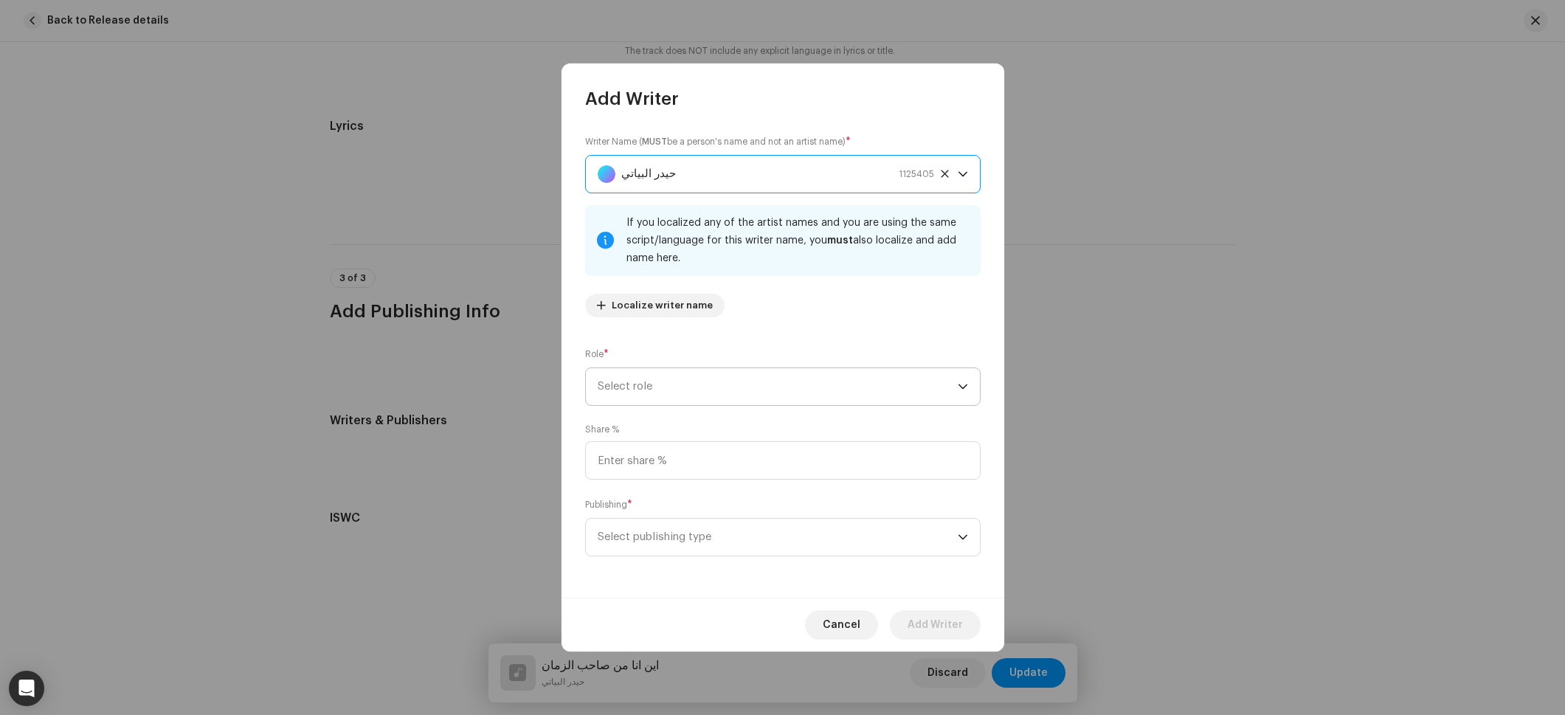
click at [657, 400] on span "Select role" at bounding box center [778, 386] width 360 height 37
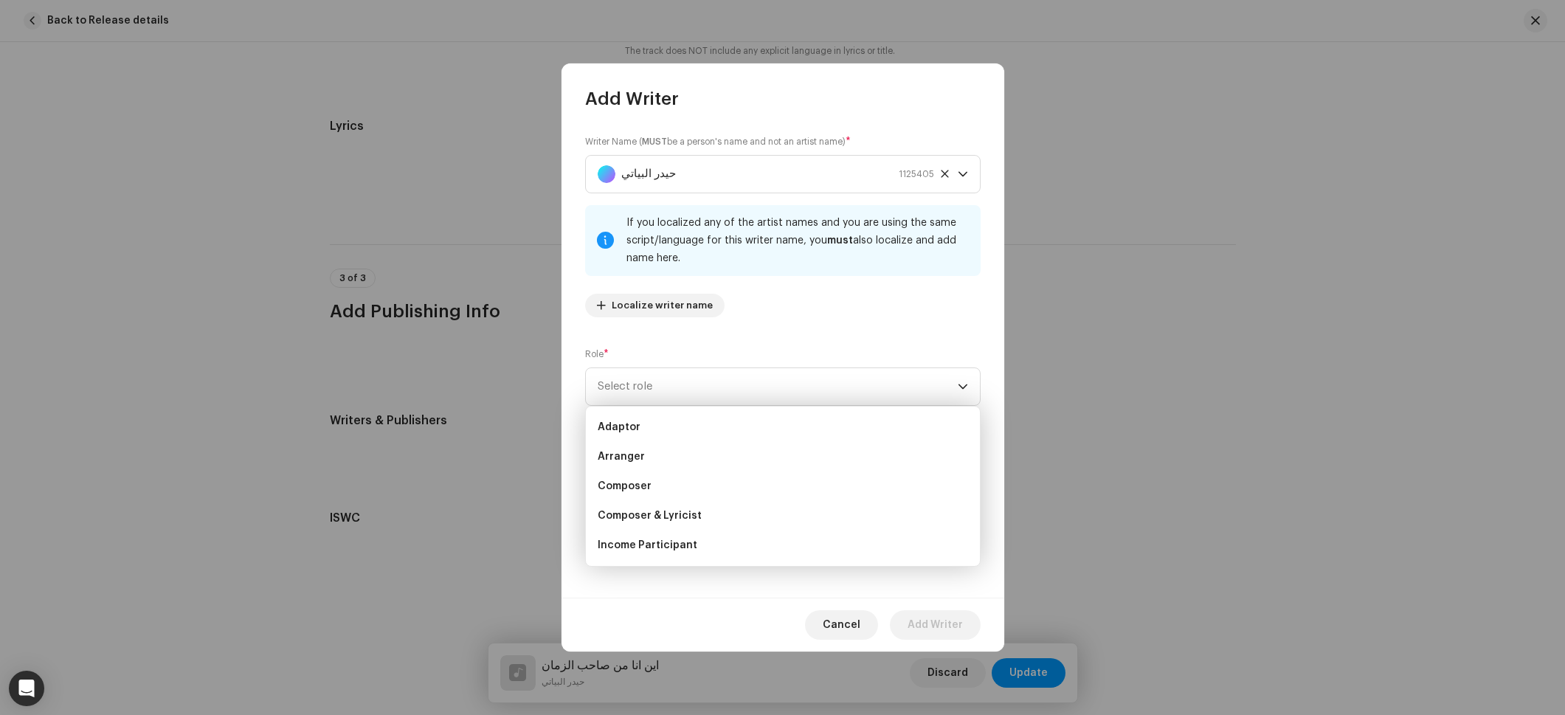
drag, startPoint x: 677, startPoint y: 508, endPoint x: 675, endPoint y: 497, distance: 11.9
click at [677, 508] on span "Composer & Lyricist" at bounding box center [650, 515] width 104 height 15
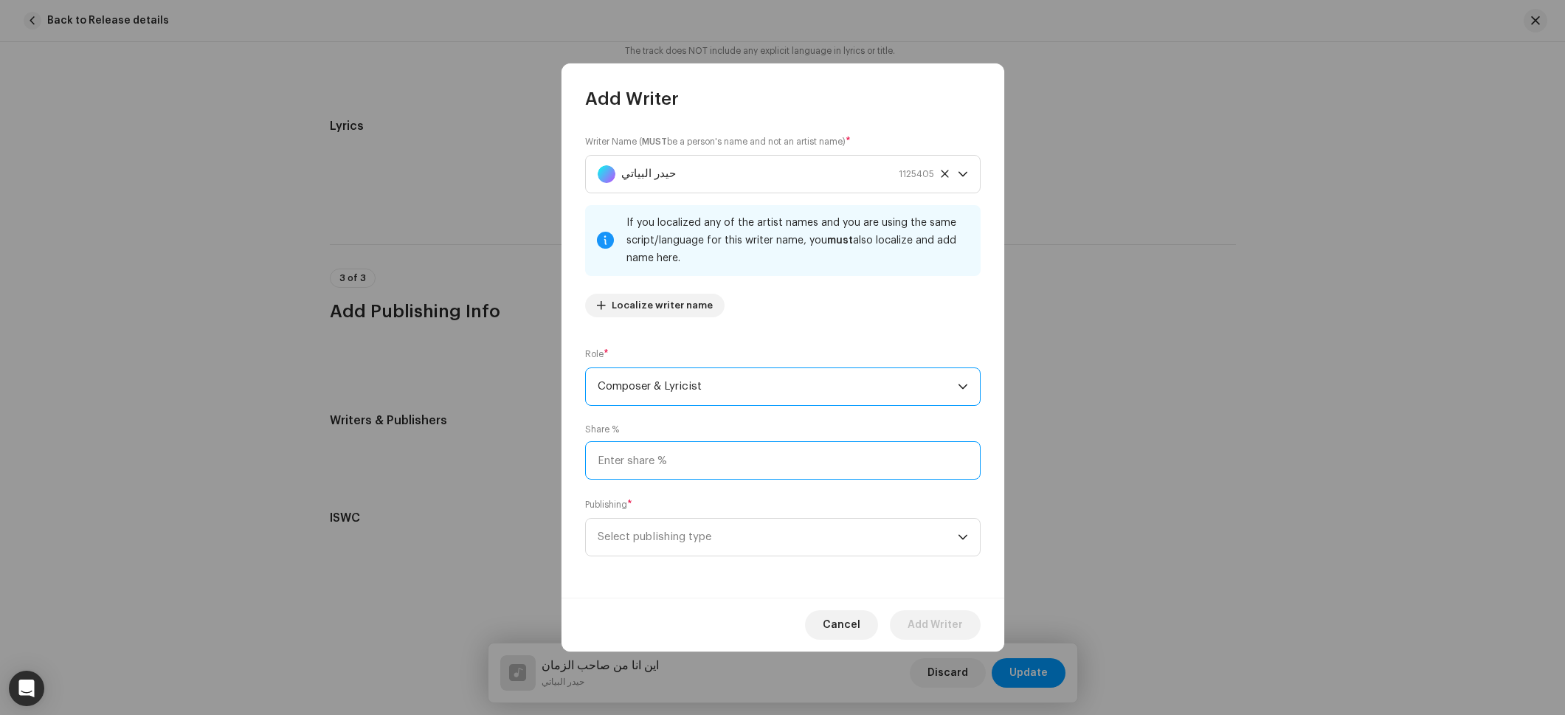
click at [677, 472] on input at bounding box center [783, 460] width 396 height 38
type input "100.00"
click at [670, 532] on span "Select publishing type" at bounding box center [778, 537] width 360 height 37
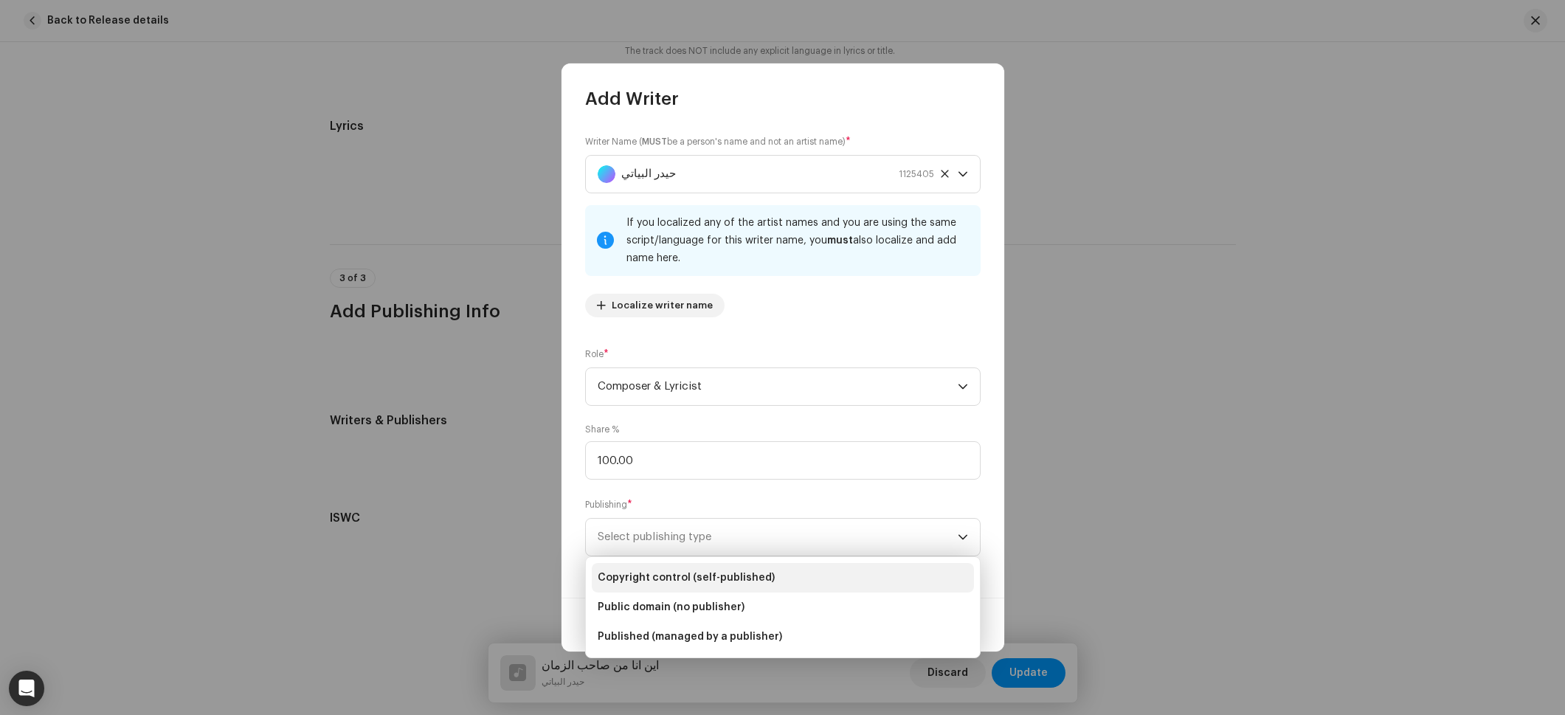
click at [677, 576] on span "Copyright control (self-published)" at bounding box center [686, 577] width 177 height 15
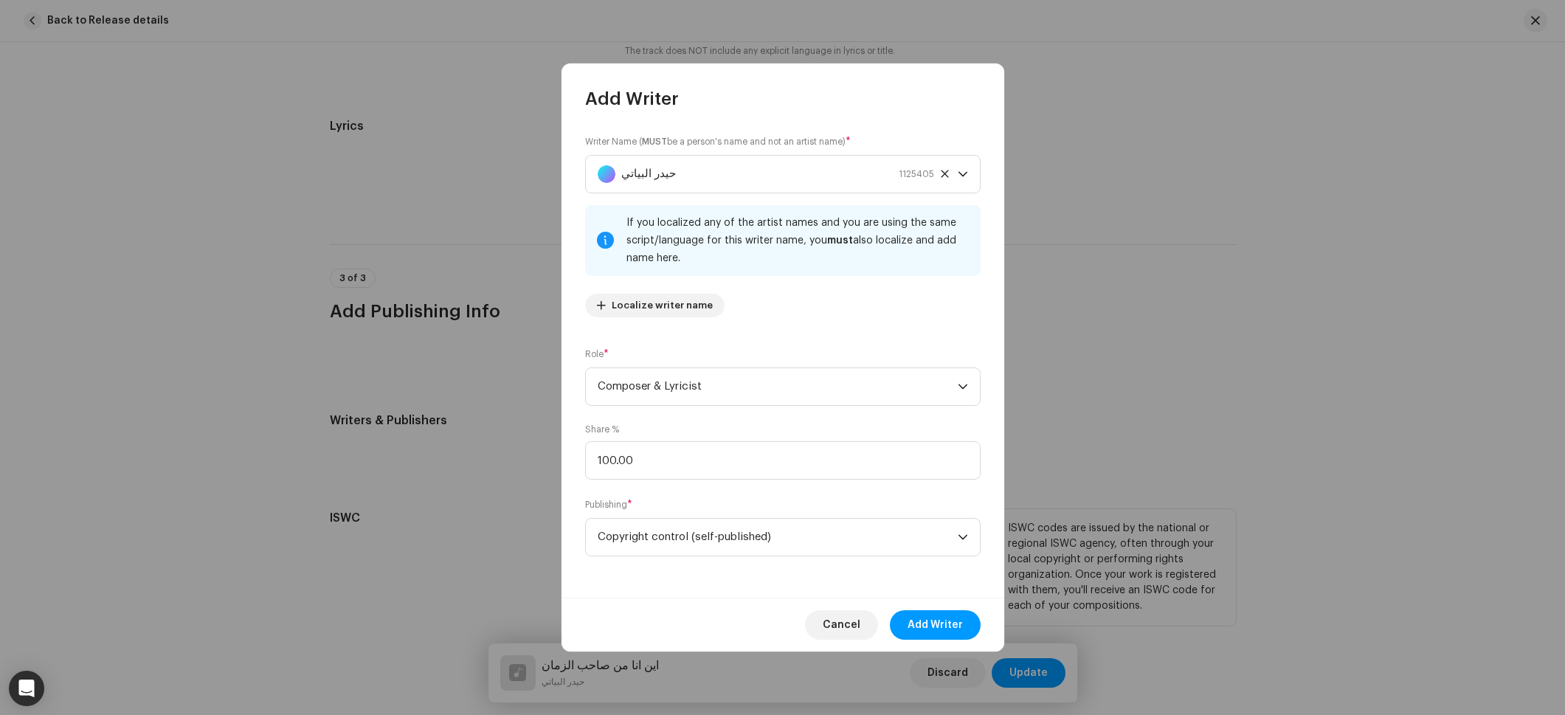
drag, startPoint x: 919, startPoint y: 615, endPoint x: 912, endPoint y: 611, distance: 8.0
click at [918, 615] on span "Add Writer" at bounding box center [935, 625] width 55 height 30
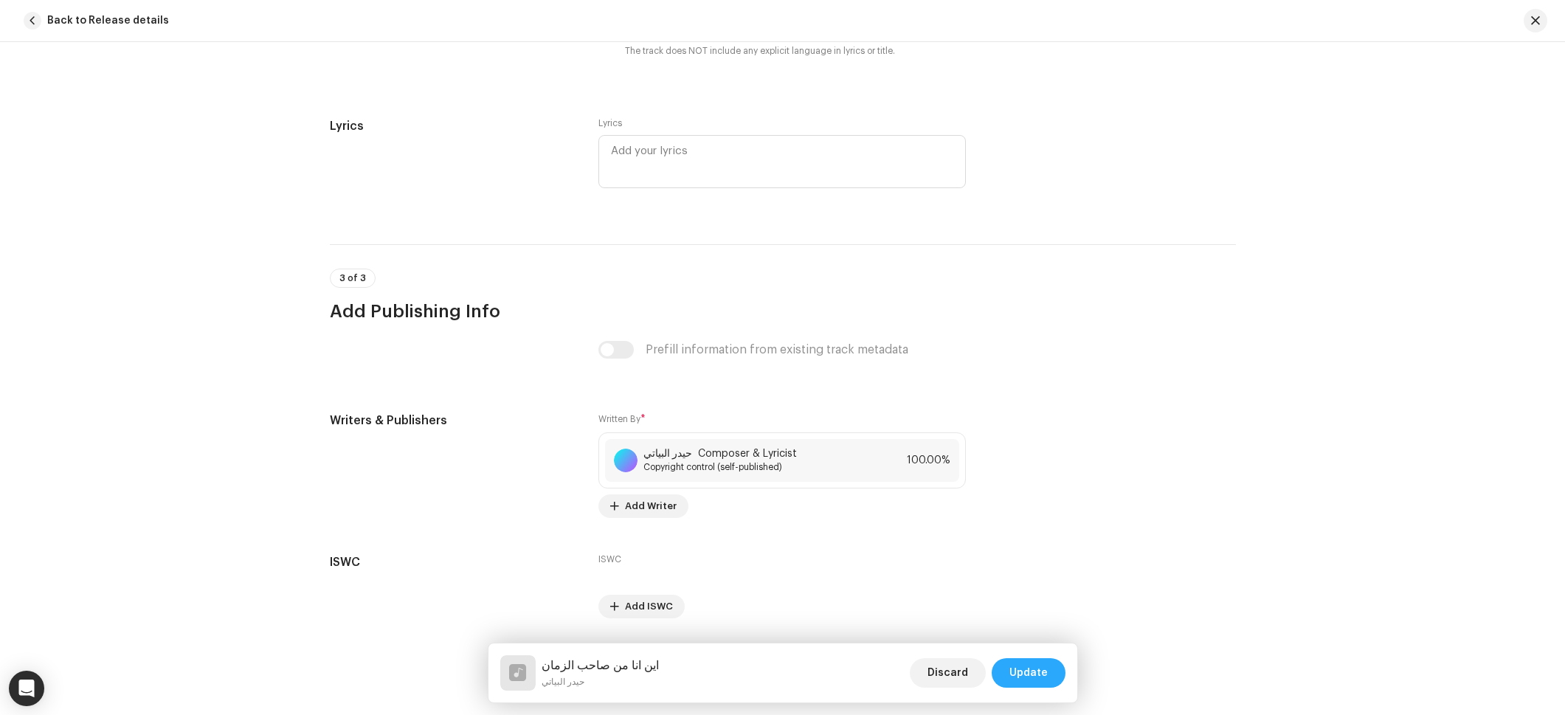
click at [1054, 677] on button "Update" at bounding box center [1029, 673] width 74 height 30
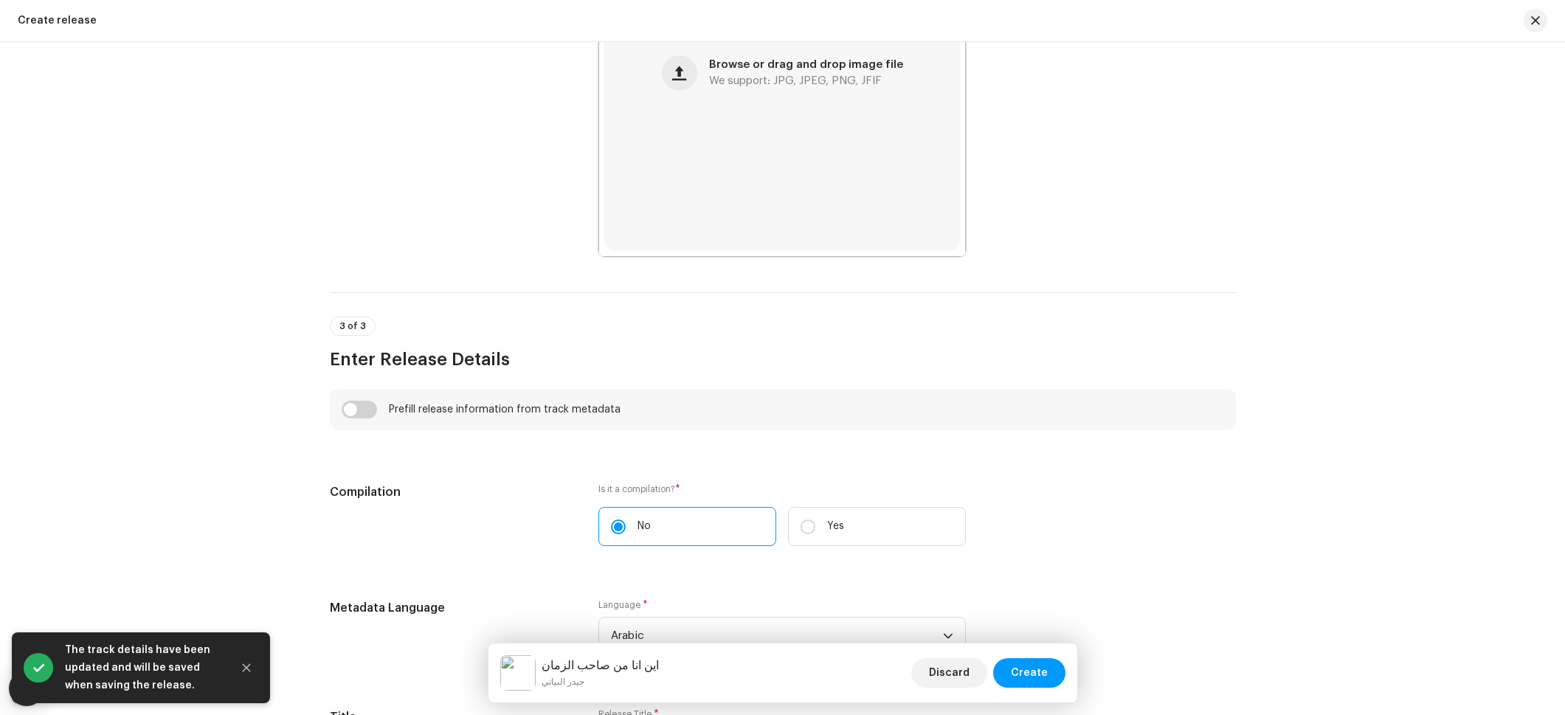
scroll to position [756, 0]
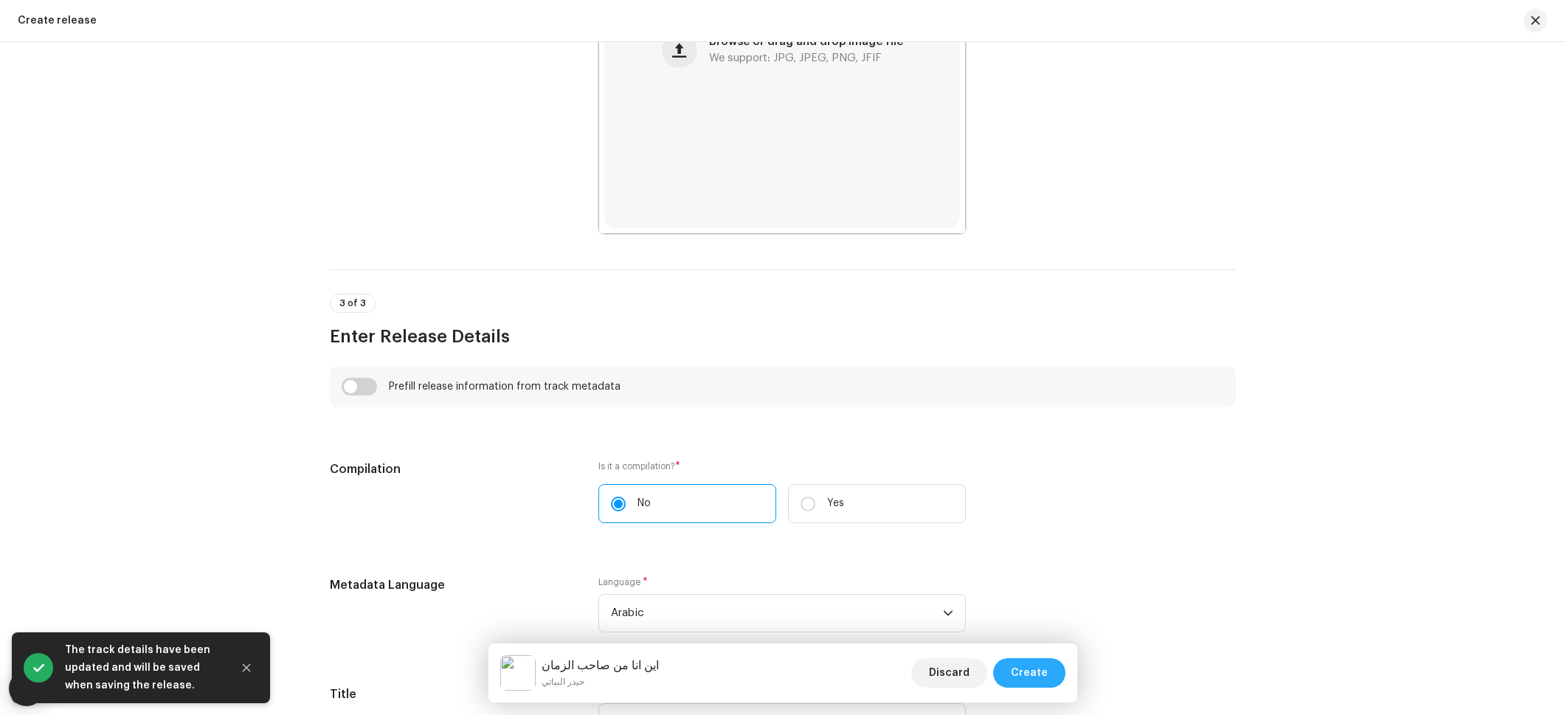
click at [1031, 666] on span "Create" at bounding box center [1029, 673] width 37 height 30
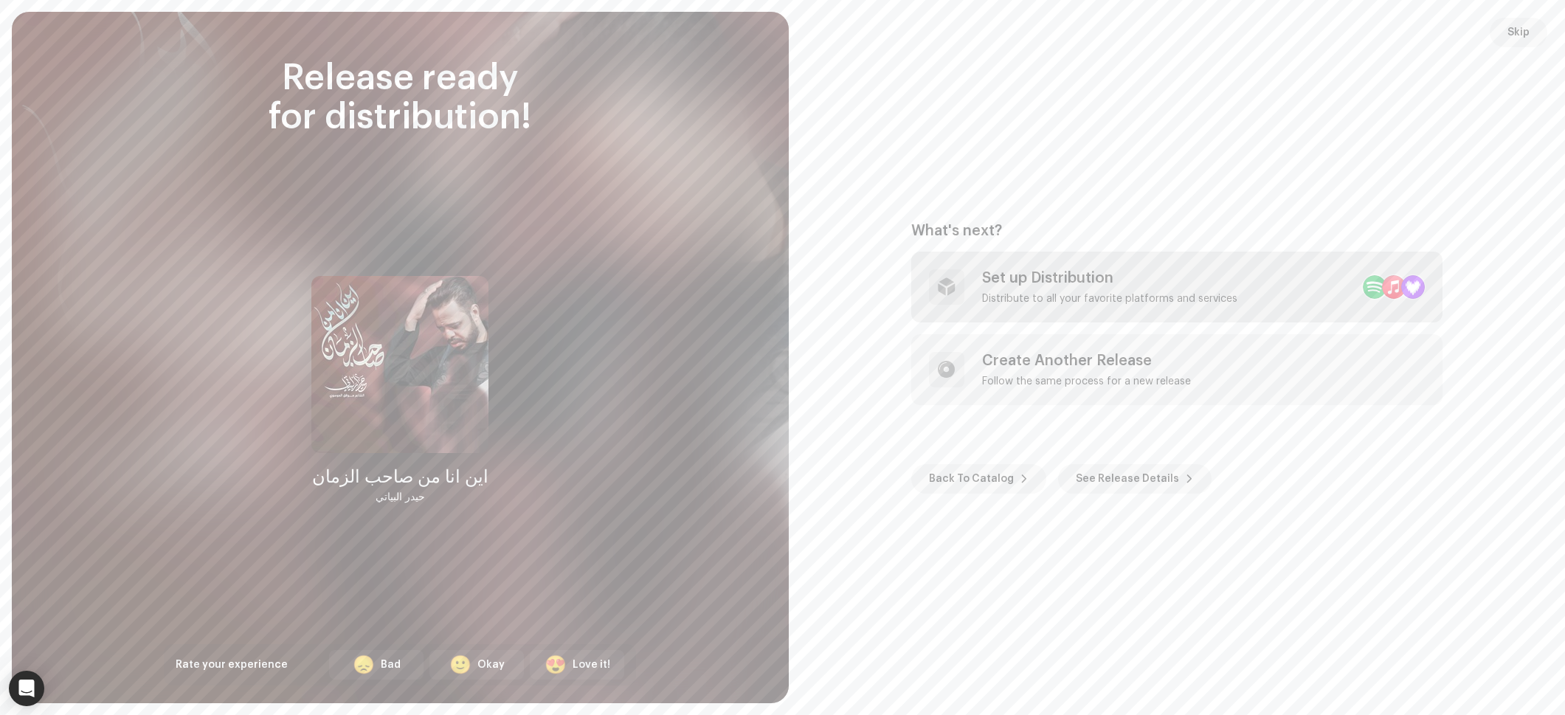
click at [1012, 277] on div "Set up Distribution" at bounding box center [1109, 278] width 255 height 18
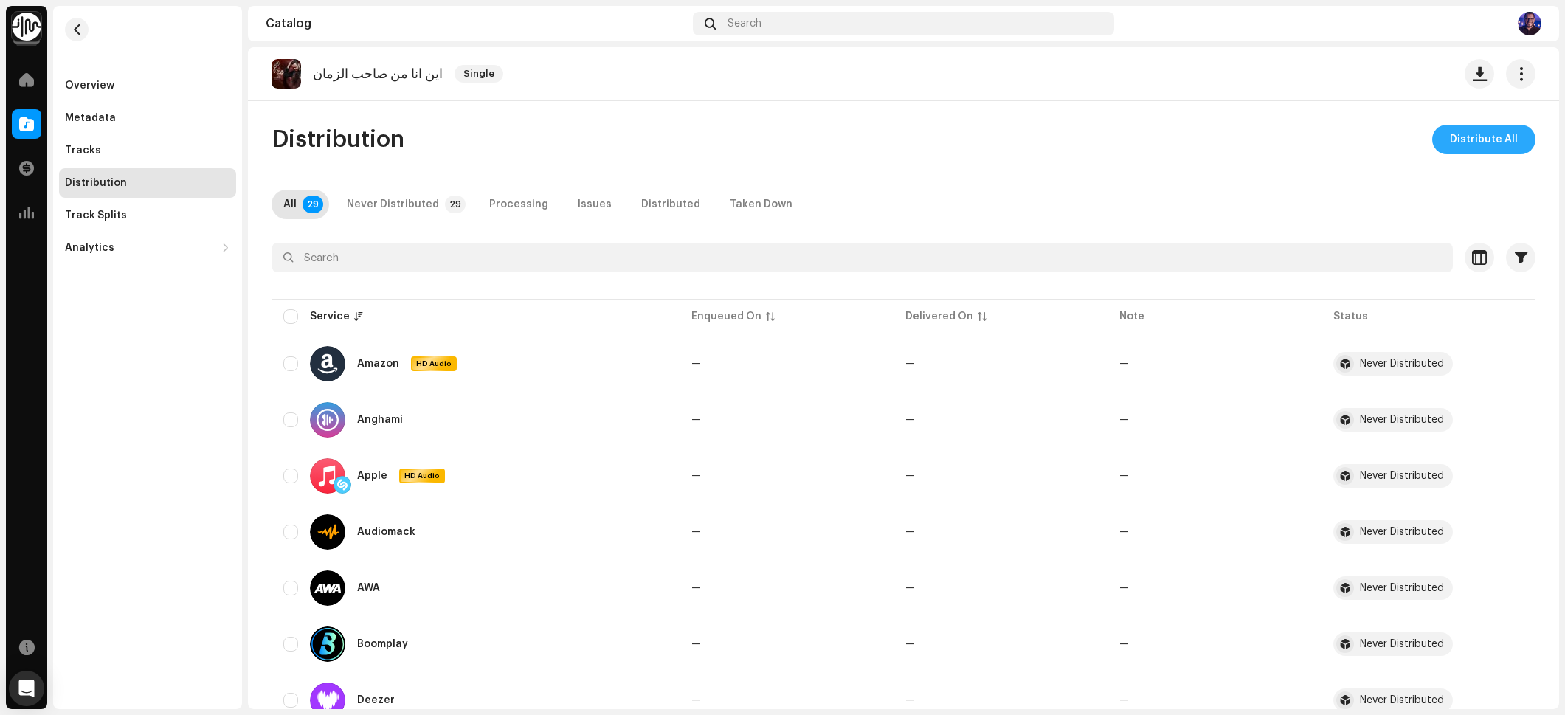
click at [1470, 141] on span "Distribute All" at bounding box center [1484, 140] width 68 height 30
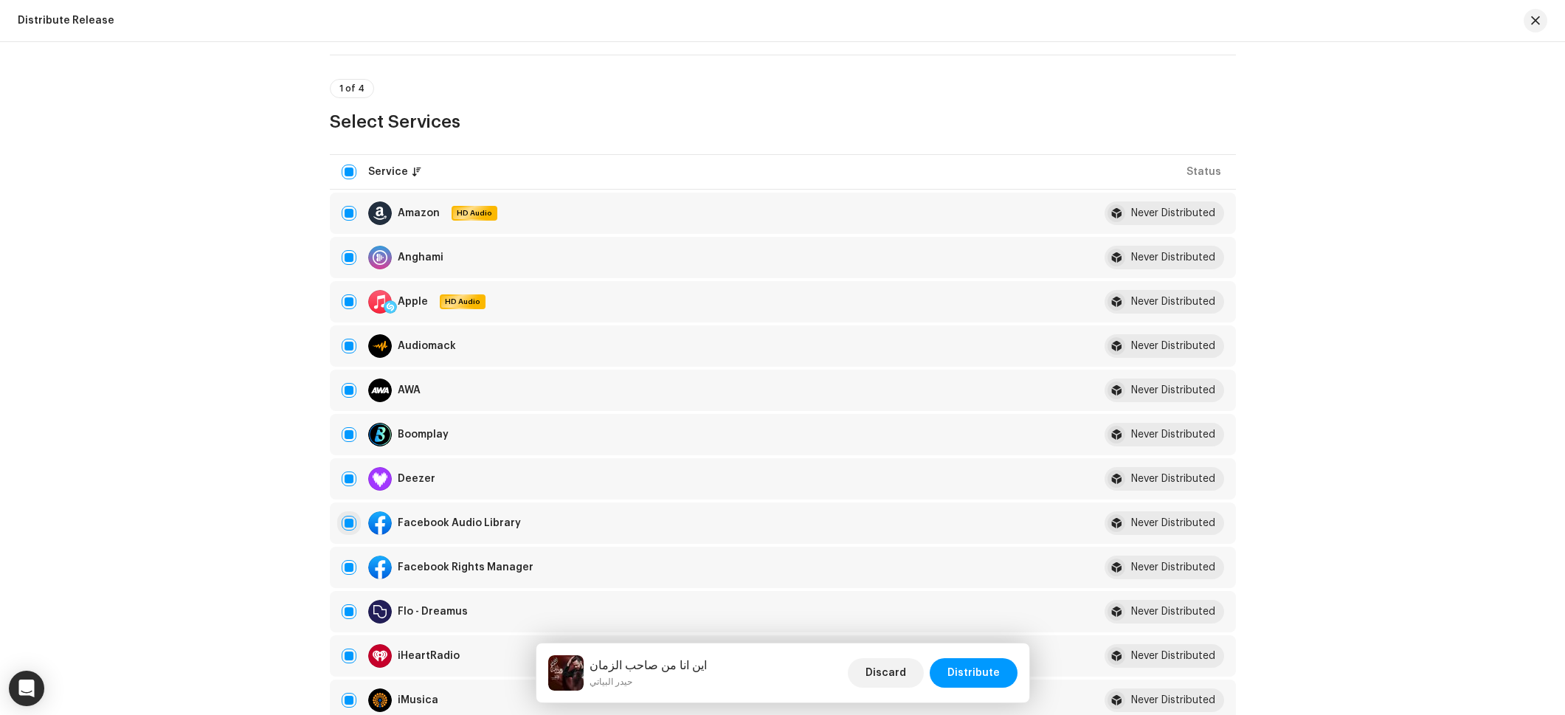
drag, startPoint x: 345, startPoint y: 562, endPoint x: 348, endPoint y: 525, distance: 37.7
click at [346, 563] on input "checkbox" at bounding box center [349, 567] width 15 height 15
checkbox input "false"
drag, startPoint x: 344, startPoint y: 505, endPoint x: 346, endPoint y: 525, distance: 20.0
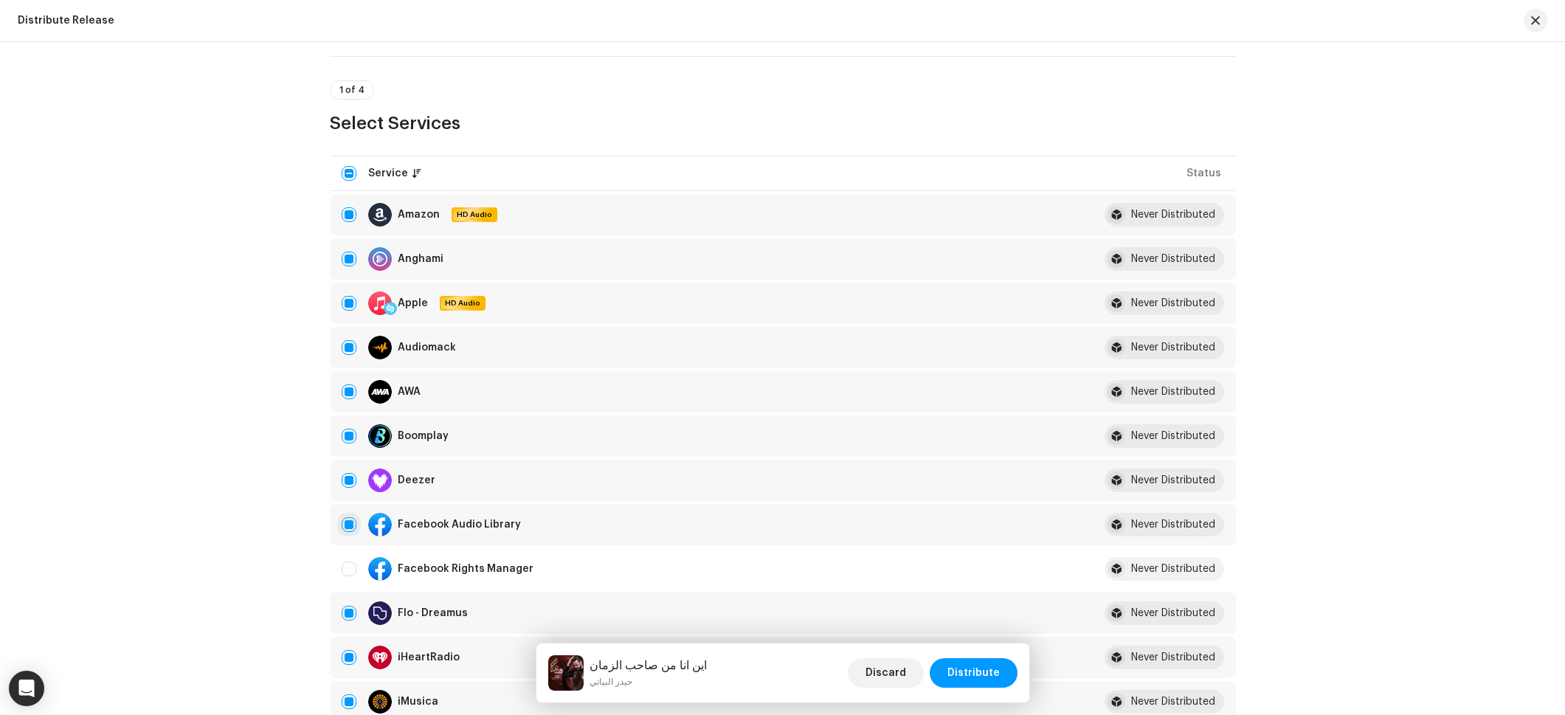
click at [344, 505] on td "Facebook Audio Library" at bounding box center [705, 524] width 751 height 41
drag, startPoint x: 346, startPoint y: 525, endPoint x: 421, endPoint y: 535, distance: 76.0
click at [346, 525] on input "Row Selected" at bounding box center [349, 526] width 15 height 15
checkbox input "false"
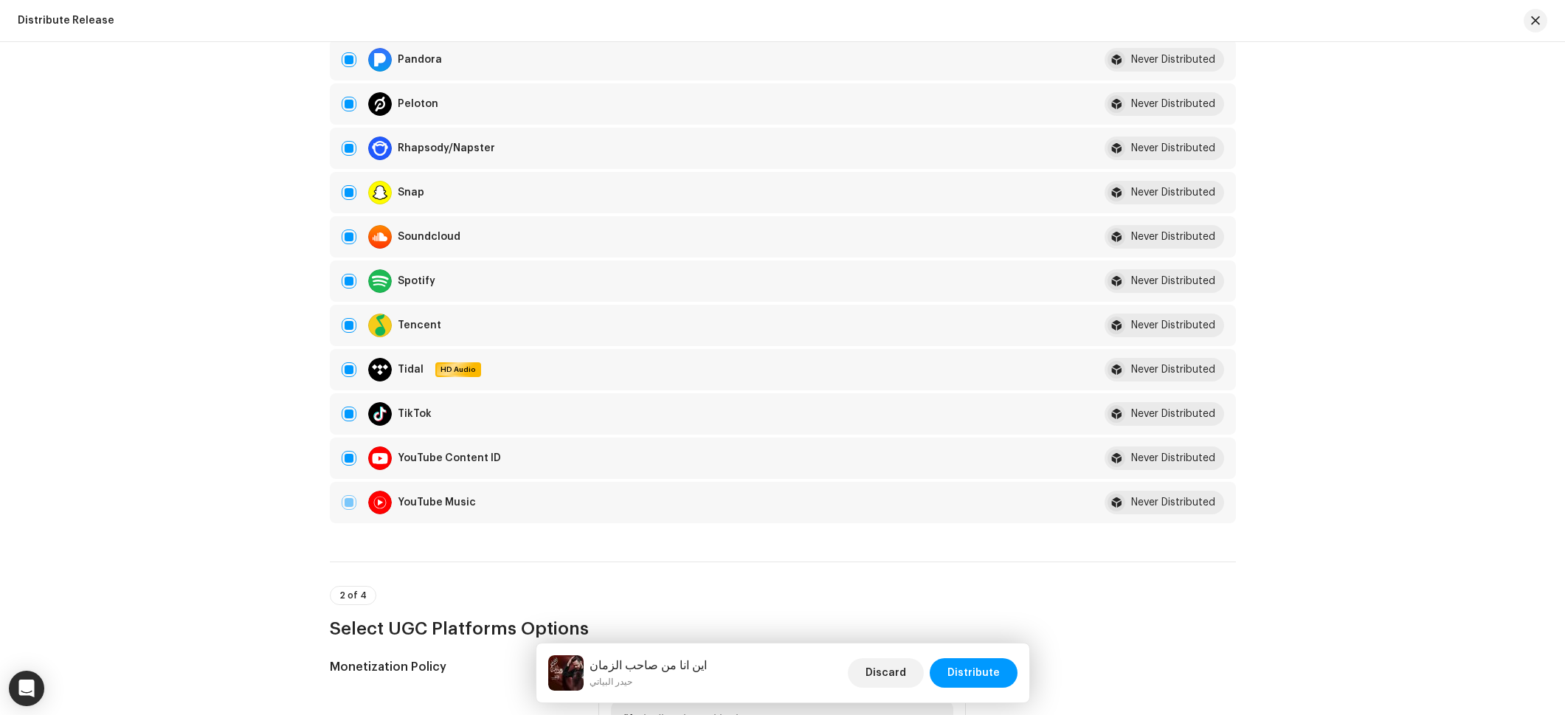
scroll to position [1091, 0]
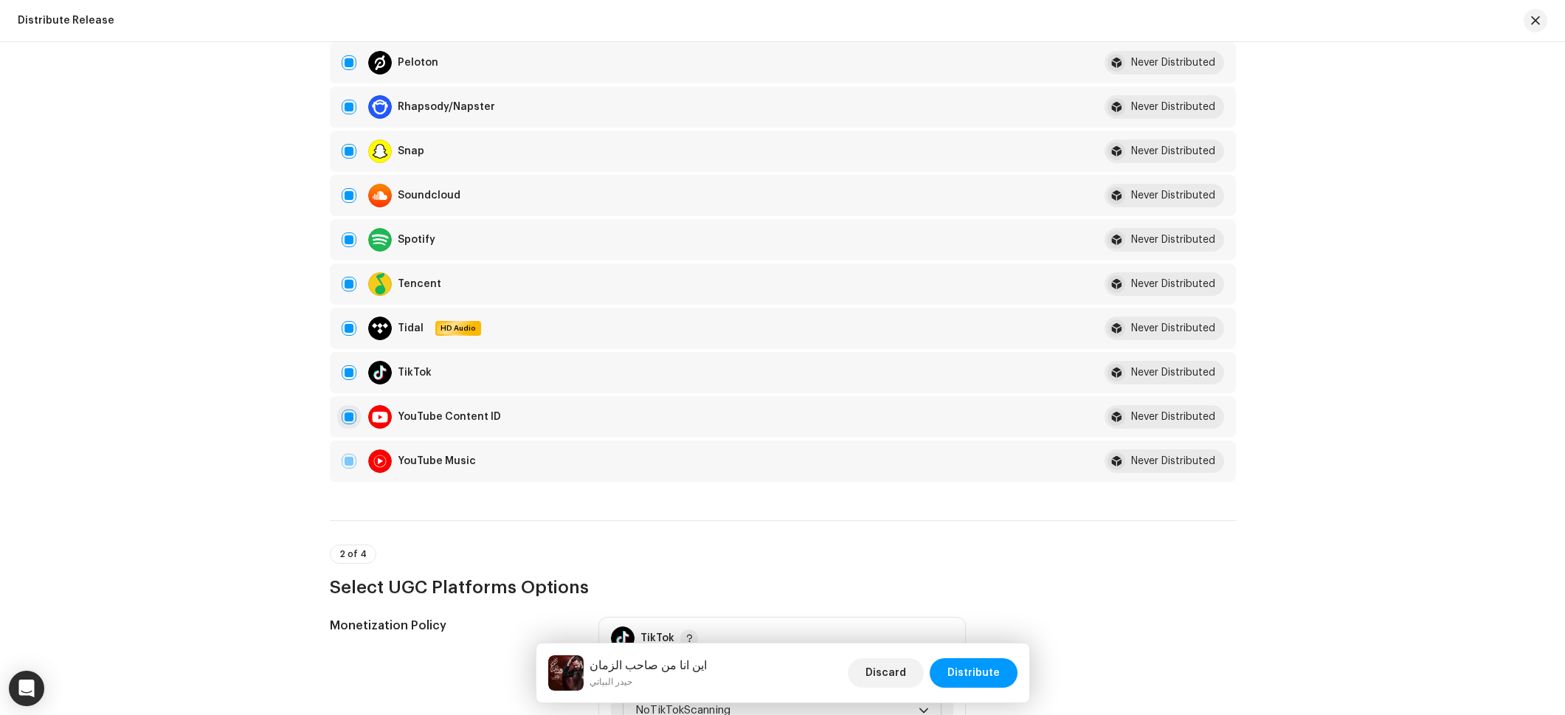
click at [343, 415] on input "Row Selected" at bounding box center [349, 417] width 15 height 15
checkbox input "false"
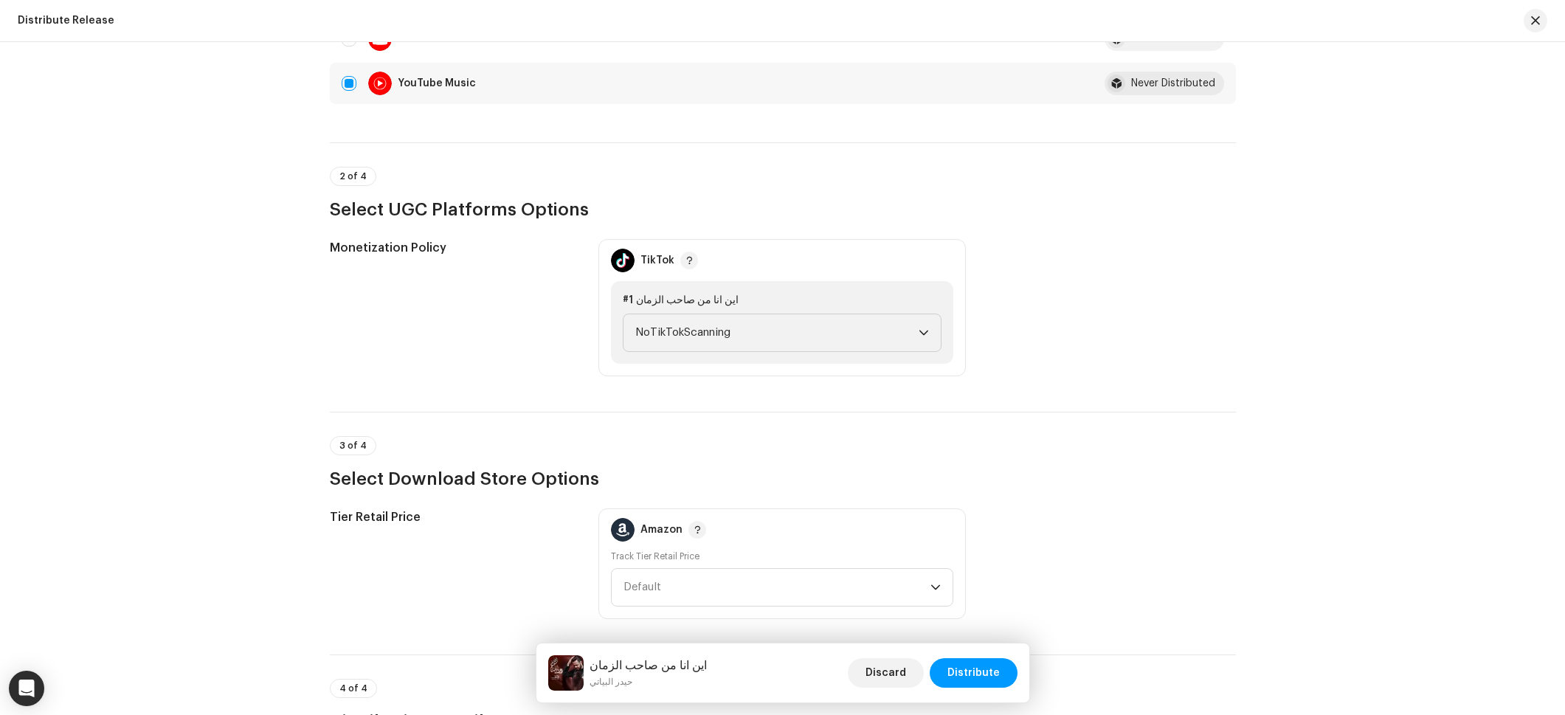
scroll to position [1511, 0]
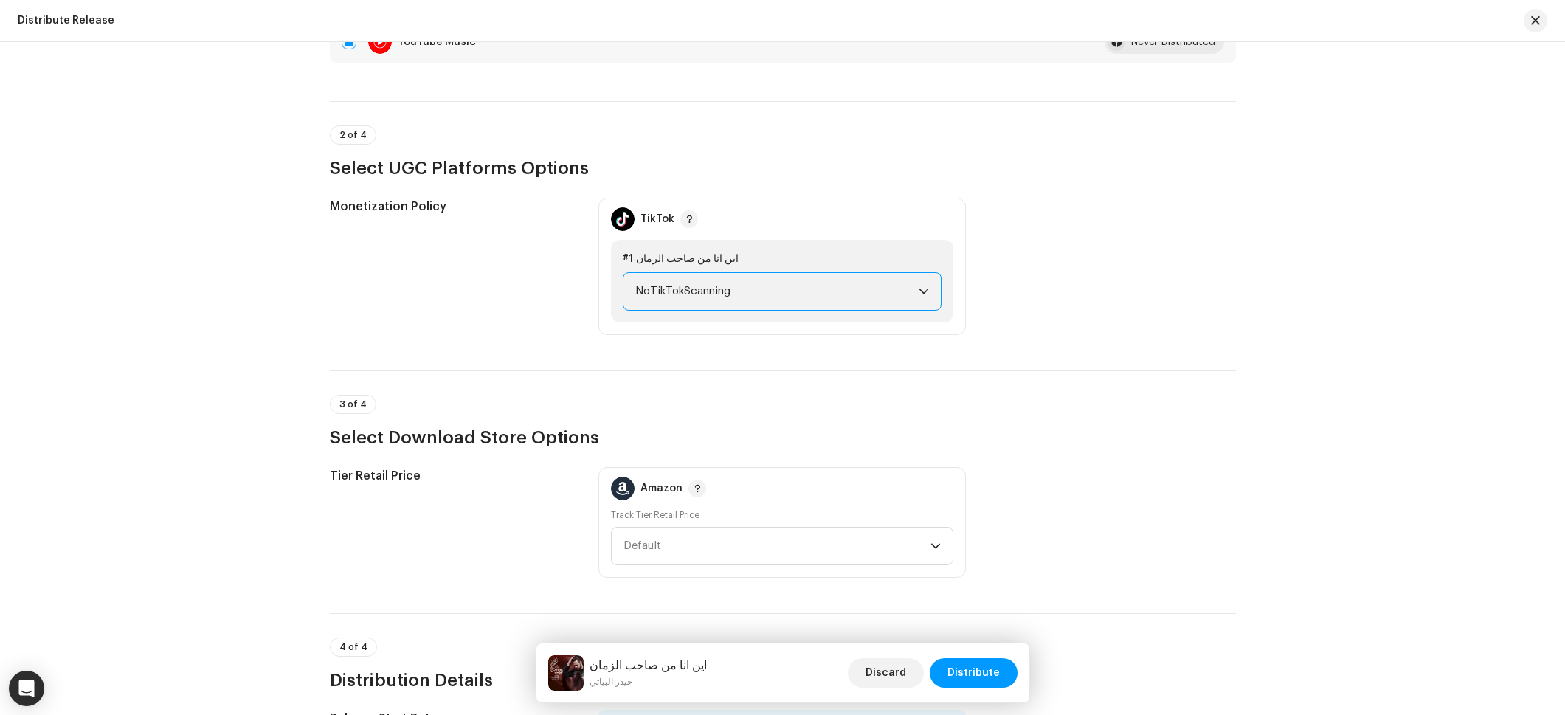
click at [701, 292] on span "NoTikTokScanning" at bounding box center [776, 291] width 283 height 37
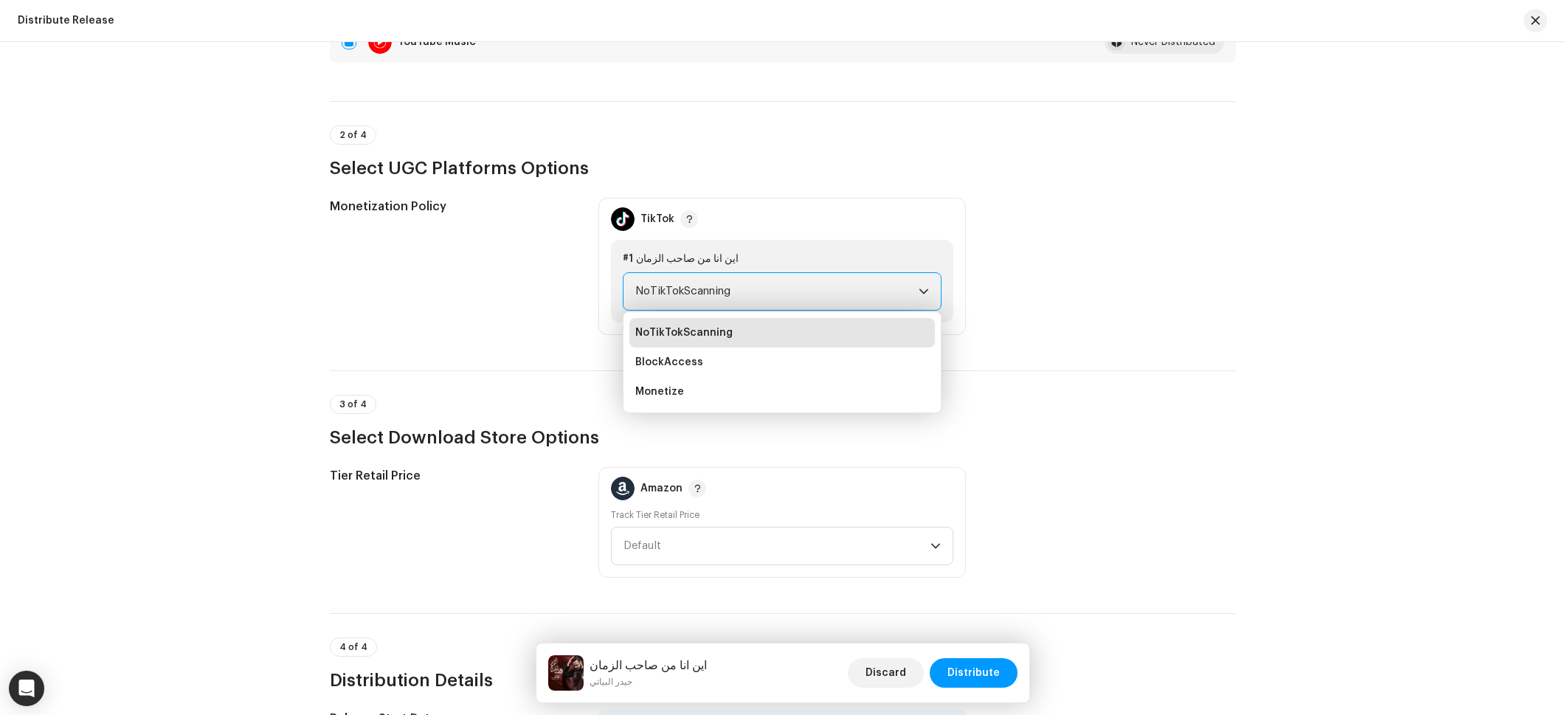
drag, startPoint x: 670, startPoint y: 377, endPoint x: 682, endPoint y: 389, distance: 16.7
click at [670, 377] on li "Monetize" at bounding box center [782, 392] width 306 height 30
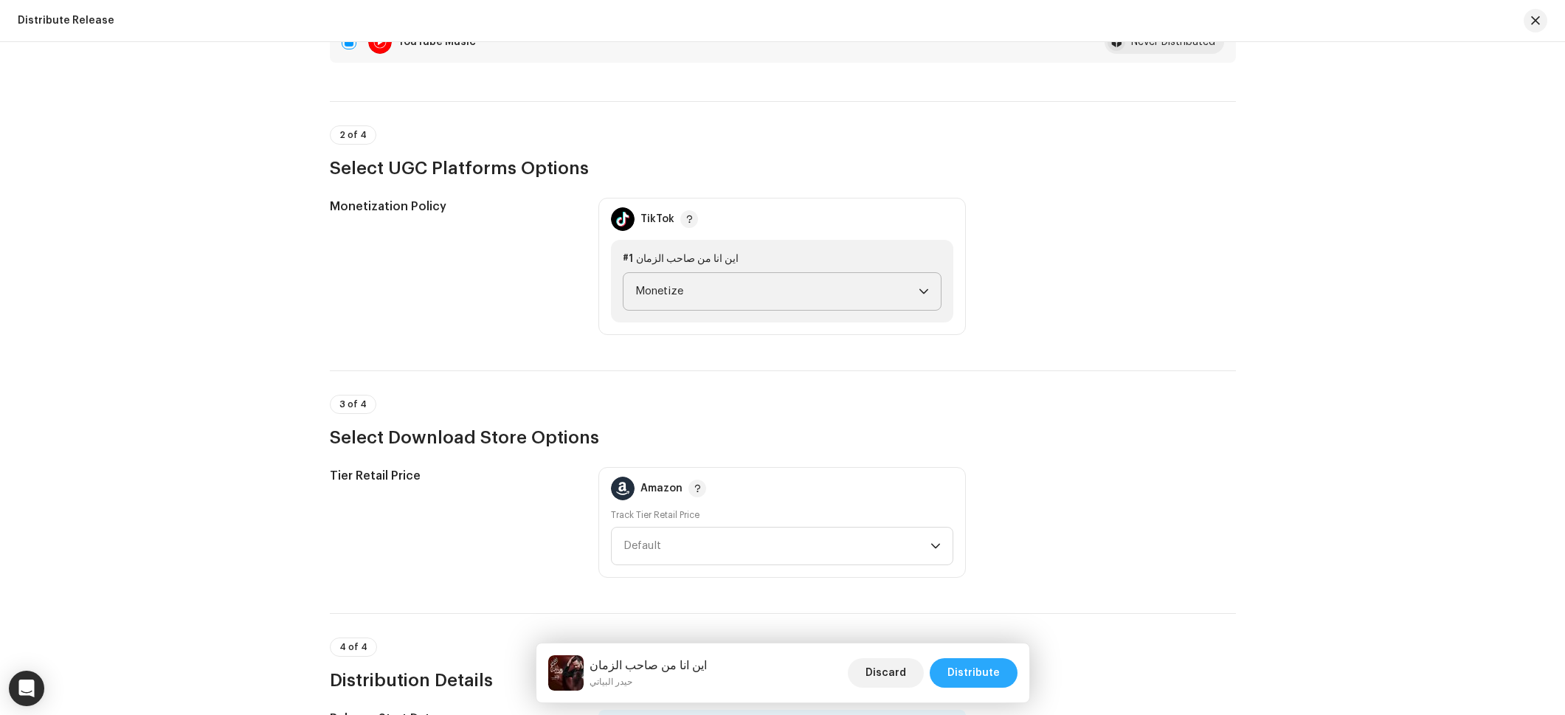
click at [993, 663] on span "Distribute" at bounding box center [974, 673] width 52 height 30
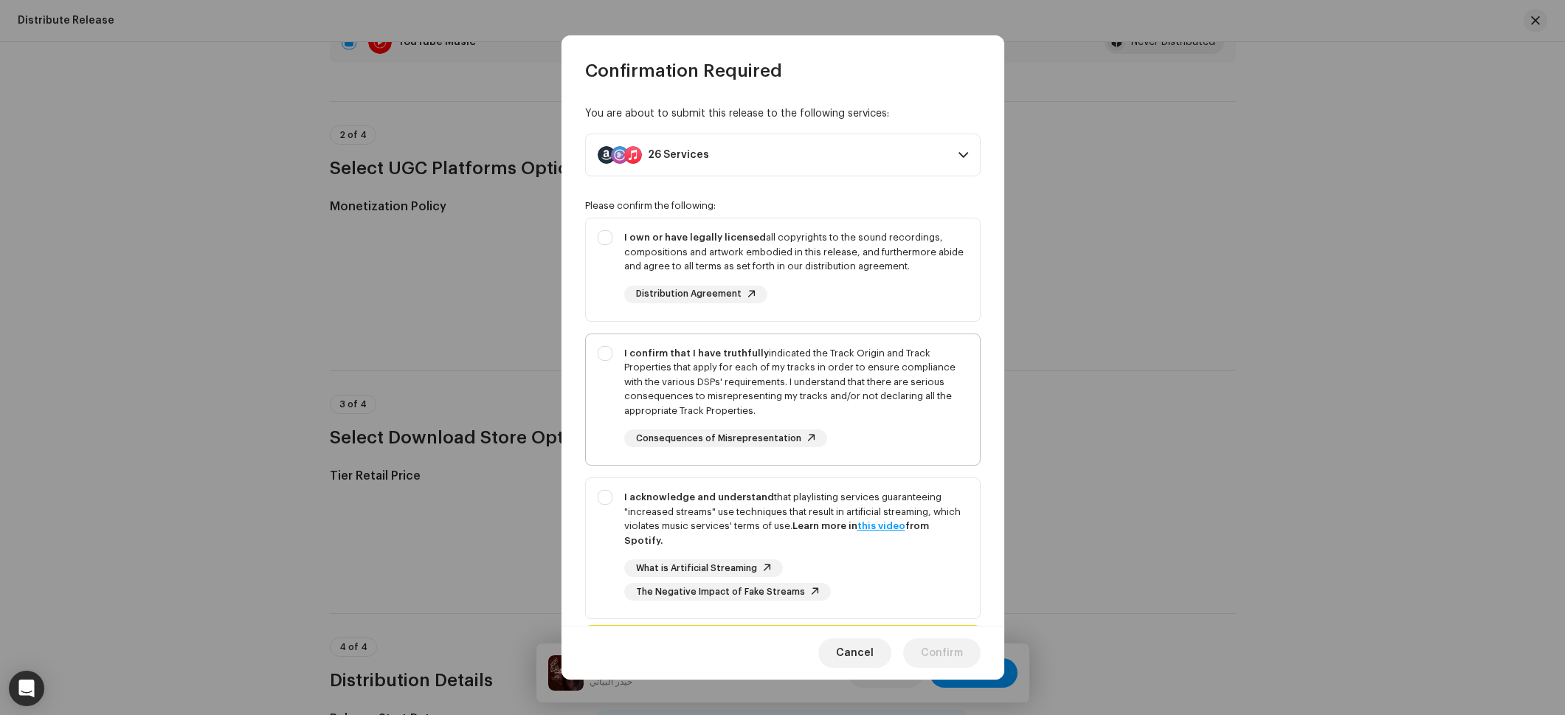
drag, startPoint x: 894, startPoint y: 551, endPoint x: 875, endPoint y: 385, distance: 167.1
click at [894, 548] on div "I acknowledge and understand that playlisting services guaranteeing "increased …" at bounding box center [796, 545] width 344 height 111
checkbox input "true"
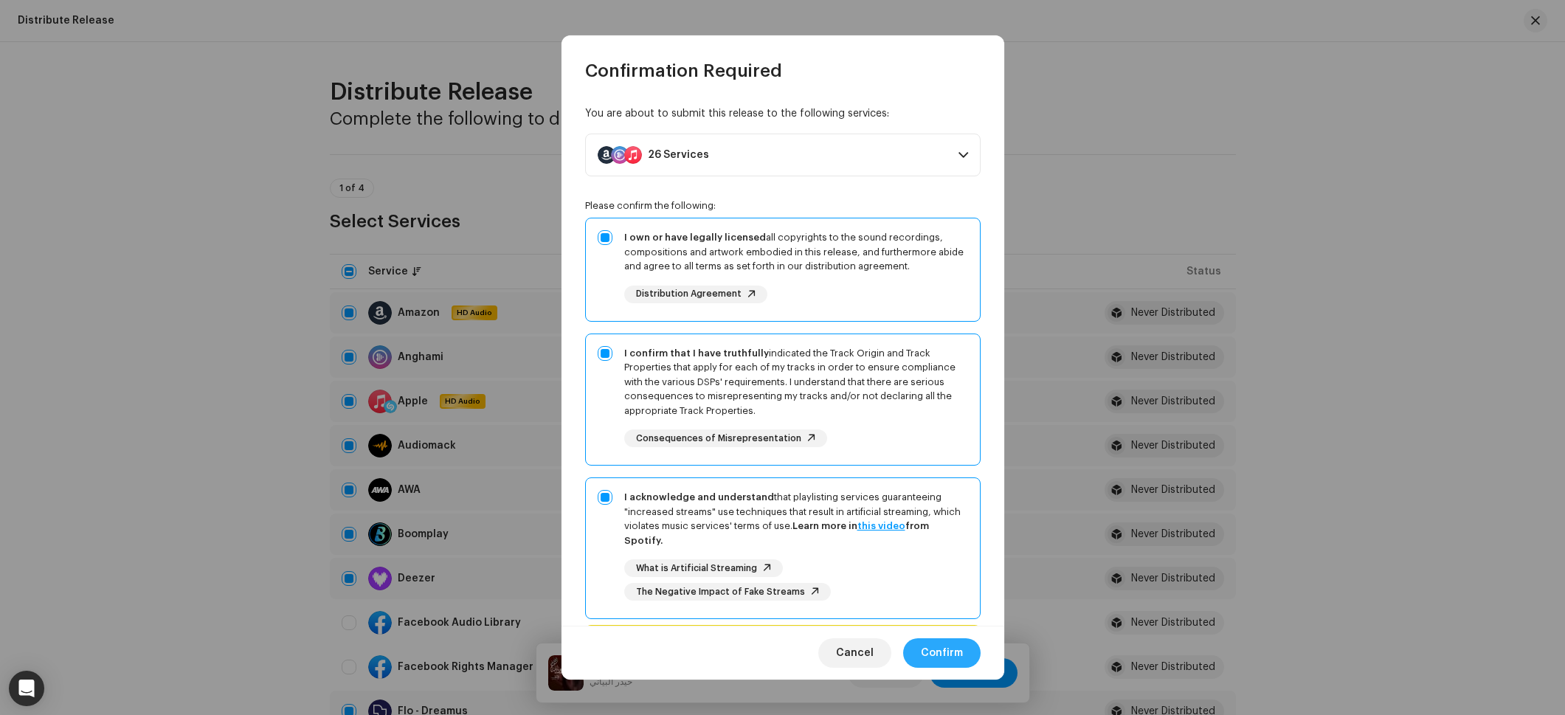
scroll to position [1511, 0]
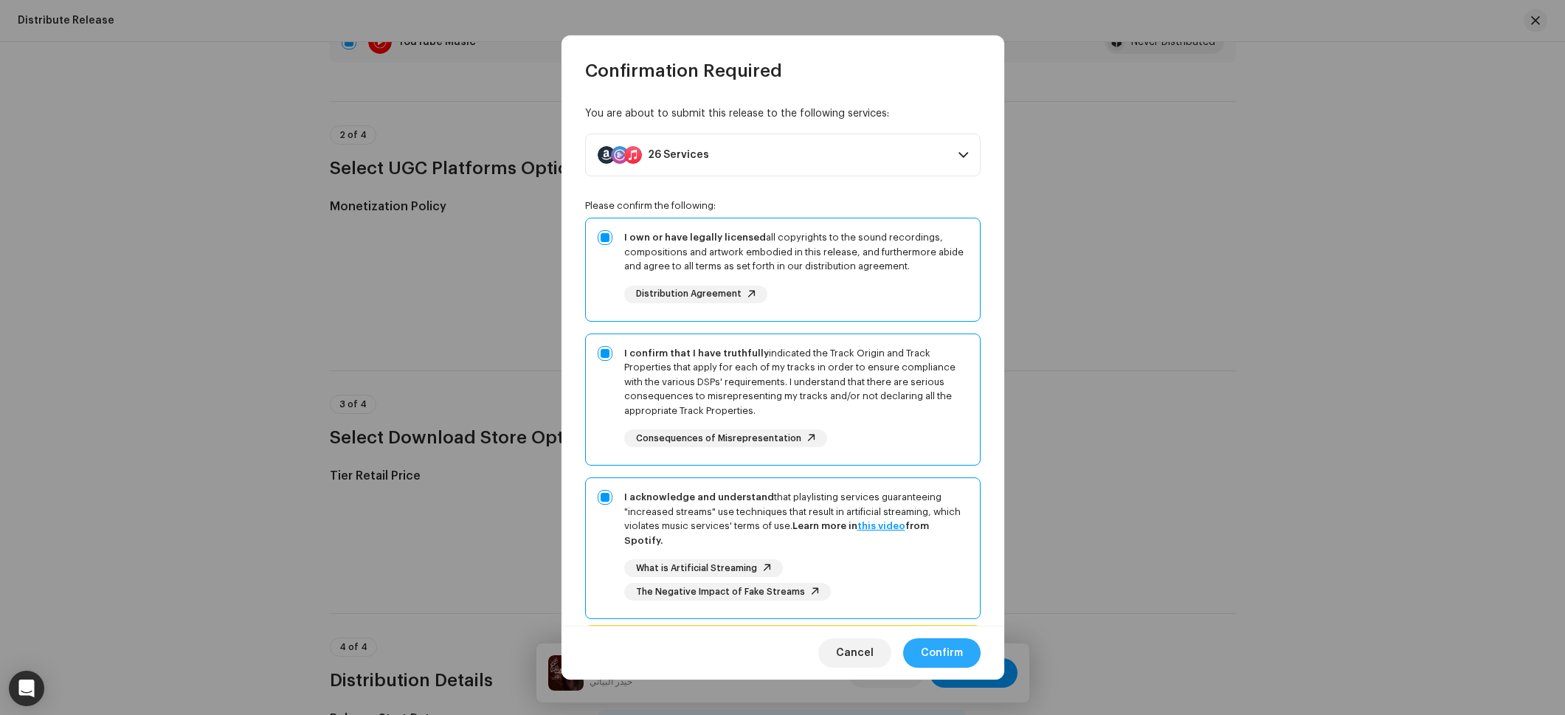
click at [931, 642] on span "Confirm" at bounding box center [942, 653] width 42 height 30
